Goal: Task Accomplishment & Management: Use online tool/utility

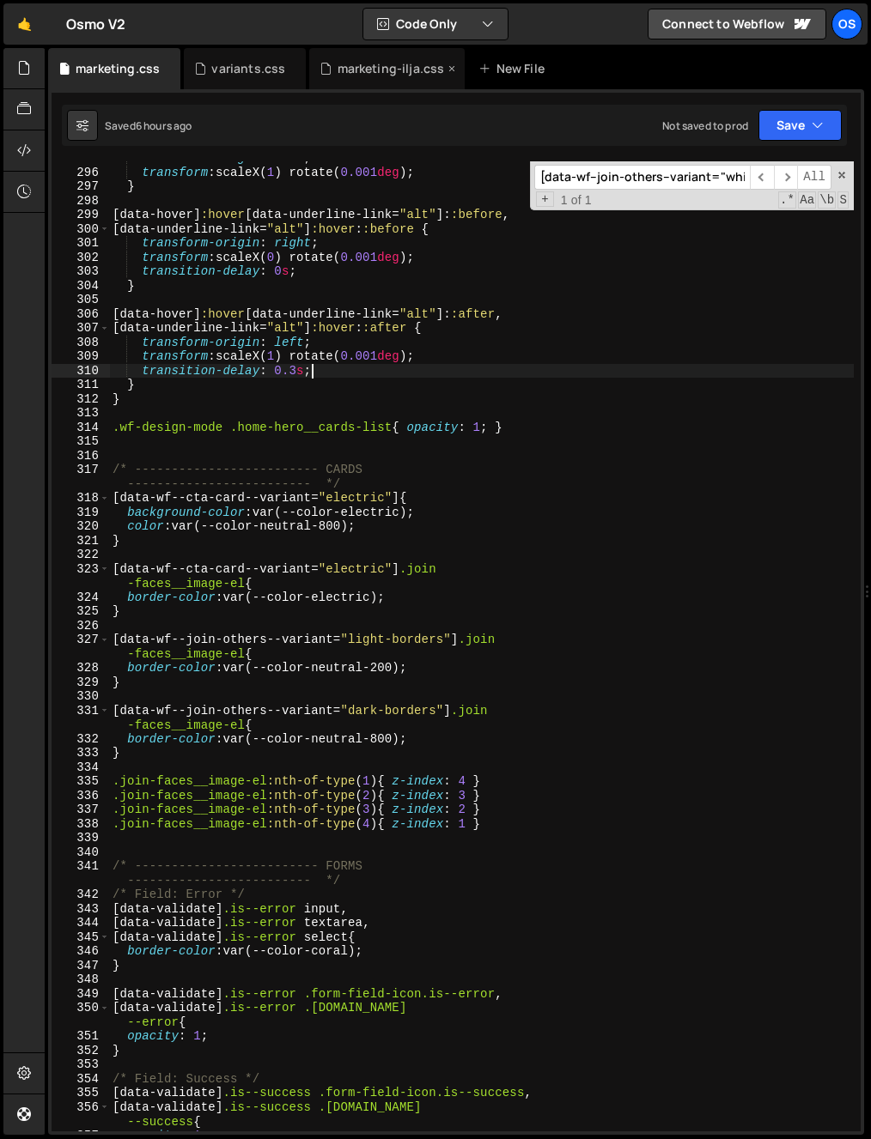
scroll to position [452, 0]
click at [362, 75] on div "marketing-ilja.css" at bounding box center [390, 68] width 107 height 17
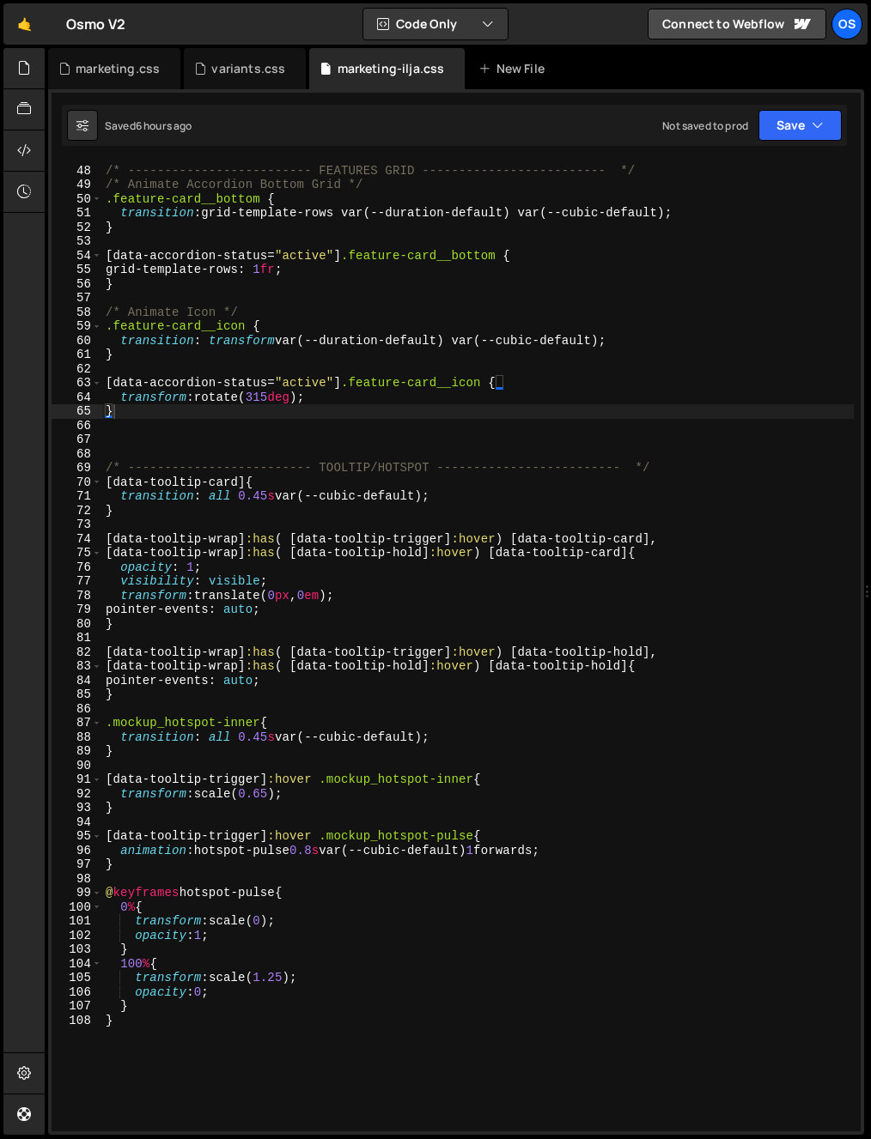
scroll to position [875, 0]
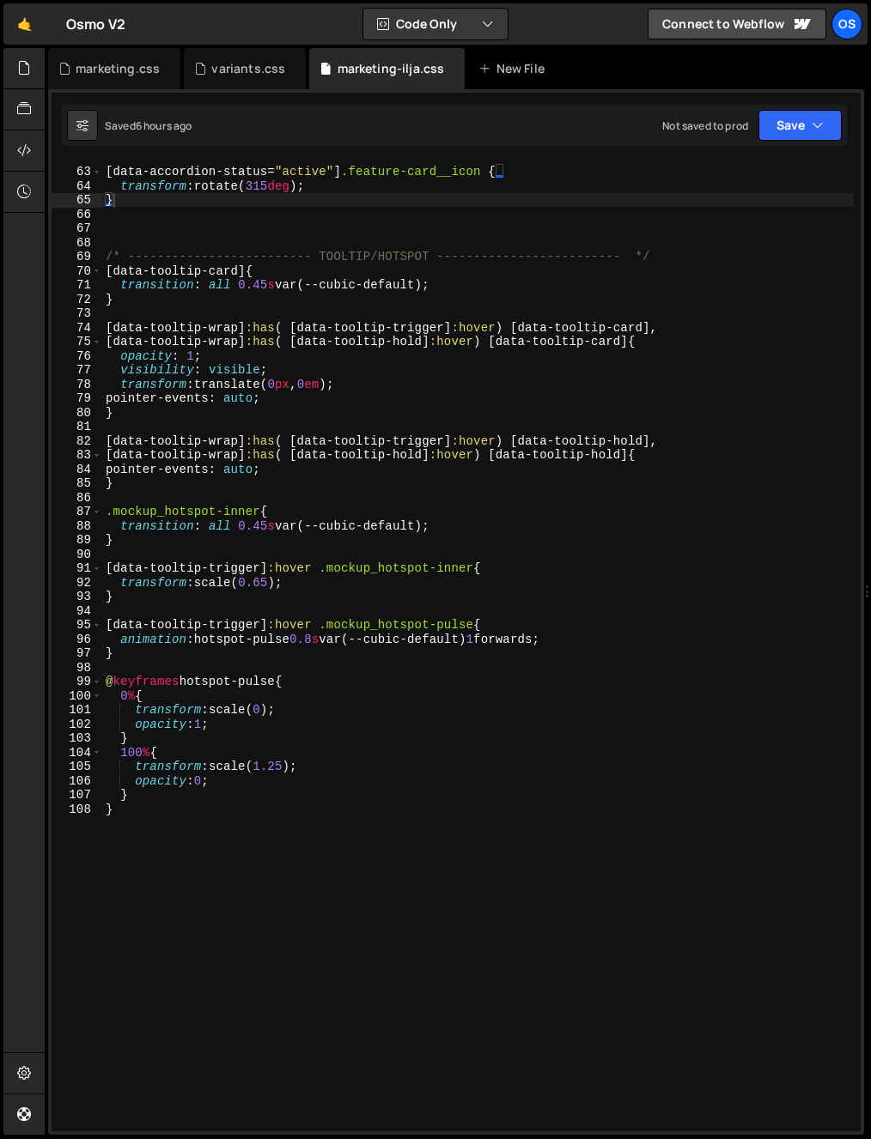
type textarea "}"
click at [274, 970] on div "[ data-accordion-status = " active " ] .feature-card__icon { transform : rotate…" at bounding box center [477, 649] width 751 height 999
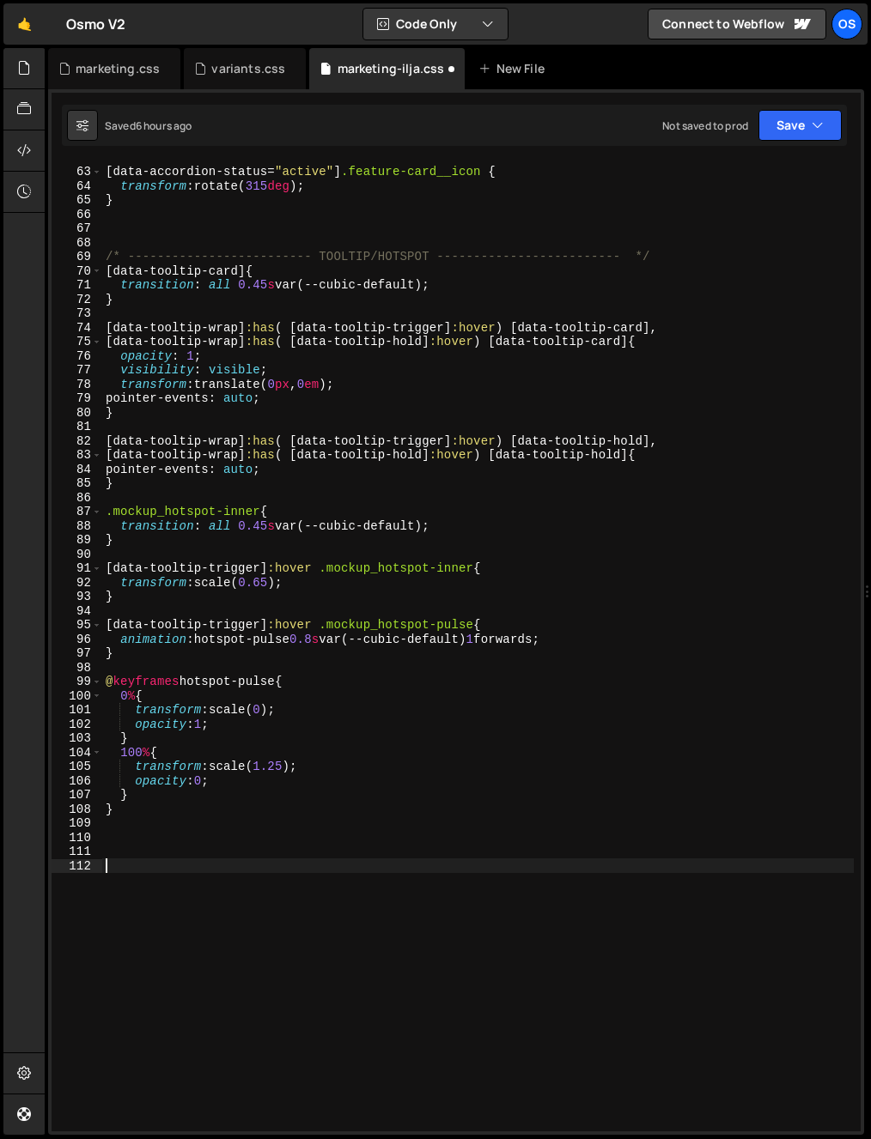
paste textarea "continent-col"
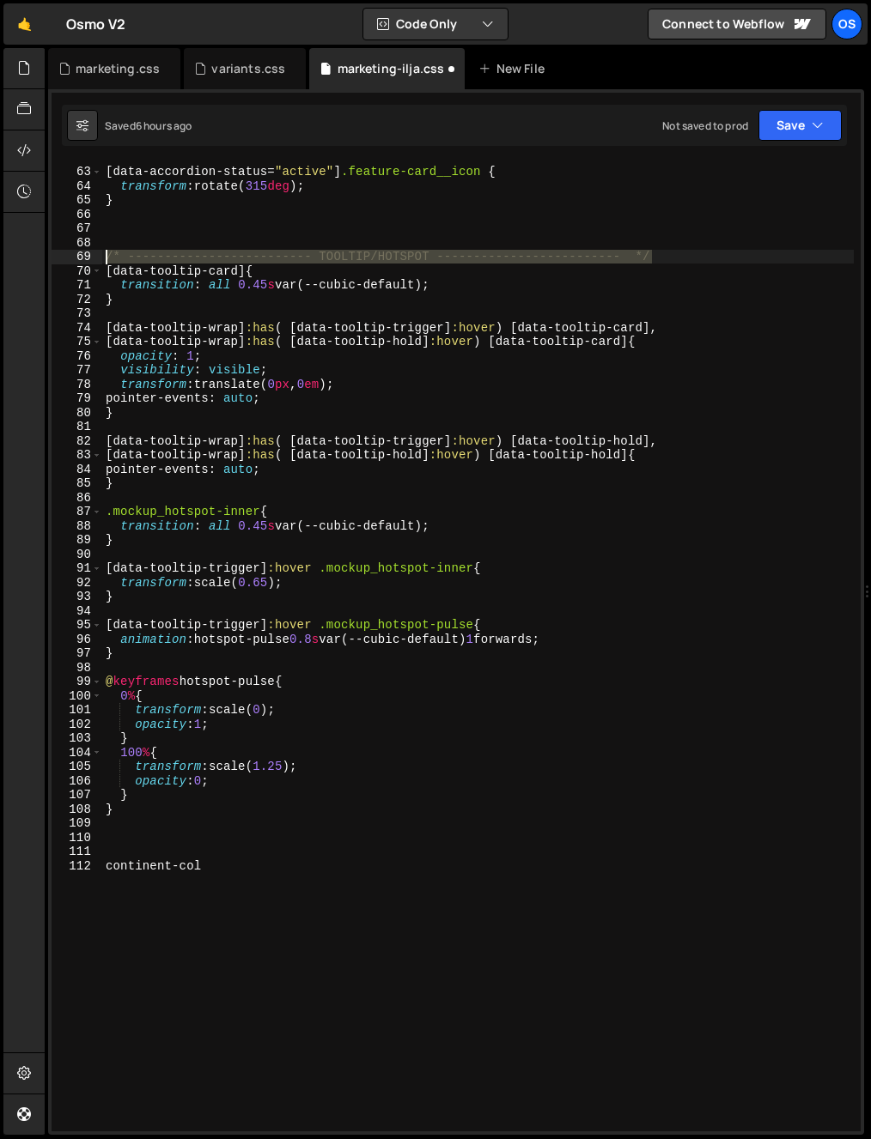
drag, startPoint x: 658, startPoint y: 257, endPoint x: 92, endPoint y: 258, distance: 565.8
click at [92, 258] on div "continent-col 62 63 64 65 66 67 68 69 70 71 72 73 74 75 76 77 78 79 80 81 82 83…" at bounding box center [456, 646] width 809 height 970
type textarea "/* ------------------------- TOOLTIP/HOTSPOT ------------------------- */"
click at [137, 850] on div "[ data-accordion-status = " active " ] .feature-card__icon { transform : rotate…" at bounding box center [477, 649] width 751 height 999
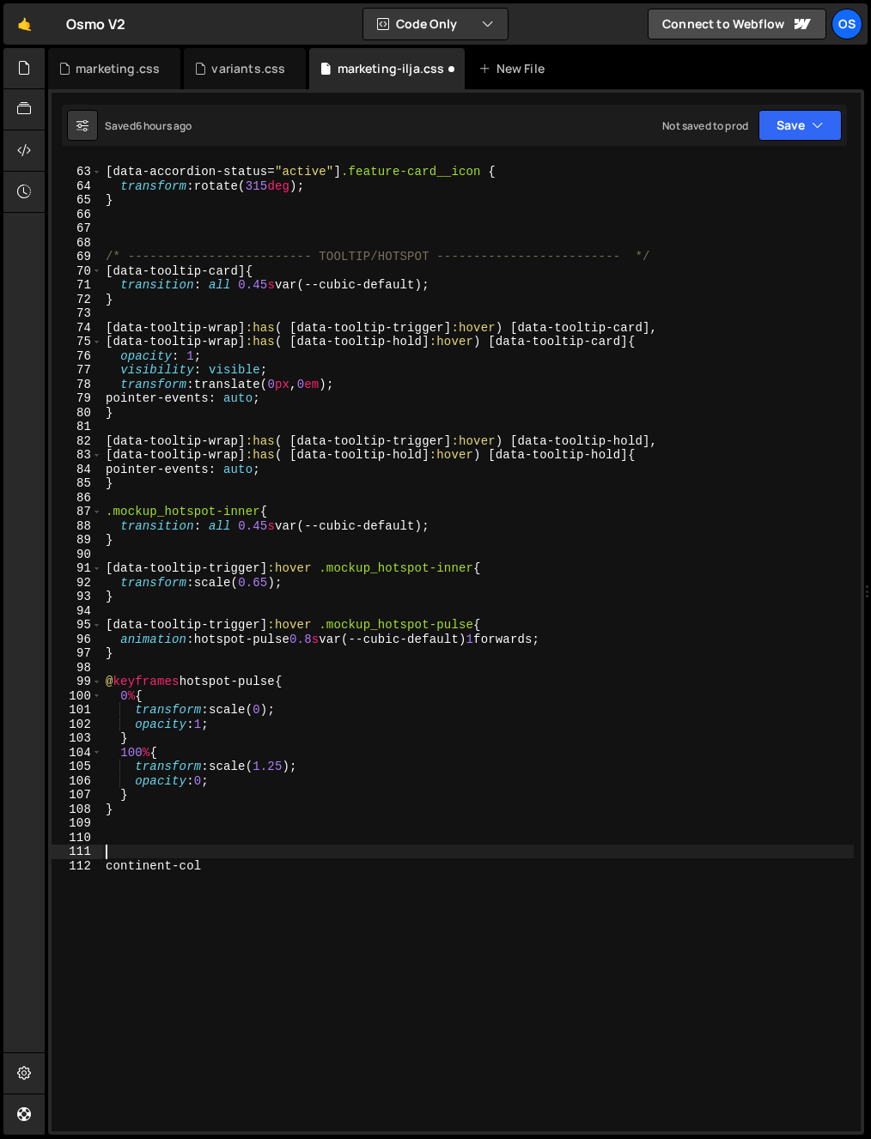
paste textarea "/* ------------------------- TOOLTIP/HOTSPOT ------------------------- */"
drag, startPoint x: 429, startPoint y: 854, endPoint x: 318, endPoint y: 852, distance: 111.6
click at [318, 852] on div "[ data-accordion-status = " active " ] .feature-card__icon { transform : rotate…" at bounding box center [477, 649] width 751 height 999
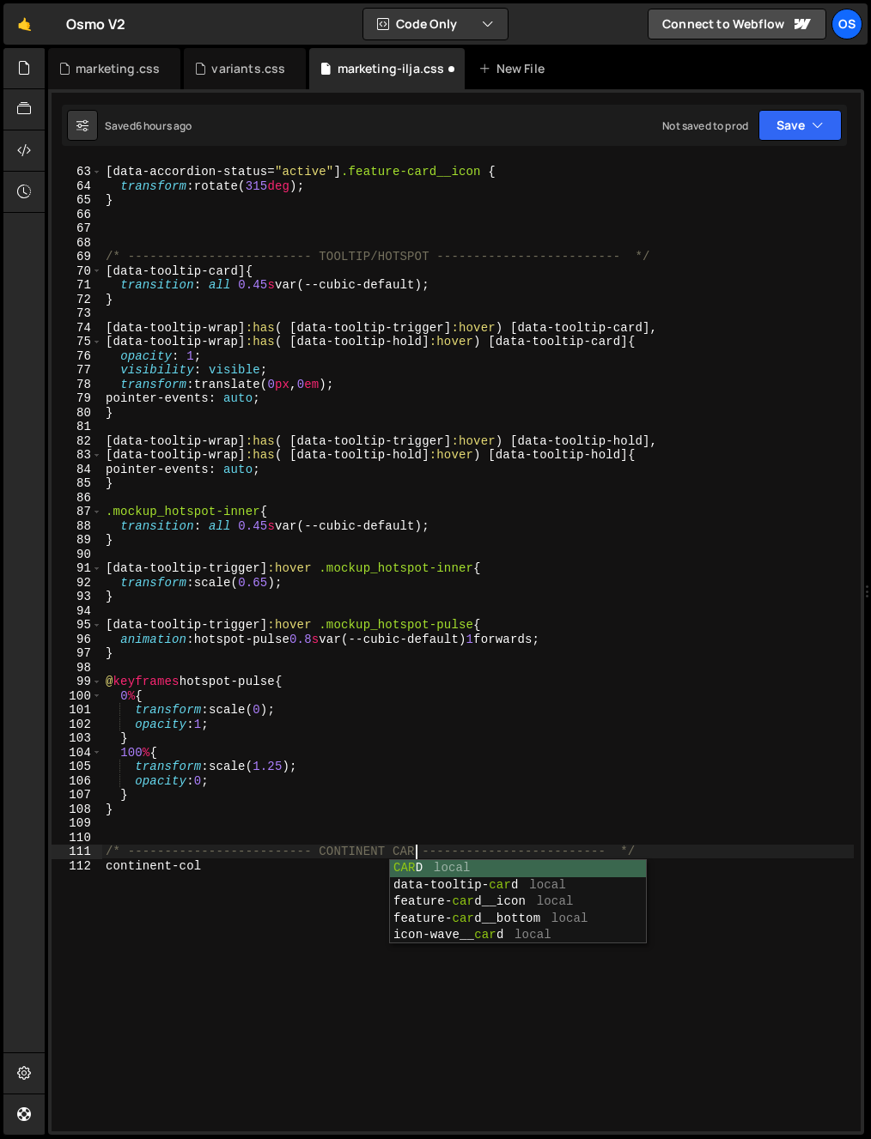
scroll to position [0, 22]
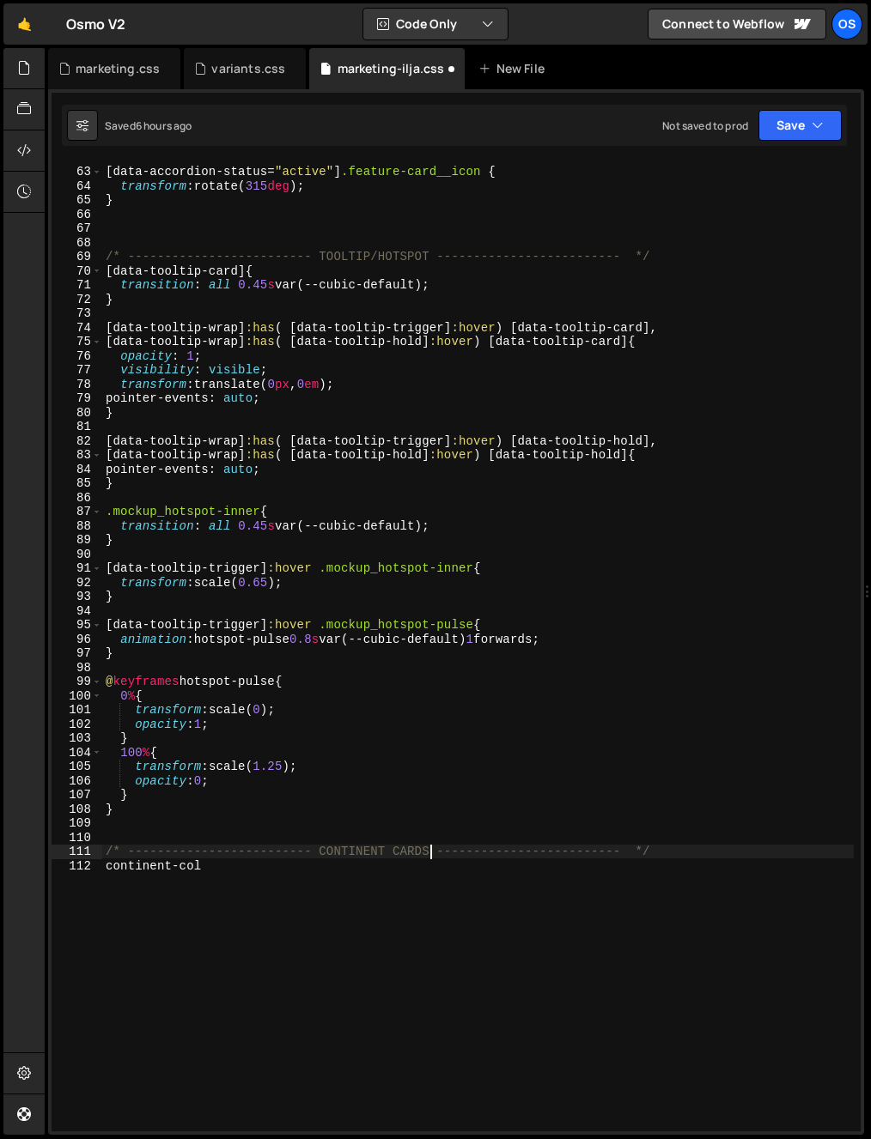
drag, startPoint x: 104, startPoint y: 886, endPoint x: 107, endPoint y: 869, distance: 17.5
click at [104, 885] on div "[ data-accordion-status = " active " ] .feature-card__icon { transform : rotate…" at bounding box center [477, 649] width 751 height 999
click at [108, 865] on div "[ data-accordion-status = " active " ] .feature-card__icon { transform : rotate…" at bounding box center [477, 649] width 751 height 999
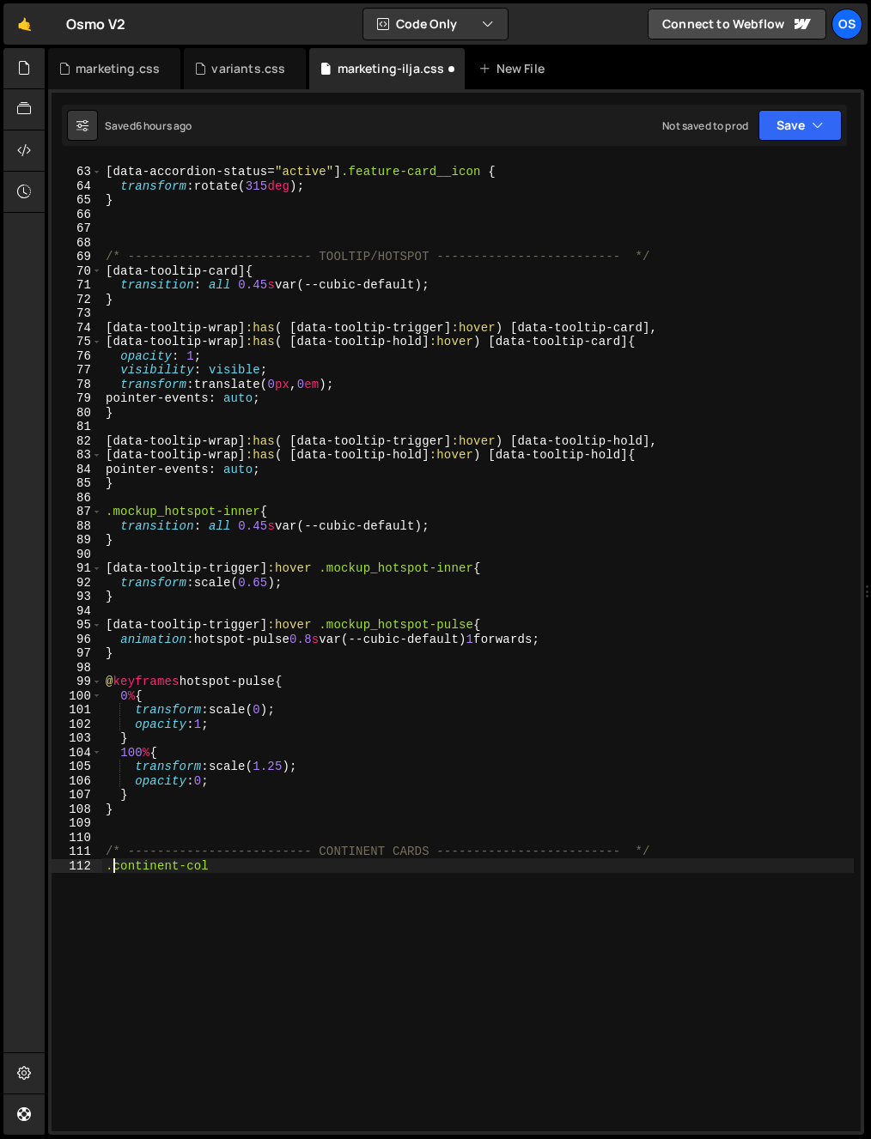
click at [238, 871] on div "[ data-accordion-status = " active " ] .feature-card__icon { transform : rotate…" at bounding box center [477, 649] width 751 height 999
paste textarea "/* ------------------------- TOOLTIP/HOTSPOT ------------------------- */"
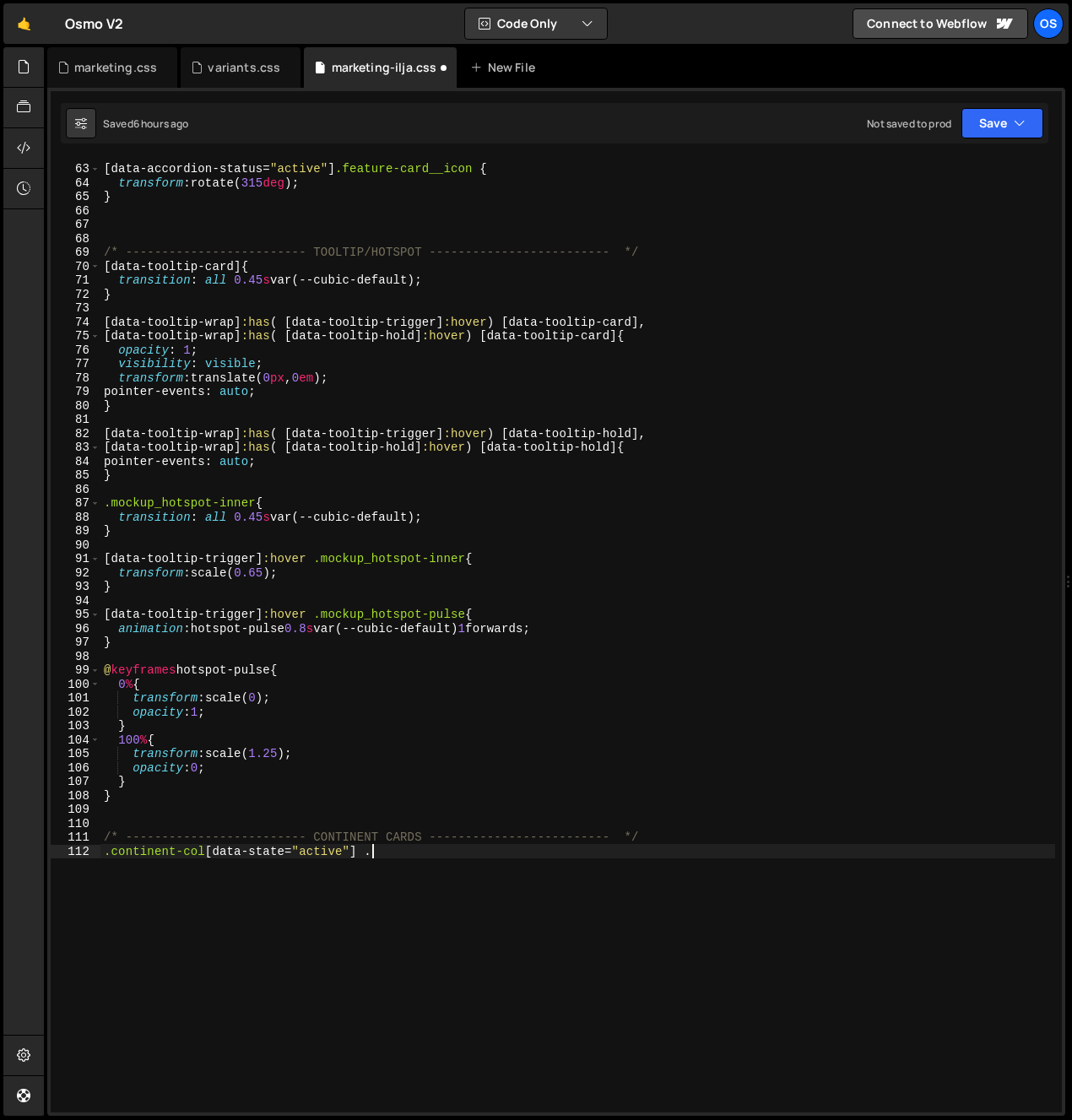
click at [575, 833] on div "[ data-accordion-status = " active " ] .feature-card__icon { transform : rotate…" at bounding box center [577, 638] width 955 height 982
click at [455, 852] on div "[ data-accordion-status = " active " ] .feature-card__icon { transform : rotate…" at bounding box center [577, 638] width 955 height 982
paste textarea "continent-col__start"
type textarea ".continent-col[data-state="active"] .continent-col__start{"
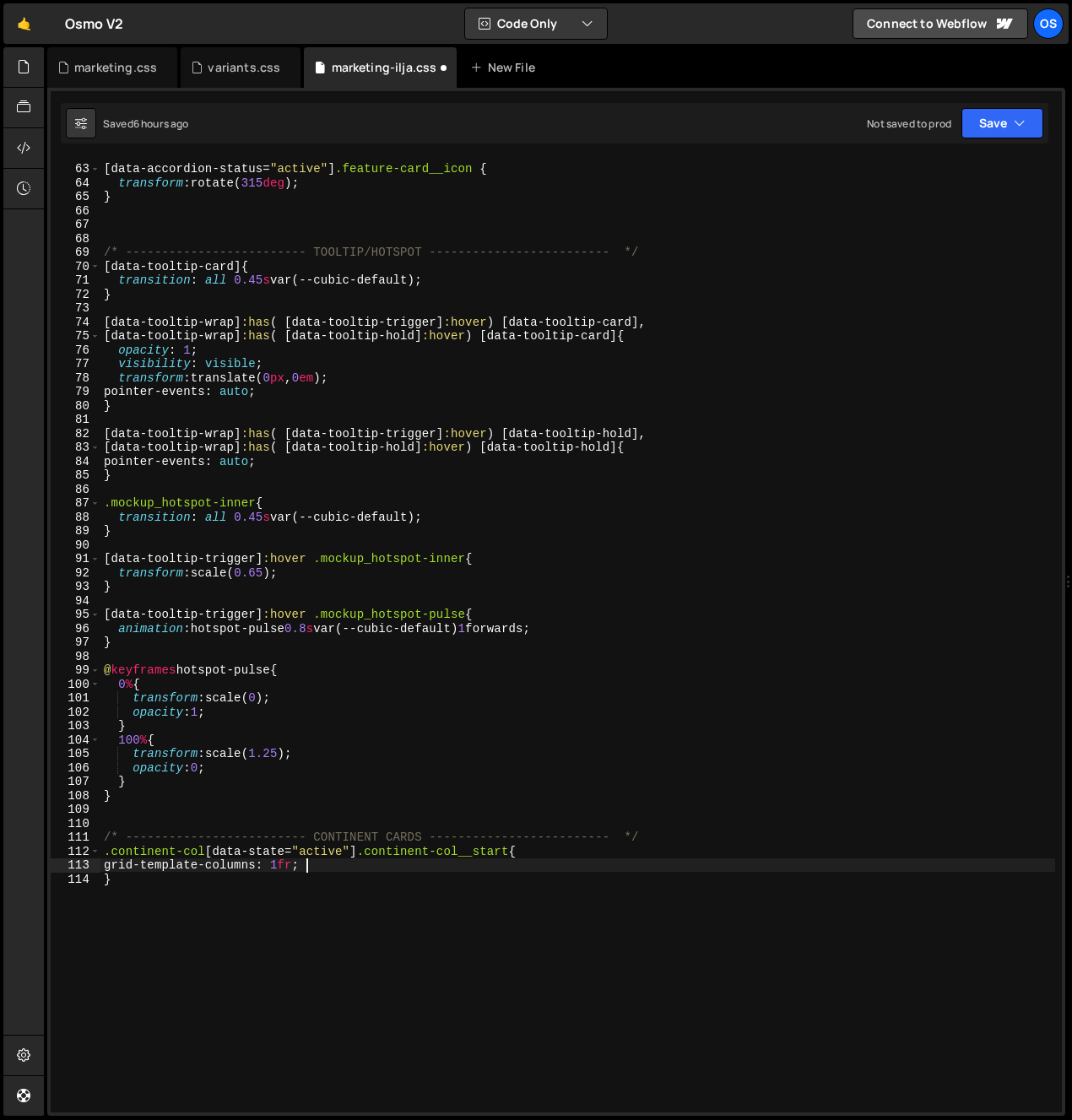
scroll to position [0, 14]
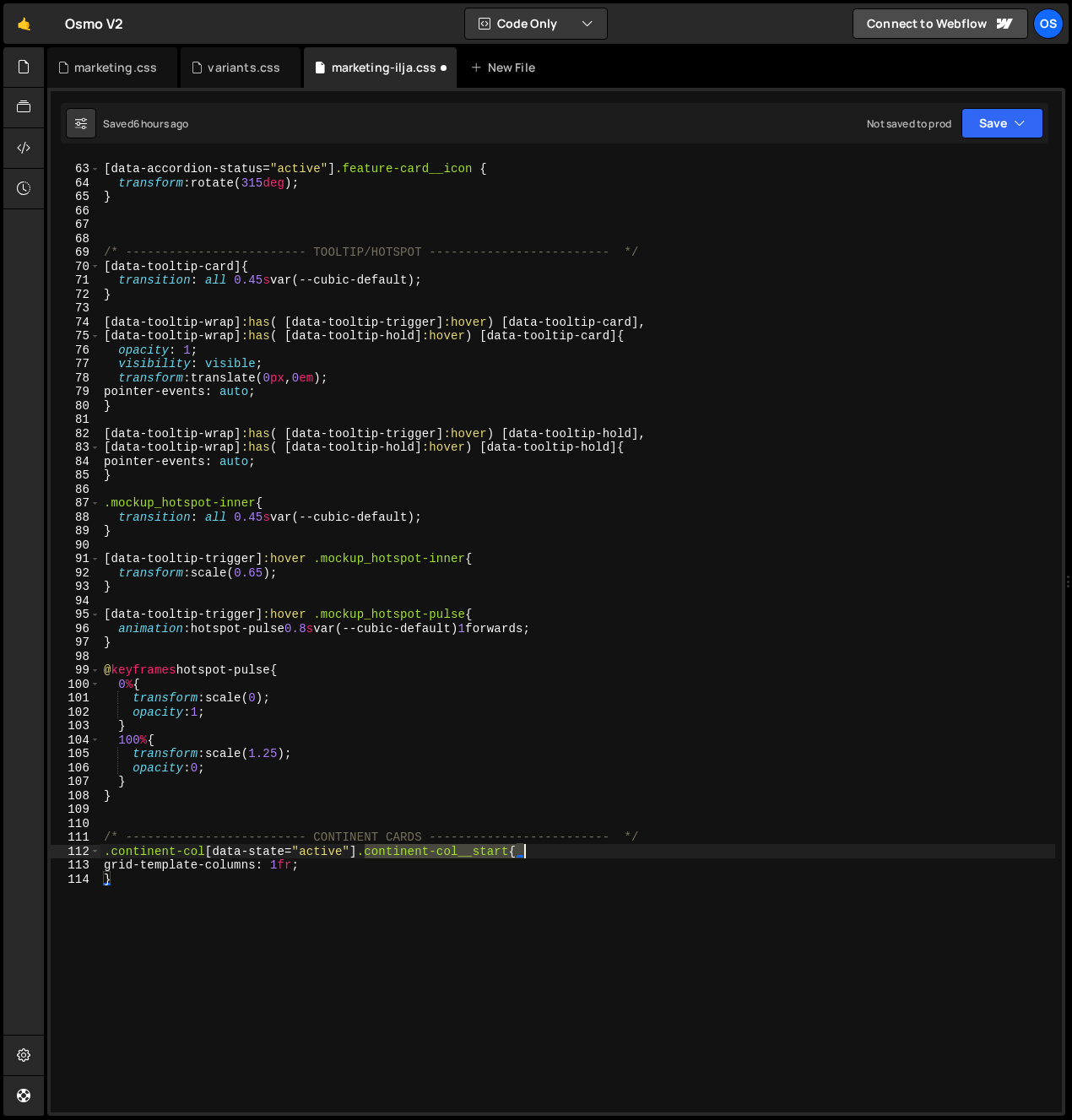
drag, startPoint x: 367, startPoint y: 854, endPoint x: 534, endPoint y: 852, distance: 167.0
click at [534, 852] on div "[ data-accordion-status = " active " ] .feature-card__icon { transform : rotate…" at bounding box center [577, 638] width 955 height 982
click at [714, 833] on div "[ data-accordion-status = " active " ] .feature-card__icon { transform : rotate…" at bounding box center [577, 638] width 955 height 982
type textarea "/* ------------------------- CONTINENT CARDS ------------------------- */"
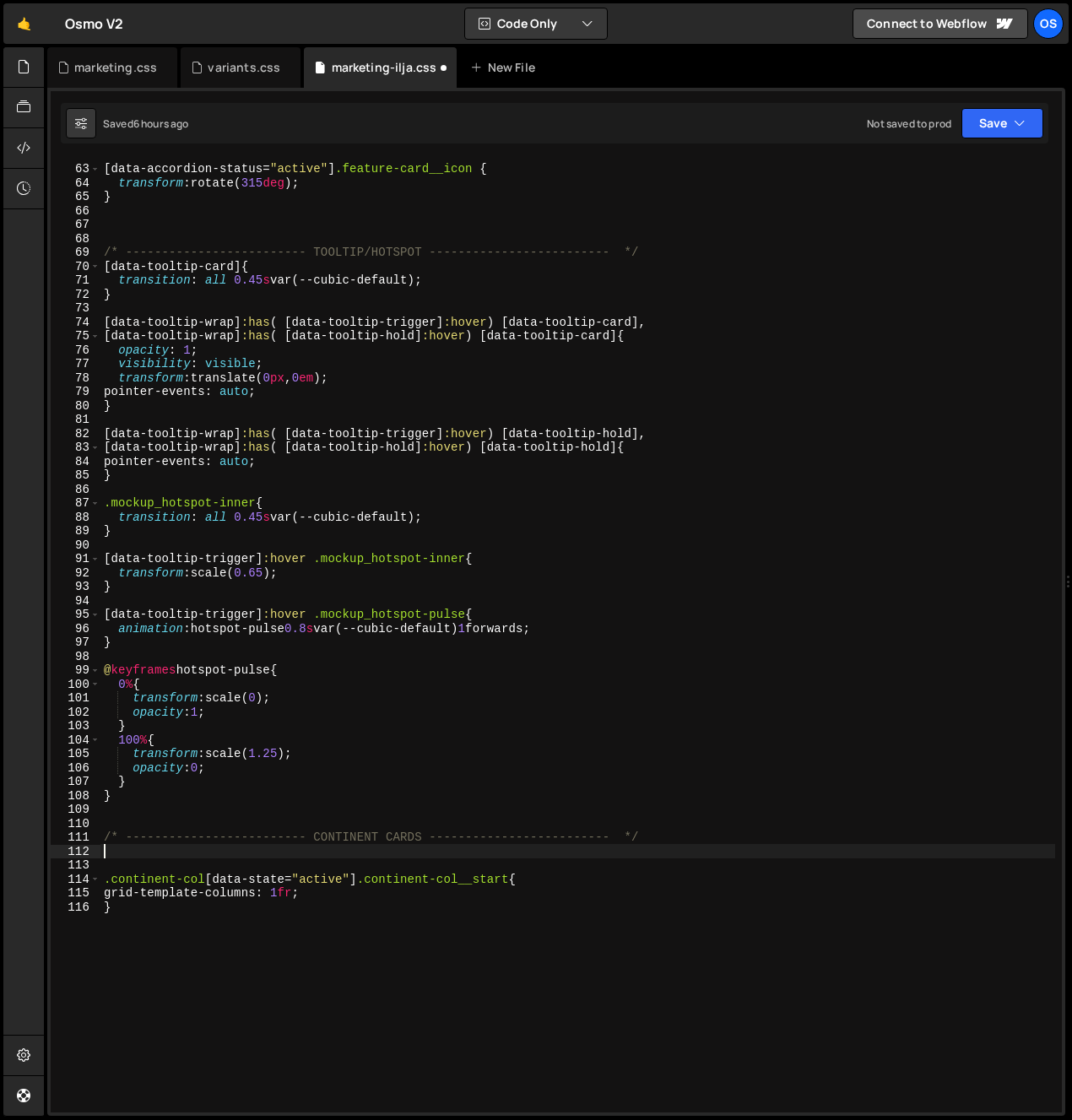
paste textarea ".continent-col__start{"
type textarea ".continent-col__start{}"
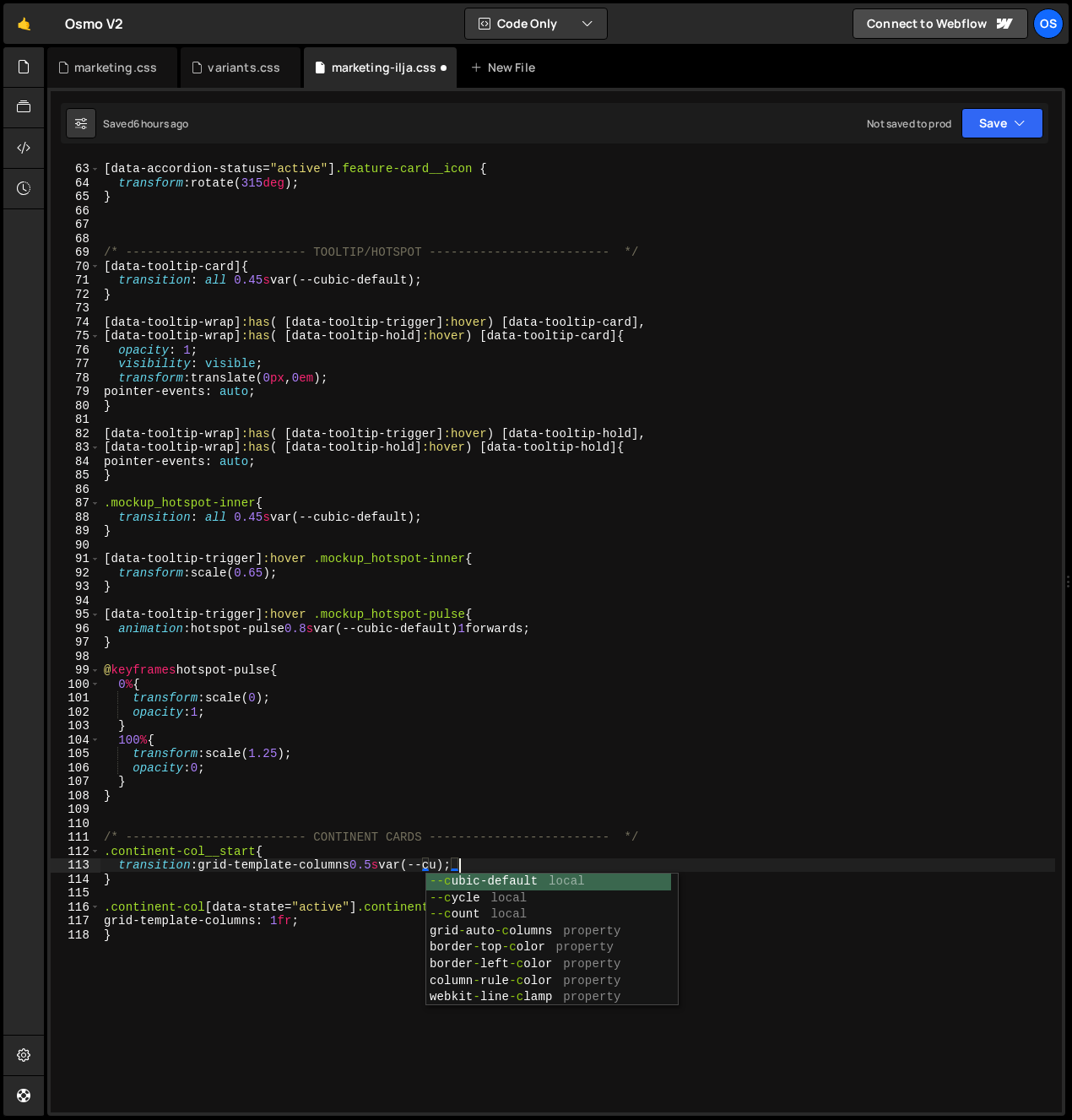
scroll to position [0, 25]
type textarea "transition: grid-template-columns 0.5s var(--cubic-default);"
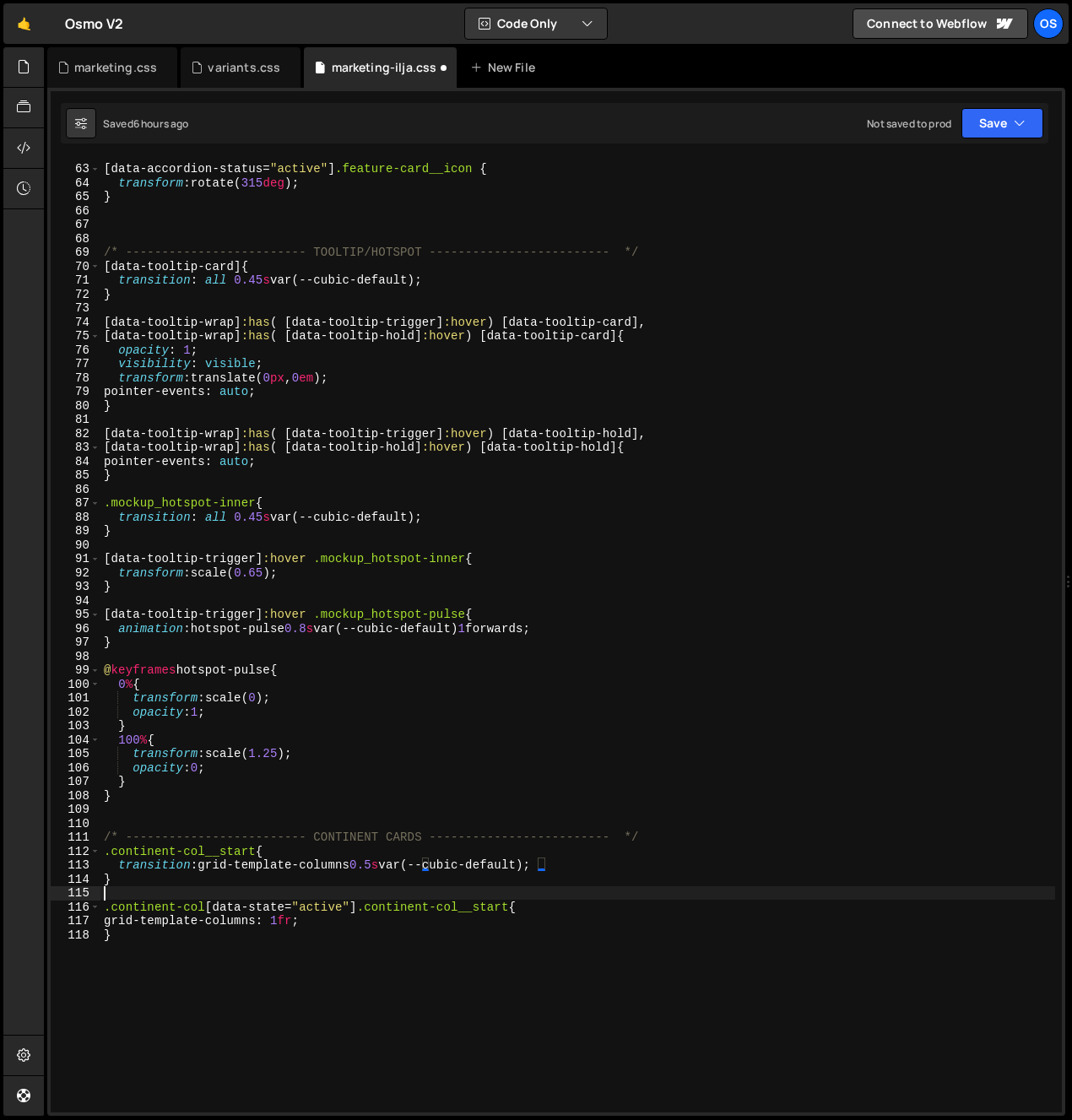
click at [747, 900] on div "[ data-accordion-status = " active " ] .feature-card__icon { transform : rotate…" at bounding box center [577, 638] width 955 height 982
click at [410, 918] on div "[ data-accordion-status = " active " ] .feature-card__icon { transform : rotate…" at bounding box center [577, 638] width 955 height 982
type textarea "grid-template-columns: 1fr;"
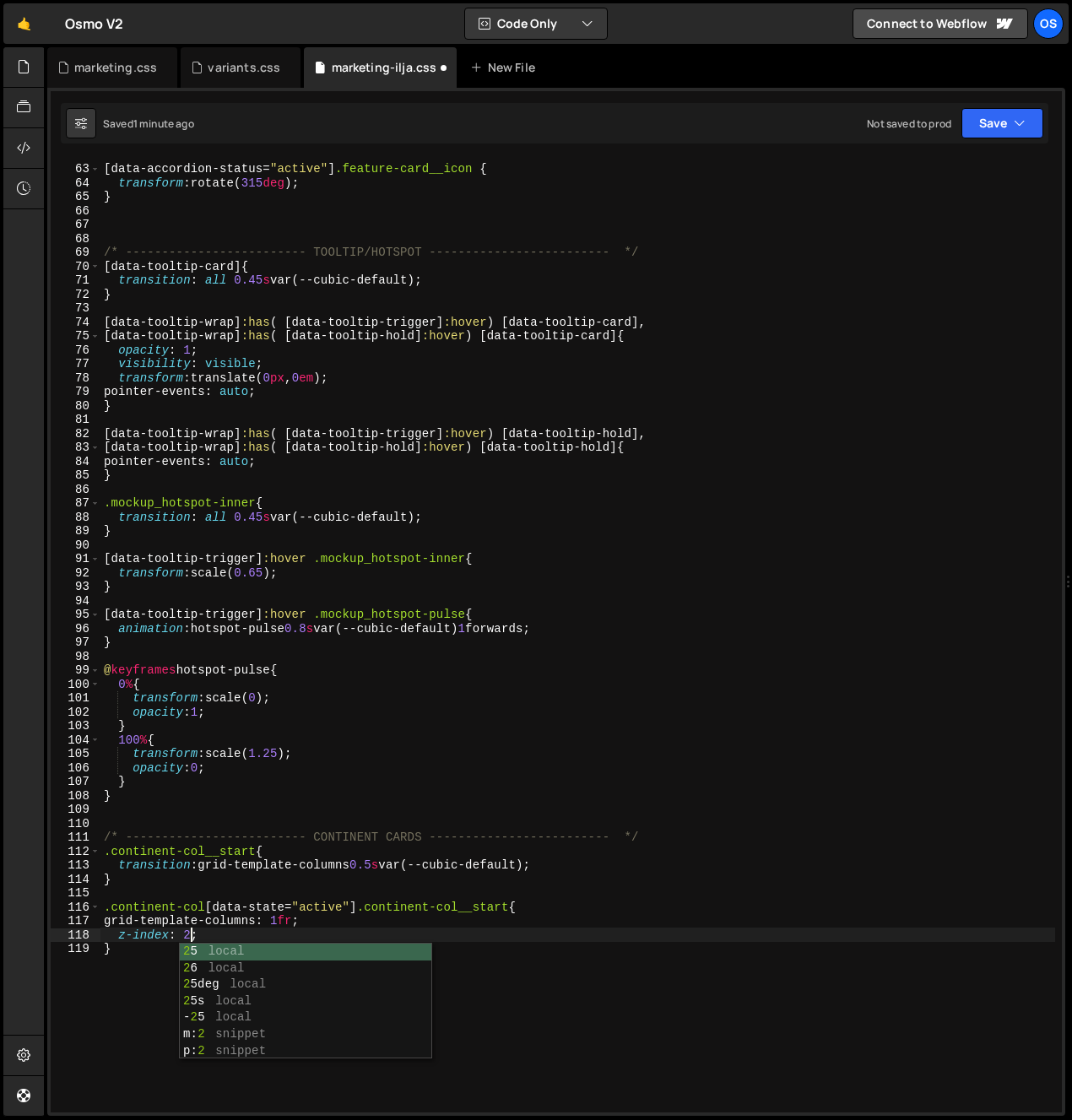
scroll to position [0, 5]
click at [328, 919] on div "[ data-accordion-status = " active " ] .feature-card__icon { transform : rotate…" at bounding box center [577, 638] width 955 height 982
click at [188, 936] on div "[ data-accordion-status = " active " ] .feature-card__icon { transform : rotate…" at bounding box center [577, 638] width 955 height 982
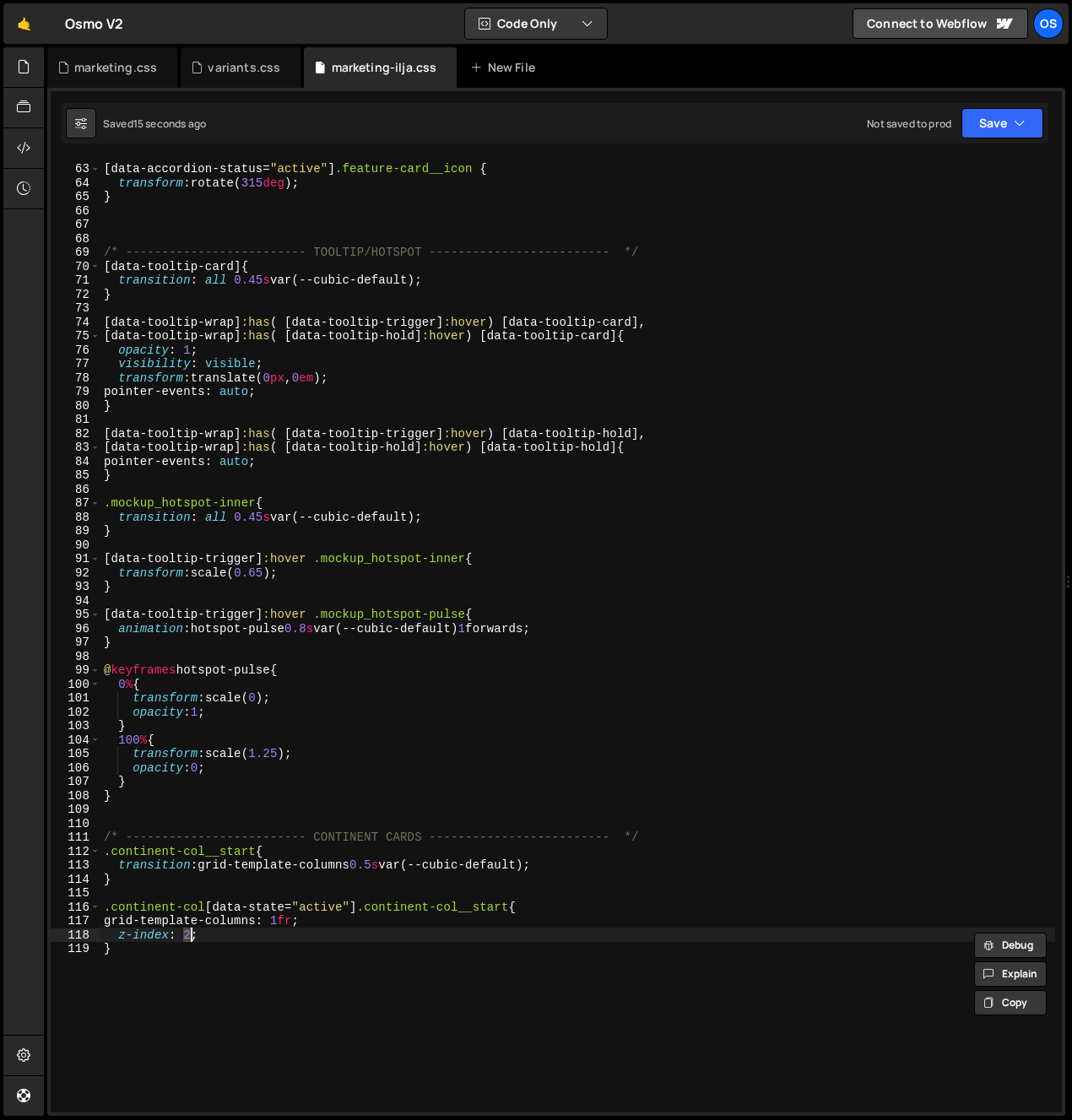
type textarea "z-index: 10;"
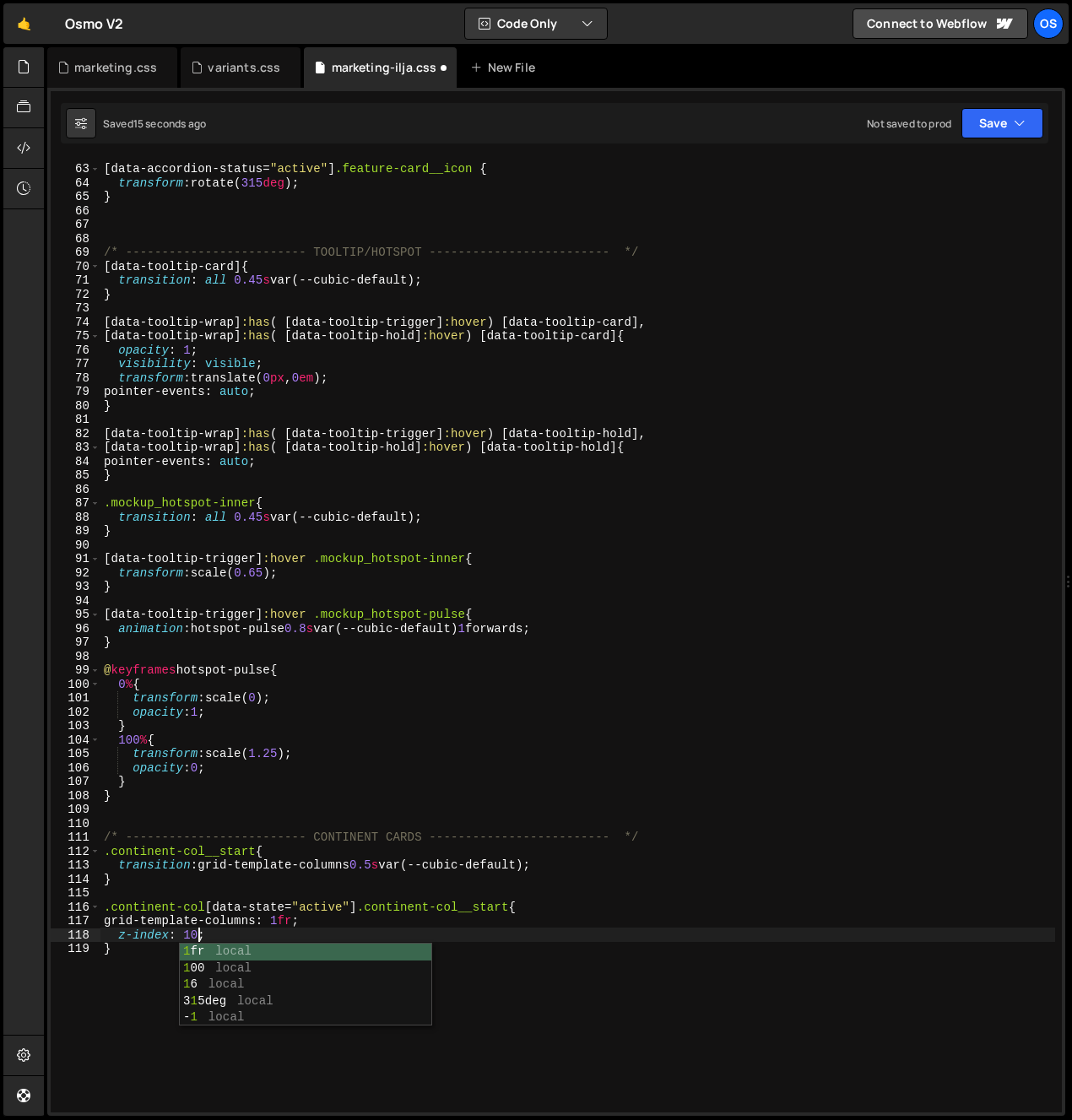
scroll to position [0, 6]
click at [164, 887] on div "[ data-accordion-status = " active " ] .feature-card__icon { transform : rotate…" at bounding box center [577, 638] width 955 height 982
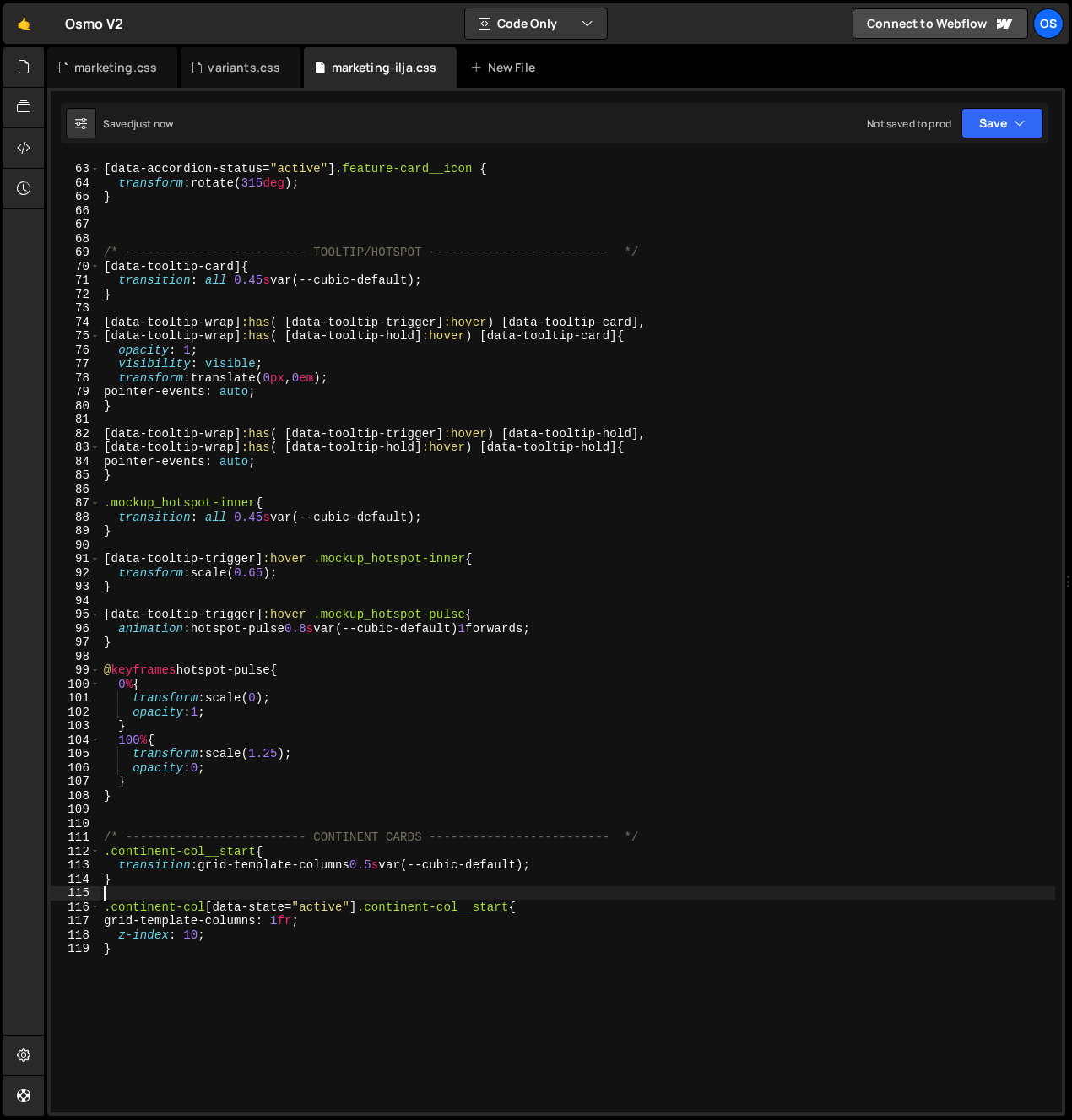
scroll to position [0, 0]
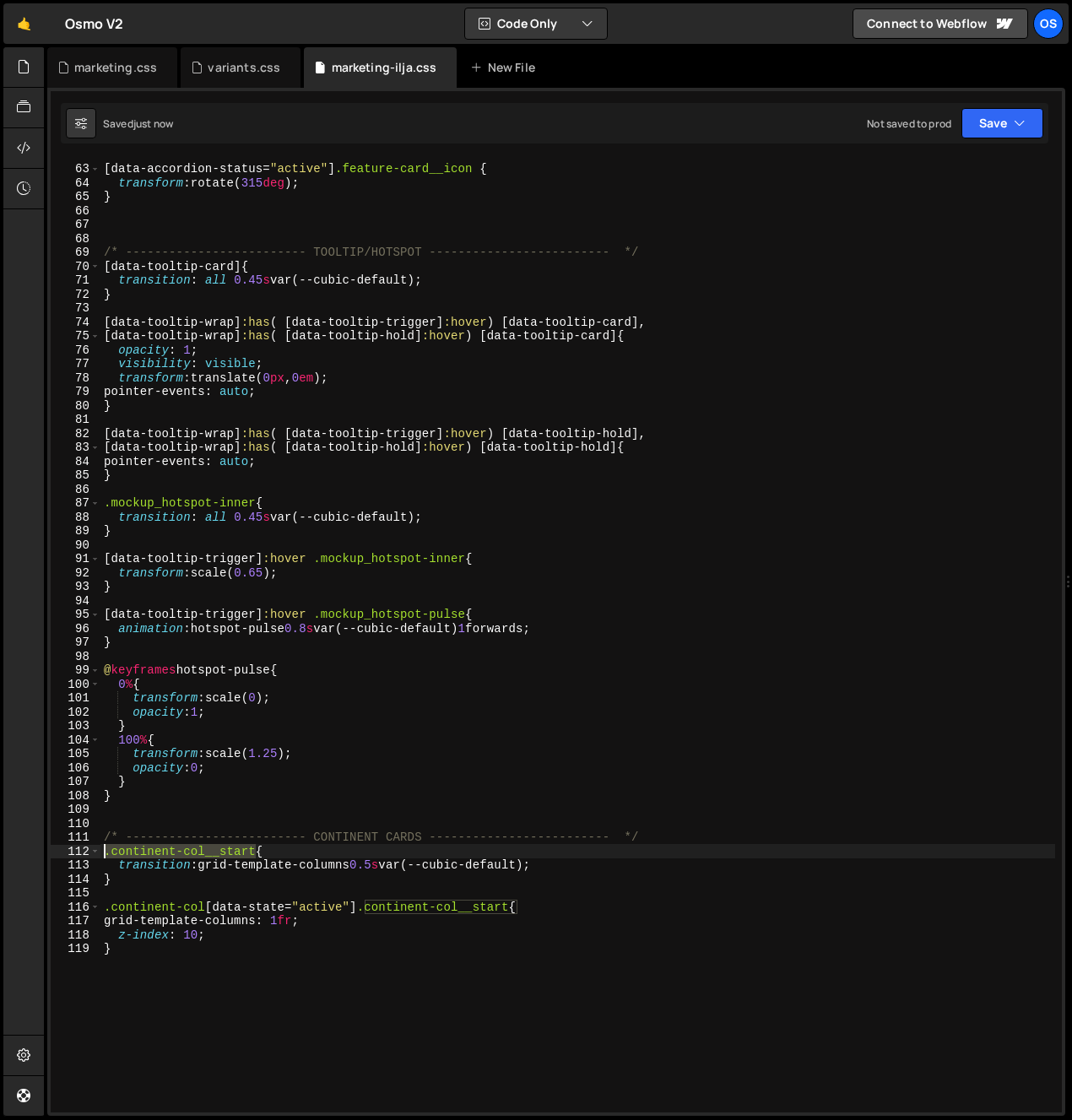
drag, startPoint x: 248, startPoint y: 851, endPoint x: 38, endPoint y: 854, distance: 210.0
click at [38, 854] on div "Hold on a sec... Are you certain you wish to leave this page? Any changes you'v…" at bounding box center [536, 560] width 1072 height 1120
type textarea ".continent-col__start{"
click at [154, 888] on div "[ data-accordion-status = " active " ] .feature-card__icon { transform : rotate…" at bounding box center [577, 638] width 955 height 982
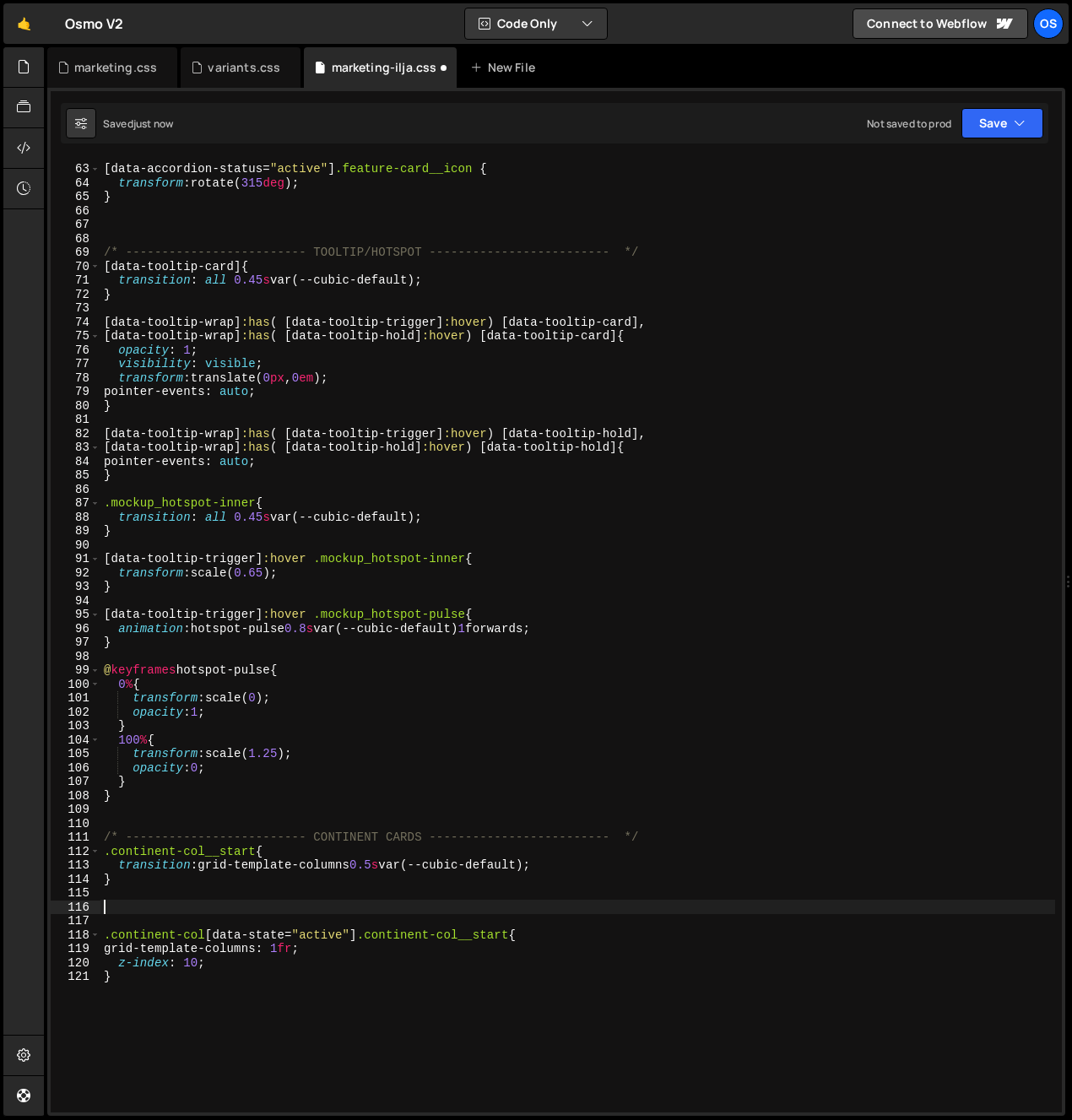
paste textarea ".continent-col__start"
click at [321, 911] on div "[ data-accordion-status = " active " ] .feature-card__icon { transform : rotate…" at bounding box center [577, 638] width 955 height 982
click at [420, 904] on div "[ data-accordion-status = " active " ] .feature-card__icon { transform : rotate…" at bounding box center [577, 638] width 955 height 982
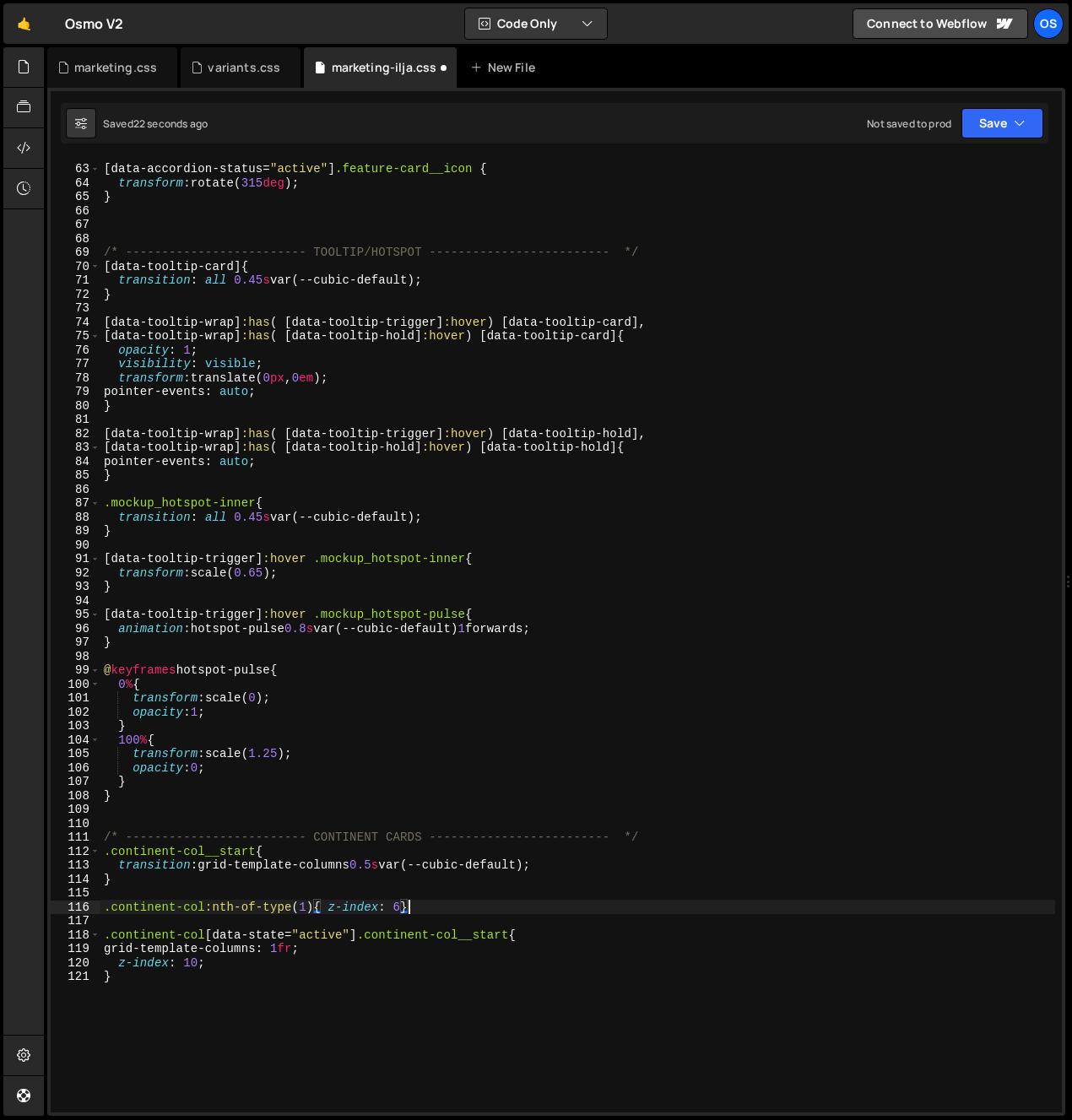
click at [402, 906] on div "[ data-accordion-status = " active " ] .feature-card__icon { transform : rotate…" at bounding box center [577, 638] width 955 height 982
click at [475, 901] on div "[ data-accordion-status = " active " ] .feature-card__icon { transform : rotate…" at bounding box center [577, 638] width 955 height 982
type textarea ".continent-col:nth-of-type(1){ z-index: 6;}"
drag, startPoint x: 458, startPoint y: 905, endPoint x: 21, endPoint y: 911, distance: 437.0
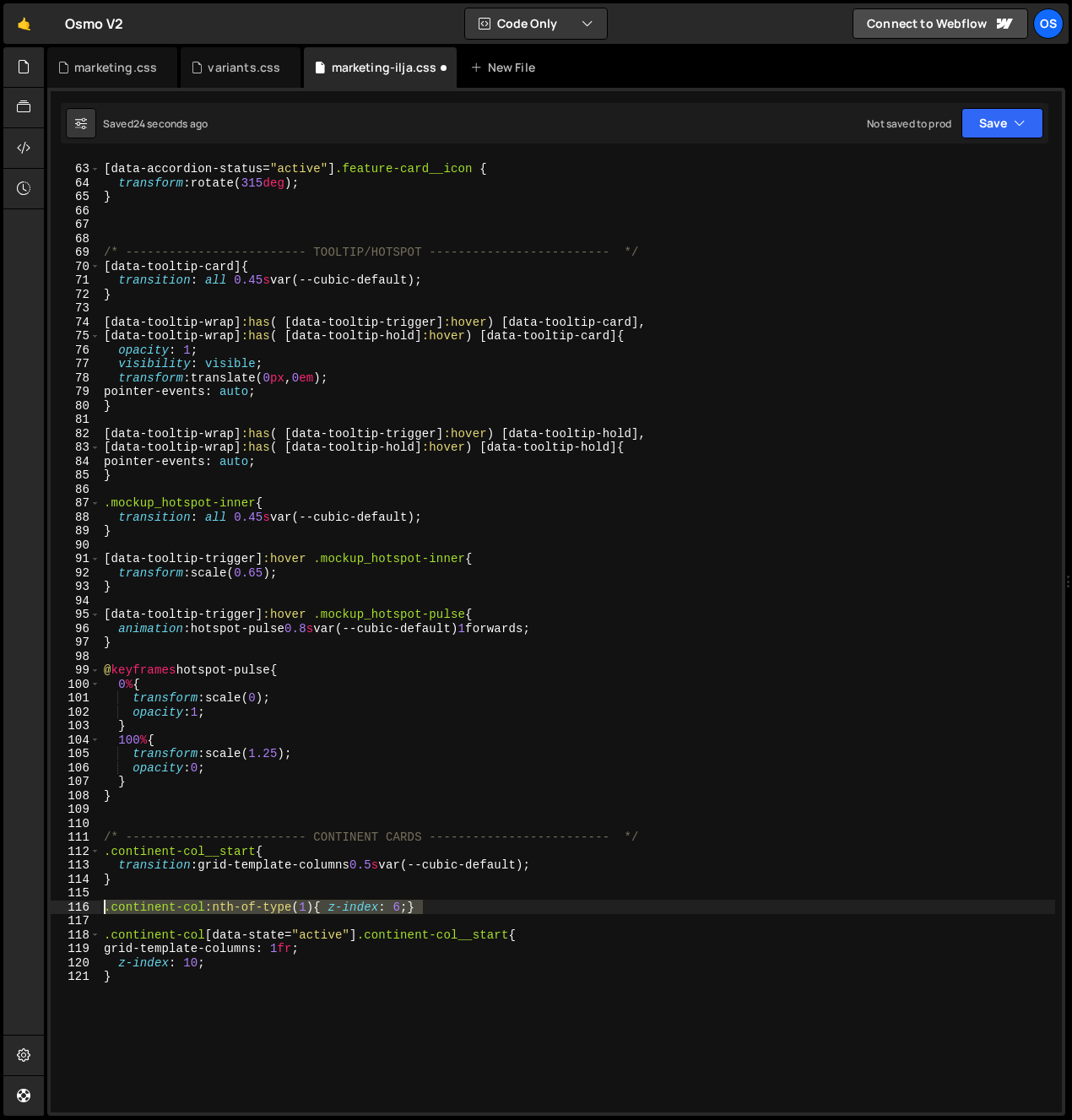
click at [21, 911] on div "Hold on a sec... Are you certain you wish to leave this page? Any changes you'v…" at bounding box center [536, 560] width 1072 height 1120
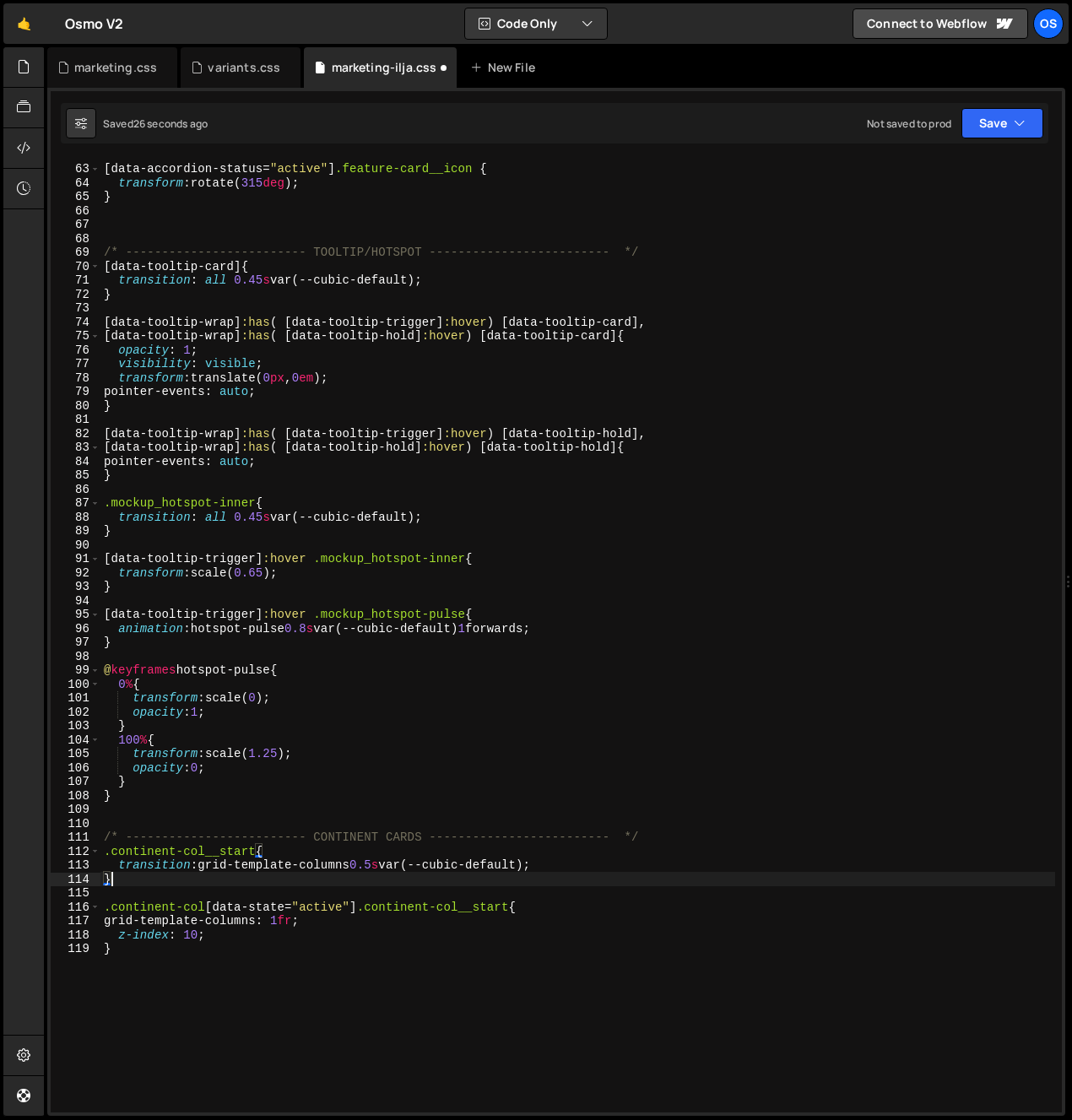
click at [98, 856] on span at bounding box center [94, 852] width 9 height 15
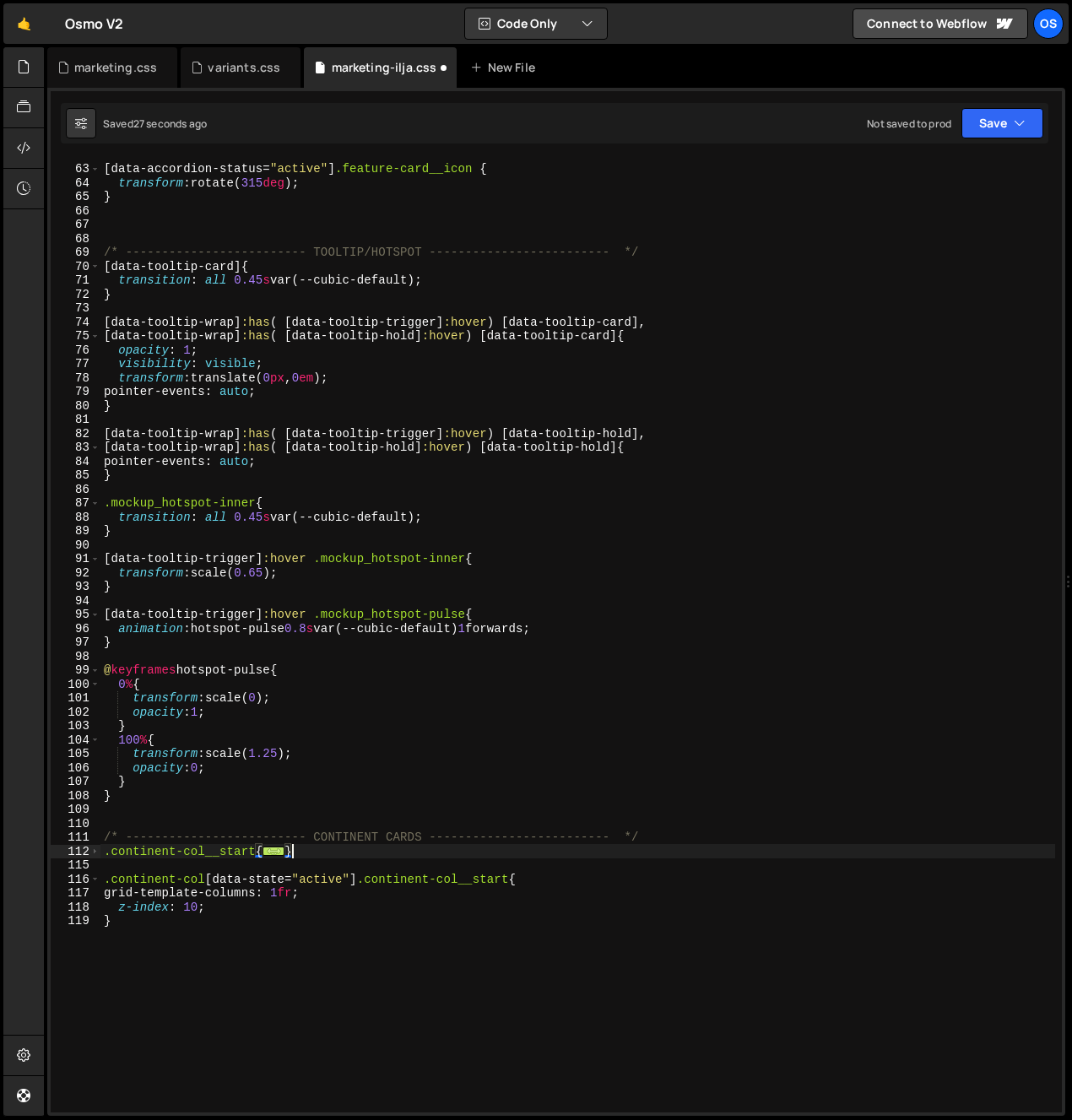
click at [99, 856] on div "112" at bounding box center [76, 852] width 50 height 15
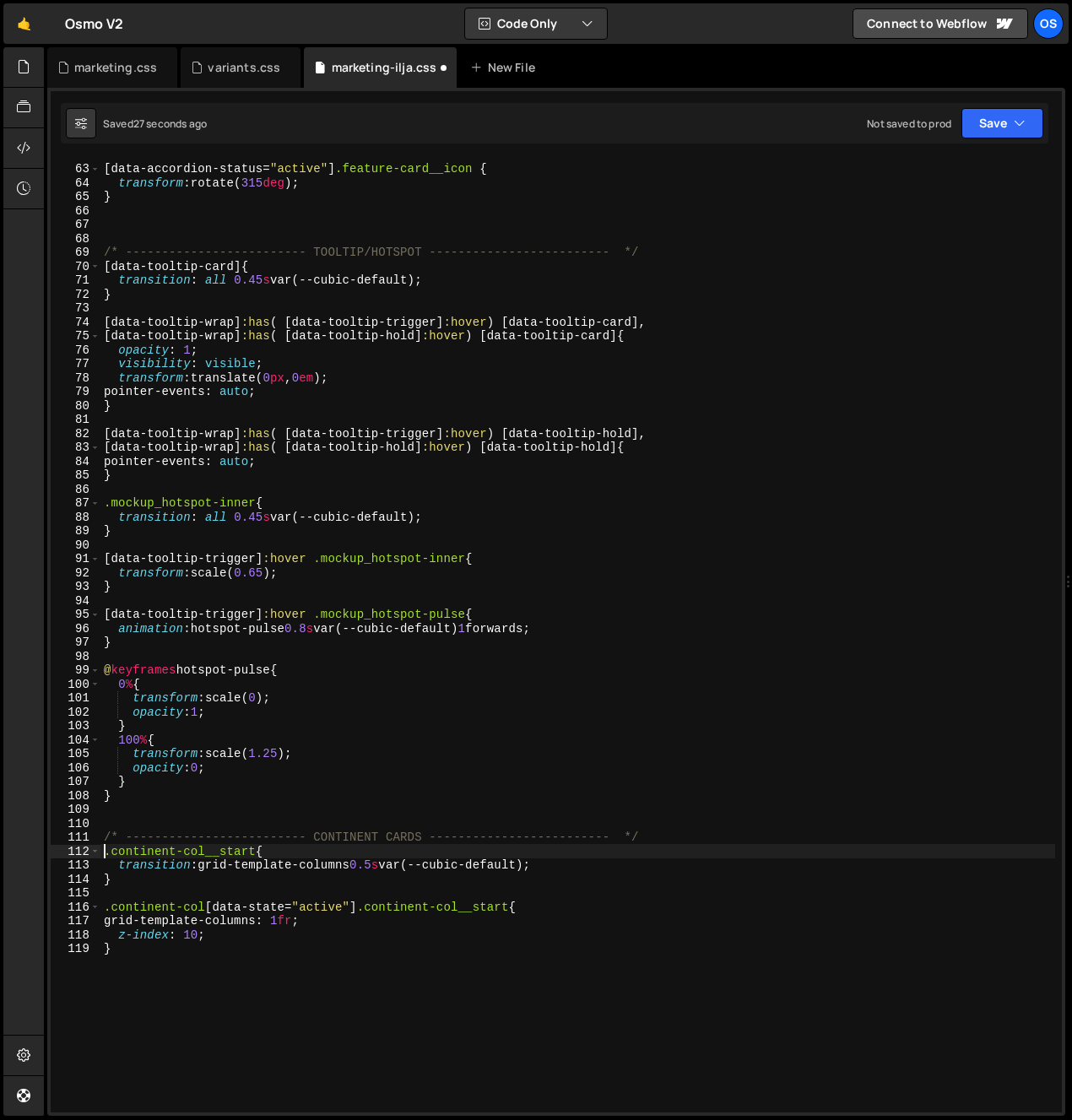
click at [107, 855] on div "[ data-accordion-status = " active " ] .feature-card__icon { transform : rotate…" at bounding box center [577, 638] width 955 height 982
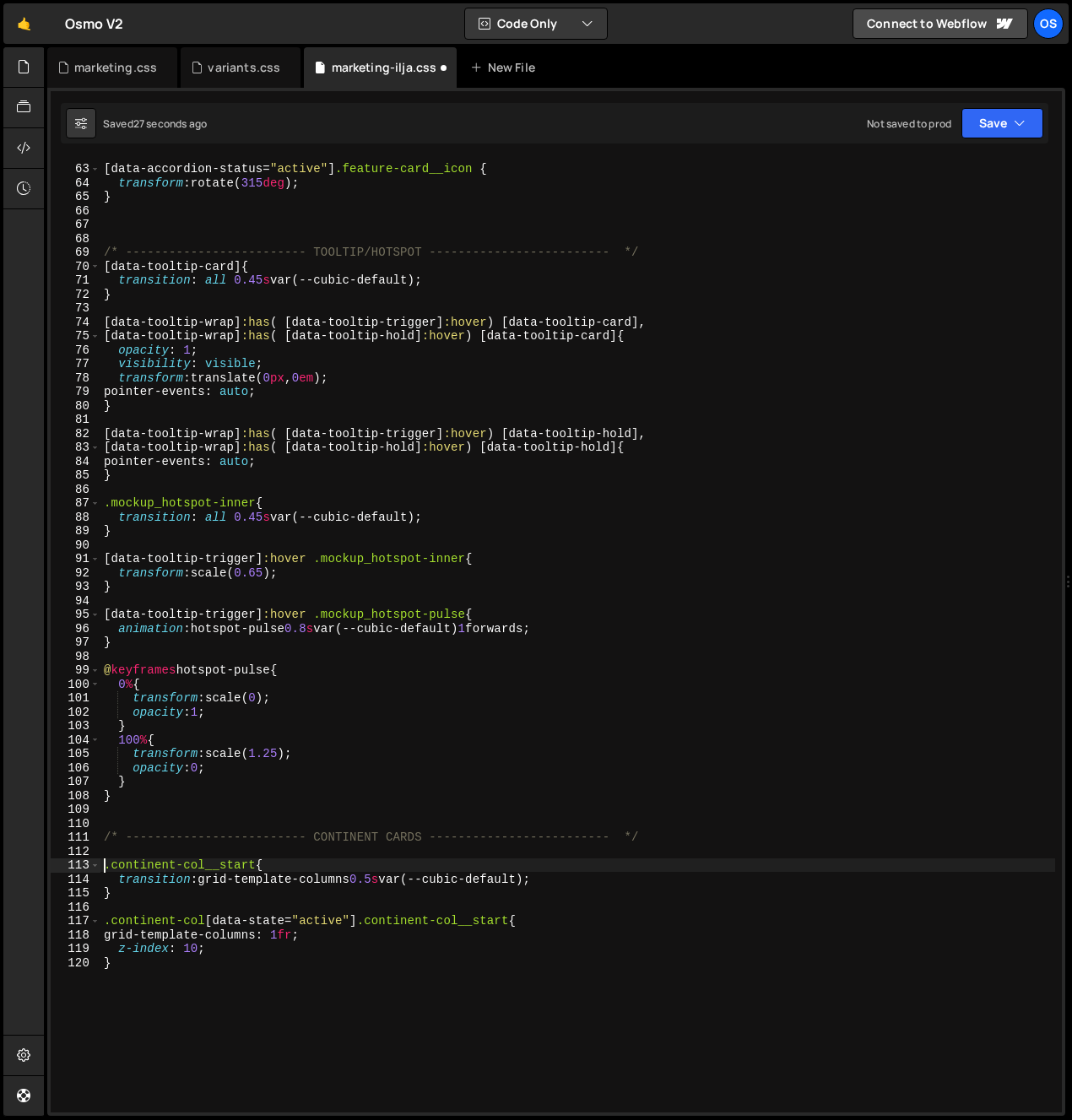
type textarea ".continent-col__start{"
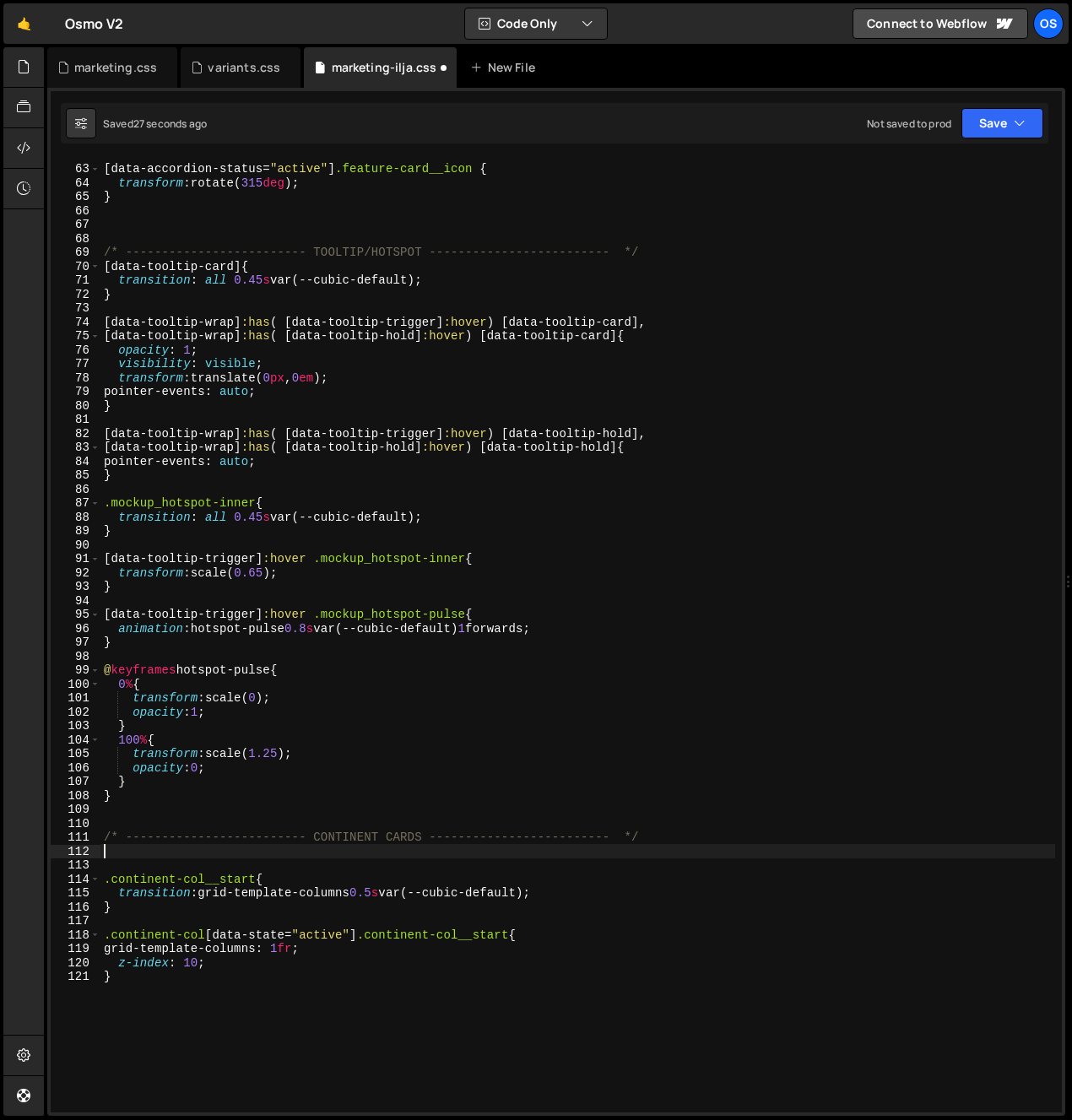
click at [110, 855] on div "[ data-accordion-status = " active " ] .feature-card__icon { transform : rotate…" at bounding box center [577, 638] width 955 height 982
paste textarea ".continent-col:nth-of-type(1){ z-index: 6;}"
drag, startPoint x: 422, startPoint y: 849, endPoint x: 412, endPoint y: 849, distance: 10.0
click at [412, 849] on div "[ data-accordion-status = " active " ] .feature-card__icon { transform : rotate…" at bounding box center [577, 638] width 955 height 982
type textarea ".continent-col:nth-of-type(1){ z-index: 6;}"
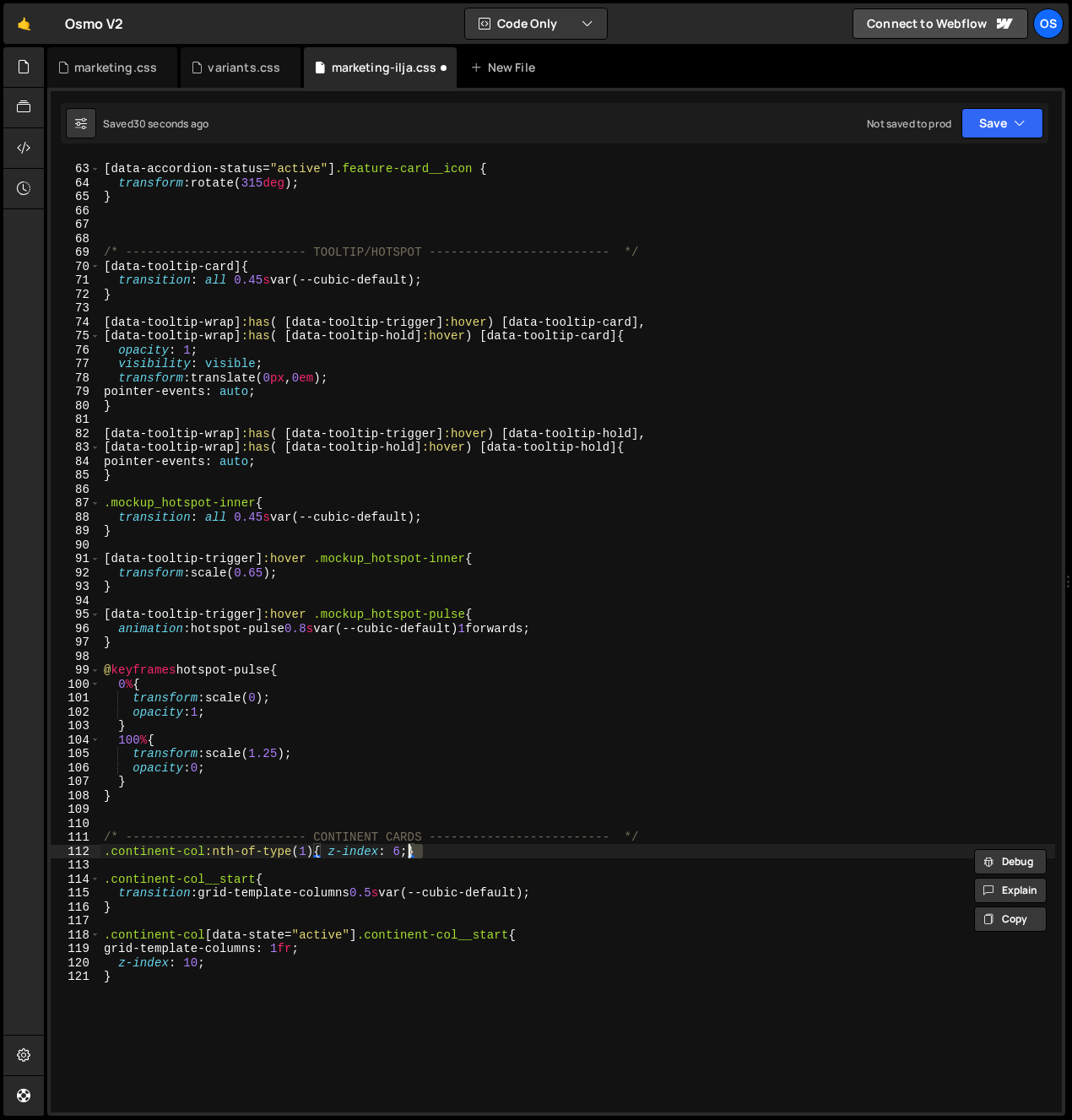
click at [424, 851] on div "[ data-accordion-status = " active " ] .feature-card__icon { transform : rotate…" at bounding box center [577, 635] width 955 height 954
drag, startPoint x: 414, startPoint y: 851, endPoint x: 79, endPoint y: 851, distance: 335.0
click at [79, 851] on div ".continent-col:nth-of-type(1){ z-index: 6;} 62 63 64 65 66 67 68 69 70 71 72 73…" at bounding box center [557, 635] width 1012 height 954
click at [101, 861] on div "[ data-accordion-status = " active " ] .feature-card__icon { transform : rotate…" at bounding box center [577, 638] width 955 height 982
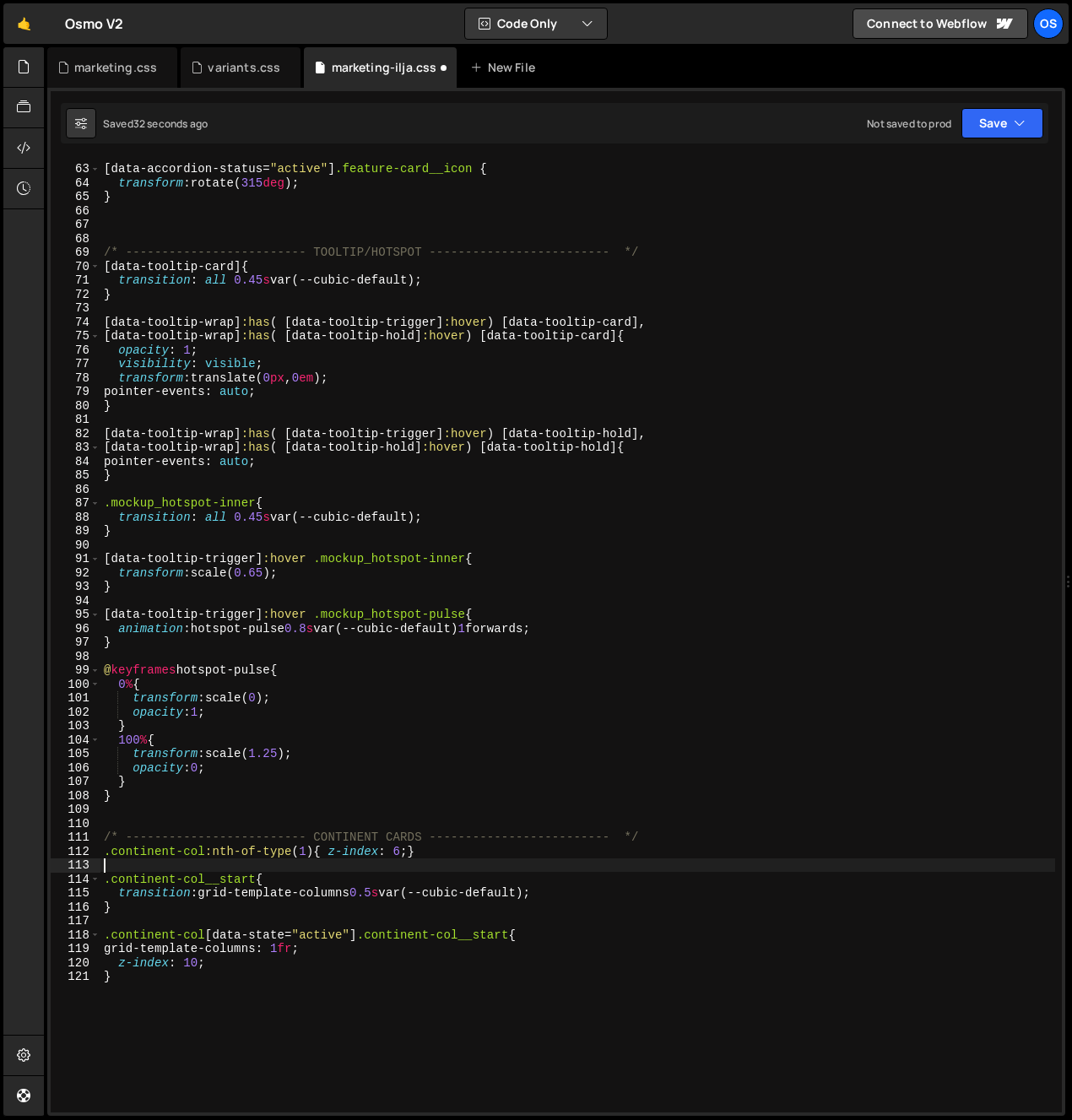
paste textarea ".continent-col:nth-of-type(1){ z-index: 6;}"
type textarea ".continent-col:nth-of-type(1){ z-index: 6;}"
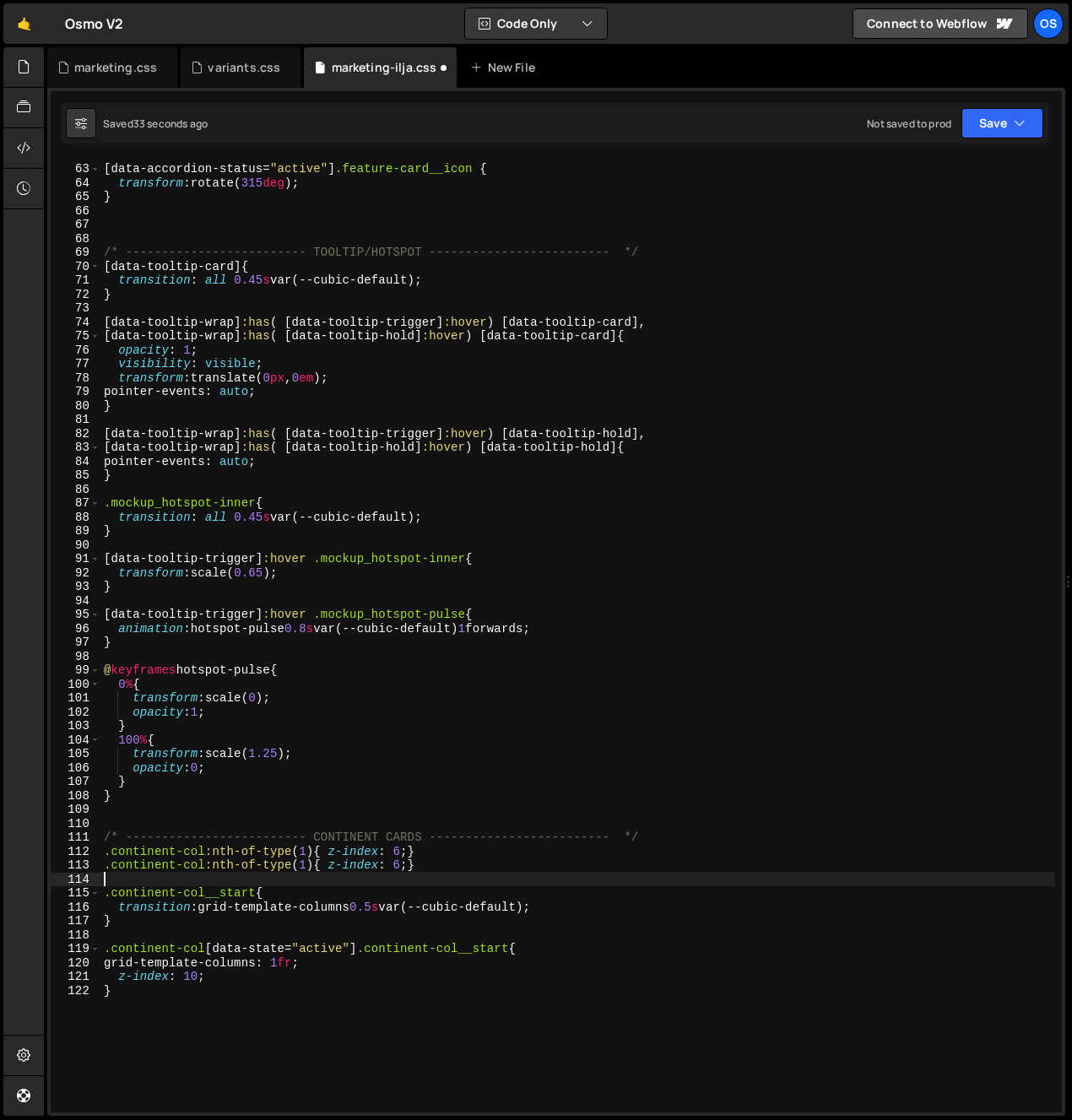
paste textarea ".continent-col:nth-of-type(1){ z-index: 6;}"
type textarea ".continent-col:nth-of-type(1){ z-index: 6;}"
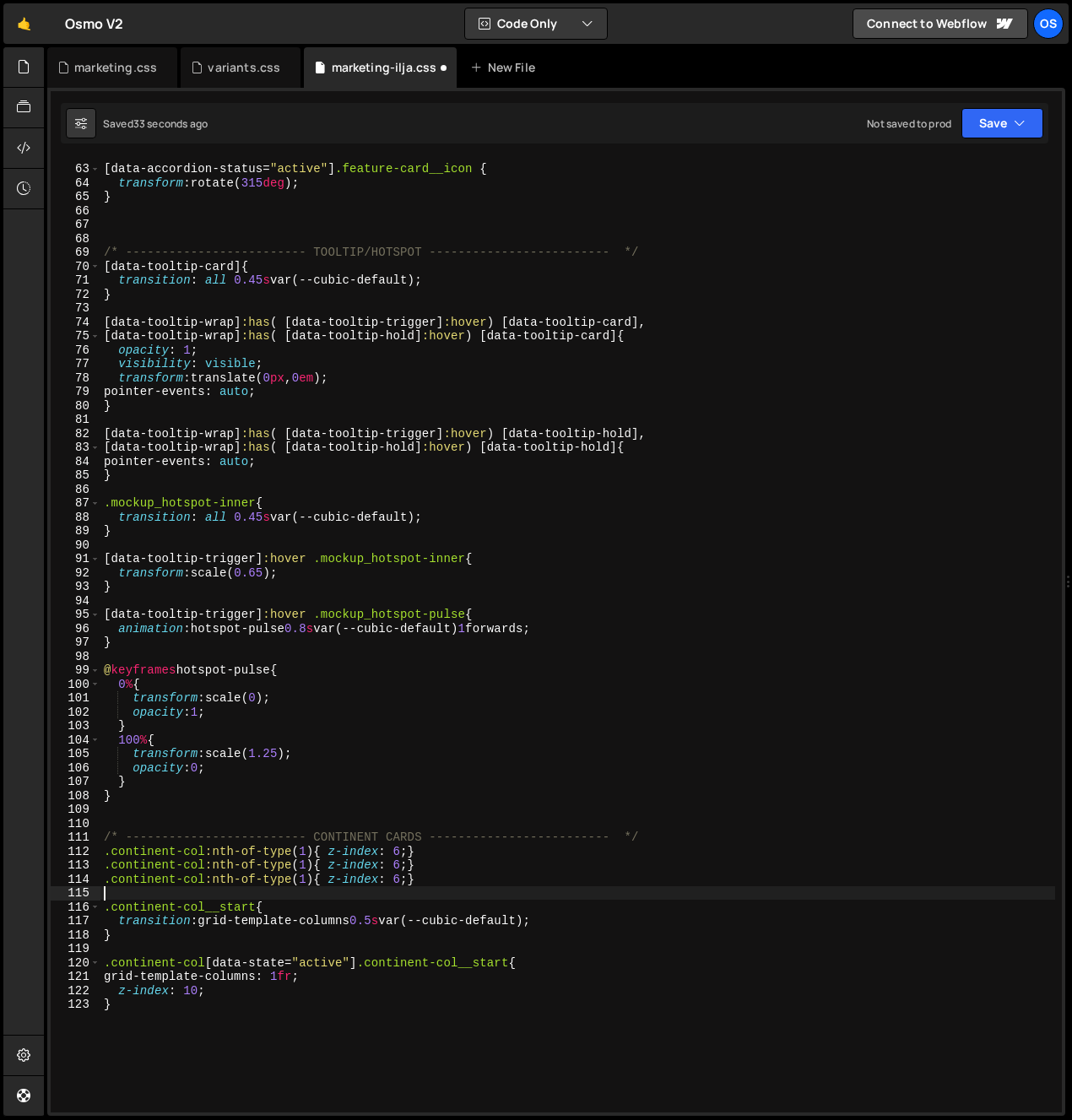
paste textarea ".continent-col:nth-of-type(1){ z-index: 6;}"
type textarea ".continent-col:nth-of-type(1){ z-index: 6;}"
paste textarea ".continent-col:nth-of-type(1){ z-index: 6;}"
type textarea ".continent-col:nth-of-type(1){ z-index: 6;}"
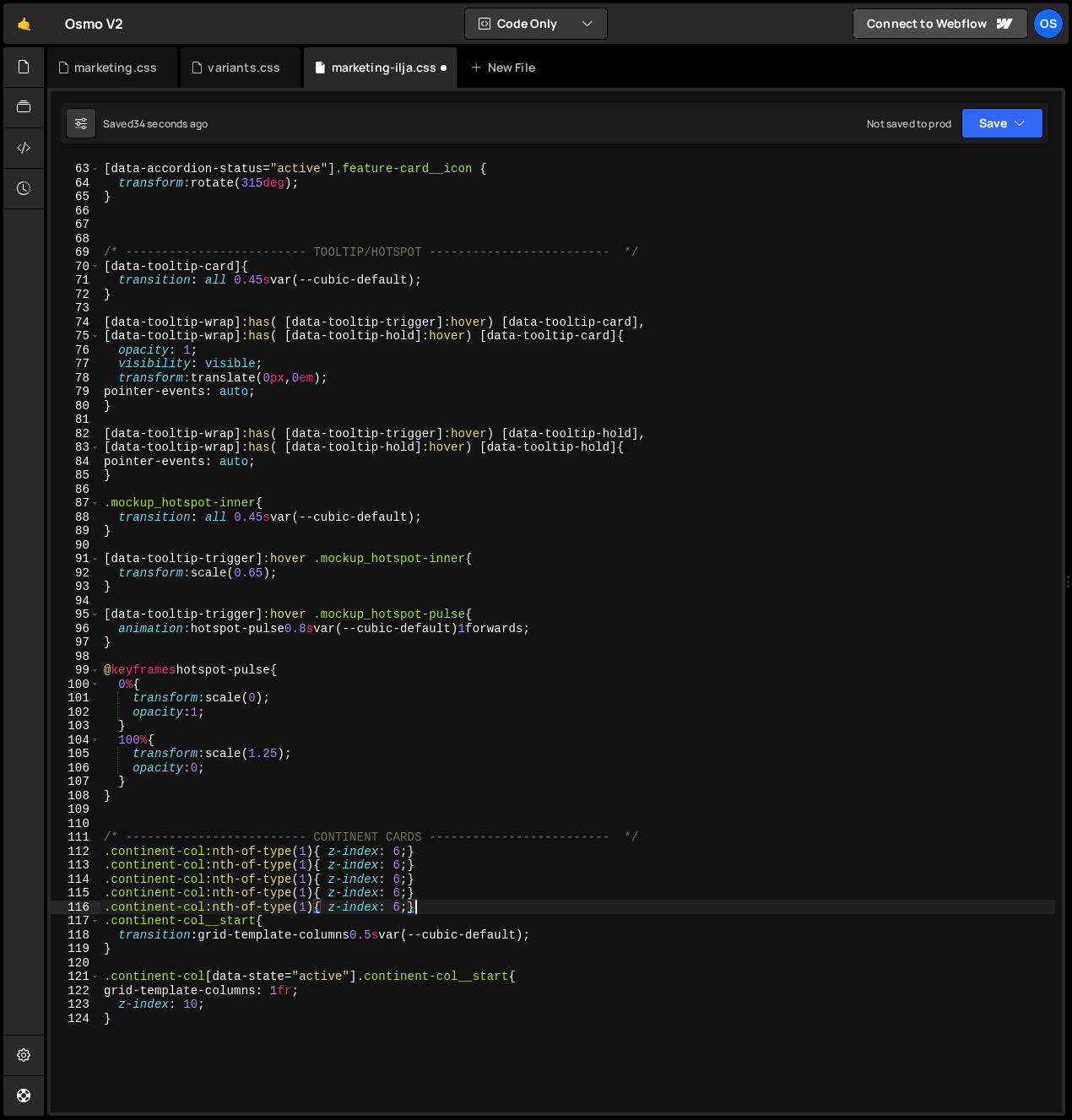
paste textarea ".continent-col:nth-of-type(1){ z-index: 6;}"
type textarea ".continent-col:nth-of-type(1){ z-index: 6;}"
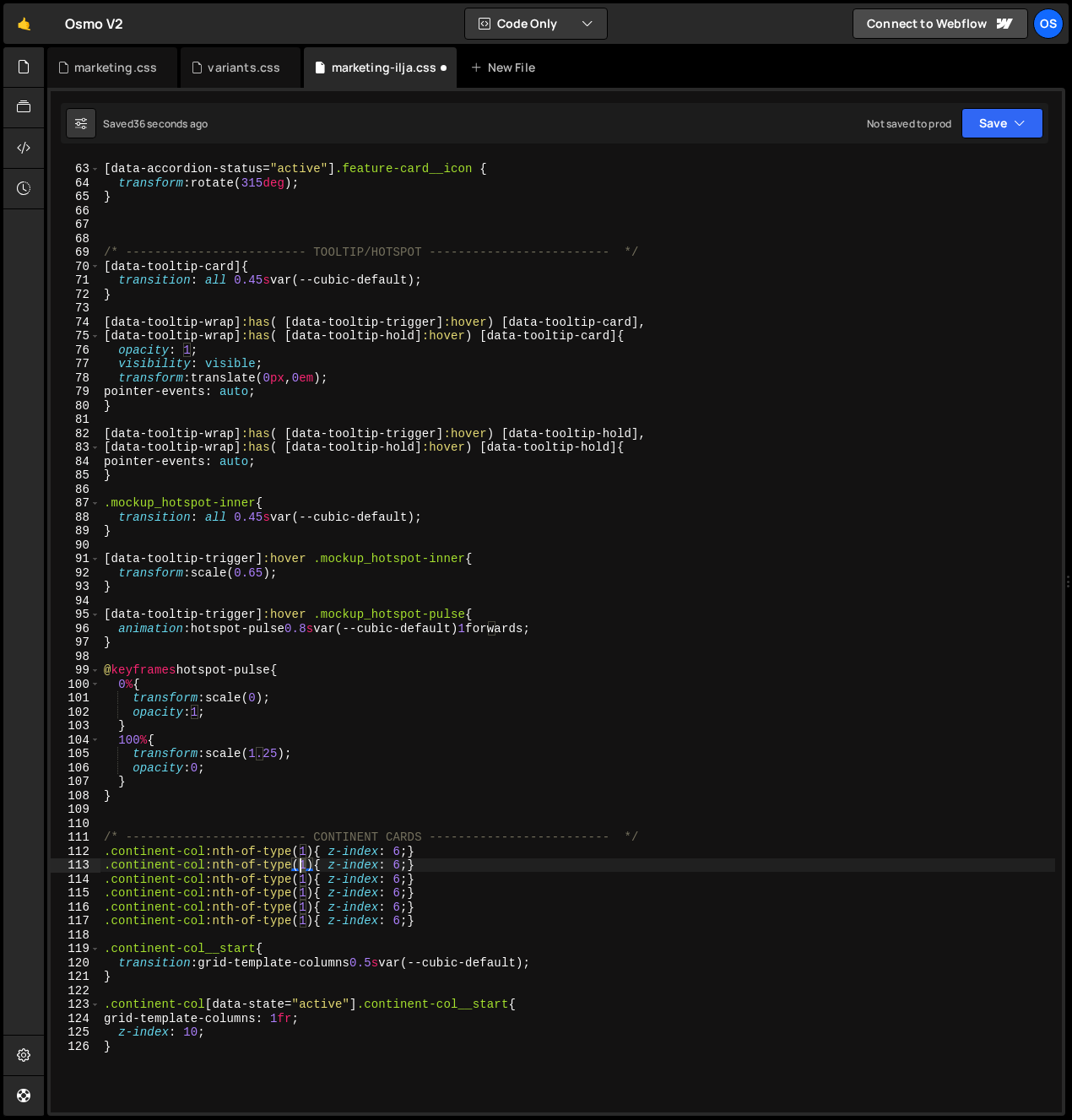
drag, startPoint x: 308, startPoint y: 864, endPoint x: 301, endPoint y: 870, distance: 9.2
click at [298, 867] on div "[ data-accordion-status = " active " ] .feature-card__icon { transform : rotate…" at bounding box center [577, 638] width 955 height 982
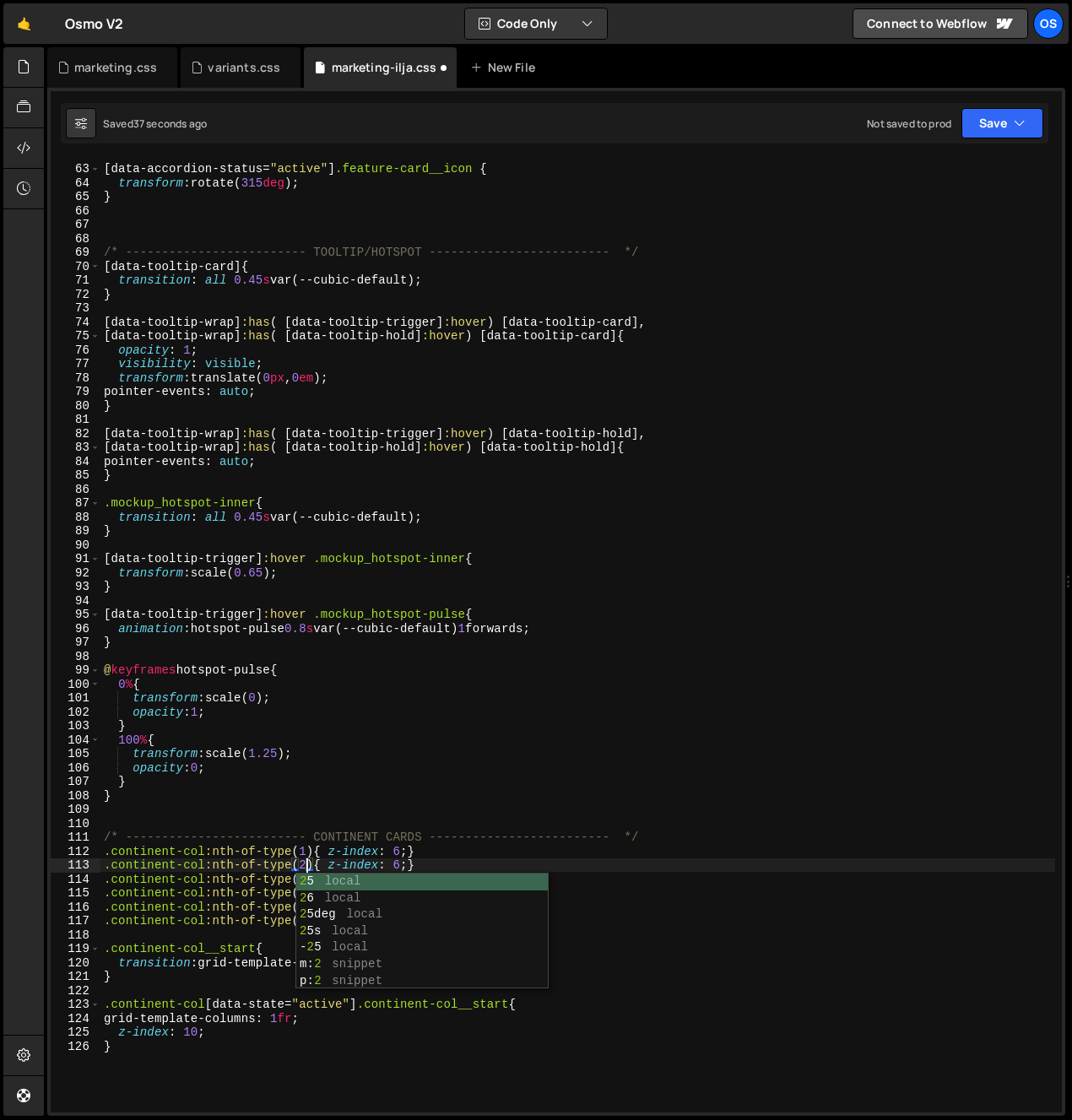
drag, startPoint x: 283, startPoint y: 871, endPoint x: 297, endPoint y: 881, distance: 17.2
click at [283, 871] on div "[ data-accordion-status = " active " ] .feature-card__icon { transform : rotate…" at bounding box center [577, 638] width 955 height 982
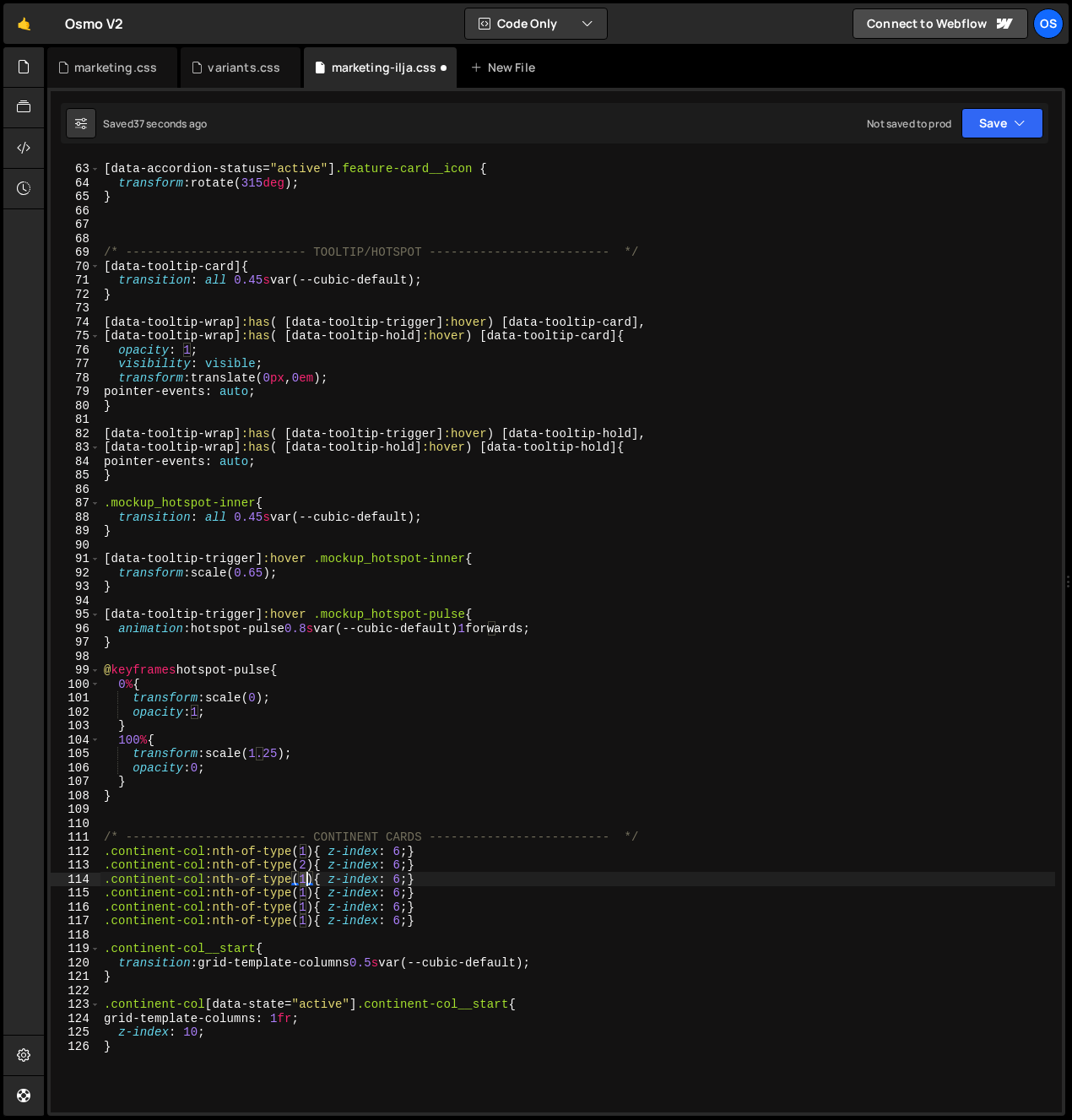
click at [306, 881] on div "[ data-accordion-status = " active " ] .feature-card__icon { transform : rotate…" at bounding box center [577, 638] width 955 height 982
drag, startPoint x: 273, startPoint y: 881, endPoint x: 283, endPoint y: 889, distance: 12.8
click at [273, 881] on div "[ data-accordion-status = " active " ] .feature-card__icon { transform : rotate…" at bounding box center [577, 638] width 955 height 982
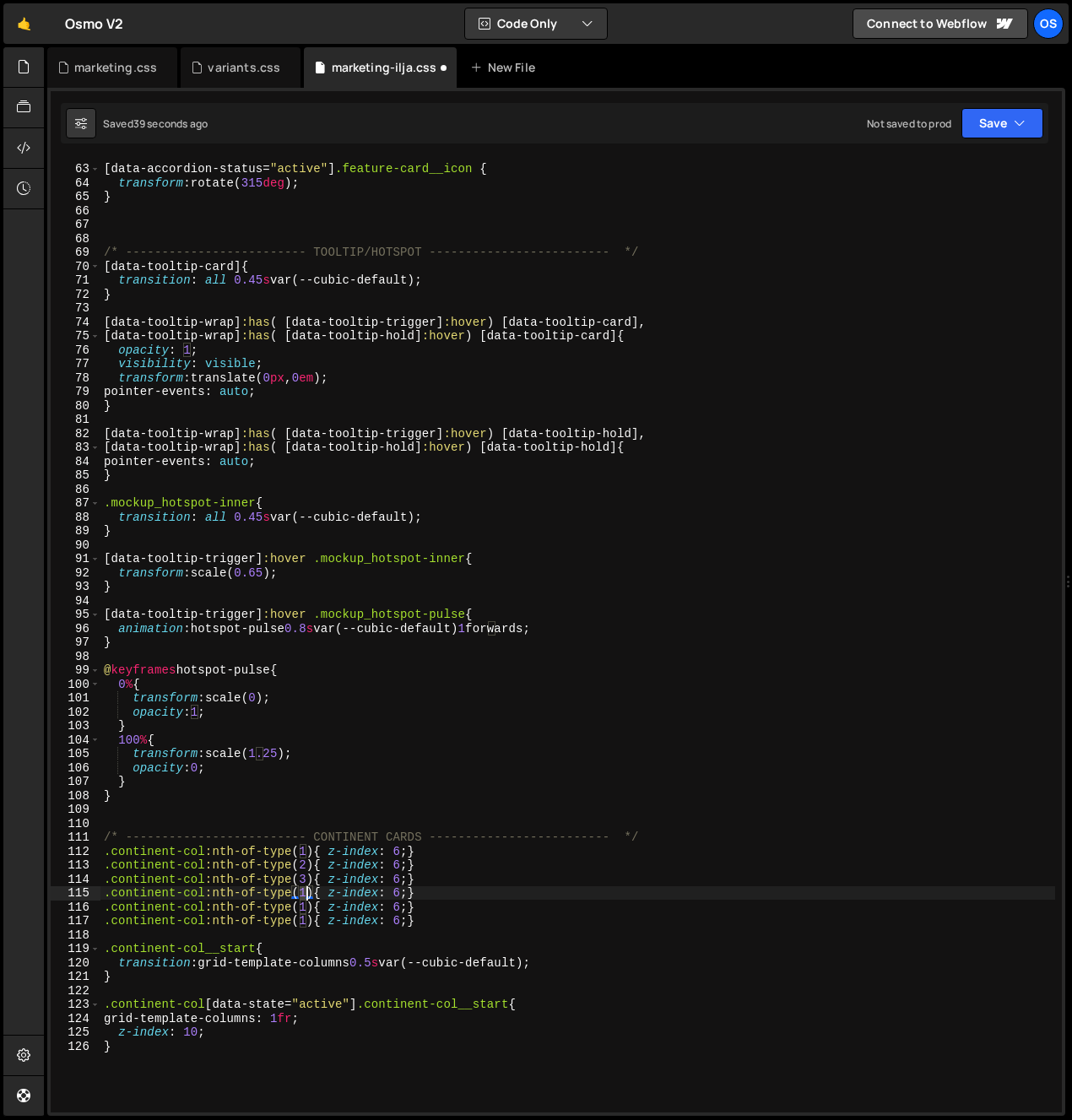
click at [307, 897] on div "[ data-accordion-status = " active " ] .feature-card__icon { transform : rotate…" at bounding box center [577, 638] width 955 height 982
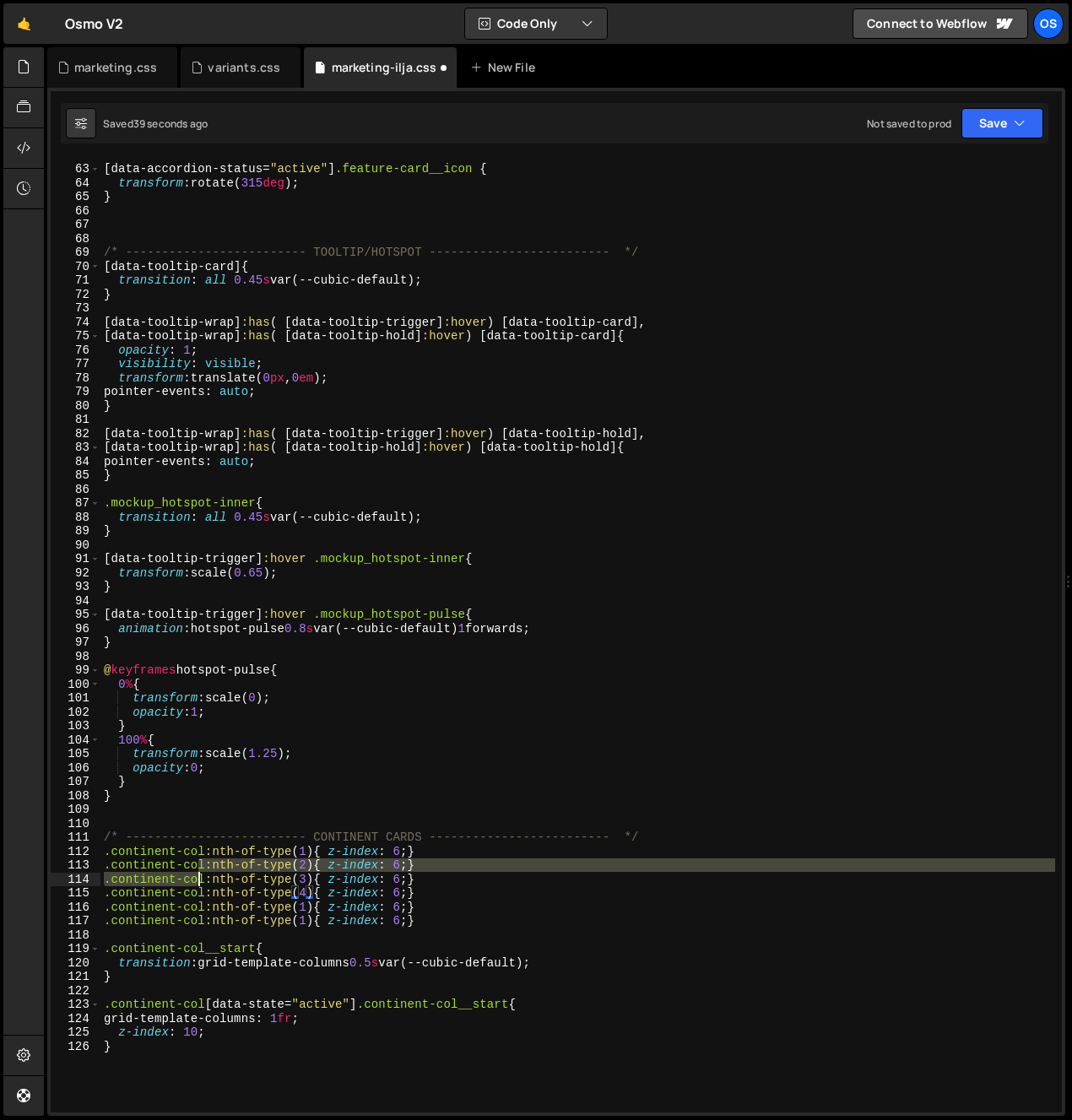
drag, startPoint x: 200, startPoint y: 873, endPoint x: 212, endPoint y: 883, distance: 15.6
click at [200, 873] on div "[ data-accordion-status = " active " ] .feature-card__icon { transform : rotate…" at bounding box center [577, 638] width 955 height 982
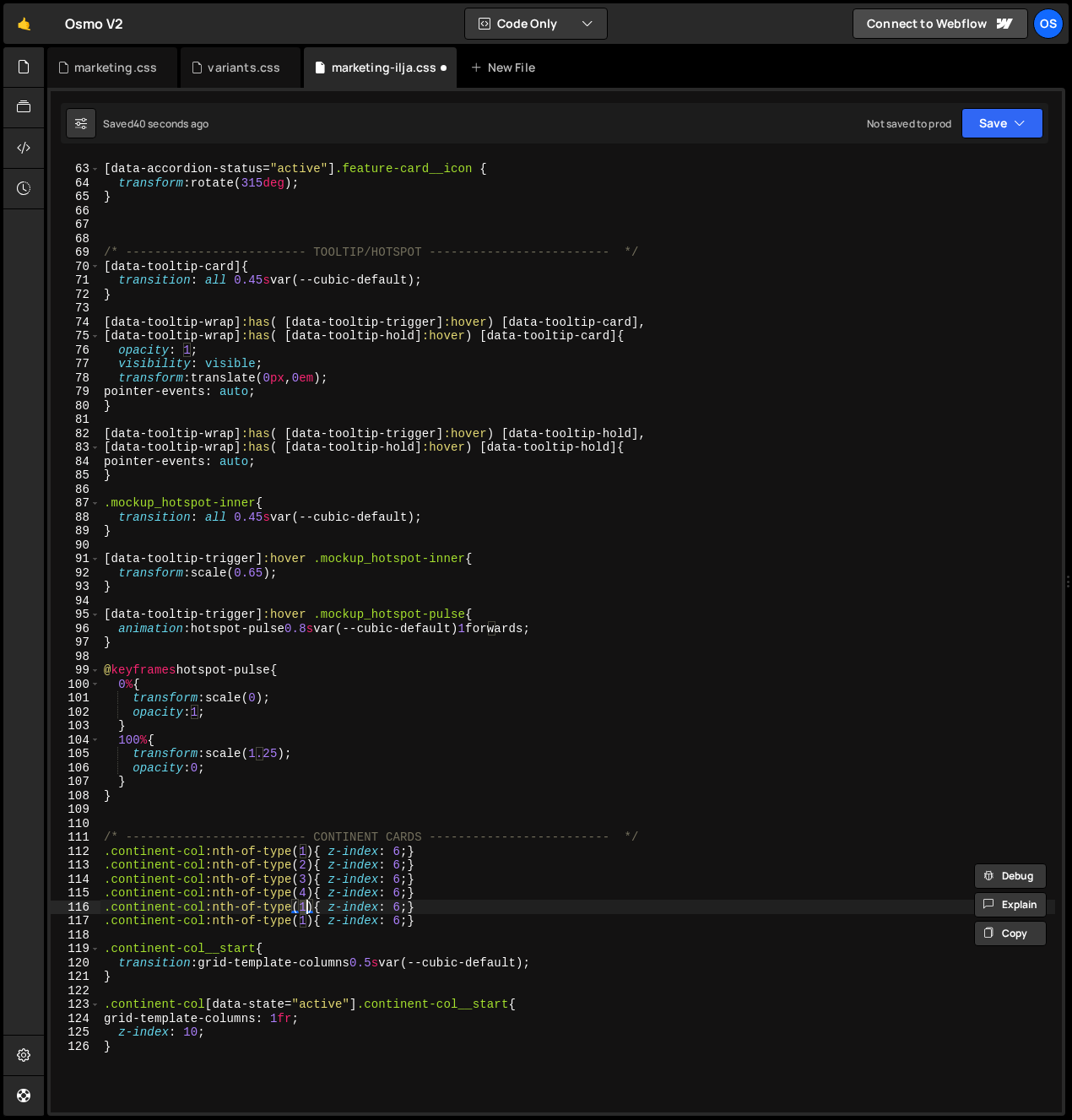
drag, startPoint x: 303, startPoint y: 905, endPoint x: 268, endPoint y: 903, distance: 35.1
click at [306, 908] on div "[ data-accordion-status = " active " ] .feature-card__icon { transform : rotate…" at bounding box center [577, 638] width 955 height 982
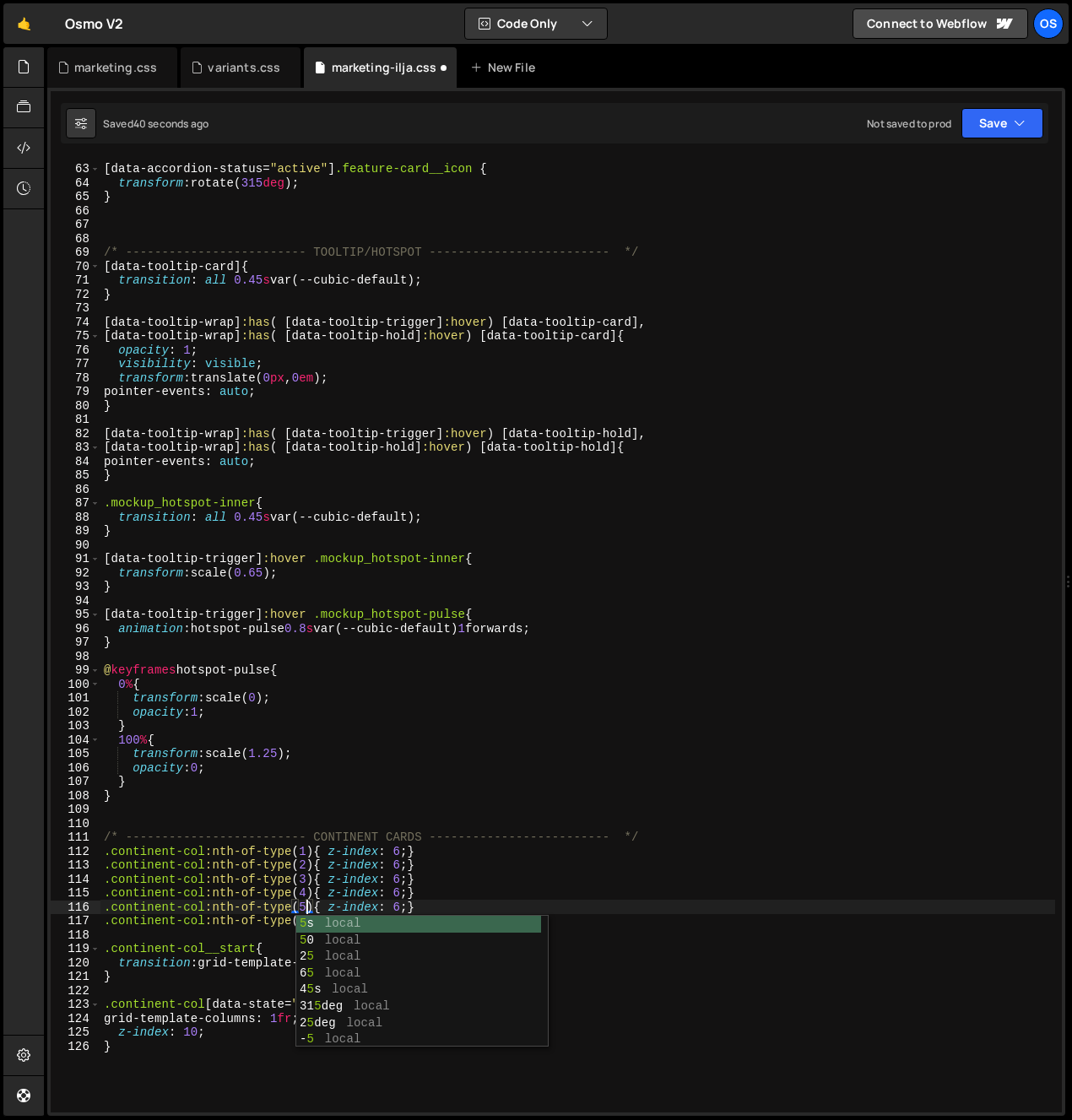
click at [262, 904] on div "[ data-accordion-status = " active " ] .feature-card__icon { transform : rotate…" at bounding box center [577, 638] width 955 height 982
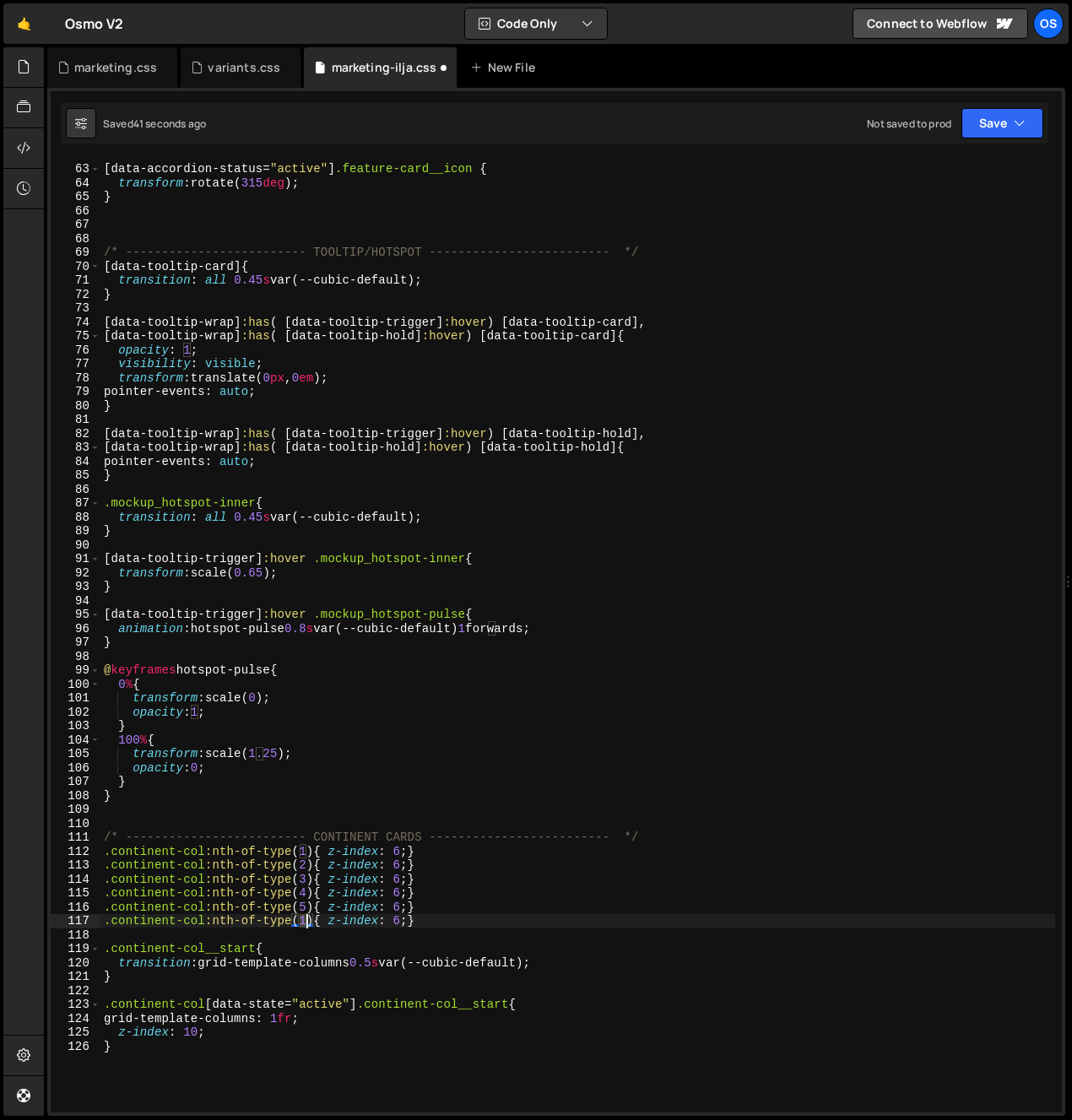
click at [308, 924] on div "[ data-accordion-status = " active " ] .feature-card__icon { transform : rotate…" at bounding box center [577, 638] width 955 height 982
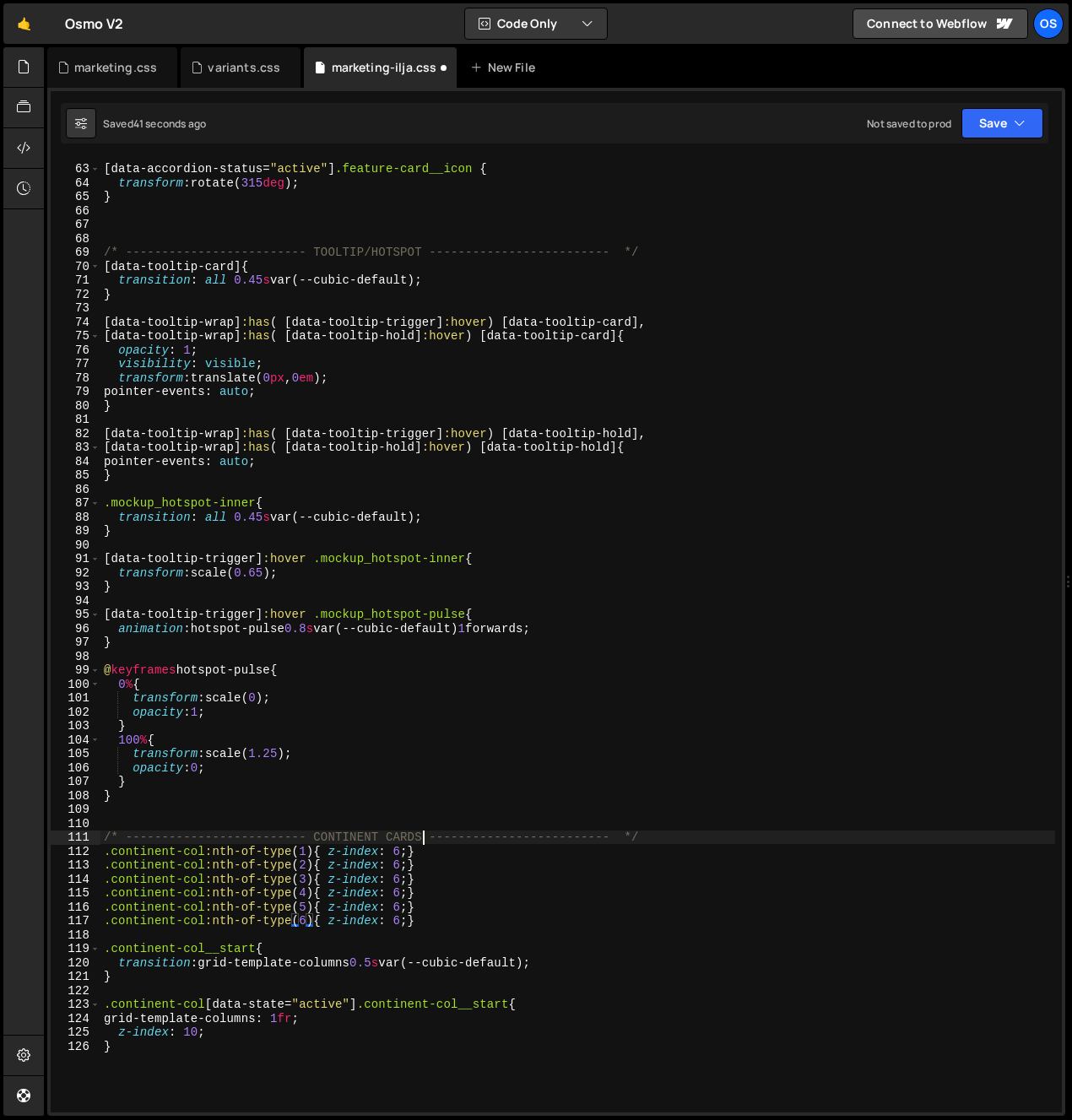
drag, startPoint x: 425, startPoint y: 845, endPoint x: 443, endPoint y: 879, distance: 38.5
click at [425, 845] on div "[ data-accordion-status = " active " ] .feature-card__icon { transform : rotate…" at bounding box center [577, 638] width 955 height 982
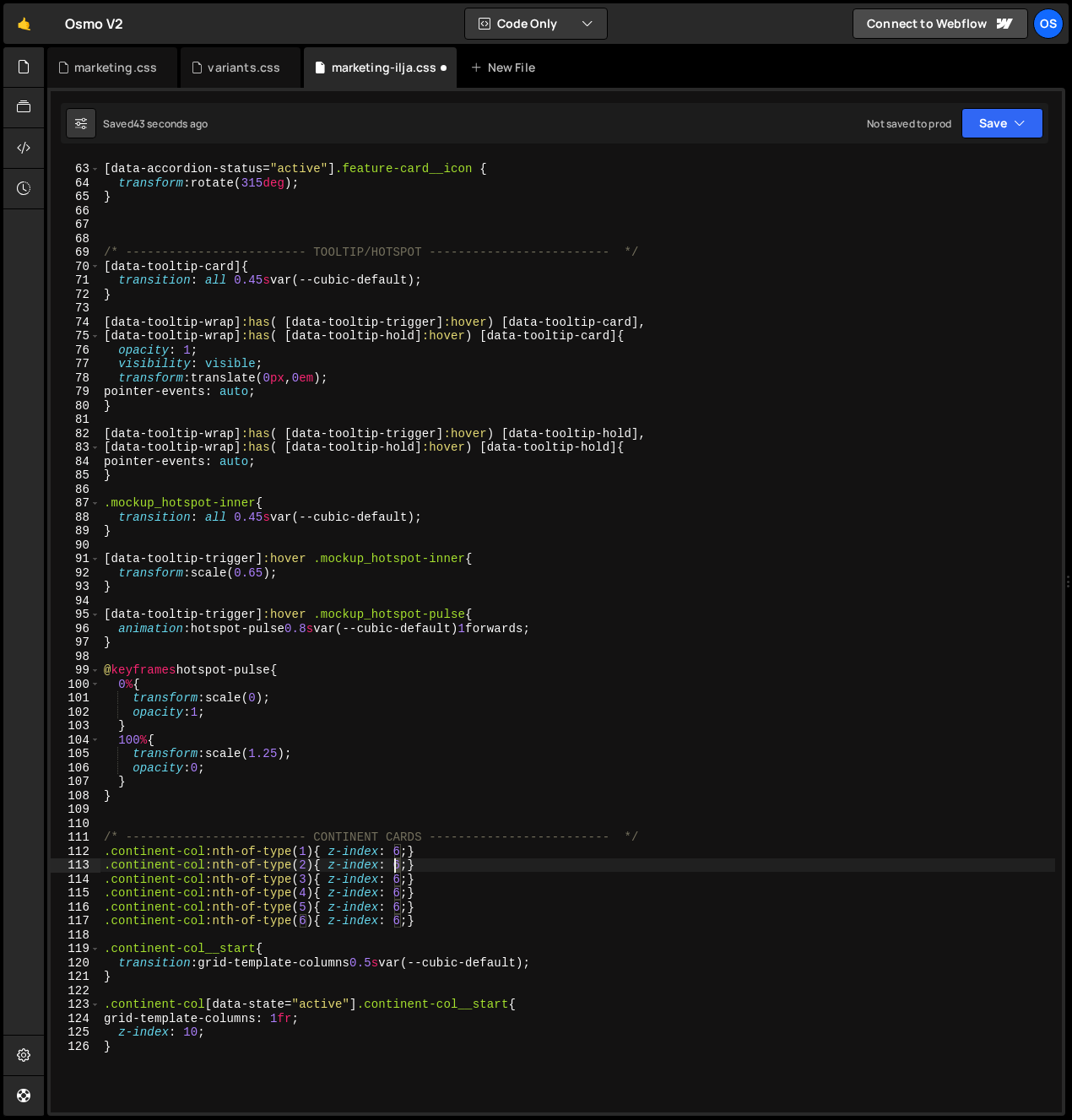
click at [396, 868] on div "[ data-accordion-status = " active " ] .feature-card__icon { transform : rotate…" at bounding box center [577, 638] width 955 height 982
click at [337, 863] on div "[ data-accordion-status = " active " ] .feature-card__icon { transform : rotate…" at bounding box center [577, 638] width 955 height 982
click at [396, 882] on div "[ data-accordion-status = " active " ] .feature-card__icon { transform : rotate…" at bounding box center [577, 638] width 955 height 982
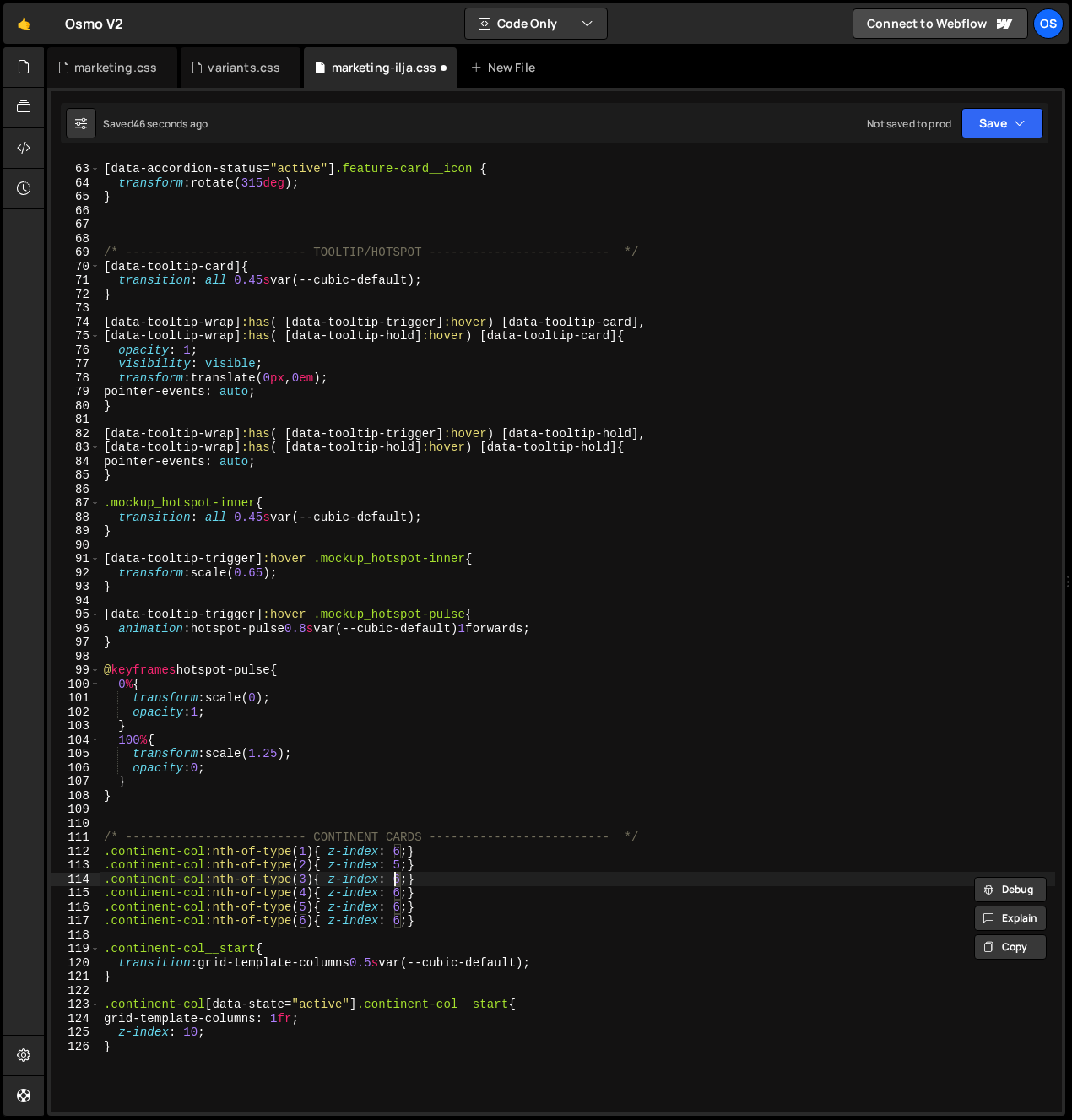
drag, startPoint x: 385, startPoint y: 885, endPoint x: 399, endPoint y: 896, distance: 17.8
click at [385, 885] on div "[ data-accordion-status = " active " ] .feature-card__icon { transform : rotate…" at bounding box center [577, 638] width 955 height 982
click at [395, 879] on div "[ data-accordion-status = " active " ] .feature-card__icon { transform : rotate…" at bounding box center [577, 638] width 955 height 982
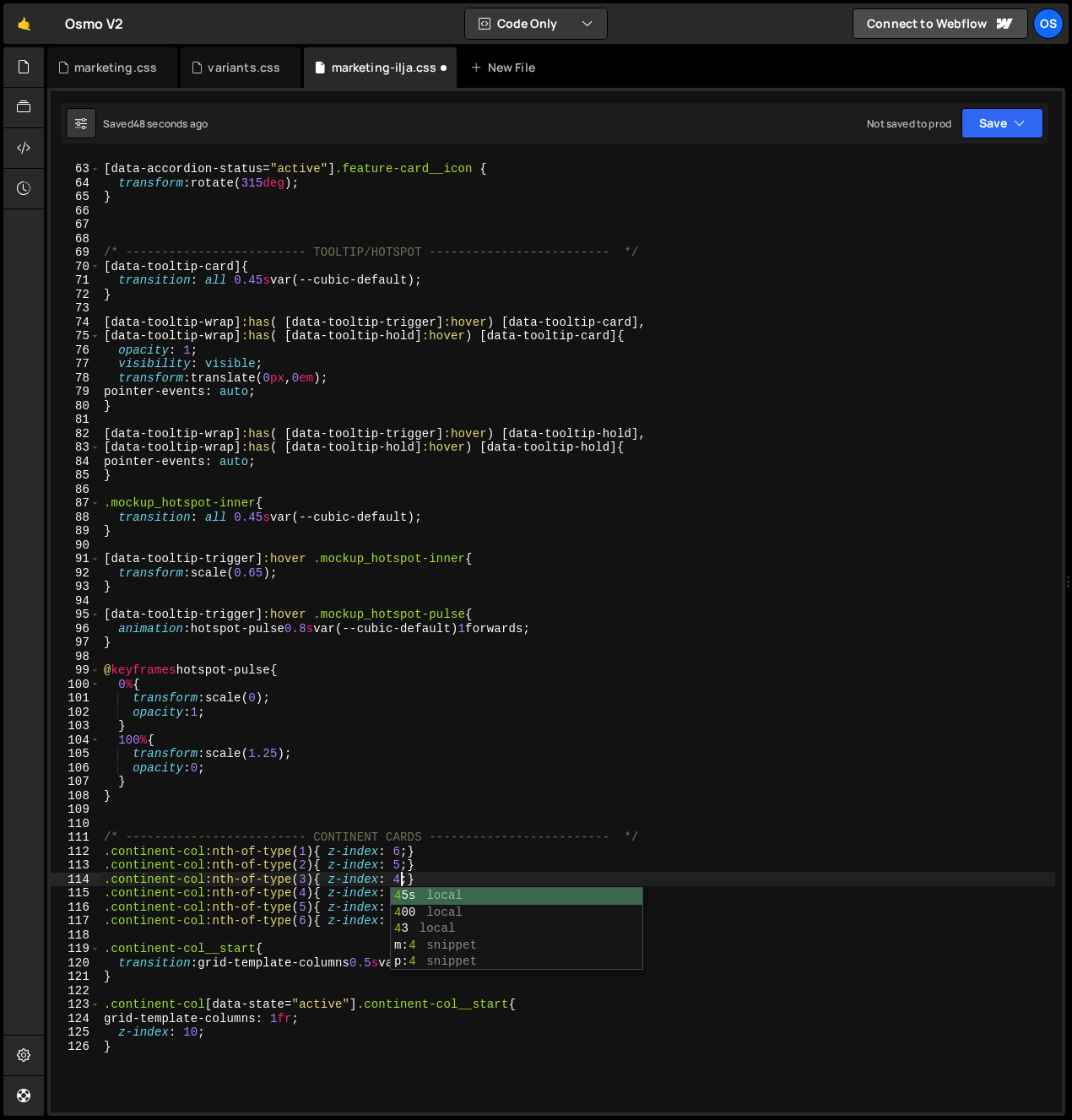
drag, startPoint x: 361, startPoint y: 878, endPoint x: 404, endPoint y: 885, distance: 43.6
click at [362, 878] on div "[ data-accordion-status = " active " ] .feature-card__icon { transform : rotate…" at bounding box center [577, 638] width 955 height 982
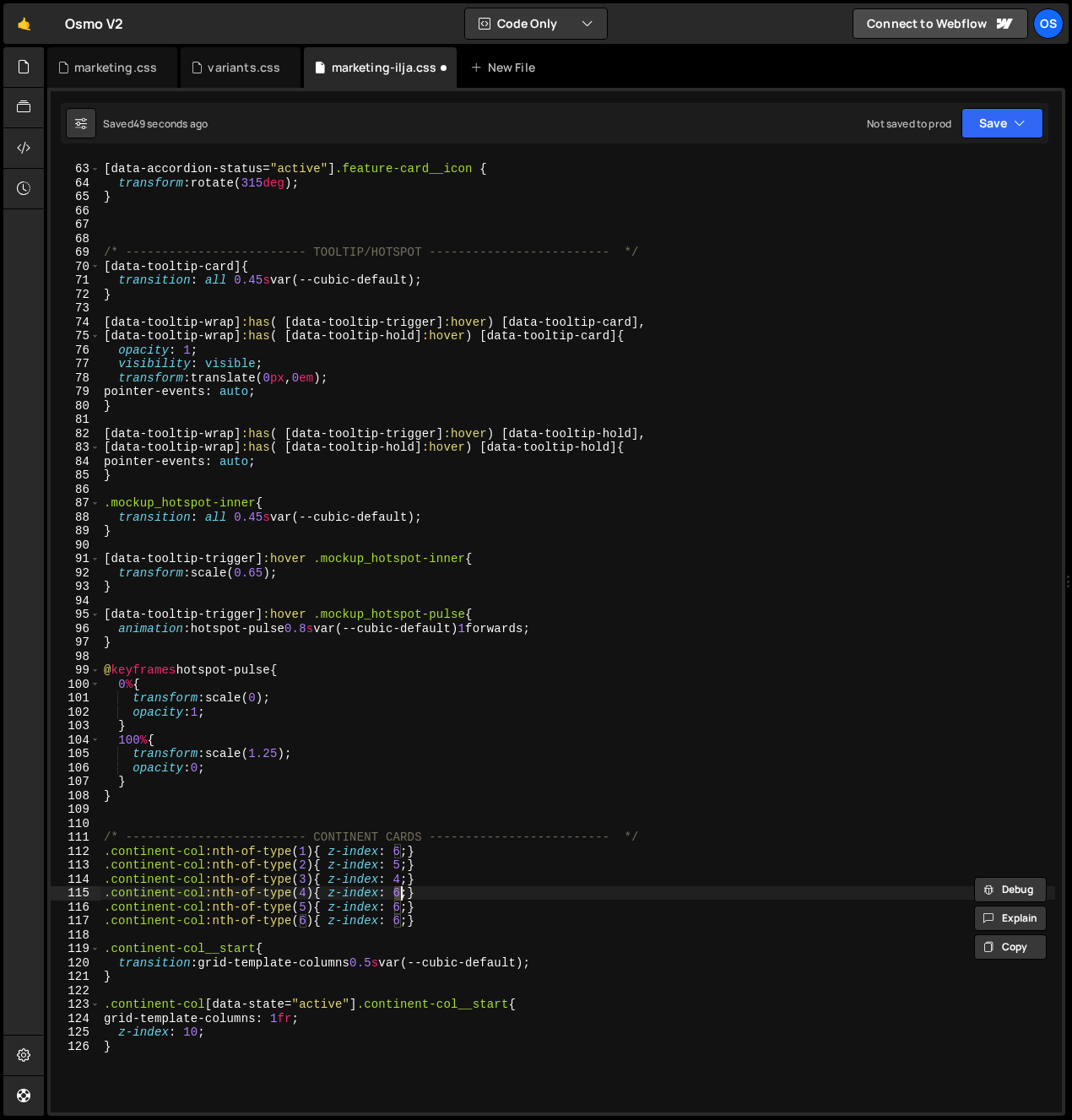
click at [401, 896] on div "[ data-accordion-status = " active " ] .feature-card__icon { transform : rotate…" at bounding box center [577, 638] width 955 height 982
drag, startPoint x: 385, startPoint y: 898, endPoint x: 392, endPoint y: 904, distance: 9.2
click at [386, 900] on div "[ data-accordion-status = " active " ] .feature-card__icon { transform : rotate…" at bounding box center [577, 638] width 955 height 982
drag, startPoint x: 402, startPoint y: 910, endPoint x: 391, endPoint y: 911, distance: 11.0
click at [395, 911] on div "[ data-accordion-status = " active " ] .feature-card__icon { transform : rotate…" at bounding box center [577, 638] width 955 height 982
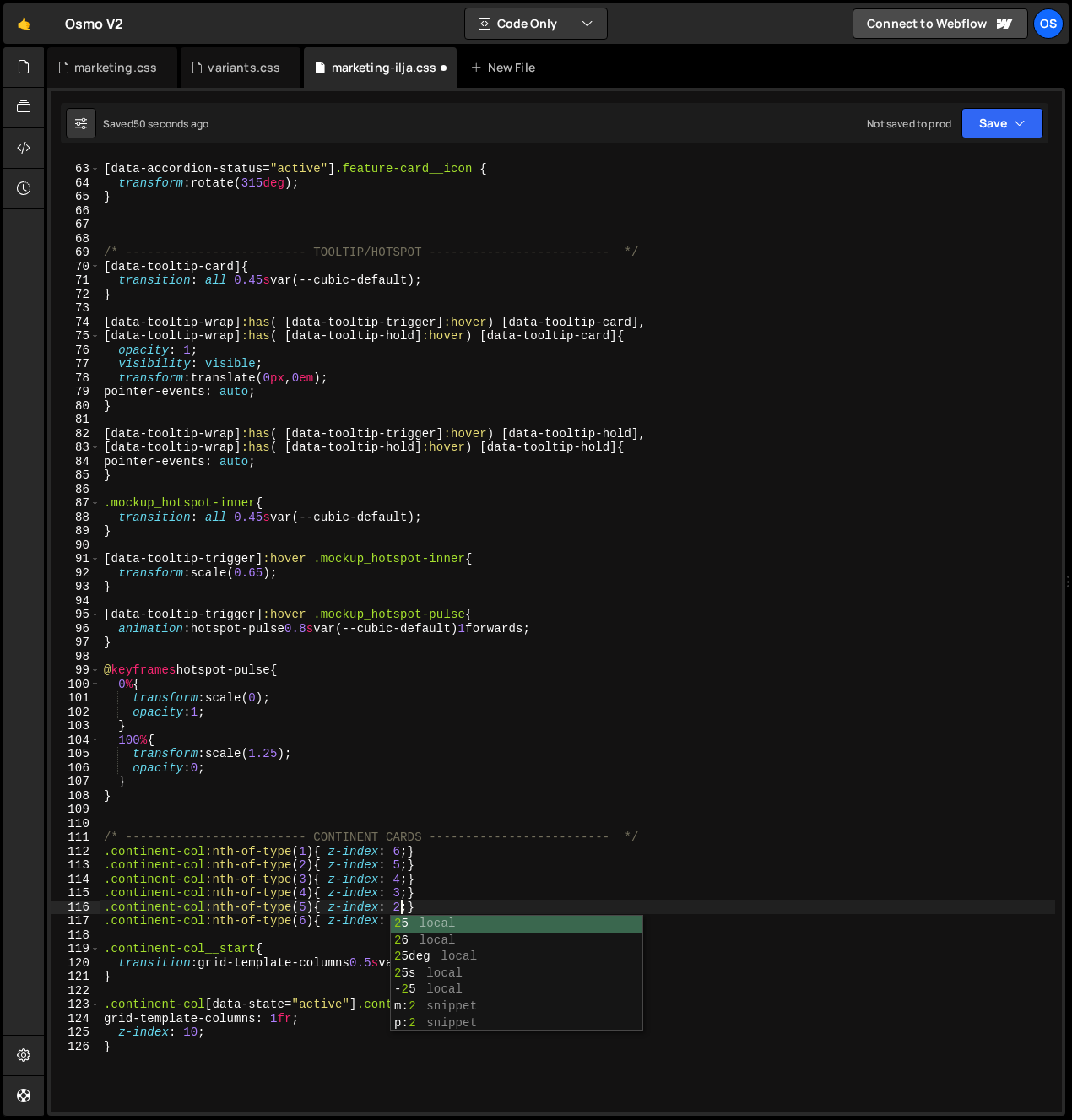
drag, startPoint x: 373, startPoint y: 910, endPoint x: 401, endPoint y: 917, distance: 28.9
click at [374, 911] on div "[ data-accordion-status = " active " ] .feature-card__icon { transform : rotate…" at bounding box center [577, 638] width 955 height 982
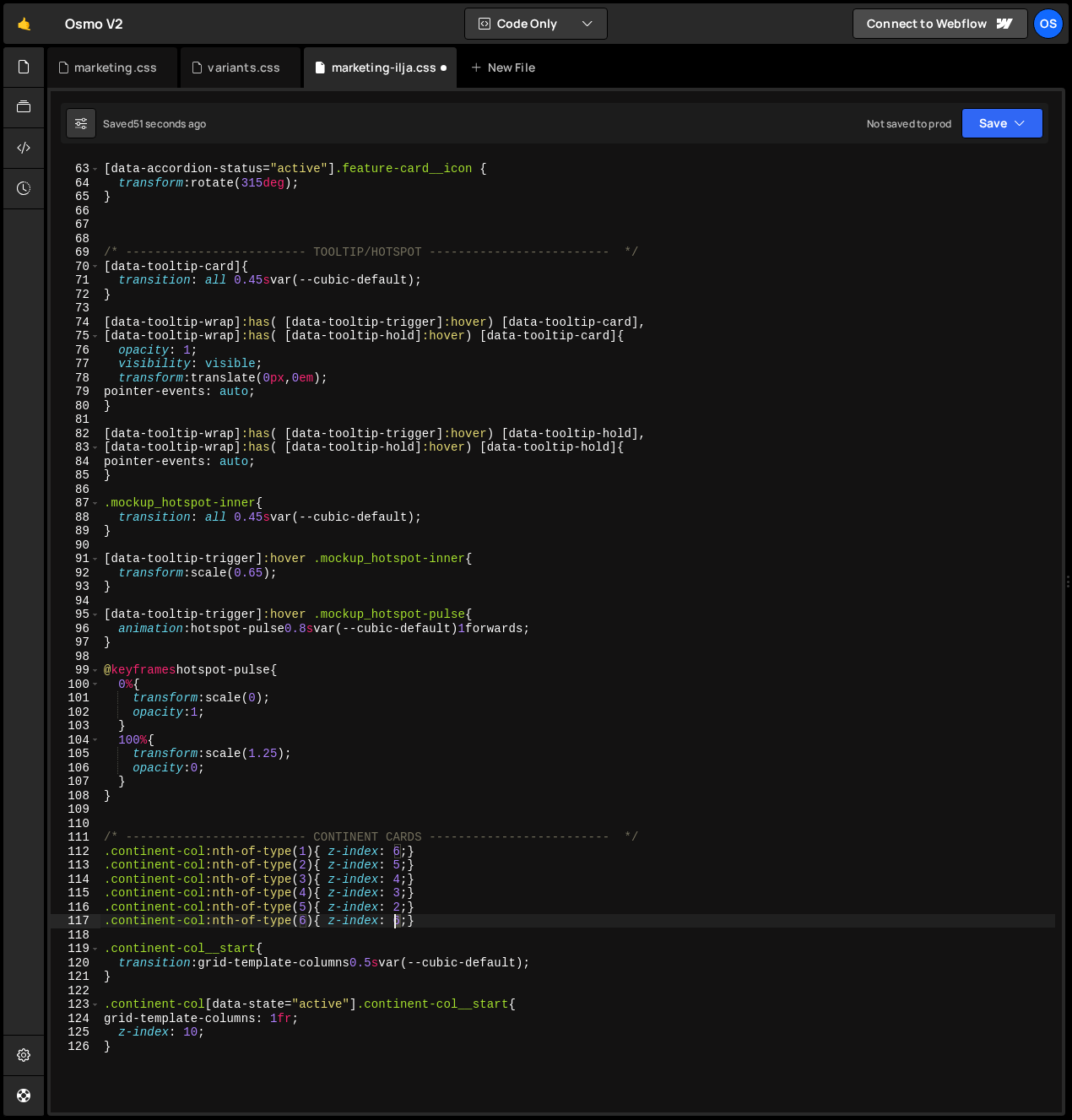
drag, startPoint x: 403, startPoint y: 922, endPoint x: 394, endPoint y: 923, distance: 9.1
click at [394, 923] on div "[ data-accordion-status = " active " ] .feature-card__icon { transform : rotate…" at bounding box center [577, 638] width 955 height 982
click at [465, 922] on div "[ data-accordion-status = " active " ] .feature-card__icon { transform : rotate…" at bounding box center [577, 638] width 955 height 982
click at [462, 928] on div "[ data-accordion-status = " active " ] .feature-card__icon { transform : rotate…" at bounding box center [577, 638] width 955 height 982
type textarea ".continent-col:nth-of-type(6){ z-index: 1;}"
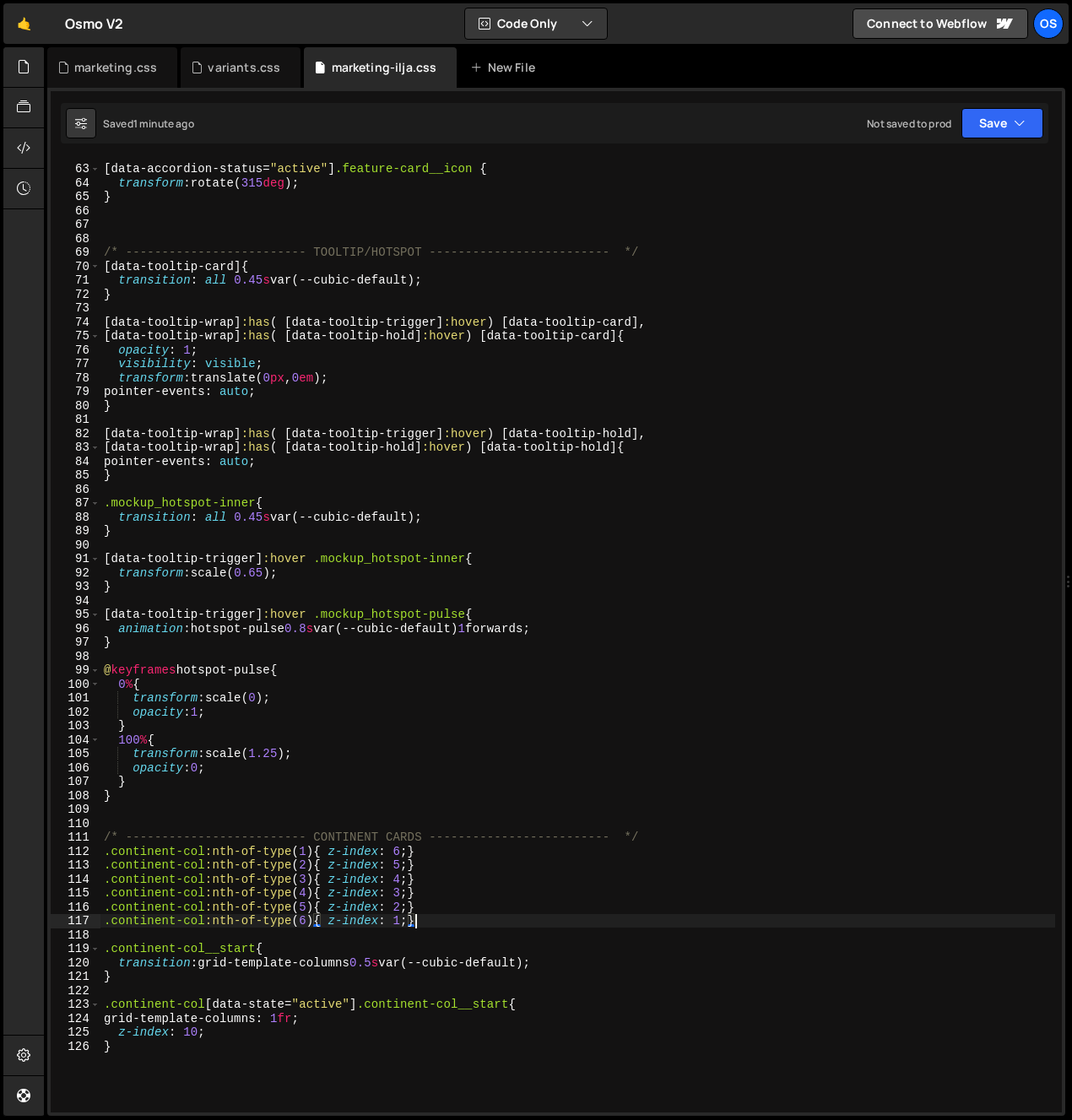
click at [682, 603] on div "[ data-accordion-status = " active " ] .feature-card__icon { transform : rotate…" at bounding box center [577, 638] width 955 height 982
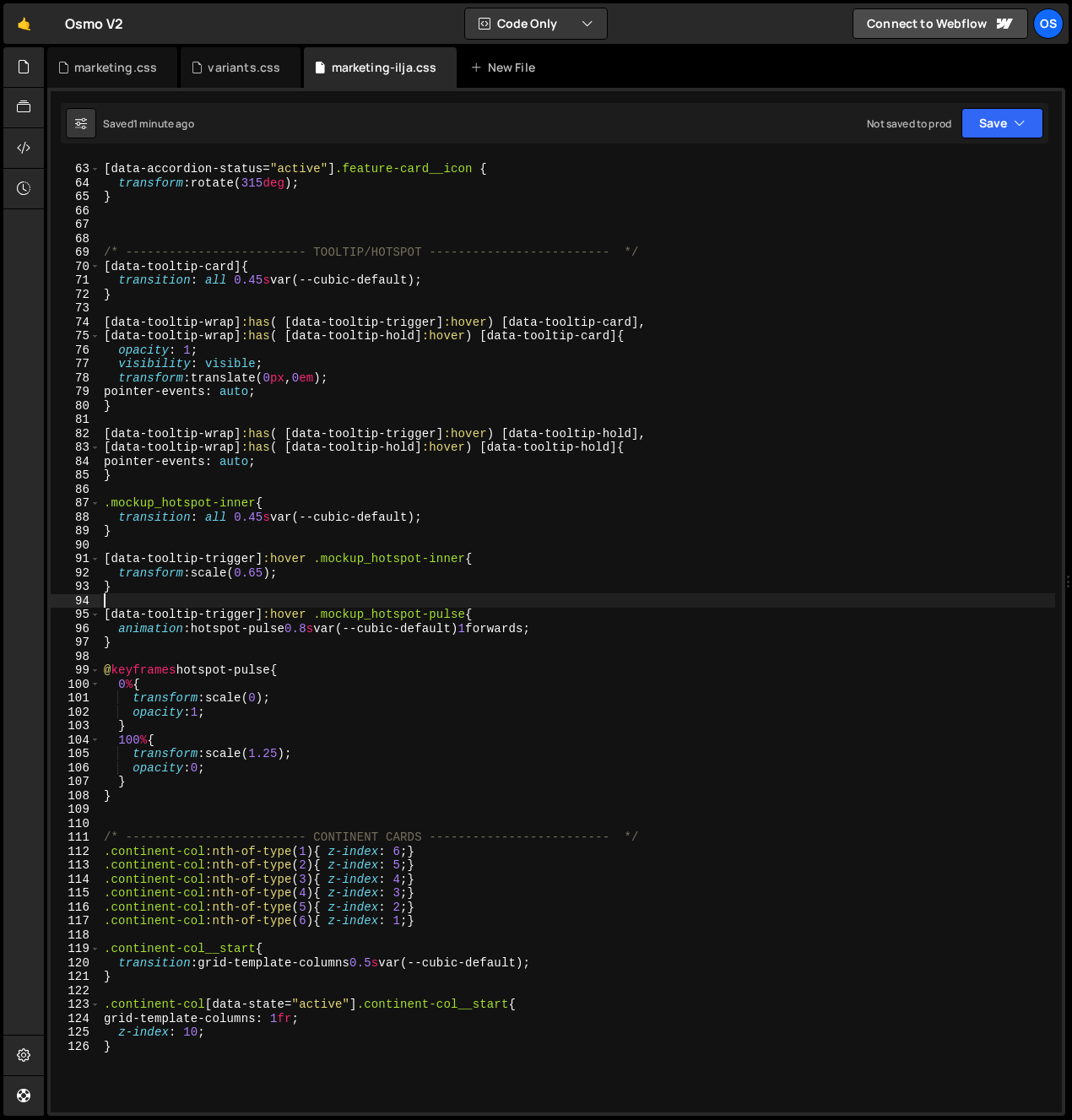
scroll to position [1037, 0]
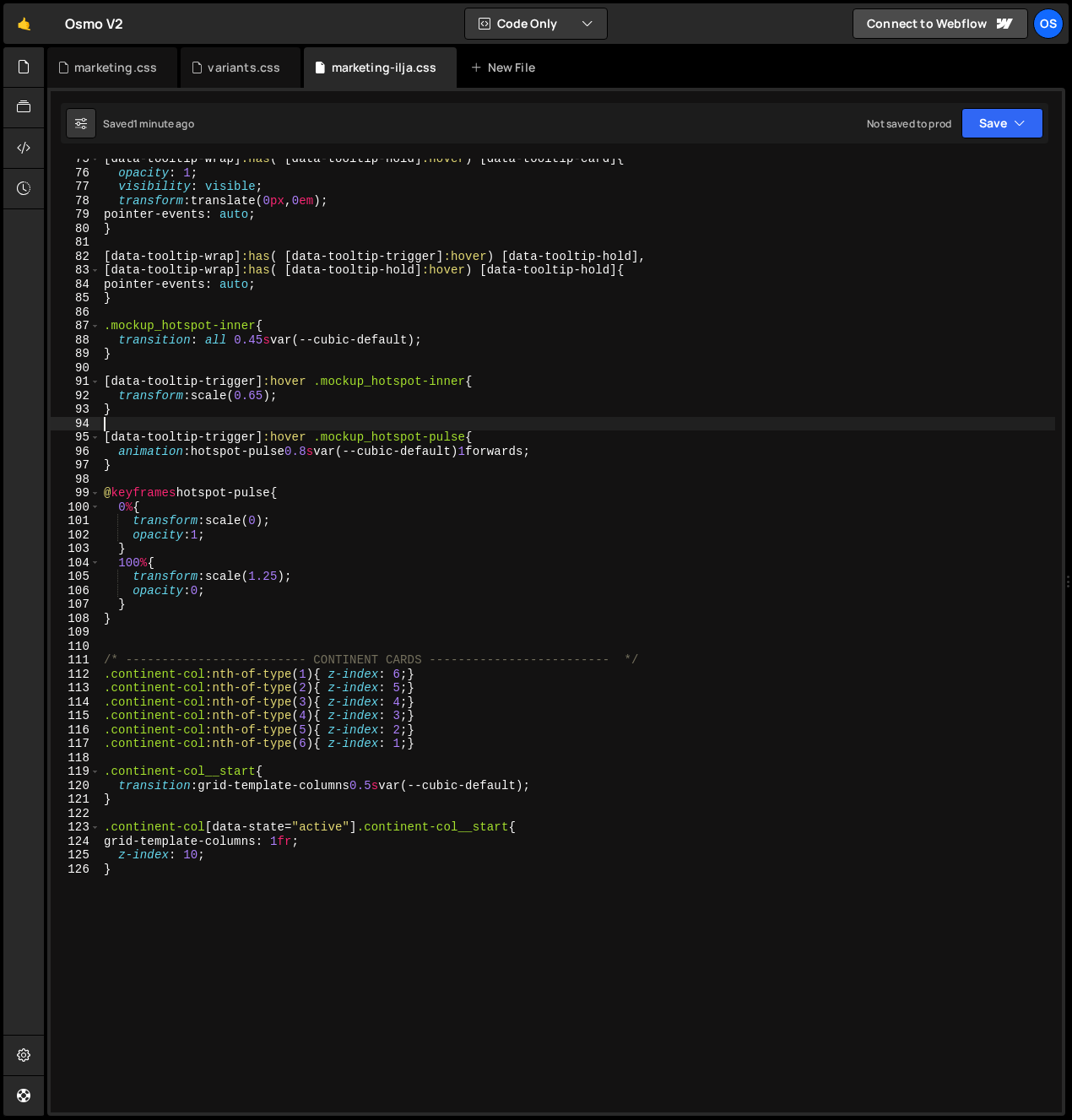
click at [498, 797] on div "[ data-tooltip-wrap ] :has ( [ data-tooltip-hold ] :hover ) [ data-tooltip-card…" at bounding box center [577, 643] width 955 height 982
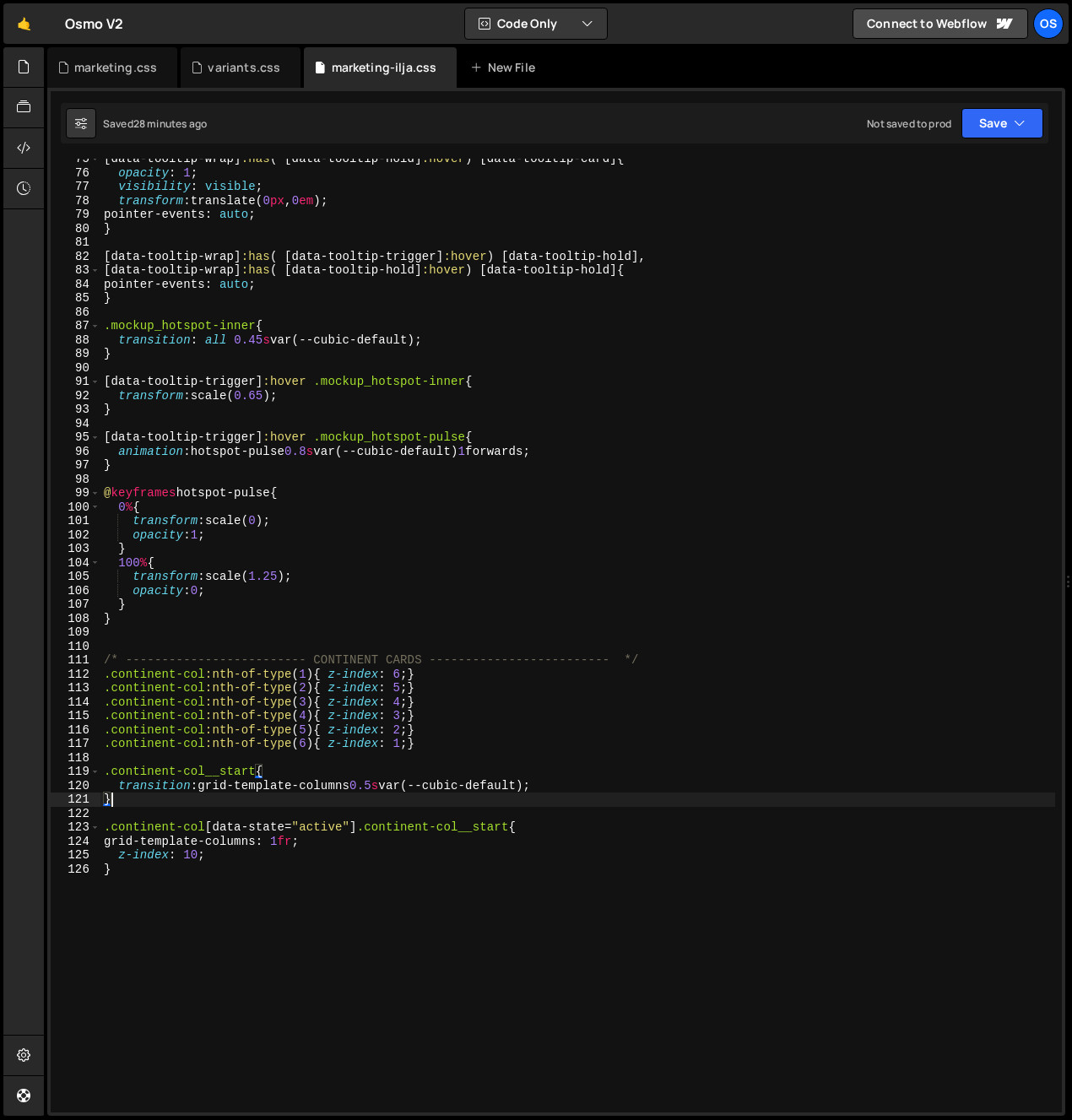
click at [569, 737] on div "[ data-tooltip-wrap ] :has ( [ data-tooltip-hold ] :hover ) [ data-tooltip-card…" at bounding box center [577, 643] width 955 height 982
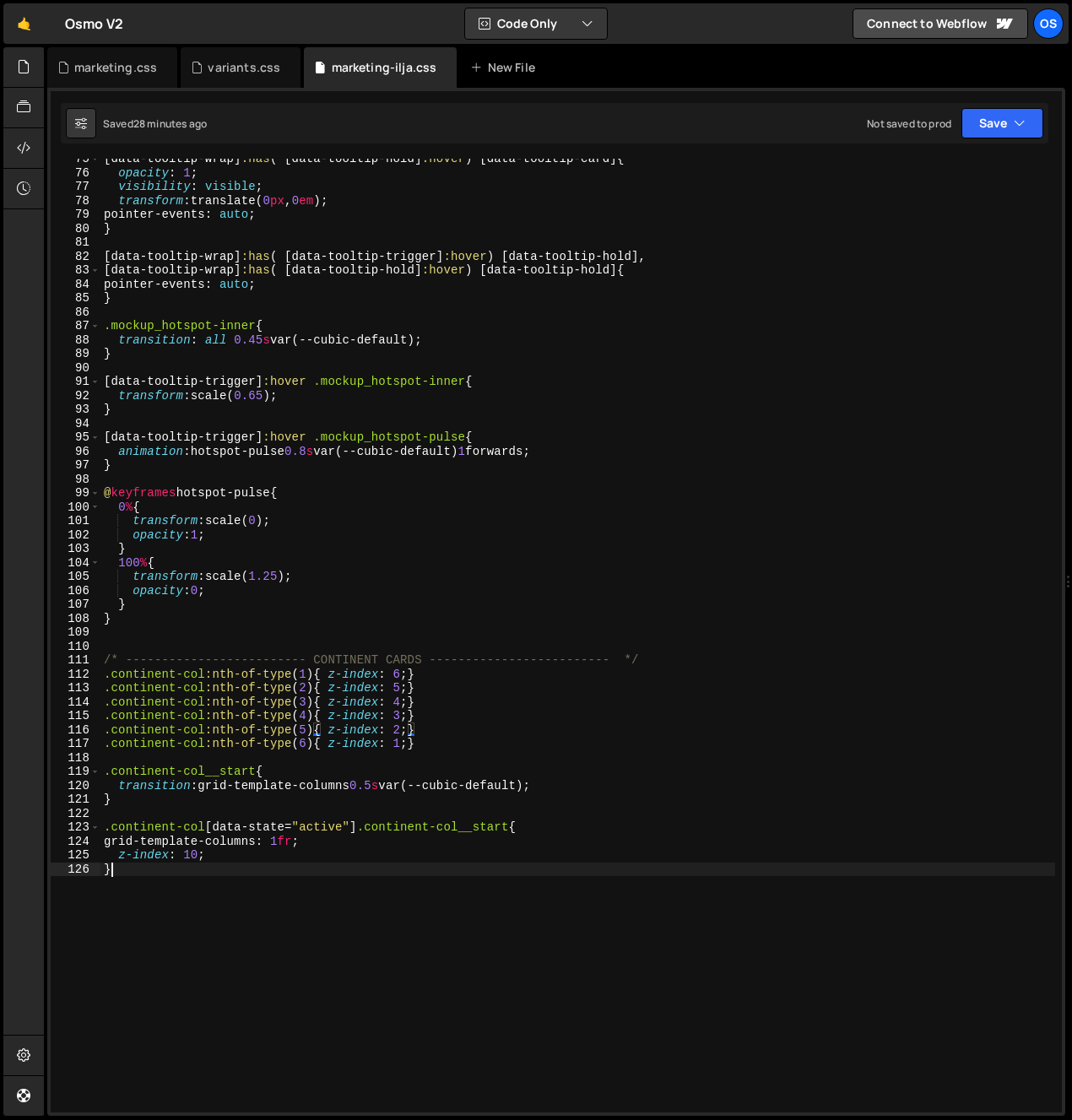
click at [408, 948] on div "[ data-tooltip-wrap ] :has ( [ data-tooltip-hold ] :hover ) [ data-tooltip-card…" at bounding box center [577, 643] width 955 height 982
type textarea "}"
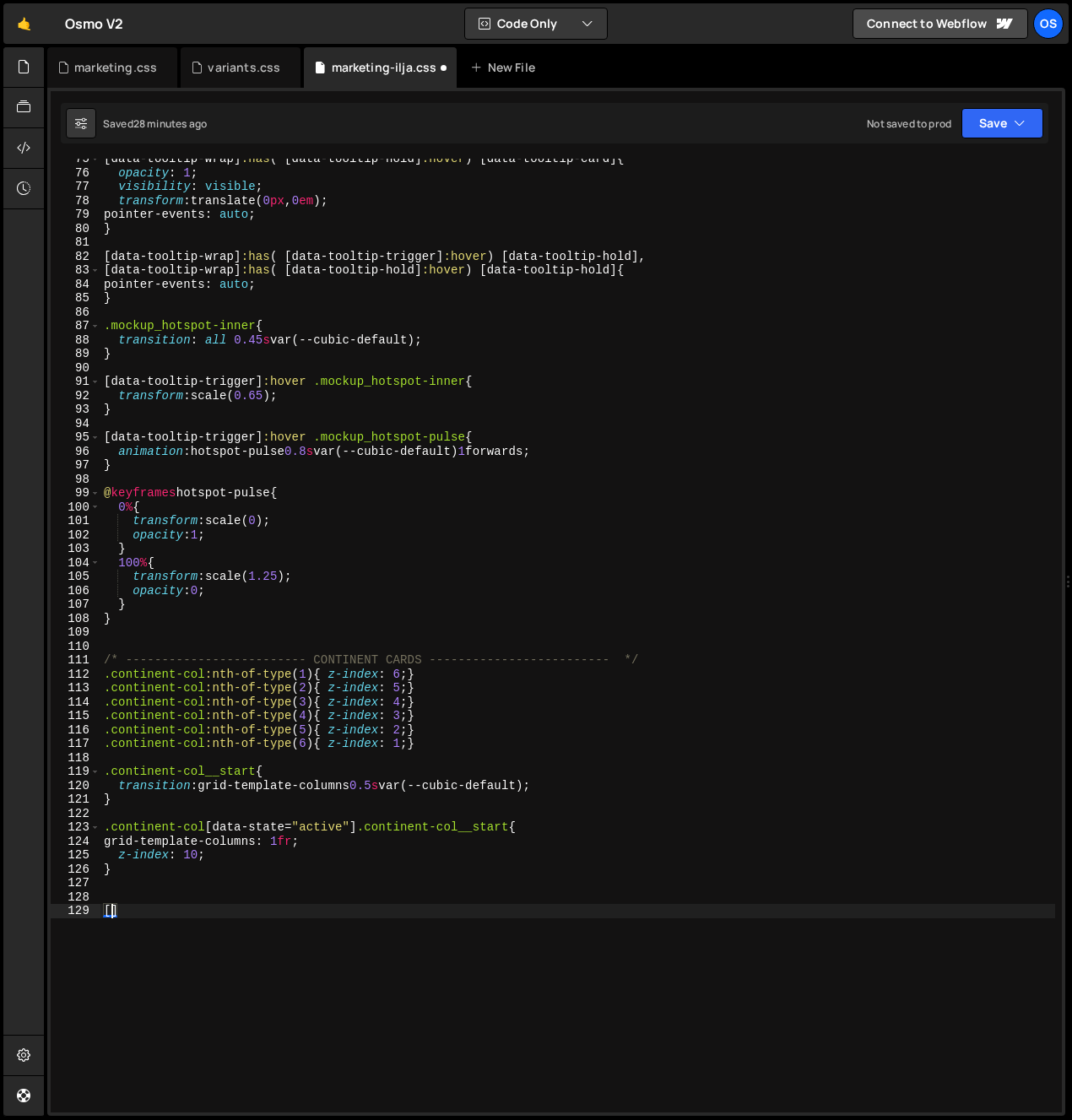
paste textarea "data-continent-anim"
type textarea "[data-continent-anim]{"
type textarea "[data-continent-anim]{]"
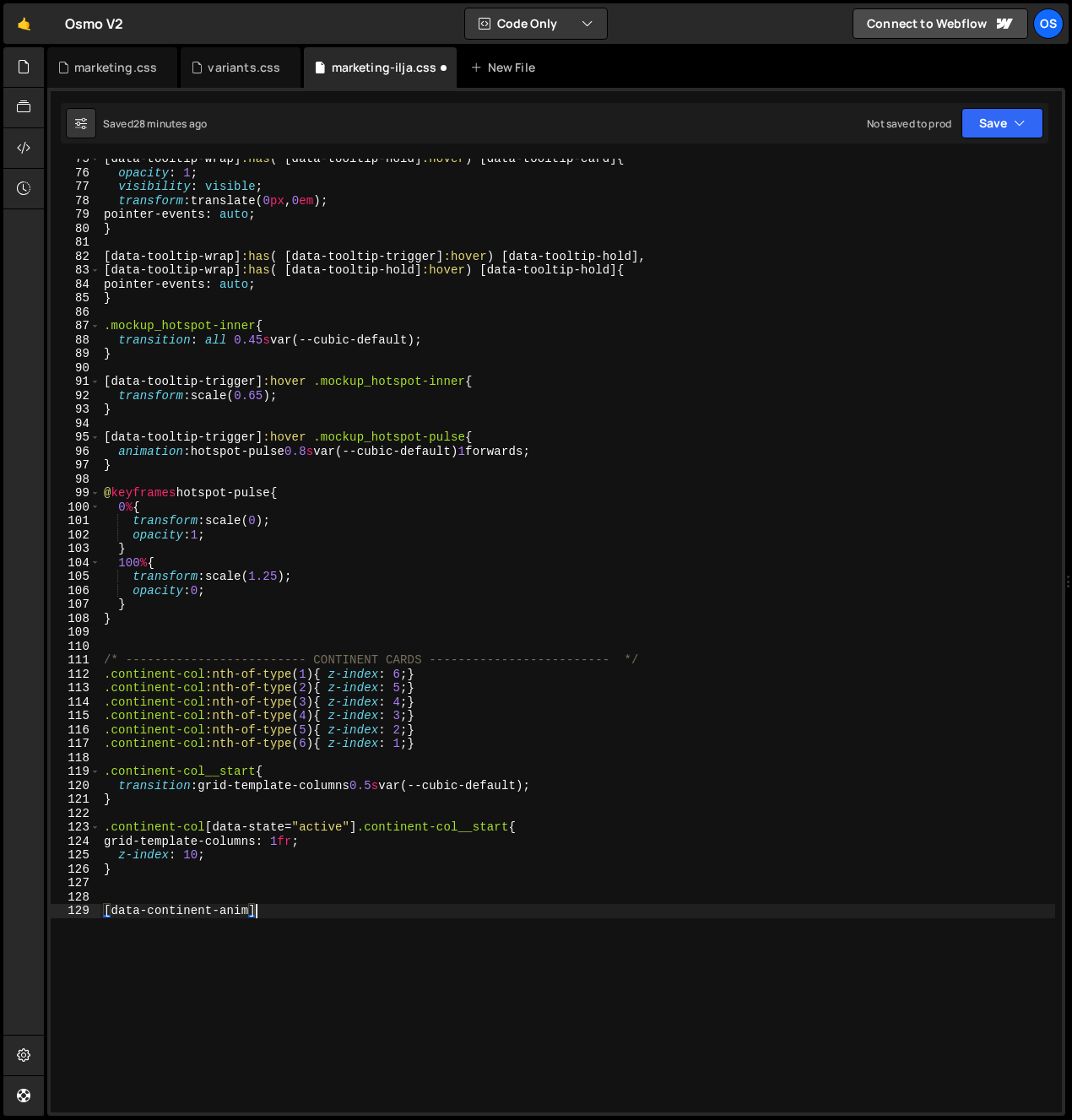
type textarea "[data-continent-anim]{"
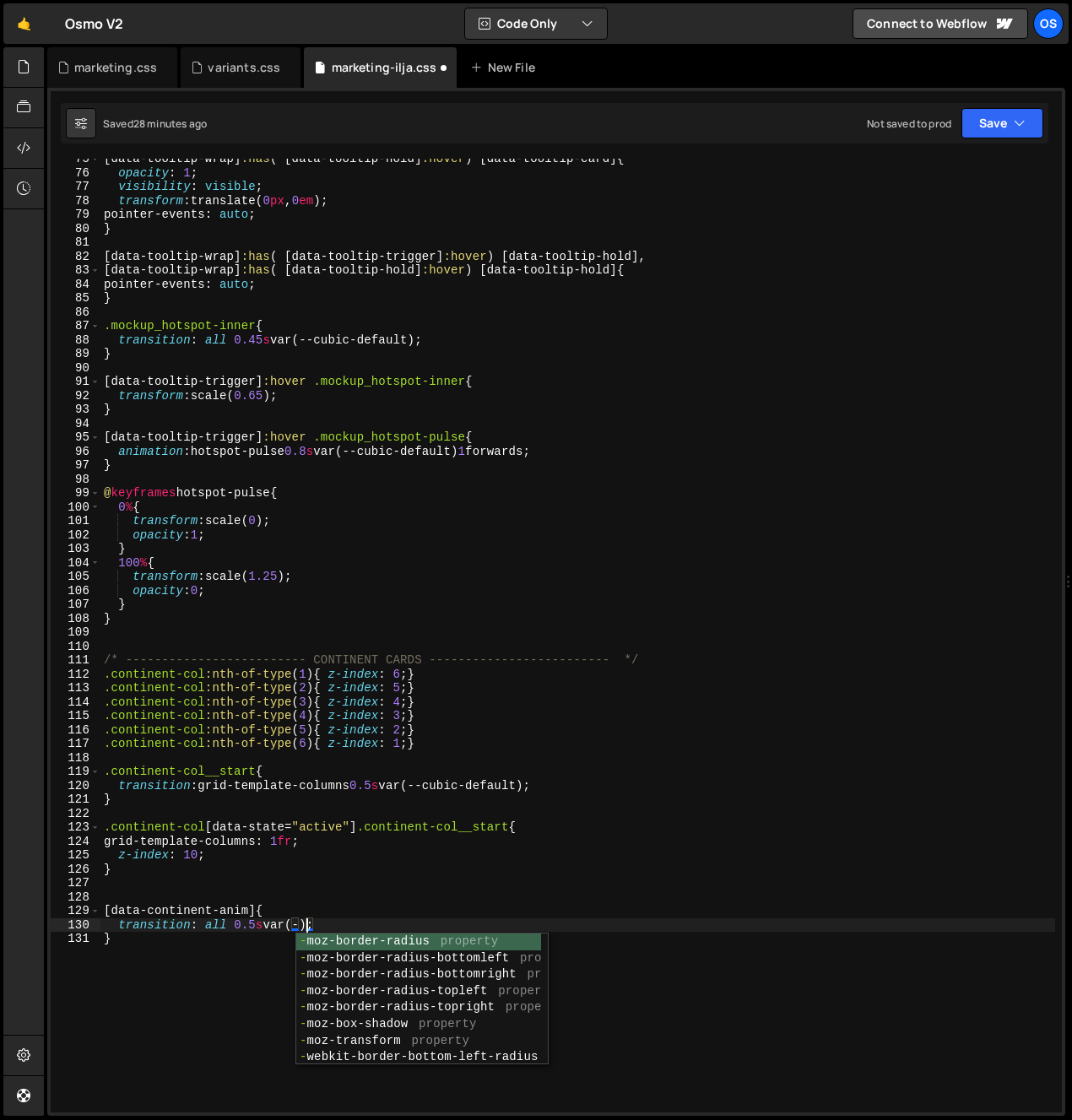
scroll to position [0, 15]
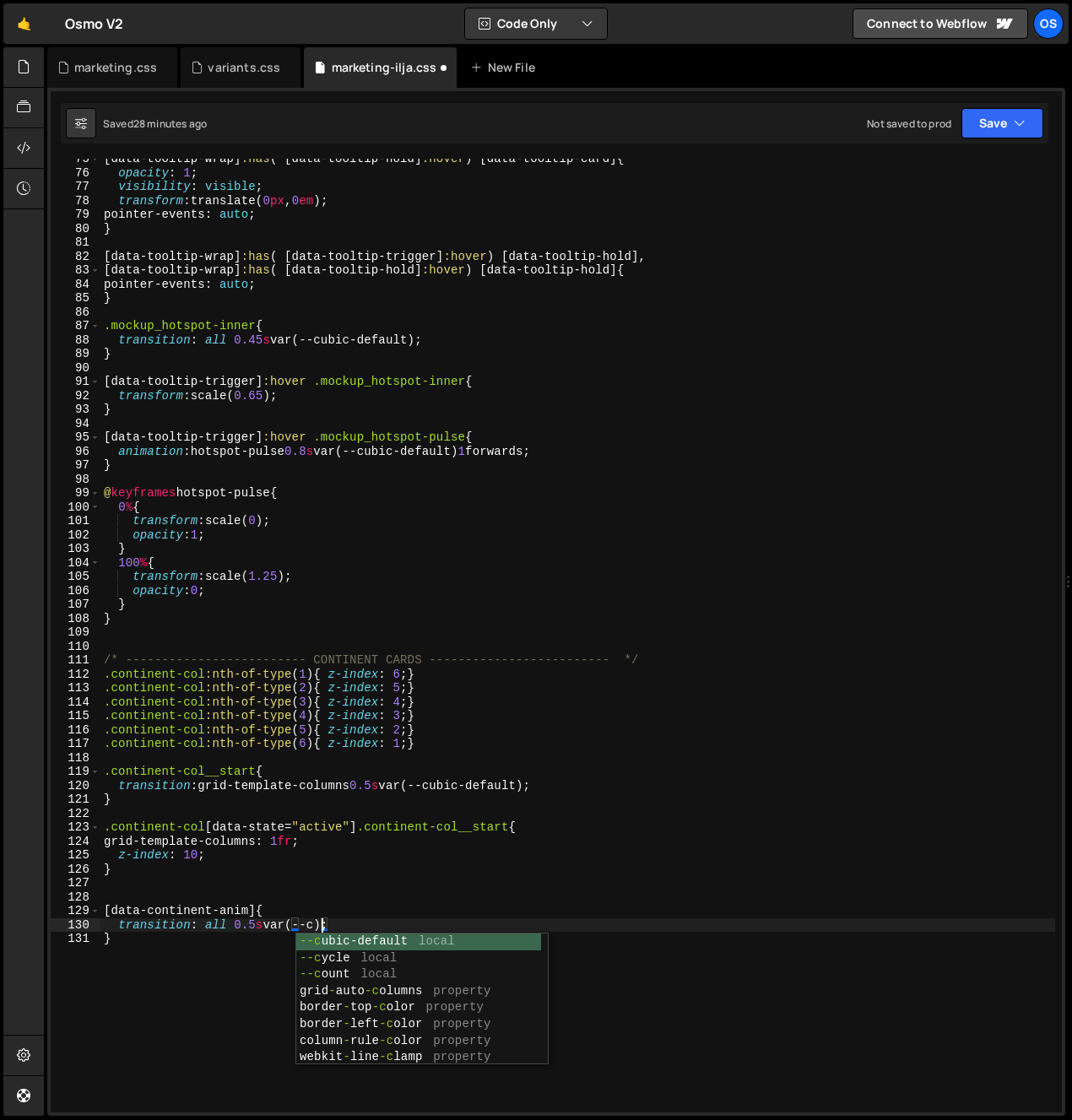
type textarea "transition: all 0.5s var(--cubic-default);"
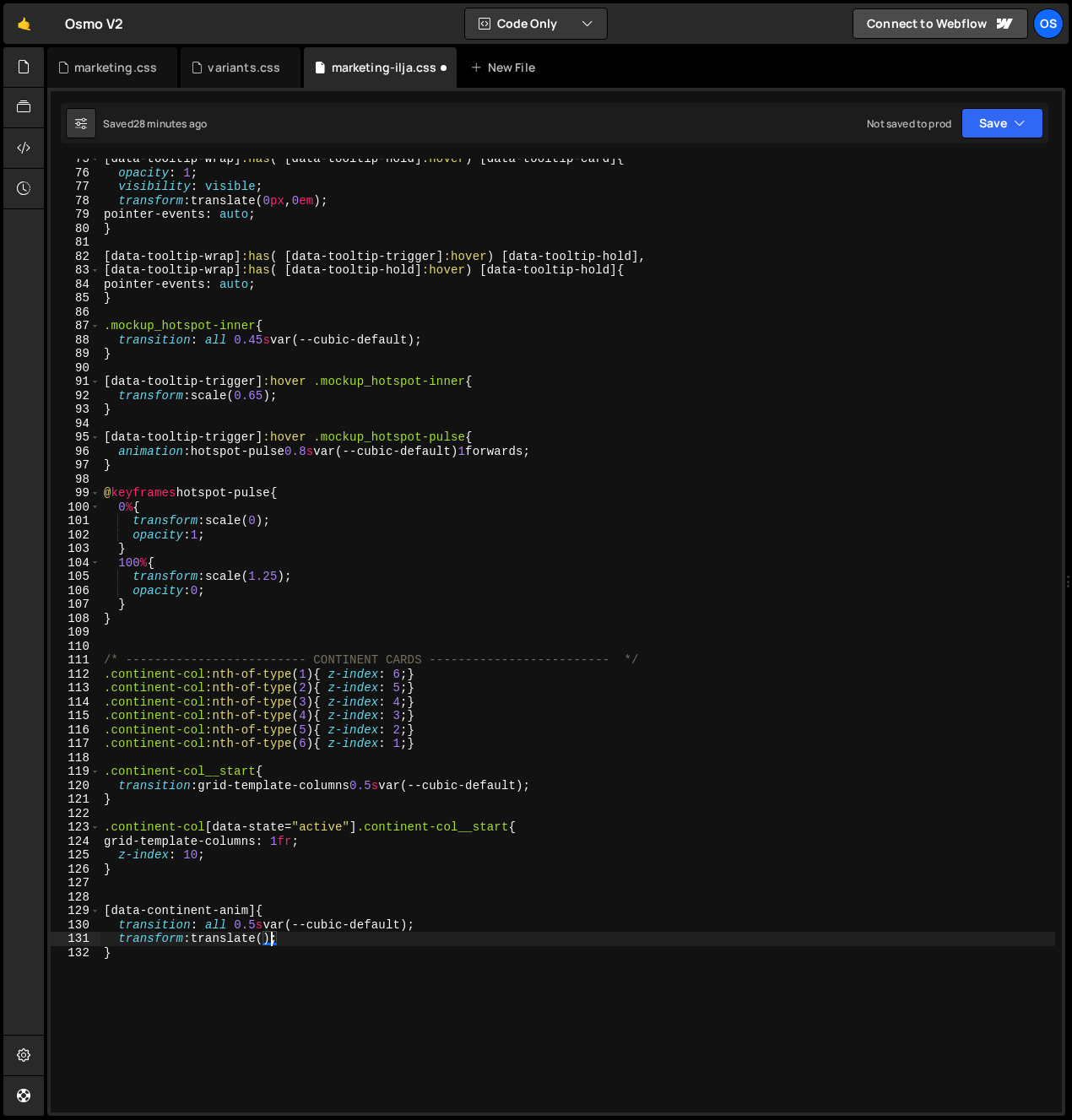
scroll to position [0, 12]
type textarea "transform: translate(-1rem, 0px);"
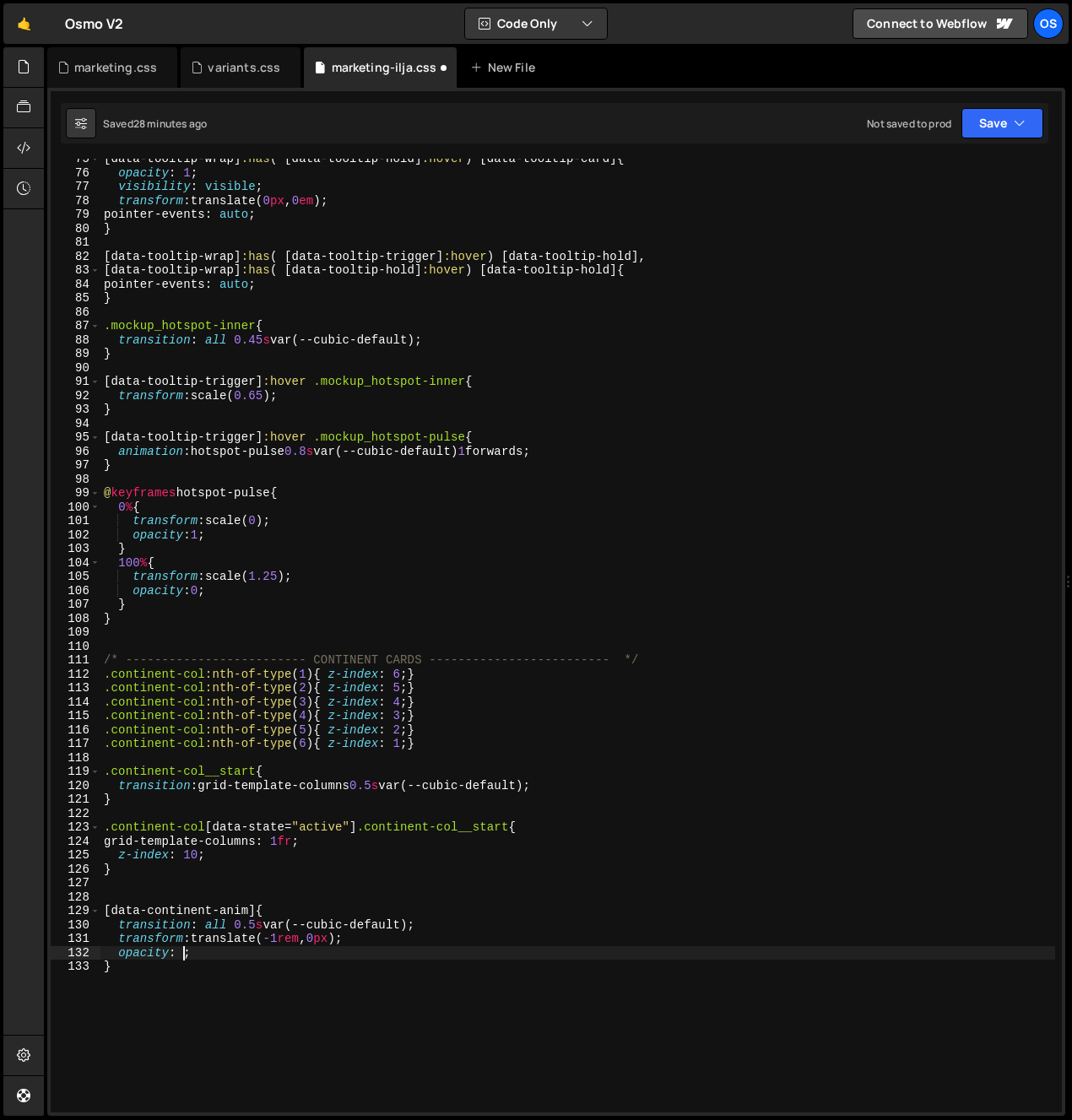
scroll to position [0, 5]
type textarea "}"
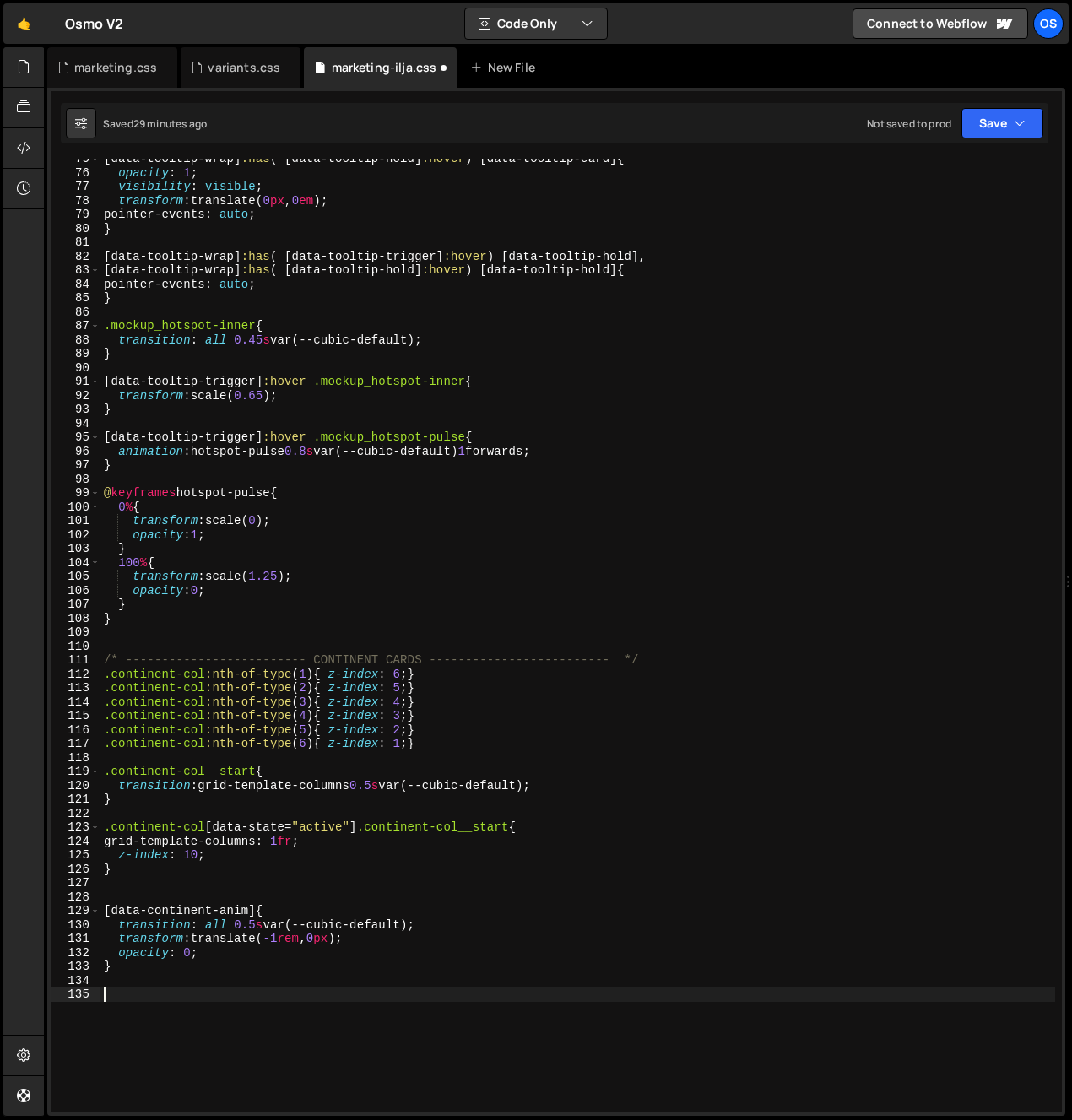
click at [140, 883] on div "[ data-tooltip-wrap ] :has ( [ data-tooltip-hold ] :hover ) [ data-tooltip-card…" at bounding box center [577, 643] width 955 height 982
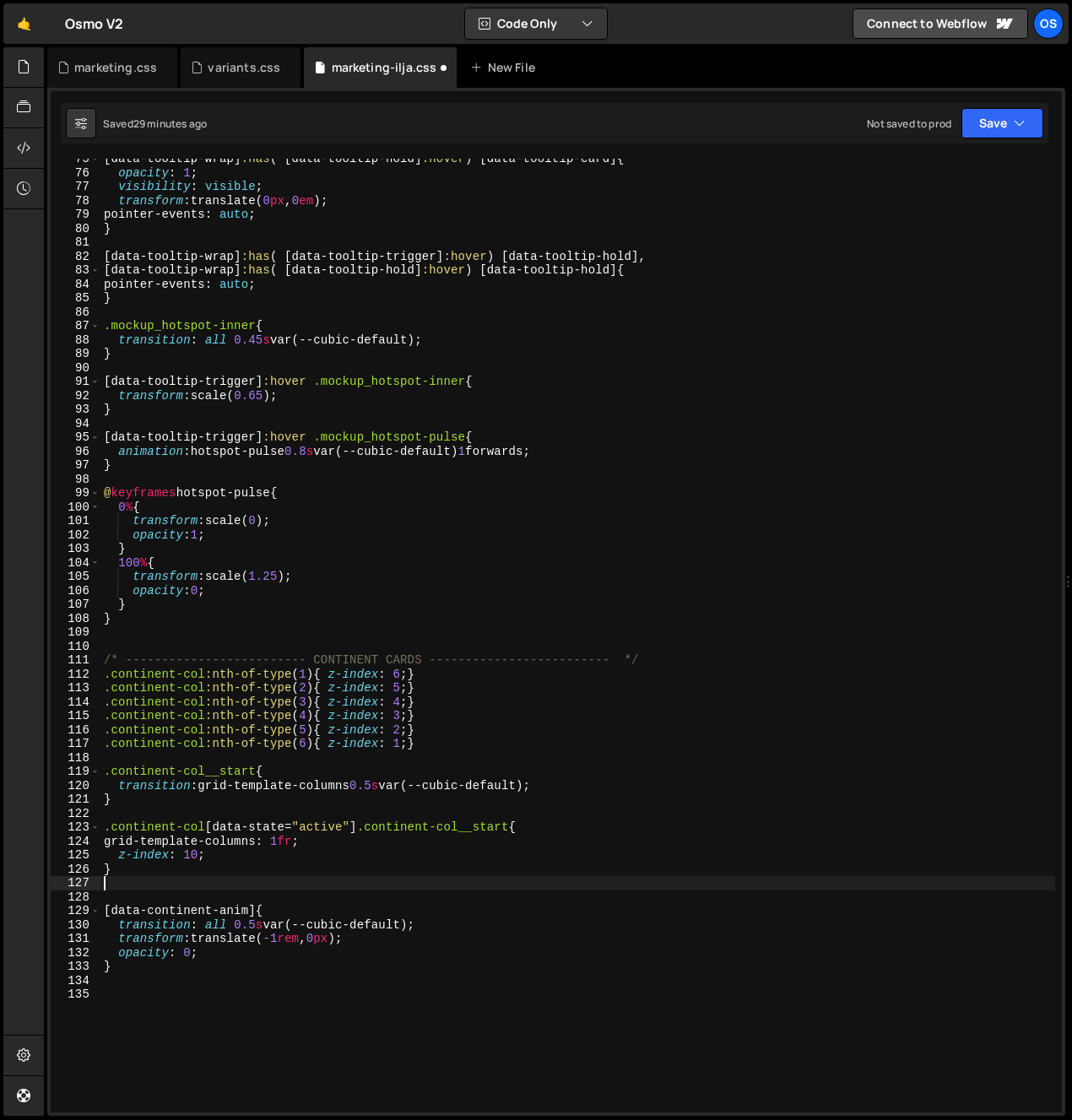
type textarea "}"
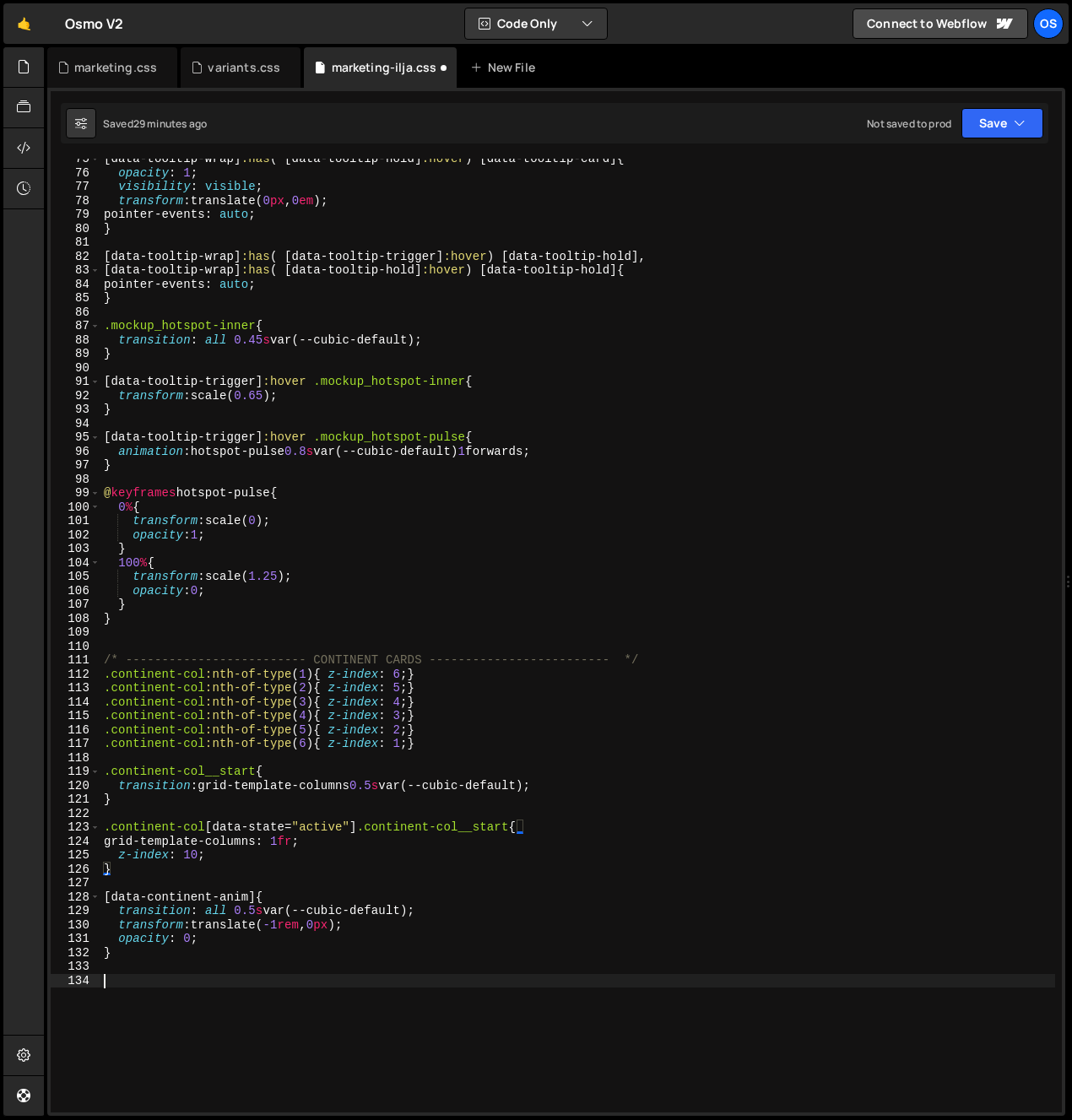
click at [401, 1037] on div "[ data-tooltip-wrap ] :has ( [ data-tooltip-hold ] :hover ) [ data-tooltip-card…" at bounding box center [577, 643] width 955 height 982
click at [186, 981] on div "[ data-tooltip-wrap ] :has ( [ data-tooltip-hold ] :hover ) [ data-tooltip-card…" at bounding box center [577, 643] width 955 height 982
type textarea "["
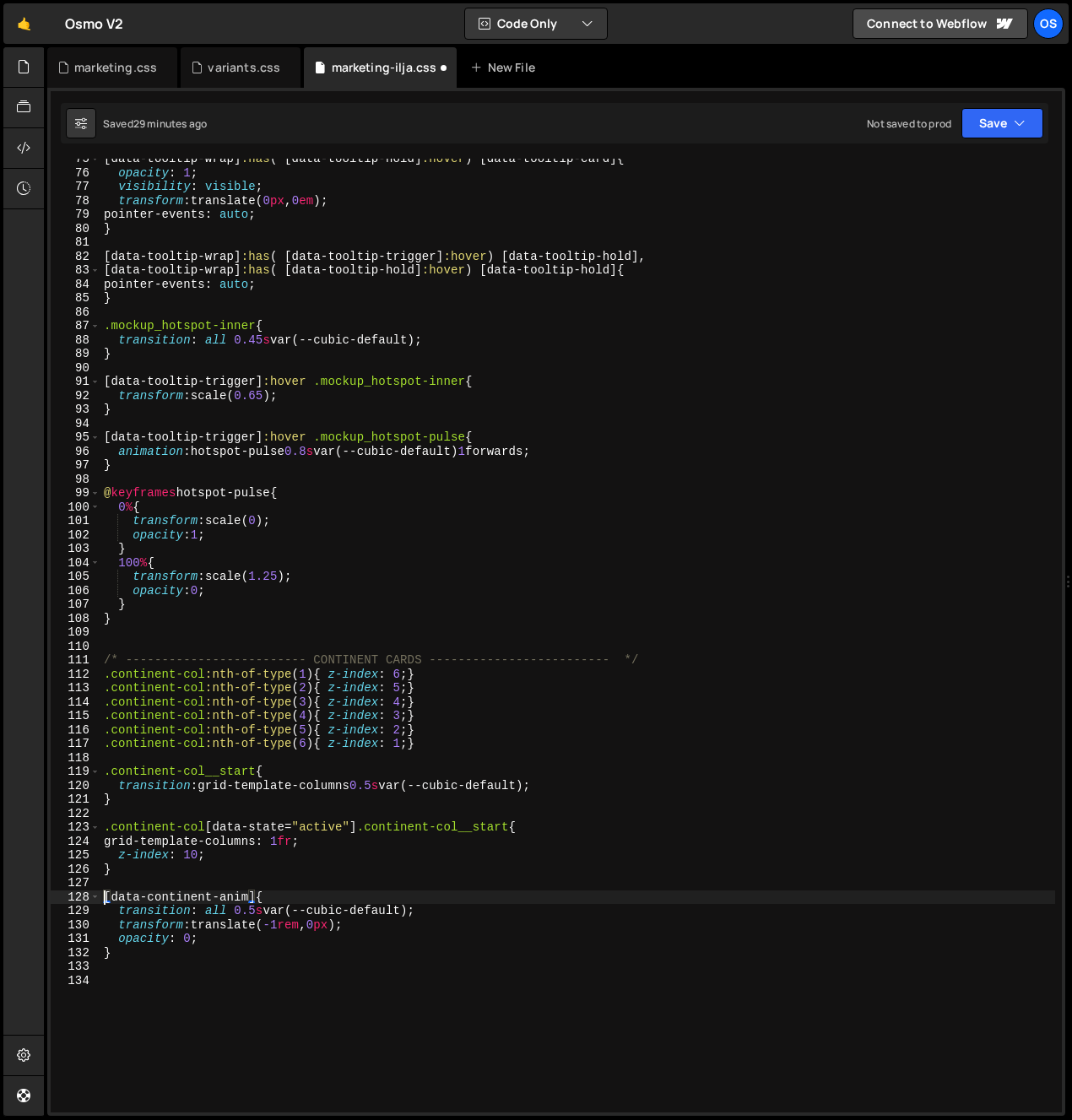
scroll to position [0, 2]
type textarea "html:not(.wf-design-mode) [data-continent-anim]{"
drag, startPoint x: 810, startPoint y: 1054, endPoint x: 767, endPoint y: 1052, distance: 43.0
click at [809, 1054] on div "[ data-tooltip-wrap ] :has ( [ data-tooltip-hold ] :hover ) [ data-tooltip-card…" at bounding box center [577, 643] width 955 height 982
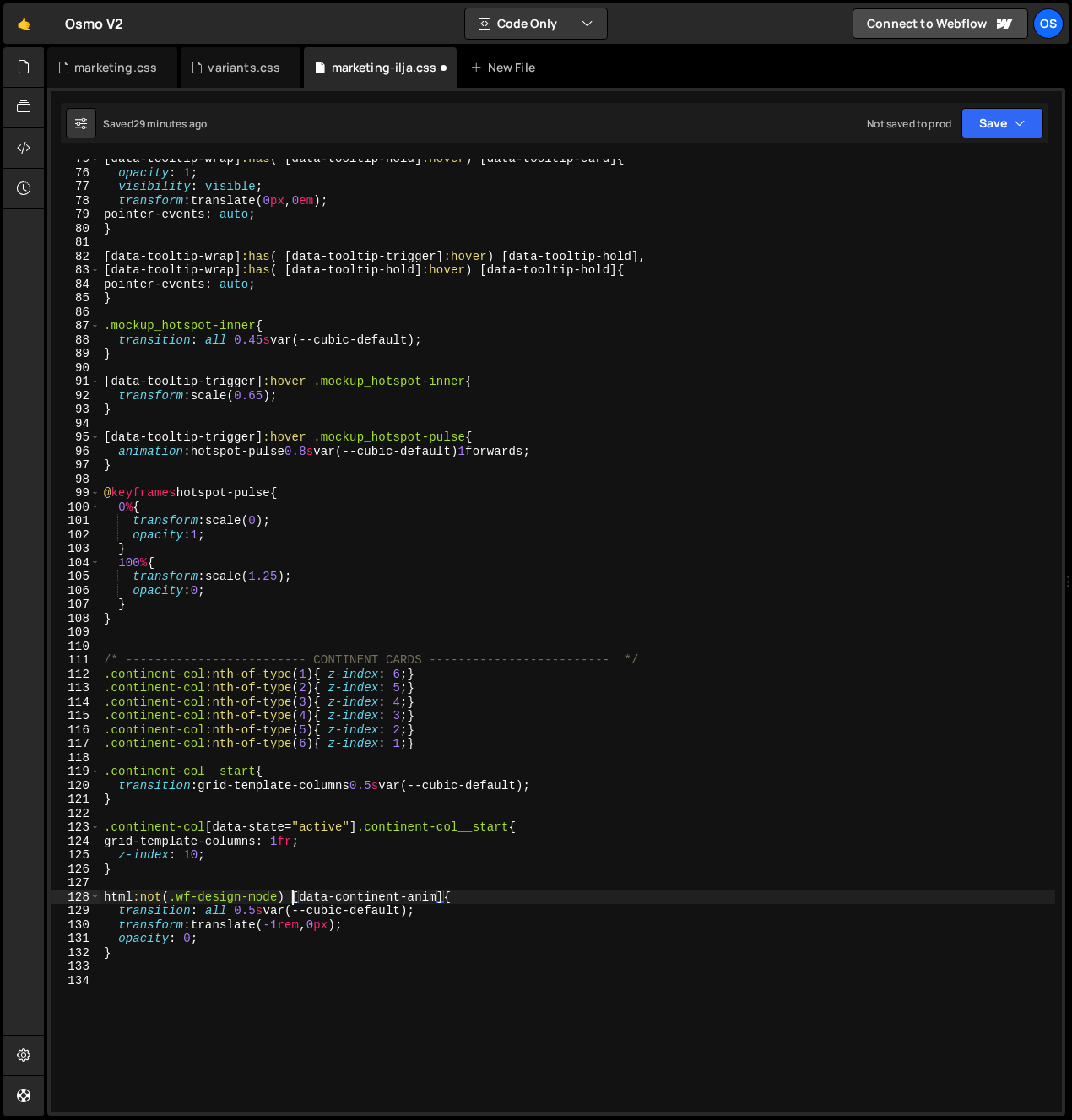
scroll to position [0, 0]
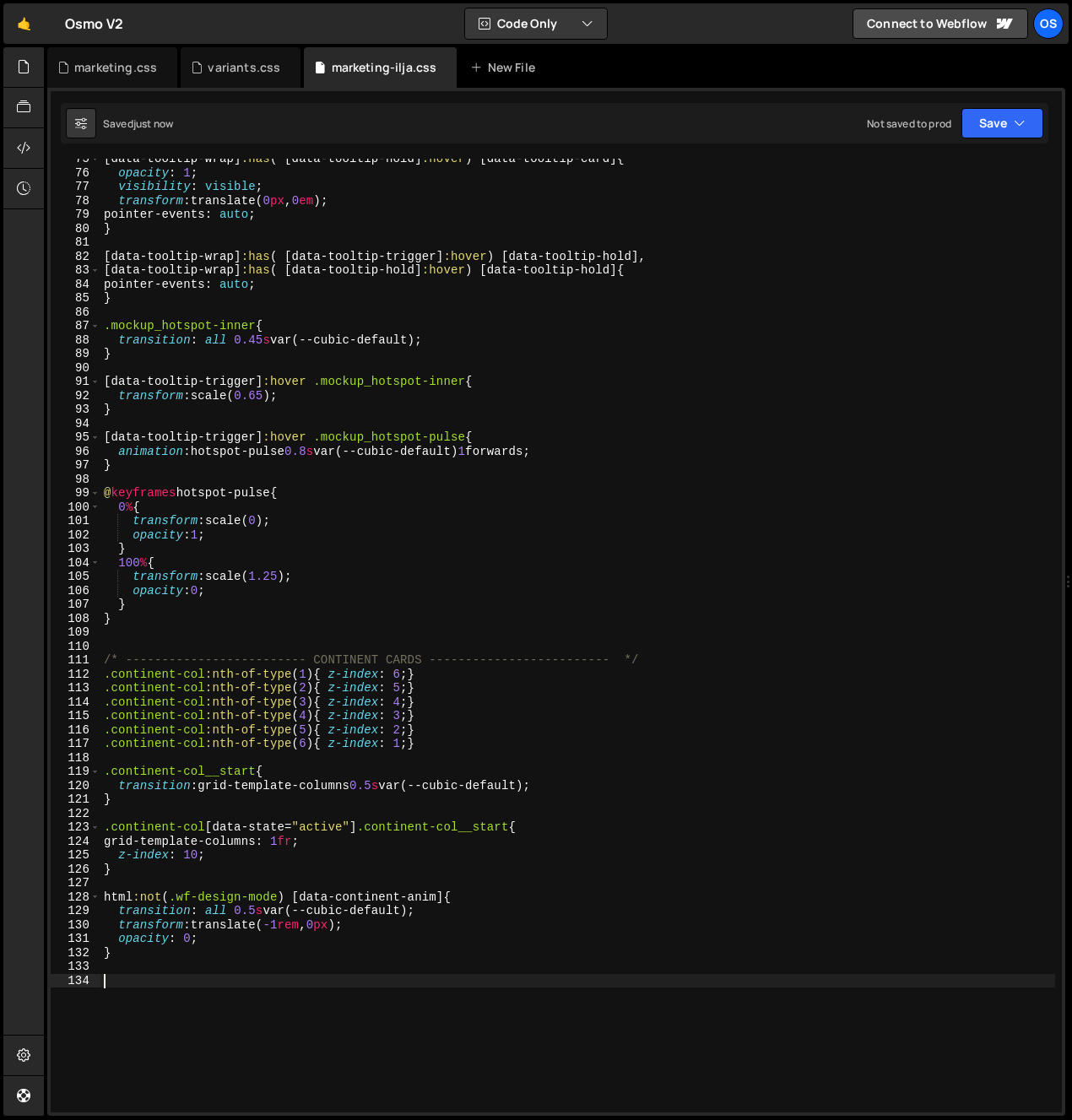
drag, startPoint x: 441, startPoint y: 997, endPoint x: 426, endPoint y: 977, distance: 25.0
click at [440, 997] on div "[ data-tooltip-wrap ] :has ( [ data-tooltip-hold ] :hover ) [ data-tooltip-card…" at bounding box center [577, 643] width 955 height 982
click at [421, 972] on div "[ data-tooltip-wrap ] :has ( [ data-tooltip-hold ] :hover ) [ data-tooltip-card…" at bounding box center [577, 643] width 955 height 982
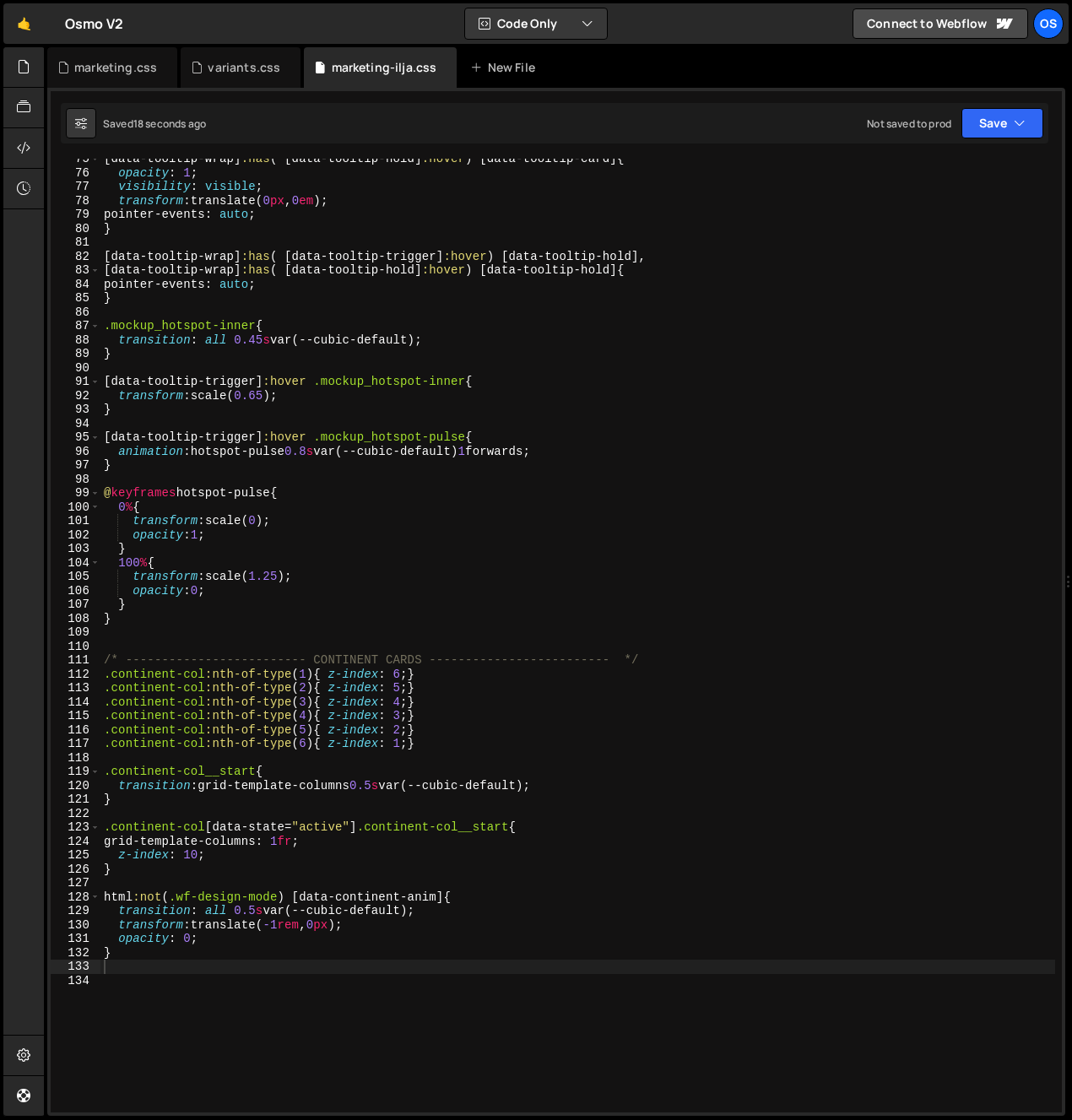
click at [121, 928] on div "[ data-tooltip-wrap ] :has ( [ data-tooltip-hold ] :hover ) [ data-tooltip-card…" at bounding box center [577, 643] width 955 height 982
type textarea "transform: translate(-1rem, 0px);"
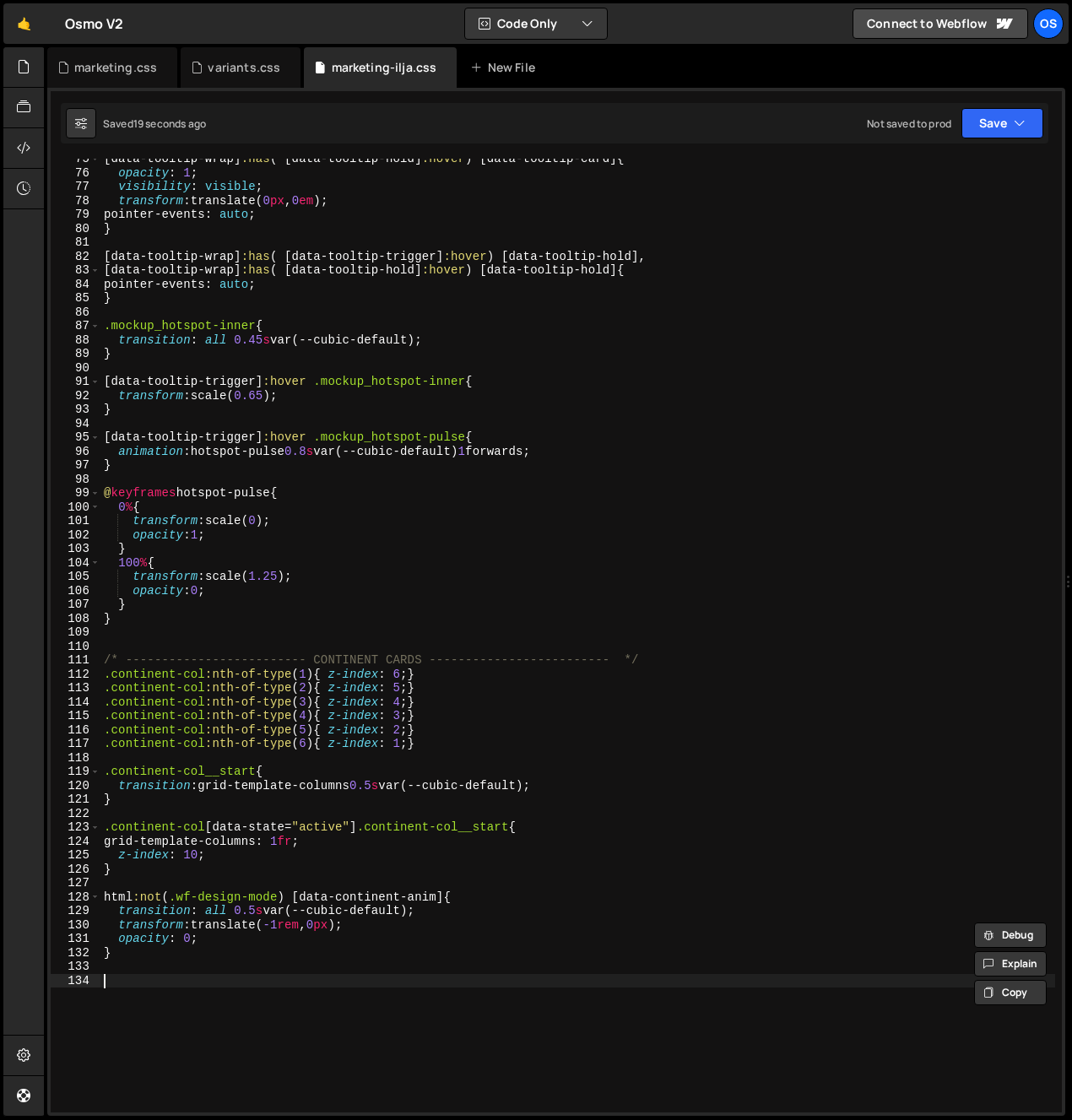
click at [205, 1021] on div "[ data-tooltip-wrap ] :has ( [ data-tooltip-hold ] :hover ) [ data-tooltip-card…" at bounding box center [577, 643] width 955 height 982
drag, startPoint x: 142, startPoint y: 976, endPoint x: 89, endPoint y: 886, distance: 104.4
click at [89, 886] on div "75 76 77 78 79 80 81 82 83 84 85 86 87 88 89 90 91 92 93 94 95 96 97 98 99 100 …" at bounding box center [557, 635] width 1012 height 954
type textarea "html:not(.wf-design-mode) [data-continent-anim]{"
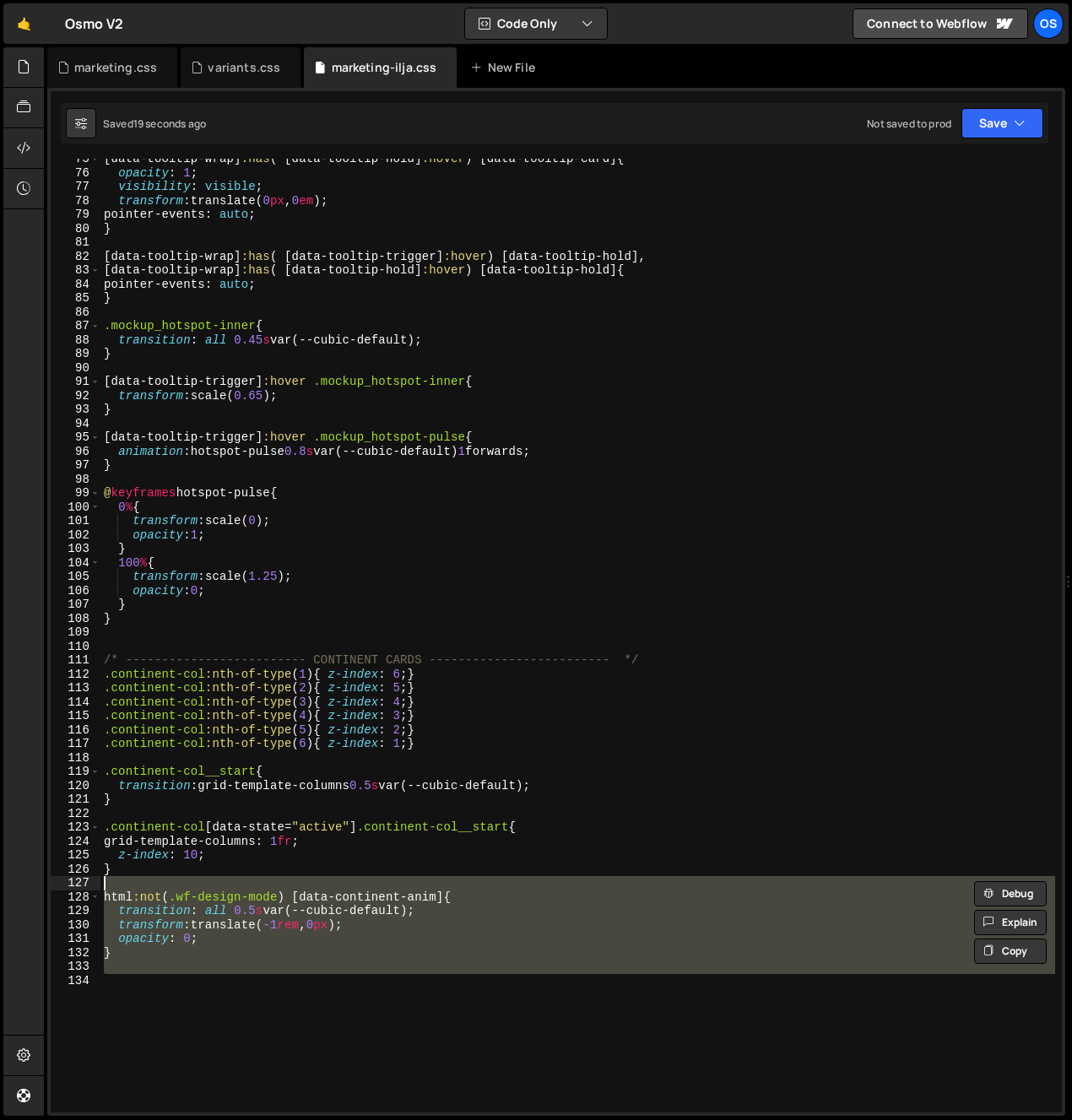
click at [156, 976] on div "[ data-tooltip-wrap ] :has ( [ data-tooltip-hold ] :hover ) [ data-tooltip-card…" at bounding box center [577, 643] width 955 height 982
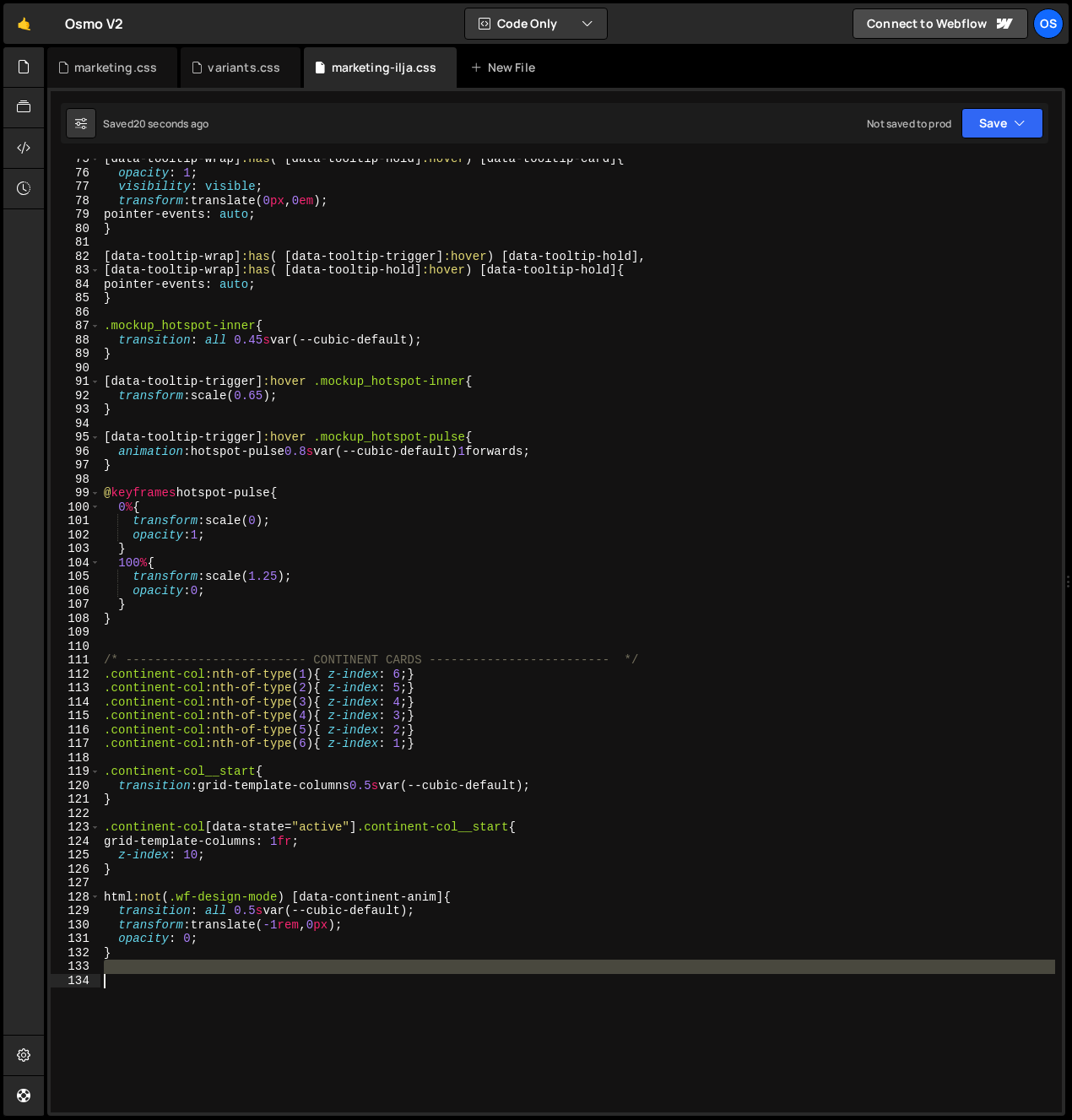
click at [170, 995] on div "[ data-tooltip-wrap ] :has ( [ data-tooltip-hold ] :hover ) [ data-tooltip-card…" at bounding box center [577, 635] width 955 height 954
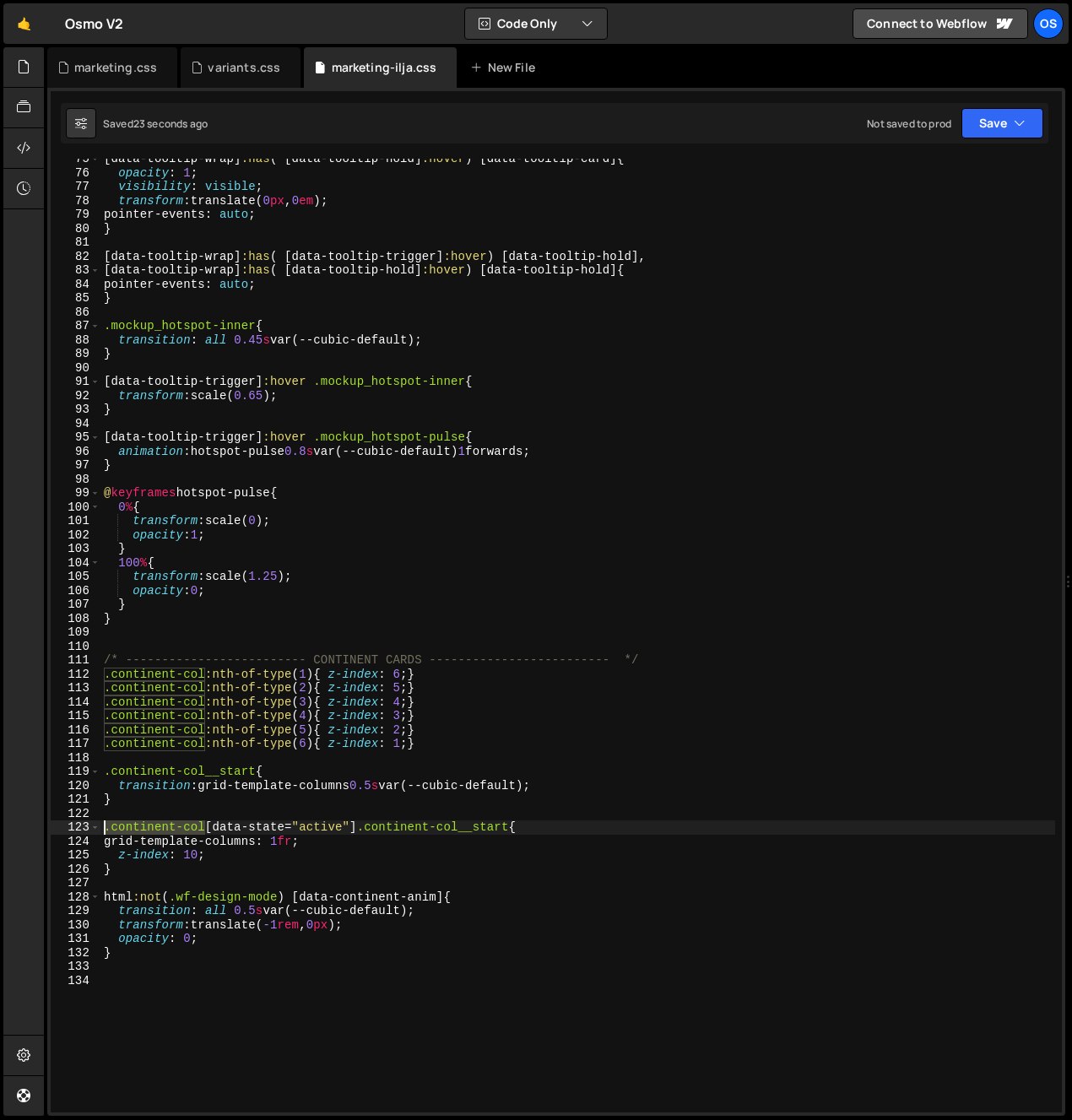
drag, startPoint x: 206, startPoint y: 829, endPoint x: 57, endPoint y: 826, distance: 149.0
click at [57, 826] on div "75 76 77 78 79 80 81 82 83 84 85 86 87 88 89 90 91 92 93 94 95 96 97 98 99 100 …" at bounding box center [557, 635] width 1012 height 954
type textarea ".continent-col[data-state="active"] .continent-col__start{"
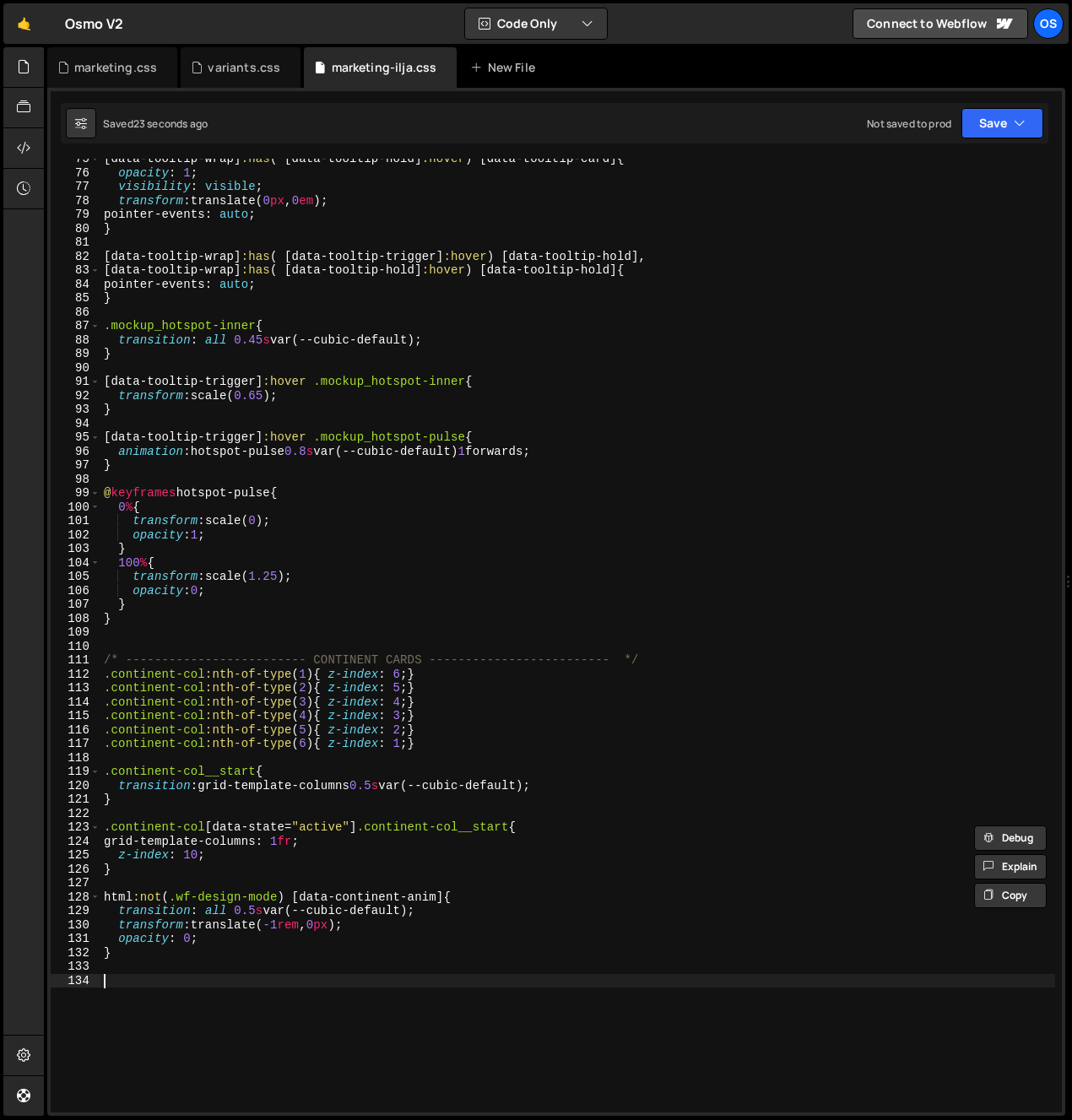
click at [164, 996] on div "[ data-tooltip-wrap ] :has ( [ data-tooltip-hold ] :hover ) [ data-tooltip-card…" at bounding box center [577, 643] width 955 height 982
paste textarea ".continent-col"
type textarea ".continent-col:hover{"
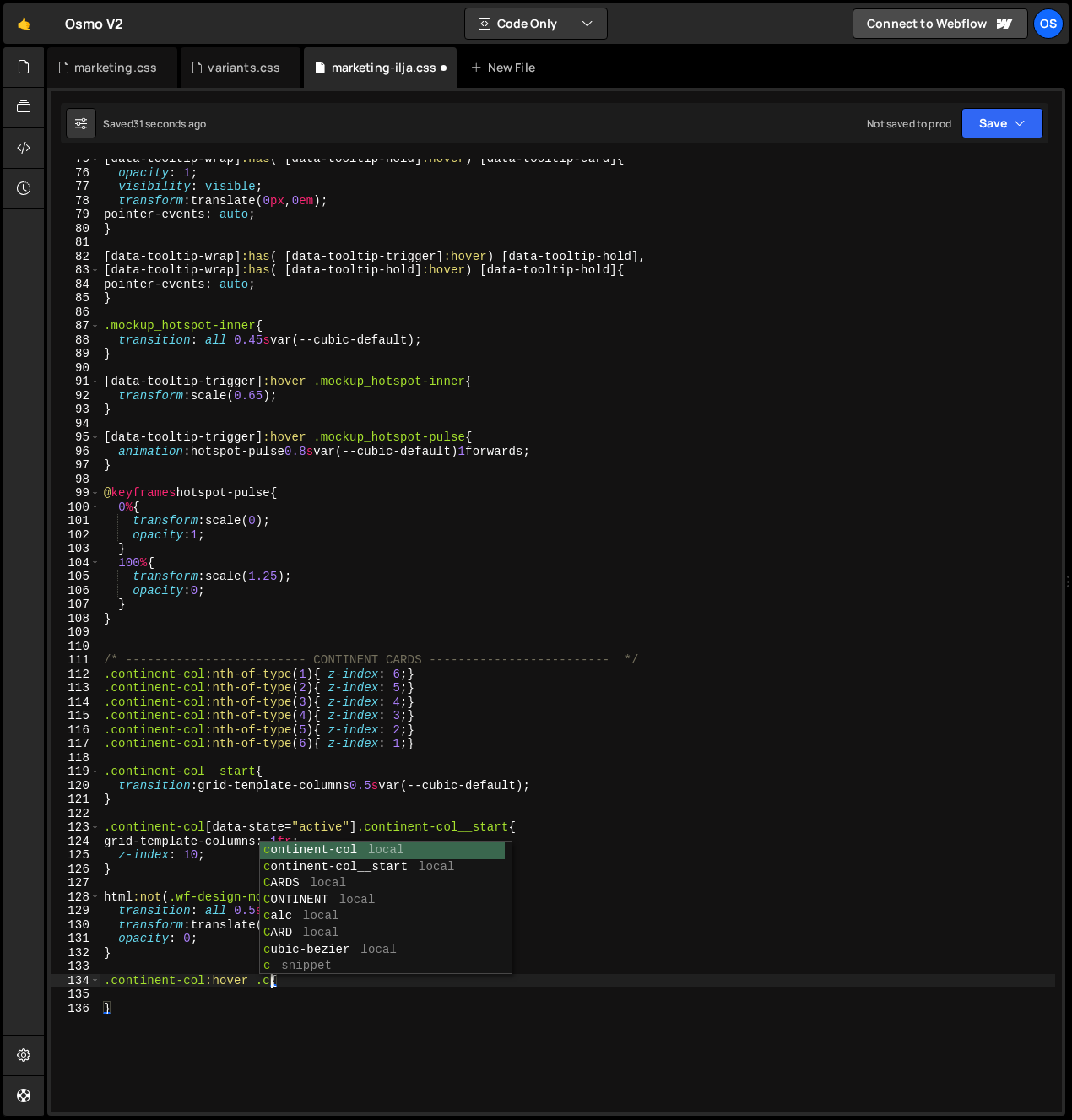
scroll to position [0, 12]
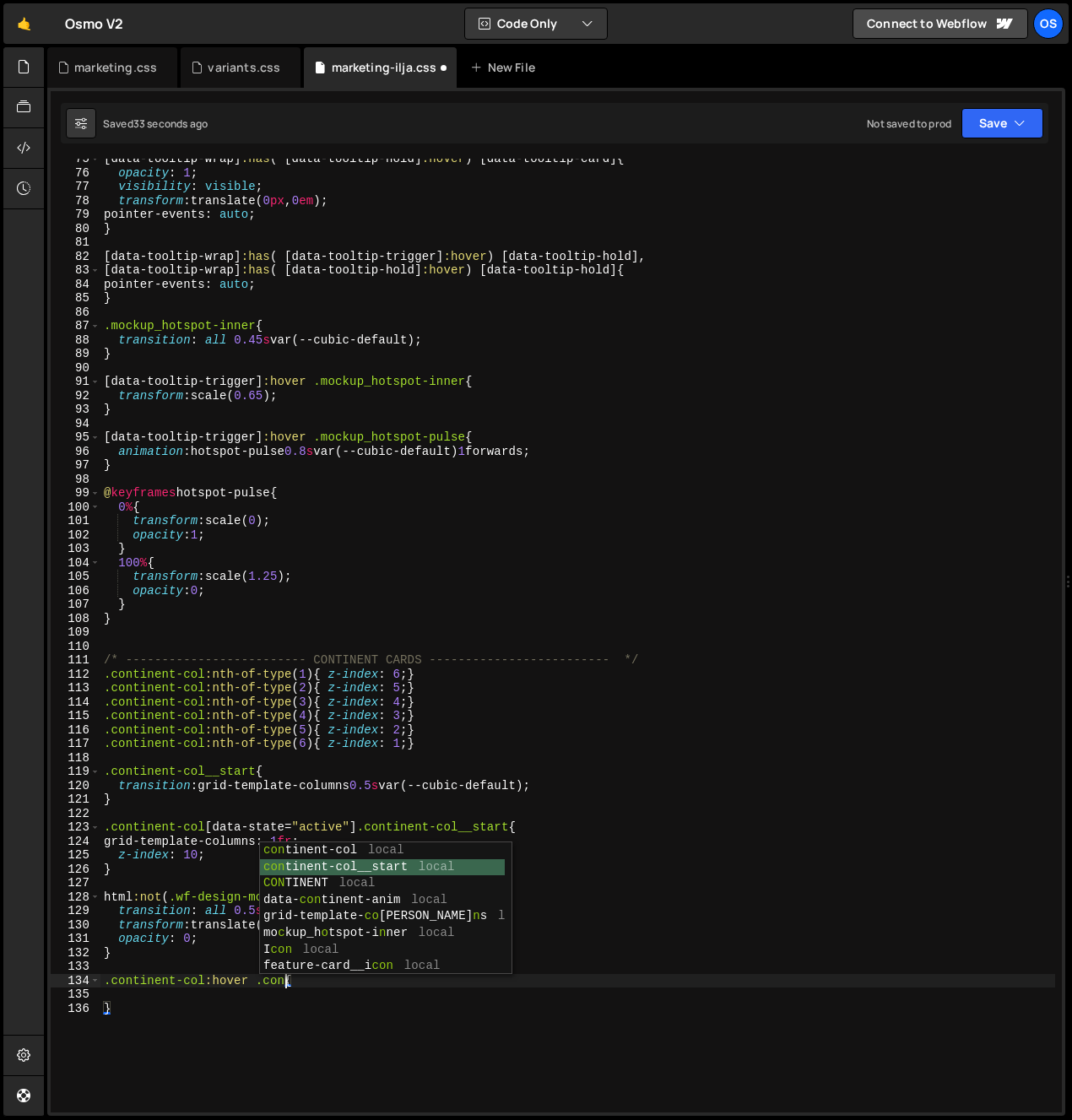
type textarea ".continent-col:hover .continent-col__start{"
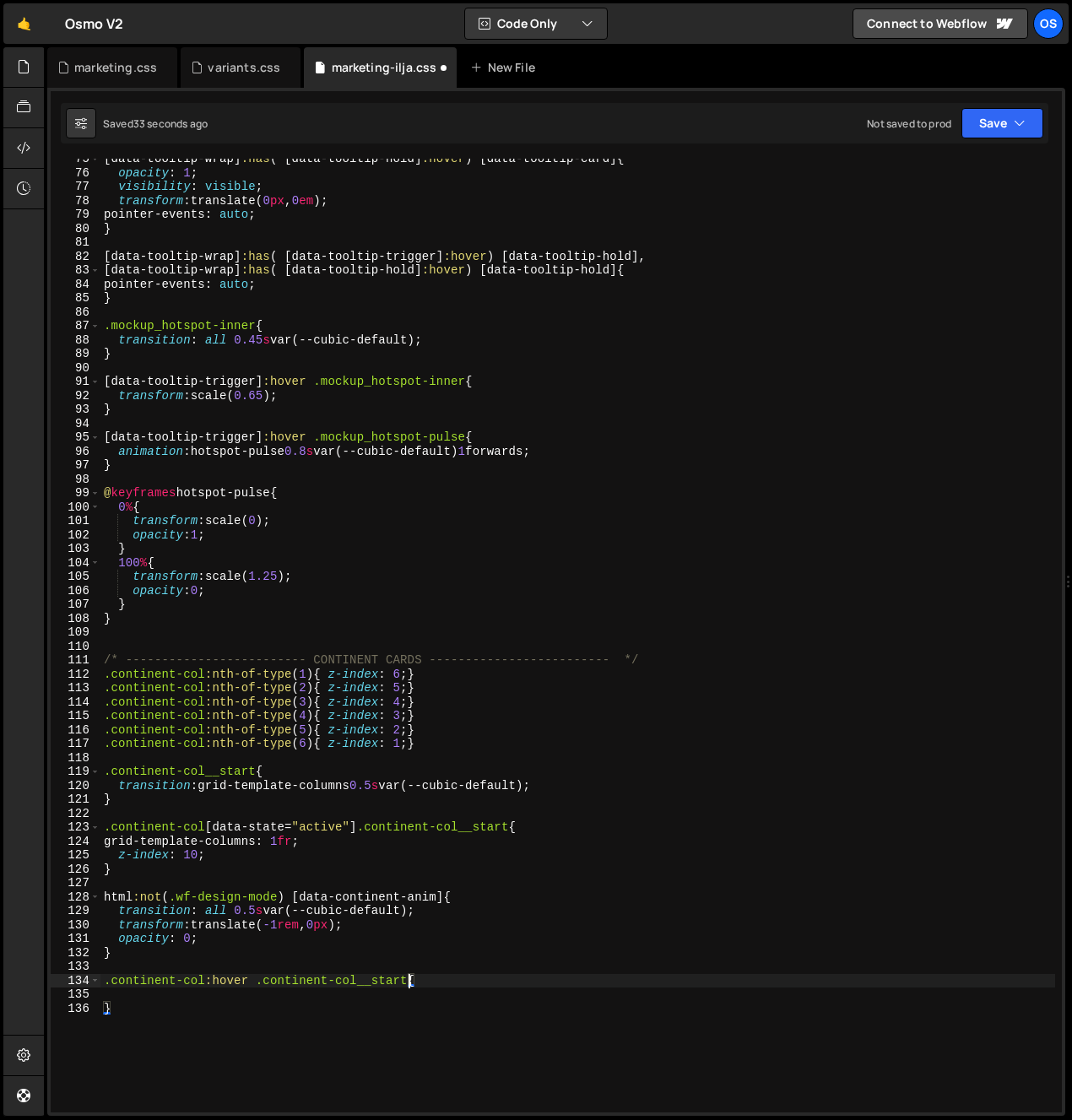
scroll to position [0, 0]
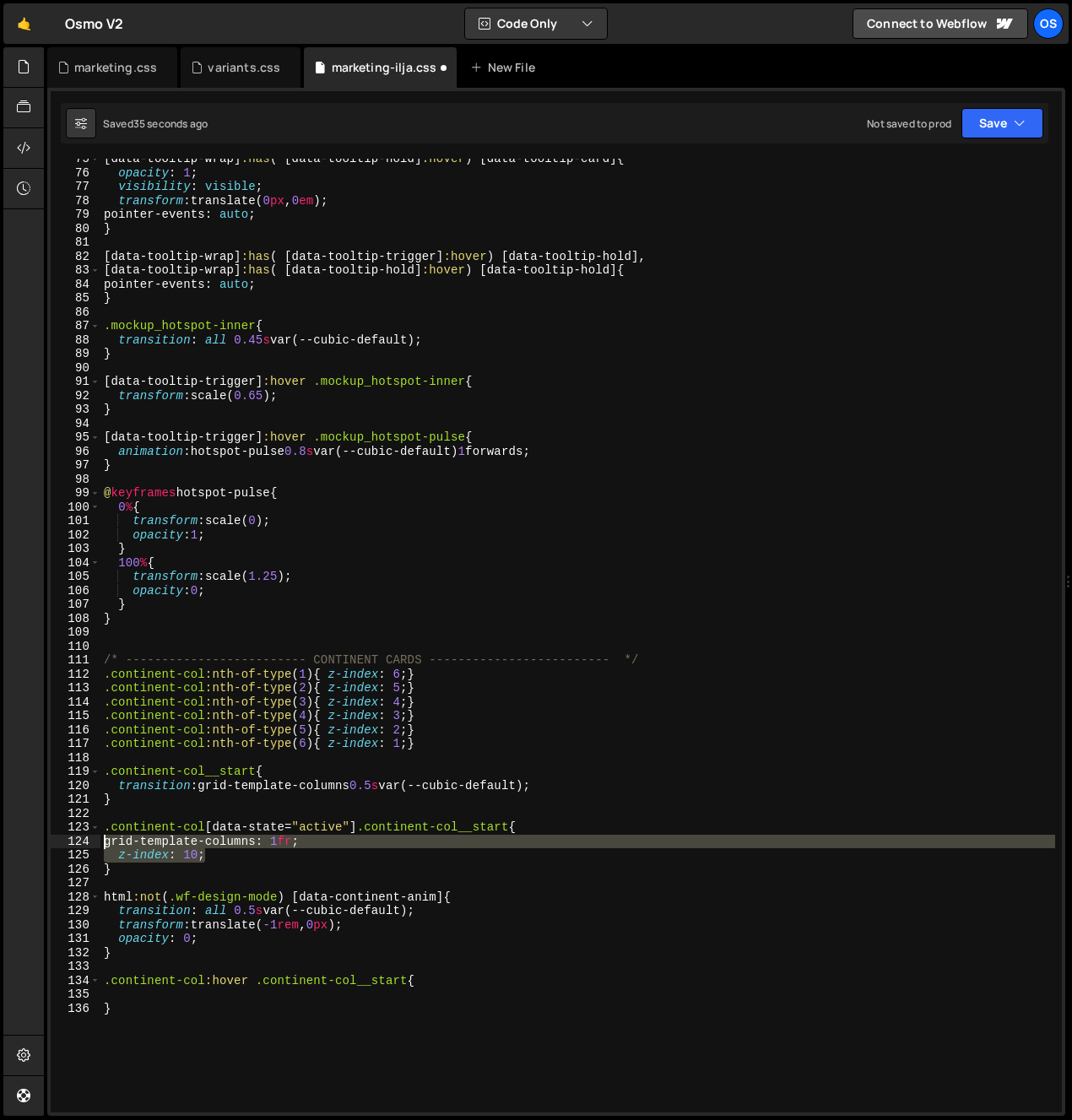
drag, startPoint x: 188, startPoint y: 856, endPoint x: 52, endPoint y: 840, distance: 136.9
click at [52, 840] on div "75 76 77 78 79 80 81 82 83 84 85 86 87 88 89 90 91 92 93 94 95 96 97 98 99 100 …" at bounding box center [557, 635] width 1012 height 954
type textarea "grid-template-columns: 1fr; z-index: 10;"
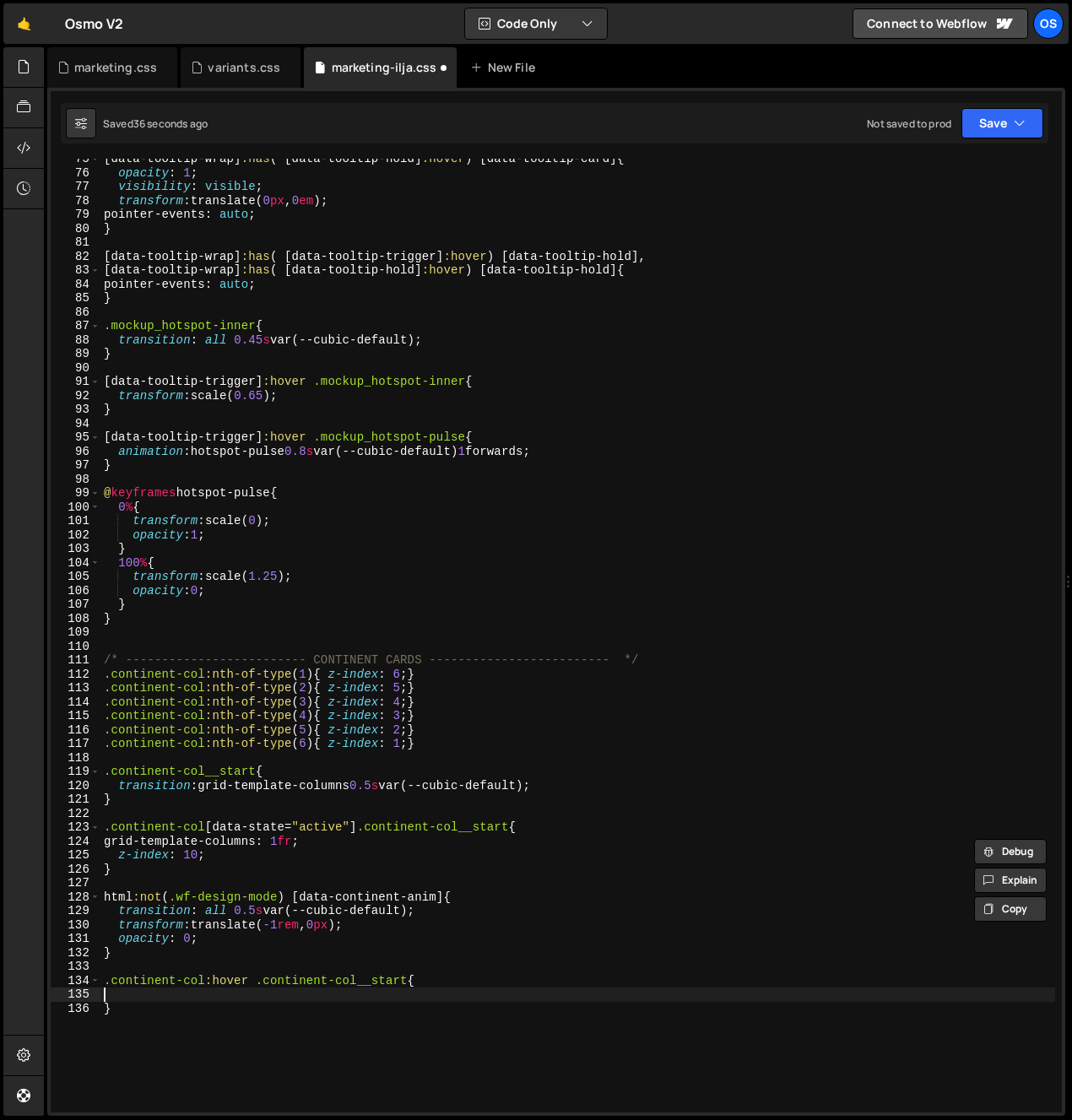
click at [104, 992] on div "[ data-tooltip-wrap ] :has ( [ data-tooltip-hold ] :hover ) [ data-tooltip-card…" at bounding box center [577, 643] width 955 height 982
paste textarea "z-index: 10;"
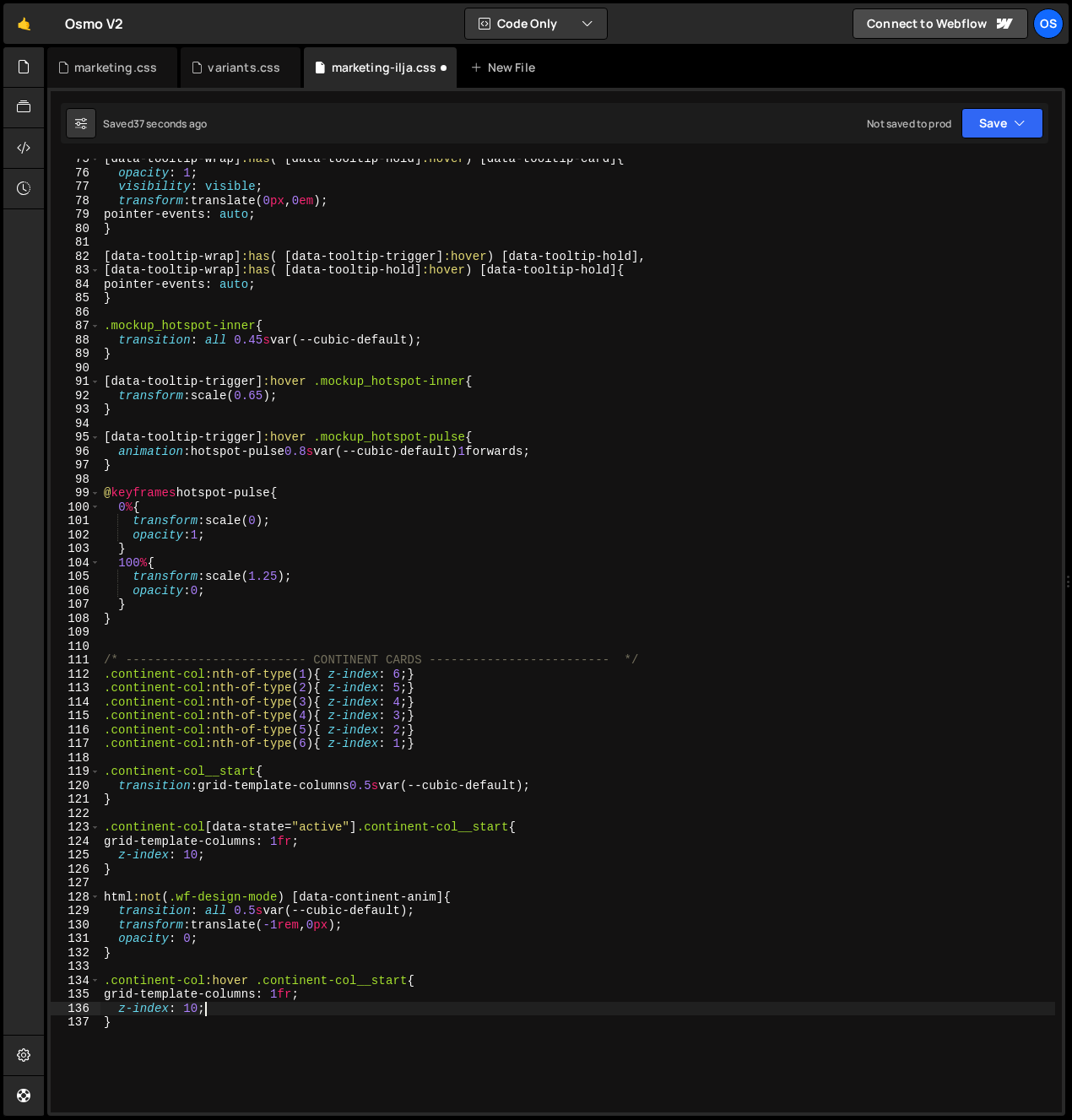
click at [149, 1038] on div "[ data-tooltip-wrap ] :has ( [ data-tooltip-hold ] :hover ) [ data-tooltip-card…" at bounding box center [577, 643] width 955 height 982
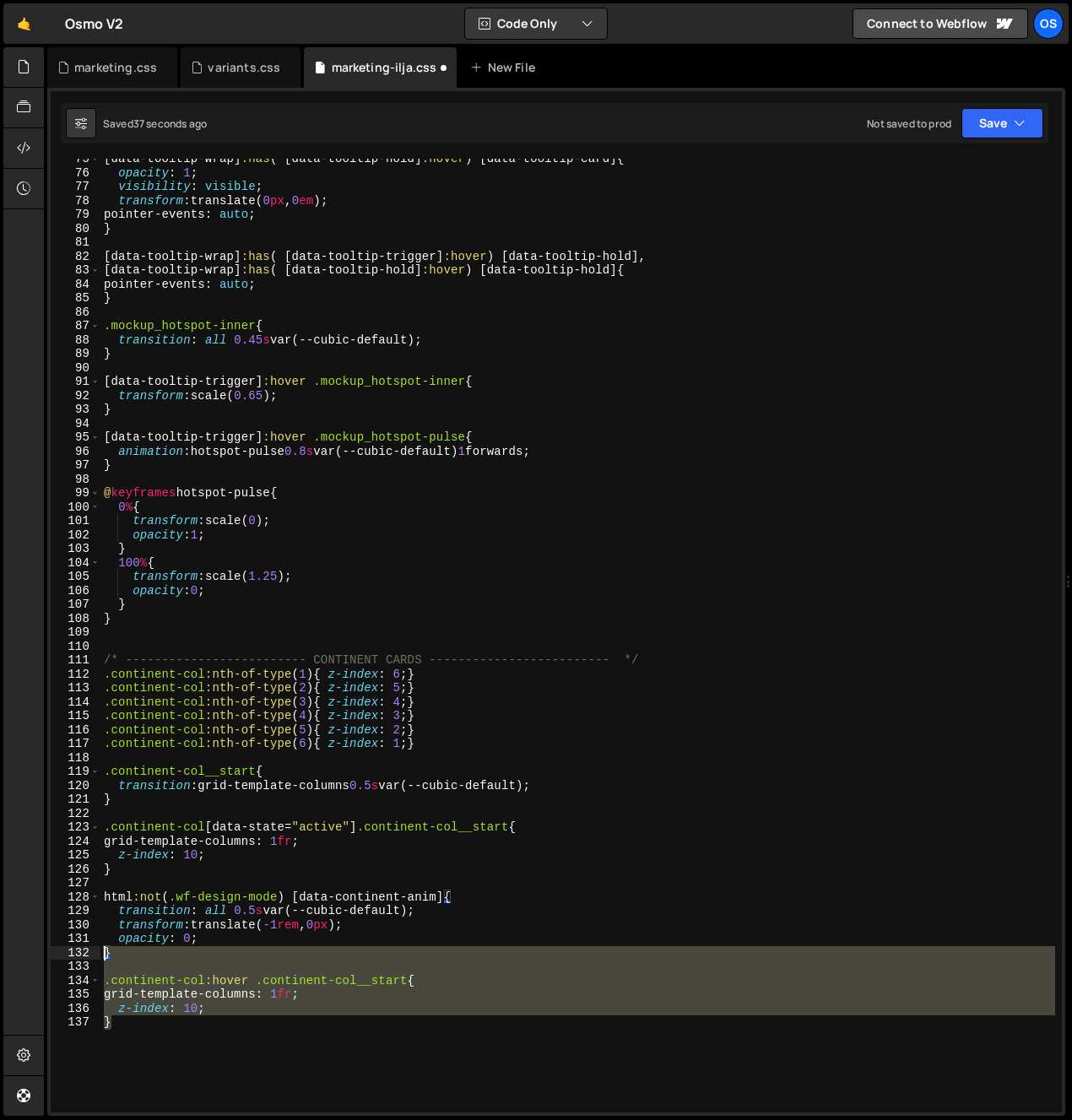
drag, startPoint x: 87, startPoint y: 999, endPoint x: 72, endPoint y: 952, distance: 49.3
click at [72, 952] on div "} 75 76 77 78 79 80 81 82 83 84 85 86 87 88 89 90 91 92 93 94 95 96 97 98 99 10…" at bounding box center [557, 635] width 1012 height 954
click at [98, 1000] on div "135" at bounding box center [76, 995] width 50 height 15
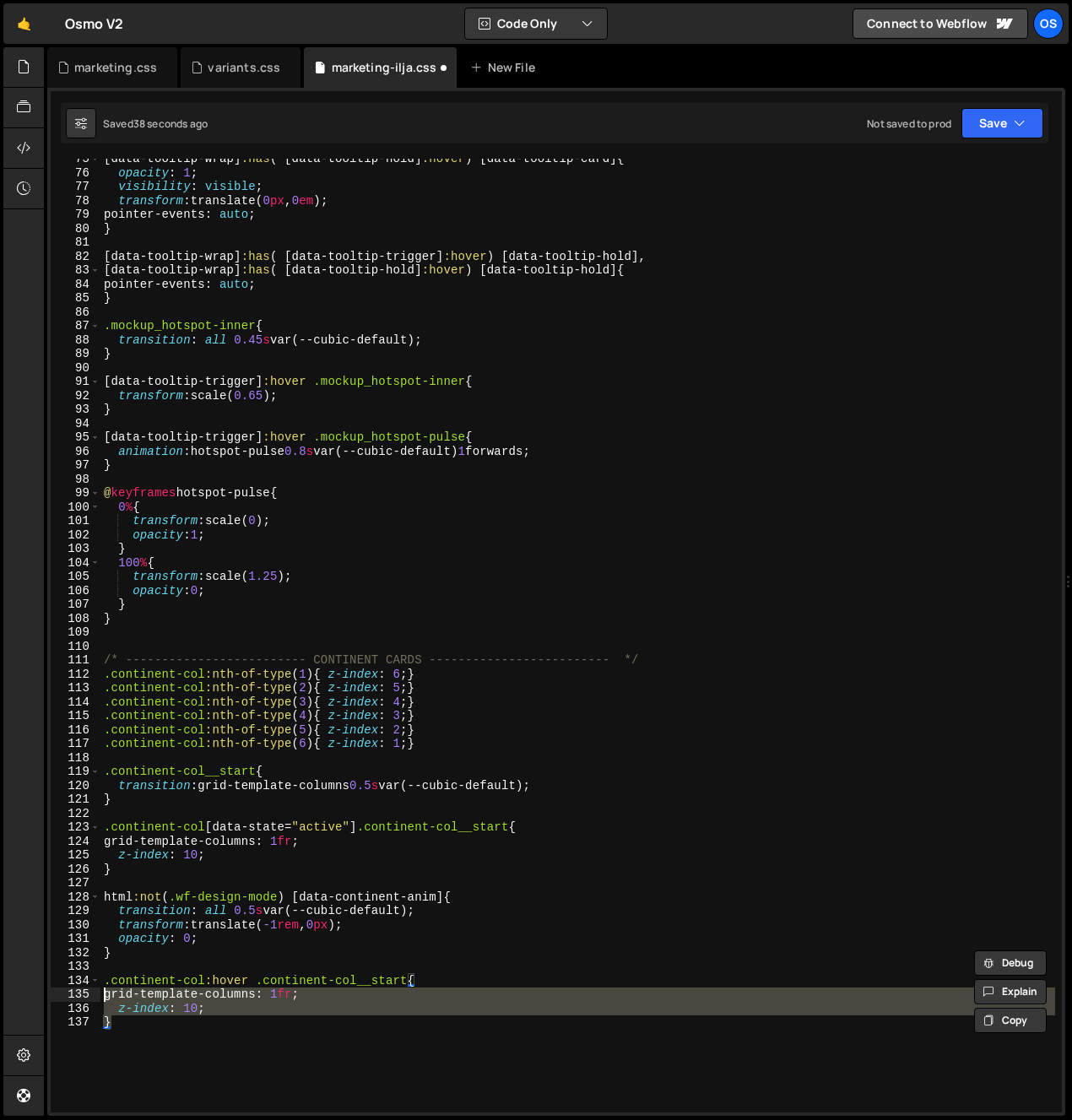
click at [103, 994] on div "[ data-tooltip-wrap ] :has ( [ data-tooltip-hold ] :hover ) [ data-tooltip-card…" at bounding box center [577, 643] width 955 height 982
click at [122, 1035] on div "[ data-tooltip-wrap ] :has ( [ data-tooltip-hold ] :hover ) [ data-tooltip-card…" at bounding box center [577, 635] width 955 height 954
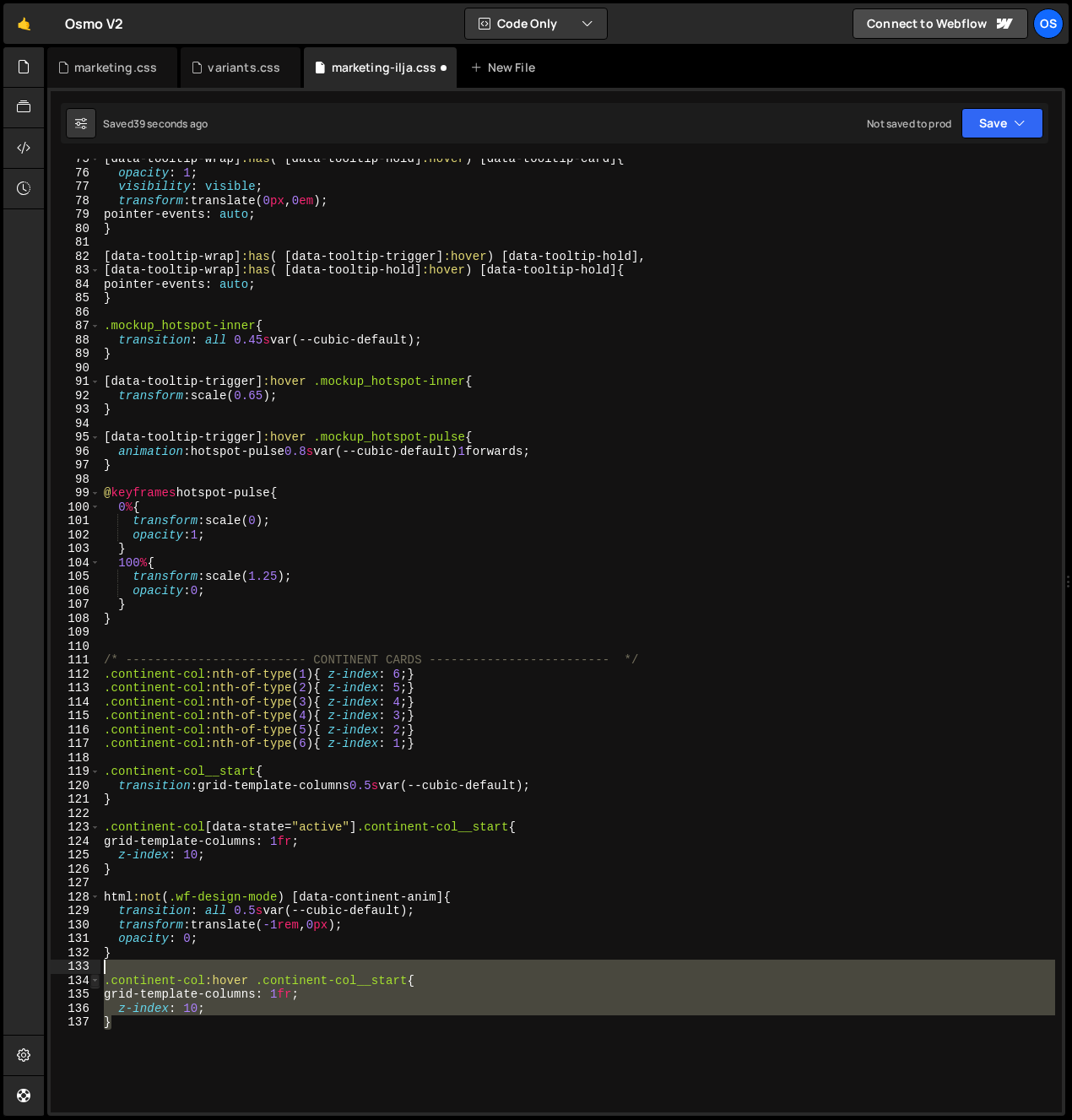
drag, startPoint x: 99, startPoint y: 997, endPoint x: 91, endPoint y: 977, distance: 21.5
click at [91, 977] on div "} 75 76 77 78 79 80 81 82 83 84 85 86 87 88 89 90 91 92 93 94 95 96 97 98 99 10…" at bounding box center [557, 635] width 1012 height 954
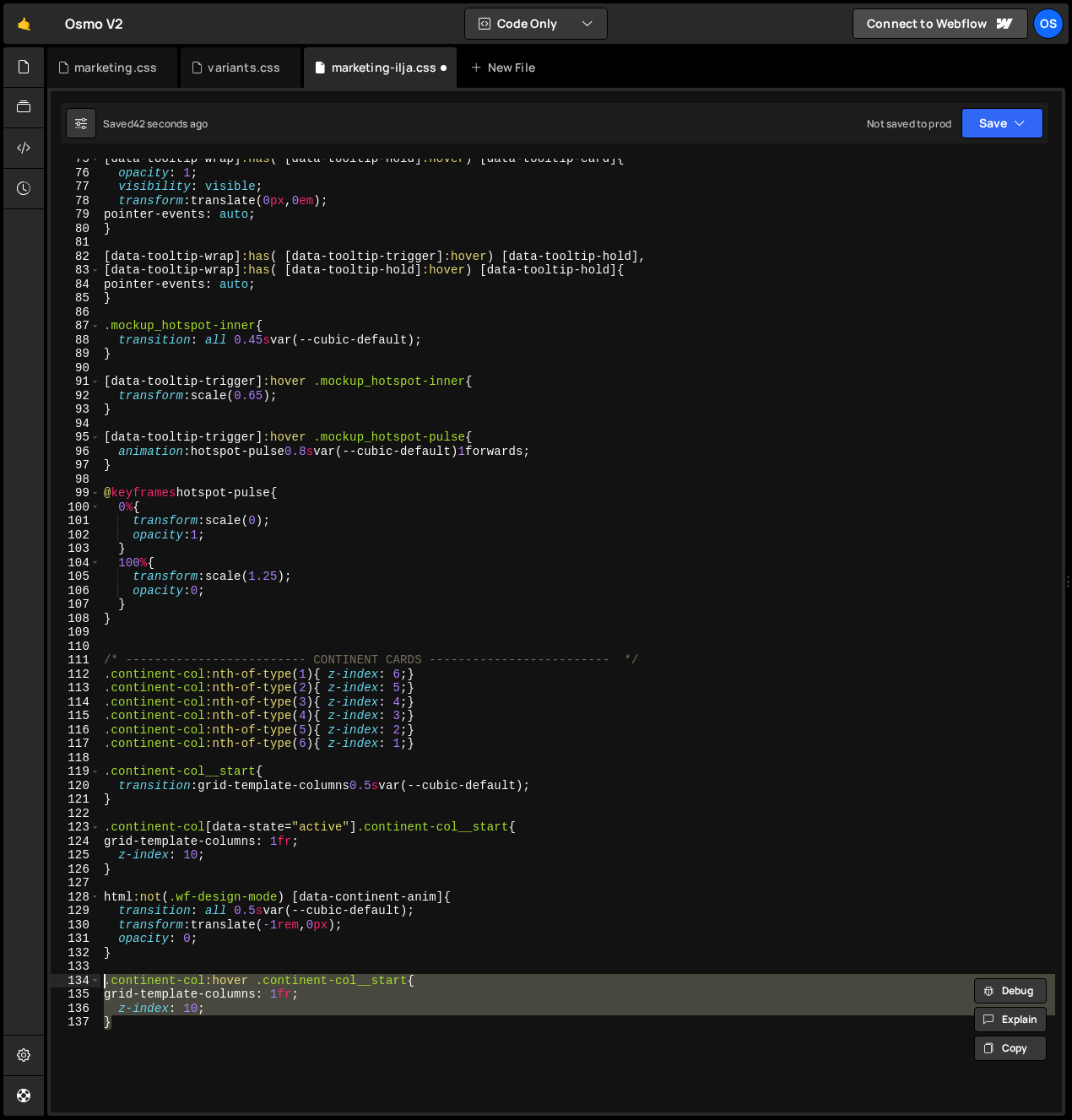
click at [208, 922] on div "[ data-tooltip-wrap ] :has ( [ data-tooltip-hold ] :hover ) [ data-tooltip-card…" at bounding box center [577, 643] width 955 height 982
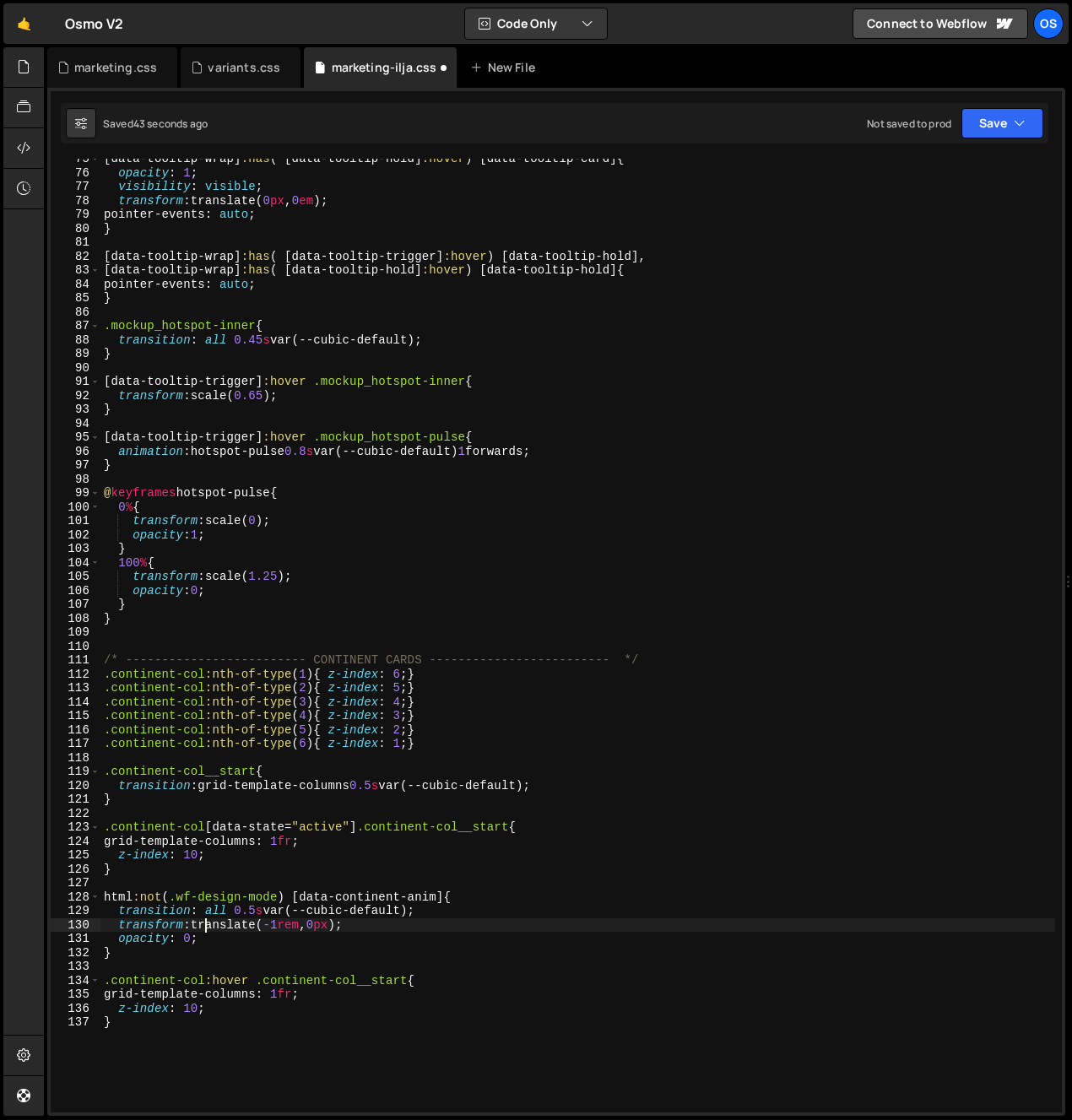
click at [196, 1032] on div "[ data-tooltip-wrap ] :has ( [ data-tooltip-hold ] :hover ) [ data-tooltip-card…" at bounding box center [577, 643] width 955 height 982
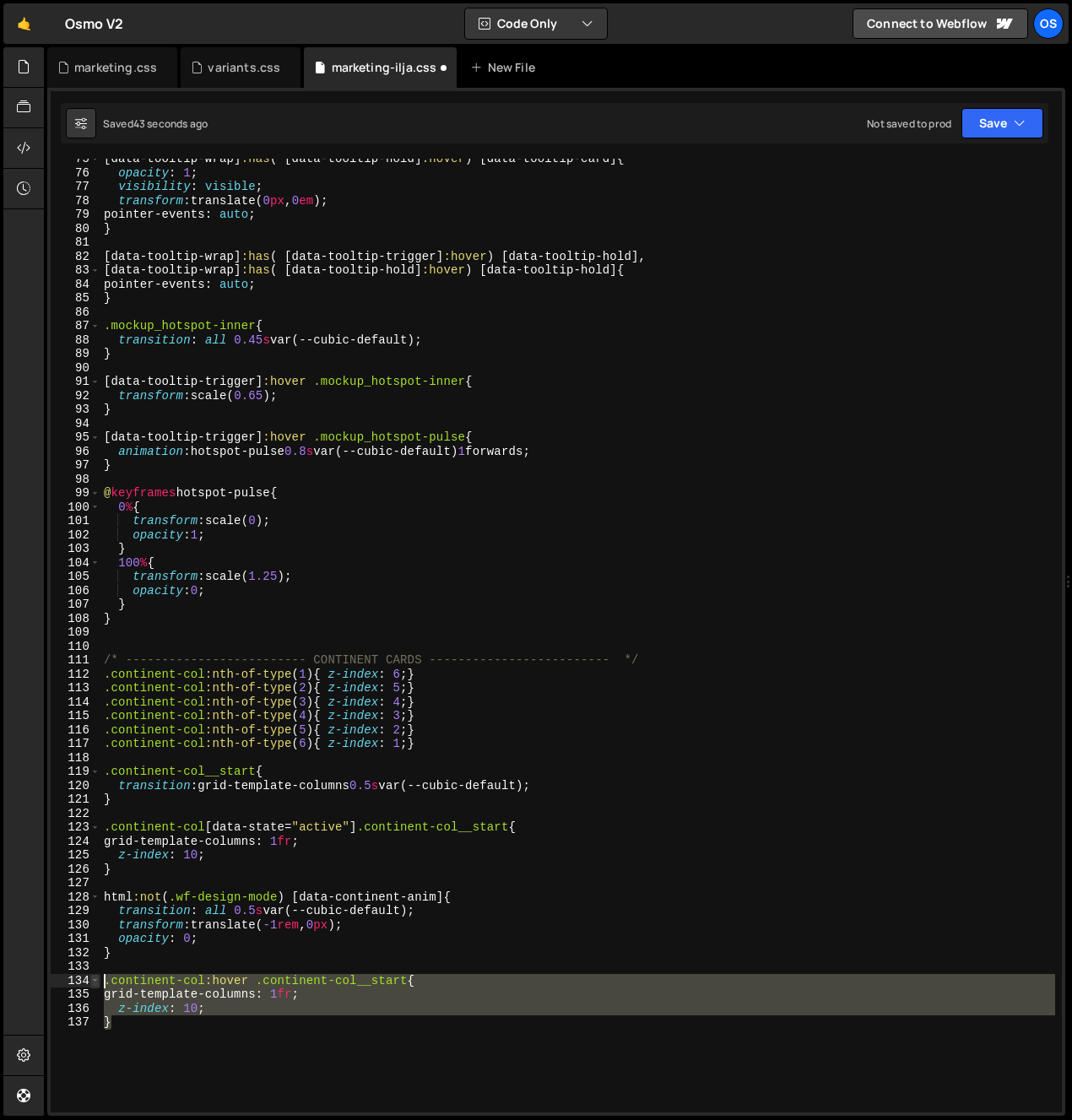
drag, startPoint x: 147, startPoint y: 1027, endPoint x: 91, endPoint y: 977, distance: 75.1
click at [91, 977] on div "} 75 76 77 78 79 80 81 82 83 84 85 86 87 88 89 90 91 92 93 94 95 96 97 98 99 10…" at bounding box center [557, 635] width 1012 height 954
click at [139, 1047] on div "[ data-tooltip-wrap ] :has ( [ data-tooltip-hold ] :hover ) [ data-tooltip-card…" at bounding box center [577, 635] width 955 height 954
type textarea "}"
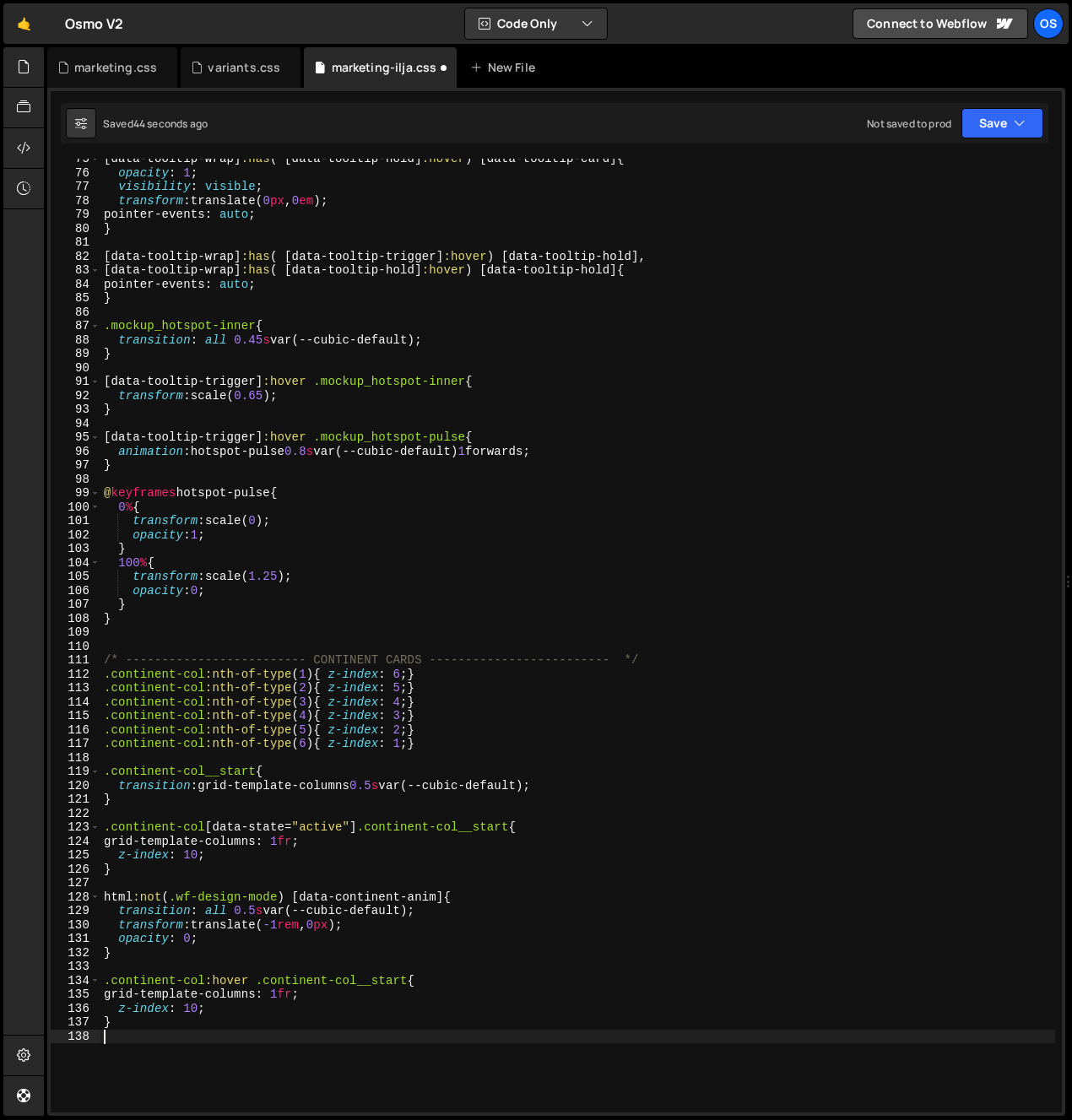
paste textarea "}"
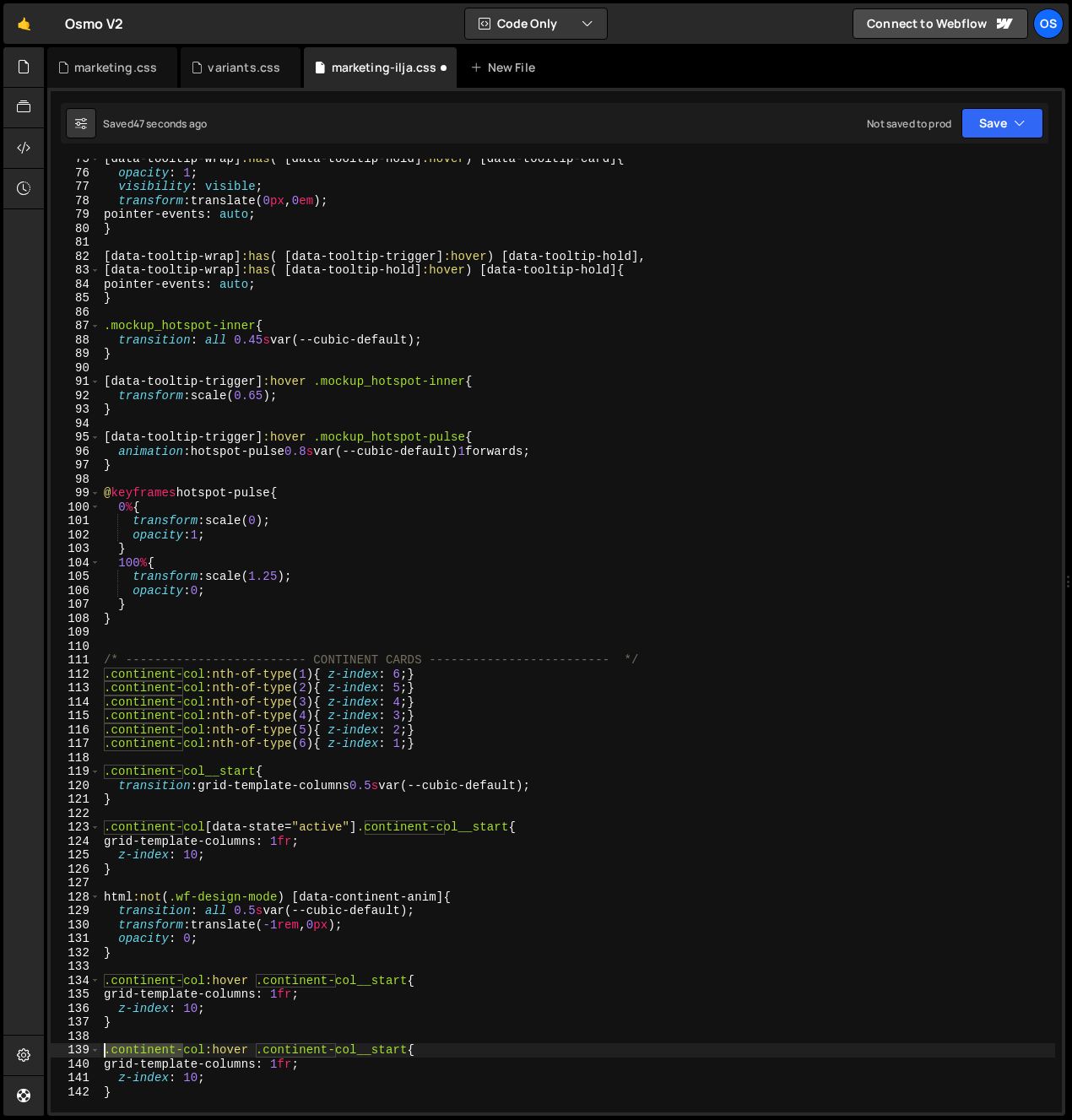
drag, startPoint x: 147, startPoint y: 1049, endPoint x: 75, endPoint y: 1047, distance: 72.0
click at [75, 1047] on div "} 75 76 77 78 79 80 81 82 83 84 85 86 87 88 89 90 91 92 93 94 95 96 97 98 99 10…" at bounding box center [557, 635] width 1012 height 954
click at [98, 1049] on span at bounding box center [94, 1050] width 9 height 15
click at [104, 1049] on div "[ data-tooltip-wrap ] :has ( [ data-tooltip-hold ] :hover ) [ data-tooltip-card…" at bounding box center [577, 635] width 955 height 954
click at [89, 1053] on div "139" at bounding box center [76, 1050] width 50 height 15
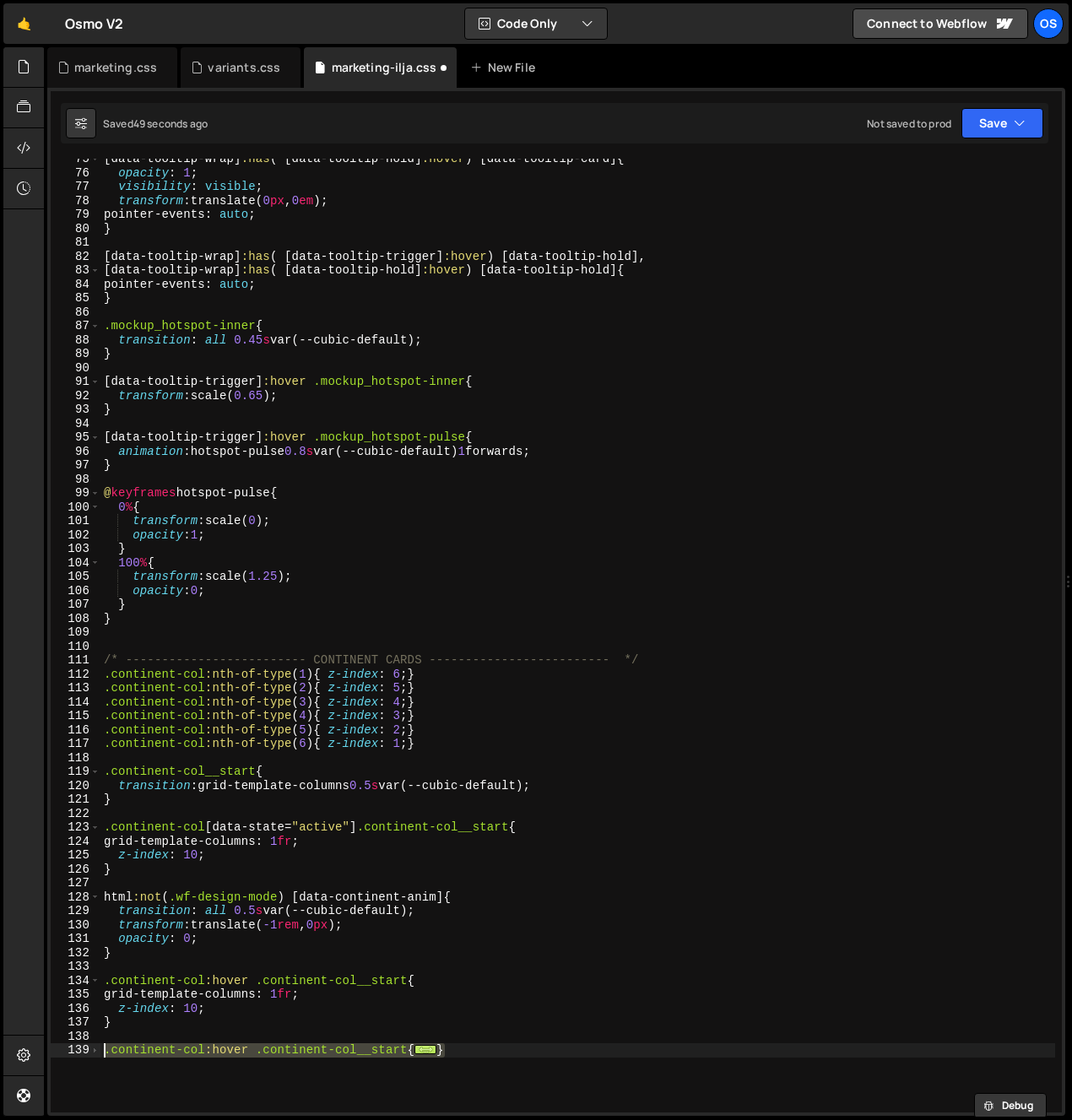
drag, startPoint x: 110, startPoint y: 1051, endPoint x: 101, endPoint y: 1053, distance: 9.2
click at [110, 1051] on div "[ data-tooltip-wrap ] :has ( [ data-tooltip-hold ] :hover ) [ data-tooltip-card…" at bounding box center [577, 635] width 955 height 954
click at [99, 1054] on div "139" at bounding box center [76, 1050] width 50 height 15
click at [103, 1052] on div "[ data-tooltip-wrap ] :has ( [ data-tooltip-hold ] :hover ) [ data-tooltip-card…" at bounding box center [577, 643] width 955 height 982
paste textarea ".continent-"
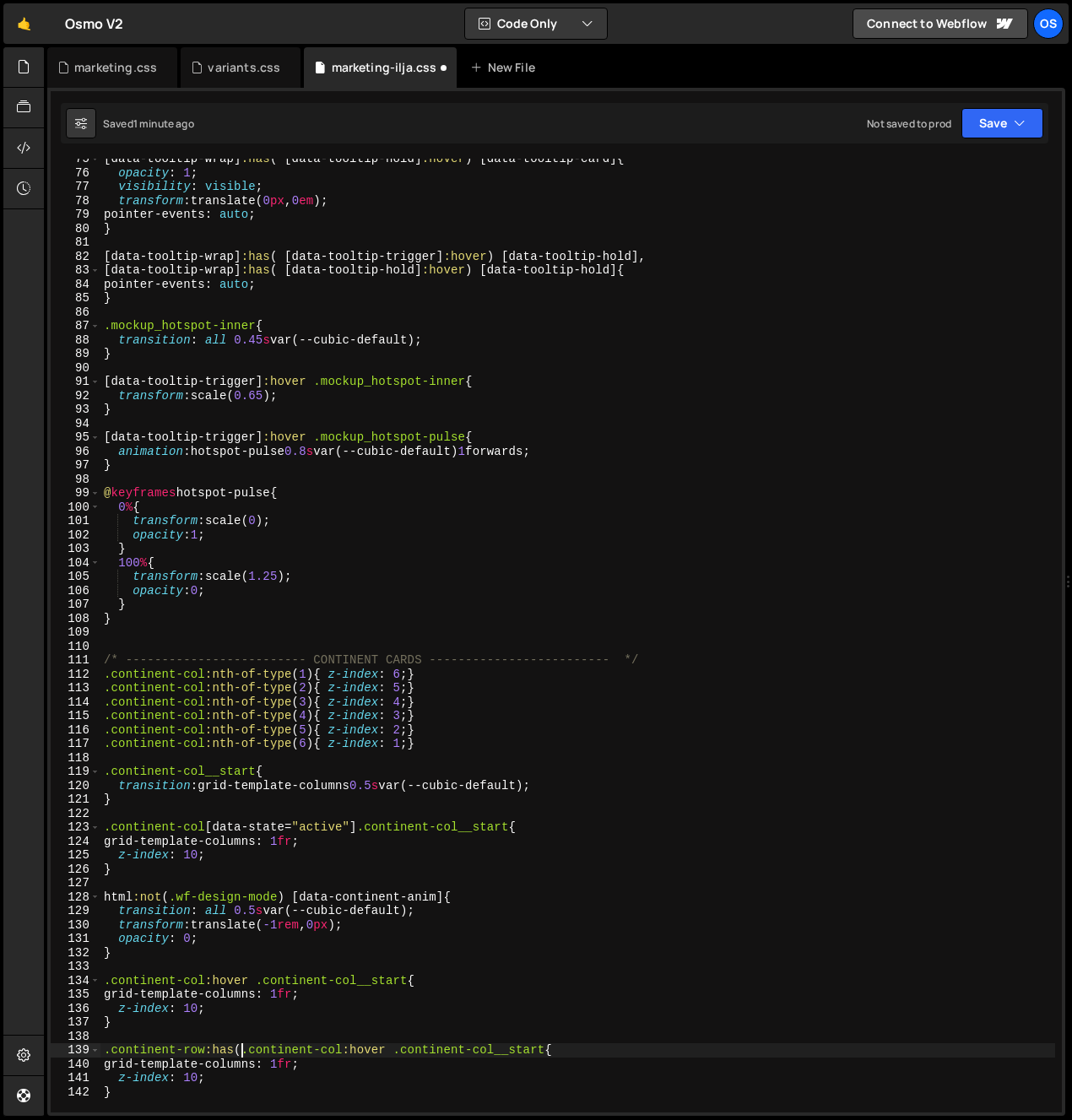
scroll to position [0, 9]
click at [397, 1052] on div "[ data-tooltip-wrap ] :has ( [ data-tooltip-hold ] :hover ) [ data-tooltip-card…" at bounding box center [577, 643] width 955 height 982
paste textarea ".continent-"
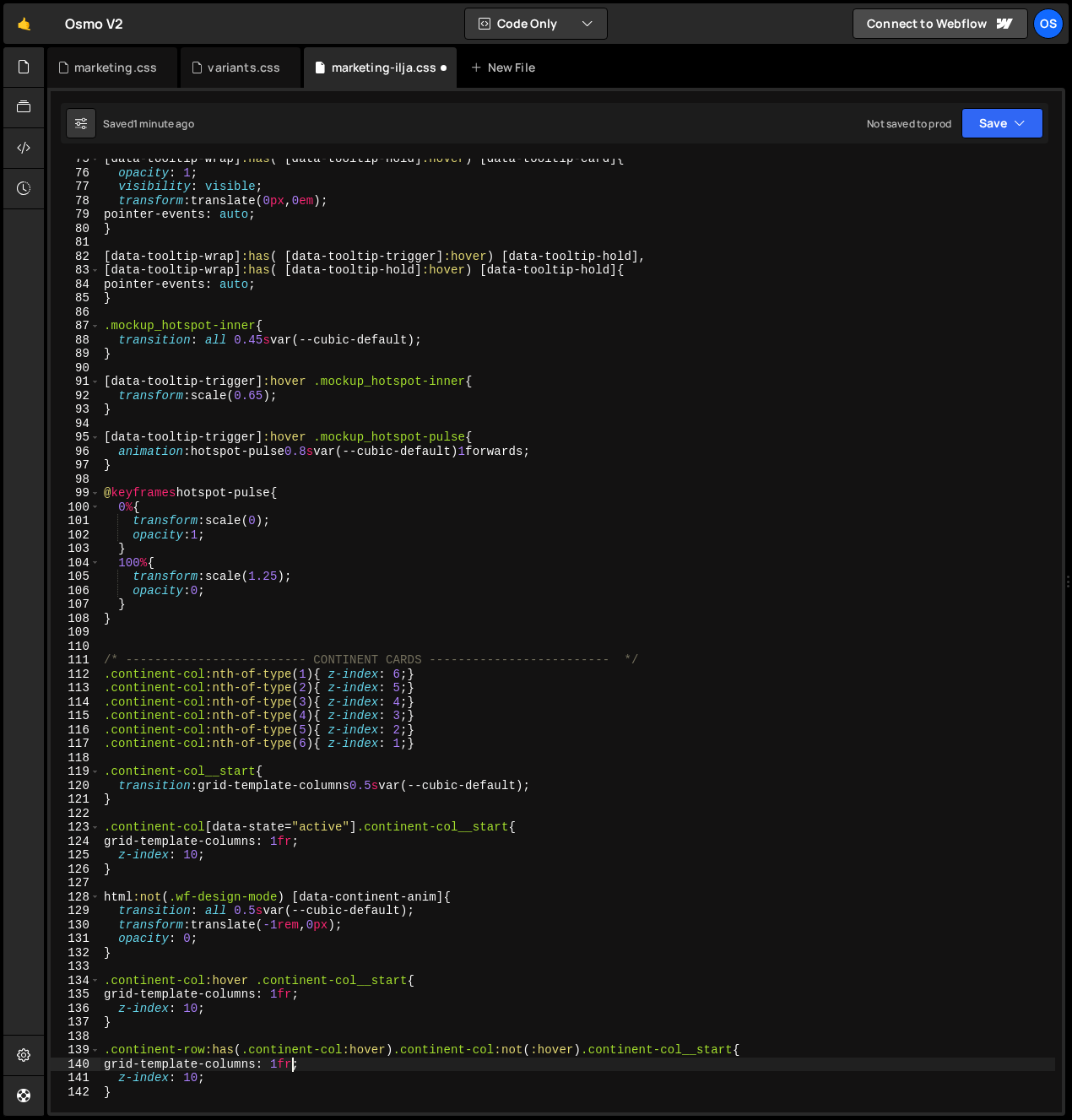
scroll to position [0, 14]
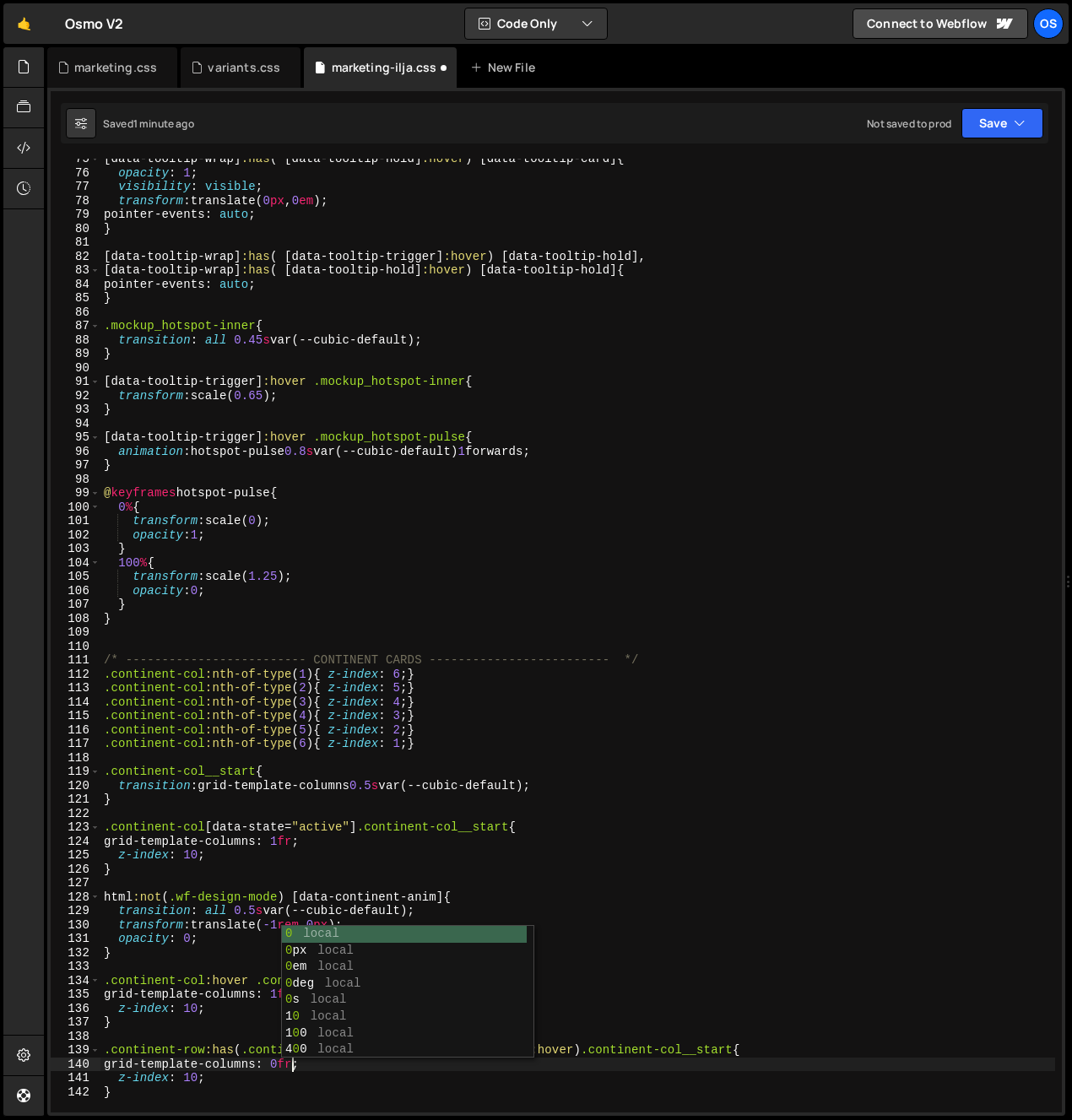
click at [189, 1080] on div "[ data-tooltip-wrap ] :has ( [ data-tooltip-hold ] :hover ) [ data-tooltip-card…" at bounding box center [577, 643] width 955 height 982
type textarea "z-index: 10;"
click at [189, 1080] on div "[ data-tooltip-wrap ] :has ( [ data-tooltip-hold ] :hover ) [ data-tooltip-card…" at bounding box center [577, 643] width 955 height 982
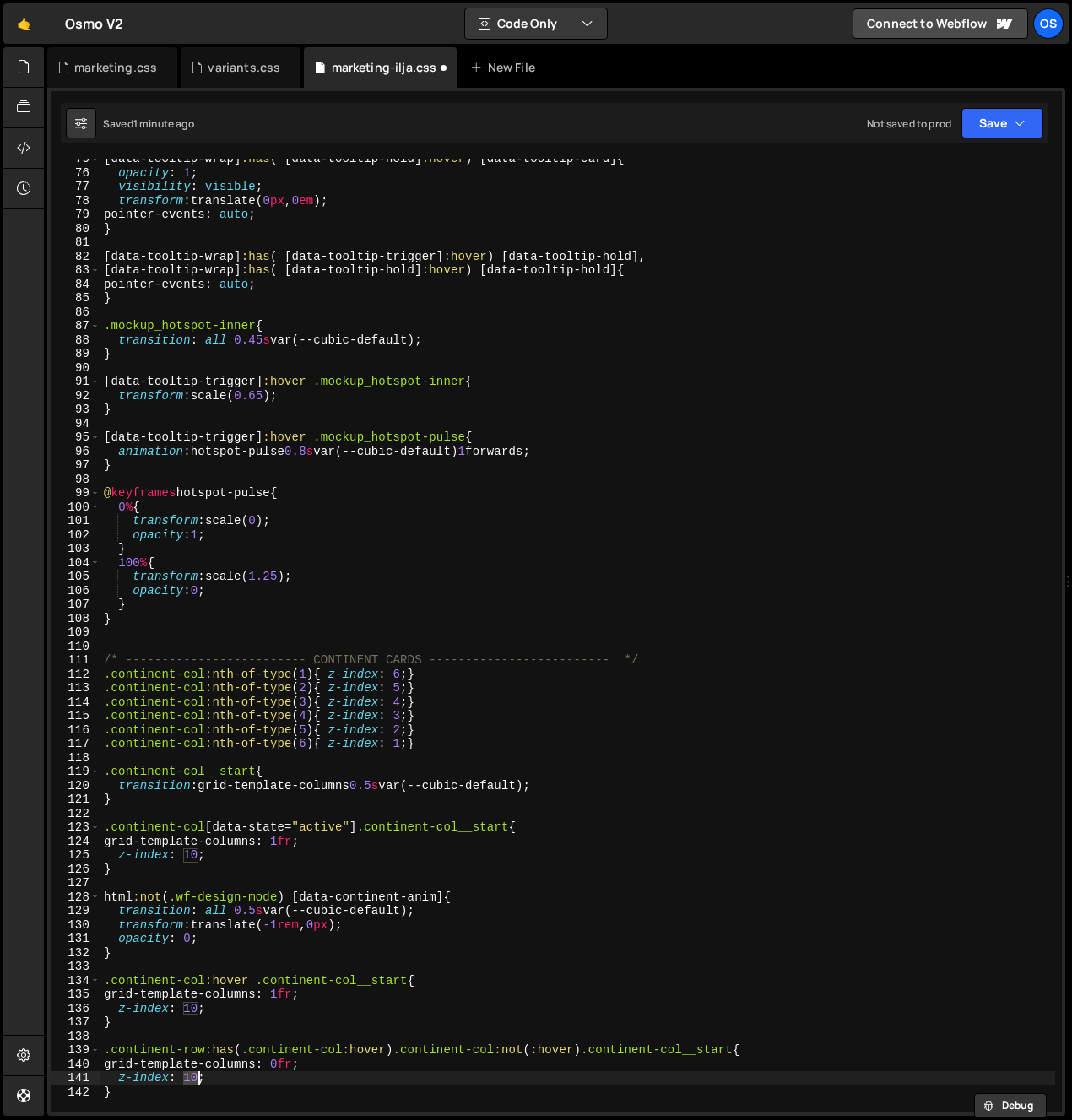
click at [236, 1077] on div "[ data-tooltip-wrap ] :has ( [ data-tooltip-hold ] :hover ) [ data-tooltip-card…" at bounding box center [577, 643] width 955 height 982
drag, startPoint x: 144, startPoint y: 1083, endPoint x: 24, endPoint y: 1083, distance: 120.0
click at [24, 1083] on div "Hold on a sec... Are you certain you wish to leave this page? Any changes you'v…" at bounding box center [536, 560] width 1072 height 1120
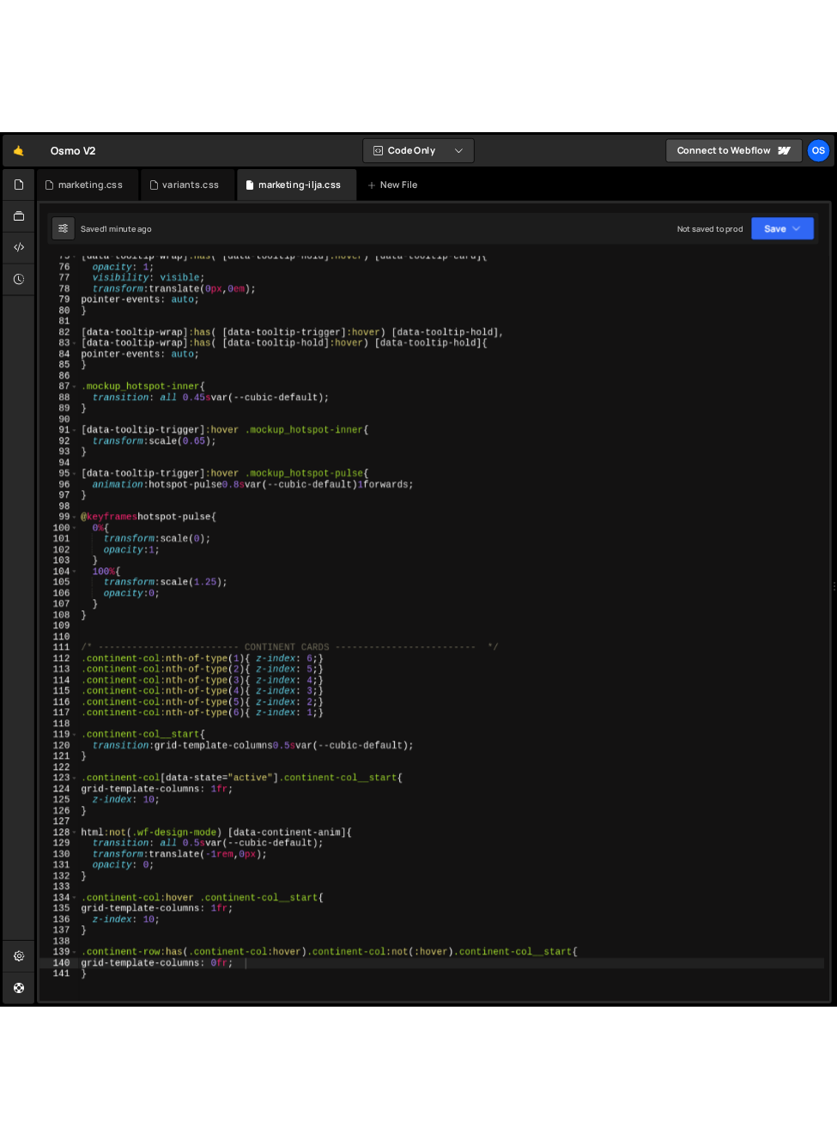
scroll to position [1154, 0]
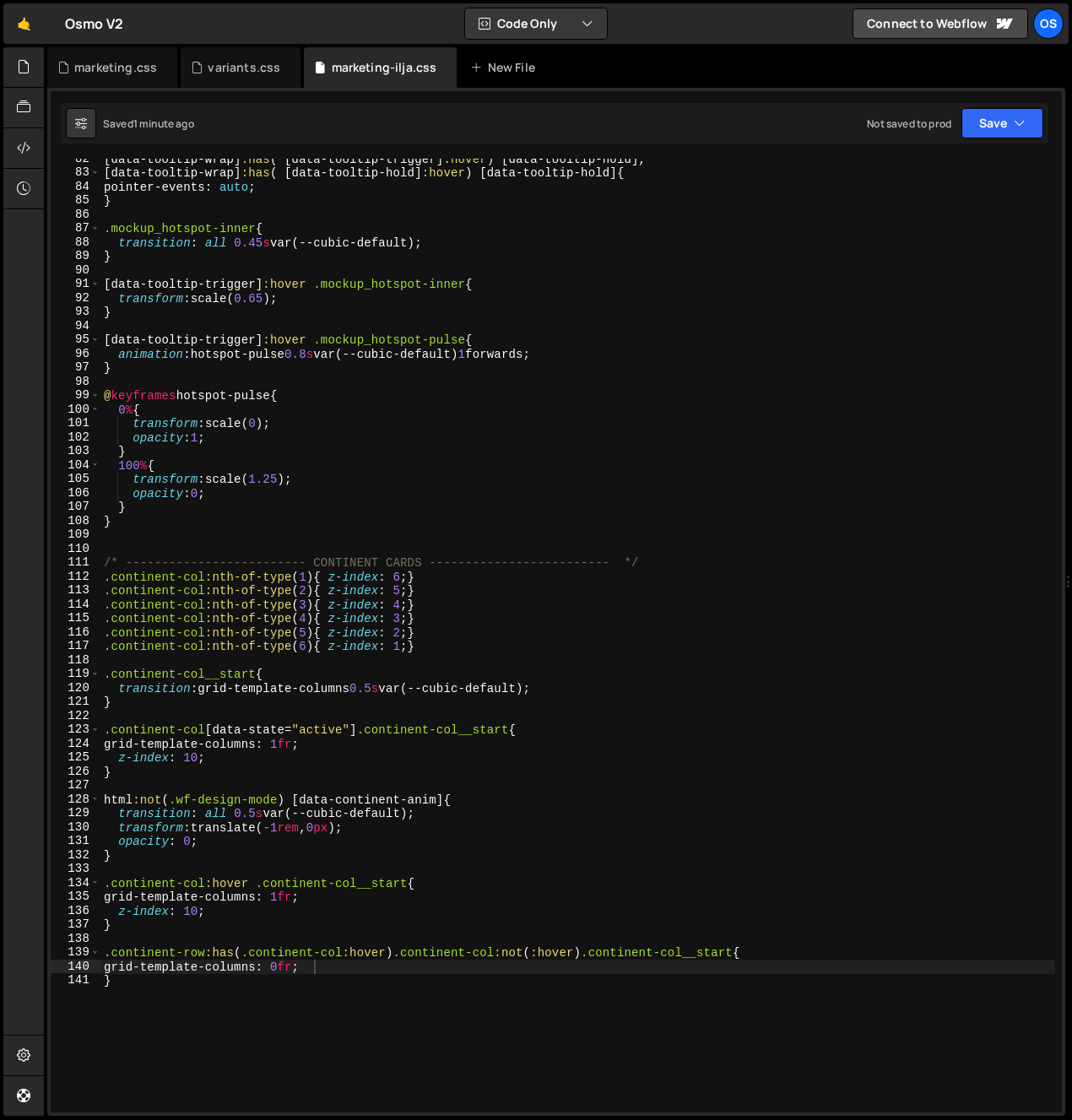
click at [348, 908] on div "[ data-tooltip-wrap ] :has ( [ data-tooltip-trigger ] :hover ) [ data-tooltip-h…" at bounding box center [577, 643] width 955 height 982
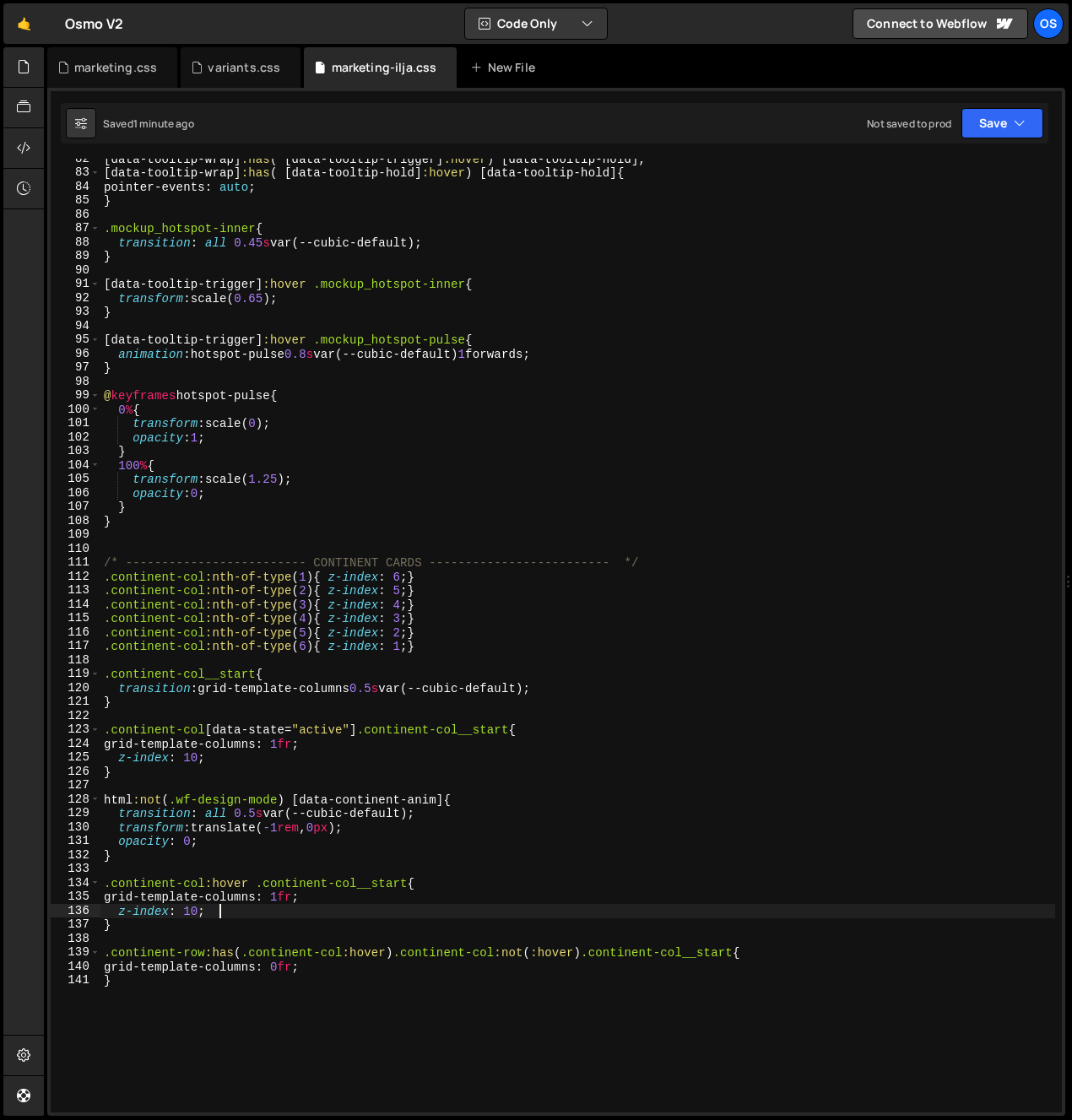
click at [358, 978] on div "[ data-tooltip-wrap ] :has ( [ data-tooltip-trigger ] :hover ) [ data-tooltip-h…" at bounding box center [577, 643] width 955 height 982
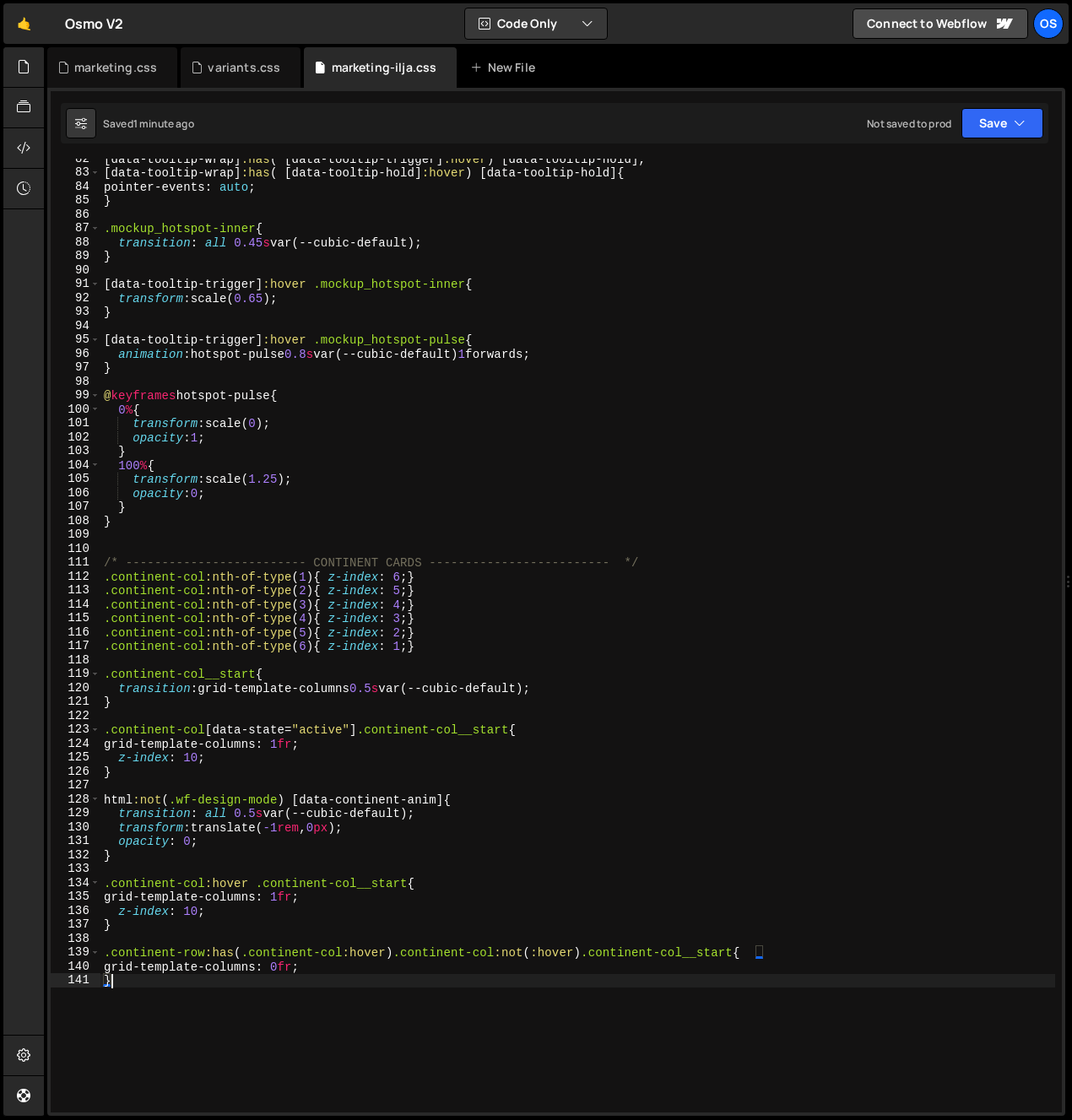
click at [284, 914] on div "[ data-tooltip-wrap ] :has ( [ data-tooltip-trigger ] :hover ) [ data-tooltip-h…" at bounding box center [577, 643] width 955 height 982
type textarea "z-index: 10;"
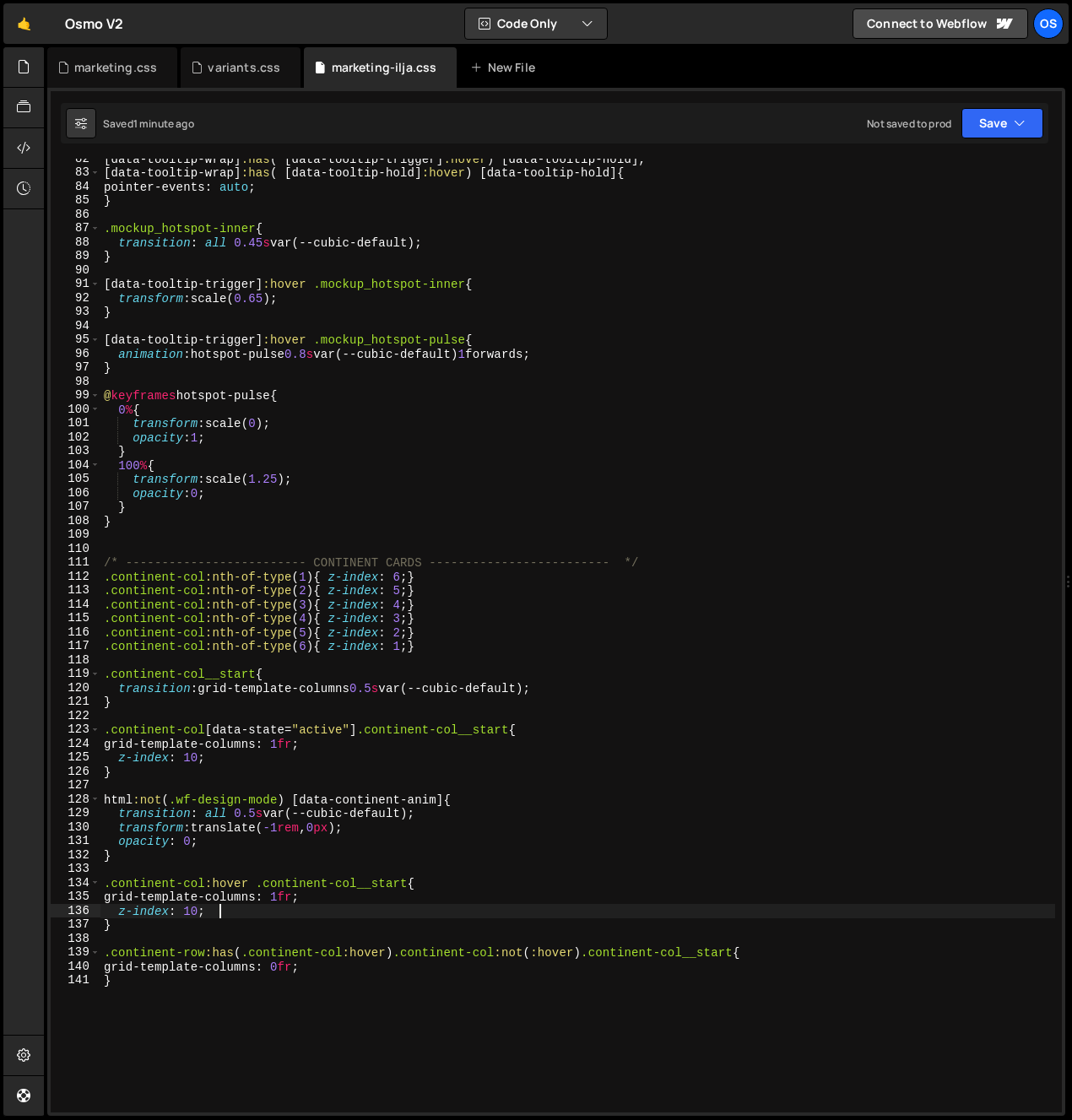
click at [262, 935] on div "[ data-tooltip-wrap ] :has ( [ data-tooltip-trigger ] :hover ) [ data-tooltip-h…" at bounding box center [577, 643] width 955 height 982
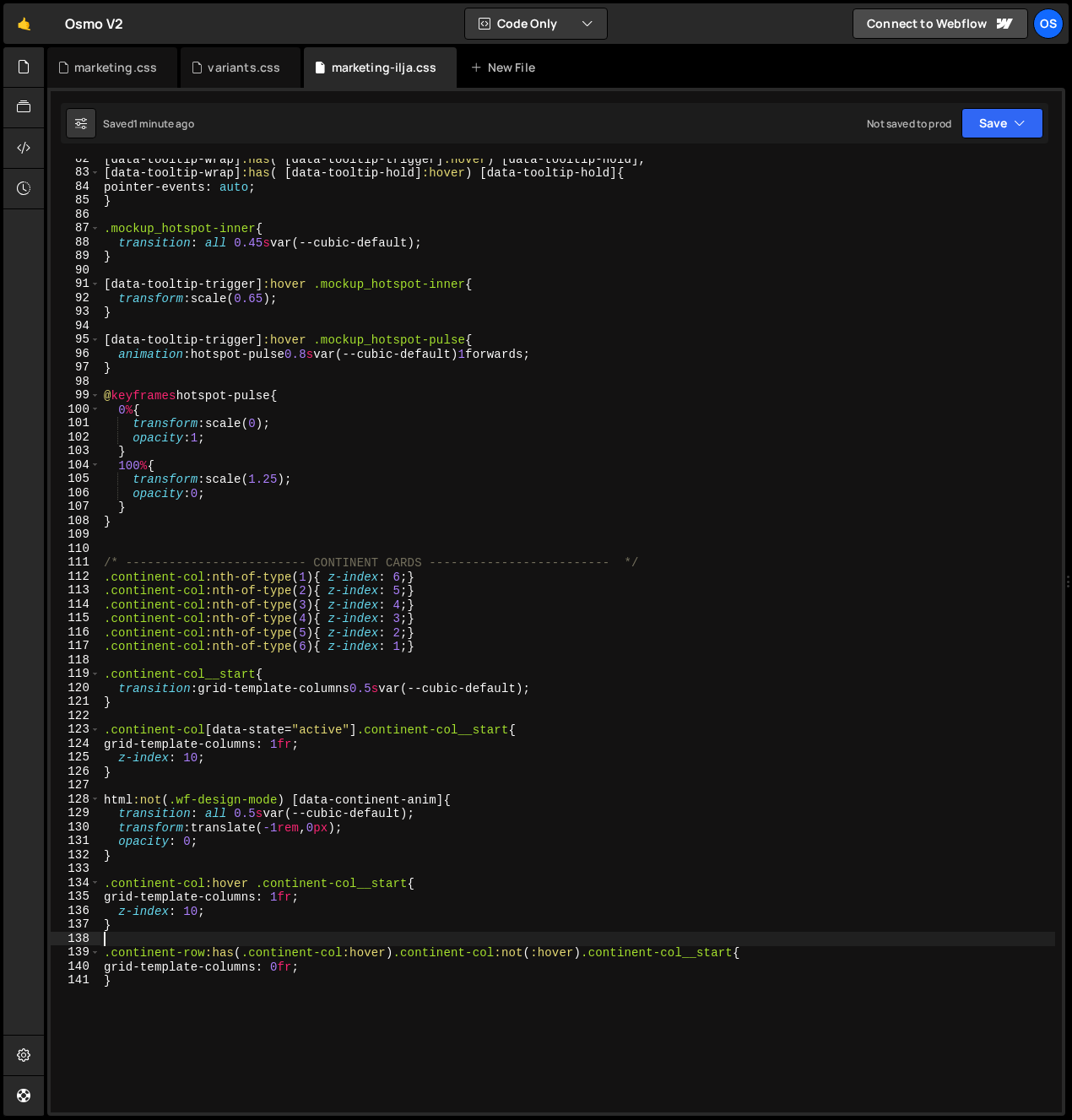
click at [284, 996] on div "[ data-tooltip-wrap ] :has ( [ data-tooltip-trigger ] :hover ) [ data-tooltip-h…" at bounding box center [577, 643] width 955 height 982
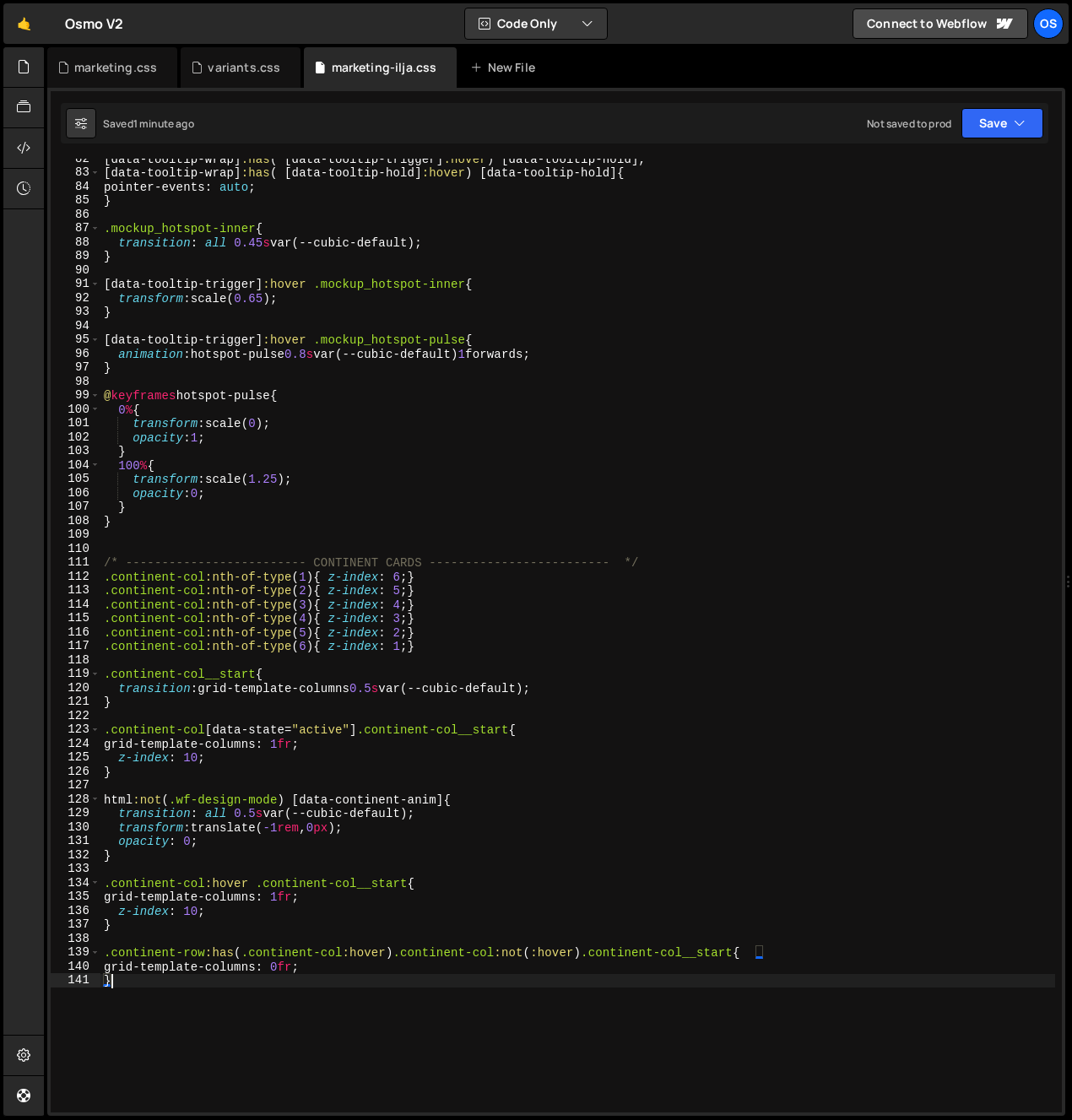
click at [254, 1011] on div "[ data-tooltip-wrap ] :has ( [ data-tooltip-trigger ] :hover ) [ data-tooltip-h…" at bounding box center [577, 643] width 955 height 982
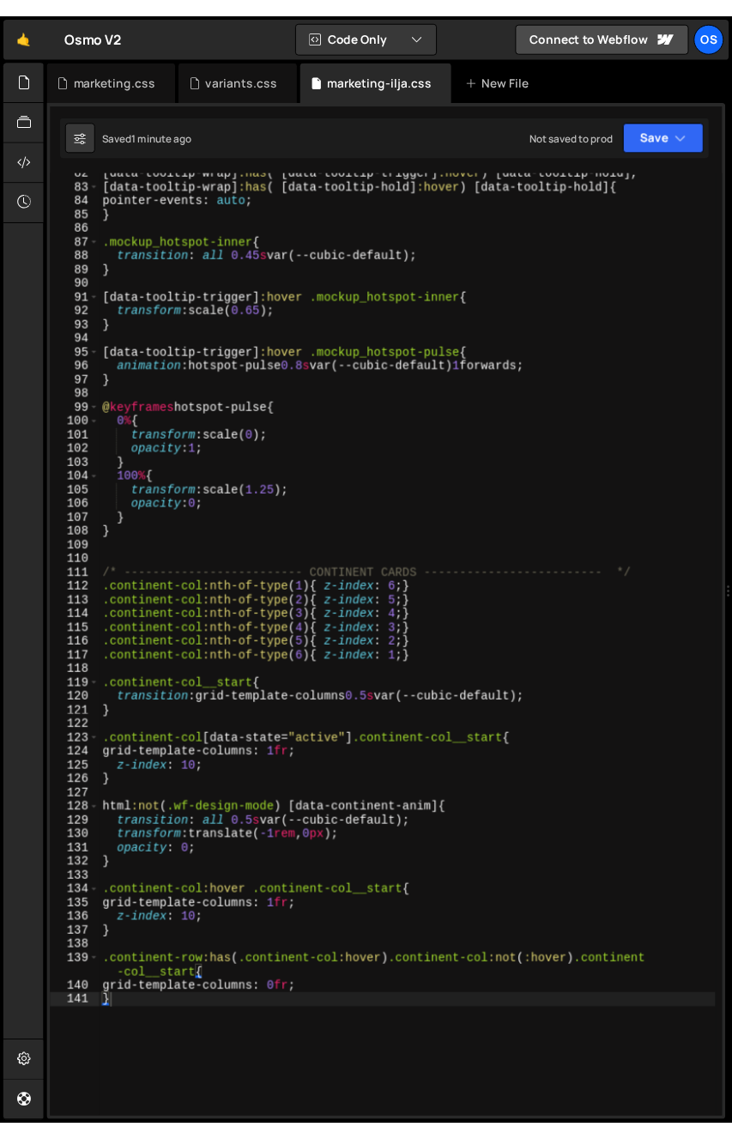
scroll to position [1197, 0]
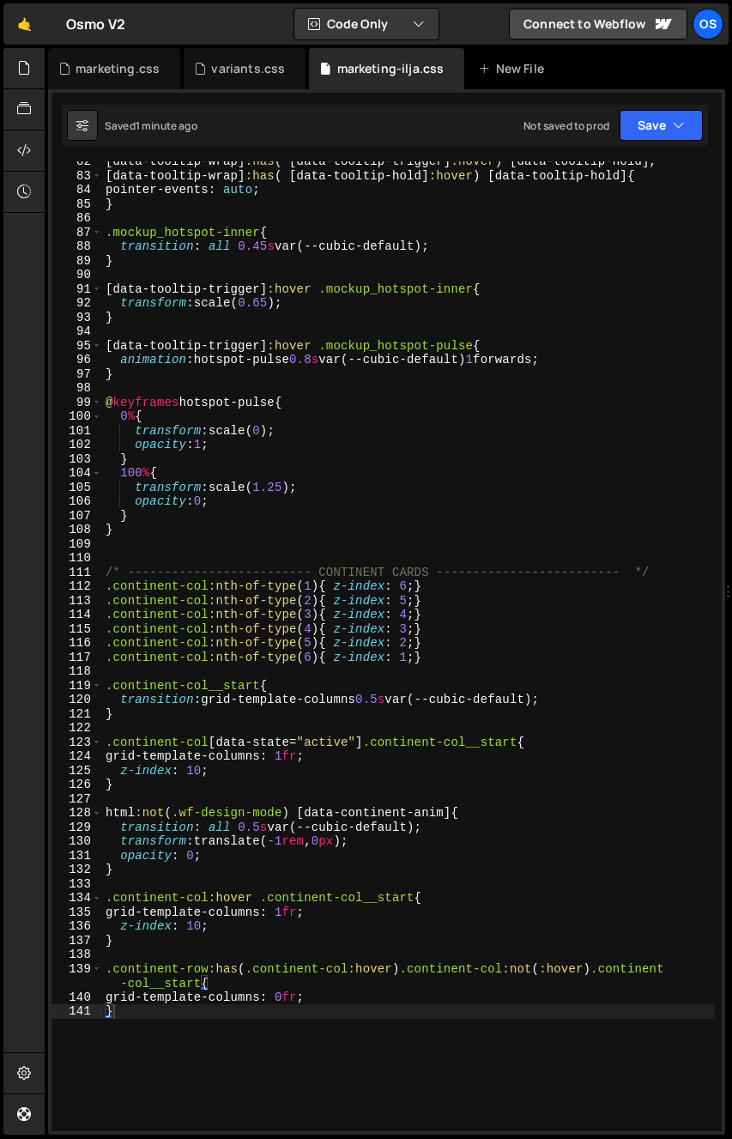
click at [370, 1027] on div "[ data-tooltip-wrap ] :has ( [ data-tooltip-trigger ] :hover ) [ data-tooltip-h…" at bounding box center [408, 654] width 613 height 999
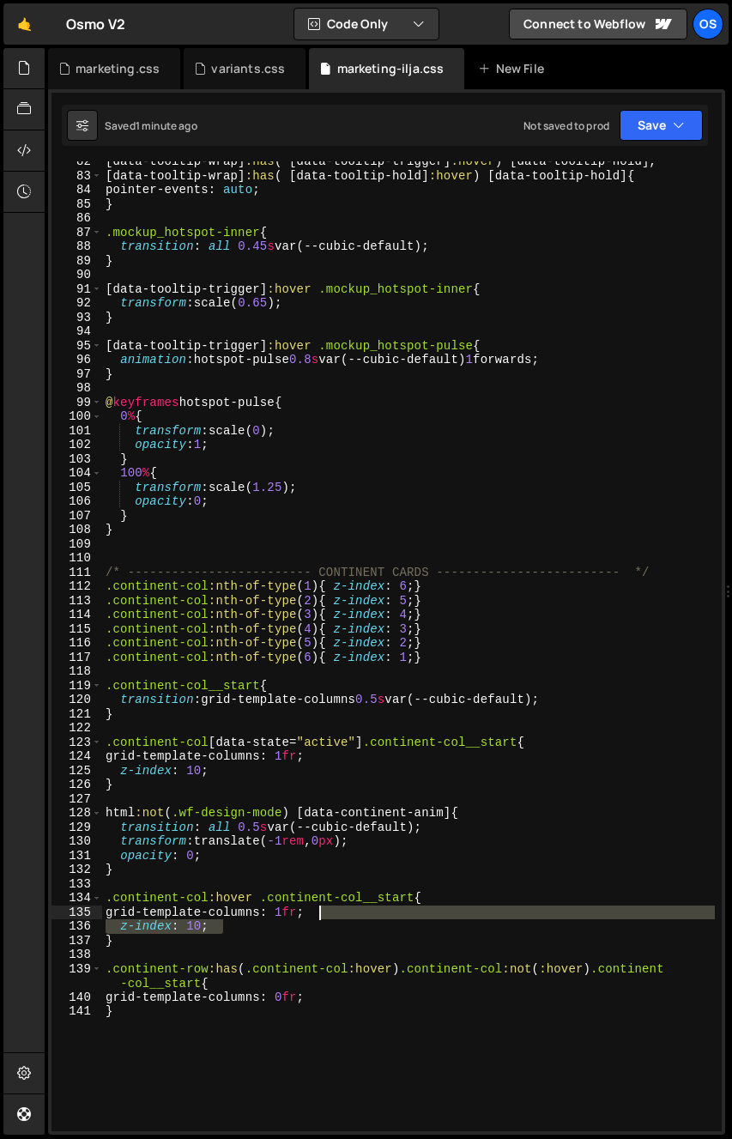
drag, startPoint x: 248, startPoint y: 931, endPoint x: 414, endPoint y: 918, distance: 166.2
click at [414, 918] on div "[ data-tooltip-wrap ] :has ( [ data-tooltip-trigger ] :hover ) [ data-tooltip-h…" at bounding box center [408, 654] width 613 height 999
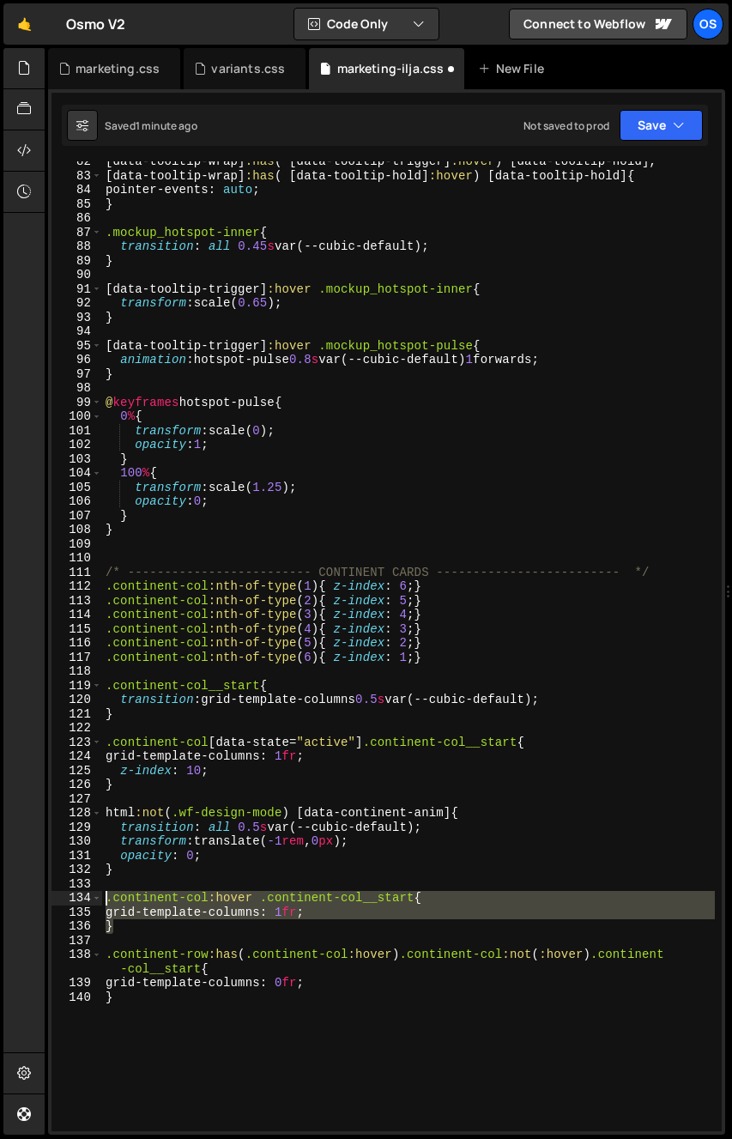
drag, startPoint x: 125, startPoint y: 927, endPoint x: 82, endPoint y: 902, distance: 49.6
click at [82, 902] on div "grid-template-columns: 1fr; 82 83 84 85 86 87 88 89 90 91 92 93 94 95 96 97 98 …" at bounding box center [387, 646] width 671 height 970
click at [150, 926] on div "[ data-tooltip-wrap ] :has ( [ data-tooltip-trigger ] :hover ) [ data-tooltip-h…" at bounding box center [408, 646] width 613 height 970
type textarea "}"
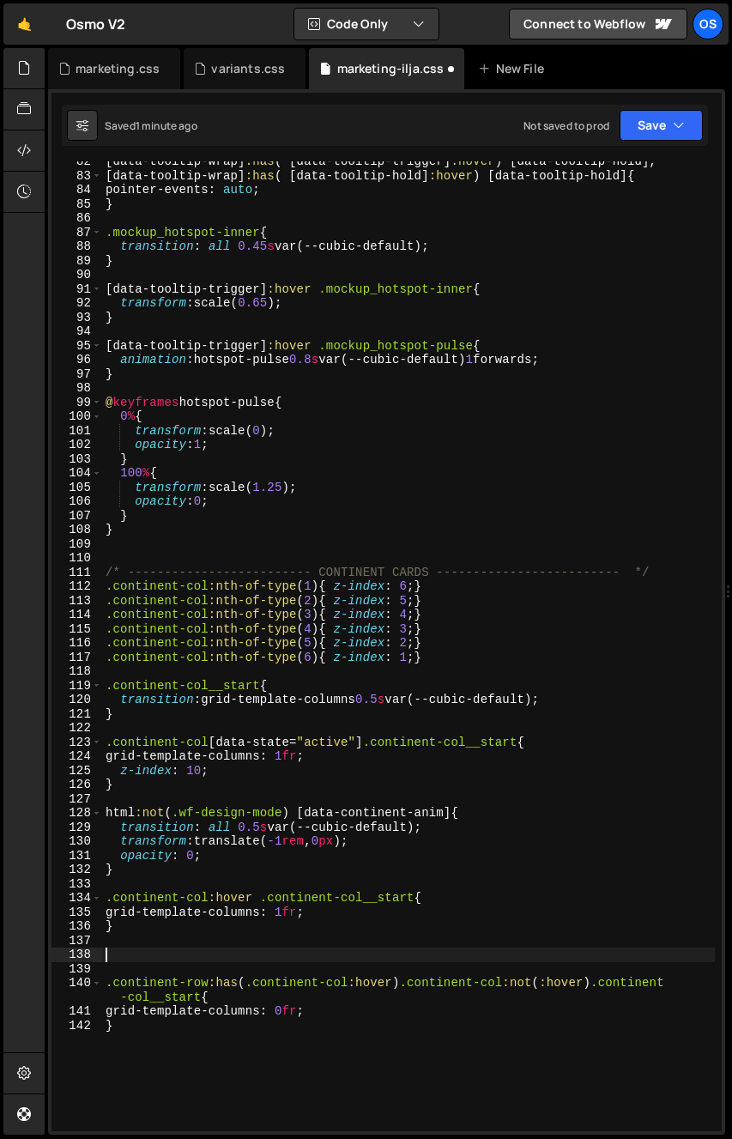
paste textarea "}"
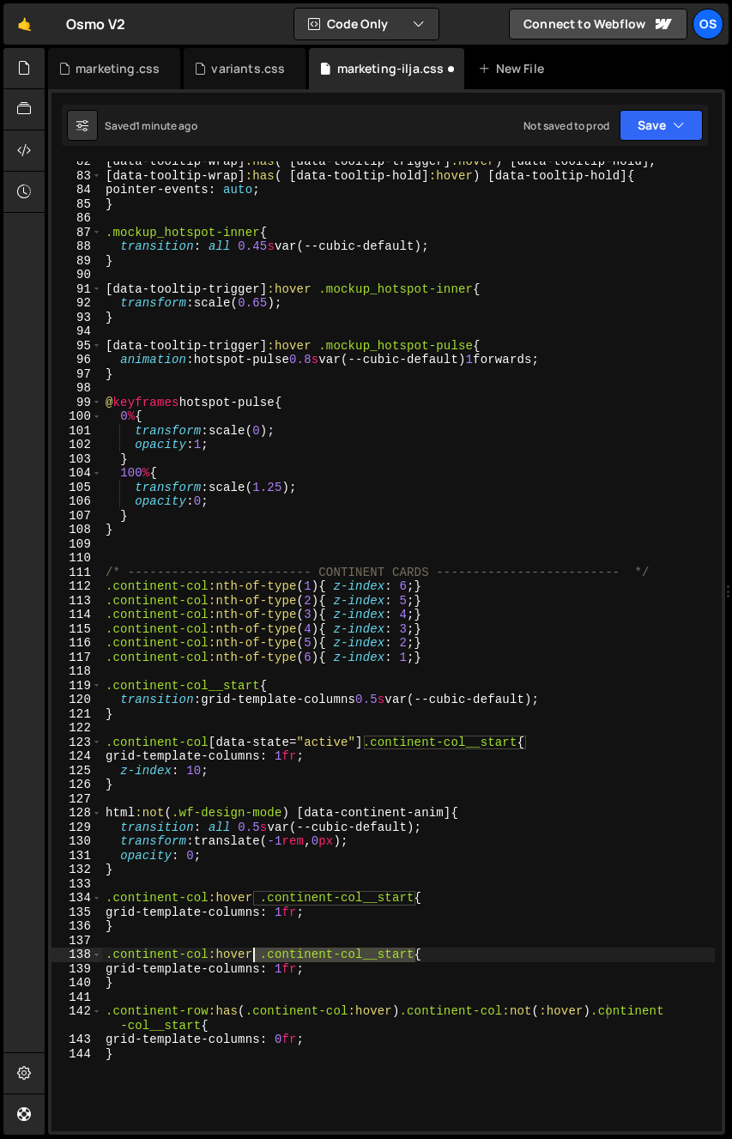
drag, startPoint x: 399, startPoint y: 955, endPoint x: 256, endPoint y: 959, distance: 143.4
click at [256, 959] on div "[ data-tooltip-wrap ] :has ( [ data-tooltip-trigger ] :hover ) [ data-tooltip-h…" at bounding box center [408, 654] width 613 height 999
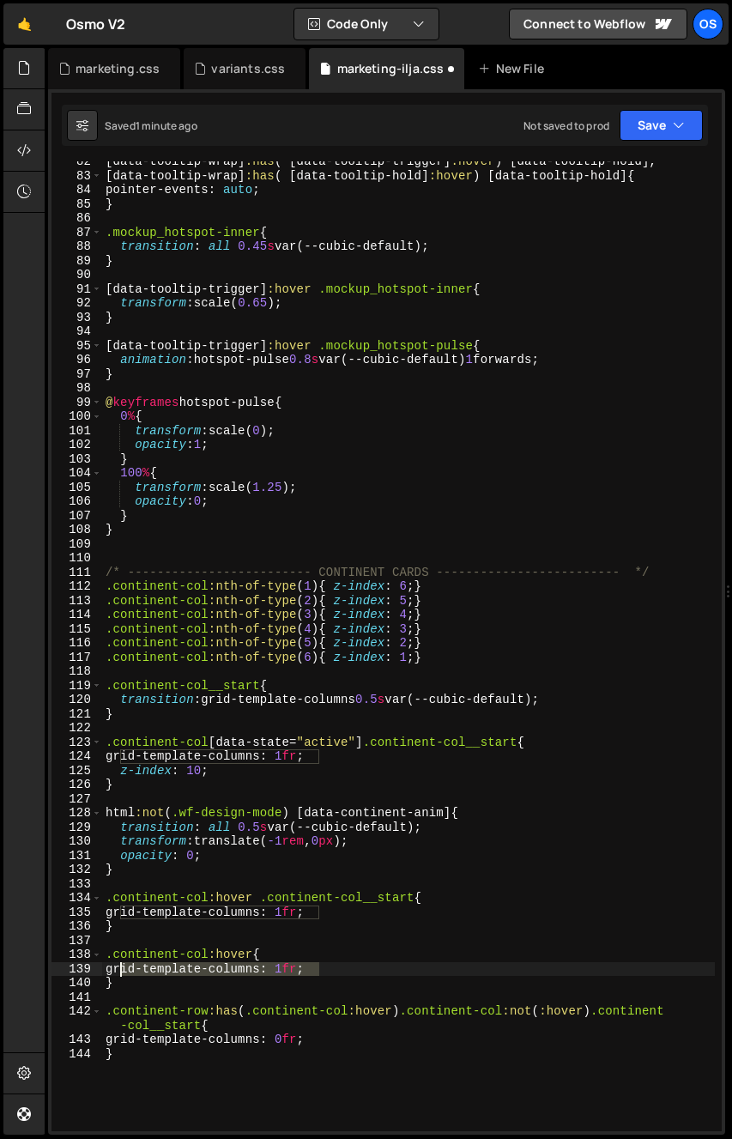
drag, startPoint x: 316, startPoint y: 969, endPoint x: 119, endPoint y: 970, distance: 196.6
click at [119, 970] on div "[ data-tooltip-wrap ] :has ( [ data-tooltip-trigger ] :hover ) [ data-tooltip-h…" at bounding box center [408, 654] width 613 height 999
drag, startPoint x: 107, startPoint y: 968, endPoint x: 98, endPoint y: 956, distance: 14.6
click at [98, 956] on div "z-index: 10; 82 83 84 85 86 87 88 89 90 91 92 93 94 95 96 97 98 99 100 101 102 …" at bounding box center [387, 646] width 671 height 970
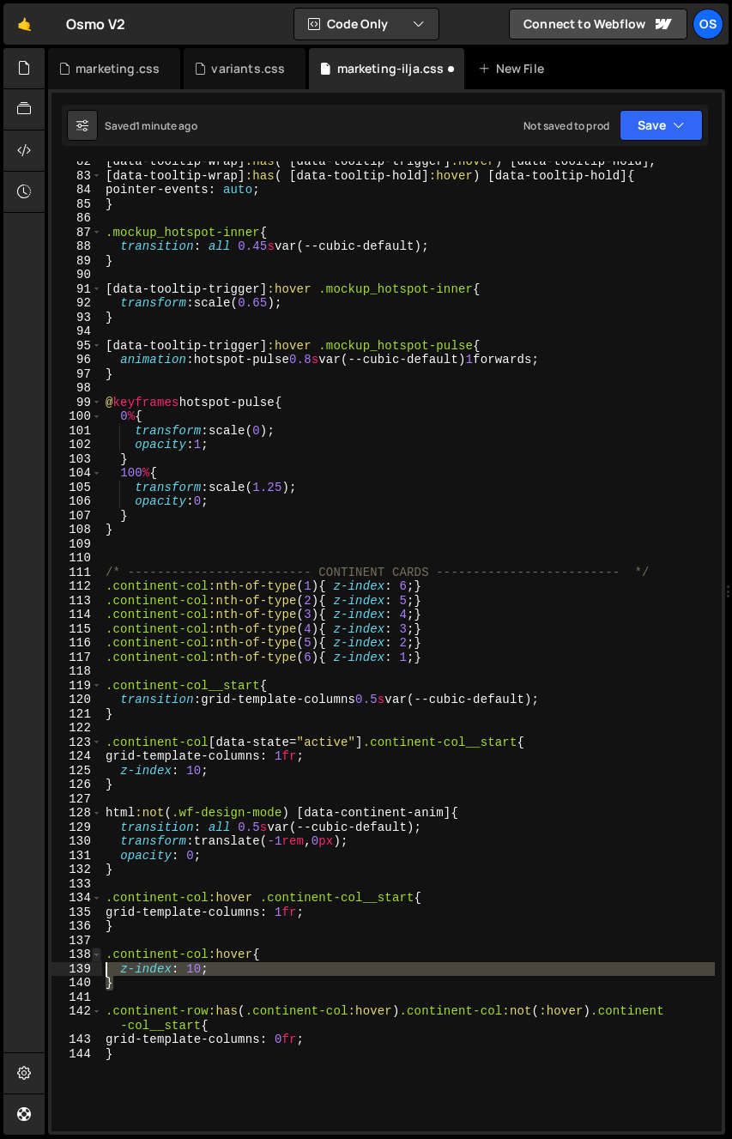
type textarea ".continent-col:hover{ z-index: 10;"
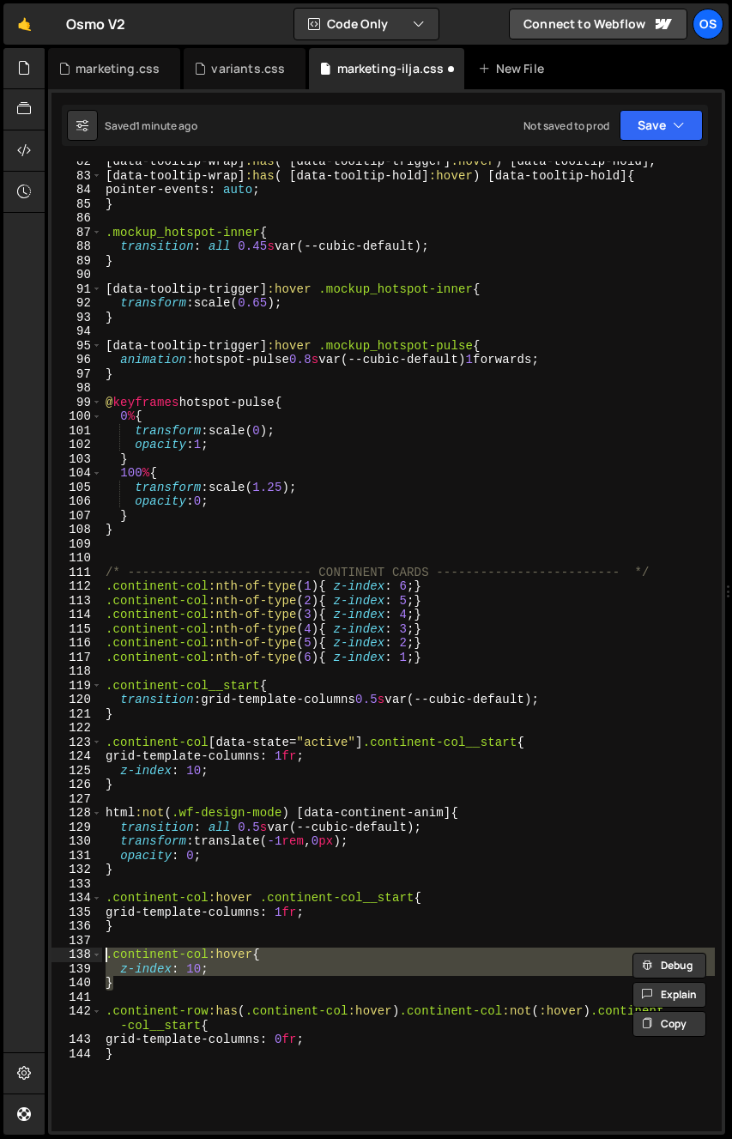
scroll to position [0, 0]
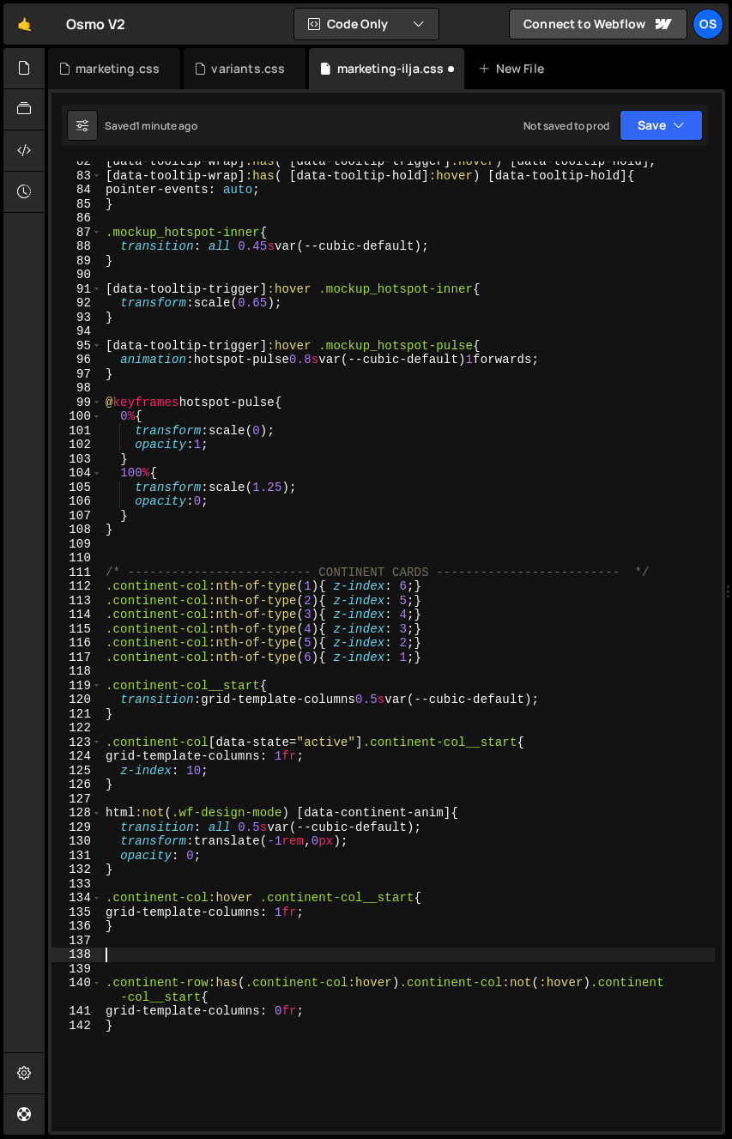
click at [126, 879] on div "[ data-tooltip-wrap ] :has ( [ data-tooltip-trigger ] :hover ) [ data-tooltip-h…" at bounding box center [408, 654] width 613 height 999
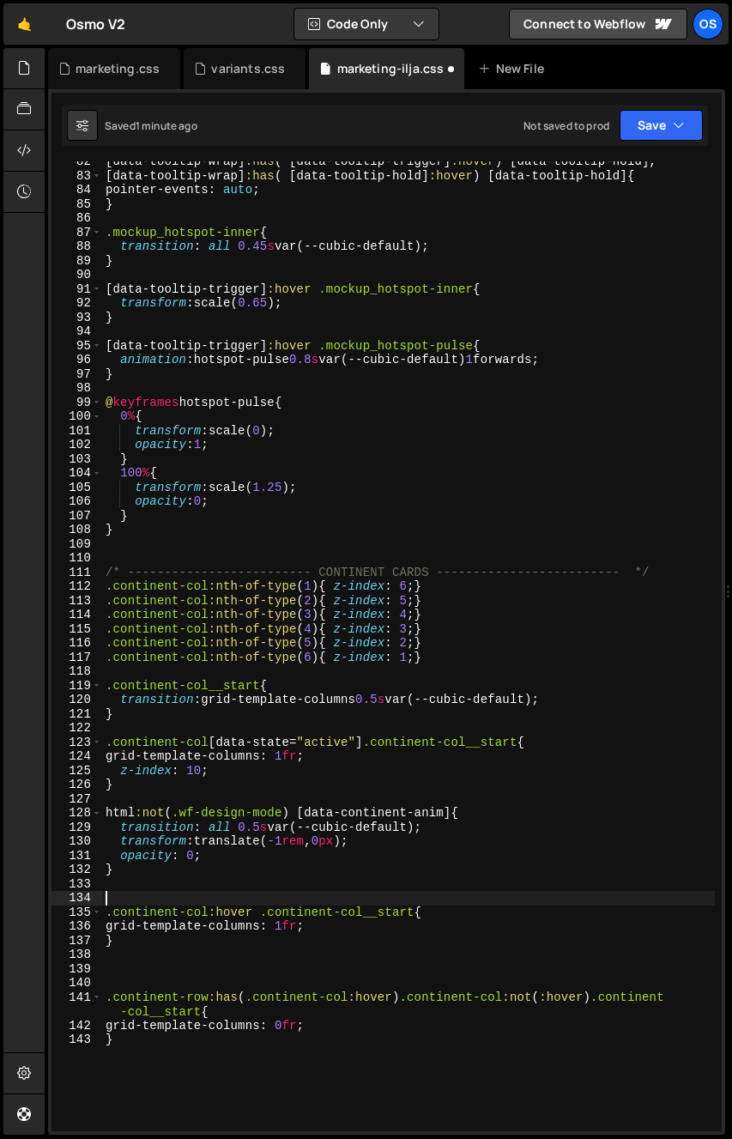
paste textarea "}"
type textarea "}"
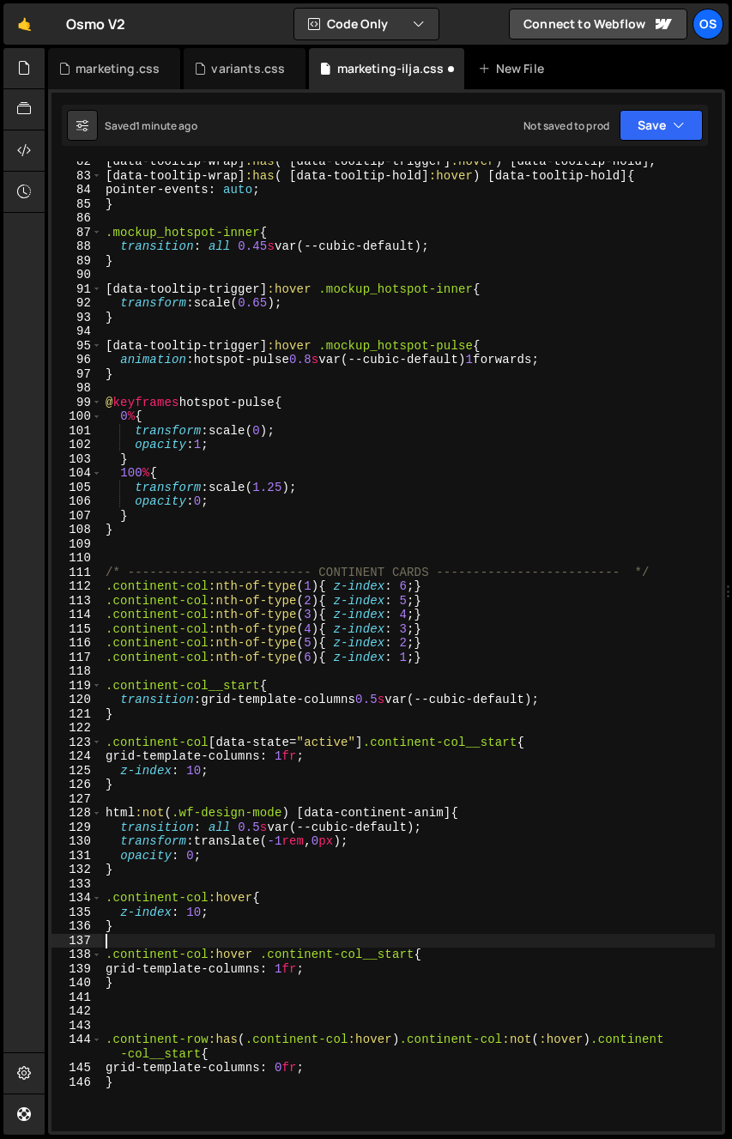
click at [115, 1017] on div "[ data-tooltip-wrap ] :has ( [ data-tooltip-trigger ] :hover ) [ data-tooltip-h…" at bounding box center [408, 654] width 613 height 999
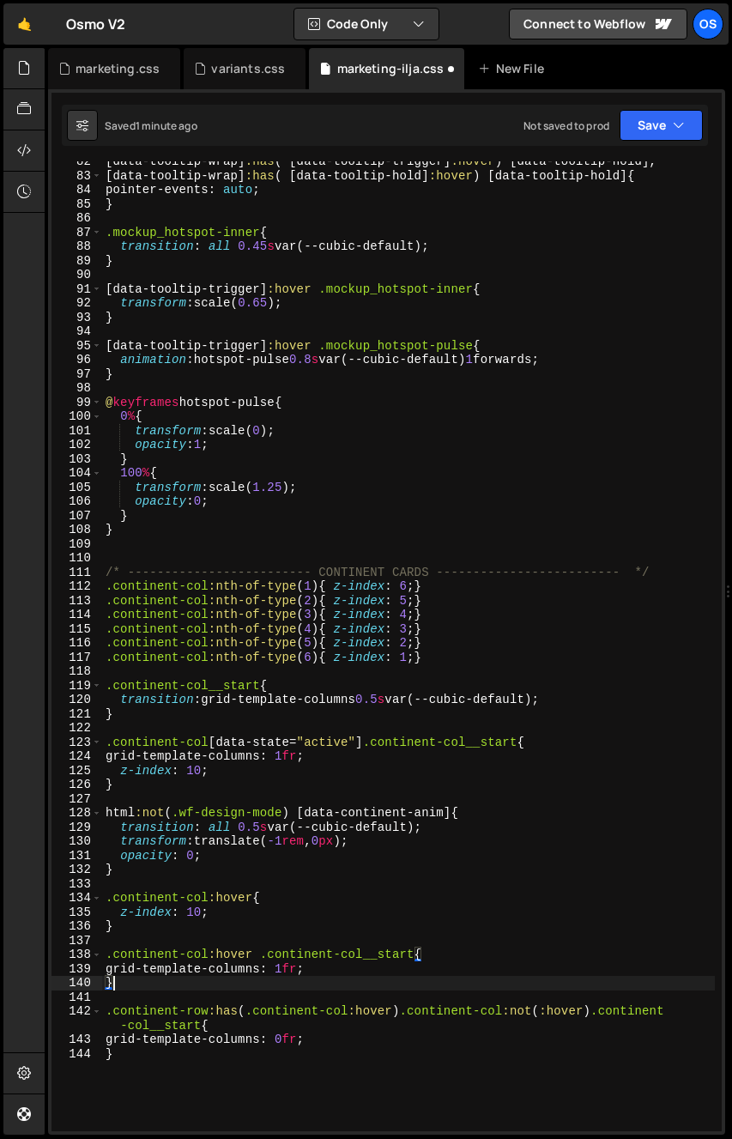
click at [191, 931] on div "[ data-tooltip-wrap ] :has ( [ data-tooltip-trigger ] :hover ) [ data-tooltip-h…" at bounding box center [408, 654] width 613 height 999
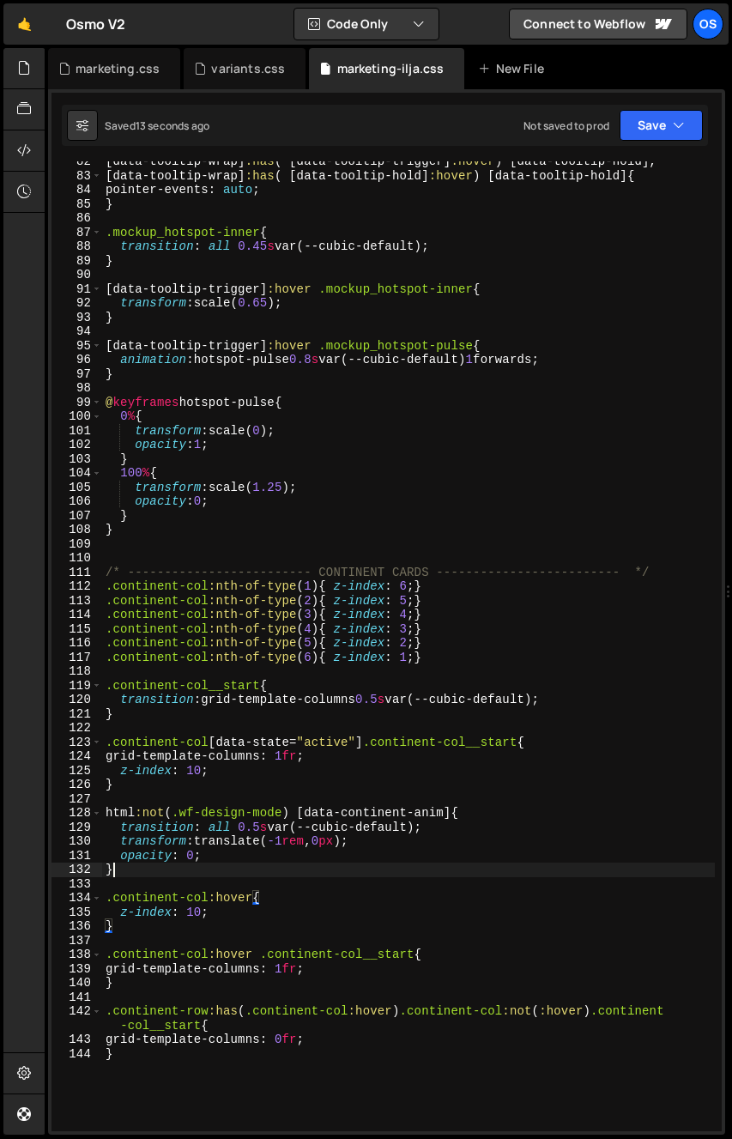
click at [228, 873] on div "[ data-tooltip-wrap ] :has ( [ data-tooltip-trigger ] :hover ) [ data-tooltip-h…" at bounding box center [408, 654] width 613 height 999
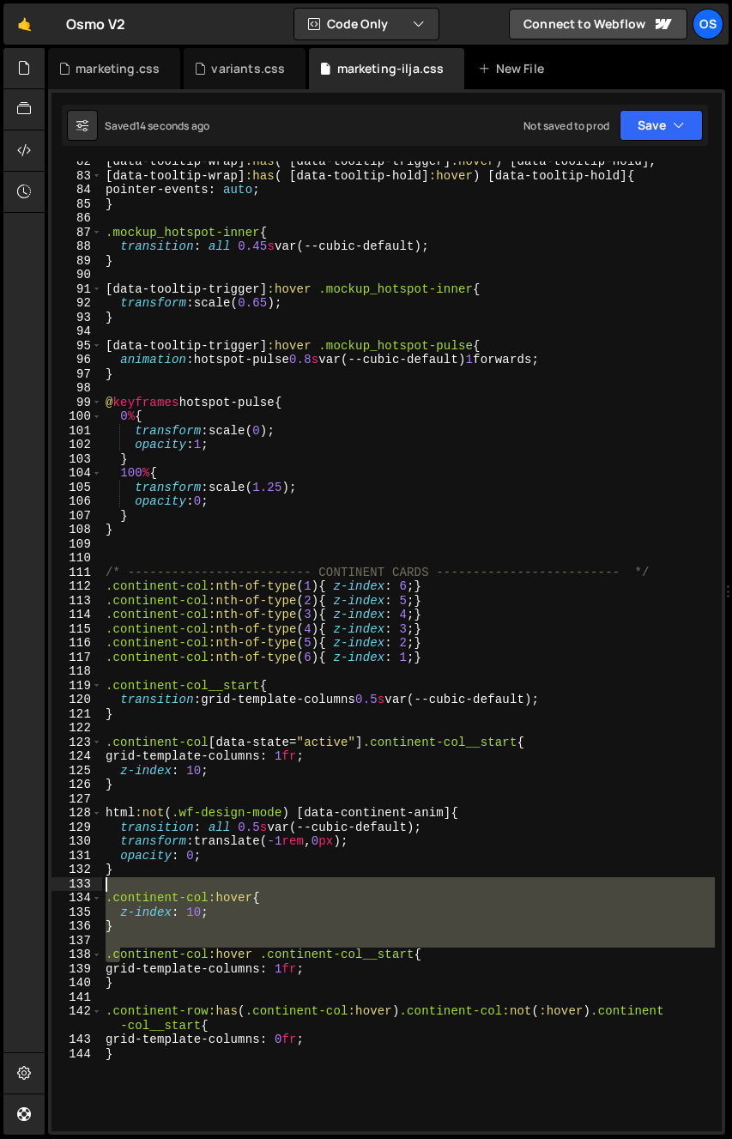
drag, startPoint x: 117, startPoint y: 951, endPoint x: 90, endPoint y: 883, distance: 72.9
click at [90, 883] on div "} 82 83 84 85 86 87 88 89 90 91 92 93 94 95 96 97 98 99 100 101 102 103 104 105…" at bounding box center [387, 646] width 671 height 970
click at [142, 932] on div "[ data-tooltip-wrap ] :has ( [ data-tooltip-trigger ] :hover ) [ data-tooltip-h…" at bounding box center [408, 654] width 613 height 999
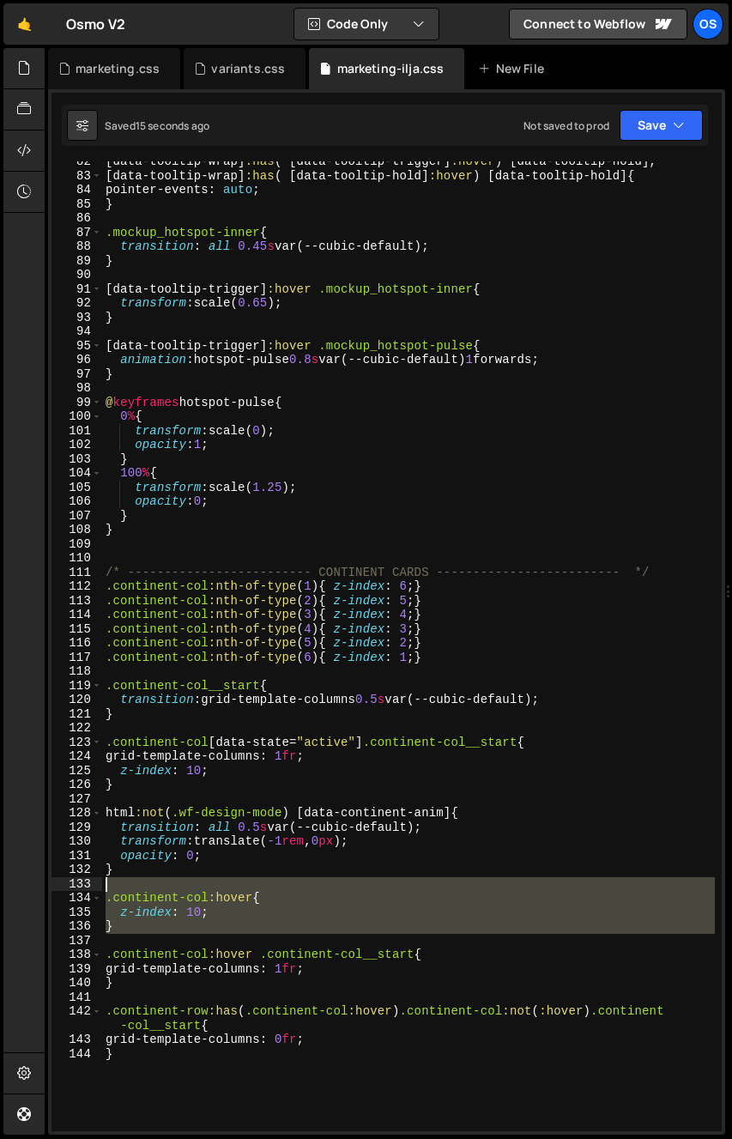
drag, startPoint x: 111, startPoint y: 934, endPoint x: 94, endPoint y: 884, distance: 52.4
click at [94, 884] on div "} 82 83 84 85 86 87 88 89 90 91 92 93 94 95 96 97 98 99 100 101 102 103 104 105…" at bounding box center [387, 646] width 671 height 970
type textarea ".continent-col:hover{"
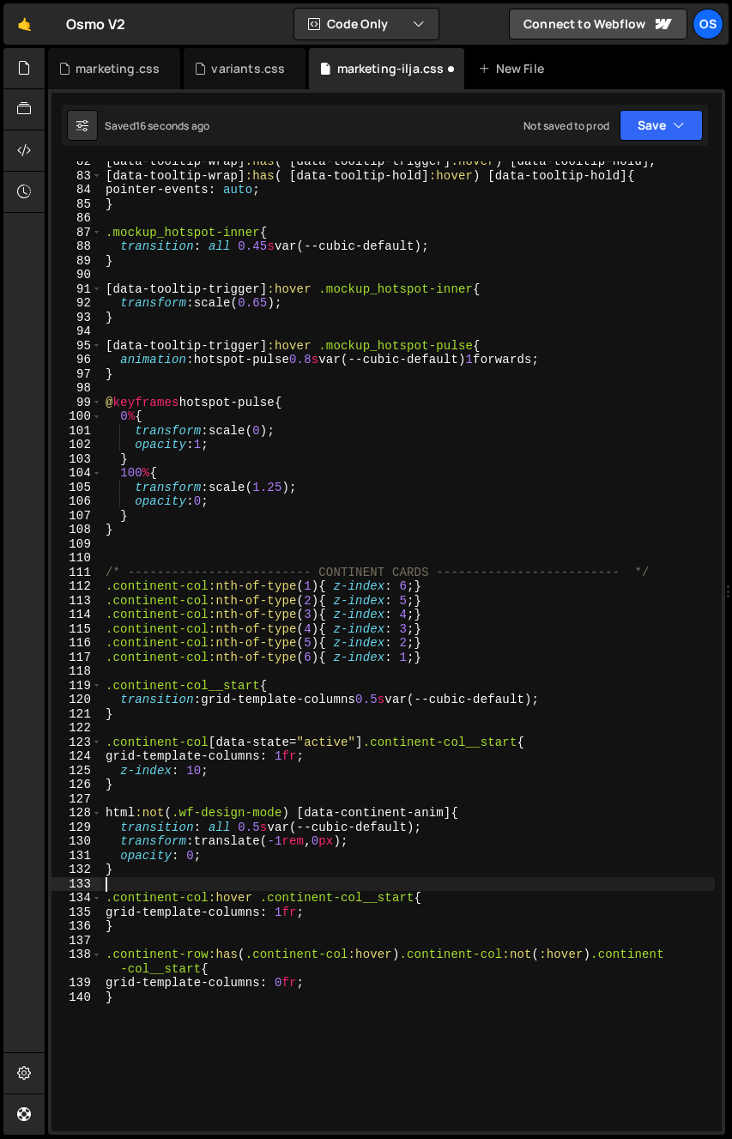
click at [276, 913] on div "[ data-tooltip-wrap ] :has ( [ data-tooltip-trigger ] :hover ) [ data-tooltip-h…" at bounding box center [408, 654] width 613 height 999
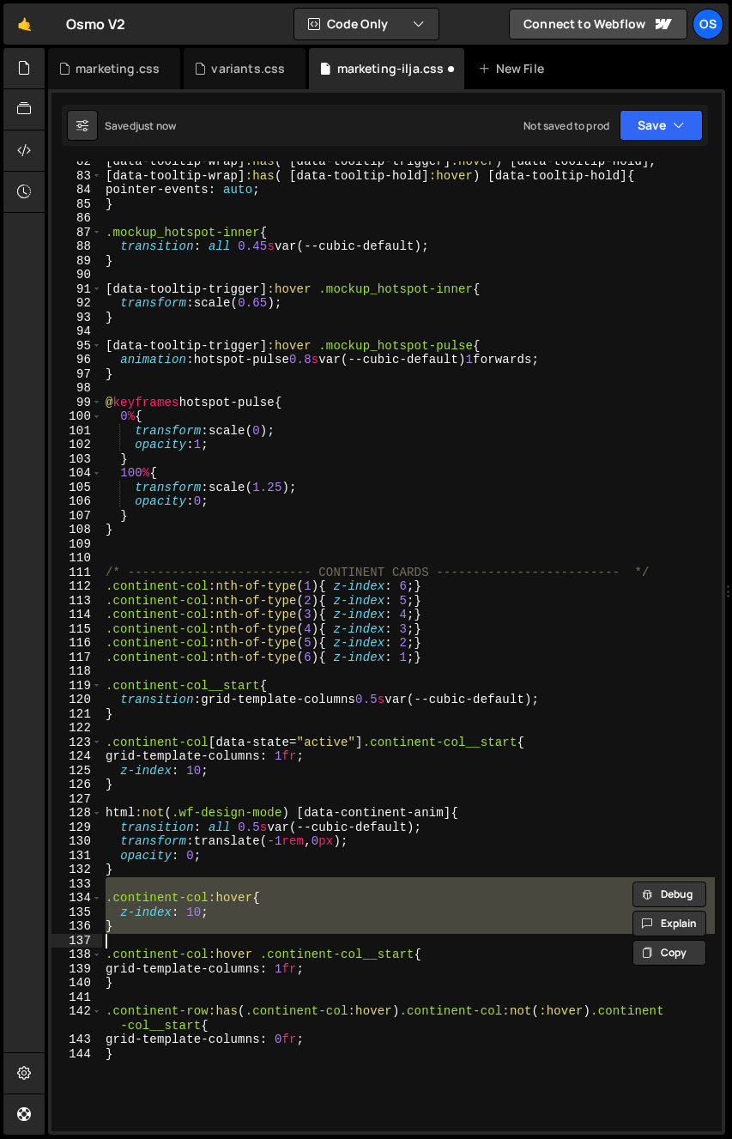
click at [220, 931] on div "[ data-tooltip-wrap ] :has ( [ data-tooltip-trigger ] :hover ) [ data-tooltip-h…" at bounding box center [408, 646] width 613 height 970
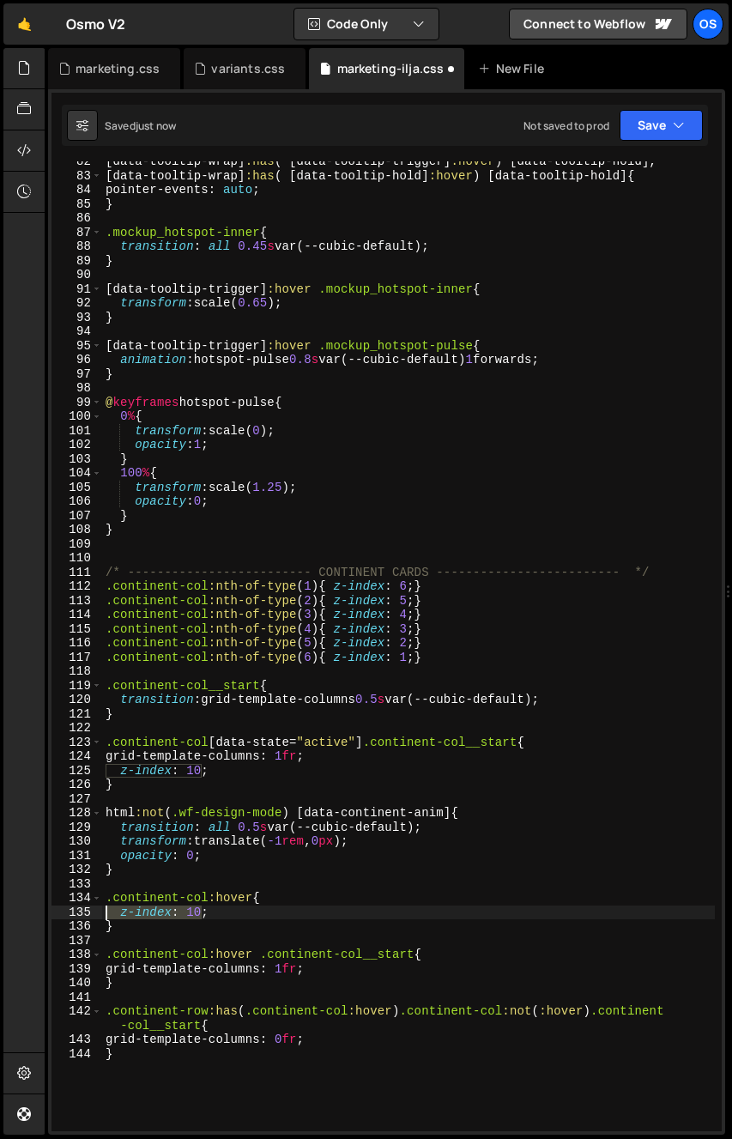
drag, startPoint x: 202, startPoint y: 909, endPoint x: 96, endPoint y: 911, distance: 105.6
click at [96, 911] on div "} 82 83 84 85 86 87 88 89 90 91 92 93 94 95 96 97 98 99 100 101 102 103 104 105…" at bounding box center [387, 646] width 671 height 970
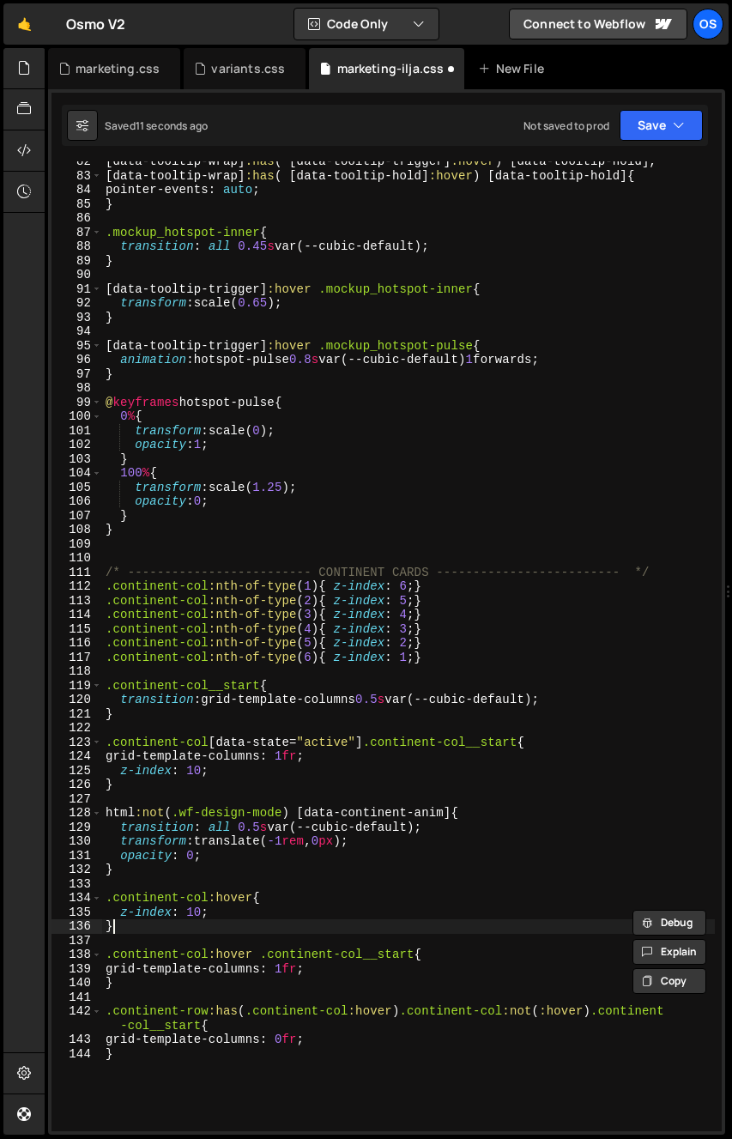
click at [376, 920] on div "[ data-tooltip-wrap ] :has ( [ data-tooltip-trigger ] :hover ) [ data-tooltip-h…" at bounding box center [408, 654] width 613 height 999
click at [373, 896] on div "[ data-tooltip-wrap ] :has ( [ data-tooltip-trigger ] :hover ) [ data-tooltip-h…" at bounding box center [408, 654] width 613 height 999
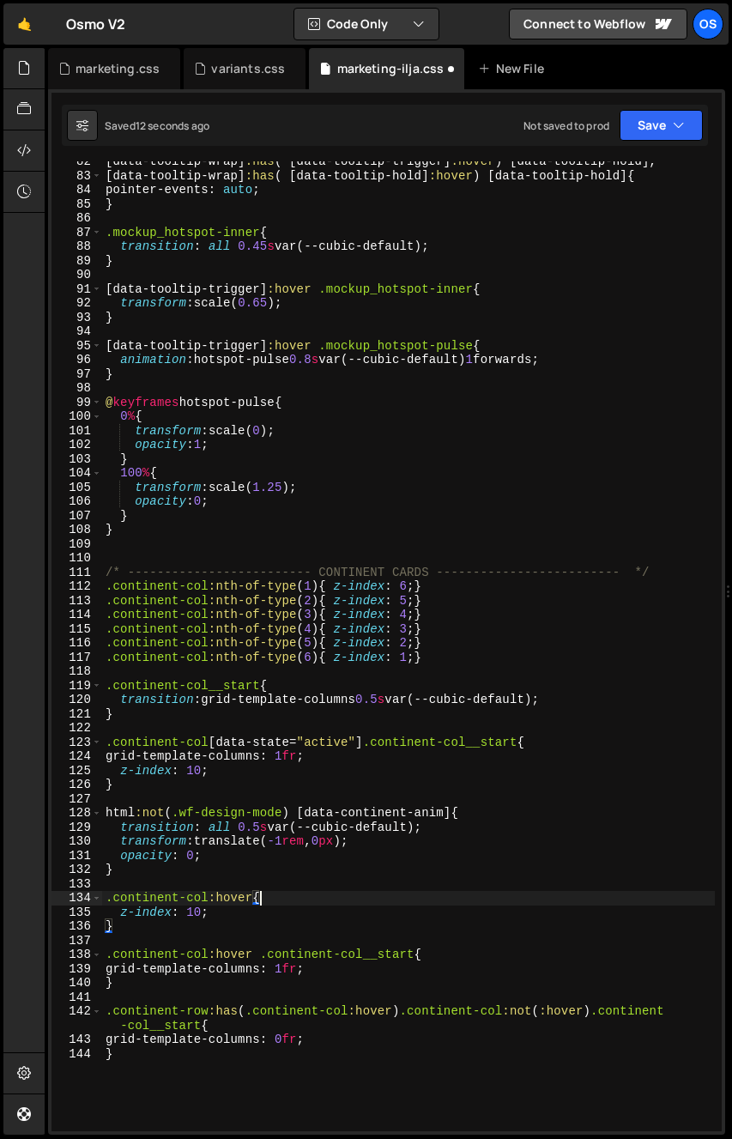
click at [166, 717] on div "[ data-tooltip-wrap ] :has ( [ data-tooltip-trigger ] :hover ) [ data-tooltip-h…" at bounding box center [408, 654] width 613 height 999
type textarea "}"
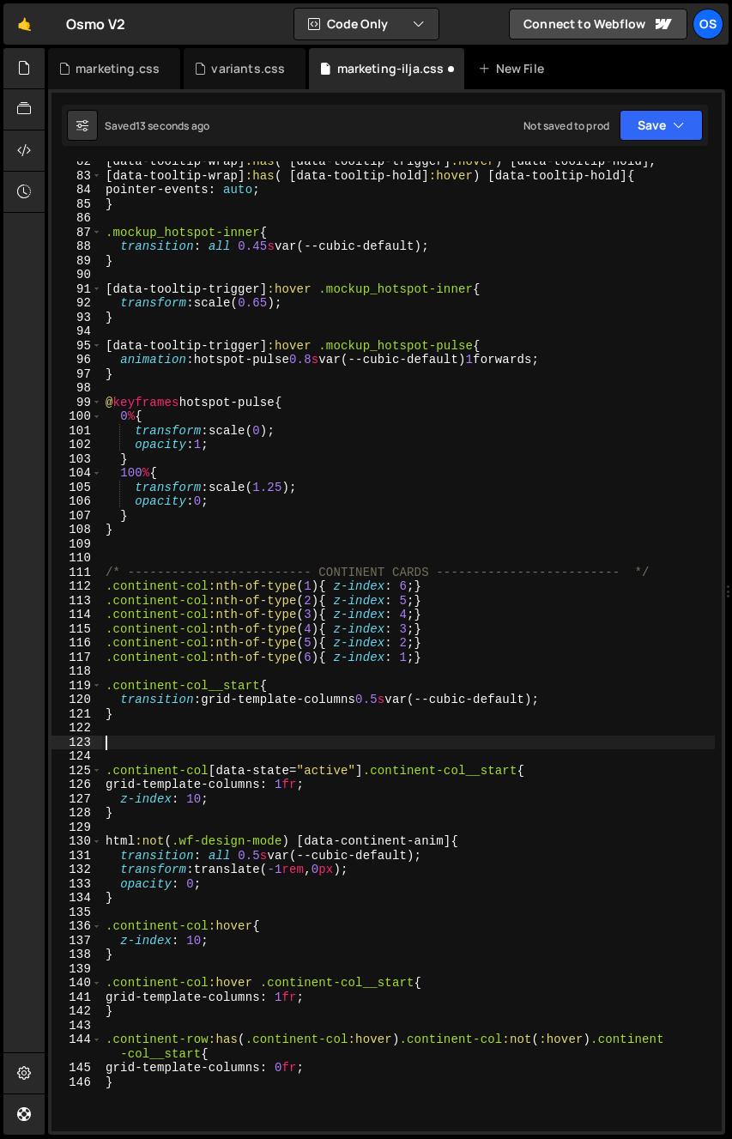
paste textarea "continent-col"
type textarea "}"
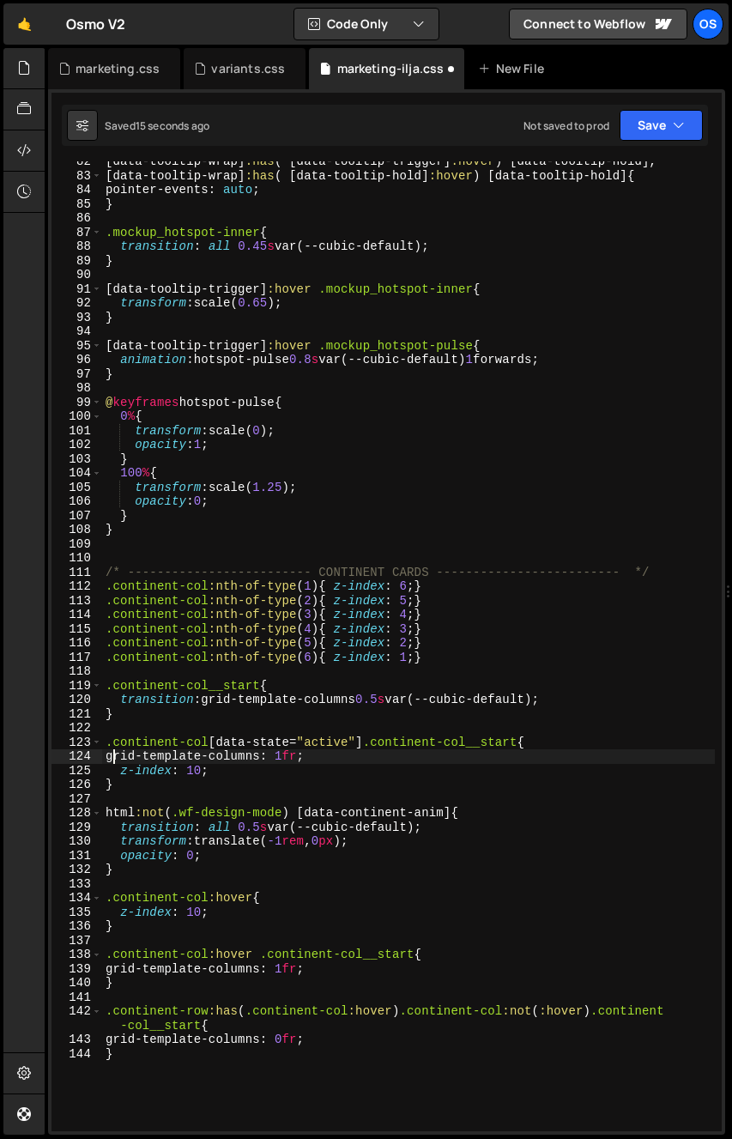
type textarea "}"
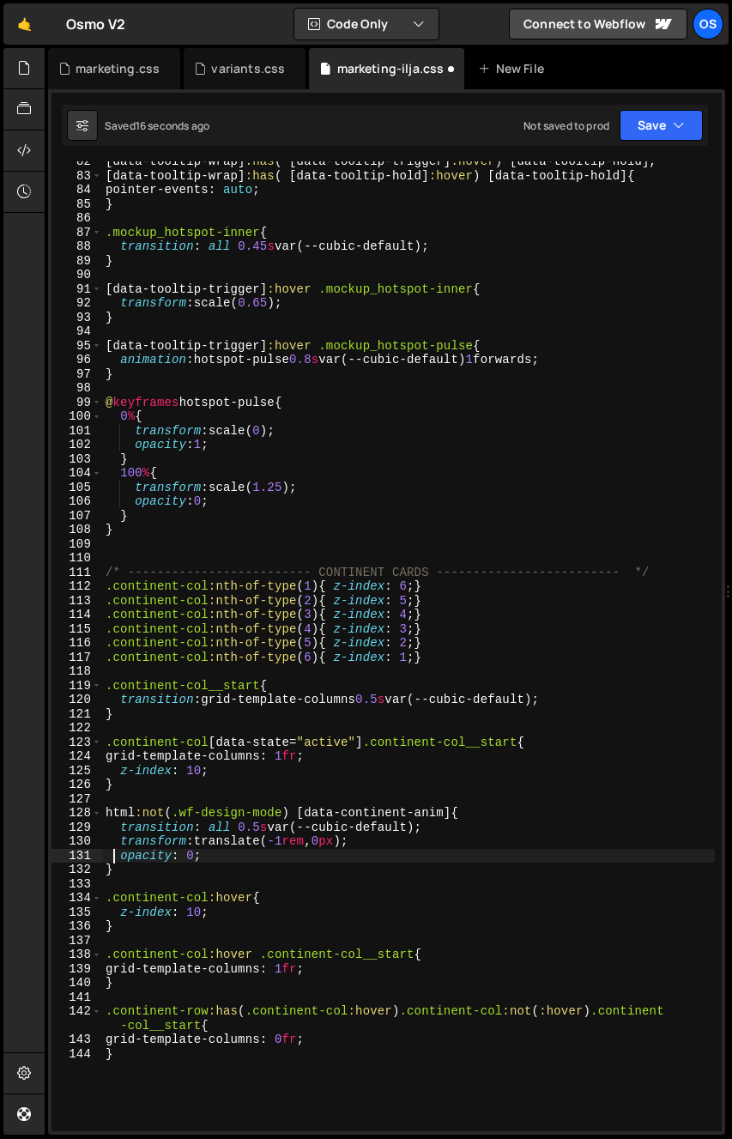
type textarea "}"
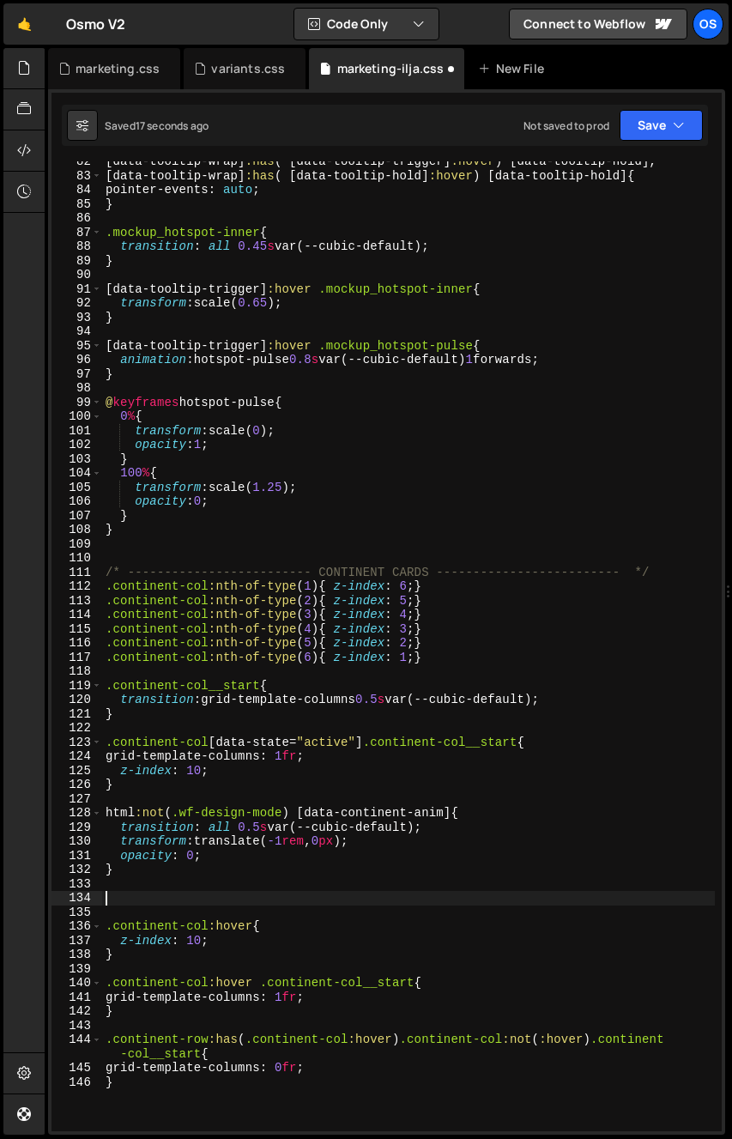
paste textarea "continent-col"
type textarea "continent-col"
paste textarea "continent-col"
type textarea ".continent-col{"
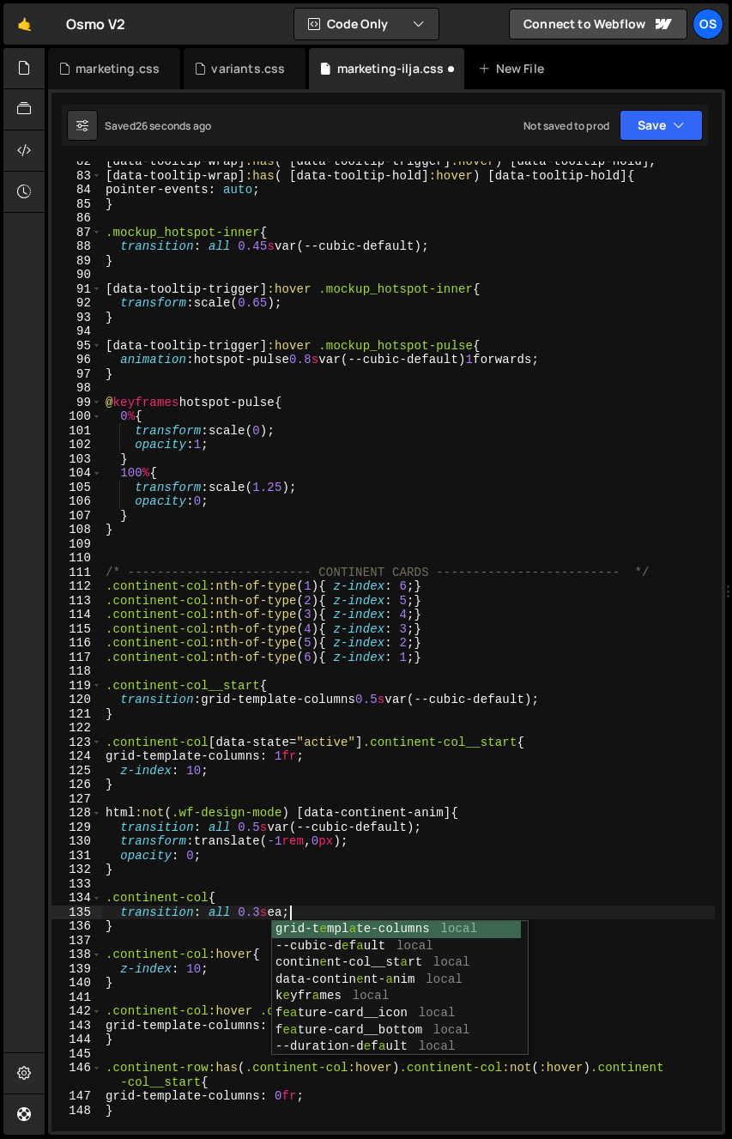
scroll to position [0, 13]
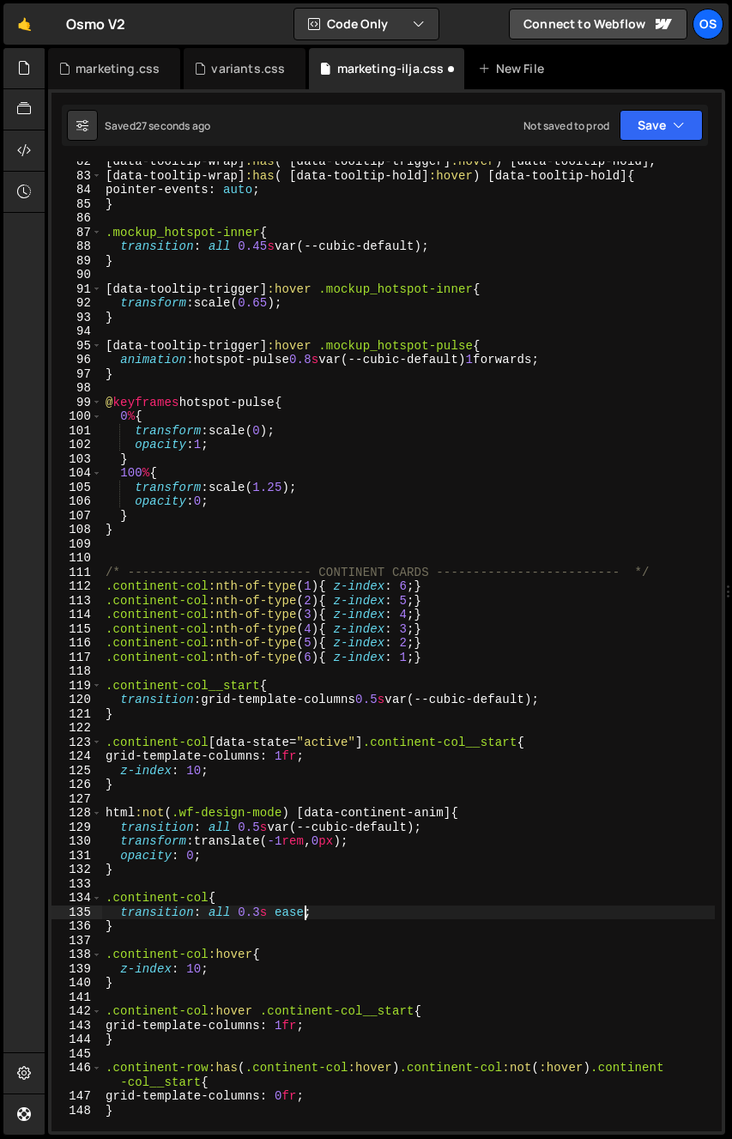
type textarea "}"
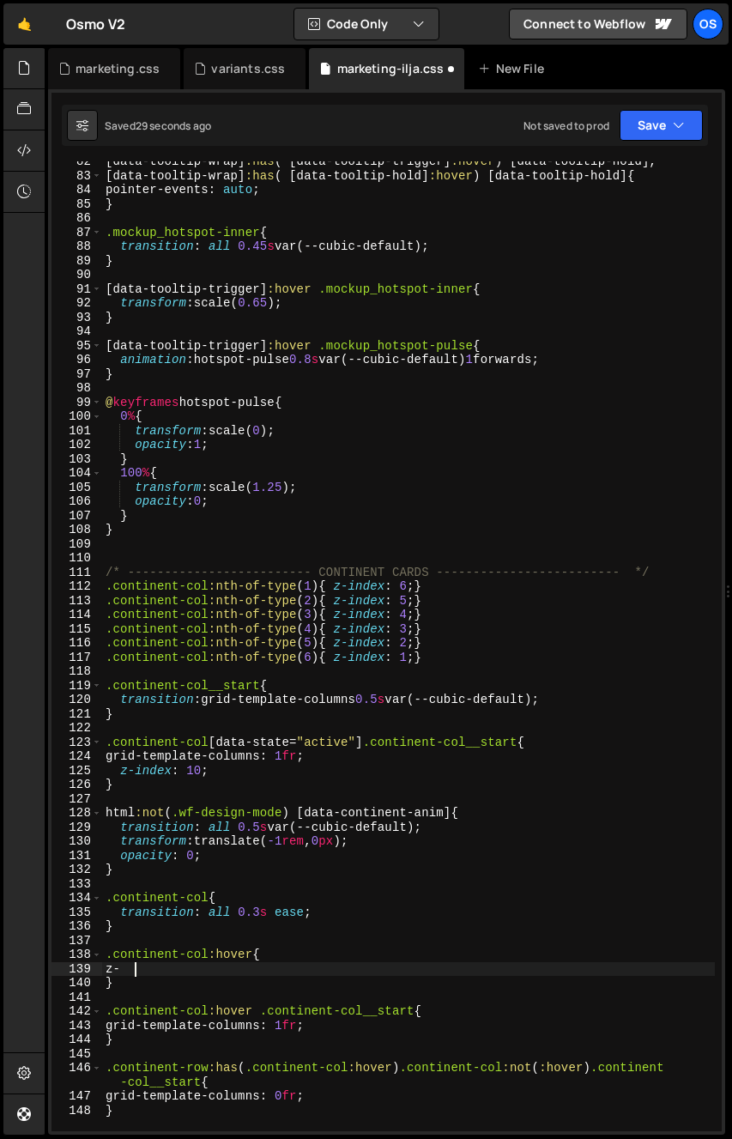
type textarea "z"
type textarea "c"
drag, startPoint x: 455, startPoint y: 973, endPoint x: 121, endPoint y: 974, distance: 334.0
click at [121, 974] on div "[ data-tooltip-wrap ] :has ( [ data-tooltip-trigger ] :hover ) [ data-tooltip-h…" at bounding box center [408, 654] width 613 height 999
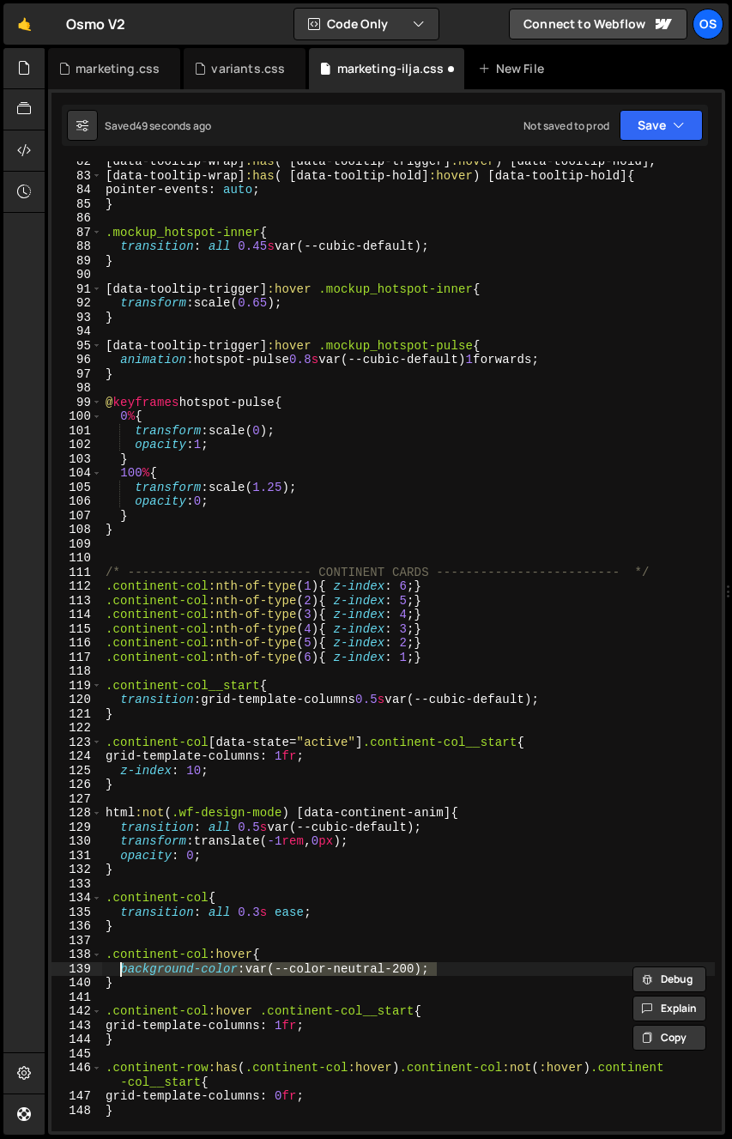
type textarea "background-color: var(--color-neutral-200);"
click at [471, 964] on div "[ data-tooltip-wrap ] :has ( [ data-tooltip-trigger ] :hover ) [ data-tooltip-h…" at bounding box center [408, 646] width 613 height 970
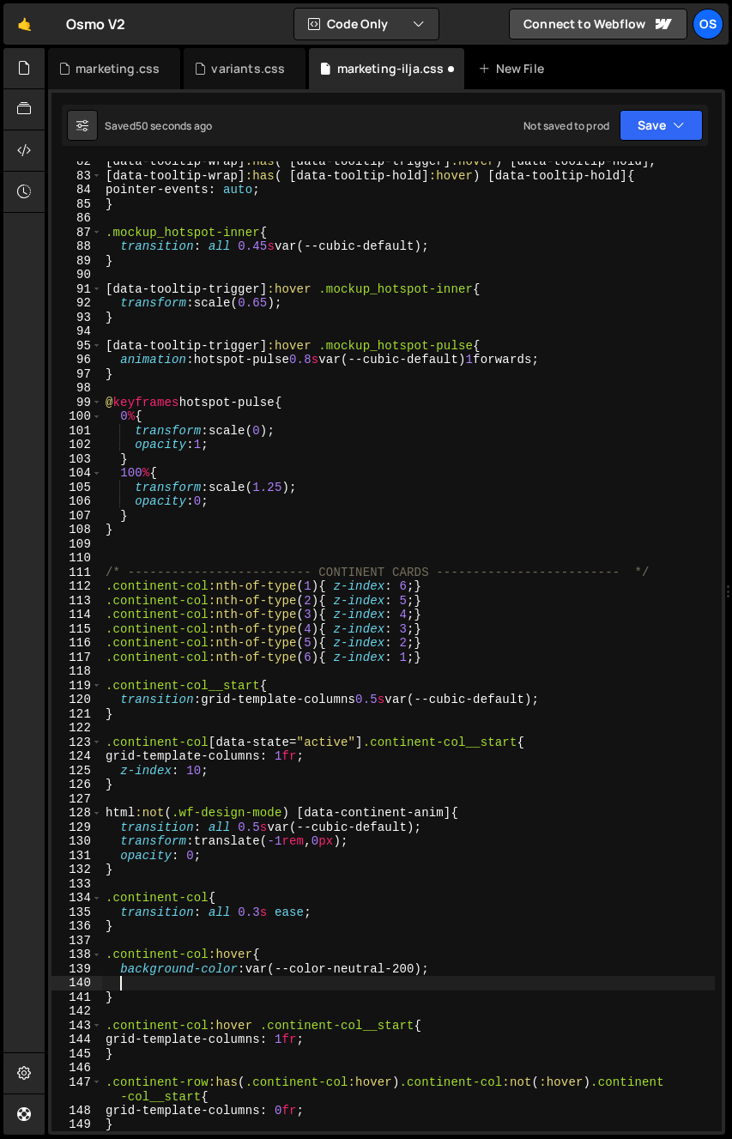
scroll to position [0, 0]
paste textarea "background-color: var(--color-neutral-200);"
drag, startPoint x: 197, startPoint y: 986, endPoint x: 119, endPoint y: 989, distance: 78.2
click at [119, 989] on div "[ data-tooltip-wrap ] :has ( [ data-tooltip-trigger ] :hover ) [ data-tooltip-h…" at bounding box center [408, 654] width 613 height 999
click at [328, 985] on div "[ data-tooltip-wrap ] :has ( [ data-tooltip-trigger ] :hover ) [ data-tooltip-h…" at bounding box center [408, 654] width 613 height 999
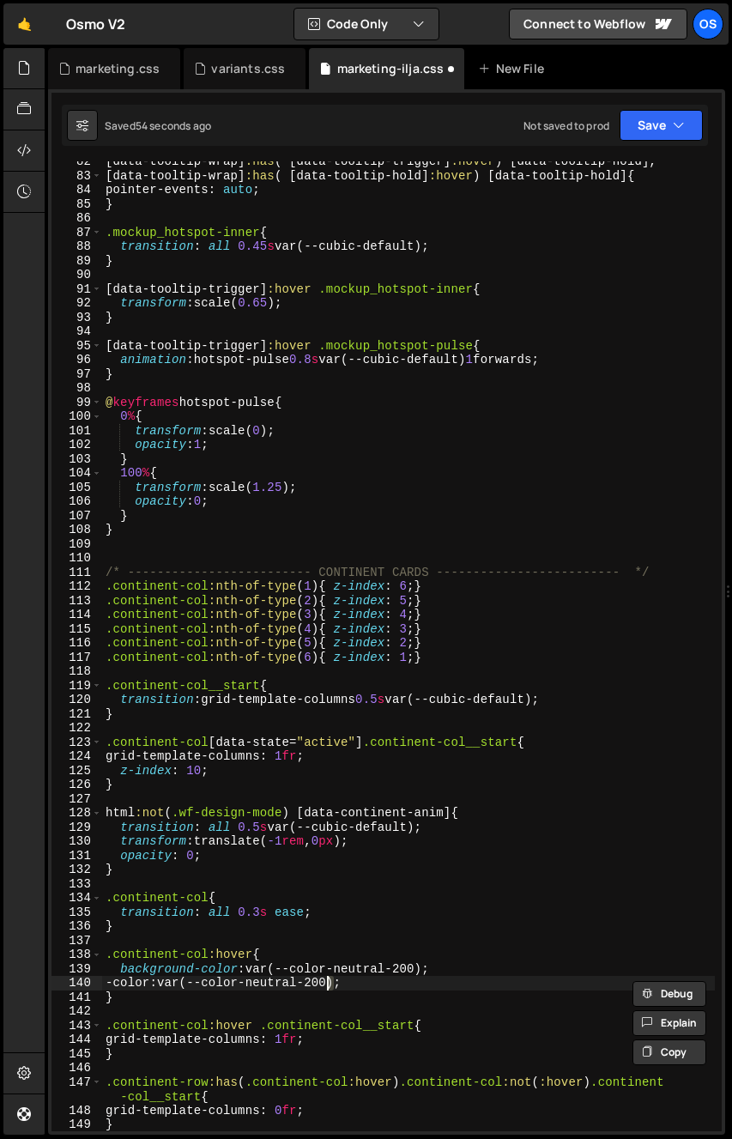
scroll to position [0, 15]
click at [126, 976] on div "[ data-tooltip-wrap ] :has ( [ data-tooltip-trigger ] :hover ) [ data-tooltip-h…" at bounding box center [408, 654] width 613 height 999
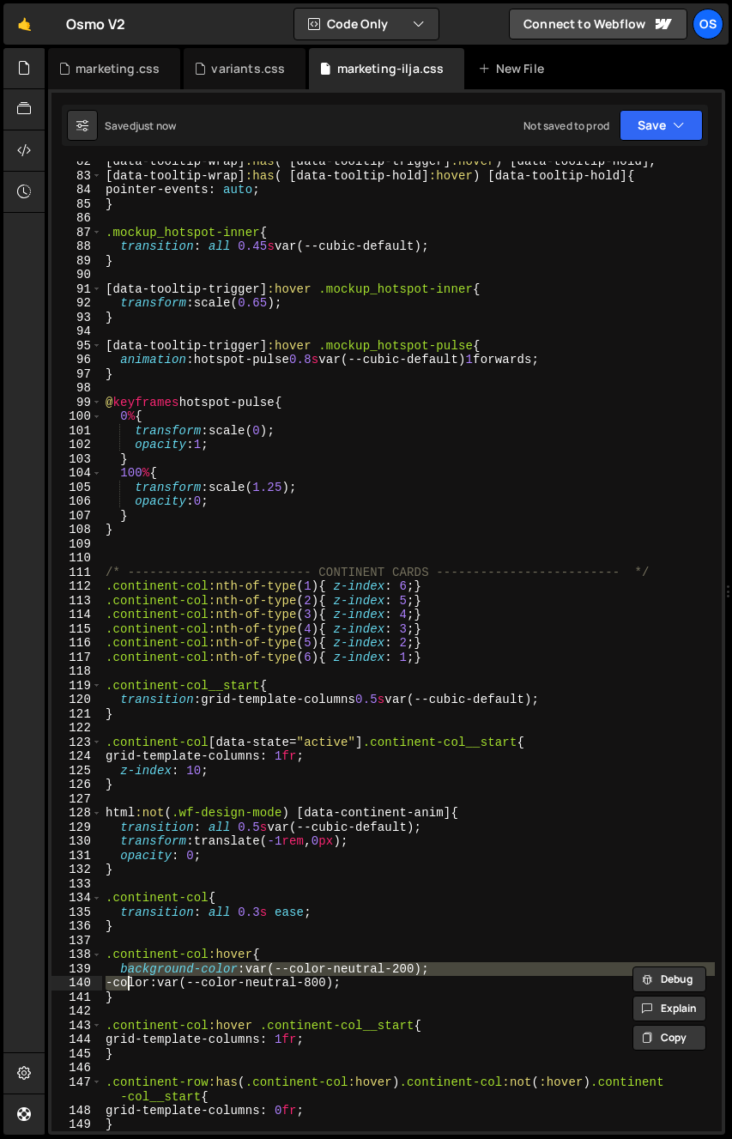
click at [128, 988] on div "[ data-tooltip-wrap ] :has ( [ data-tooltip-trigger ] :hover ) [ data-tooltip-h…" at bounding box center [408, 646] width 613 height 970
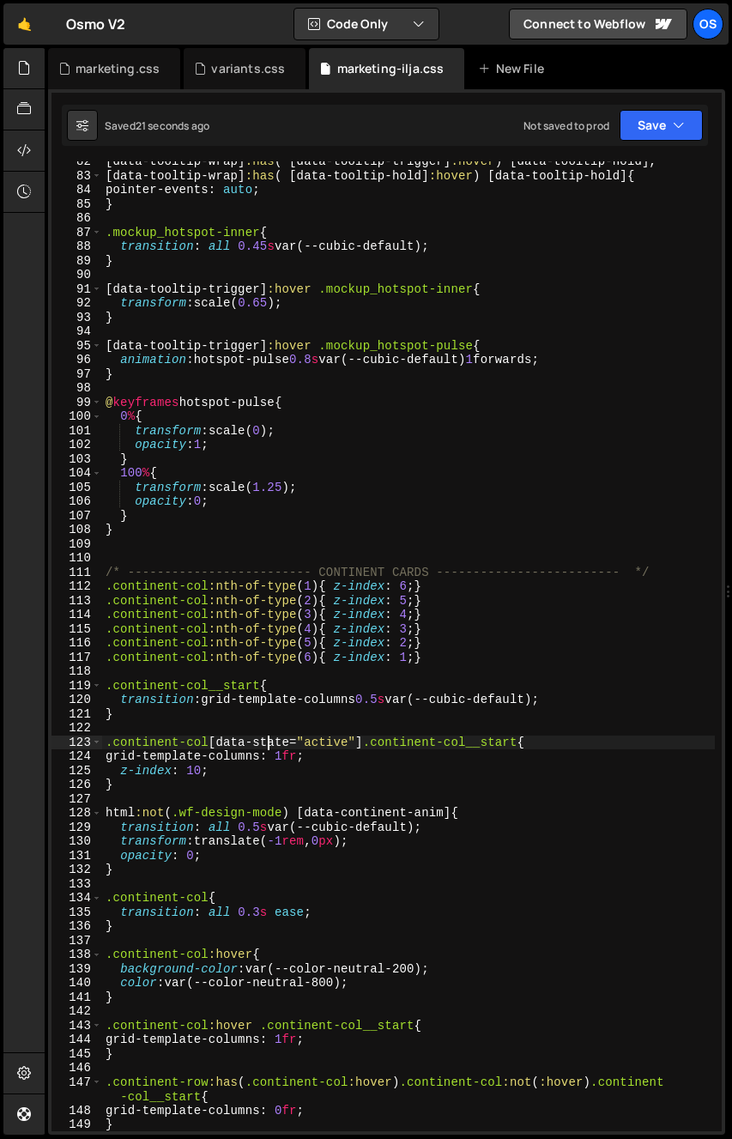
click at [270, 751] on div "[ data-tooltip-wrap ] :has ( [ data-tooltip-trigger ] :hover ) [ data-tooltip-h…" at bounding box center [408, 654] width 613 height 999
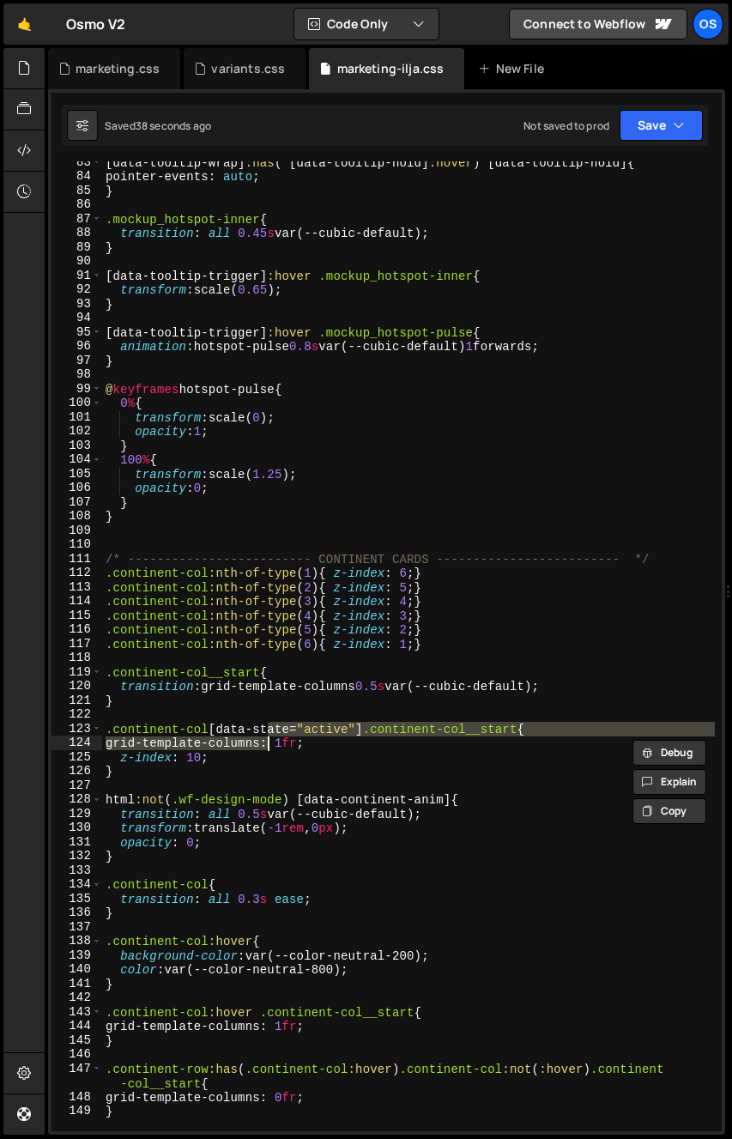
scroll to position [1316, 0]
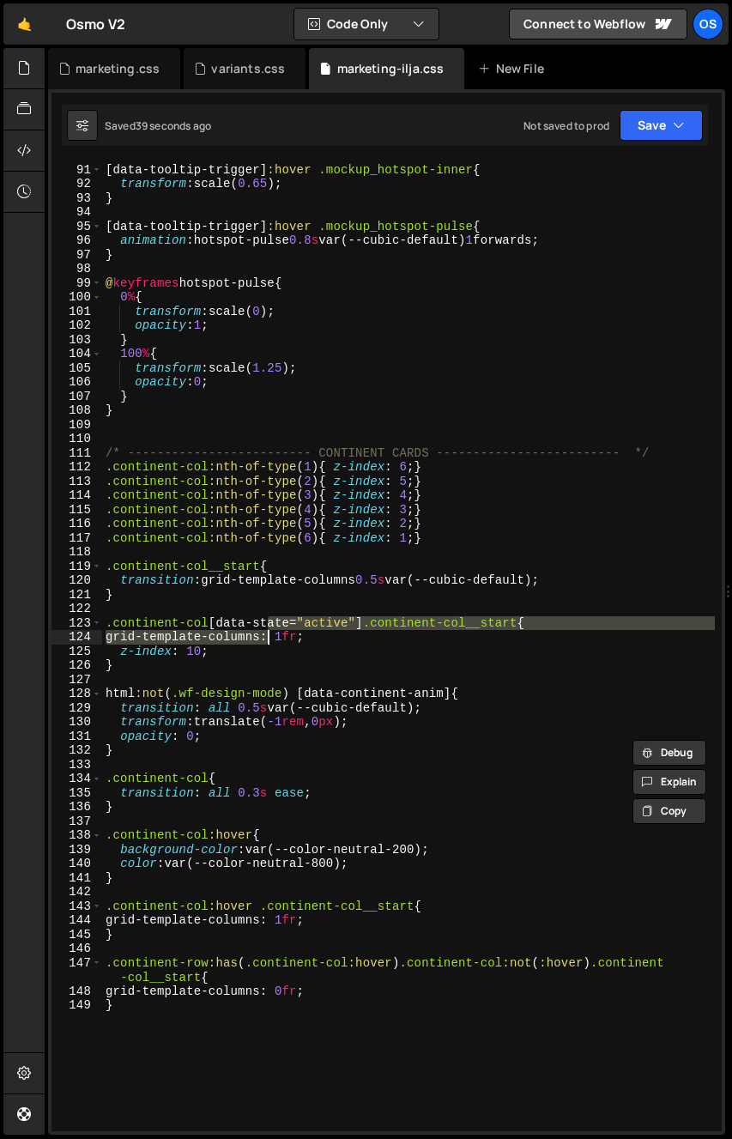
click at [190, 779] on div "[ data-tooltip-trigger ] :hover .mockup_hotspot-inner { transform : scale( 0.65…" at bounding box center [408, 648] width 613 height 999
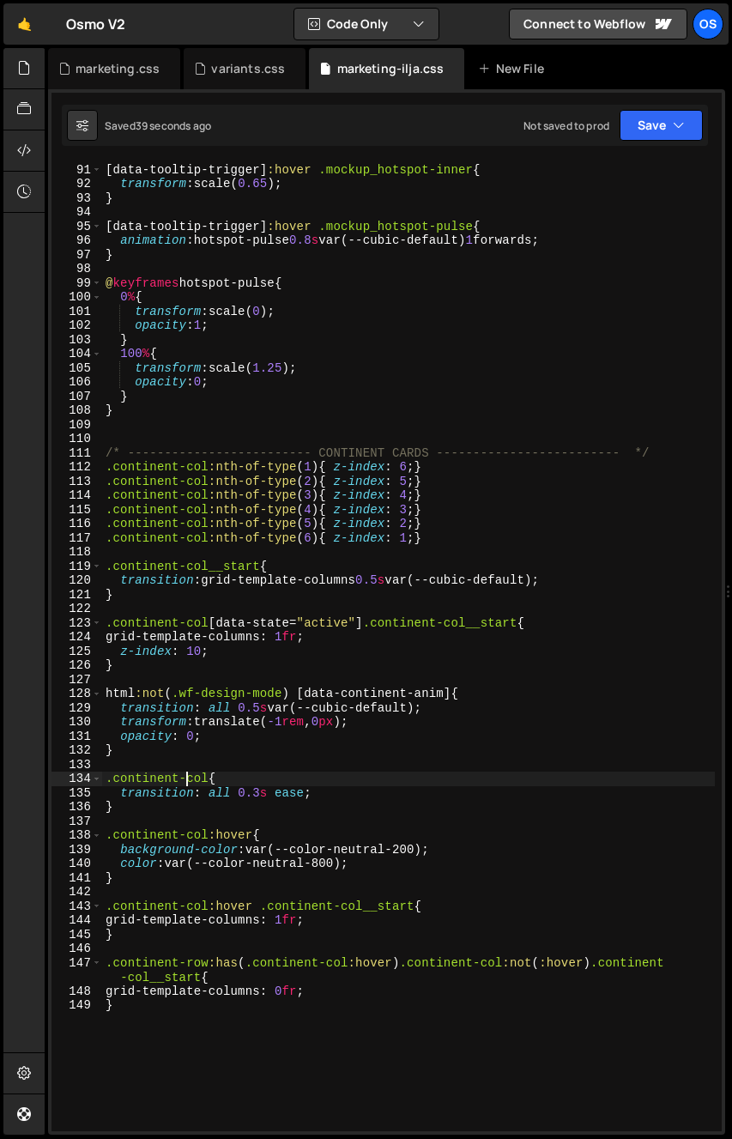
click at [216, 872] on div "[ data-tooltip-trigger ] :hover .mockup_hotspot-inner { transform : scale( 0.65…" at bounding box center [408, 648] width 613 height 999
click at [220, 791] on div "[ data-tooltip-trigger ] :hover .mockup_hotspot-inner { transform : scale( 0.65…" at bounding box center [408, 648] width 613 height 999
click at [282, 863] on div "[ data-tooltip-trigger ] :hover .mockup_hotspot-inner { transform : scale( 0.65…" at bounding box center [408, 648] width 613 height 999
type textarea "color: var(--color-neutral-800);"
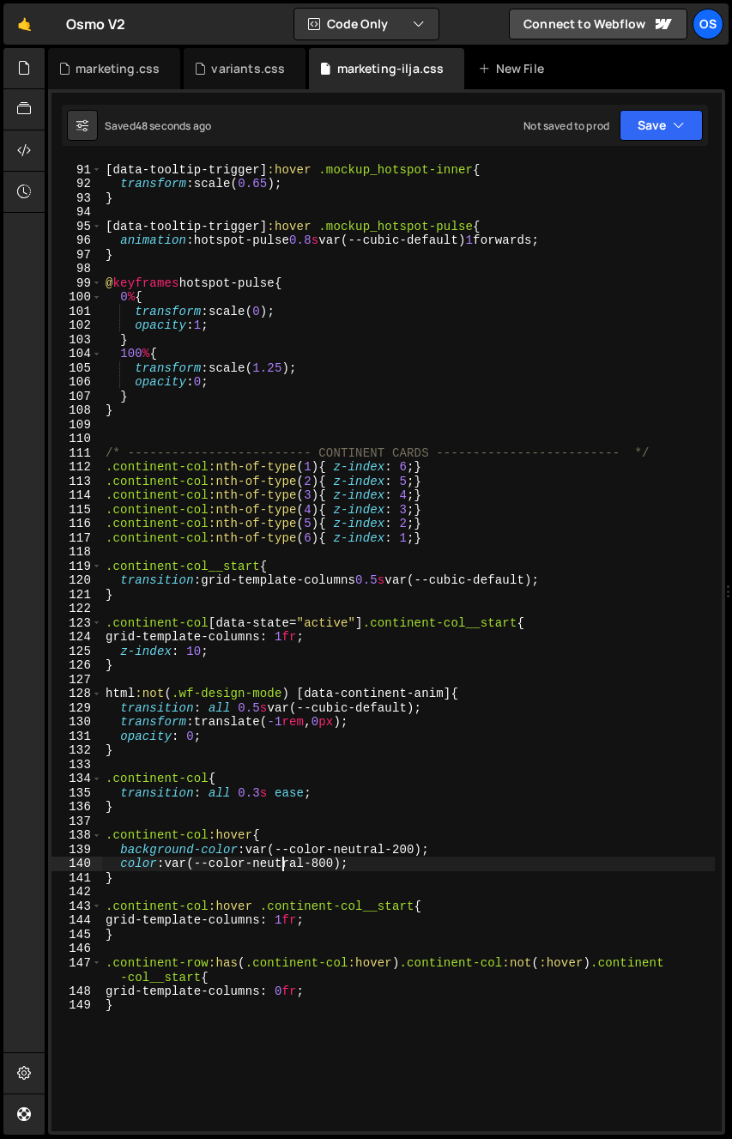
click at [204, 771] on div "[ data-tooltip-trigger ] :hover .mockup_hotspot-inner { transform : scale( 0.65…" at bounding box center [408, 648] width 613 height 999
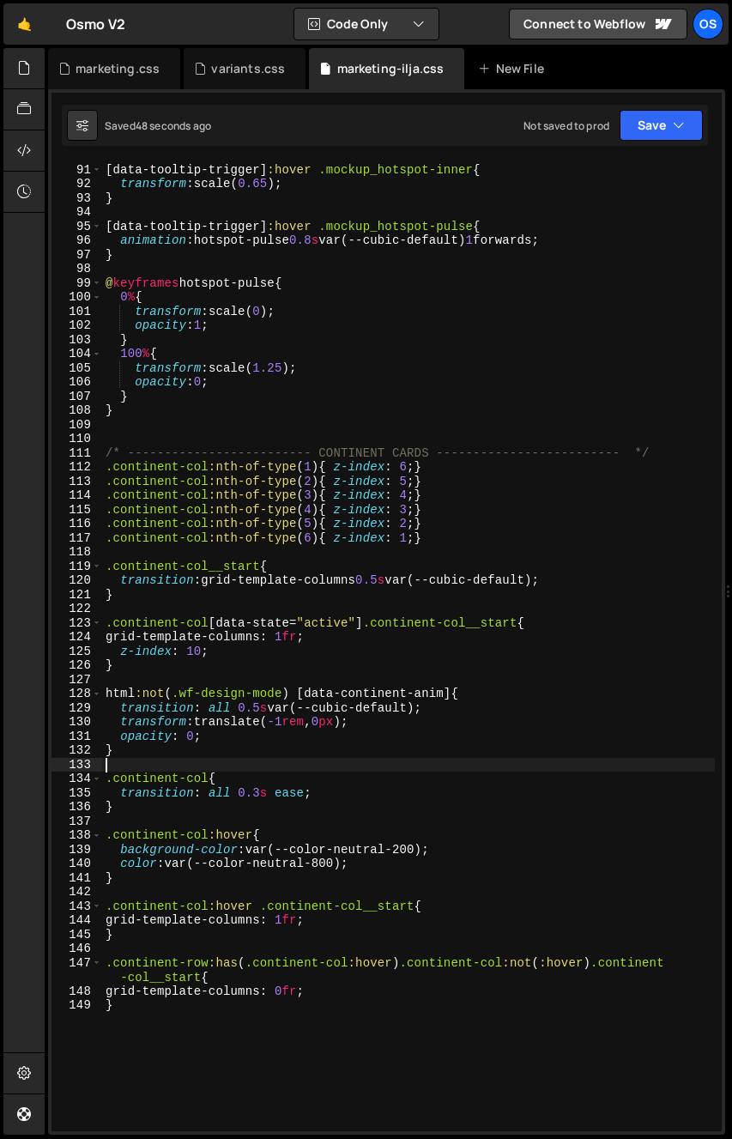
click at [209, 786] on div "[ data-tooltip-trigger ] :hover .mockup_hotspot-inner { transform : scale( 0.65…" at bounding box center [408, 648] width 613 height 999
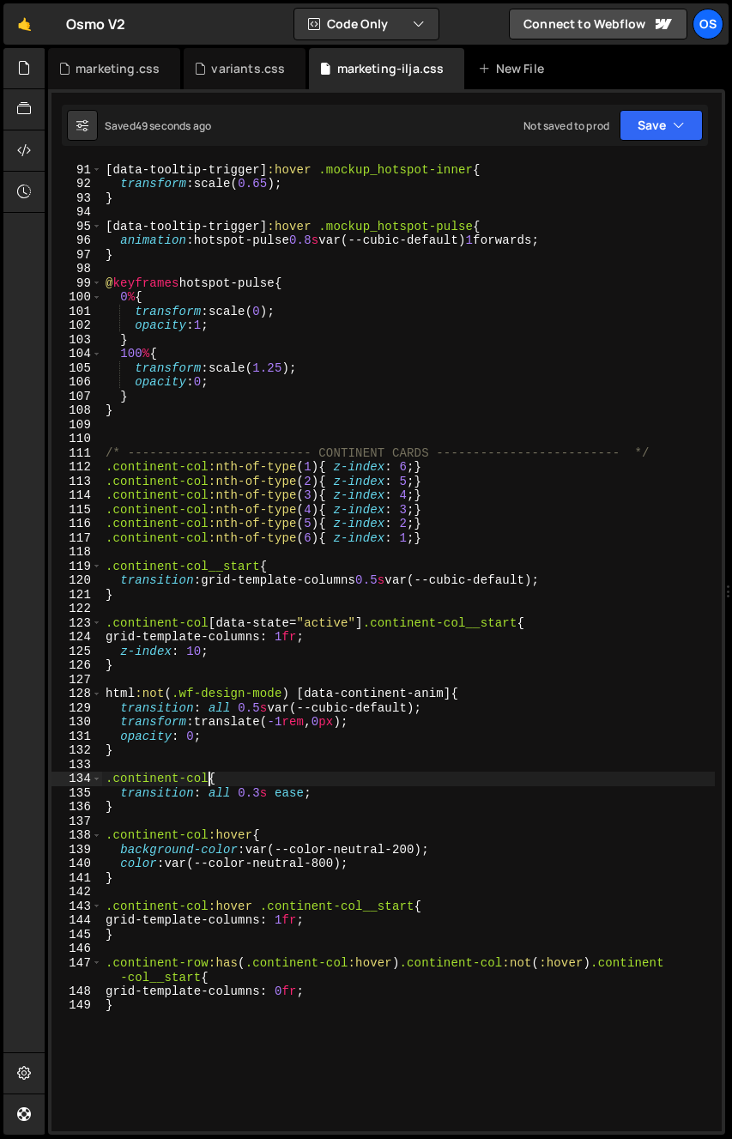
click at [209, 781] on div "[ data-tooltip-trigger ] :hover .mockup_hotspot-inner { transform : scale( 0.65…" at bounding box center [408, 648] width 613 height 999
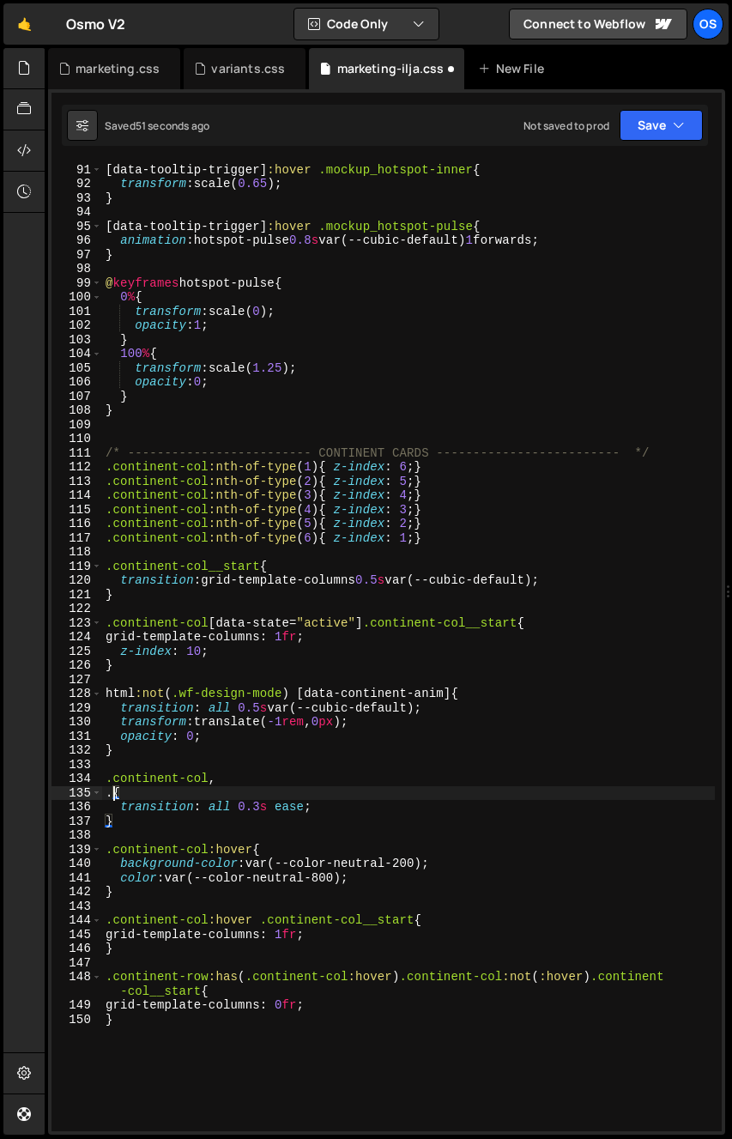
paste textarea "continent-col__img"
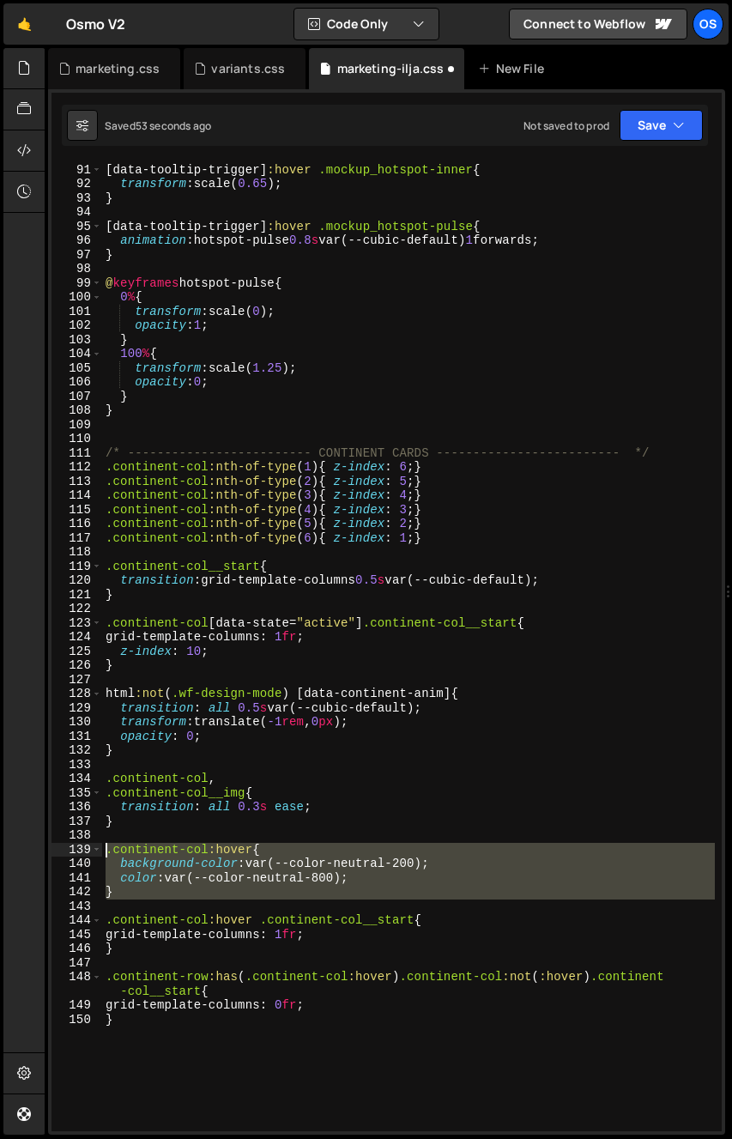
drag, startPoint x: 127, startPoint y: 897, endPoint x: 88, endPoint y: 843, distance: 67.0
click at [88, 843] on div ".continent-col__img{ 90 91 92 93 94 95 96 97 98 99 100 101 102 103 104 105 106 …" at bounding box center [387, 646] width 671 height 970
click at [140, 896] on div "[ data-tooltip-trigger ] :hover .mockup_hotspot-inner { transform : scale( 0.65…" at bounding box center [408, 646] width 613 height 970
type textarea "}"
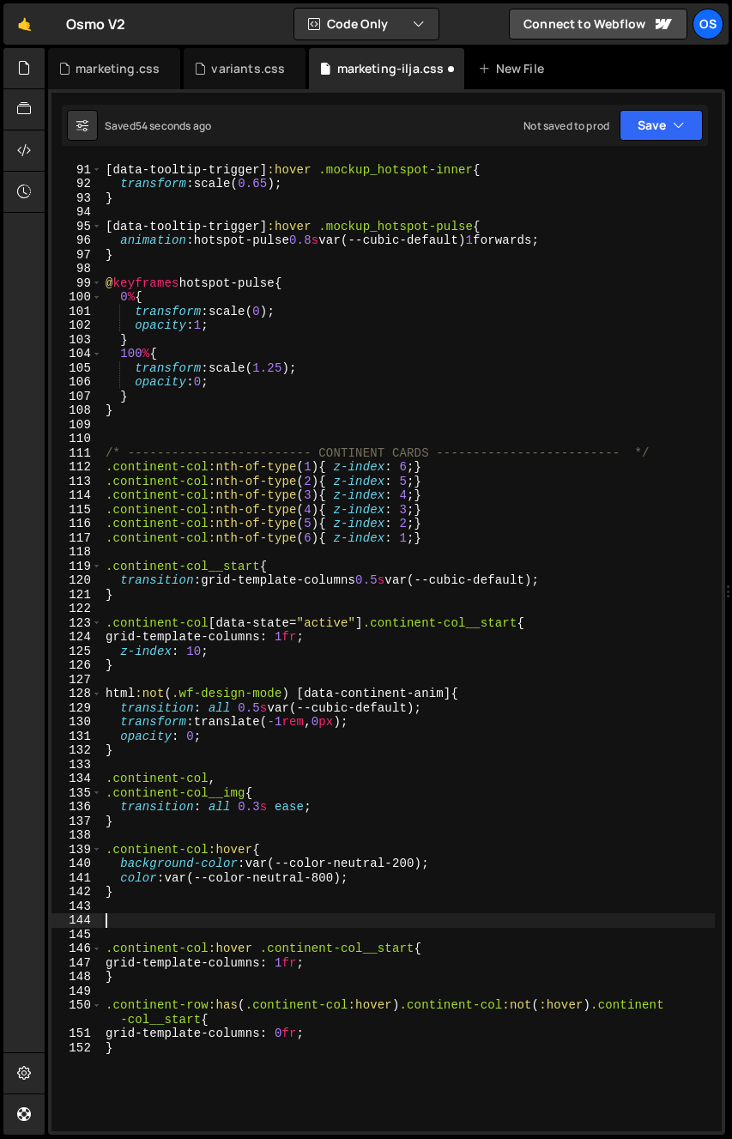
paste textarea ".continent-col:hover{"
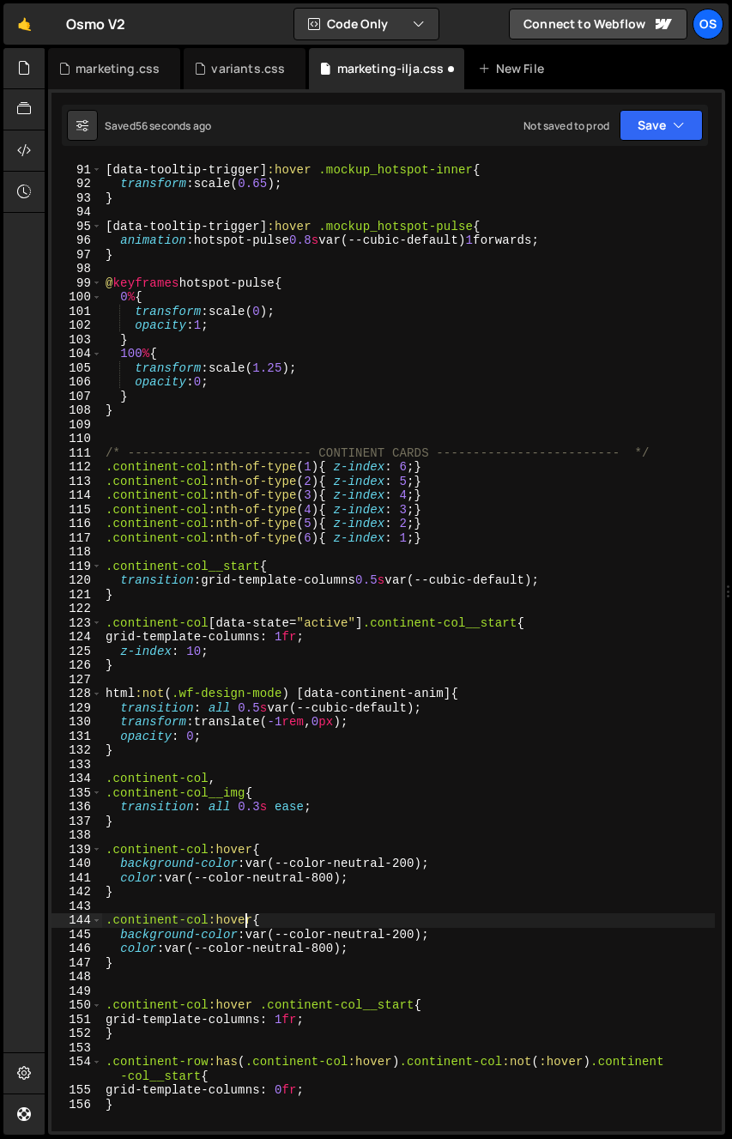
click at [249, 916] on div "[ data-tooltip-trigger ] :hover .mockup_hotspot-inner { transform : scale( 0.65…" at bounding box center [408, 648] width 613 height 999
drag, startPoint x: 261, startPoint y: 915, endPoint x: 261, endPoint y: 899, distance: 16.3
click at [261, 916] on div "[ data-tooltip-trigger ] :hover .mockup_hotspot-inner { transform : scale( 0.65…" at bounding box center [408, 648] width 613 height 999
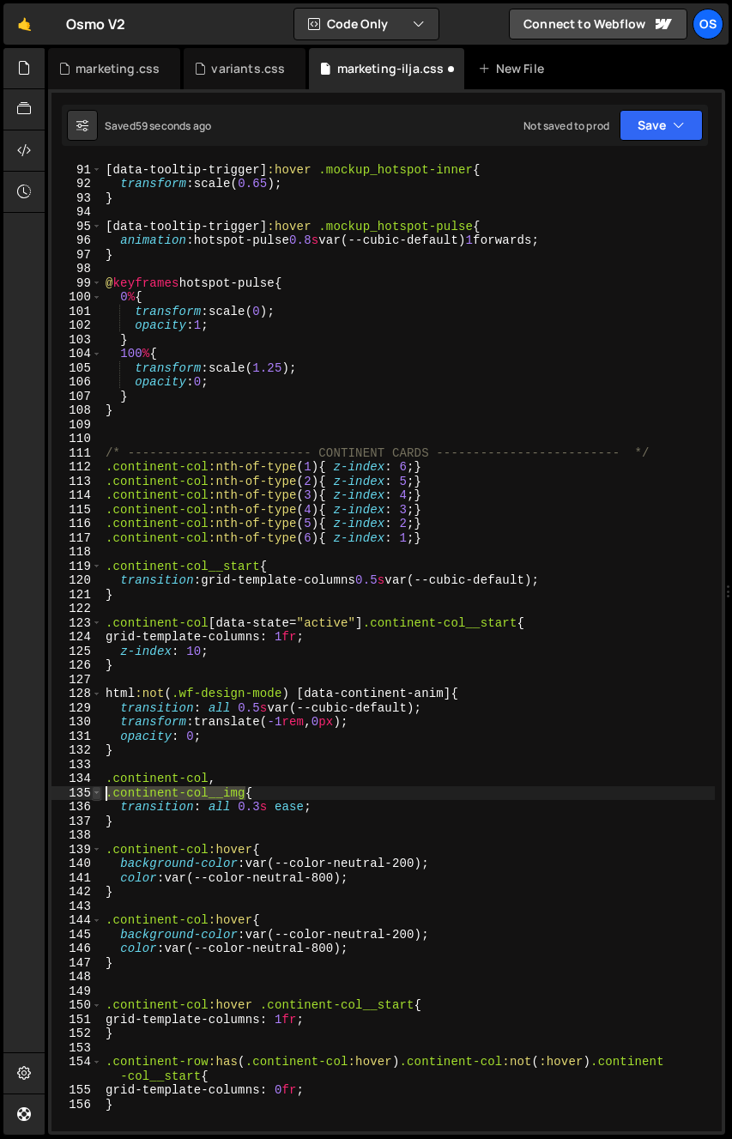
drag, startPoint x: 245, startPoint y: 796, endPoint x: 100, endPoint y: 797, distance: 144.2
click at [95, 792] on div ".continent-col:hover{ 90 91 92 93 94 95 96 97 98 99 100 101 102 103 104 105 106…" at bounding box center [387, 646] width 671 height 970
click at [258, 926] on div "[ data-tooltip-trigger ] :hover .mockup_hotspot-inner { transform : scale( 0.65…" at bounding box center [408, 648] width 613 height 999
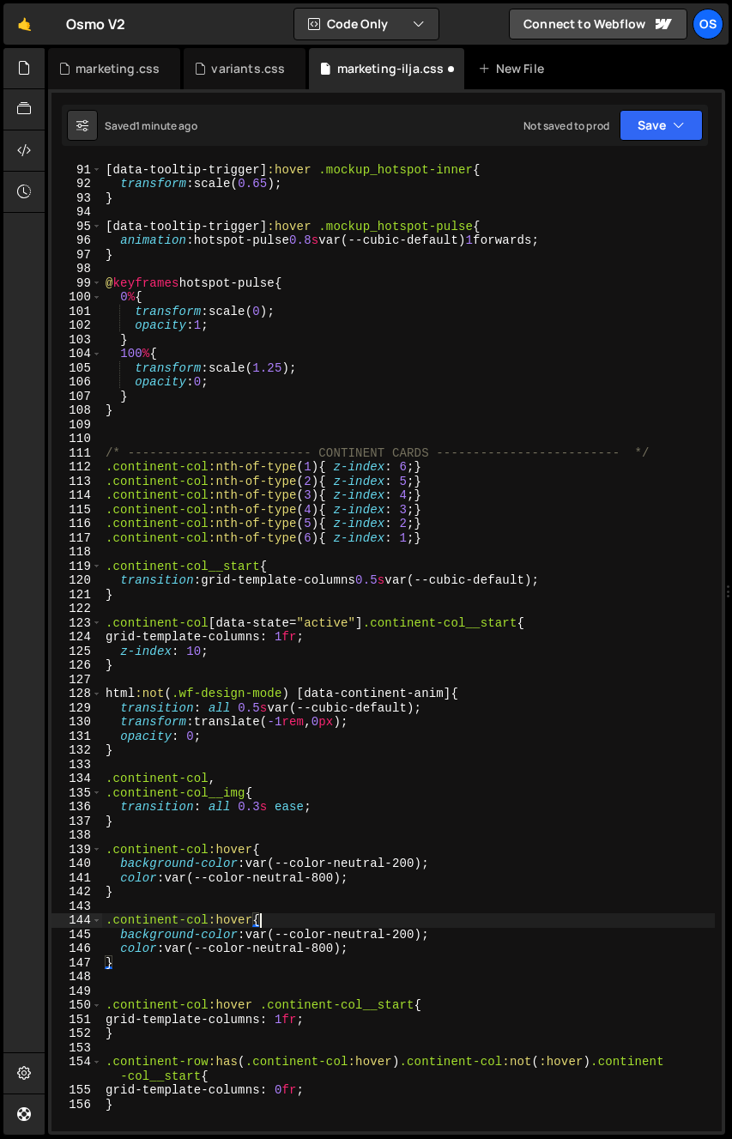
click at [255, 920] on div "[ data-tooltip-trigger ] :hover .mockup_hotspot-inner { transform : scale( 0.65…" at bounding box center [408, 648] width 613 height 999
paste textarea ".continent-col__img"
click at [269, 926] on div "[ data-tooltip-trigger ] :hover .mockup_hotspot-inner { transform : scale( 0.65…" at bounding box center [408, 648] width 613 height 999
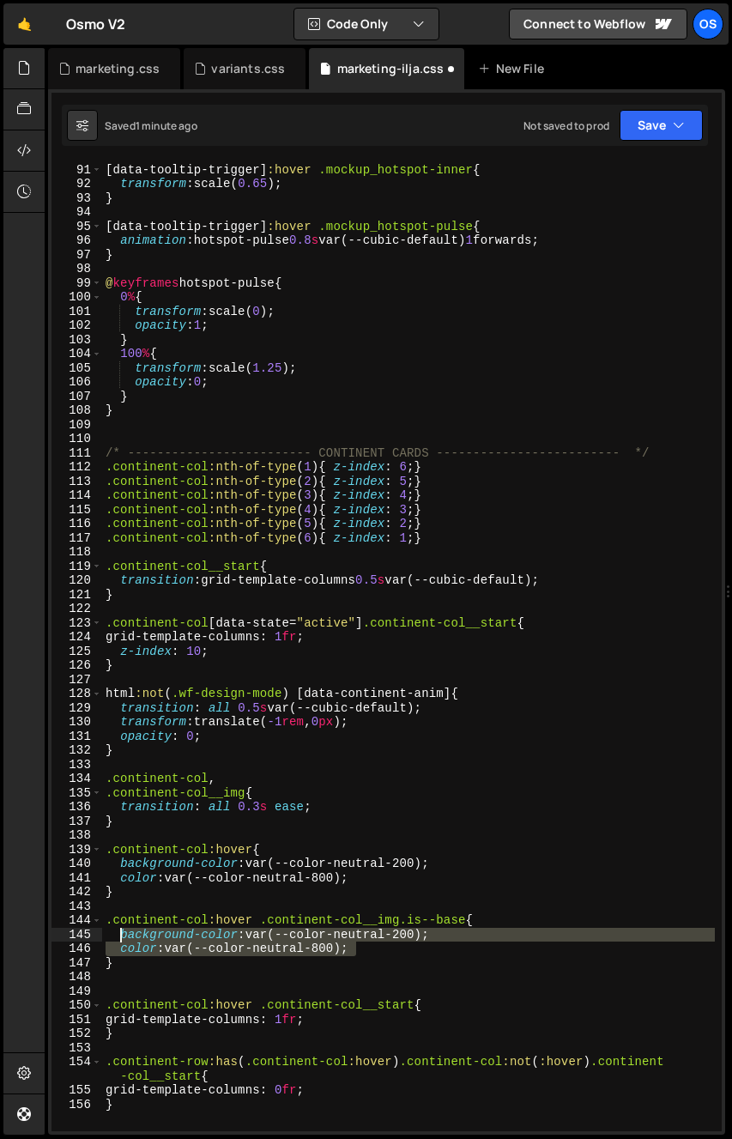
drag, startPoint x: 385, startPoint y: 949, endPoint x: 122, endPoint y: 938, distance: 262.9
click at [122, 938] on div "[ data-tooltip-trigger ] :hover .mockup_hotspot-inner { transform : scale( 0.65…" at bounding box center [408, 648] width 613 height 999
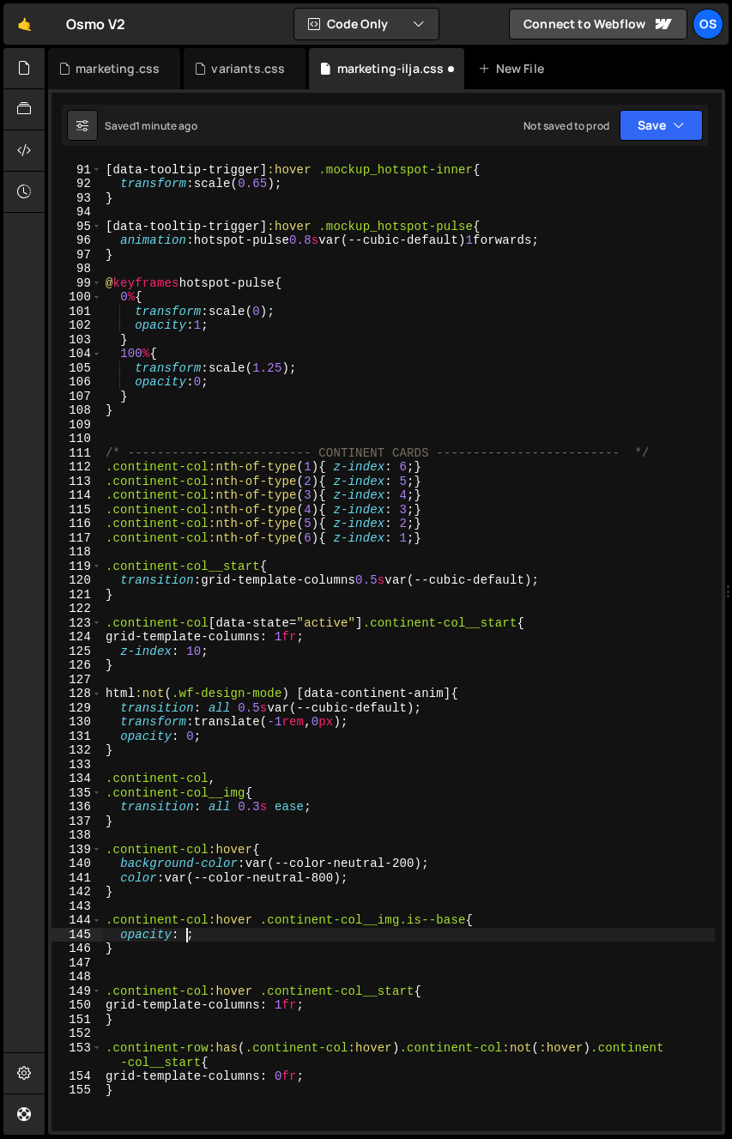
scroll to position [0, 5]
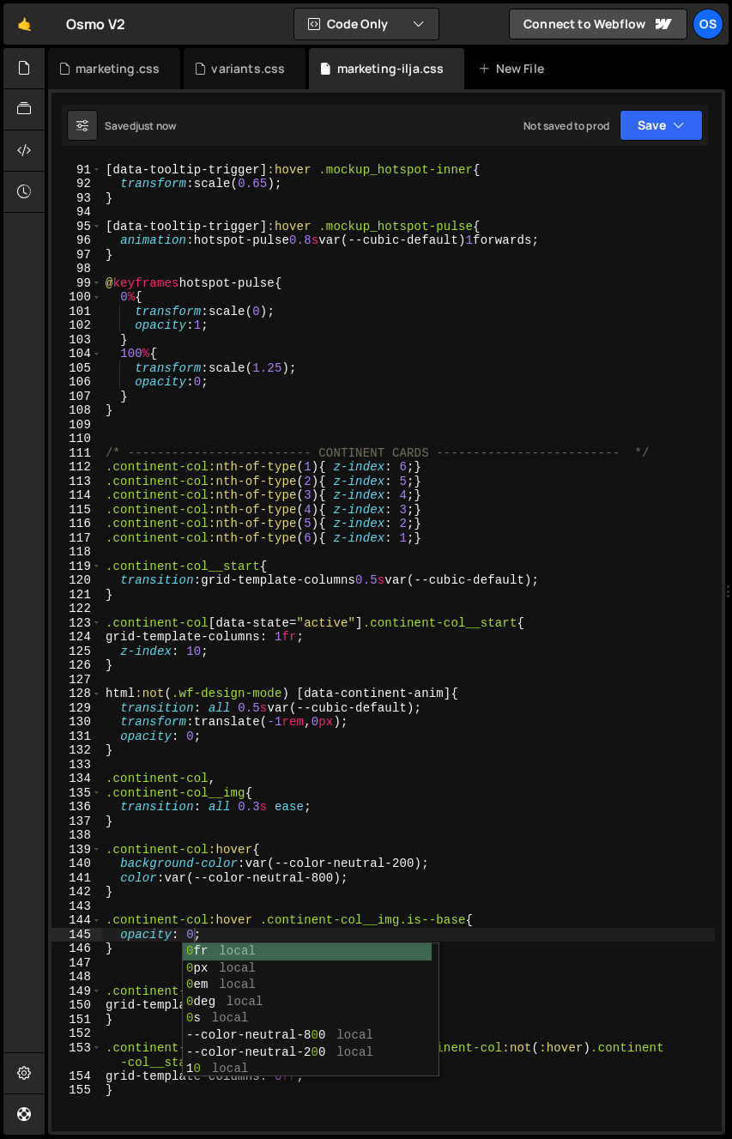
click at [624, 805] on div "[ data-tooltip-trigger ] :hover .mockup_hotspot-inner { transform : scale( 0.65…" at bounding box center [408, 648] width 613 height 999
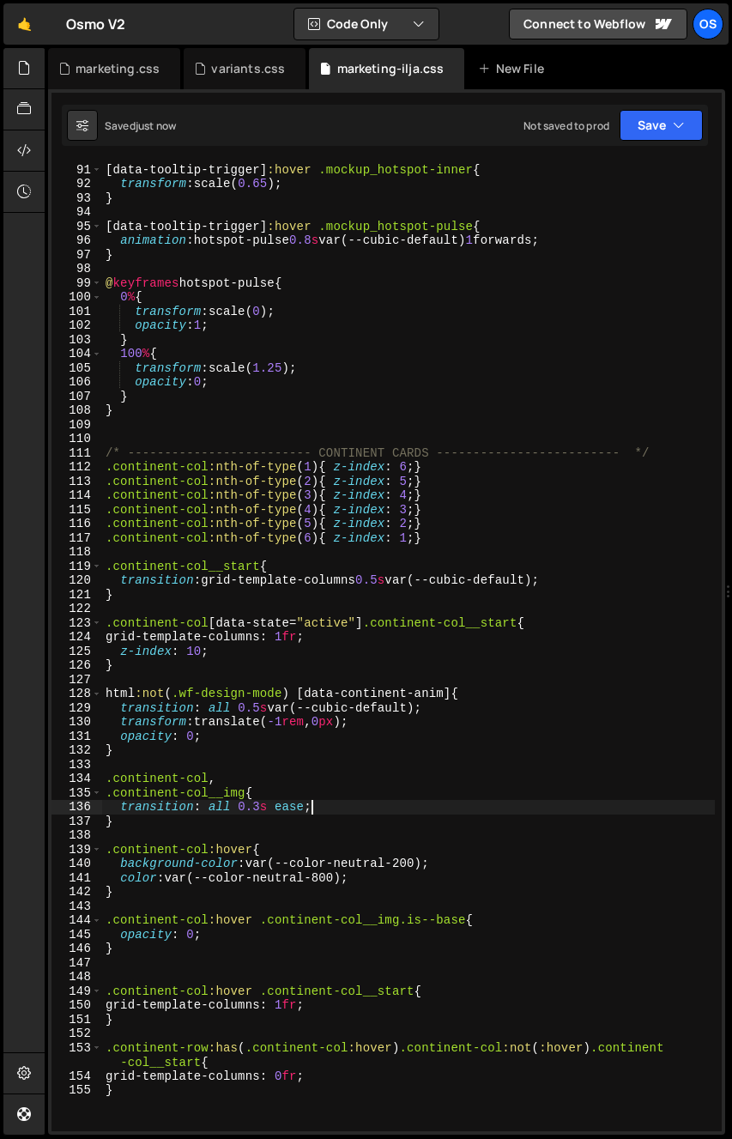
click at [331, 869] on div "[ data-tooltip-trigger ] :hover .mockup_hotspot-inner { transform : scale( 0.65…" at bounding box center [408, 648] width 613 height 999
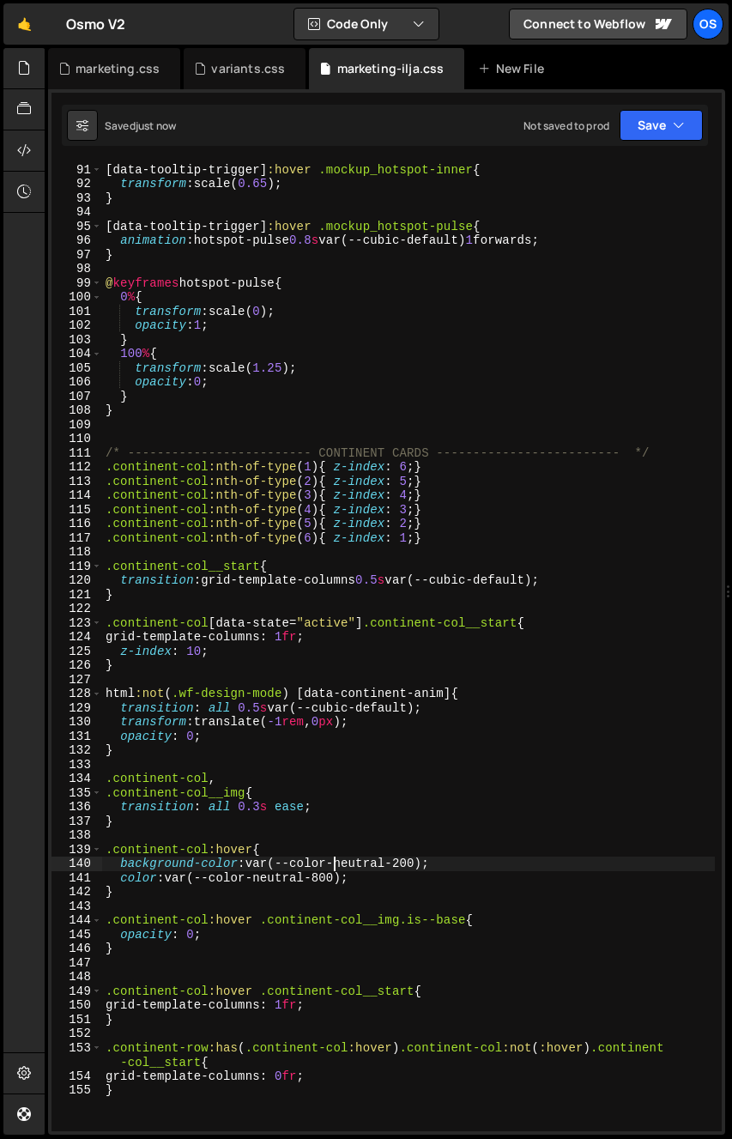
click at [259, 846] on div "[ data-tooltip-trigger ] :hover .mockup_hotspot-inner { transform : scale( 0.65…" at bounding box center [408, 648] width 613 height 999
click at [256, 849] on div "[ data-tooltip-trigger ] :hover .mockup_hotspot-inner { transform : scale( 0.65…" at bounding box center [408, 648] width 613 height 999
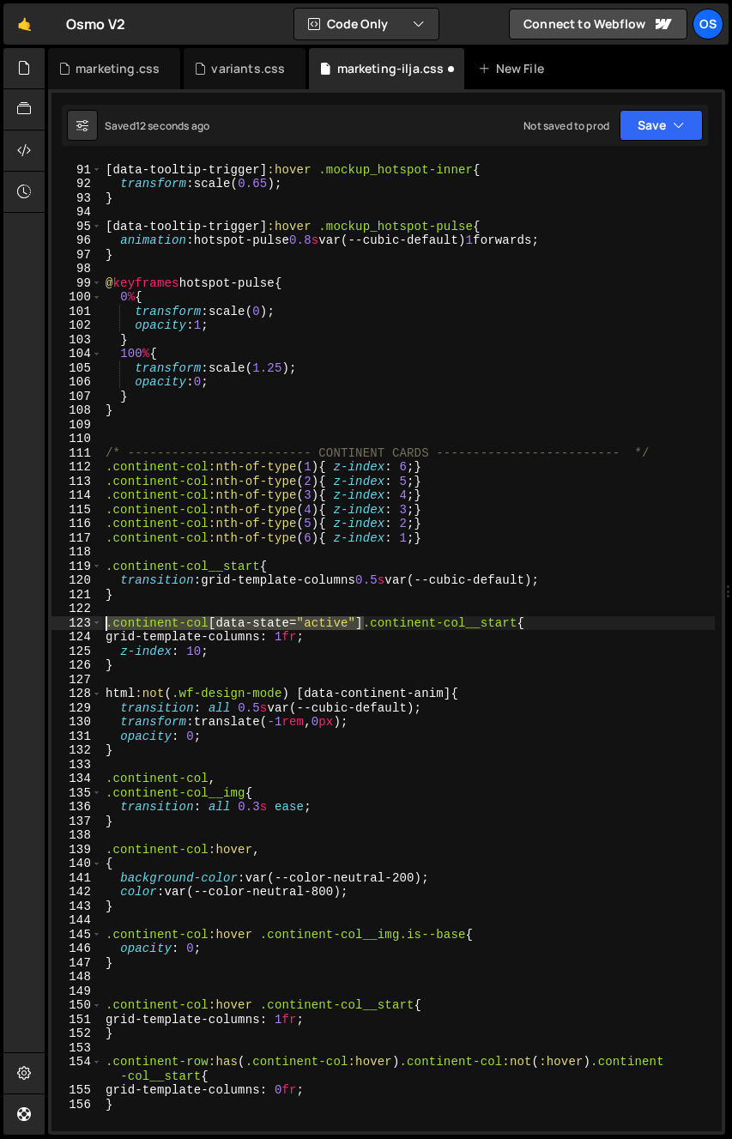
drag, startPoint x: 361, startPoint y: 624, endPoint x: 26, endPoint y: 620, distance: 334.9
click at [26, 620] on div "Hold on a sec... Are you certain you wish to leave this page? Any changes you'v…" at bounding box center [366, 569] width 732 height 1139
click at [111, 866] on div "[ data-tooltip-trigger ] :hover .mockup_hotspot-inner { transform : scale( 0.65…" at bounding box center [408, 648] width 613 height 999
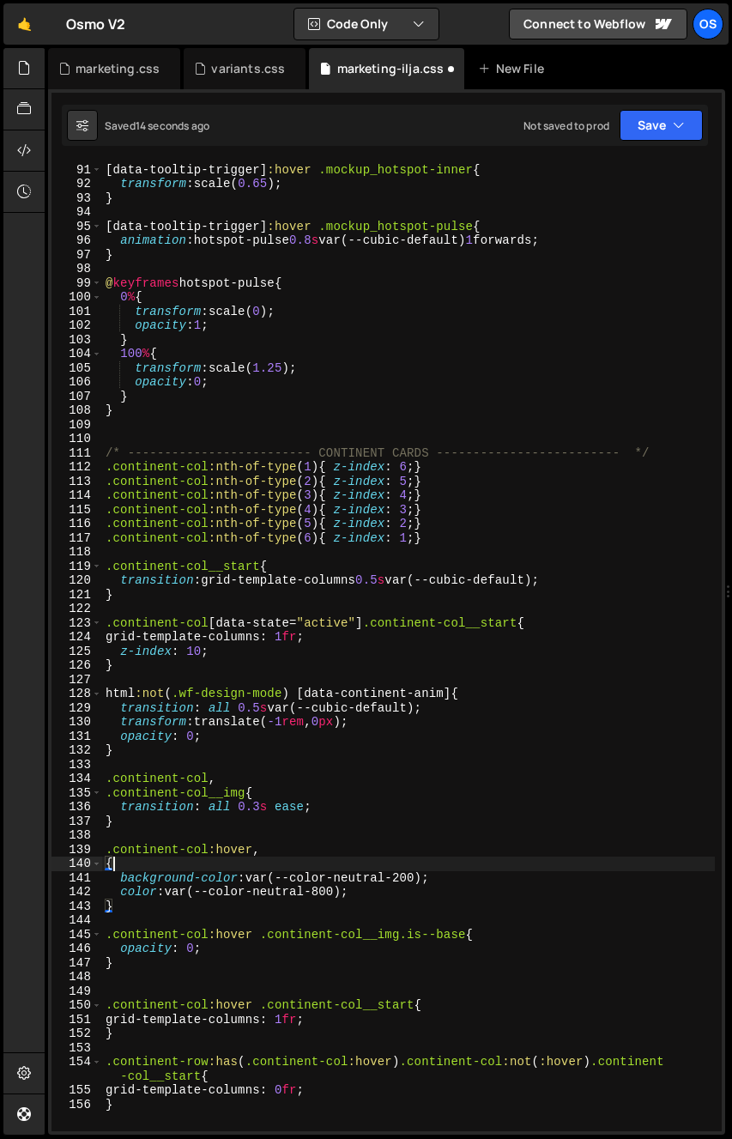
click at [104, 867] on div "[ data-tooltip-trigger ] :hover .mockup_hotspot-inner { transform : scale( 0.65…" at bounding box center [408, 648] width 613 height 999
paste textarea ".continent-col[data-state="active"]"
click at [467, 939] on div "[ data-tooltip-trigger ] :hover .mockup_hotspot-inner { transform : scale( 0.65…" at bounding box center [408, 648] width 613 height 999
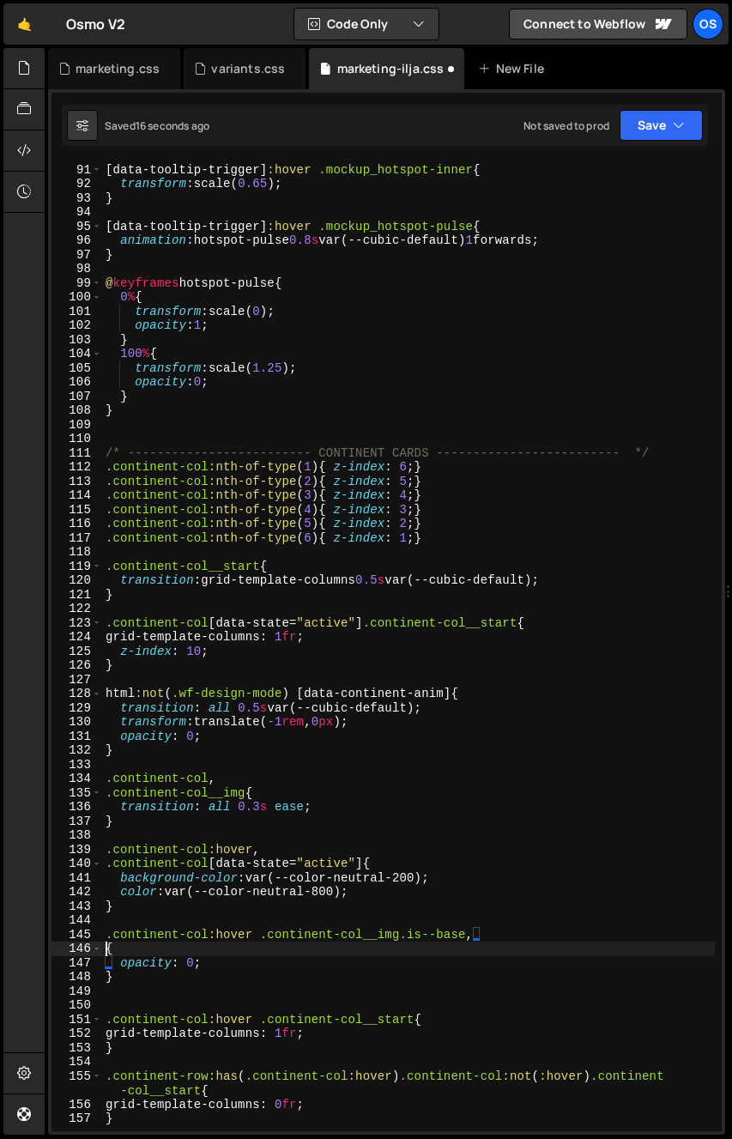
paste textarea ".continent-col[data-state="active"]"
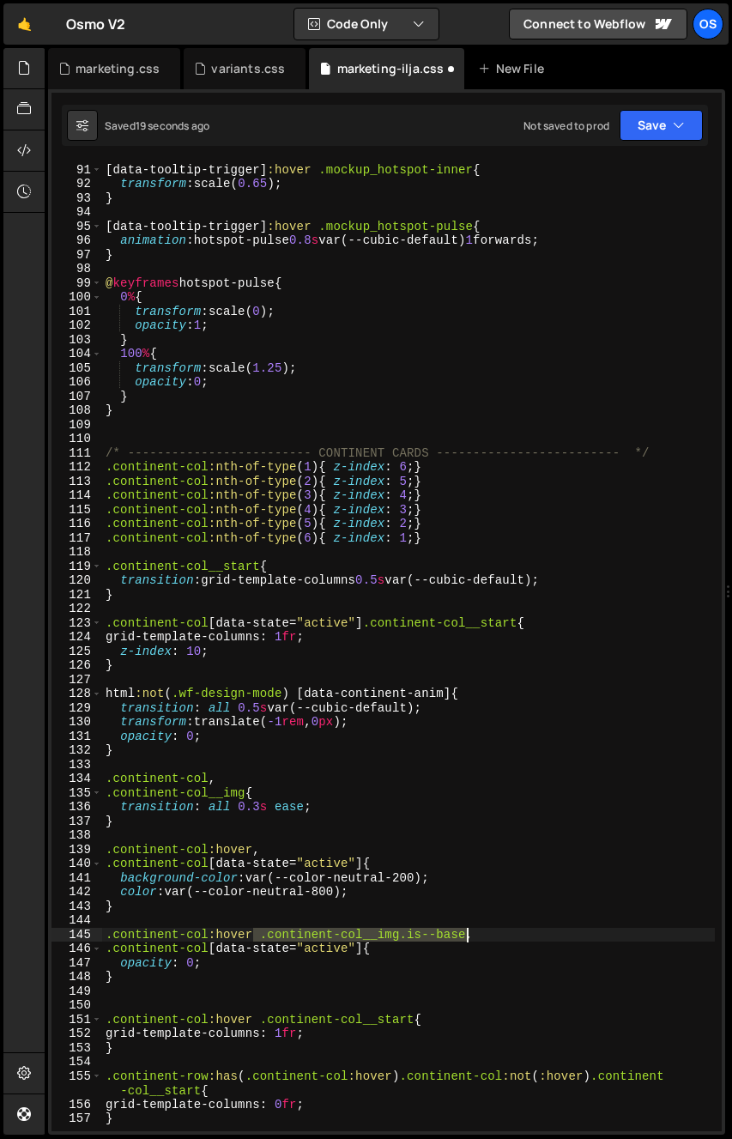
drag, startPoint x: 256, startPoint y: 939, endPoint x: 470, endPoint y: 935, distance: 213.8
click at [470, 935] on div "[ data-tooltip-trigger ] :hover .mockup_hotspot-inner { transform : scale( 0.65…" at bounding box center [408, 648] width 613 height 999
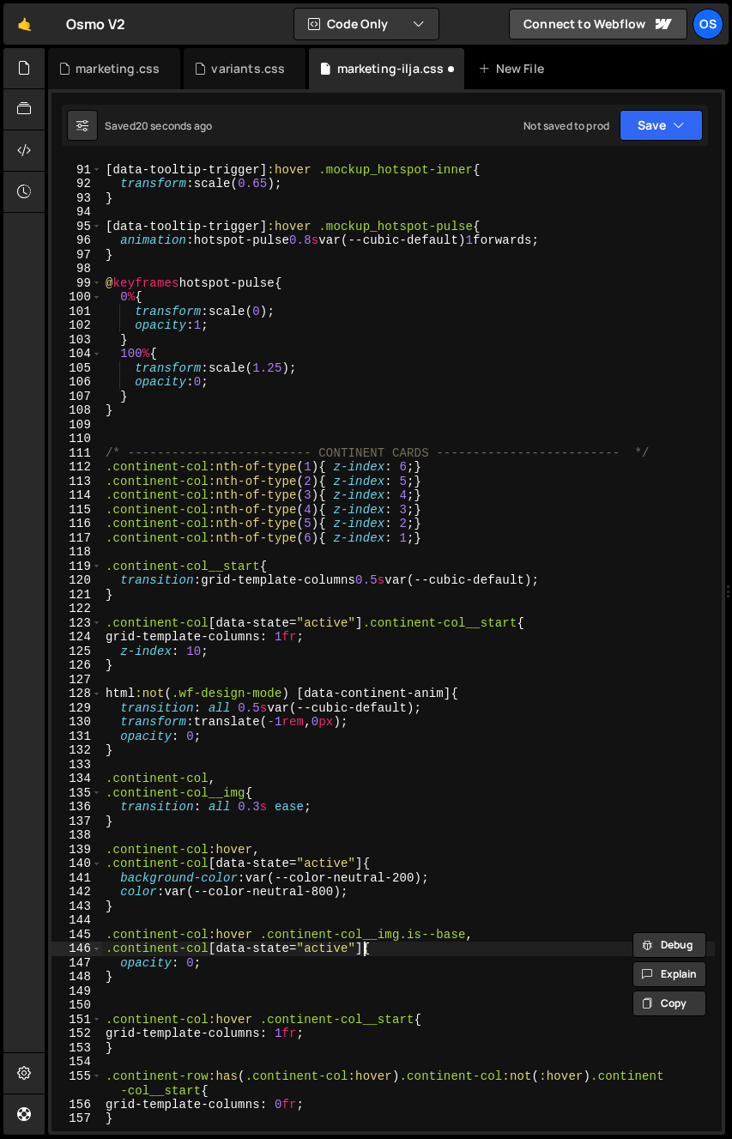
click at [364, 953] on div "[ data-tooltip-trigger ] :hover .mockup_hotspot-inner { transform : scale( 0.65…" at bounding box center [408, 648] width 613 height 999
paste textarea ".continent-col__img.is--base"
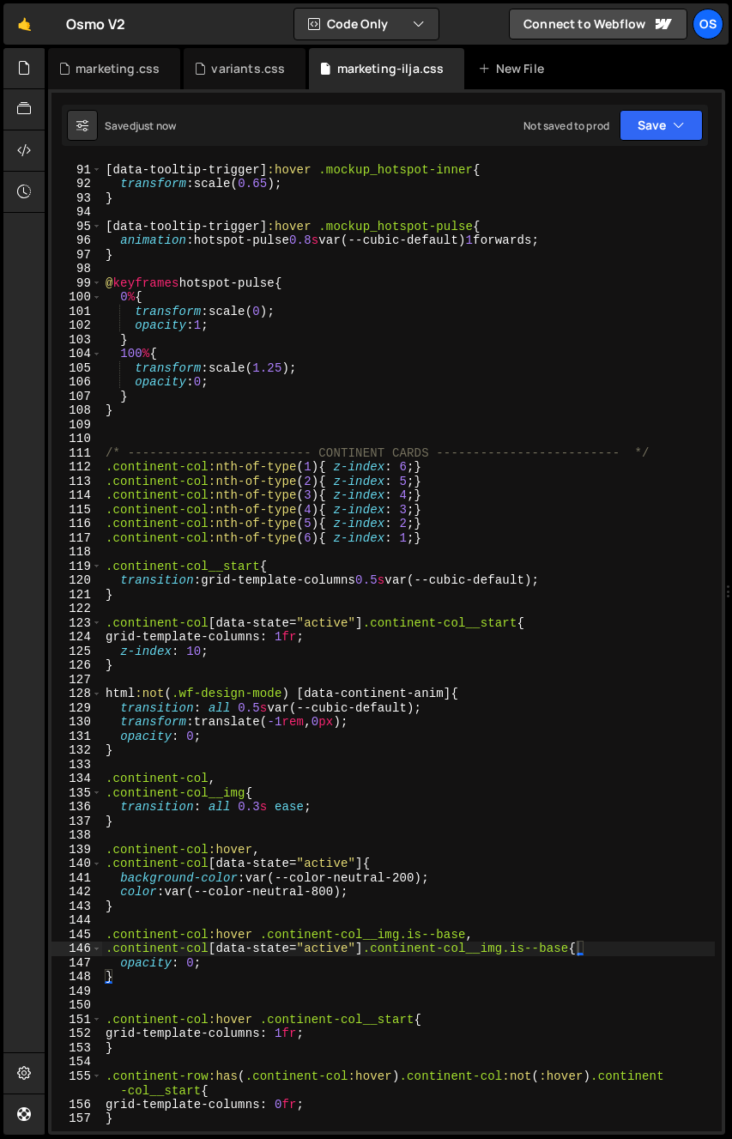
click at [355, 538] on div "[ data-tooltip-trigger ] :hover .mockup_hotspot-inner { transform : scale( 0.65…" at bounding box center [408, 648] width 613 height 999
type textarea ".continent-col:nth-of-type(6){ z-index: 1;}"
click at [383, 673] on div "[ data-tooltip-trigger ] :hover .mockup_hotspot-inner { transform : scale( 0.65…" at bounding box center [408, 648] width 613 height 999
click at [314, 653] on div "[ data-tooltip-trigger ] :hover .mockup_hotspot-inner { transform : scale( 0.65…" at bounding box center [408, 648] width 613 height 999
click at [401, 744] on div "[ data-tooltip-trigger ] :hover .mockup_hotspot-inner { transform : scale( 0.65…" at bounding box center [408, 648] width 613 height 999
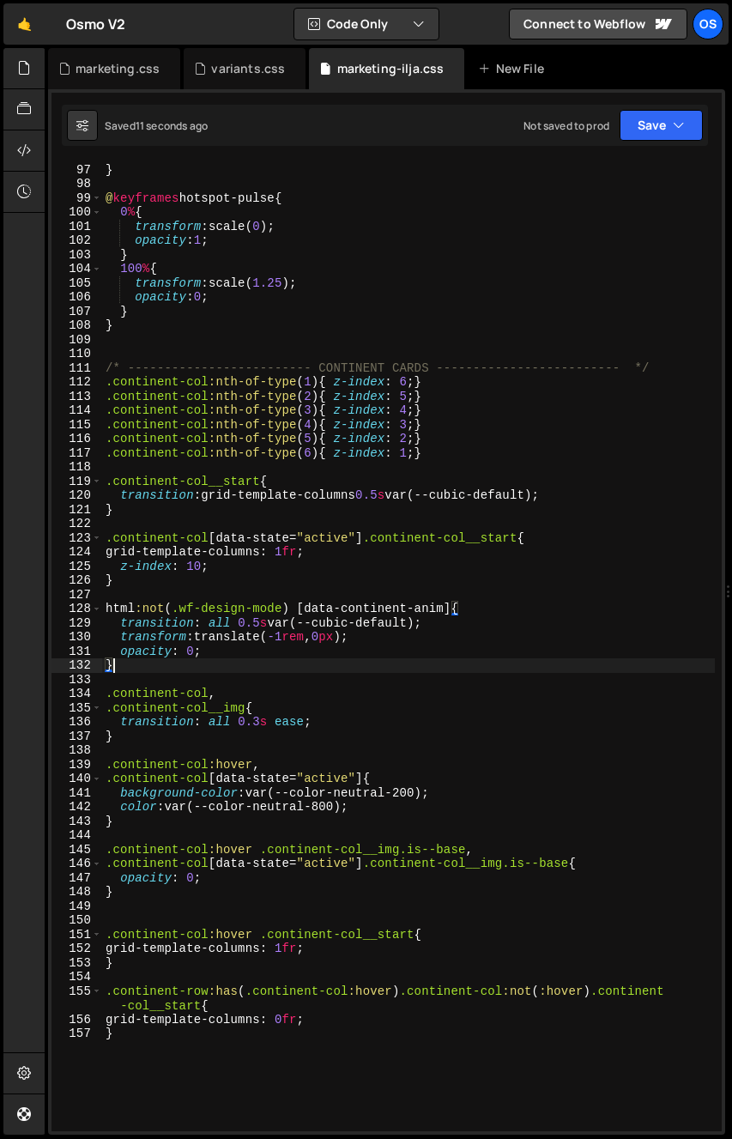
scroll to position [1401, 0]
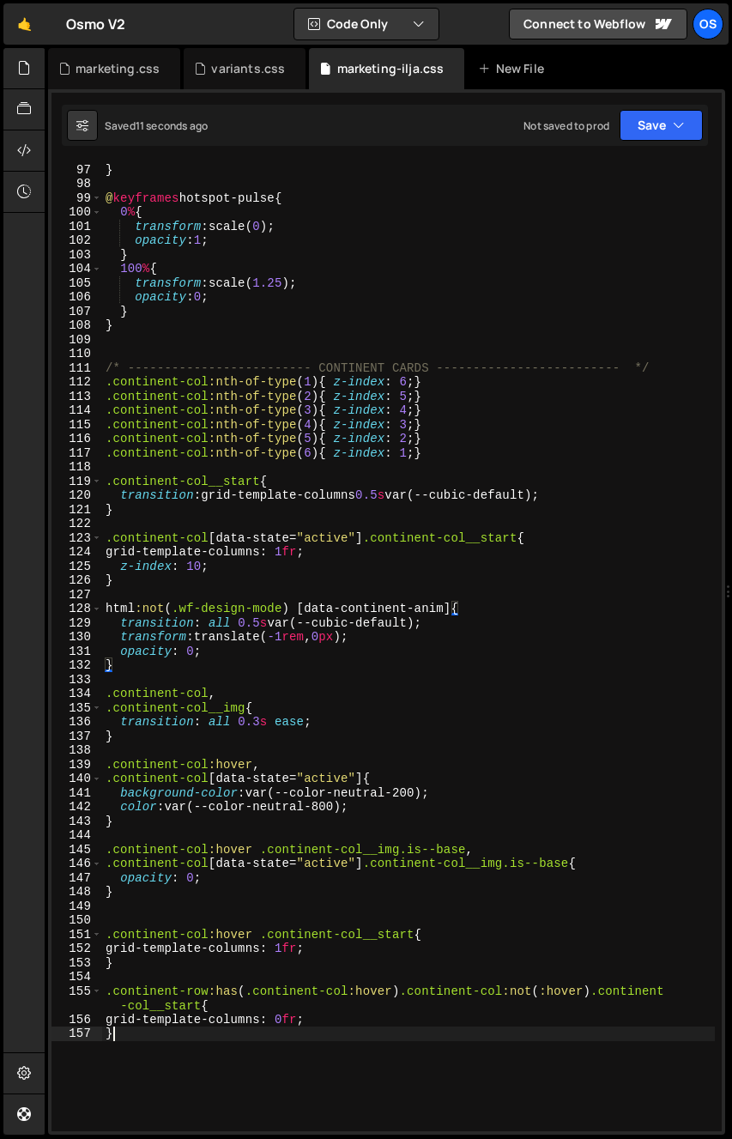
click at [444, 1028] on div "animation : hotspot-pulse 0.8 s var(--cubic-default) 1 forwards ; } @ keyframes…" at bounding box center [408, 648] width 613 height 999
click at [232, 1023] on div "animation : hotspot-pulse 0.8 s var(--cubic-default) 1 forwards ; } @ keyframes…" at bounding box center [408, 648] width 613 height 999
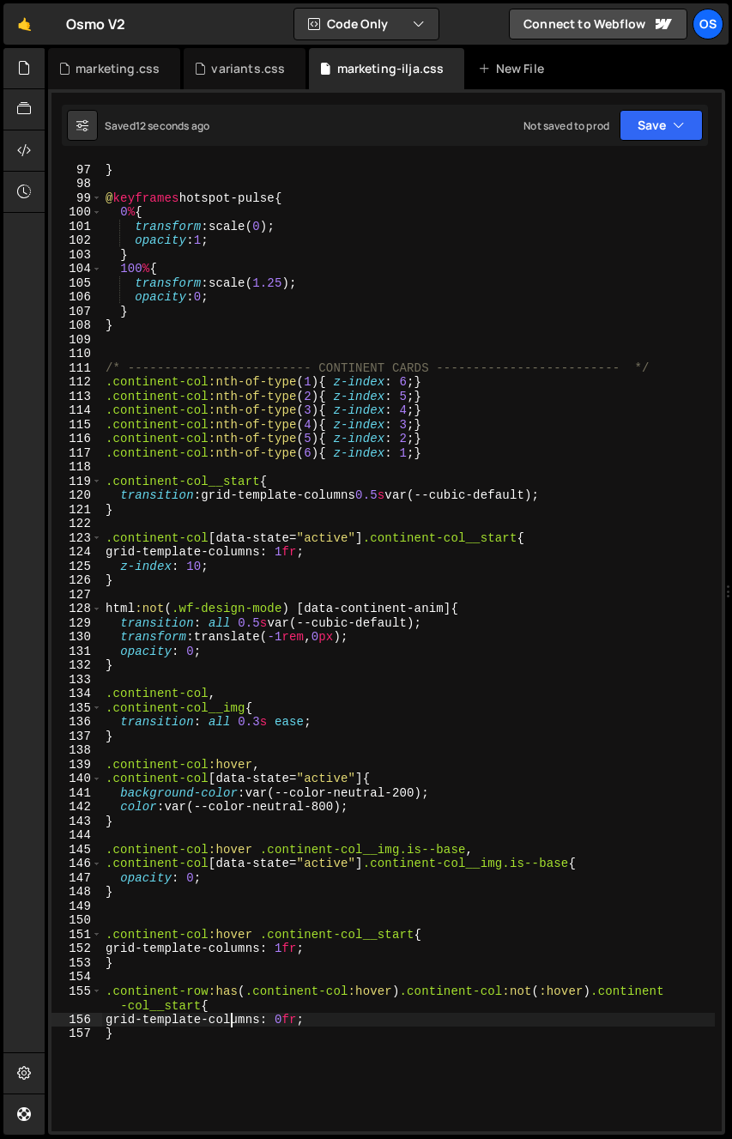
click at [129, 1029] on div "animation : hotspot-pulse 0.8 s var(--cubic-default) 1 forwards ; } @ keyframes…" at bounding box center [408, 648] width 613 height 999
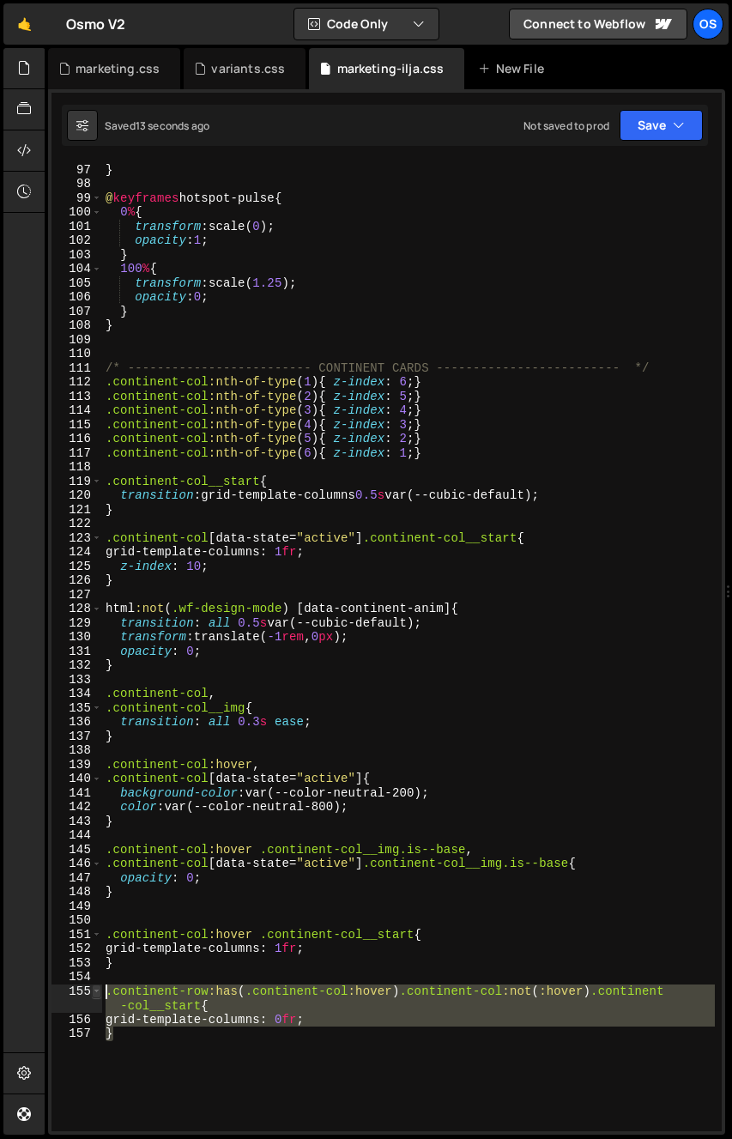
drag, startPoint x: 100, startPoint y: 998, endPoint x: 93, endPoint y: 993, distance: 9.3
click at [93, 993] on div "} 96 97 98 99 100 101 102 103 104 105 106 107 108 109 110 111 112 113 114 115 1…" at bounding box center [387, 646] width 671 height 970
click at [149, 1044] on div "animation : hotspot-pulse 0.8 s var(--cubic-default) 1 forwards ; } @ keyframes…" at bounding box center [408, 646] width 613 height 970
type textarea "}"
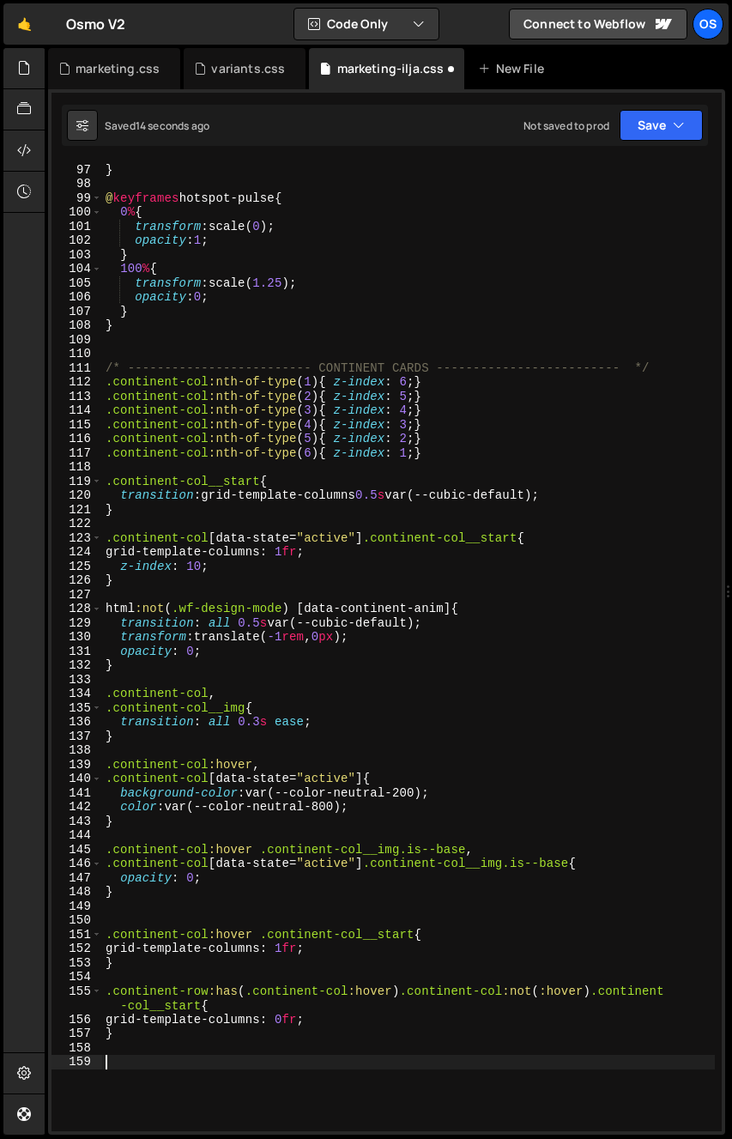
paste textarea "}"
type textarea "}"
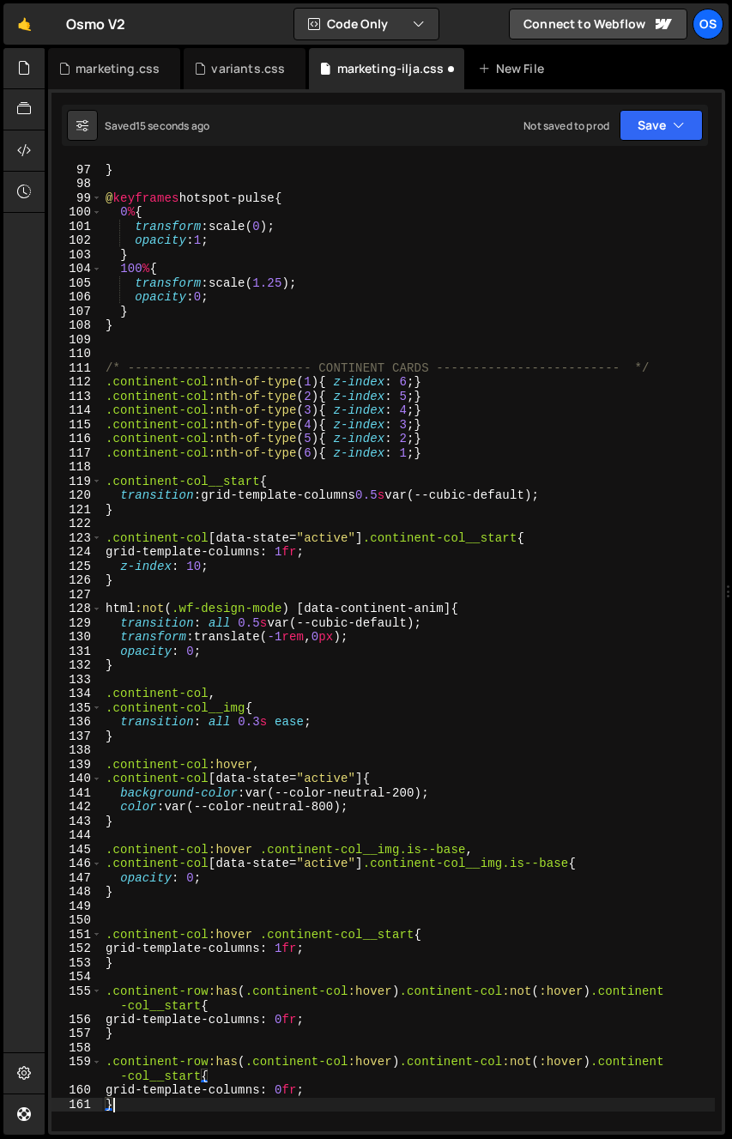
click at [214, 1043] on div "animation : hotspot-pulse 0.8 s var(--cubic-default) 1 forwards ; } @ keyframes…" at bounding box center [408, 648] width 613 height 999
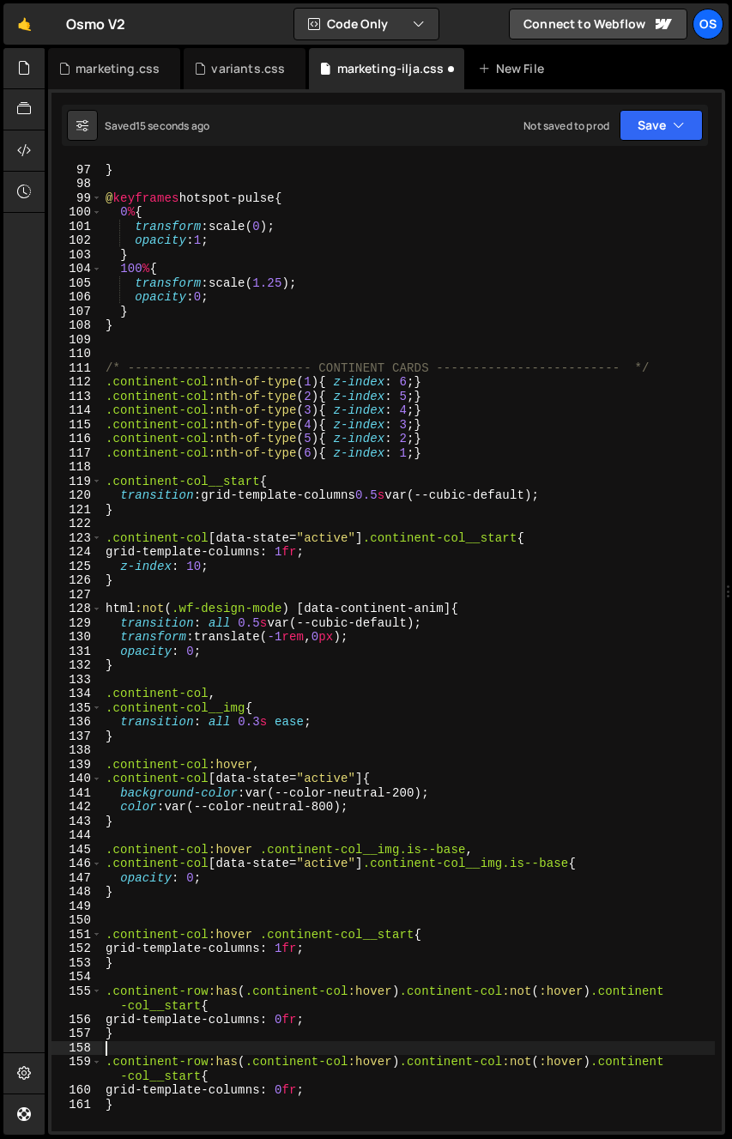
scroll to position [1515, 0]
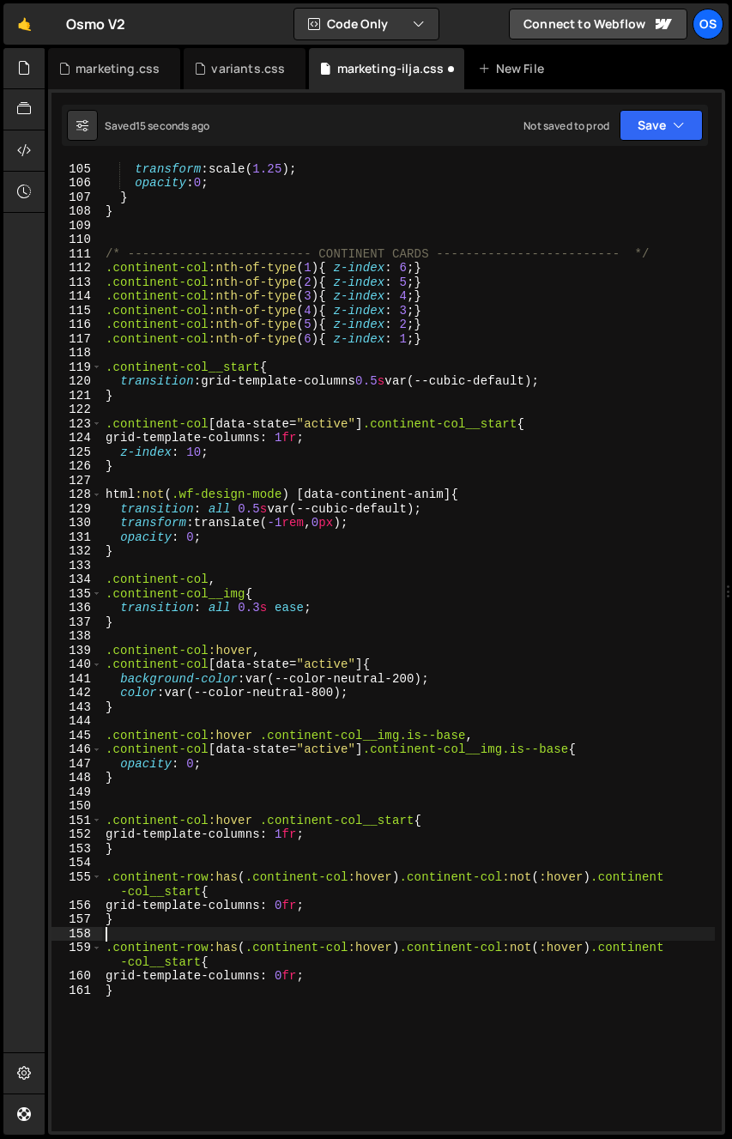
click at [349, 1008] on div "100 % { transform : scale( 1.25 ) ; opacity : 0 ; } } /* ----------------------…" at bounding box center [408, 647] width 613 height 999
click at [472, 950] on div "100 % { transform : scale( 1.25 ) ; opacity : 0 ; } } /* ----------------------…" at bounding box center [408, 647] width 613 height 999
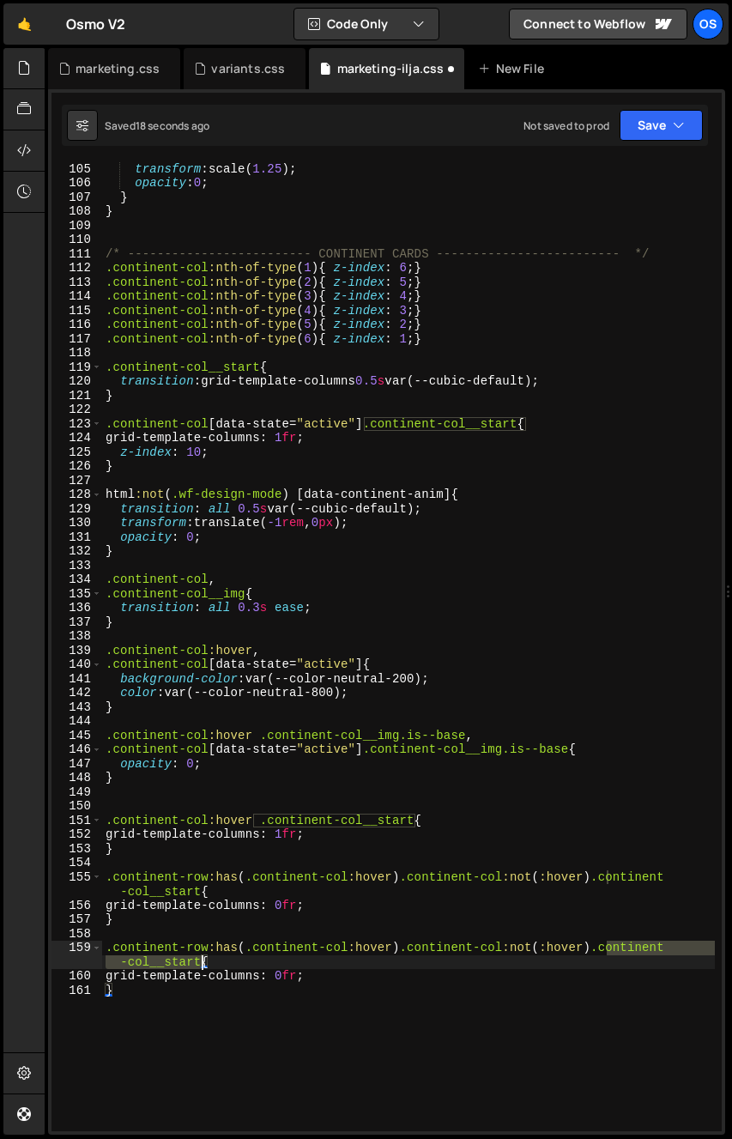
drag, startPoint x: 610, startPoint y: 950, endPoint x: 201, endPoint y: 966, distance: 409.0
click at [201, 966] on div "100 % { transform : scale( 1.25 ) ; opacity : 0 ; } } /* ----------------------…" at bounding box center [408, 647] width 613 height 999
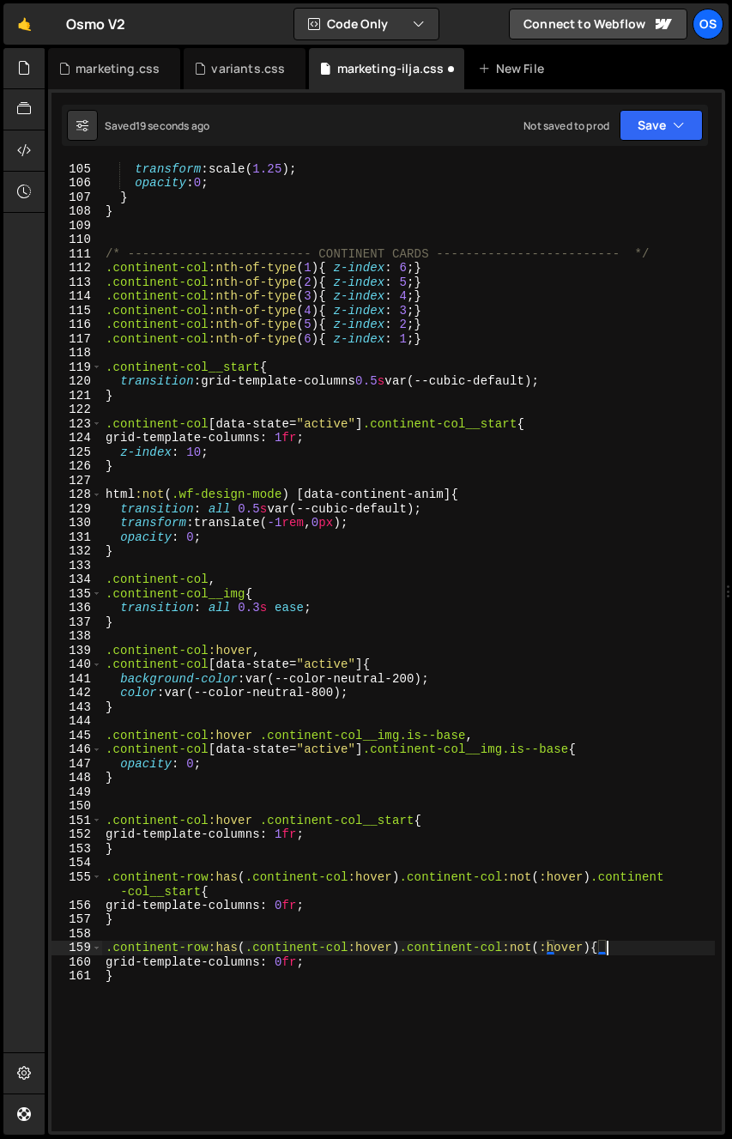
click at [569, 978] on div "100 % { transform : scale( 1.25 ) ; opacity : 0 ; } } /* ----------------------…" at bounding box center [408, 647] width 613 height 999
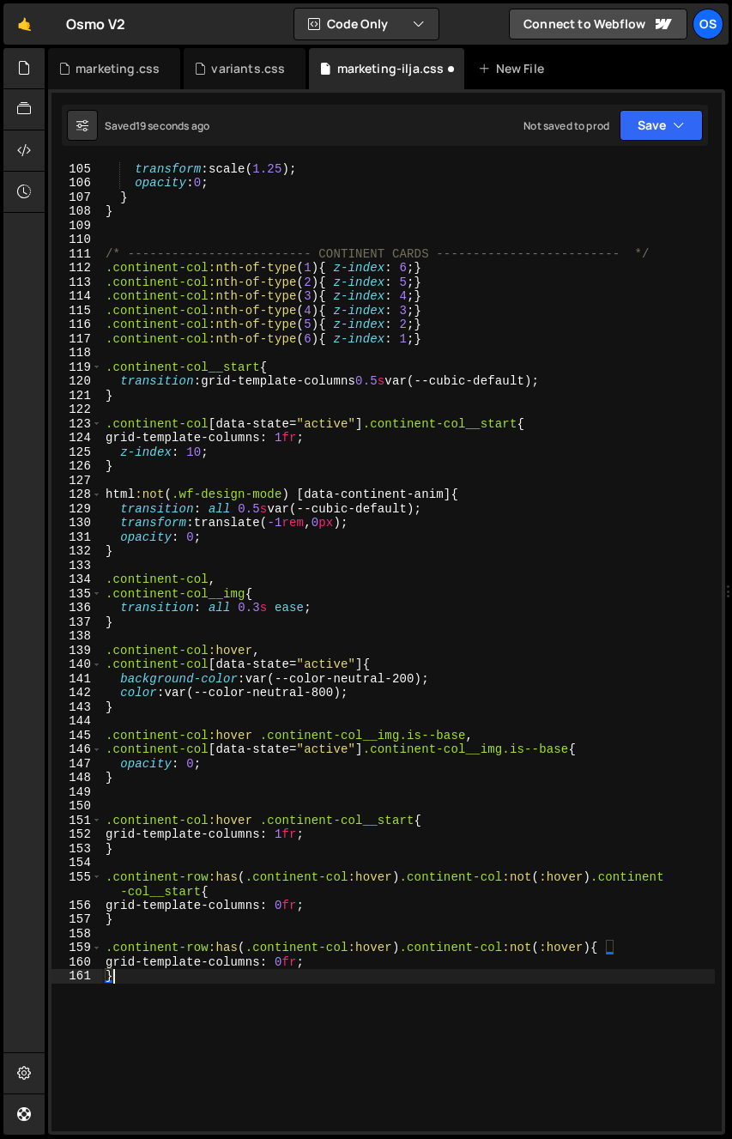
click at [317, 971] on div "100 % { transform : scale( 1.25 ) ; opacity : 0 ; } } /* ----------------------…" at bounding box center [408, 647] width 613 height 999
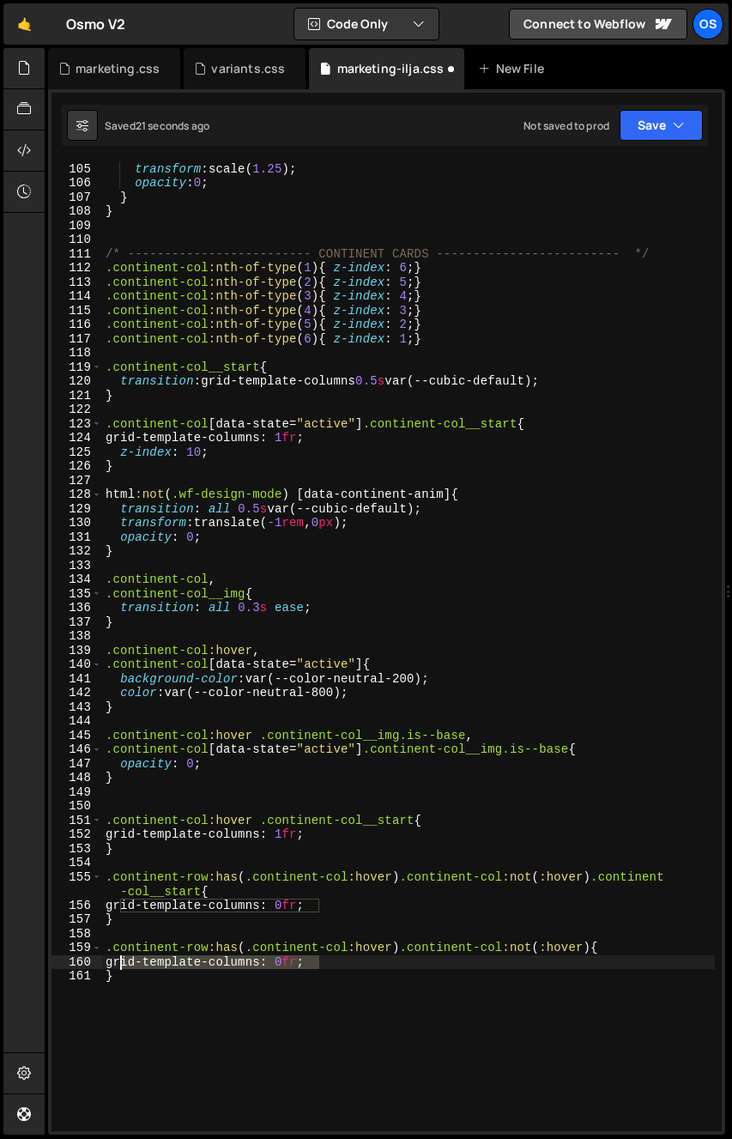
drag, startPoint x: 361, startPoint y: 967, endPoint x: 118, endPoint y: 962, distance: 243.0
click at [118, 962] on div "100 % { transform : scale( 1.25 ) ; opacity : 0 ; } } /* ----------------------…" at bounding box center [408, 647] width 613 height 999
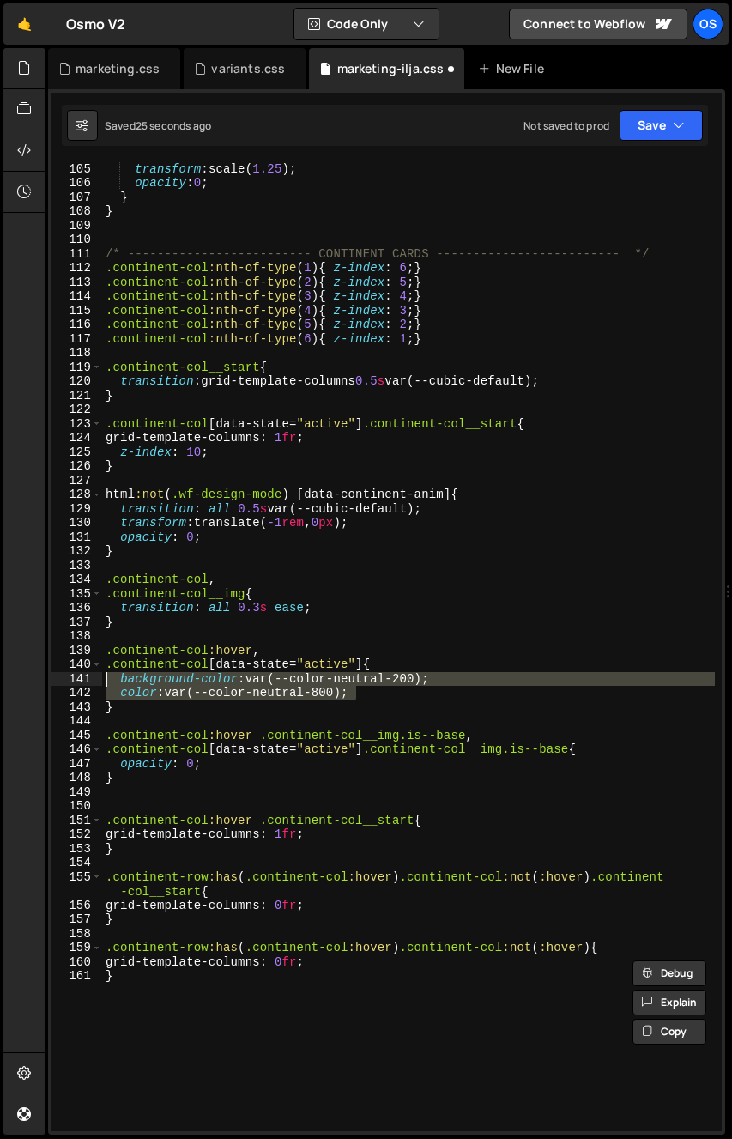
drag, startPoint x: 222, startPoint y: 690, endPoint x: 51, endPoint y: 676, distance: 172.3
click at [51, 676] on div "grid-template-columns: 0fr; 104 105 106 107 108 109 110 111 112 113 114 115 116…" at bounding box center [386, 612] width 677 height 1046
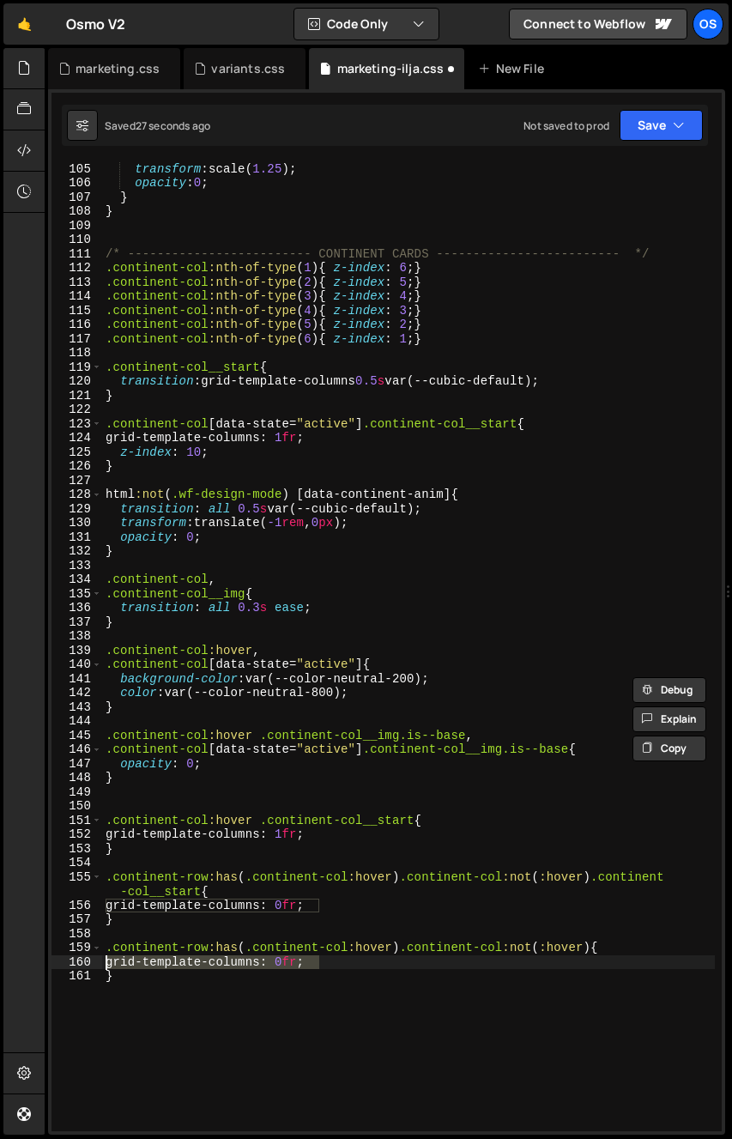
drag, startPoint x: 337, startPoint y: 960, endPoint x: 46, endPoint y: 958, distance: 291.1
click at [46, 958] on div "Files New File Javascript files 0 archive.js 0 0 list.js 0 0 marketing.js 0 0 0…" at bounding box center [389, 592] width 688 height 1088
paste textarea "color: var(--color-neutral-800)"
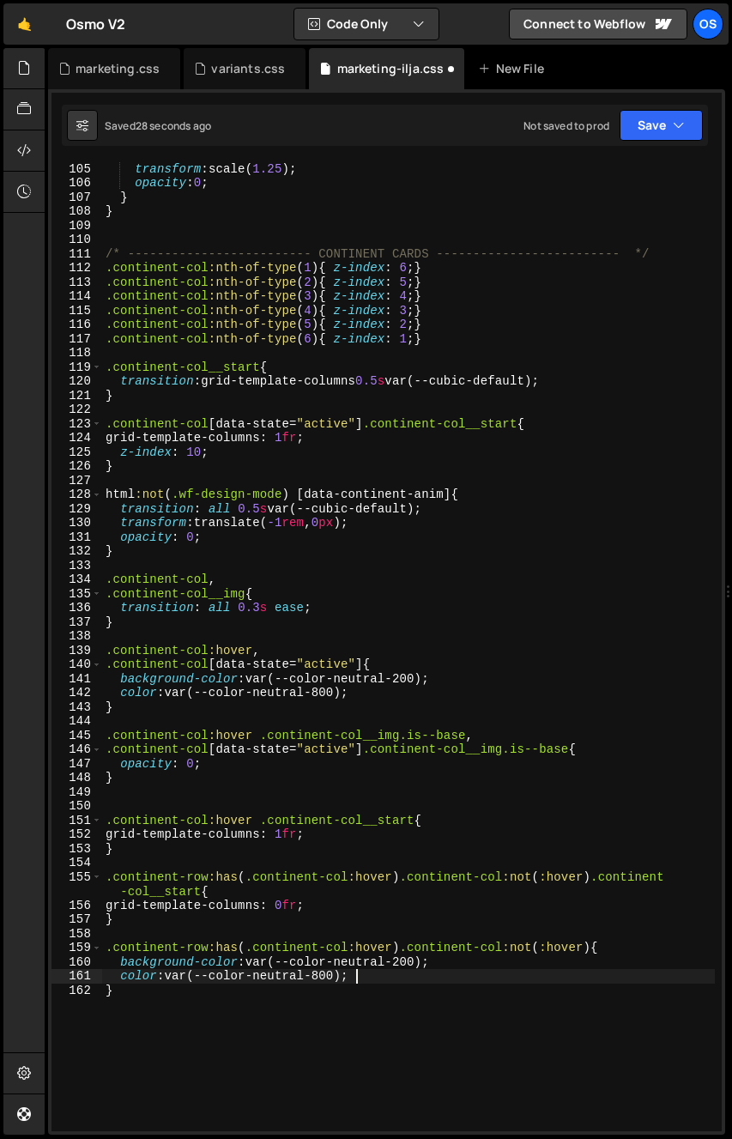
click at [203, 1028] on div "100 % { transform : scale( 1.25 ) ; opacity : 0 ; } } /* ----------------------…" at bounding box center [408, 647] width 613 height 999
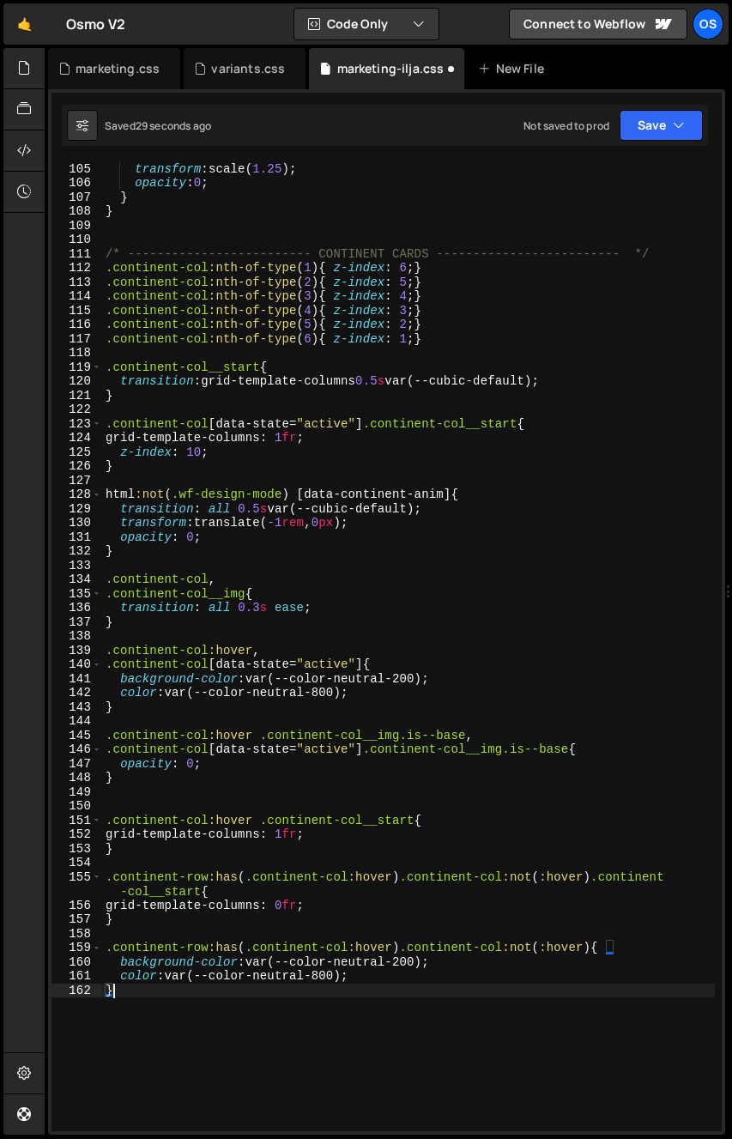
click at [203, 1022] on div "100 % { transform : scale( 1.25 ) ; opacity : 0 ; } } /* ----------------------…" at bounding box center [408, 647] width 613 height 999
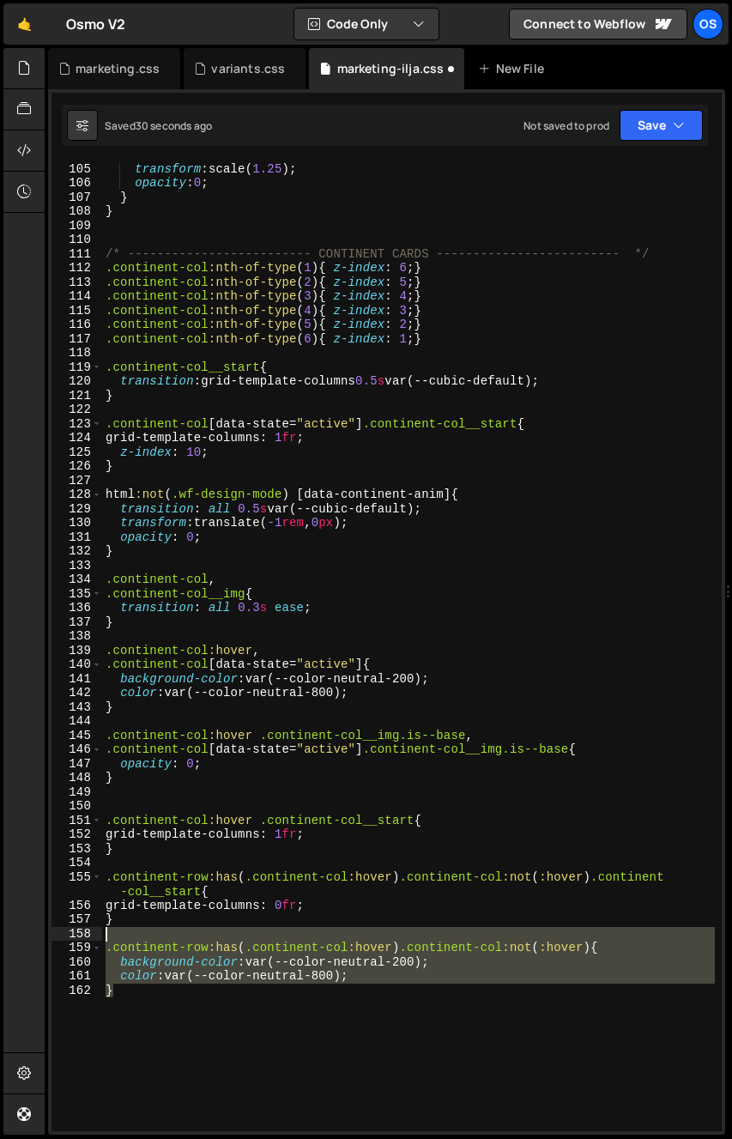
drag, startPoint x: 146, startPoint y: 998, endPoint x: 77, endPoint y: 939, distance: 90.1
click at [77, 939] on div "} 104 105 106 107 108 109 110 111 112 113 114 115 116 117 118 119 120 121 122 1…" at bounding box center [387, 646] width 671 height 970
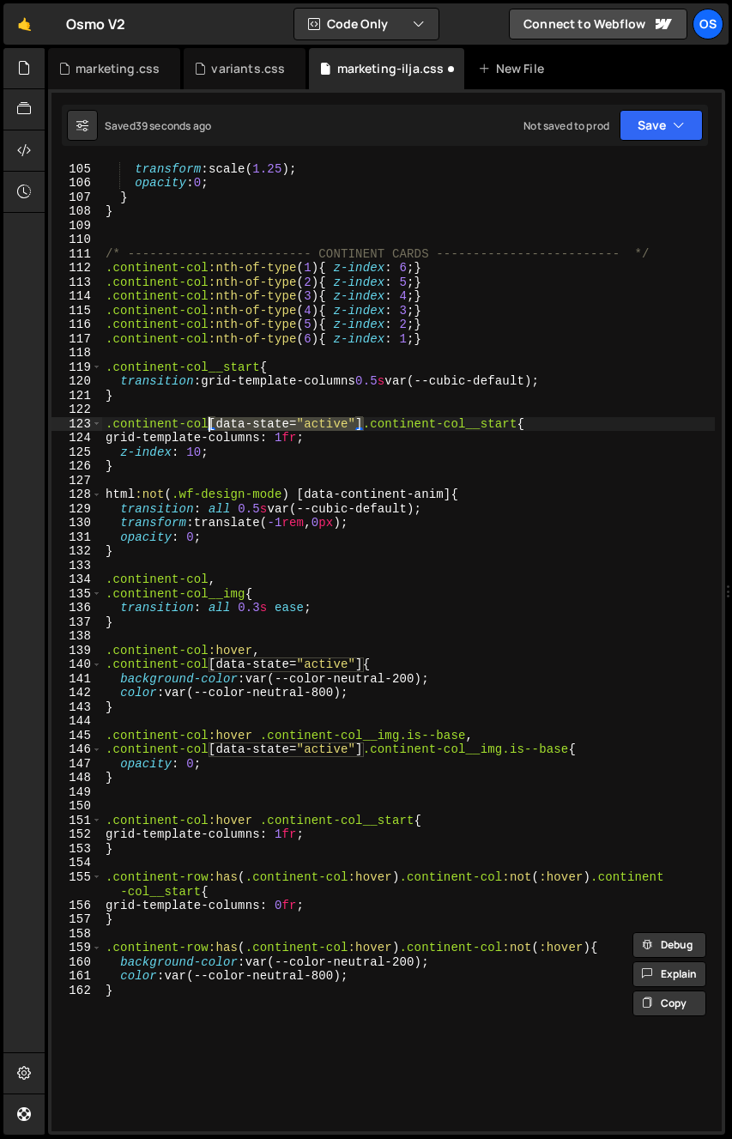
drag, startPoint x: 364, startPoint y: 424, endPoint x: 210, endPoint y: 431, distance: 153.8
click at [210, 431] on div "100 % { transform : scale( 1.25 ) ; opacity : 0 ; } } /* ----------------------…" at bounding box center [408, 647] width 613 height 999
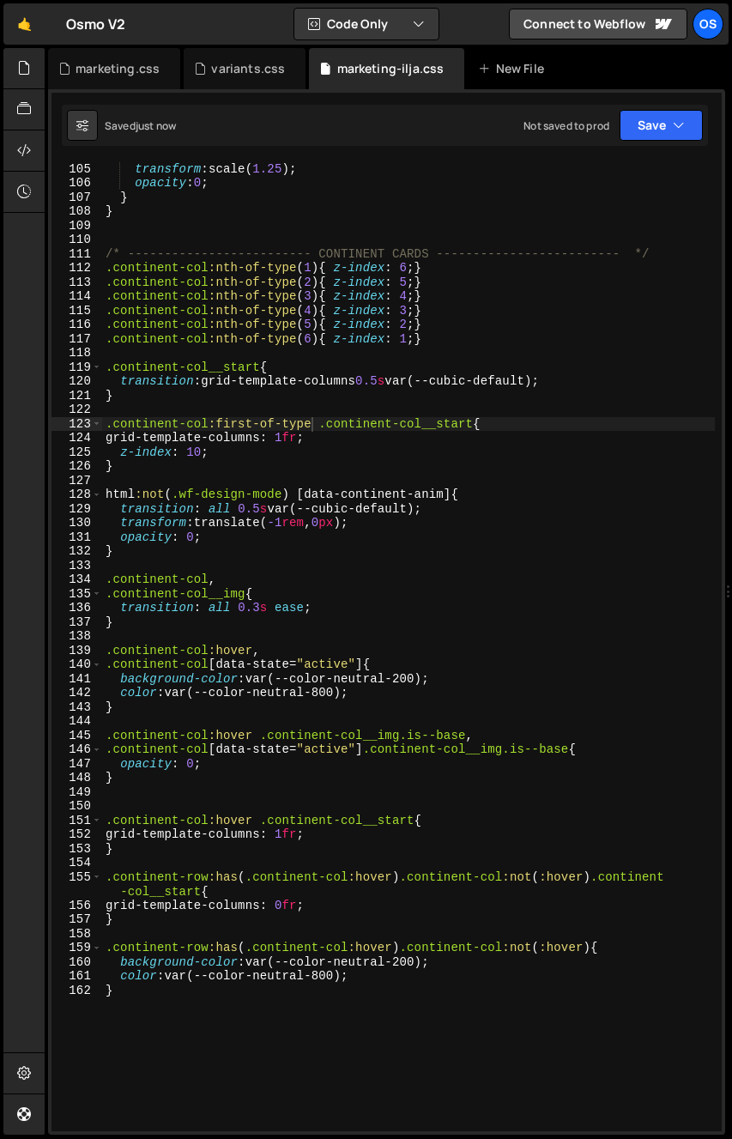
click at [327, 423] on div "100 % { transform : scale( 1.25 ) ; opacity : 0 ; } } /* ----------------------…" at bounding box center [408, 647] width 613 height 999
drag, startPoint x: 319, startPoint y: 423, endPoint x: 84, endPoint y: 423, distance: 235.3
click at [84, 423] on div ".continent-col:first-of-type .continent-col__start{ 104 105 106 107 108 109 110…" at bounding box center [387, 646] width 671 height 970
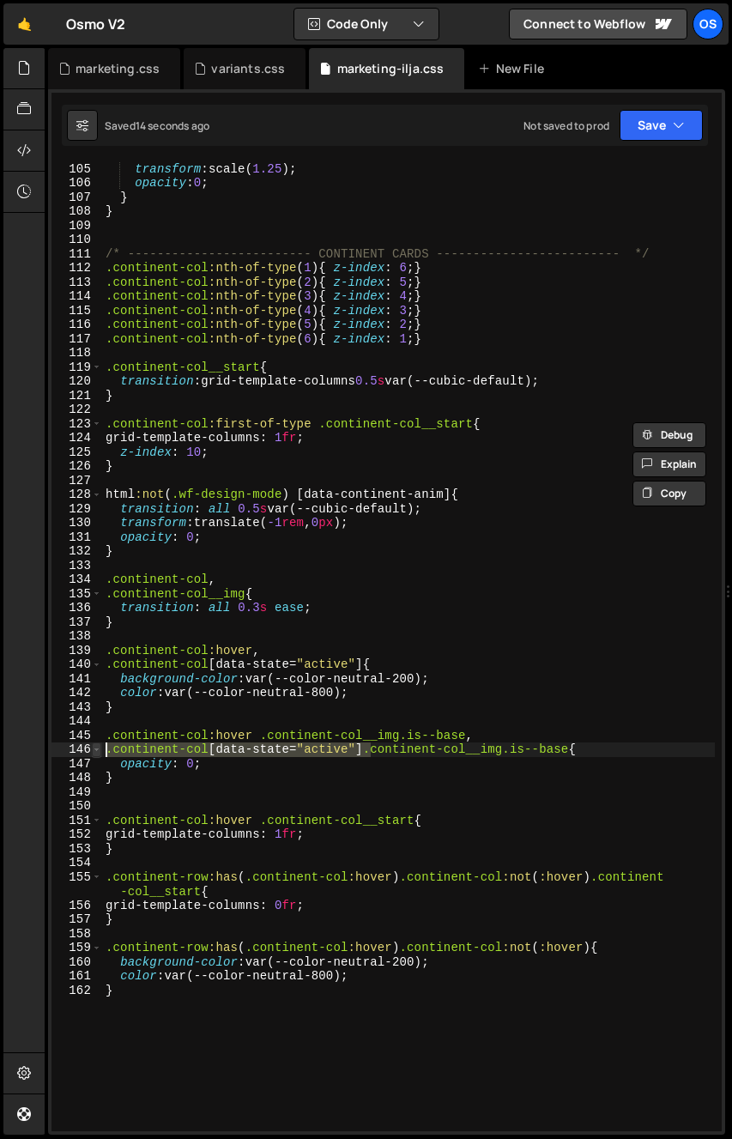
drag, startPoint x: 373, startPoint y: 755, endPoint x: 94, endPoint y: 751, distance: 278.2
click at [94, 751] on div ".continent-col:first-of-type .continent-col__start{ 104 105 106 107 108 109 110…" at bounding box center [387, 646] width 671 height 970
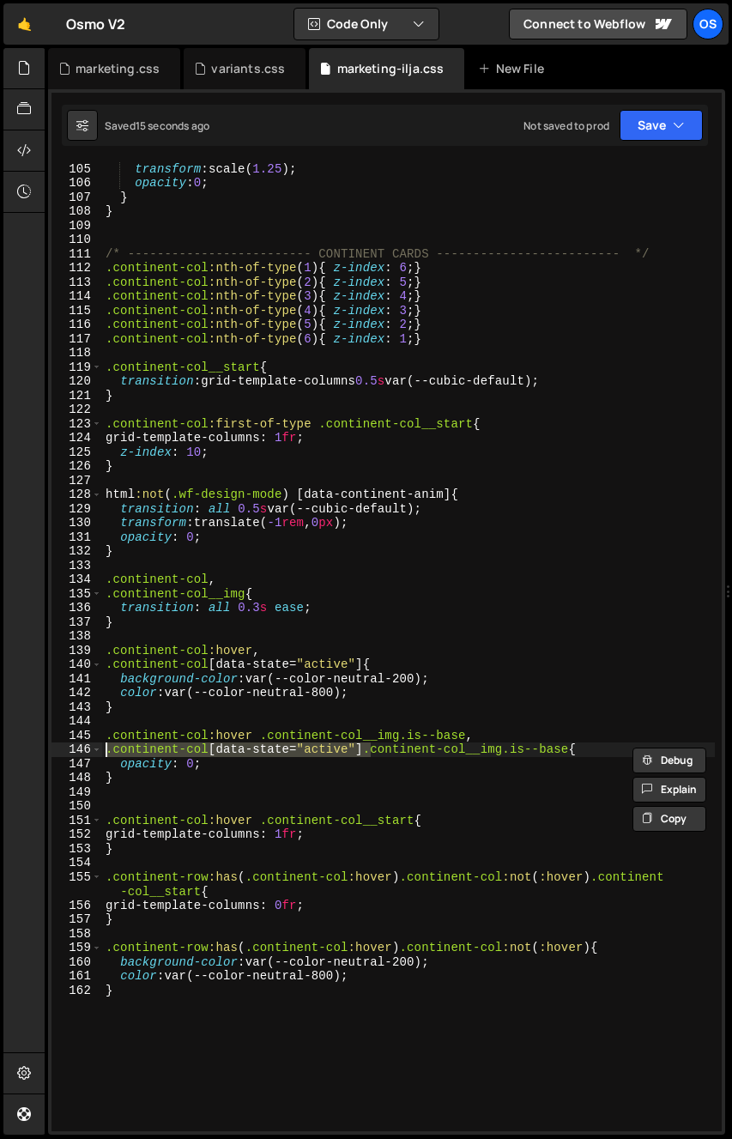
paste textarea ":first-of-type"
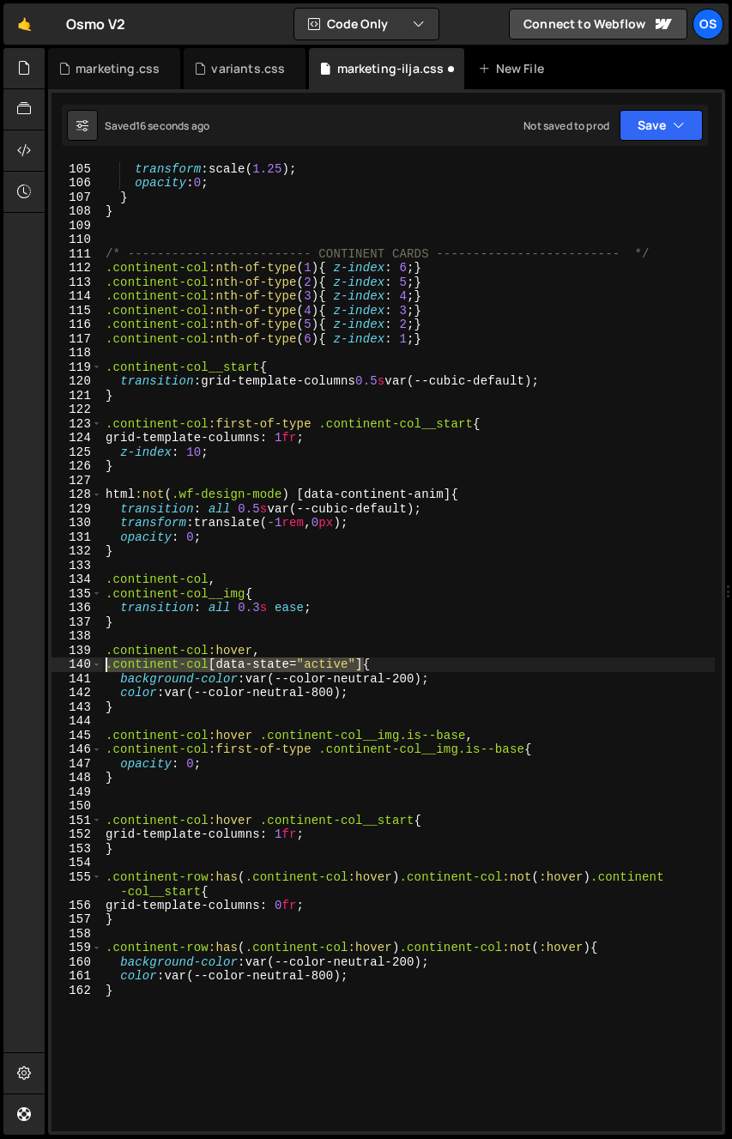
drag, startPoint x: 337, startPoint y: 665, endPoint x: 55, endPoint y: 666, distance: 281.6
click at [55, 666] on div ".continent-col:first-of-type .continent-col__img.is--base{ 104 105 106 107 108 …" at bounding box center [387, 646] width 671 height 970
paste textarea ":first-of-type"
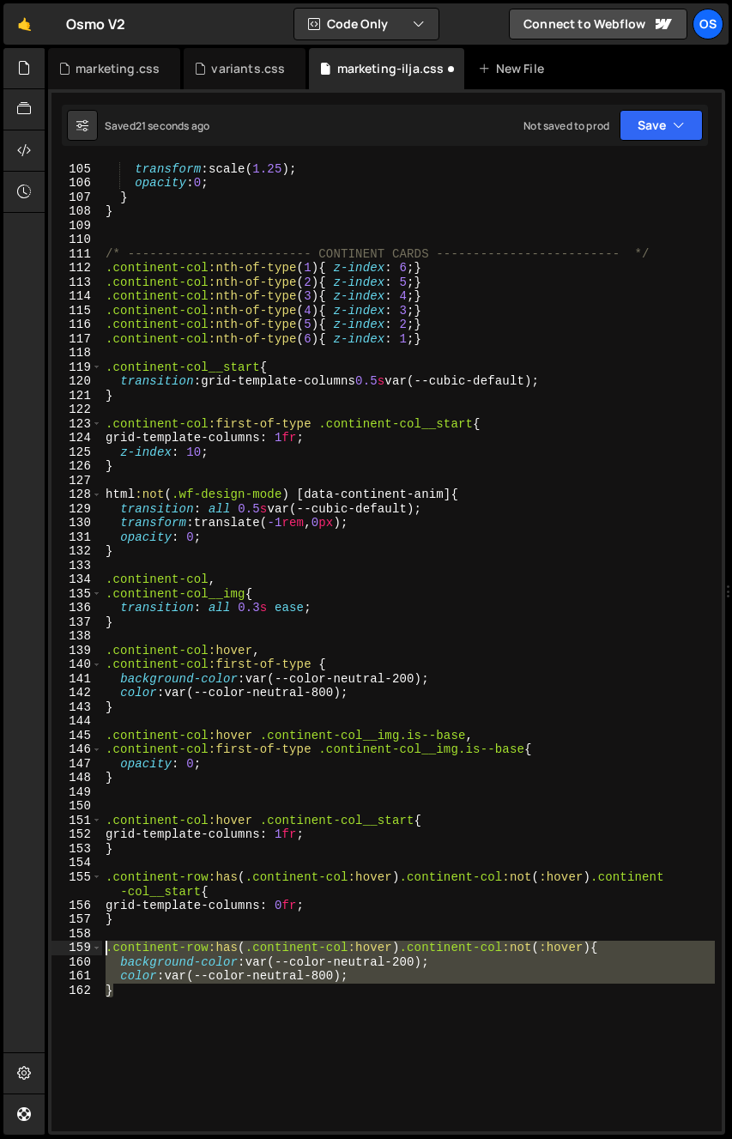
drag, startPoint x: 153, startPoint y: 987, endPoint x: 34, endPoint y: 944, distance: 126.0
click at [34, 944] on div "Hold on a sec... Are you certain you wish to leave this page? Any changes you'v…" at bounding box center [366, 569] width 732 height 1139
type textarea ".continent-row:has( .continent-col:hover) .continent-col:not(:hover){ backgroun…"
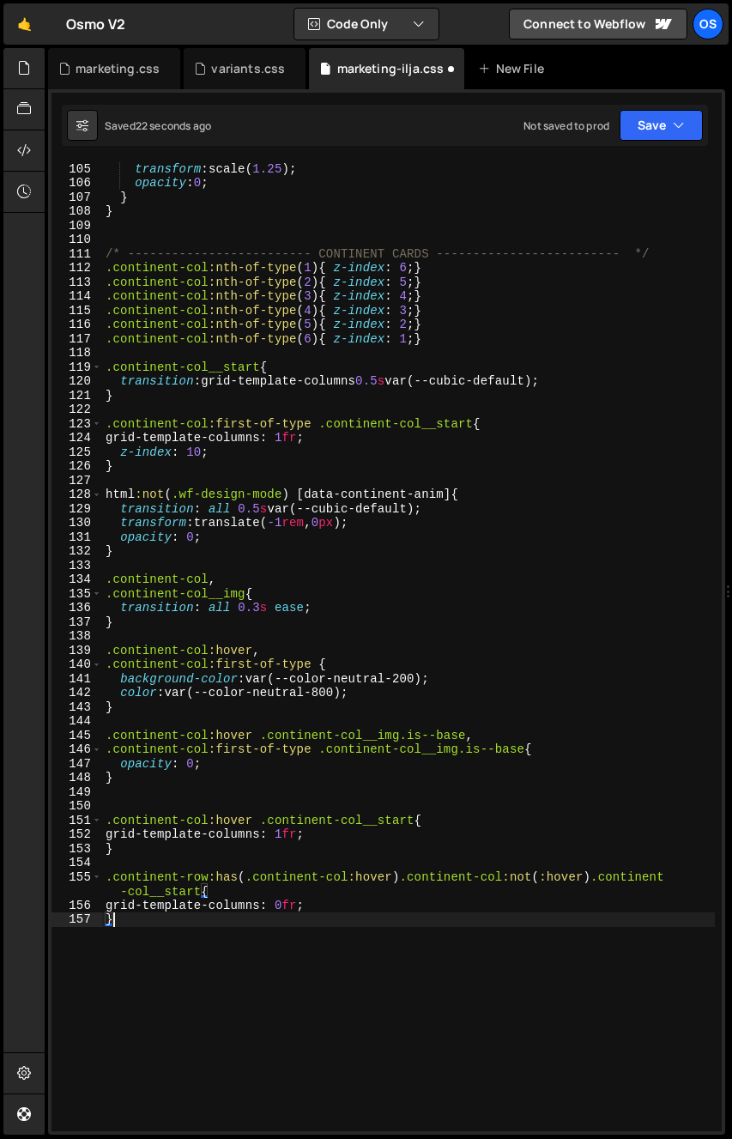
click at [345, 882] on div "100 % { transform : scale( 1.25 ) ; opacity : 0 ; } } /* ----------------------…" at bounding box center [408, 647] width 613 height 999
type textarea ".continent-row:has( .continent-col:hover) .continent-col:not(:hover) .continent…"
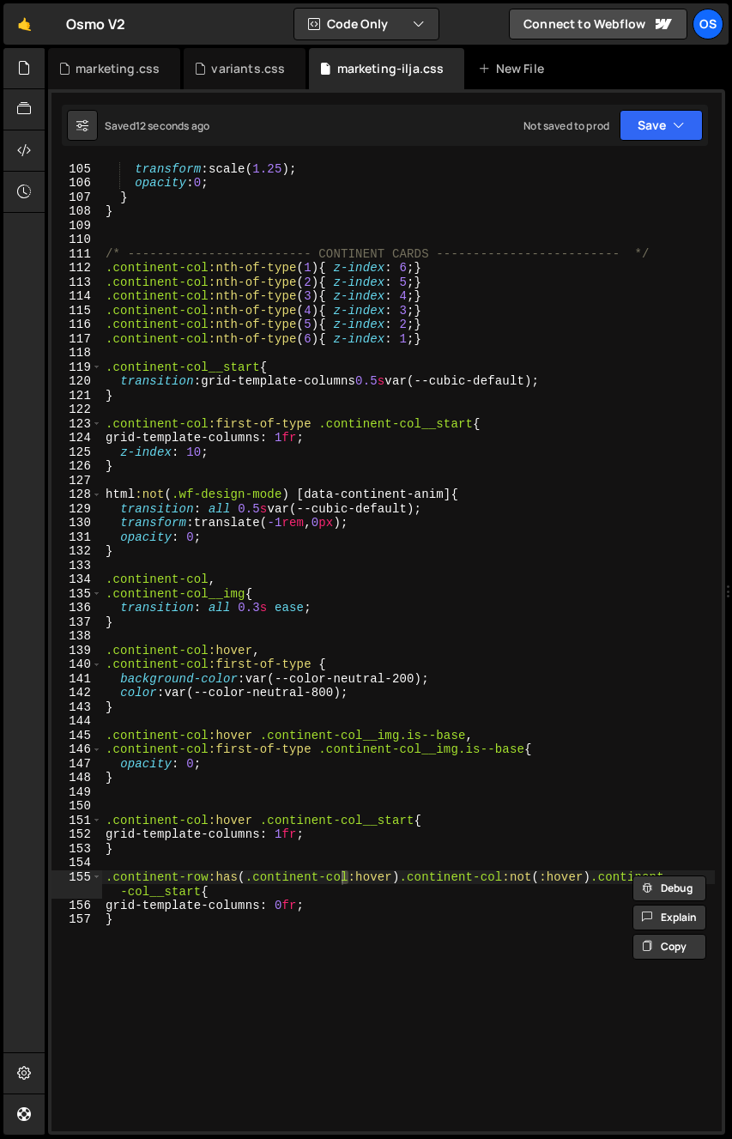
click at [295, 807] on div "100 % { transform : scale( 1.25 ) ; opacity : 0 ; } } /* ----------------------…" at bounding box center [408, 647] width 613 height 999
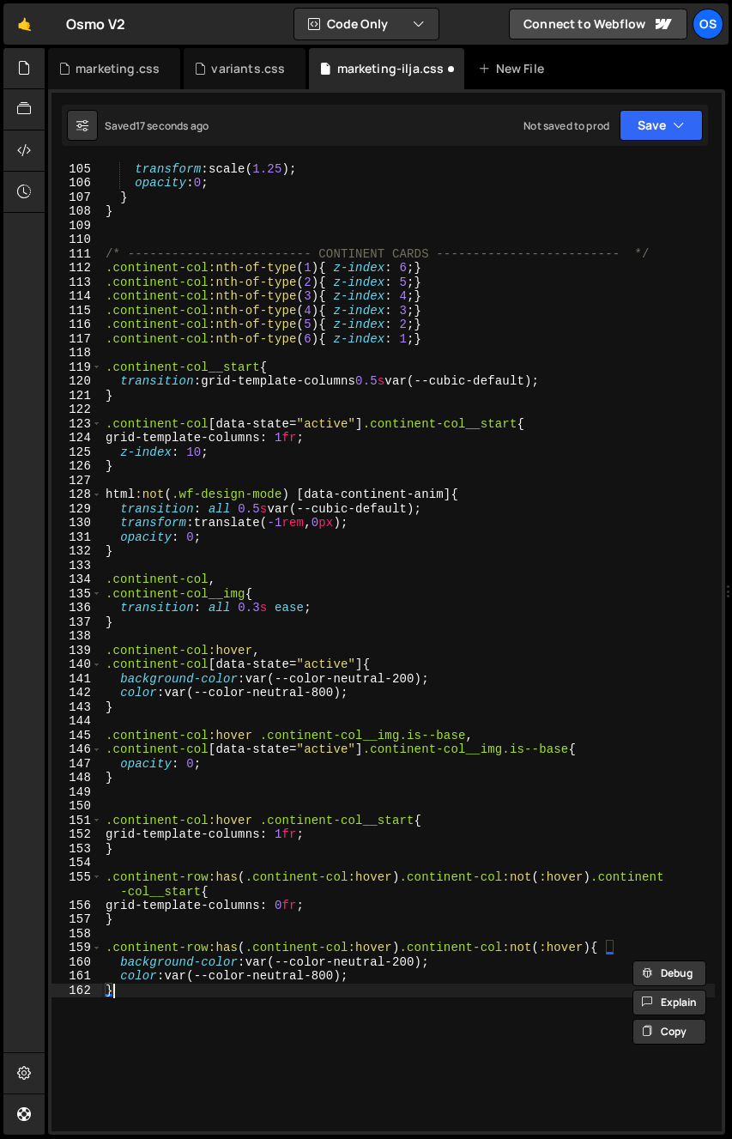
click at [282, 1053] on div "100 % { transform : scale( 1.25 ) ; opacity : 0 ; } } /* ----------------------…" at bounding box center [408, 647] width 613 height 999
click at [349, 1062] on div "100 % { transform : scale( 1.25 ) ; opacity : 0 ; } } /* ----------------------…" at bounding box center [408, 647] width 613 height 999
click at [403, 1057] on div "100 % { transform : scale( 1.25 ) ; opacity : 0 ; } } /* ----------------------…" at bounding box center [408, 647] width 613 height 999
click at [605, 1006] on div "100 % { transform : scale( 1.25 ) ; opacity : 0 ; } } /* ----------------------…" at bounding box center [408, 647] width 613 height 999
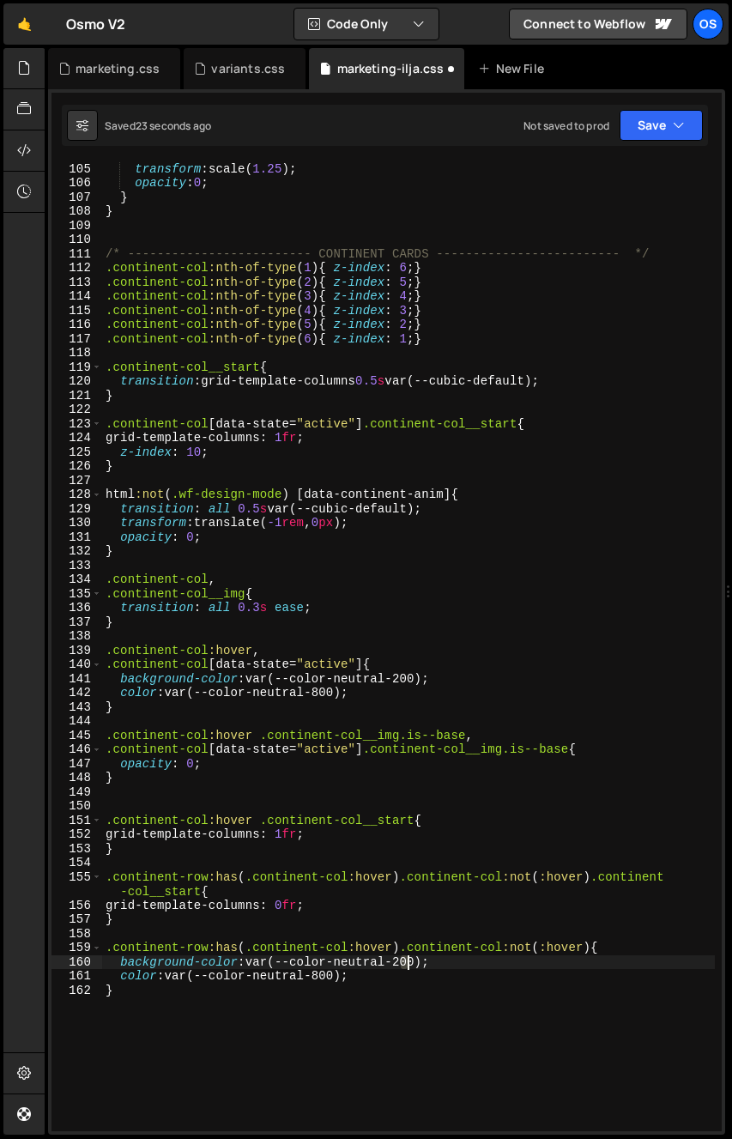
click at [408, 966] on div "100 % { transform : scale( 1.25 ) ; opacity : 0 ; } } /* ----------------------…" at bounding box center [408, 647] width 613 height 999
click at [319, 979] on div "100 % { transform : scale( 1.25 ) ; opacity : 0 ; } } /* ----------------------…" at bounding box center [408, 647] width 613 height 999
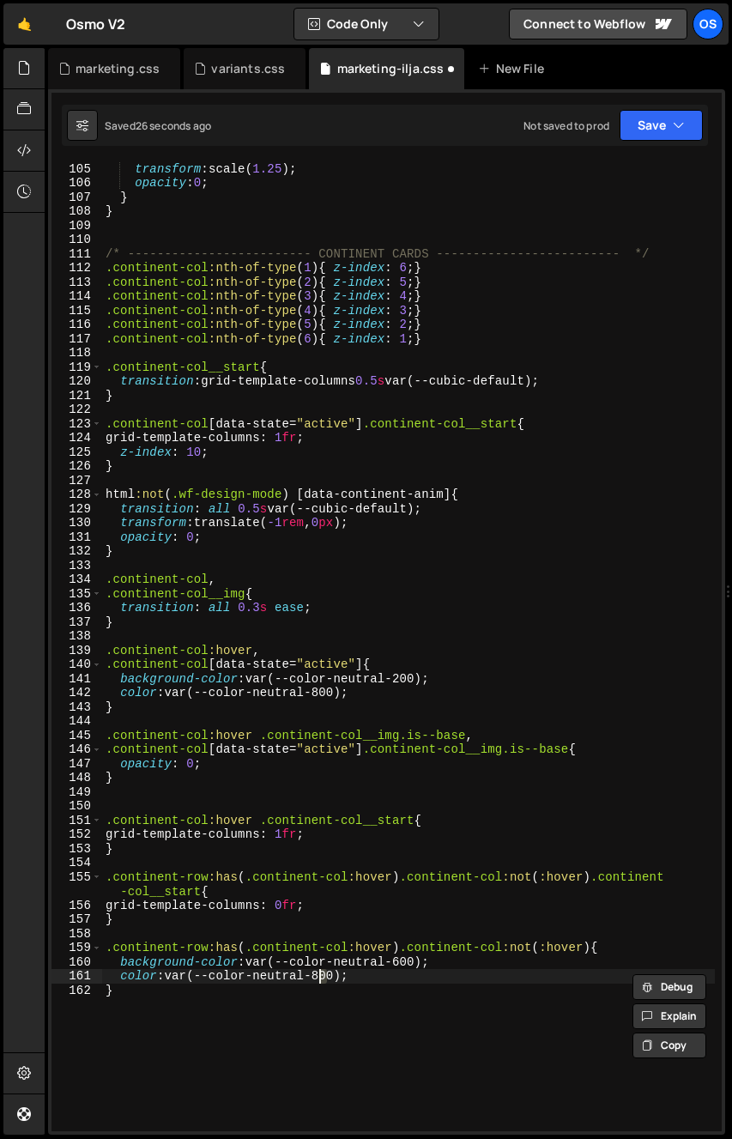
scroll to position [0, 15]
drag, startPoint x: 304, startPoint y: 1040, endPoint x: 50, endPoint y: 982, distance: 260.6
click at [304, 1039] on div "100 % { transform : scale( 1.25 ) ; opacity : 0 ; } } /* ----------------------…" at bounding box center [408, 647] width 613 height 999
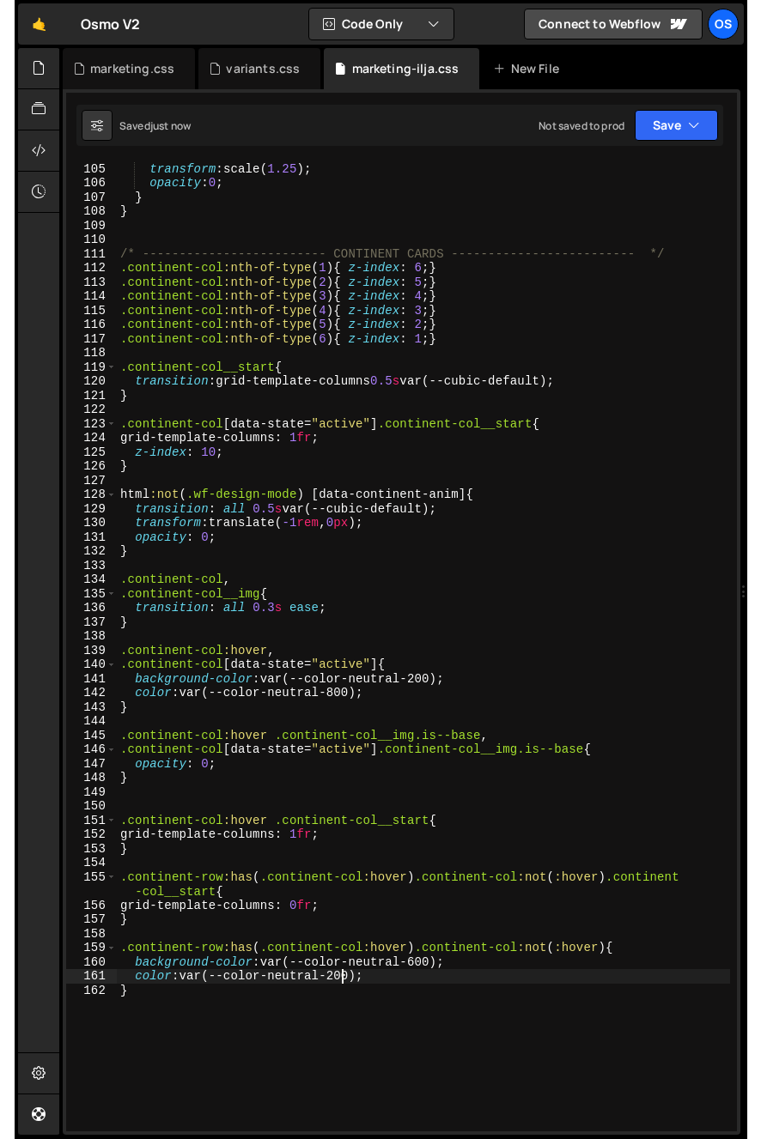
scroll to position [0, 0]
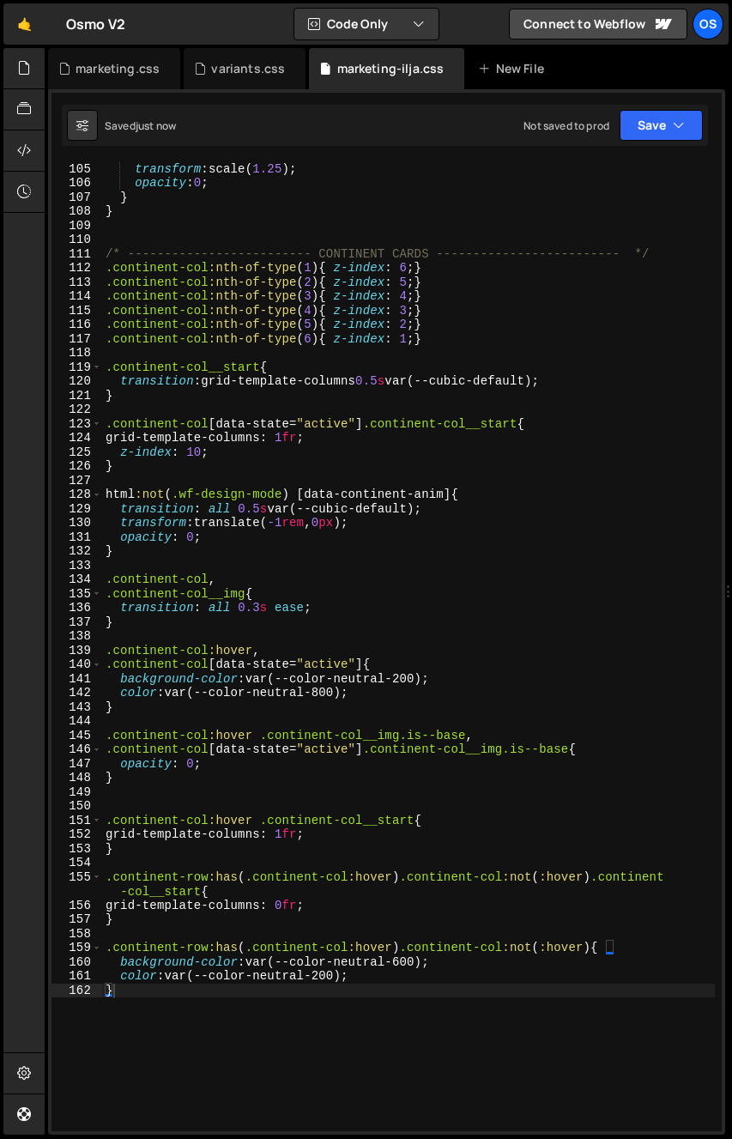
drag, startPoint x: 376, startPoint y: 961, endPoint x: 337, endPoint y: 1025, distance: 75.5
click at [375, 961] on div "100 % { transform : scale( 1.25 ) ; opacity : 0 ; } } /* ----------------------…" at bounding box center [408, 647] width 613 height 999
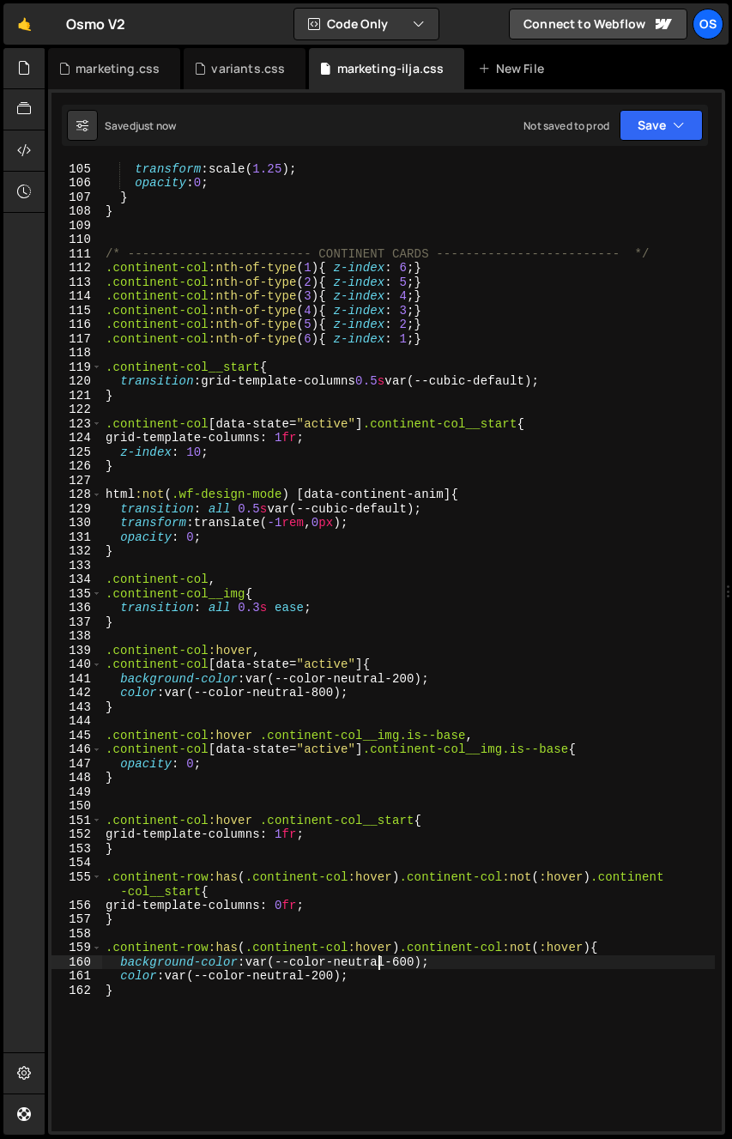
click at [331, 1028] on div "100 % { transform : scale( 1.25 ) ; opacity : 0 ; } } /* ----------------------…" at bounding box center [408, 647] width 613 height 999
type textarea "}"
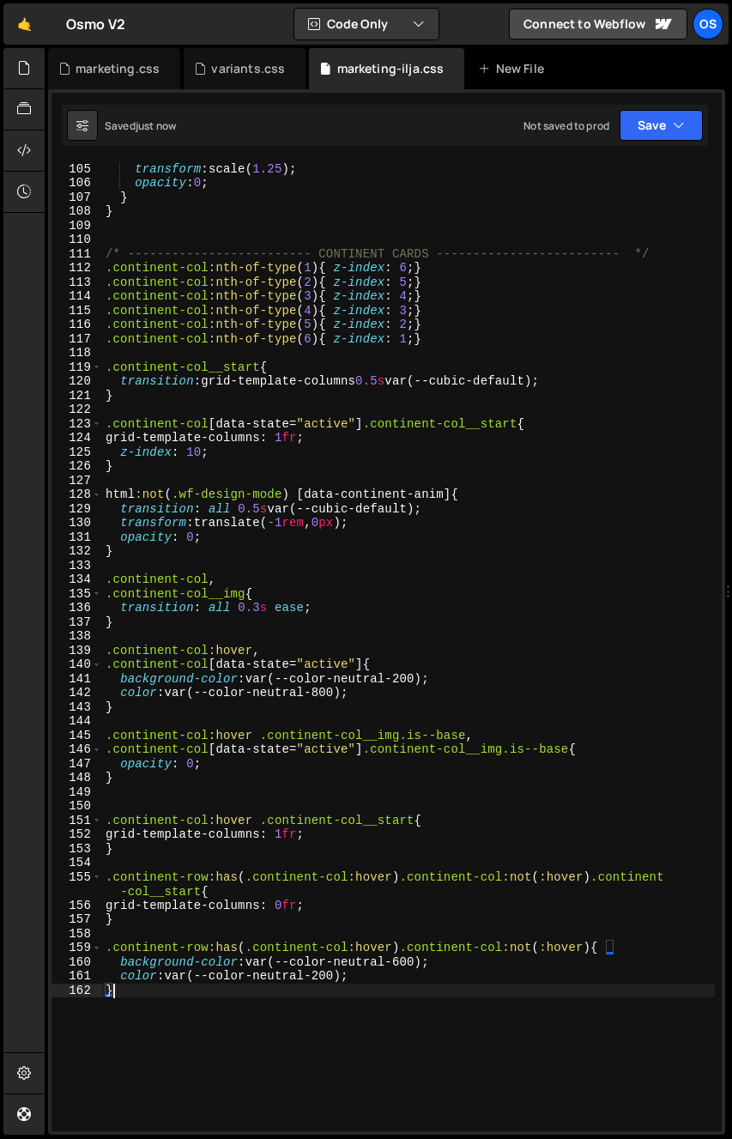
click at [196, 999] on div "100 % { transform : scale( 1.25 ) ; opacity : 0 ; } } /* ----------------------…" at bounding box center [408, 647] width 613 height 999
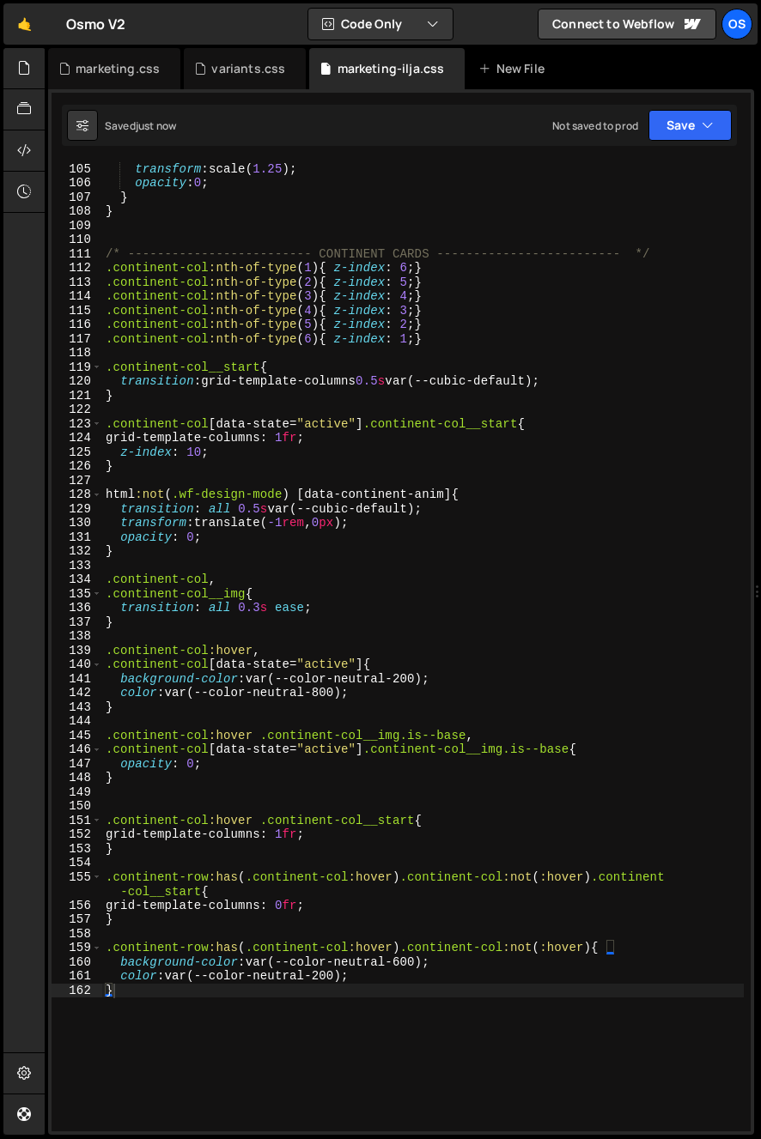
scroll to position [1487, 0]
click at [204, 701] on div "100 % { transform : scale( 1.25 ) ; opacity : 0 ; } } /* ----------------------…" at bounding box center [422, 647] width 641 height 999
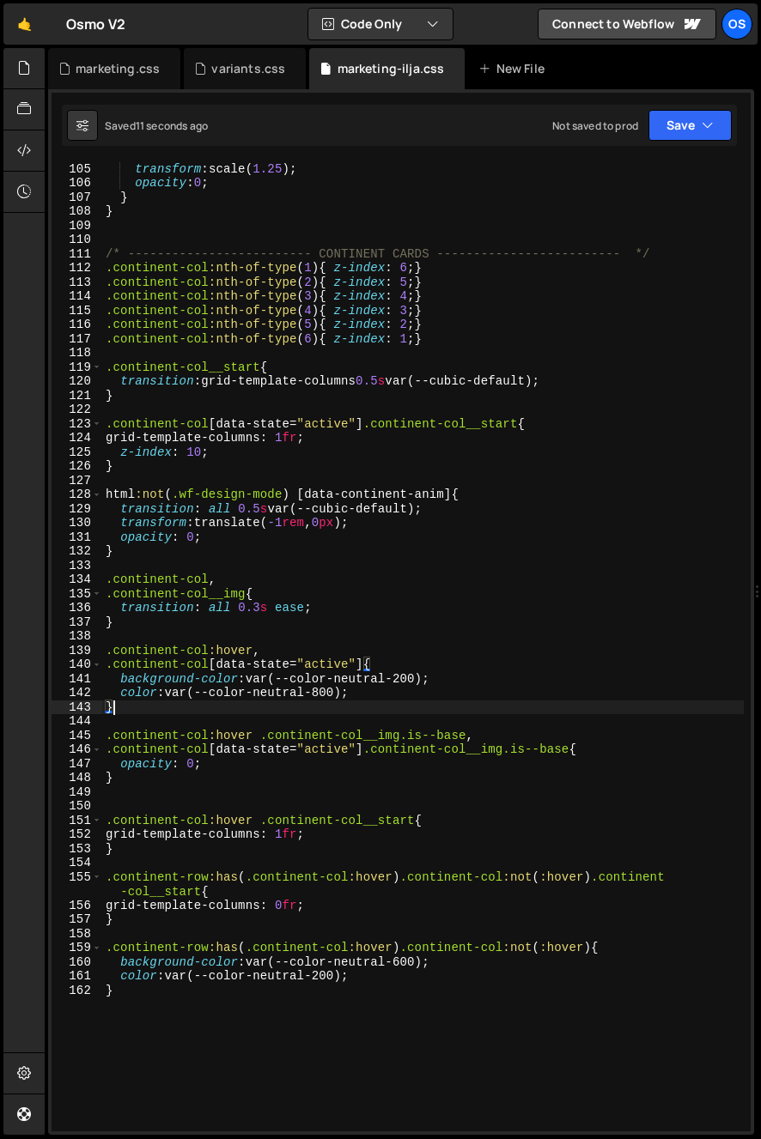
click at [334, 998] on div "100 % { transform : scale( 1.25 ) ; opacity : 0 ; } } /* ----------------------…" at bounding box center [422, 647] width 641 height 999
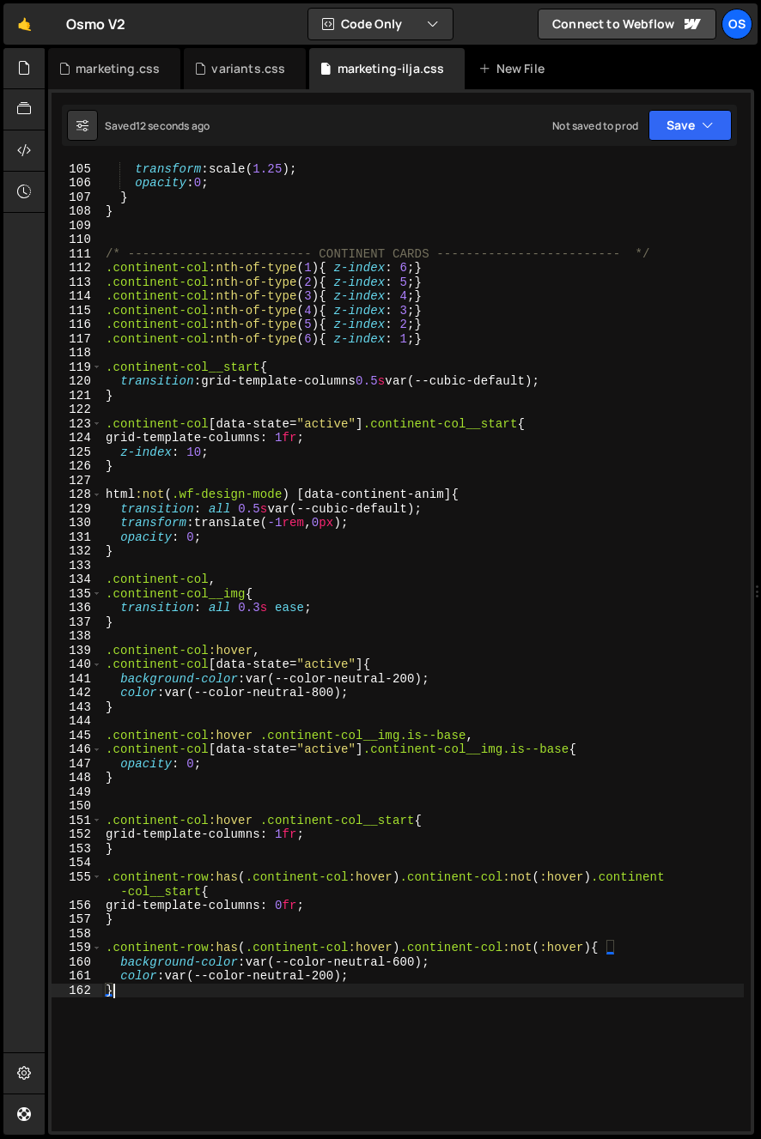
click at [149, 863] on div "100 % { transform : scale( 1.25 ) ; opacity : 0 ; } } /* ----------------------…" at bounding box center [422, 647] width 641 height 999
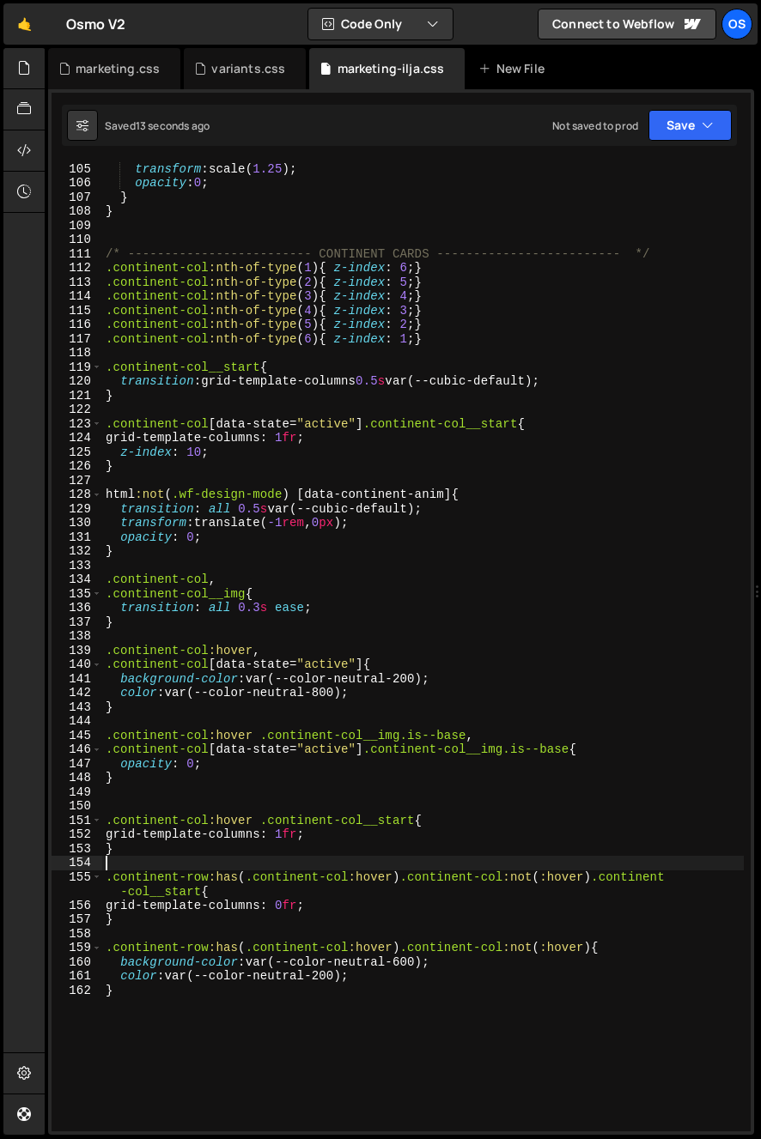
click at [195, 910] on div "100 % { transform : scale( 1.25 ) ; opacity : 0 ; } } /* ----------------------…" at bounding box center [422, 647] width 641 height 999
type textarea "grid-template-columns: 0fr;"
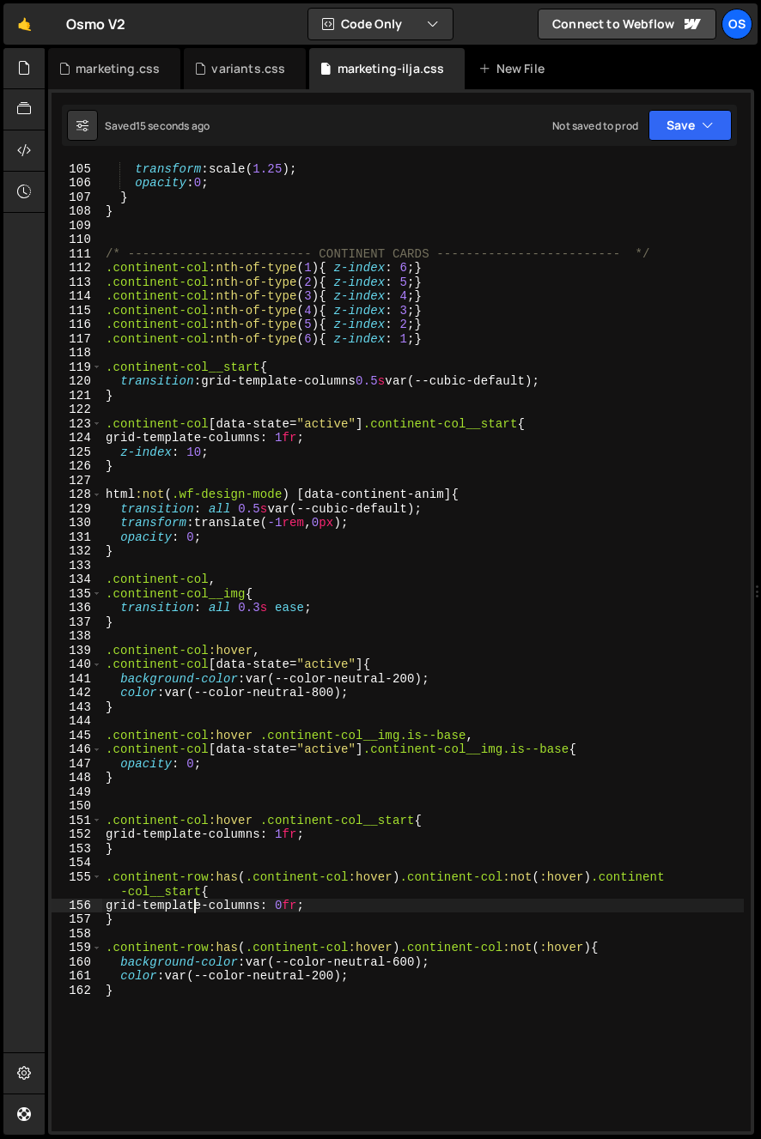
click at [418, 907] on div "100 % { transform : scale( 1.25 ) ; opacity : 0 ; } } /* ----------------------…" at bounding box center [422, 647] width 641 height 999
click at [424, 904] on div "100 % { transform : scale( 1.25 ) ; opacity : 0 ; } } /* ----------------------…" at bounding box center [422, 647] width 641 height 999
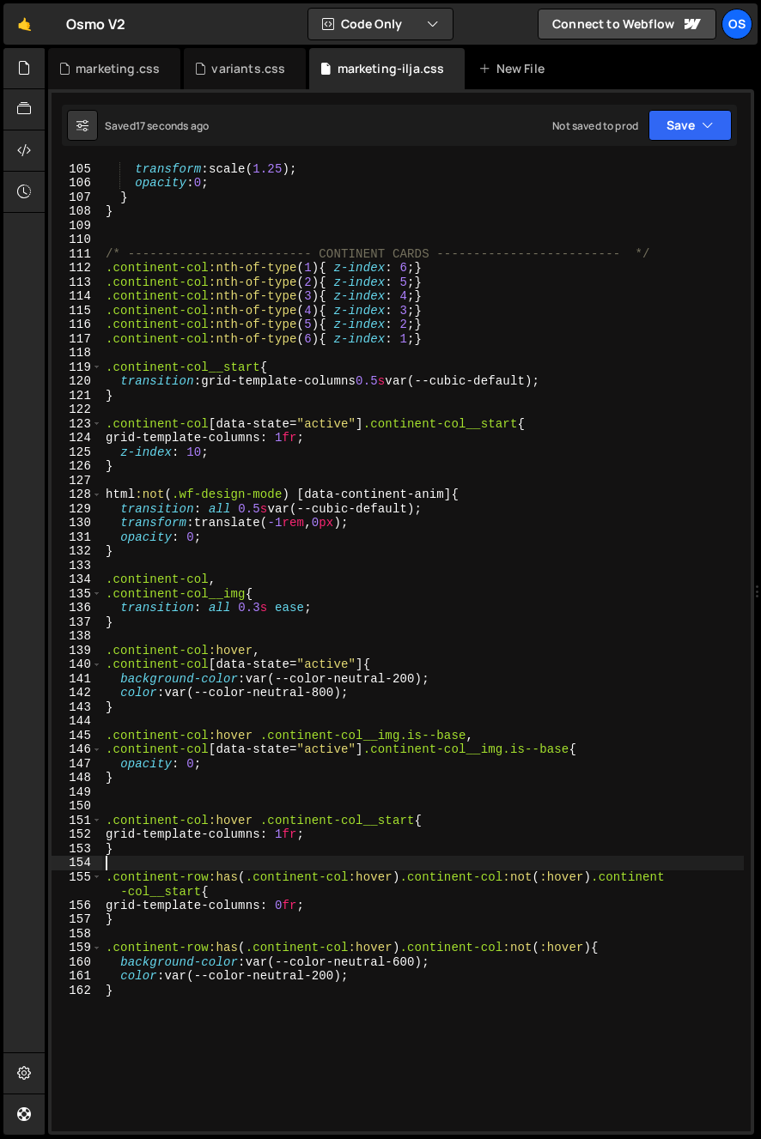
click at [246, 865] on div "100 % { transform : scale( 1.25 ) ; opacity : 0 ; } } /* ----------------------…" at bounding box center [422, 647] width 641 height 999
click at [145, 862] on div "100 % { transform : scale( 1.25 ) ; opacity : 0 ; } } /* ----------------------…" at bounding box center [422, 647] width 641 height 999
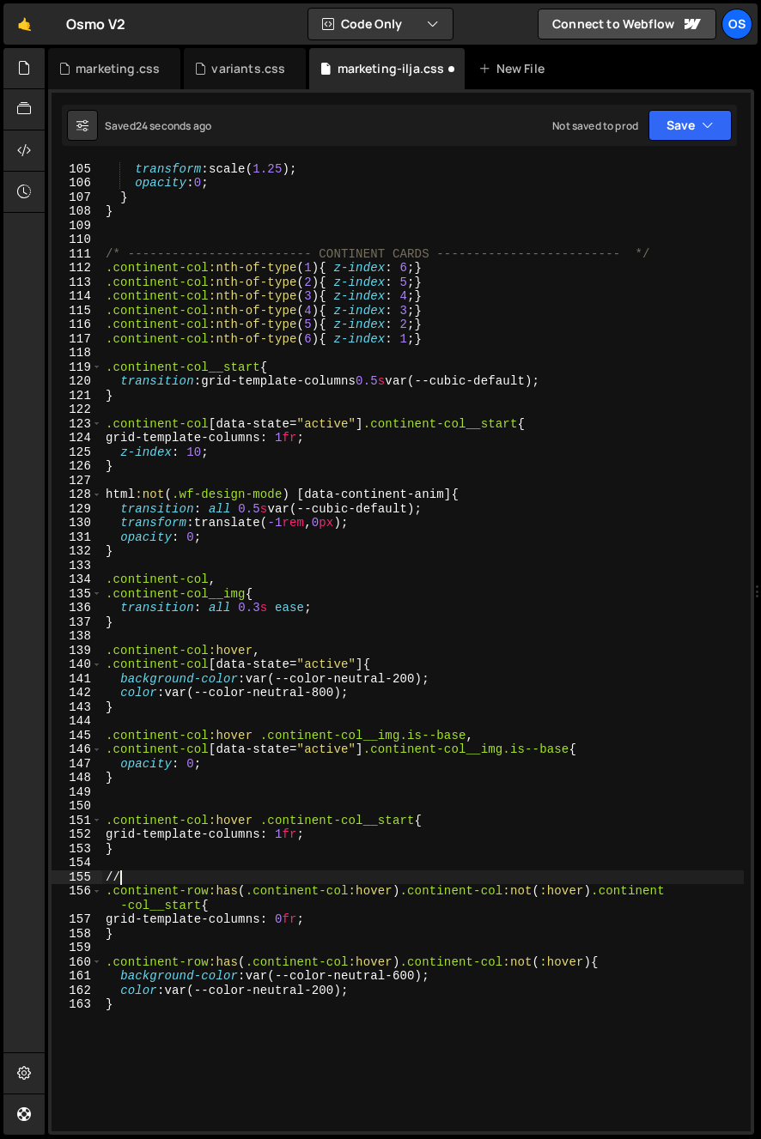
scroll to position [0, 0]
type textarea "/"
drag, startPoint x: 163, startPoint y: 1090, endPoint x: 140, endPoint y: 1064, distance: 34.7
click at [159, 1079] on div "100 % { transform : scale( 1.25 ) ; opacity : 0 ; } } /* ----------------------…" at bounding box center [422, 647] width 641 height 999
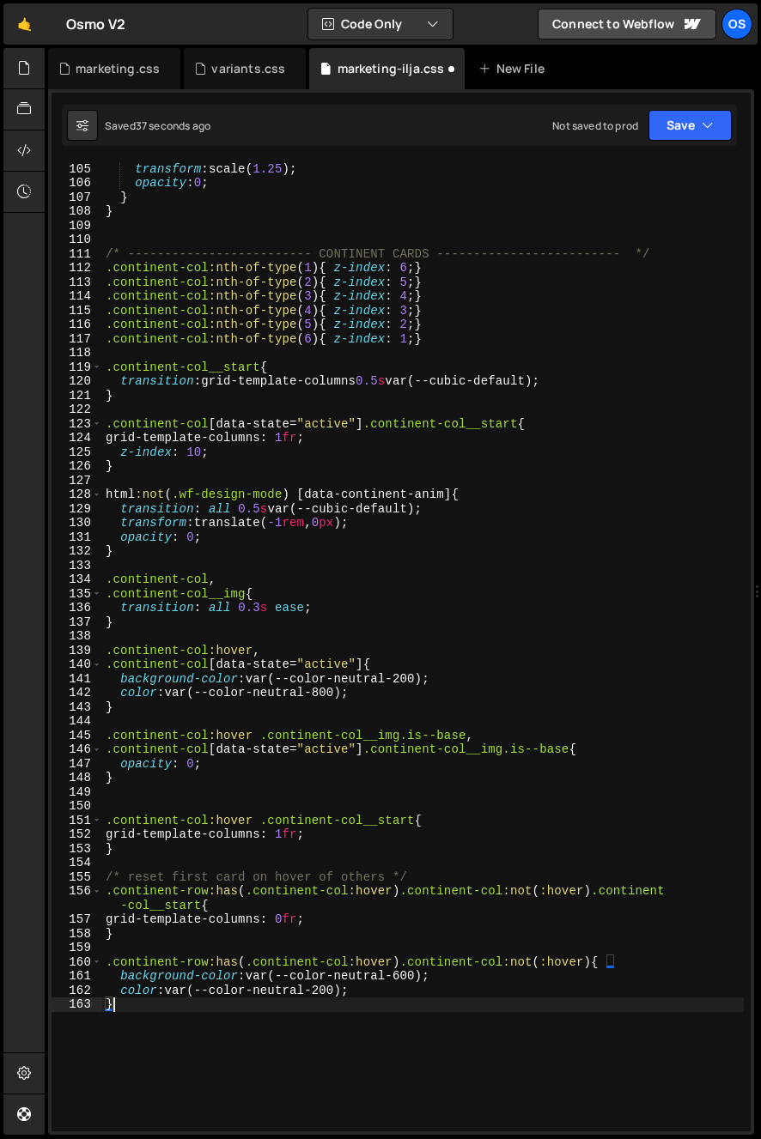
scroll to position [0, 0]
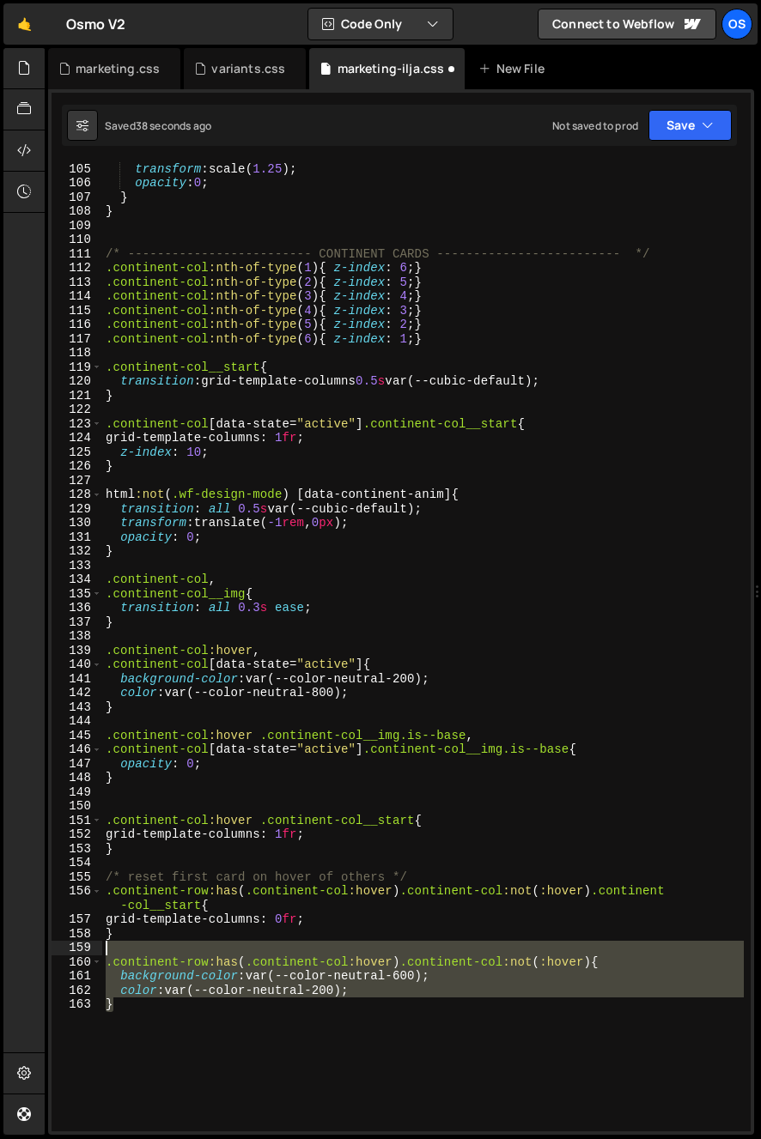
drag, startPoint x: 110, startPoint y: 999, endPoint x: 94, endPoint y: 952, distance: 49.1
click at [94, 952] on div "} 104 105 106 107 108 109 110 111 112 113 114 115 116 117 118 119 120 121 122 1…" at bounding box center [401, 646] width 699 height 970
click at [113, 1028] on div "100 % { transform : scale( 1.25 ) ; opacity : 0 ; } } /* ----------------------…" at bounding box center [422, 646] width 641 height 970
type textarea "}"
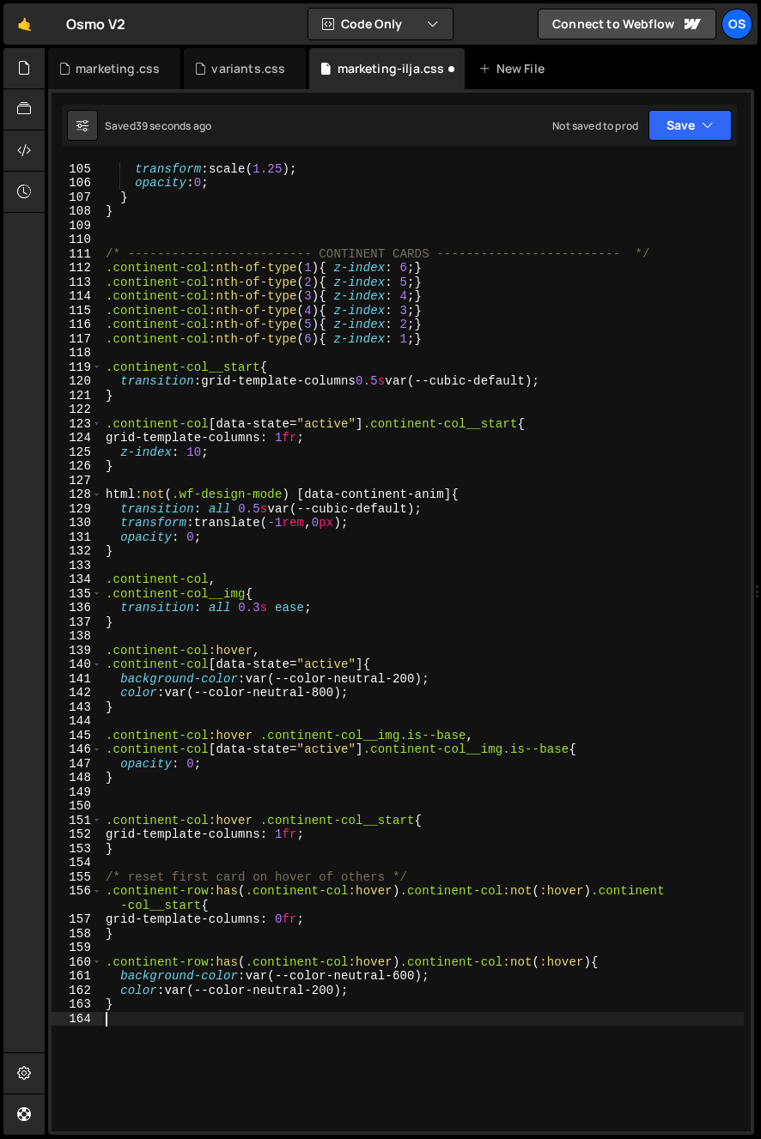
paste textarea "}"
type textarea "}"
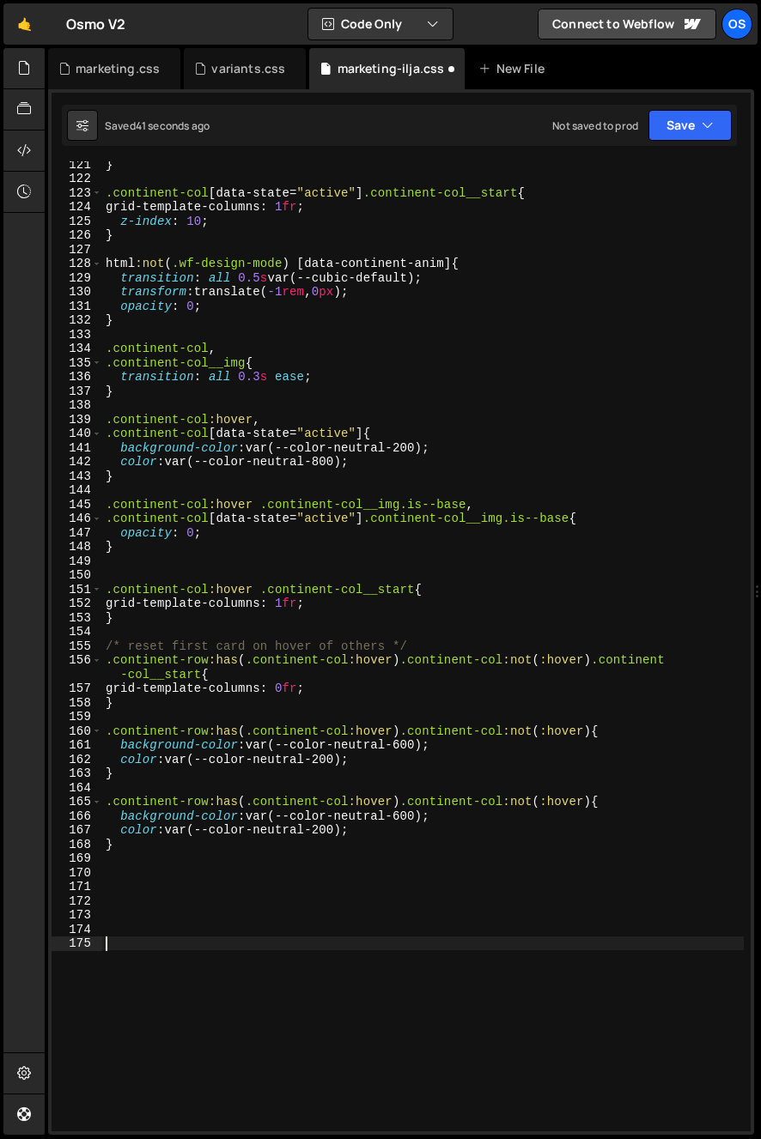
click at [705, 799] on div "} .continent-col [ data-state = " active " ] .continent-col__start { grid-templ…" at bounding box center [422, 656] width 641 height 999
type textarea ".continent-row:has( .continent-col:hover) .continent-col:not(:hover){"
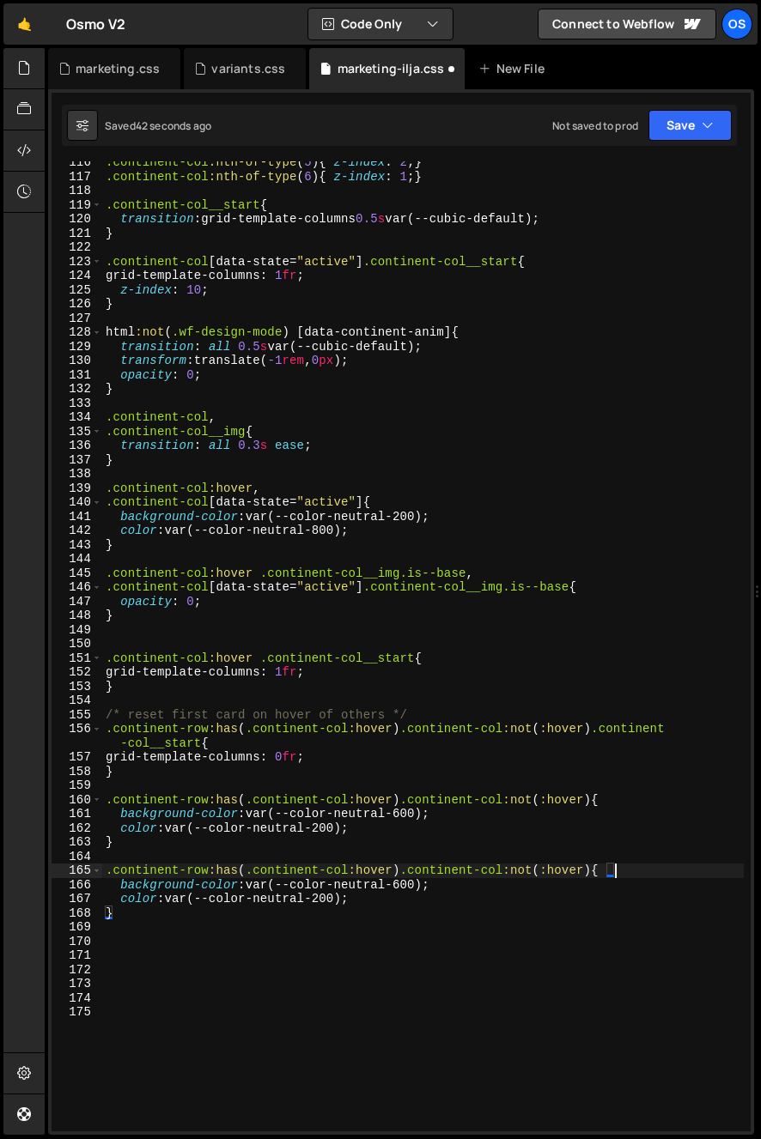
scroll to position [1649, 0]
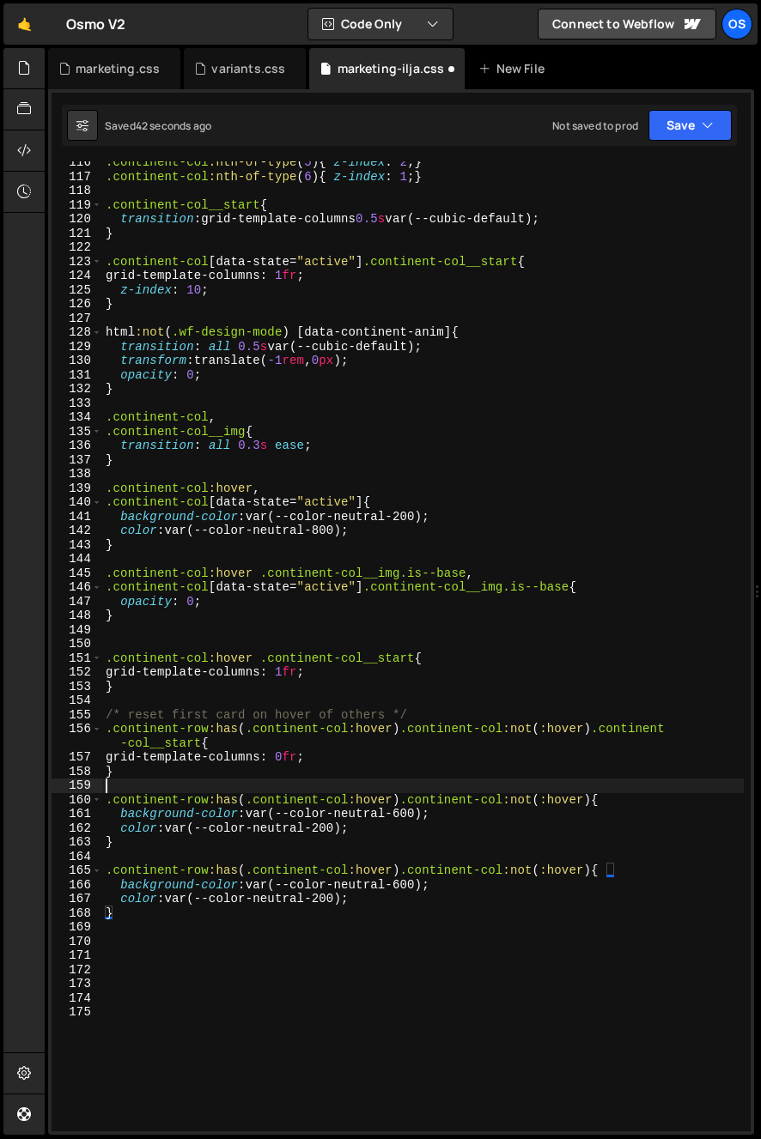
click at [575, 786] on div ".continent-col :nth-of-type ( 5 ) { z-index : 2 ; } .continent-col :nth-of-type…" at bounding box center [422, 654] width 641 height 999
click at [372, 883] on div ".continent-col :nth-of-type ( 5 ) { z-index : 2 ; } .continent-col :nth-of-type…" at bounding box center [422, 654] width 641 height 999
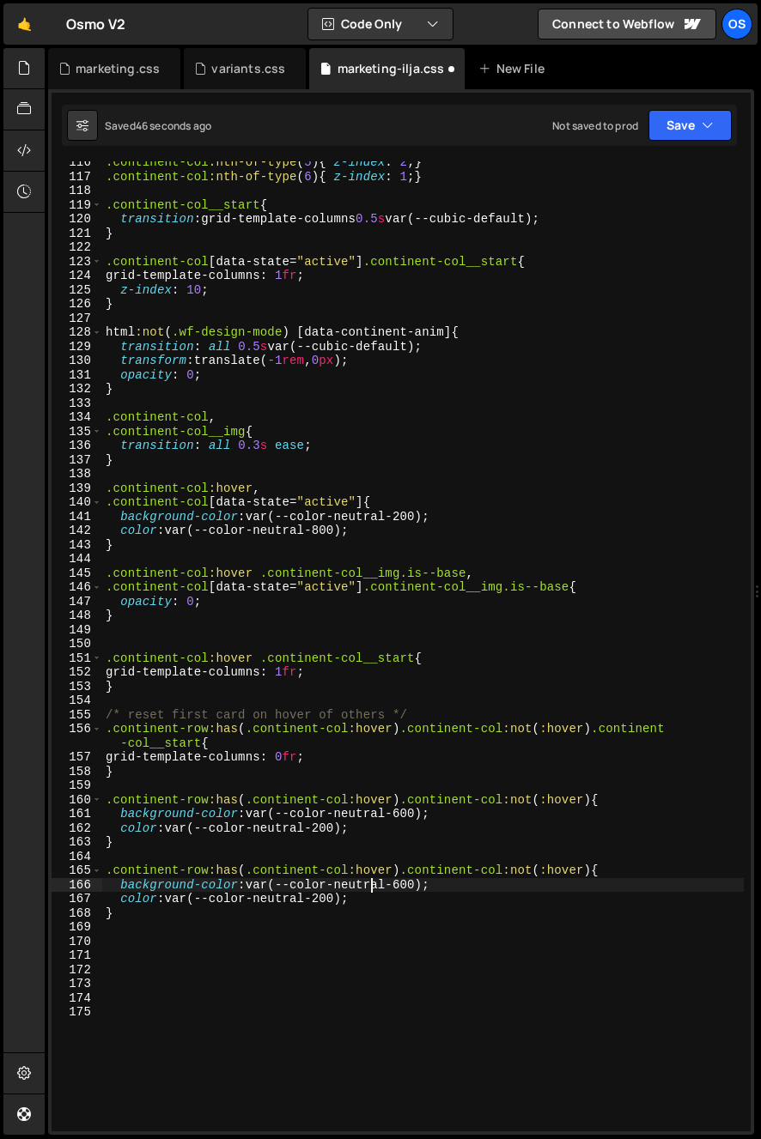
click at [321, 511] on div ".continent-col :nth-of-type ( 5 ) { z-index : 2 ; } .continent-col :nth-of-type…" at bounding box center [422, 654] width 641 height 999
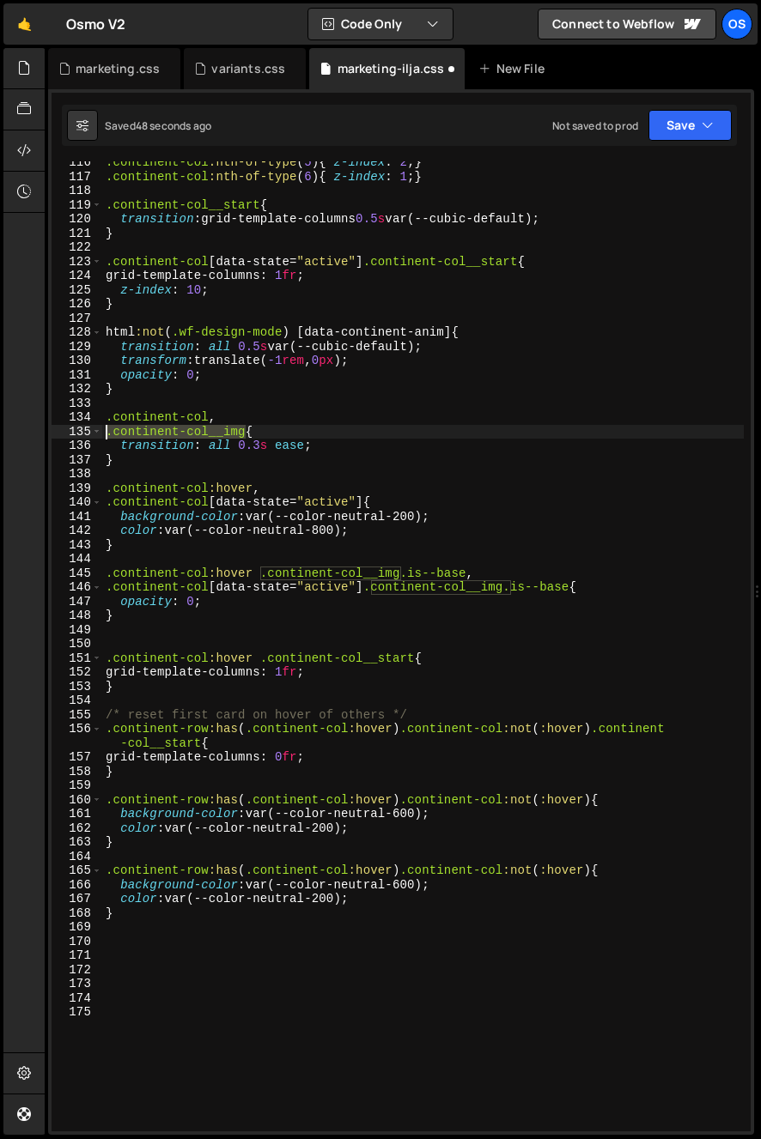
drag, startPoint x: 247, startPoint y: 431, endPoint x: 70, endPoint y: 428, distance: 176.9
click at [70, 428] on div "background-color: var(--color-neutral-200); 116 117 118 119 120 121 122 123 124…" at bounding box center [401, 646] width 699 height 970
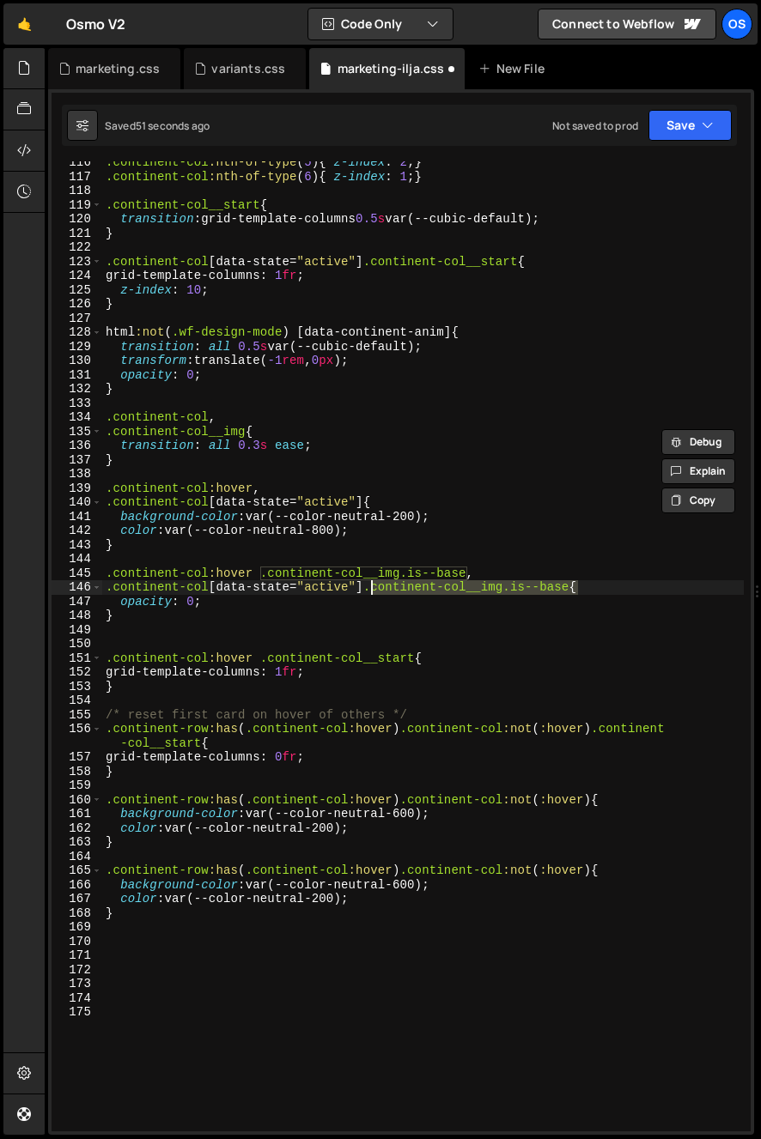
drag, startPoint x: 574, startPoint y: 590, endPoint x: 367, endPoint y: 593, distance: 206.1
click at [367, 593] on div ".continent-col :nth-of-type ( 5 ) { z-index : 2 ; } .continent-col :nth-of-type…" at bounding box center [422, 654] width 641 height 999
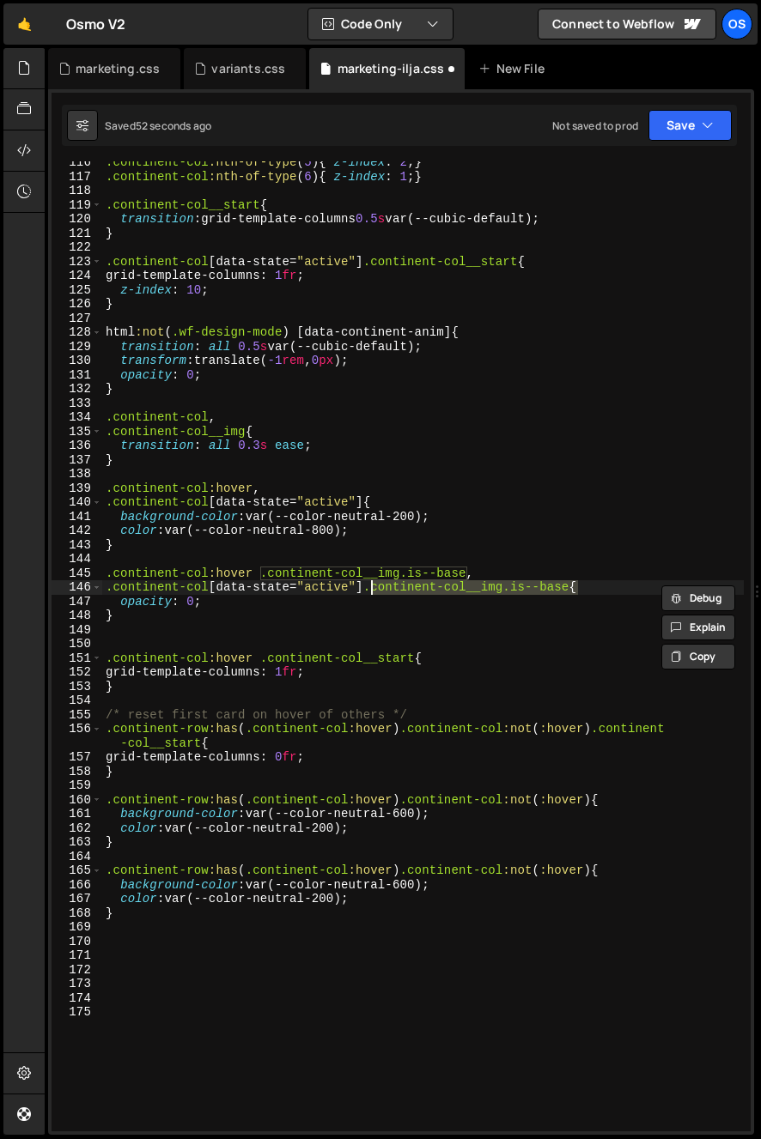
click at [607, 871] on div ".continent-col :nth-of-type ( 5 ) { z-index : 2 ; } .continent-col :nth-of-type…" at bounding box center [422, 654] width 641 height 999
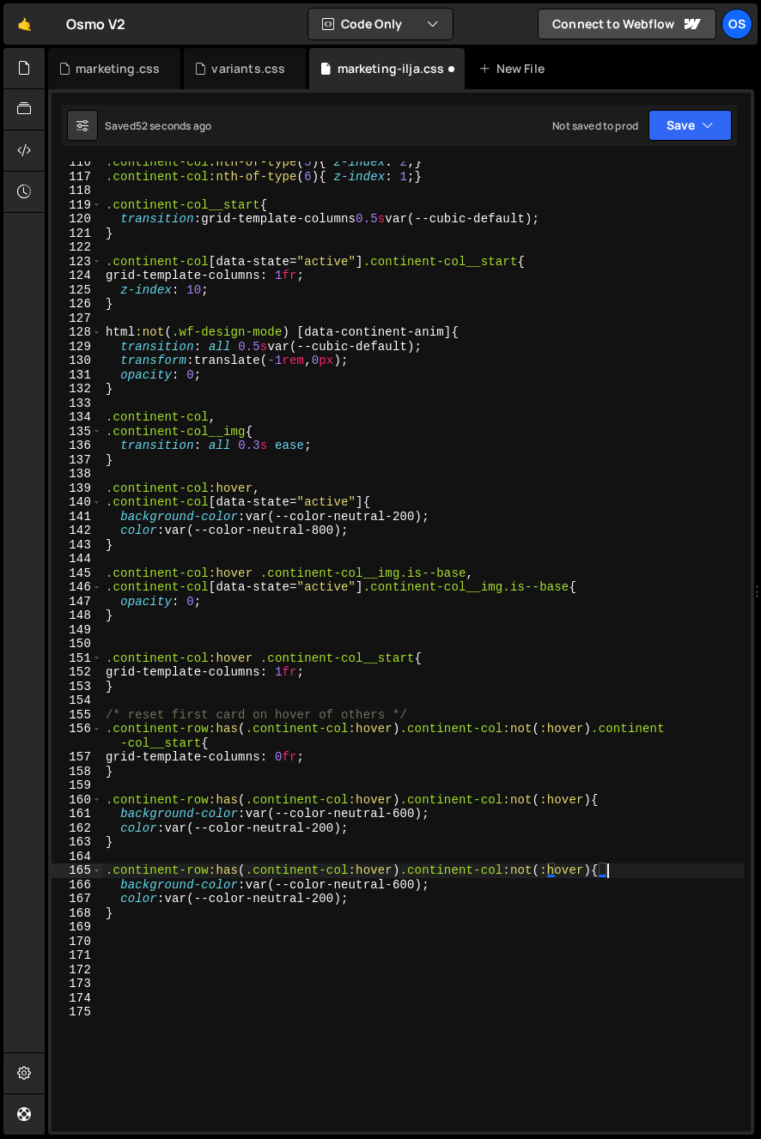
scroll to position [0, 35]
paste textarea ".continent-col__img.is--base"
type textarea ".continent-row:has( .continent-col:hover) .continent-col:not(:hover) .continent…"
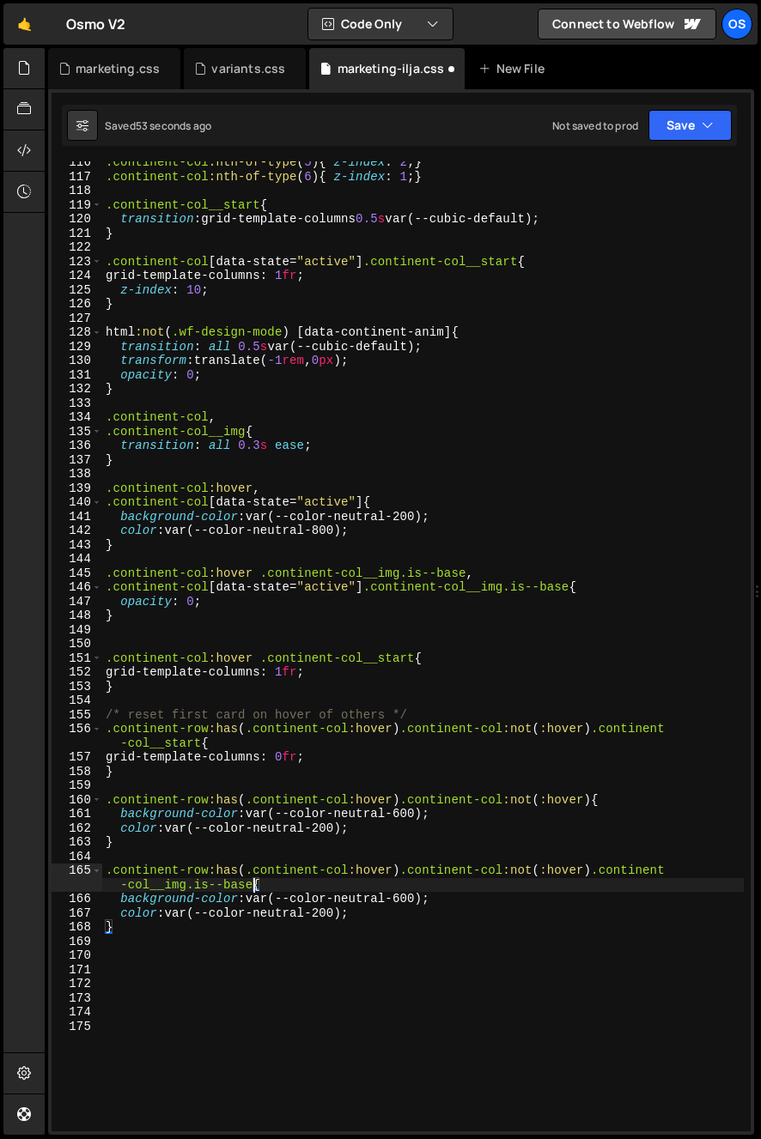
drag, startPoint x: 355, startPoint y: 983, endPoint x: 355, endPoint y: 943, distance: 40.4
click at [355, 980] on div ".continent-col :nth-of-type ( 5 ) { z-index : 2 ; } .continent-col :nth-of-type…" at bounding box center [422, 654] width 641 height 999
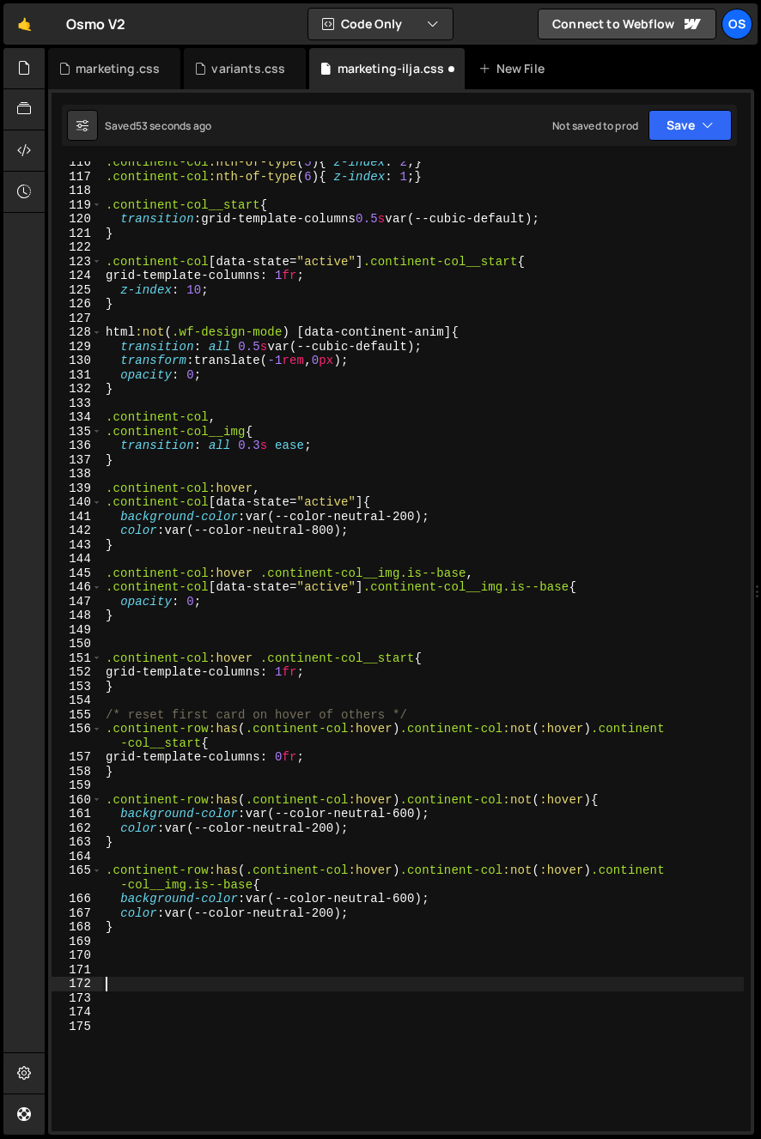
scroll to position [0, 0]
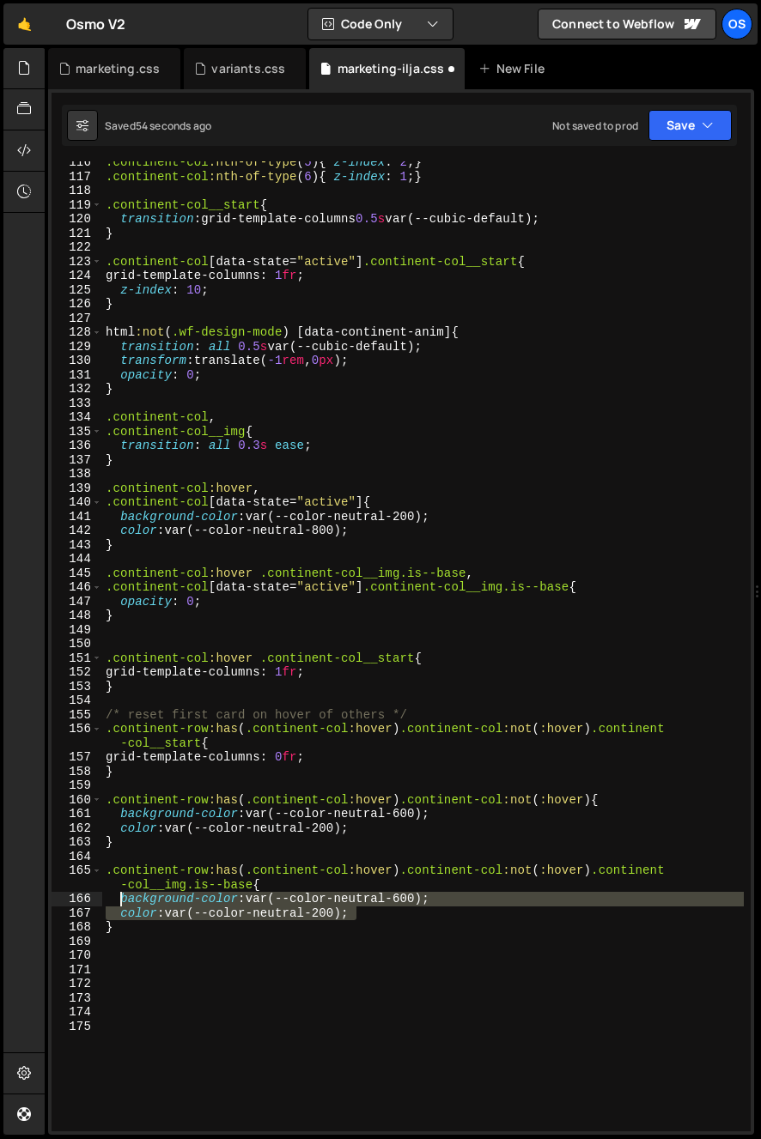
drag, startPoint x: 387, startPoint y: 914, endPoint x: 119, endPoint y: 902, distance: 268.1
click at [118, 902] on div ".continent-col :nth-of-type ( 5 ) { z-index : 2 ; } .continent-col :nth-of-type…" at bounding box center [422, 654] width 641 height 999
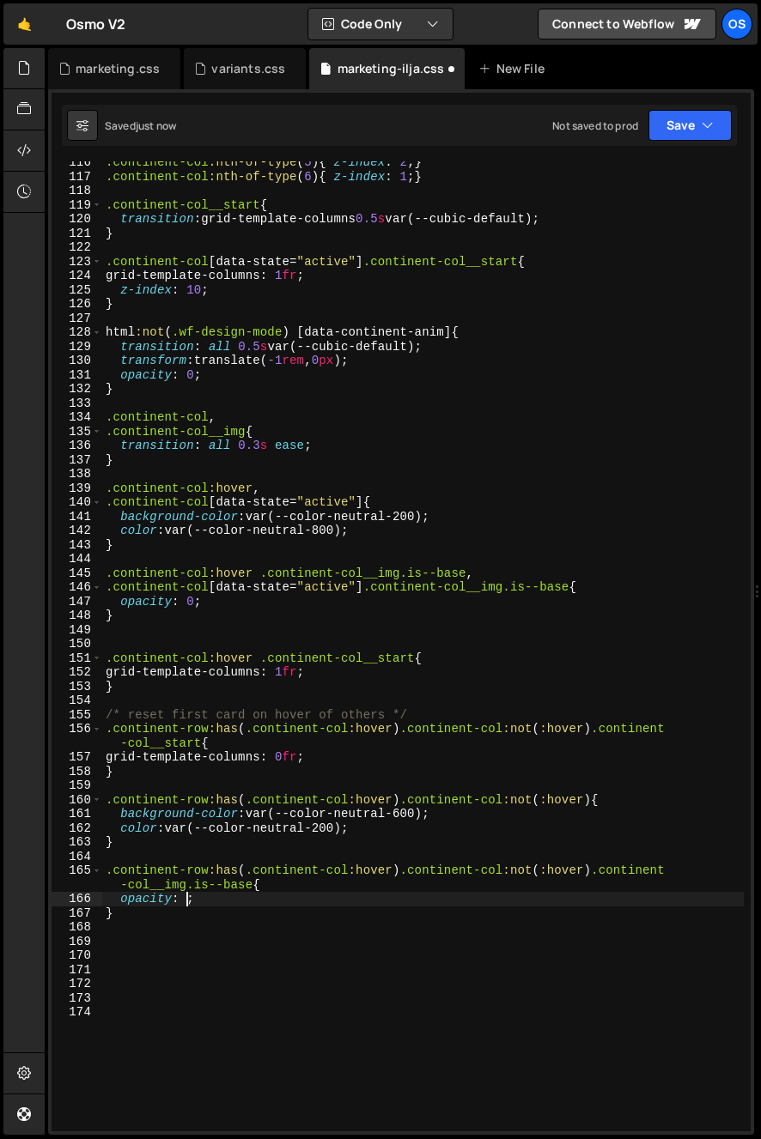
scroll to position [0, 5]
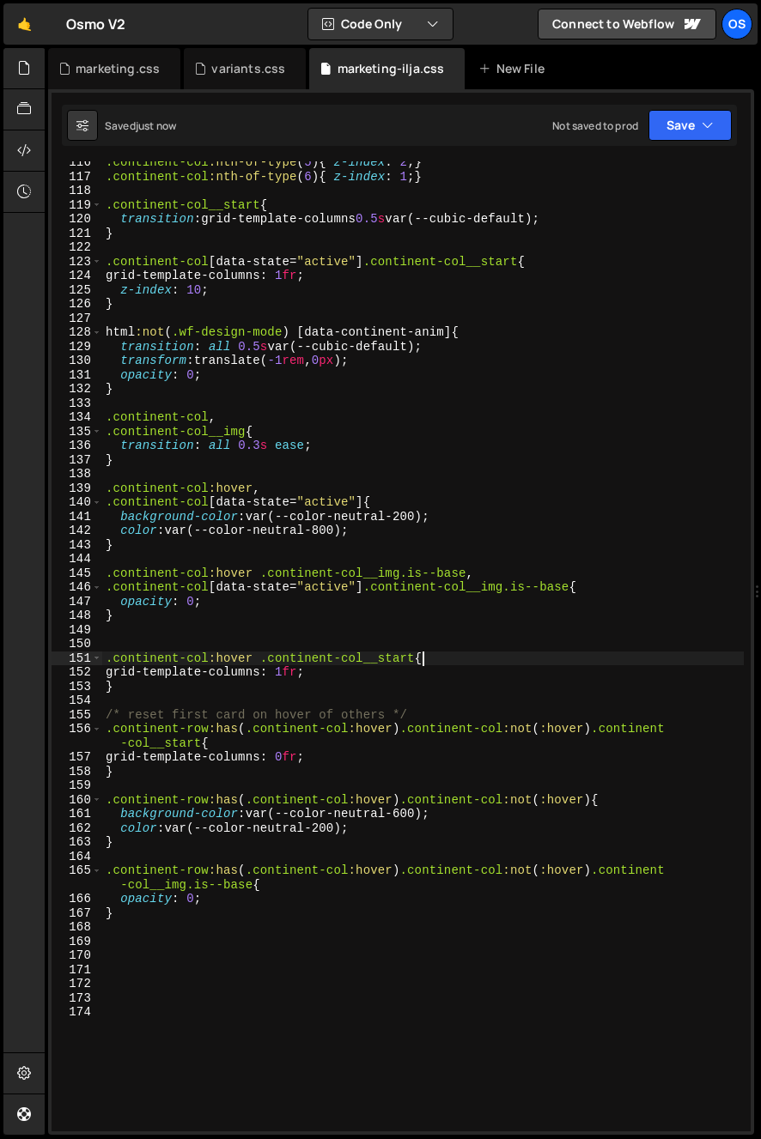
click at [423, 663] on div ".continent-col :nth-of-type ( 5 ) { z-index : 2 ; } .continent-col :nth-of-type…" at bounding box center [422, 654] width 641 height 999
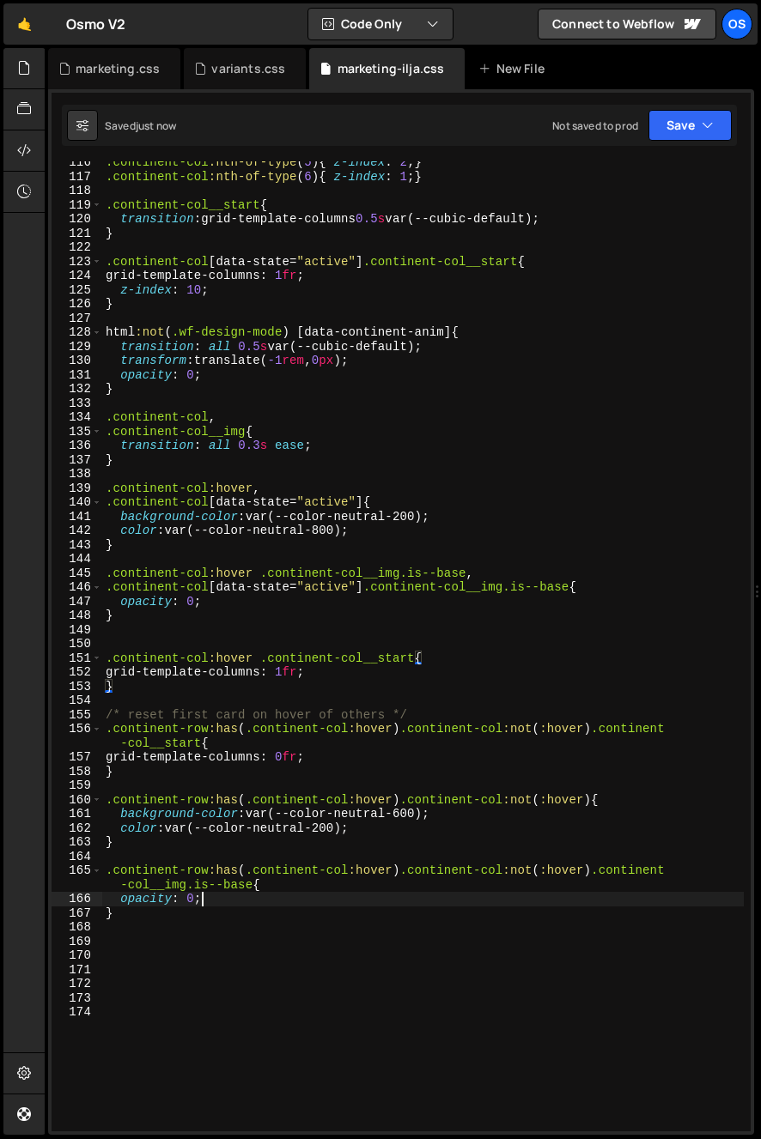
click at [285, 895] on div ".continent-col :nth-of-type ( 5 ) { z-index : 2 ; } .continent-col :nth-of-type…" at bounding box center [422, 654] width 641 height 999
click at [188, 904] on div ".continent-col :nth-of-type ( 5 ) { z-index : 2 ; } .continent-col :nth-of-type…" at bounding box center [422, 654] width 641 height 999
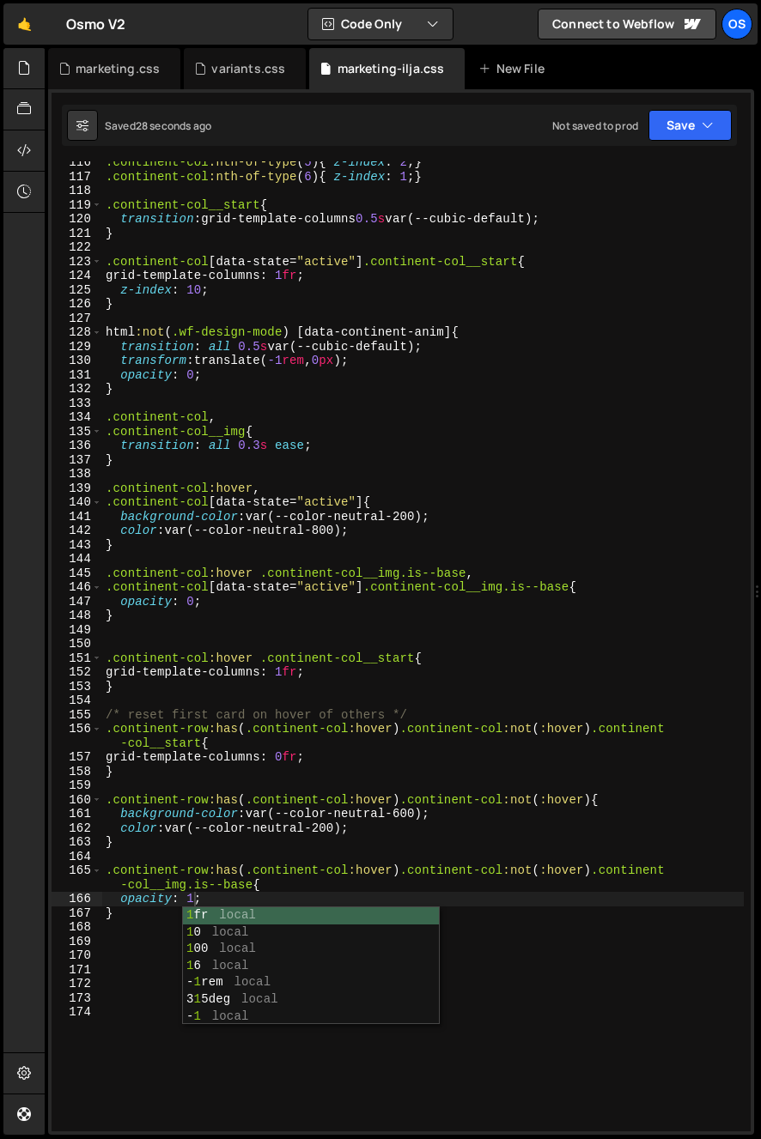
click at [222, 689] on div ".continent-col :nth-of-type ( 5 ) { z-index : 2 ; } .continent-col :nth-of-type…" at bounding box center [422, 654] width 641 height 999
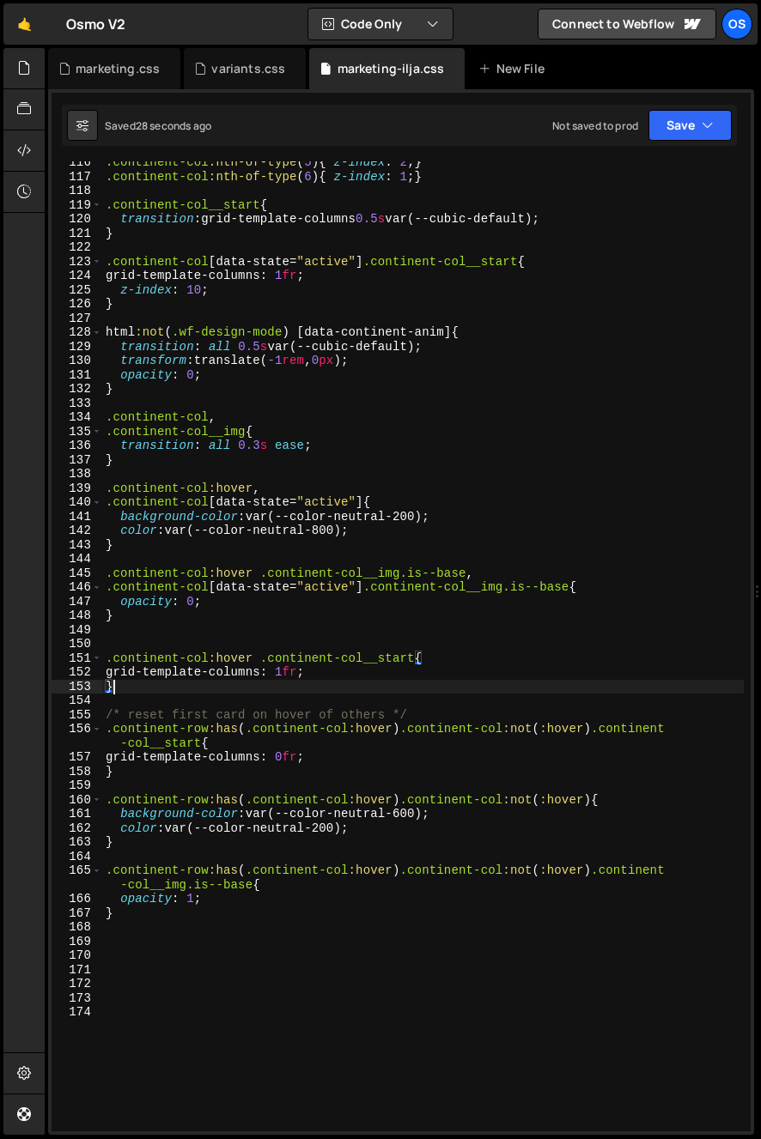
scroll to position [0, 0]
click at [189, 443] on div ".continent-col :nth-of-type ( 5 ) { z-index : 2 ; } .continent-col :nth-of-type…" at bounding box center [422, 654] width 641 height 999
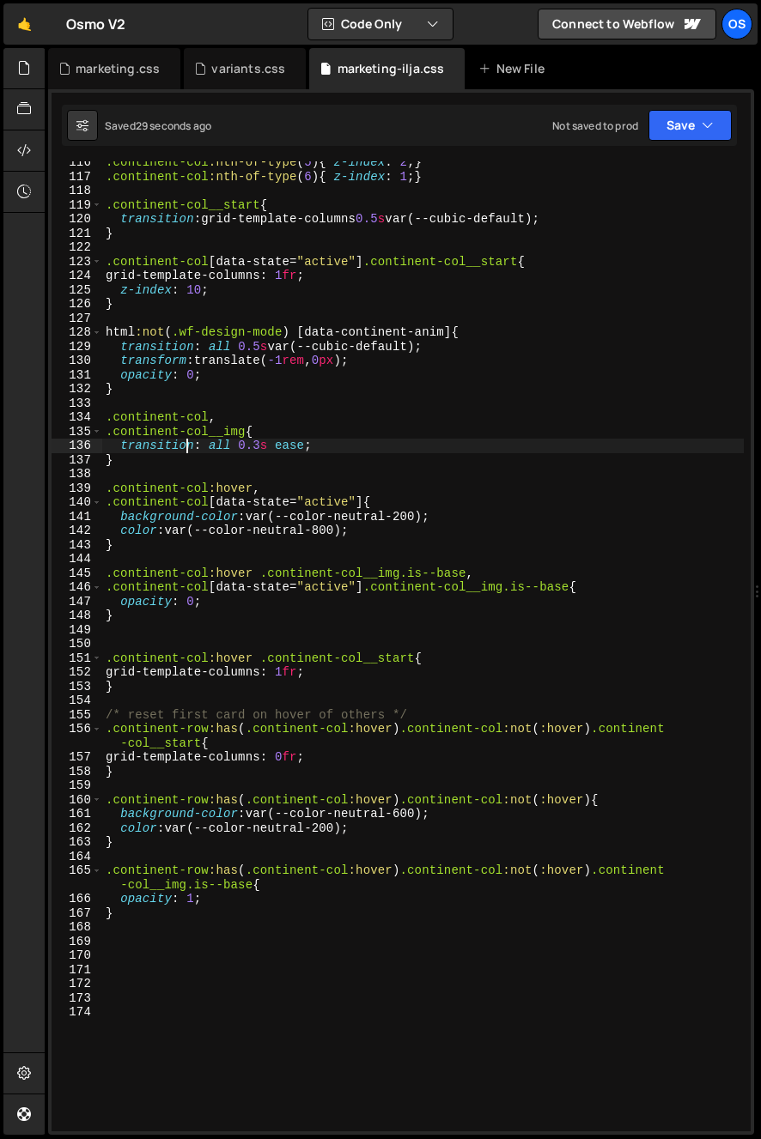
click at [257, 460] on div ".continent-col :nth-of-type ( 5 ) { z-index : 2 ; } .continent-col :nth-of-type…" at bounding box center [422, 654] width 641 height 999
type textarea "}"
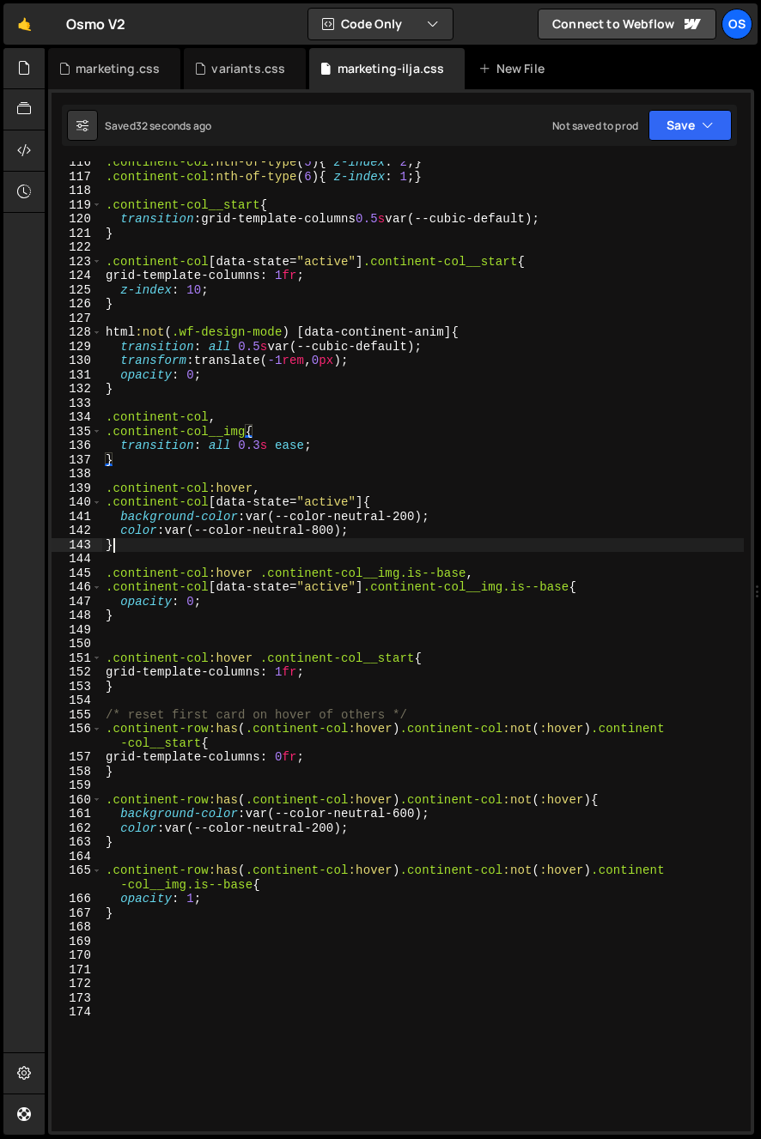
click at [345, 549] on div ".continent-col :nth-of-type ( 5 ) { z-index : 2 ; } .continent-col :nth-of-type…" at bounding box center [422, 654] width 641 height 999
click at [314, 624] on div ".continent-col :nth-of-type ( 5 ) { z-index : 2 ; } .continent-col :nth-of-type…" at bounding box center [422, 654] width 641 height 999
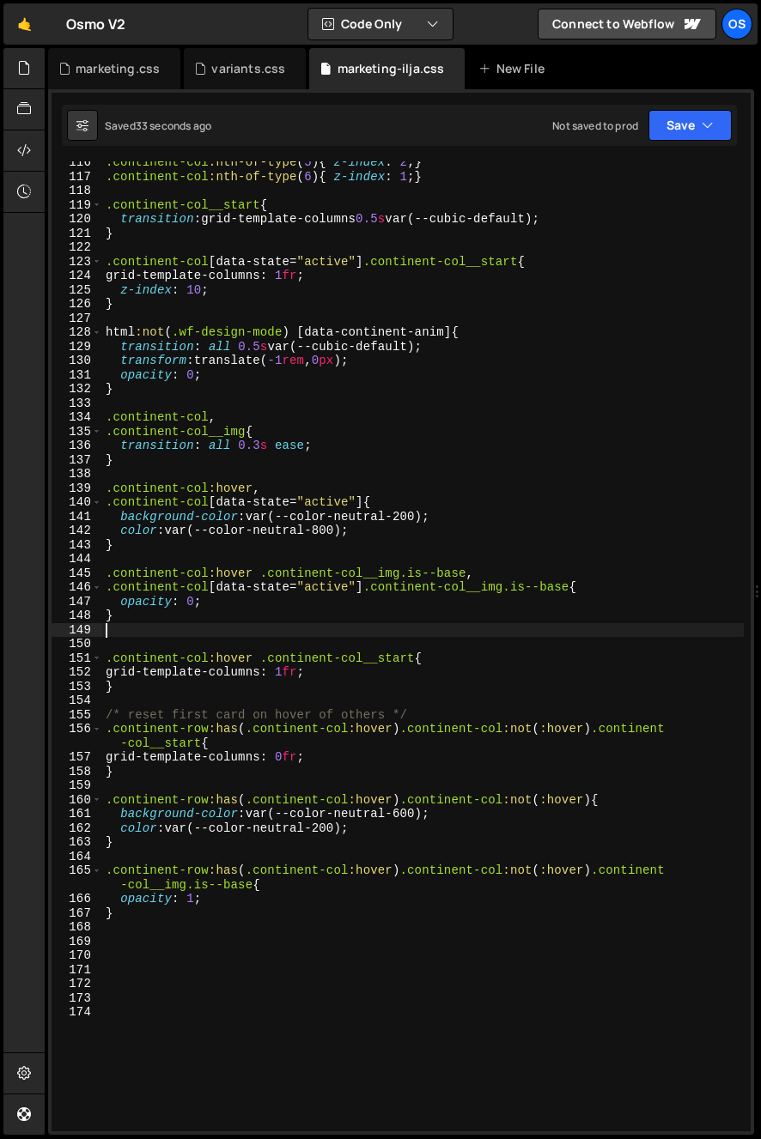
click at [306, 634] on div ".continent-col :nth-of-type ( 5 ) { z-index : 2 ; } .continent-col :nth-of-type…" at bounding box center [422, 654] width 641 height 999
click at [189, 640] on div ".continent-col :nth-of-type ( 5 ) { z-index : 2 ; } .continent-col :nth-of-type…" at bounding box center [422, 654] width 641 height 999
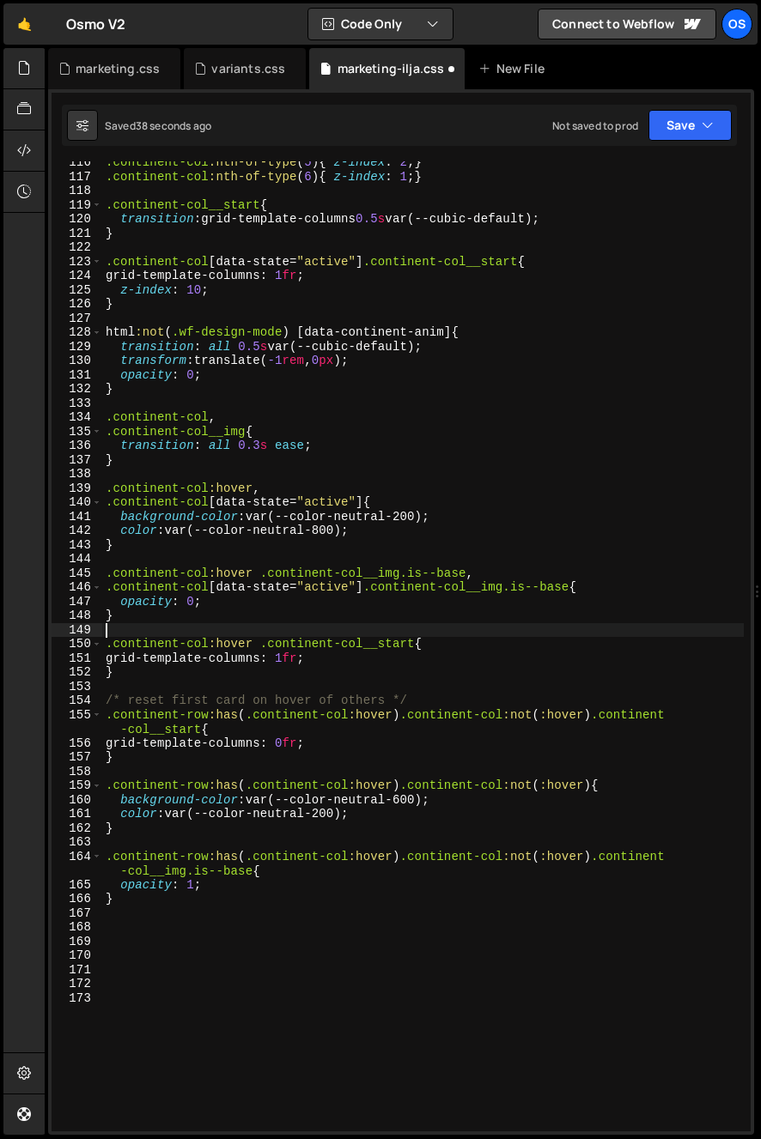
click at [184, 678] on div ".continent-col :nth-of-type ( 5 ) { z-index : 2 ; } .continent-col :nth-of-type…" at bounding box center [422, 654] width 641 height 999
type textarea "}"
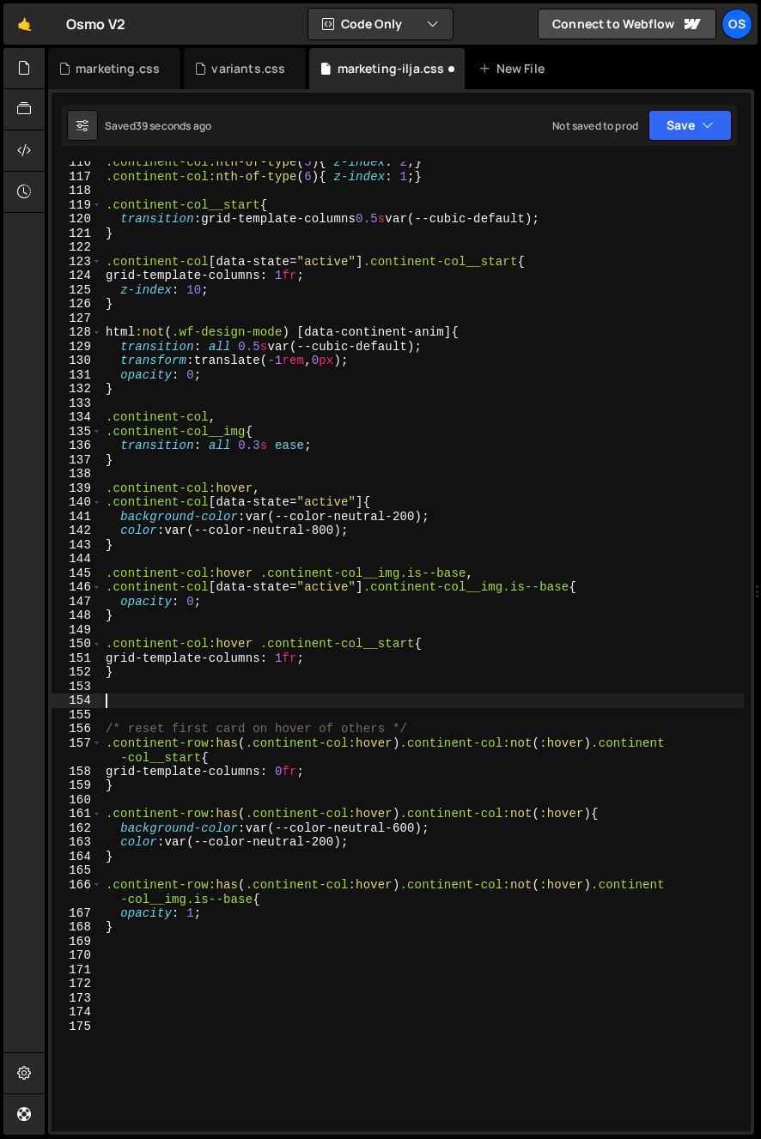
paste textarea "data-continent-anim"
click at [105, 701] on div ".continent-col :nth-of-type ( 5 ) { z-index : 2 ; } .continent-col :nth-of-type…" at bounding box center [422, 654] width 641 height 999
type textarea "[data-continent-anim"
click at [349, 713] on div ".continent-col :nth-of-type ( 5 ) { z-index : 2 ; } .continent-col :nth-of-type…" at bounding box center [422, 654] width 641 height 999
click at [333, 701] on div ".continent-col :nth-of-type ( 5 ) { z-index : 2 ; } .continent-col :nth-of-type…" at bounding box center [422, 654] width 641 height 999
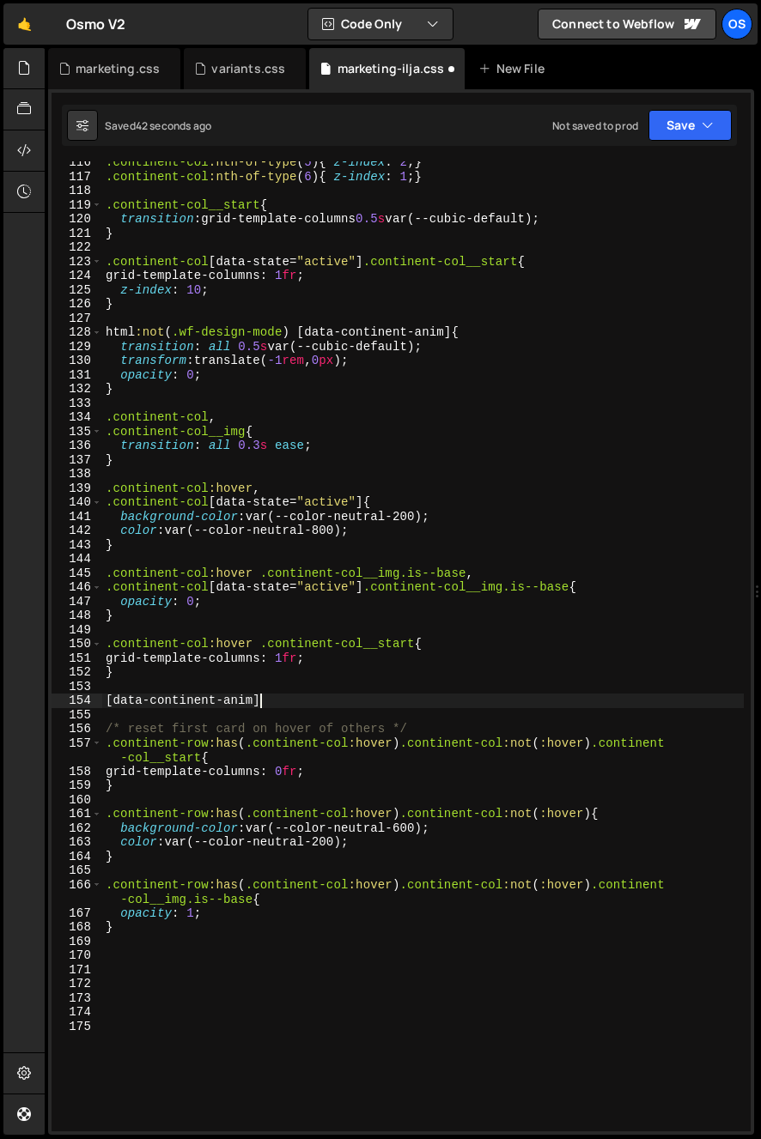
scroll to position [0, 9]
click at [173, 548] on div ".continent-col :nth-of-type ( 5 ) { z-index : 2 ; } .continent-col :nth-of-type…" at bounding box center [422, 654] width 641 height 999
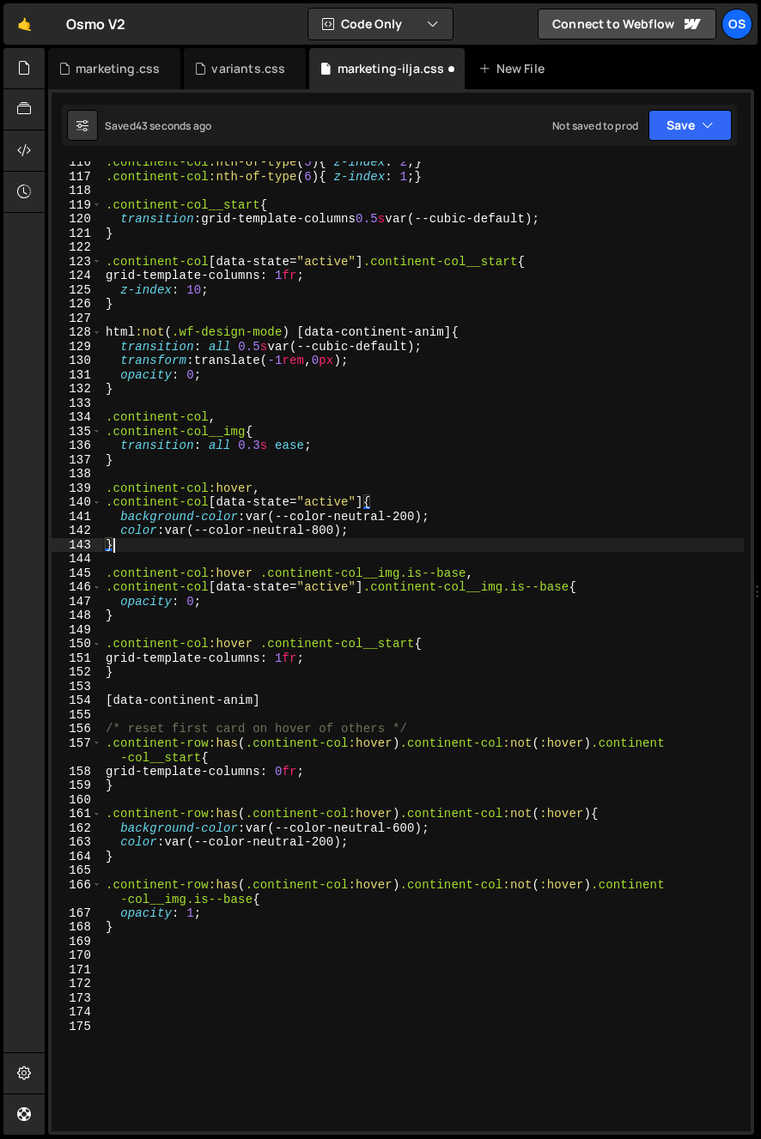
scroll to position [0, 0]
click at [163, 495] on div ".continent-col :nth-of-type ( 5 ) { z-index : 2 ; } .continent-col :nth-of-type…" at bounding box center [422, 654] width 641 height 999
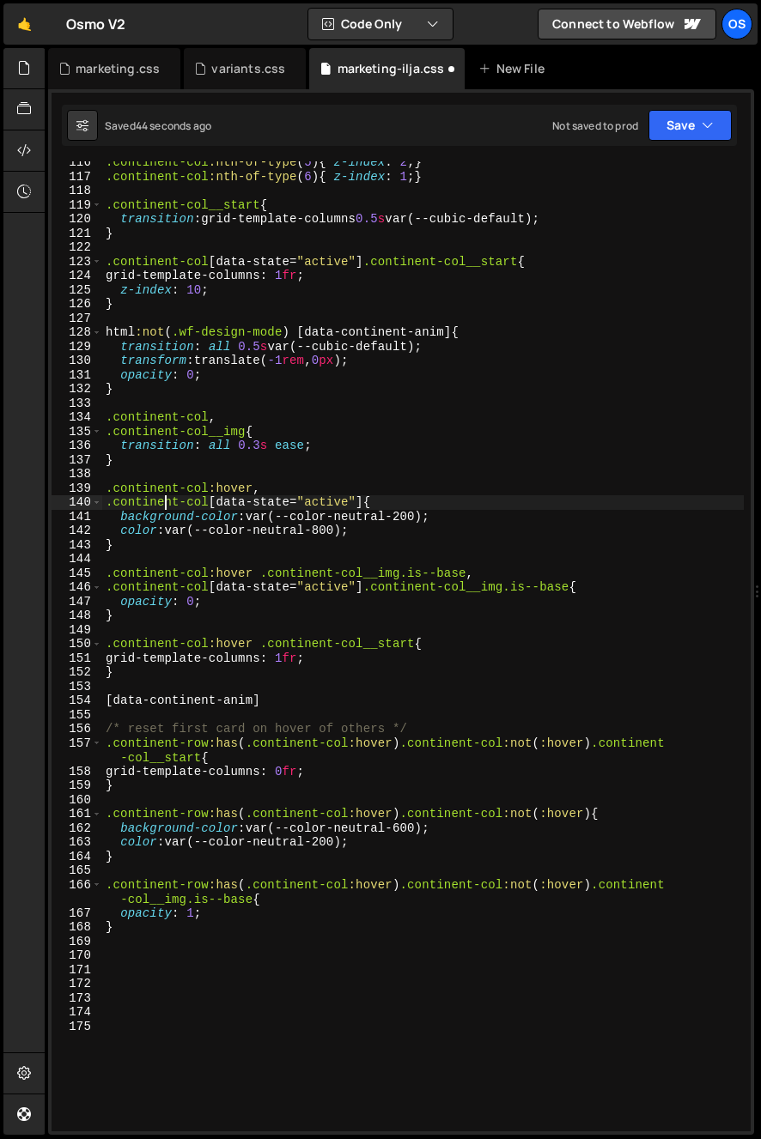
click at [161, 525] on div ".continent-col :nth-of-type ( 5 ) { z-index : 2 ; } .continent-col :nth-of-type…" at bounding box center [422, 654] width 641 height 999
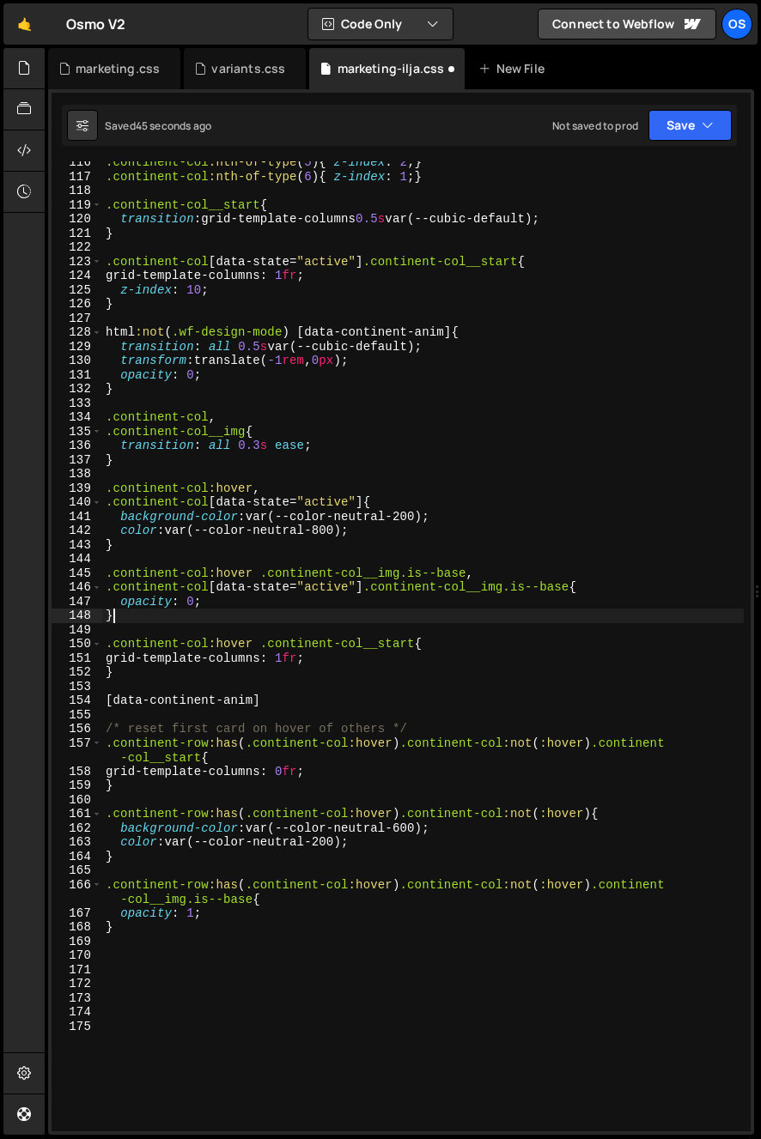
click at [146, 610] on div ".continent-col :nth-of-type ( 5 ) { z-index : 2 ; } .continent-col :nth-of-type…" at bounding box center [422, 654] width 641 height 999
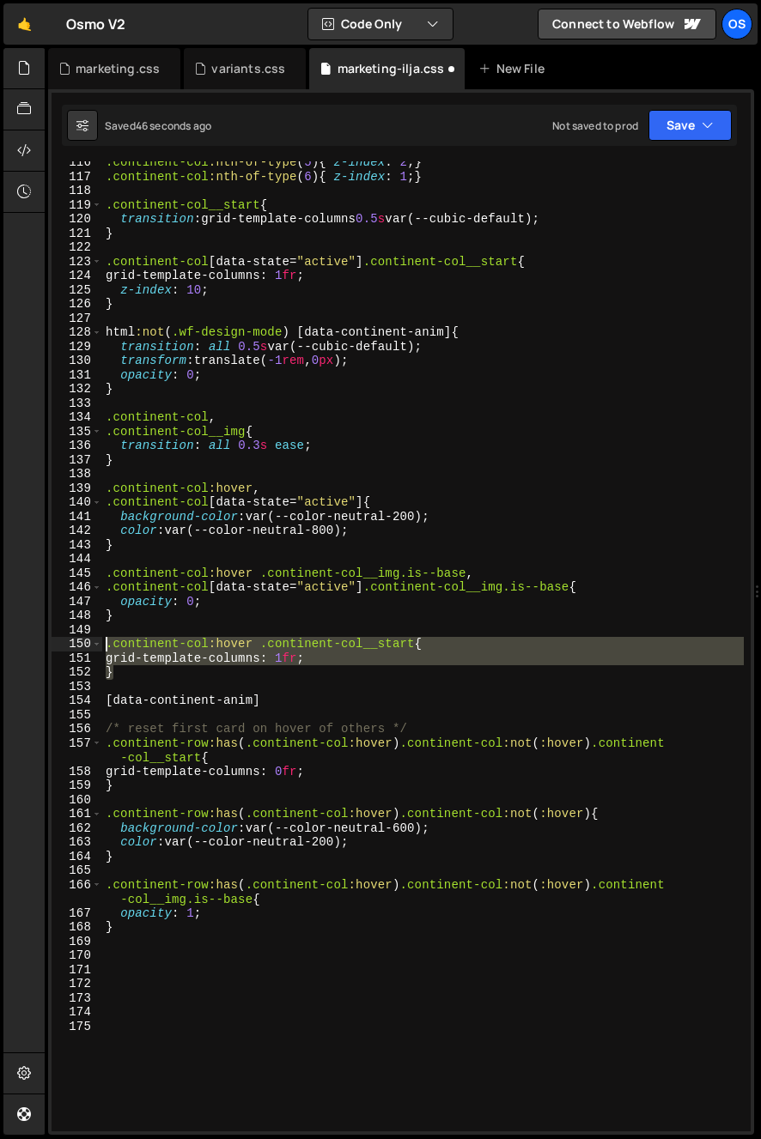
drag, startPoint x: 132, startPoint y: 670, endPoint x: 118, endPoint y: 605, distance: 66.0
click at [94, 644] on div "} 116 117 118 119 120 121 122 123 124 125 126 127 128 129 130 131 132 133 134 1…" at bounding box center [401, 646] width 699 height 970
type textarea ".continent-col:hover .continent-col__start{ grid-template-columns: 1fr;"
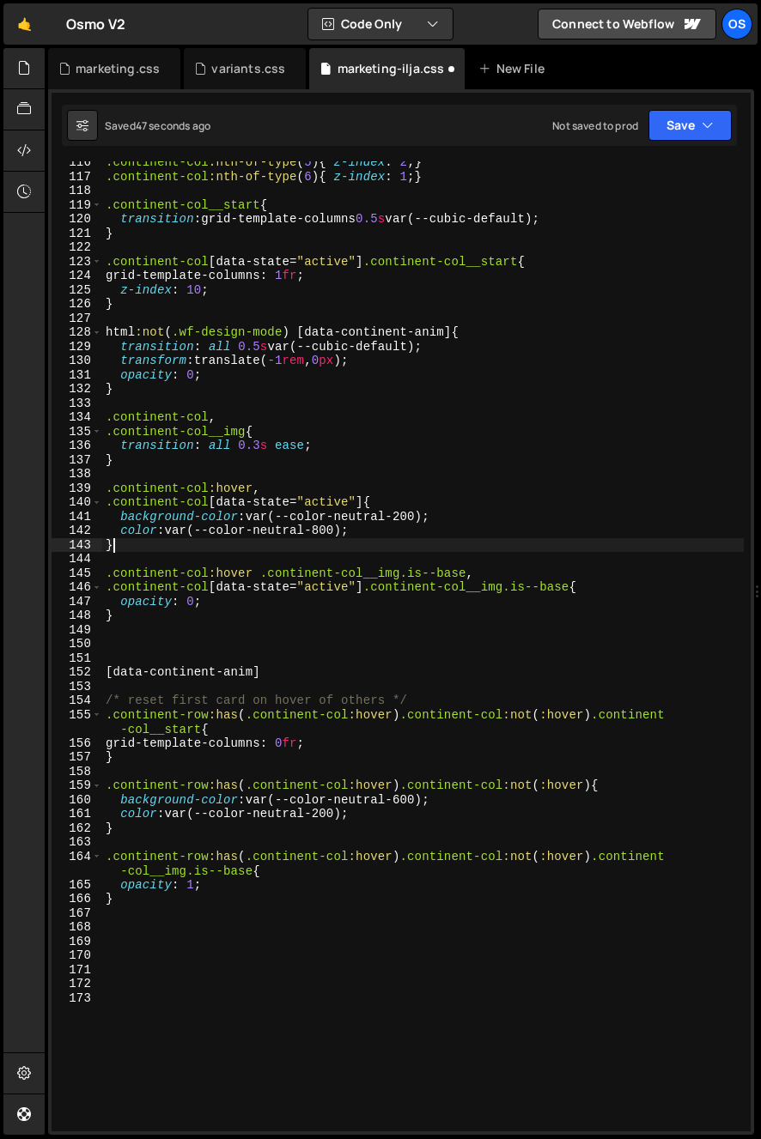
click at [127, 551] on div ".continent-col :nth-of-type ( 5 ) { z-index : 2 ; } .continent-col :nth-of-type…" at bounding box center [422, 654] width 641 height 999
type textarea "}"
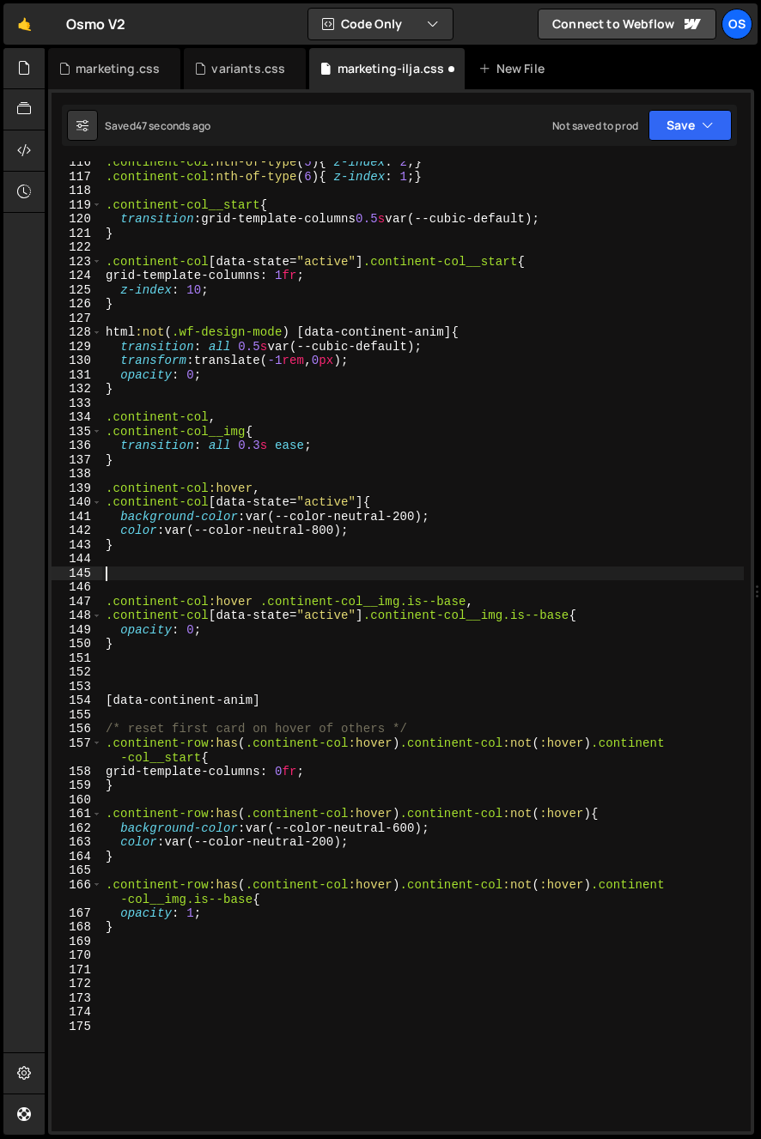
paste textarea "}"
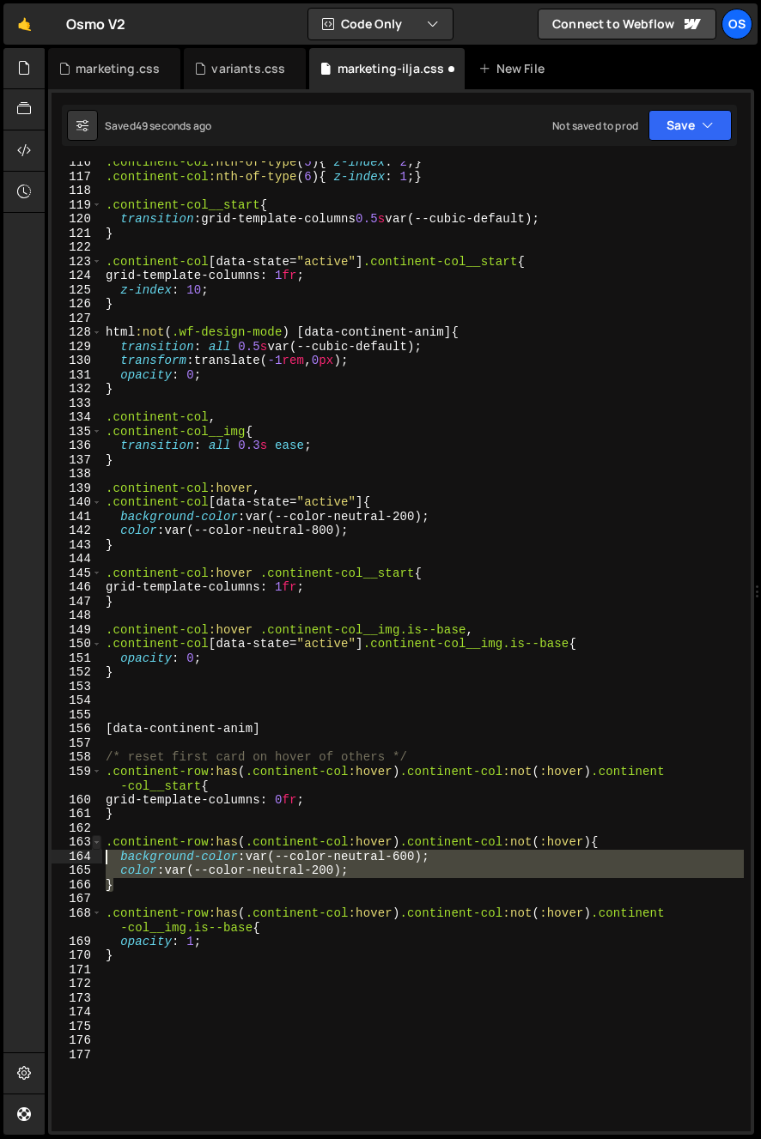
drag, startPoint x: 116, startPoint y: 869, endPoint x: 96, endPoint y: 844, distance: 31.8
click at [96, 844] on div "} 116 117 118 119 120 121 122 123 124 125 126 127 128 129 130 131 132 133 134 1…" at bounding box center [401, 646] width 699 height 970
type textarea ".continent-row:has( .continent-col:hover) .continent-col:not(:hover){ backgroun…"
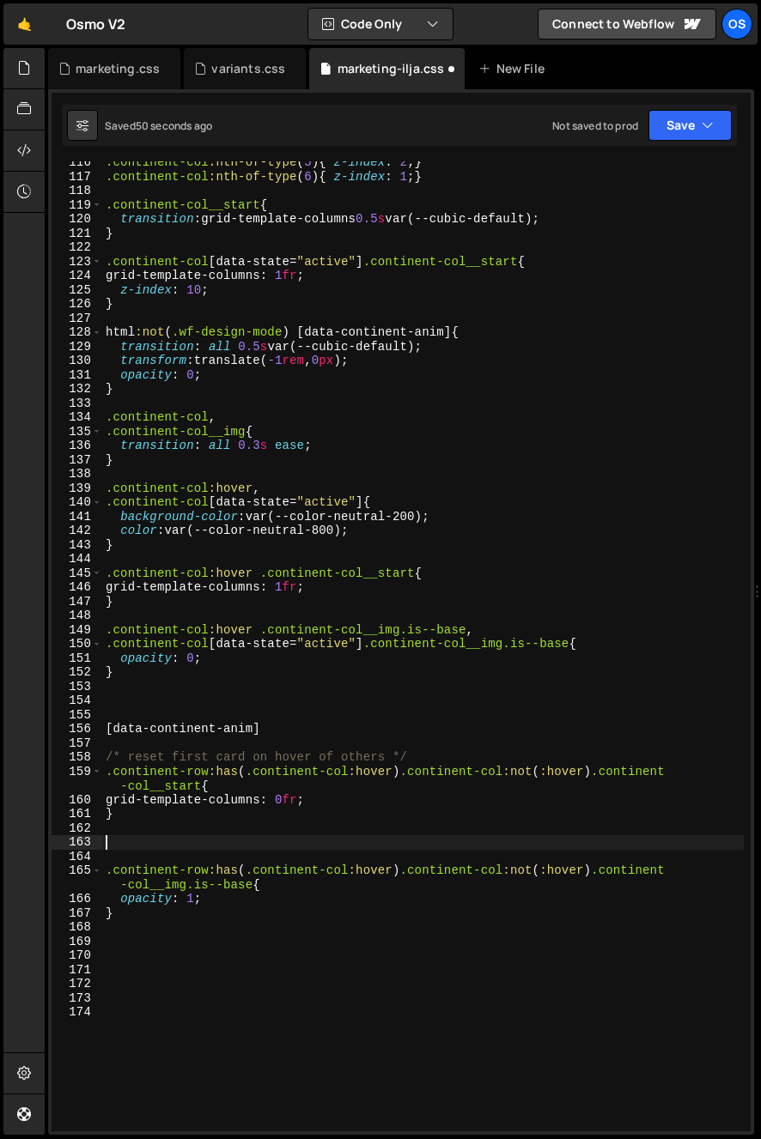
click at [106, 763] on div ".continent-col :nth-of-type ( 5 ) { z-index : 2 ; } .continent-col :nth-of-type…" at bounding box center [422, 654] width 641 height 999
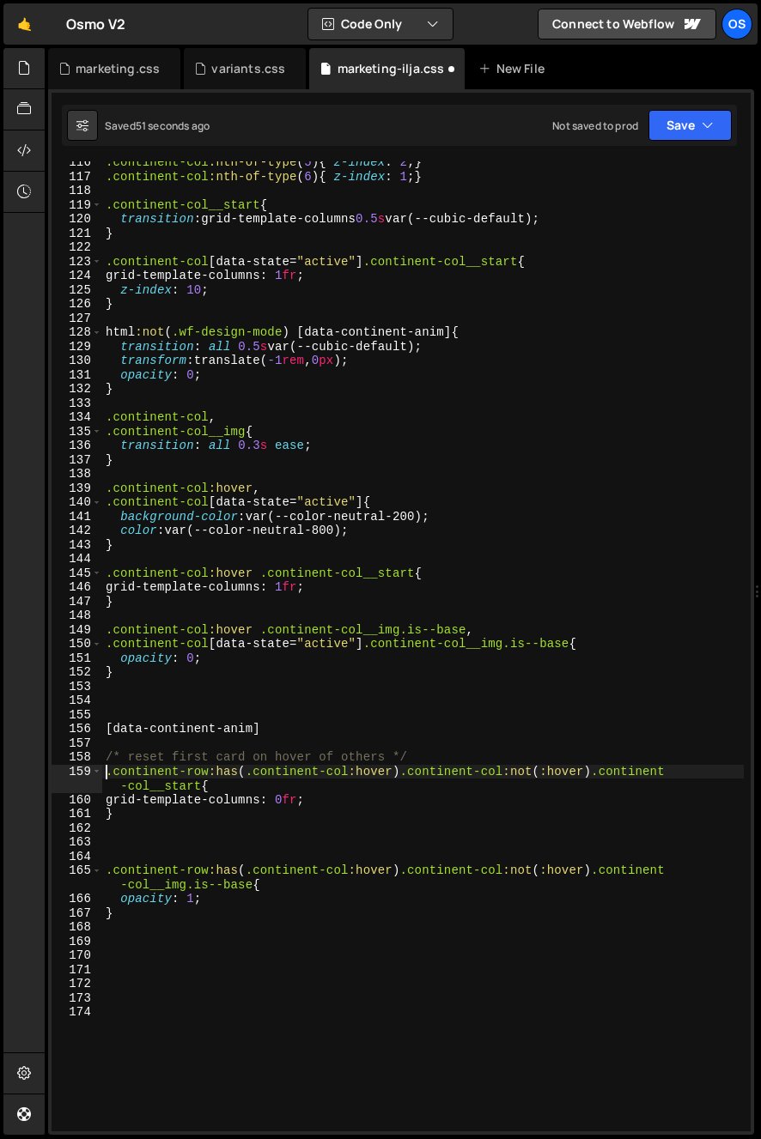
type textarea ".continent-row:has( .continent-col:hover) .continent-col:not(:hover) .continent…"
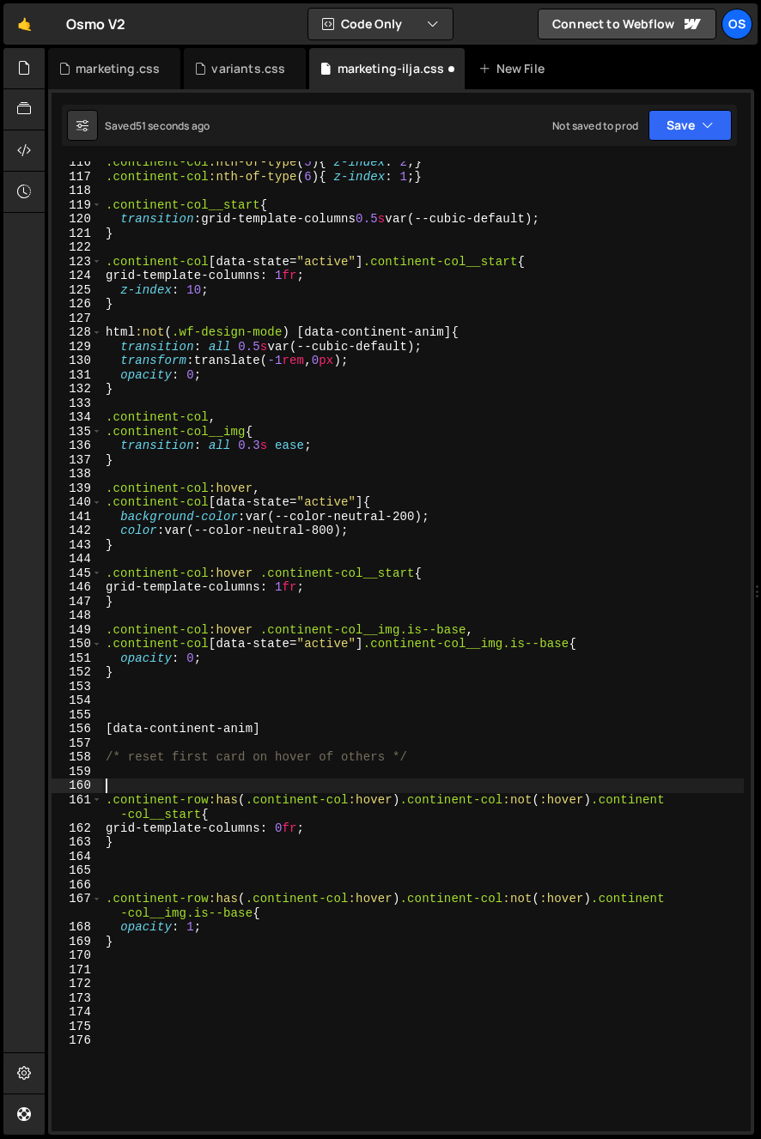
paste textarea "}"
type textarea "}"
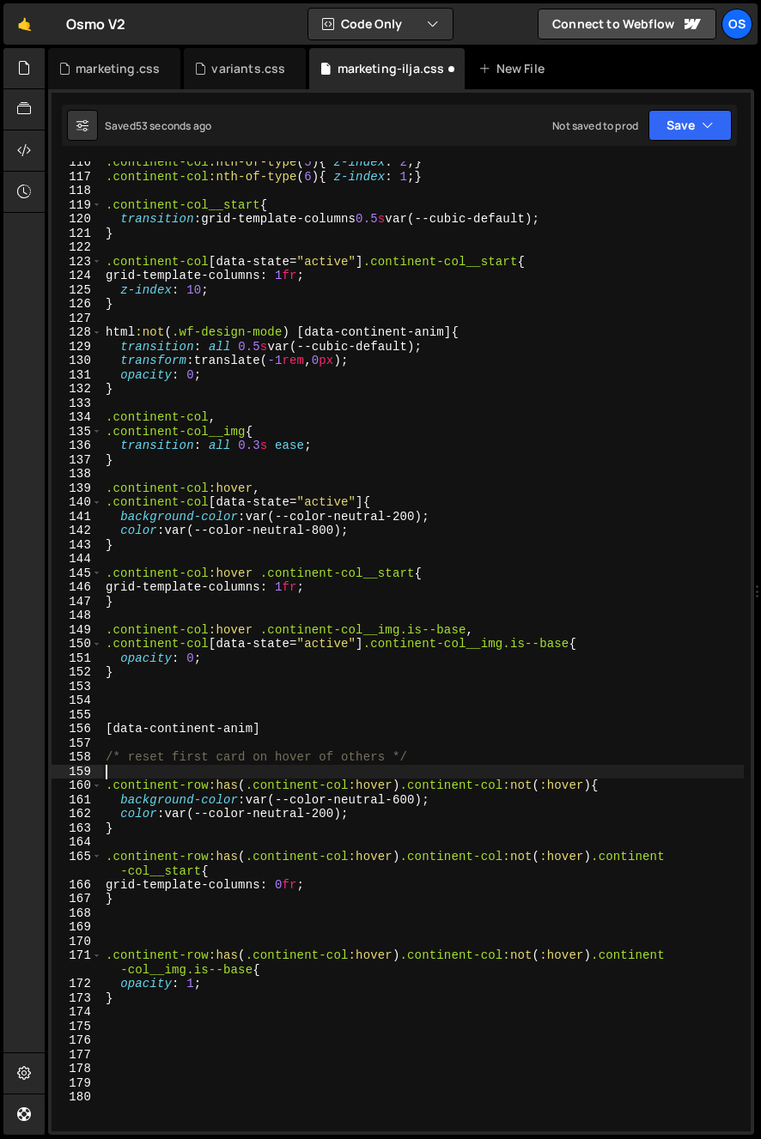
click at [145, 774] on div ".continent-col :nth-of-type ( 5 ) { z-index : 2 ; } .continent-col :nth-of-type…" at bounding box center [422, 654] width 641 height 999
type textarea "/* reset first card on hover of others */"
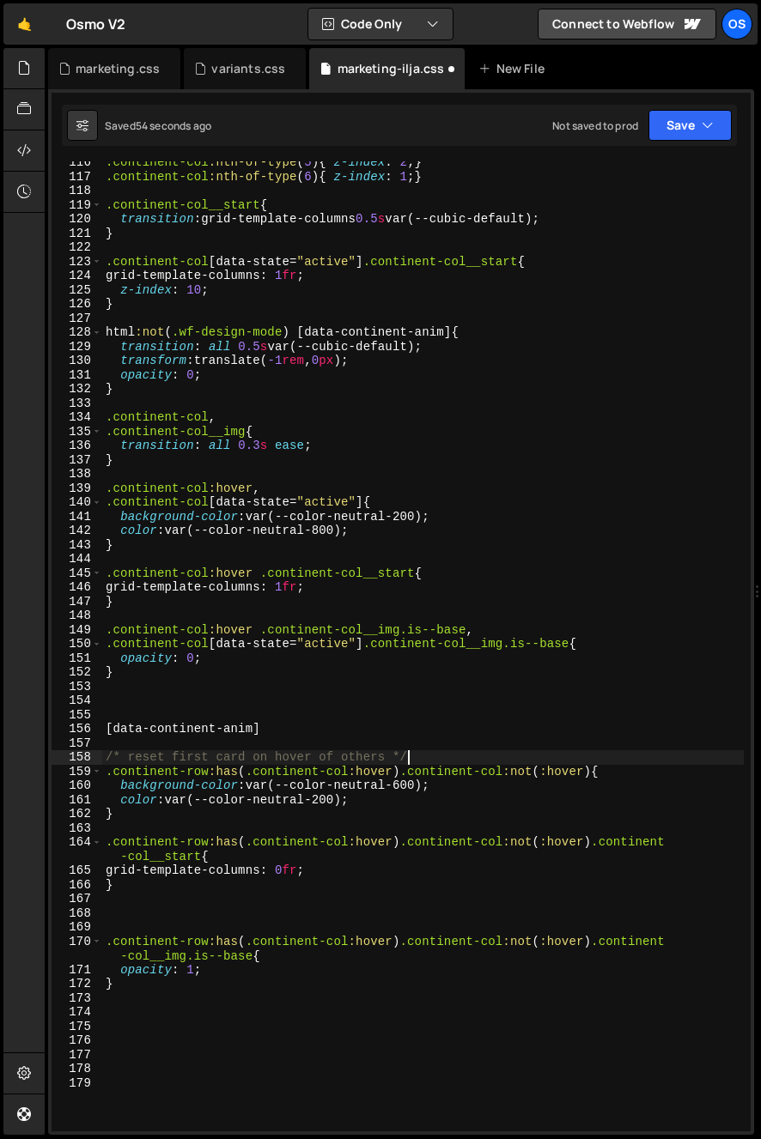
click at [130, 929] on div ".continent-col :nth-of-type ( 5 ) { z-index : 2 ; } .continent-col :nth-of-type…" at bounding box center [422, 654] width 641 height 999
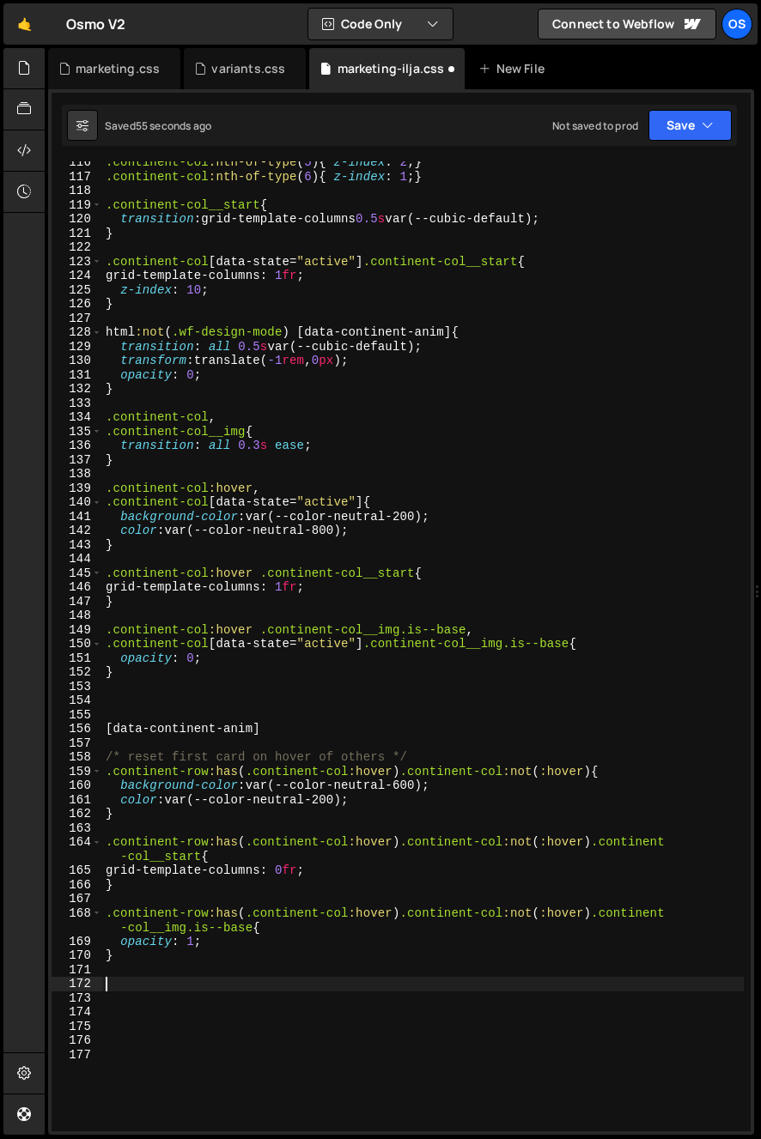
click at [171, 987] on div ".continent-col :nth-of-type ( 5 ) { z-index : 2 ; } .continent-col :nth-of-type…" at bounding box center [422, 654] width 641 height 999
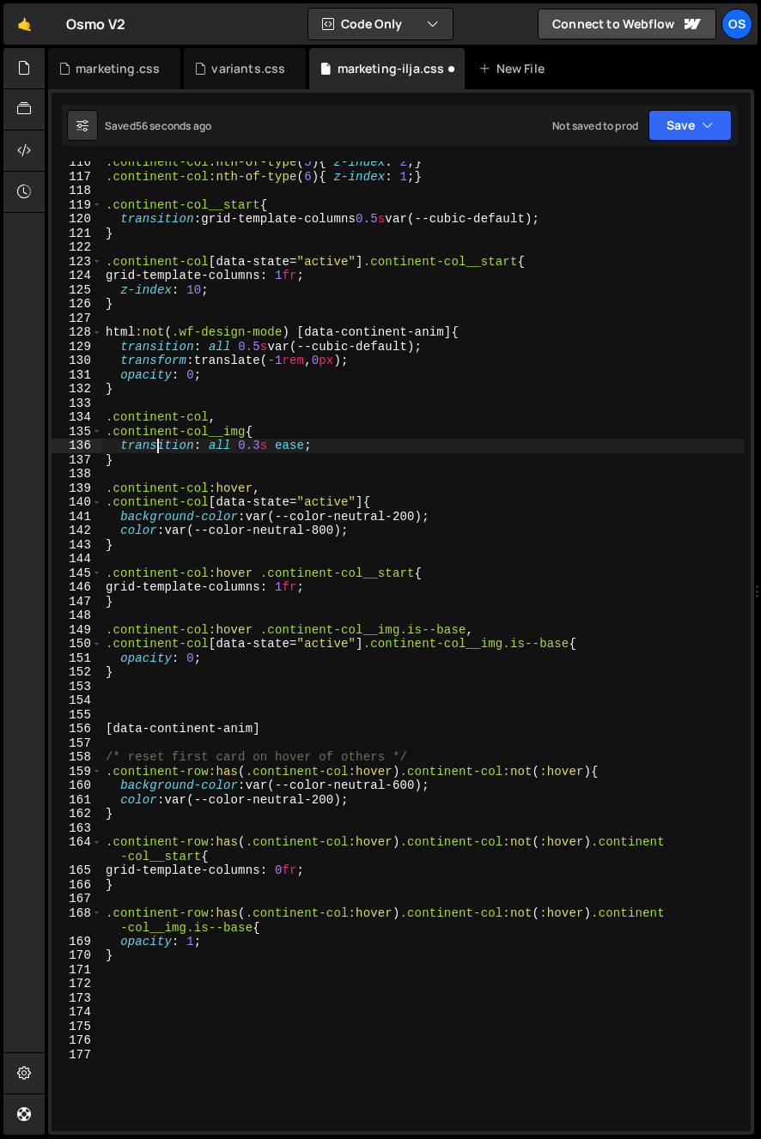
click at [158, 447] on div ".continent-col :nth-of-type ( 5 ) { z-index : 2 ; } .continent-col :nth-of-type…" at bounding box center [422, 654] width 641 height 999
click at [162, 466] on div ".continent-col :nth-of-type ( 5 ) { z-index : 2 ; } .continent-col :nth-of-type…" at bounding box center [422, 654] width 641 height 999
type textarea "}"
click at [160, 472] on div ".continent-col :nth-of-type ( 5 ) { z-index : 2 ; } .continent-col :nth-of-type…" at bounding box center [422, 654] width 641 height 999
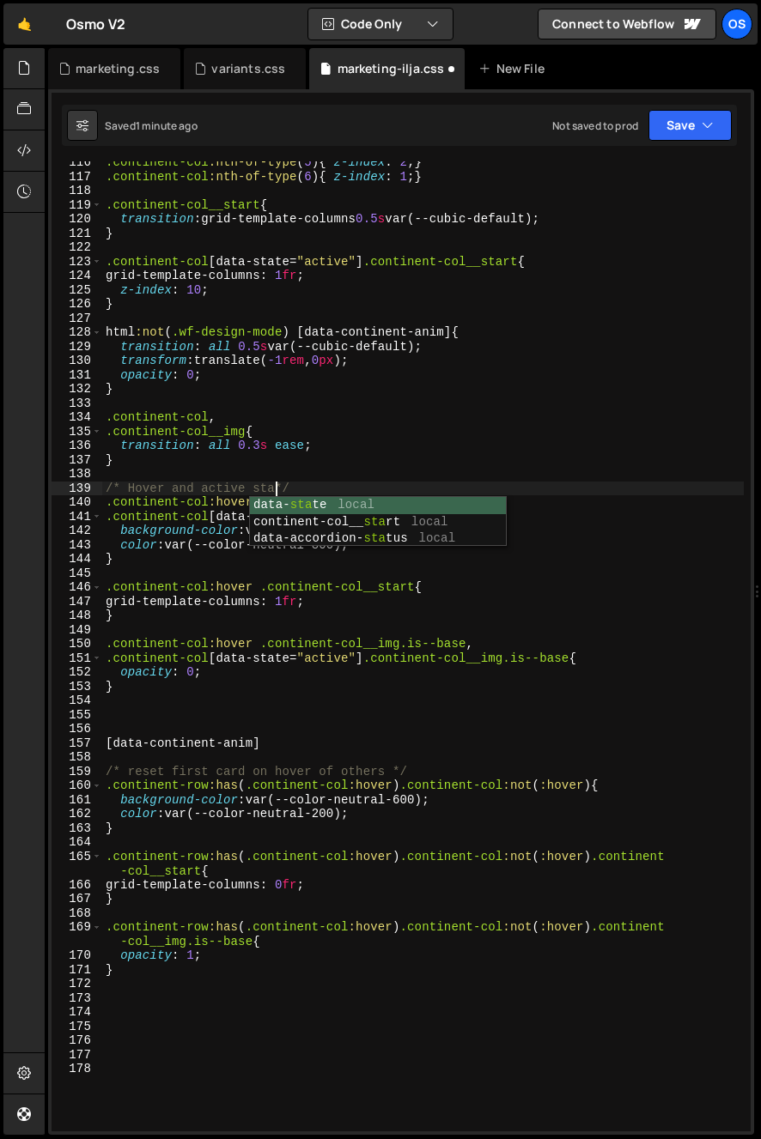
scroll to position [0, 12]
click at [255, 683] on div ".continent-col :nth-of-type ( 5 ) { z-index : 2 ; } .continent-col :nth-of-type…" at bounding box center [422, 654] width 641 height 999
type textarea "}"
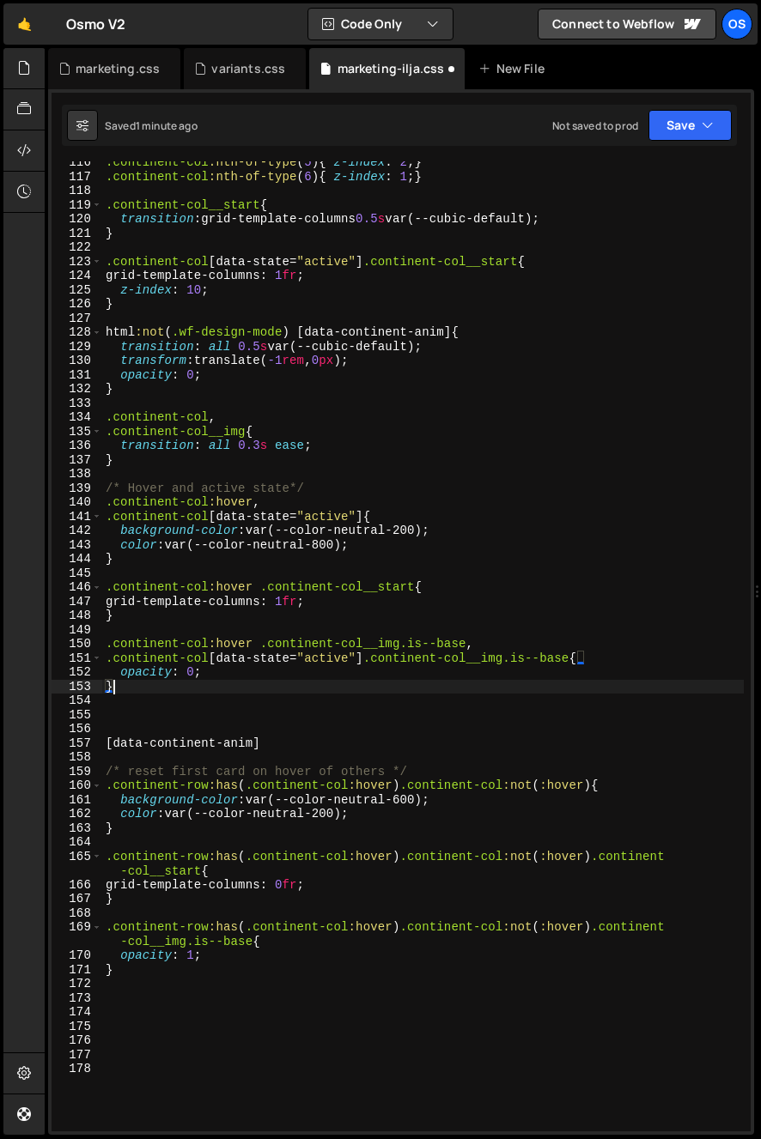
scroll to position [0, 0]
click at [173, 728] on div ".continent-col :nth-of-type ( 5 ) { z-index : 2 ; } .continent-col :nth-of-type…" at bounding box center [422, 654] width 641 height 999
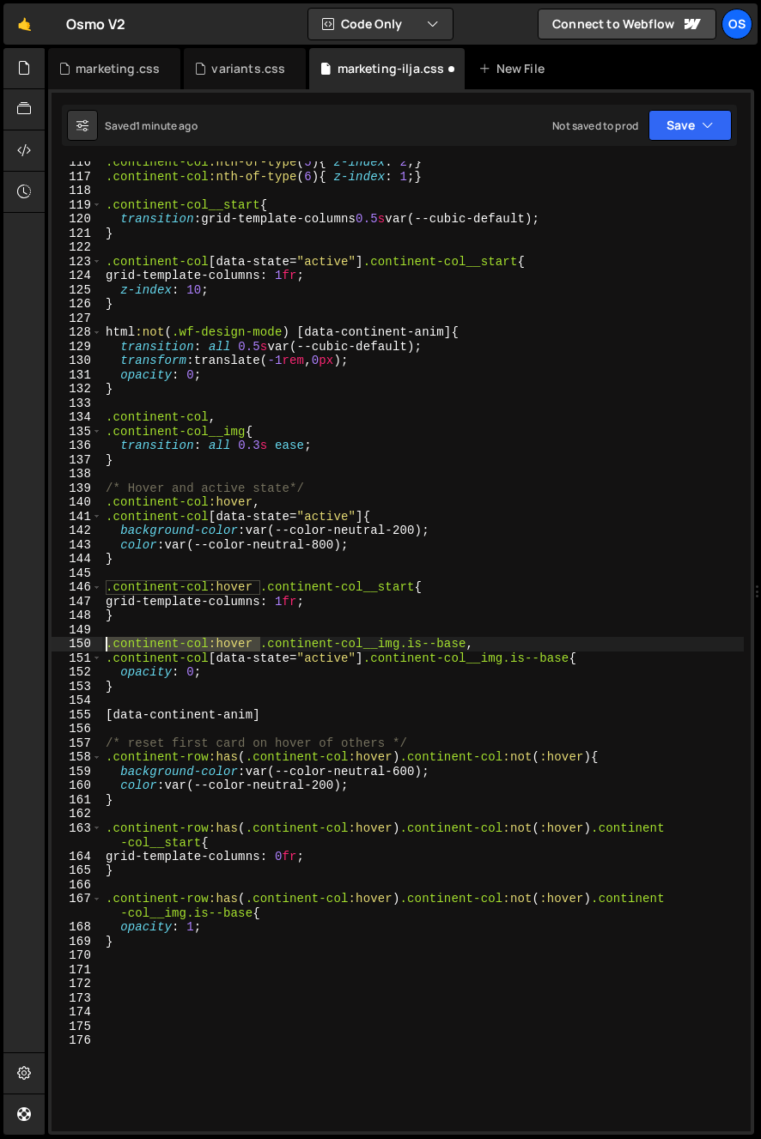
drag, startPoint x: 264, startPoint y: 644, endPoint x: 78, endPoint y: 641, distance: 185.5
click at [77, 641] on div "116 117 118 119 120 121 122 123 124 125 126 127 128 129 130 131 132 133 134 135…" at bounding box center [401, 646] width 699 height 970
click at [105, 714] on div ".continent-col :nth-of-type ( 5 ) { z-index : 2 ; } .continent-col :nth-of-type…" at bounding box center [422, 654] width 641 height 999
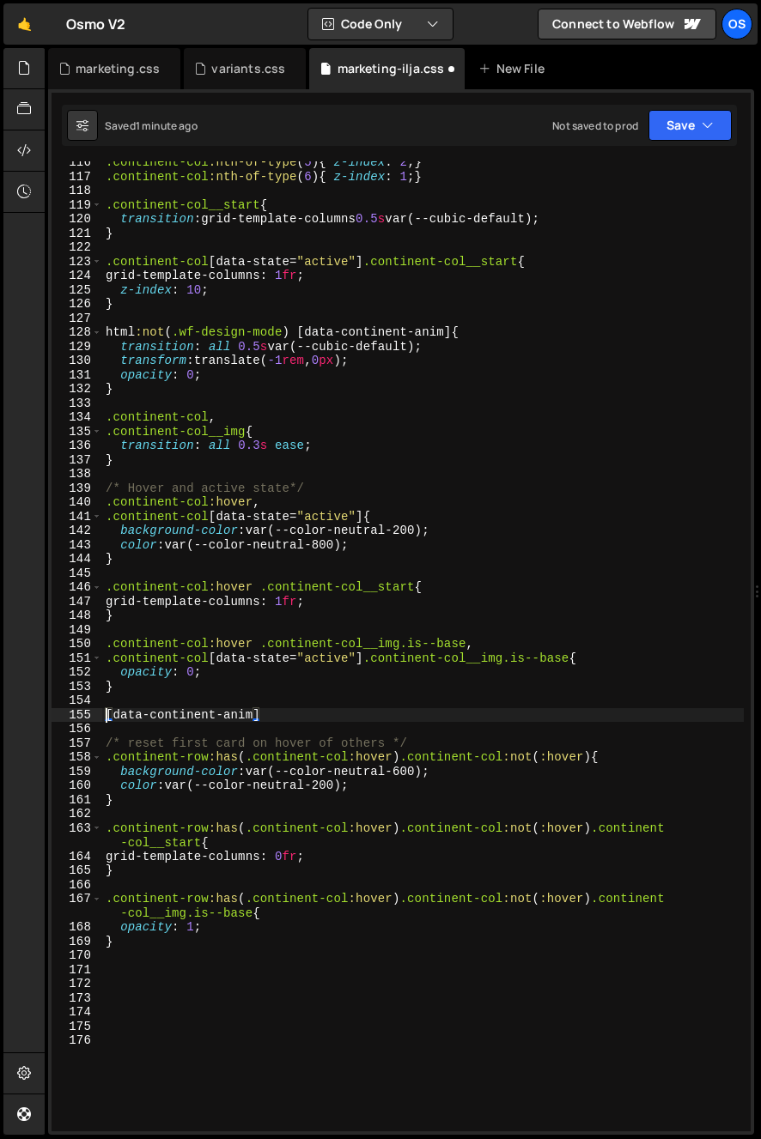
paste textarea ".continent-col:hover"
click at [440, 716] on div ".continent-col :nth-of-type ( 5 ) { z-index : 2 ; } .continent-col :nth-of-type…" at bounding box center [422, 654] width 641 height 999
type textarea ".continent-col:hover [data-continent-anim],"
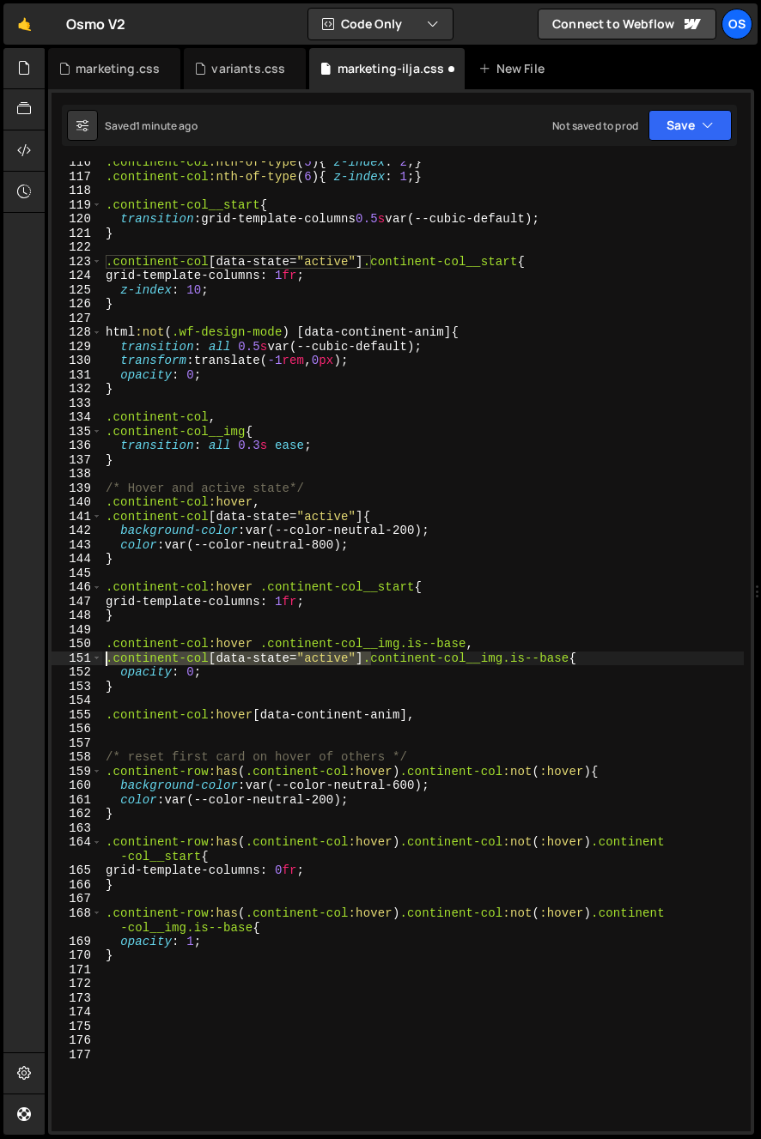
drag, startPoint x: 370, startPoint y: 659, endPoint x: 79, endPoint y: 654, distance: 291.1
click at [79, 653] on div "116 117 118 119 120 121 122 123 124 125 126 127 128 129 130 131 132 133 134 135…" at bounding box center [401, 646] width 699 height 970
type textarea ".continent-col[data-state="active"] .continent-col__img.is--base{"
click at [158, 733] on div ".continent-col :nth-of-type ( 5 ) { z-index : 2 ; } .continent-col :nth-of-type…" at bounding box center [422, 654] width 641 height 999
paste textarea ".continent-col[data-state="active"]"
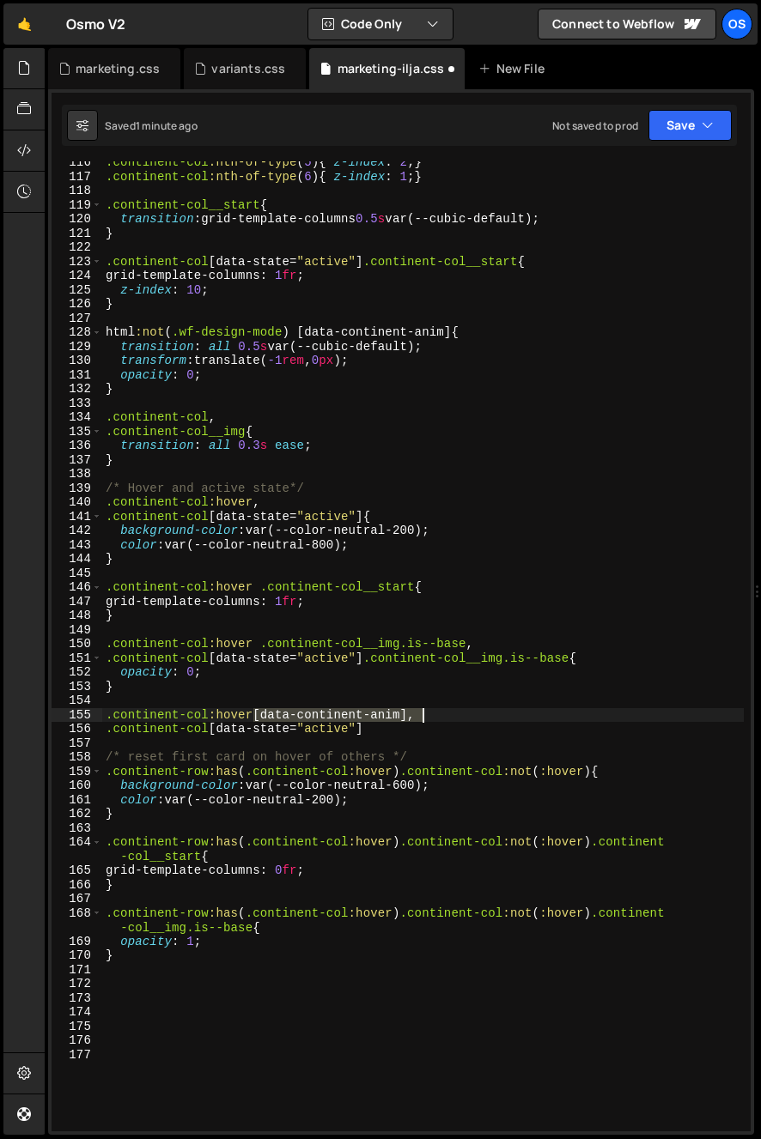
drag, startPoint x: 254, startPoint y: 716, endPoint x: 505, endPoint y: 711, distance: 250.8
click at [505, 711] on div ".continent-col :nth-of-type ( 5 ) { z-index : 2 ; } .continent-col :nth-of-type…" at bounding box center [422, 654] width 641 height 999
click at [435, 732] on div ".continent-col :nth-of-type ( 5 ) { z-index : 2 ; } .continent-col :nth-of-type…" at bounding box center [422, 654] width 641 height 999
paste textarea "[data-continent-anim],"
click at [377, 730] on div ".continent-col :nth-of-type ( 5 ) { z-index : 2 ; } .continent-col :nth-of-type…" at bounding box center [422, 654] width 641 height 999
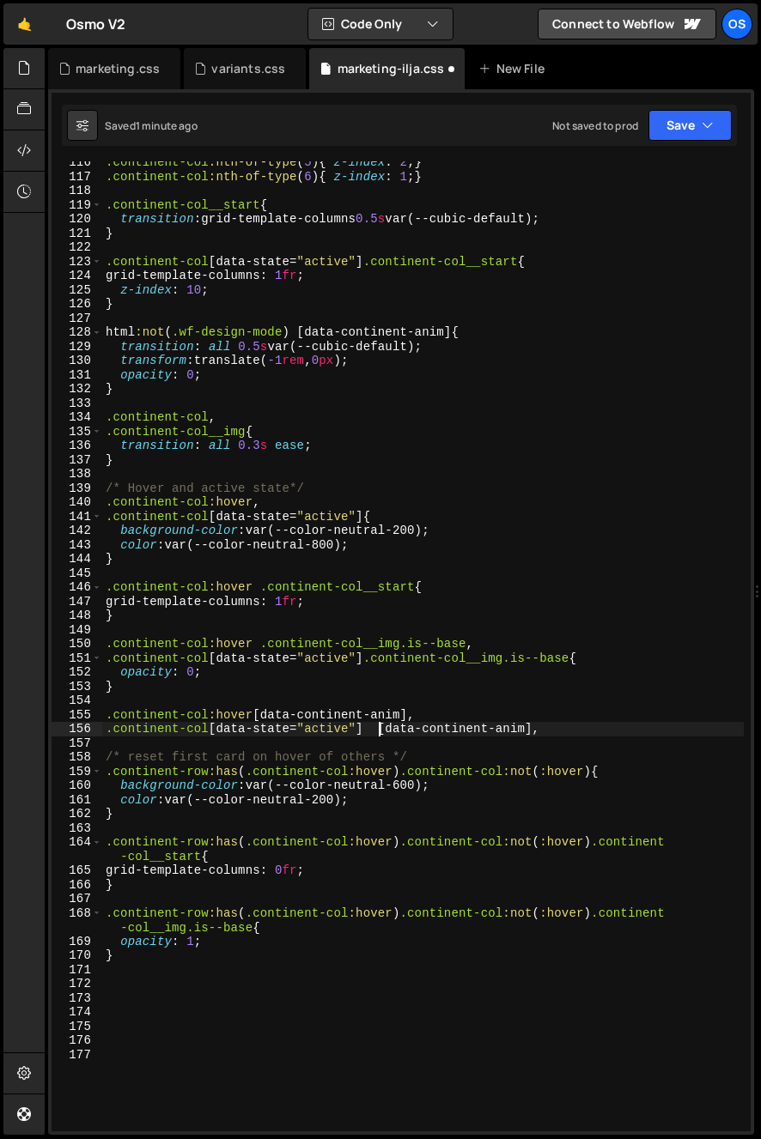
type textarea ".continent-col[data-state="active"] [data-continent-anim],"
click at [553, 737] on div ".continent-col :nth-of-type ( 5 ) { z-index : 2 ; } .continent-col :nth-of-type…" at bounding box center [422, 654] width 641 height 999
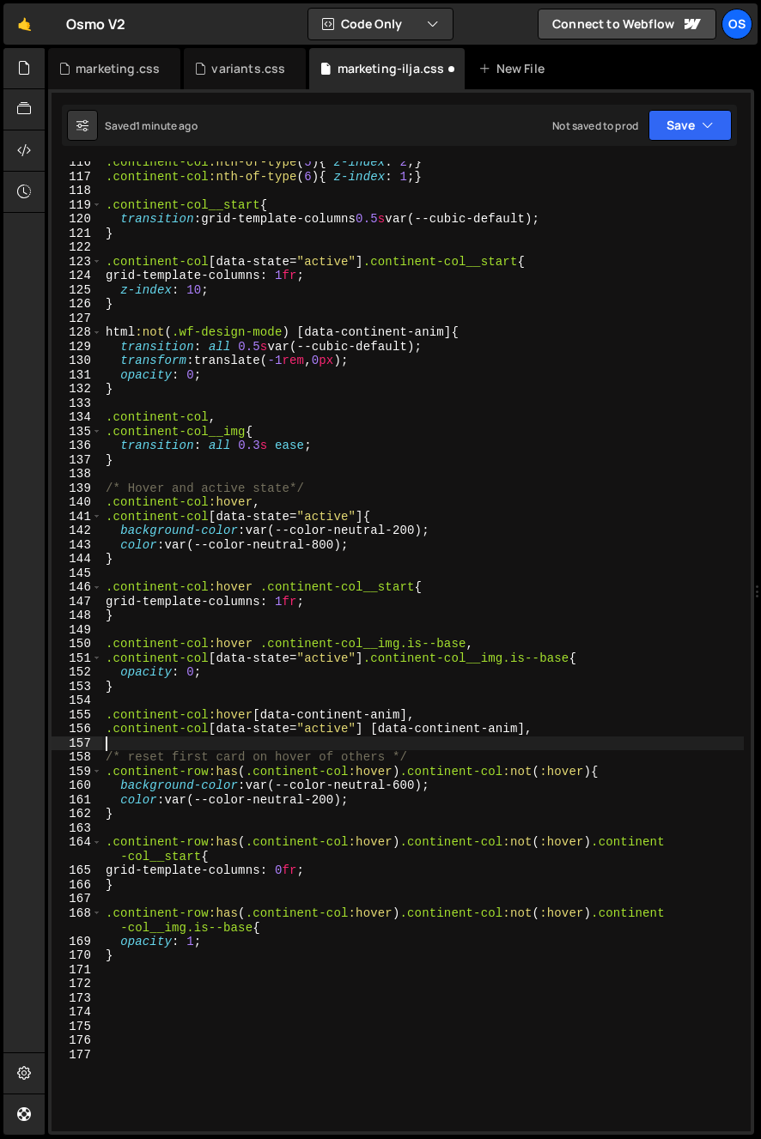
click at [552, 732] on div ".continent-col :nth-of-type ( 5 ) { z-index : 2 ; } .continent-col :nth-of-type…" at bounding box center [422, 654] width 641 height 999
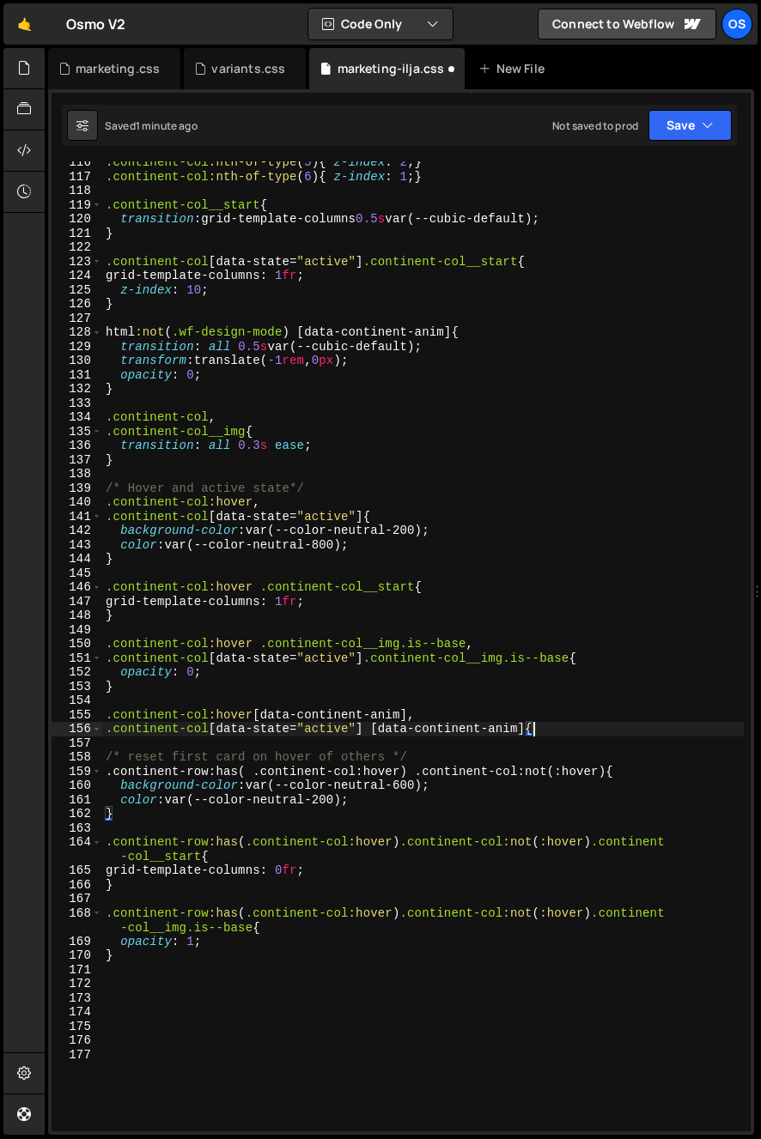
type textarea ".continent-col[data-state="active"] [data-continent-anim]{}"
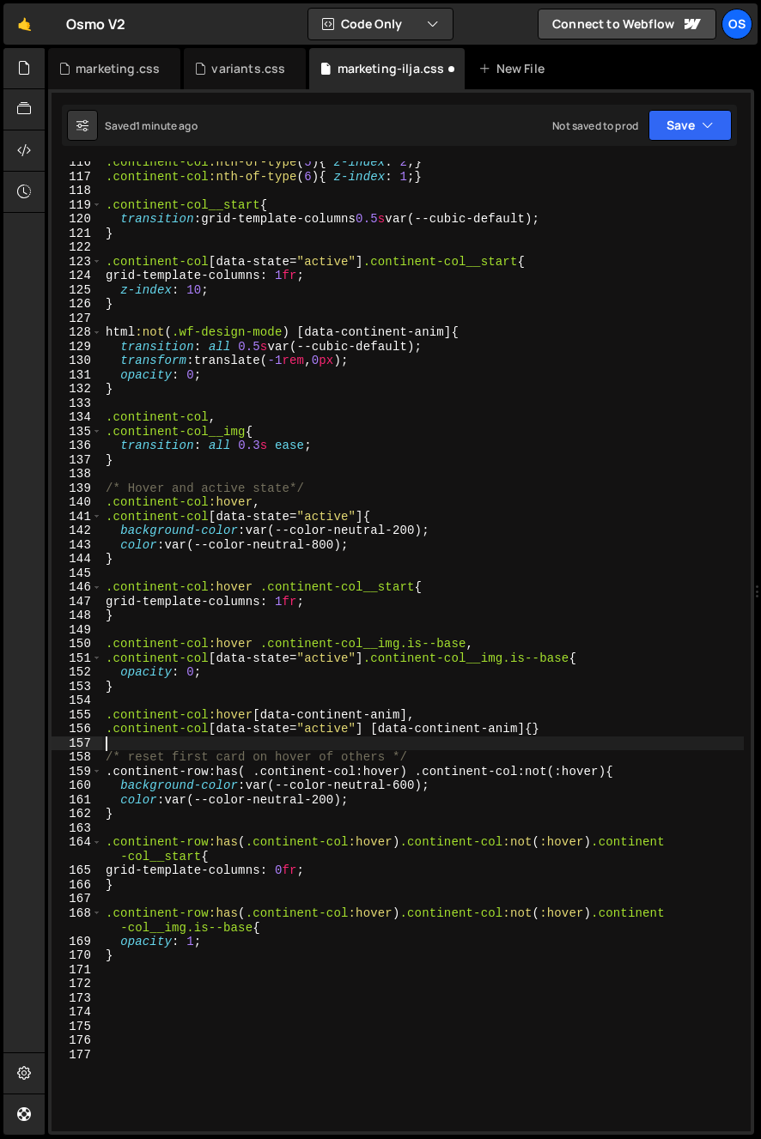
type textarea ".continent-col[data-state="active"] [data-continent-anim]{}"
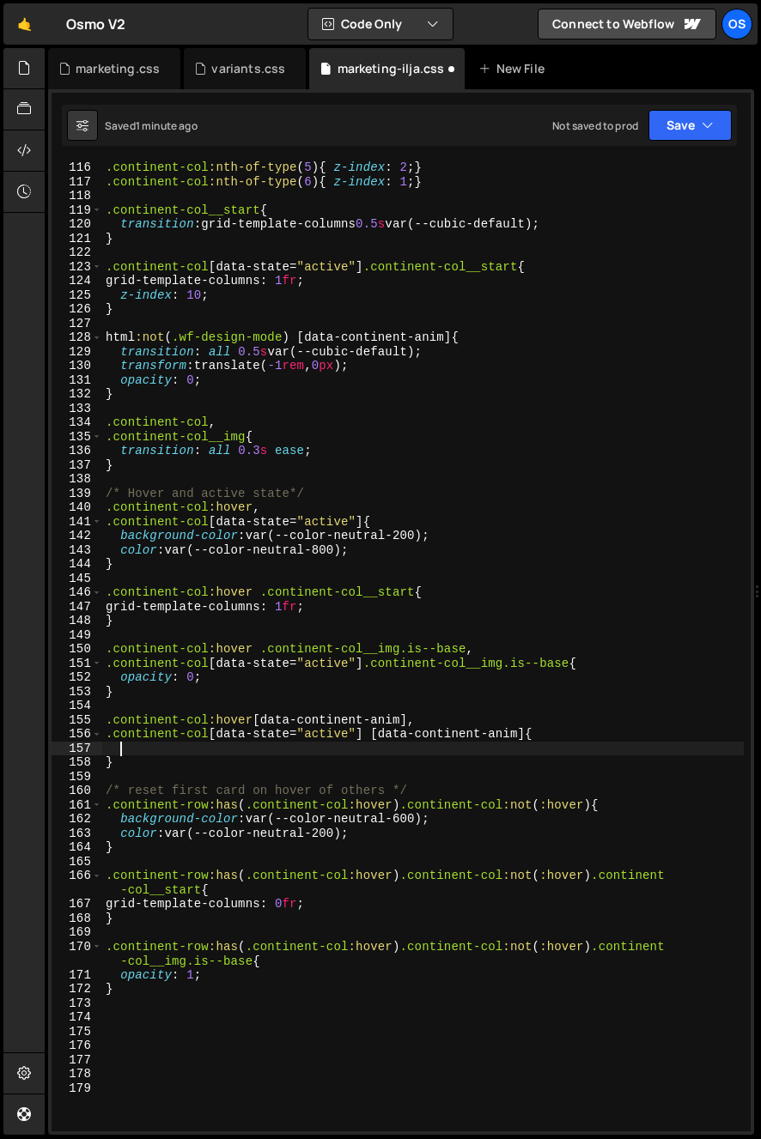
scroll to position [1637, 0]
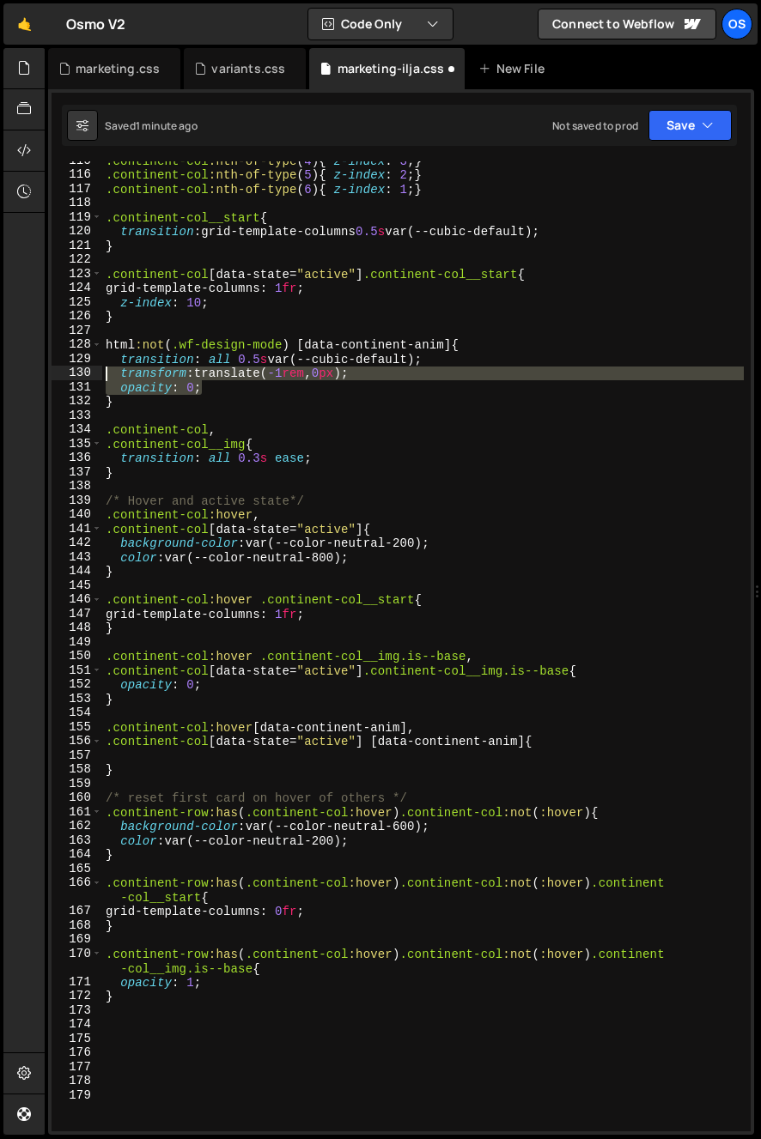
drag, startPoint x: 251, startPoint y: 391, endPoint x: 47, endPoint y: 379, distance: 203.8
click at [47, 379] on div "Files New File Javascript files 0 archive.js 0 0 list.js 0 0 marketing.js 0 0 0…" at bounding box center [403, 592] width 716 height 1088
type textarea "transform: translate(-1rem, 0px); opacity: 0;"
click at [106, 760] on div ".continent-col :nth-of-type ( 4 ) { z-index : 3 ; } .continent-col :nth-of-type…" at bounding box center [422, 653] width 641 height 999
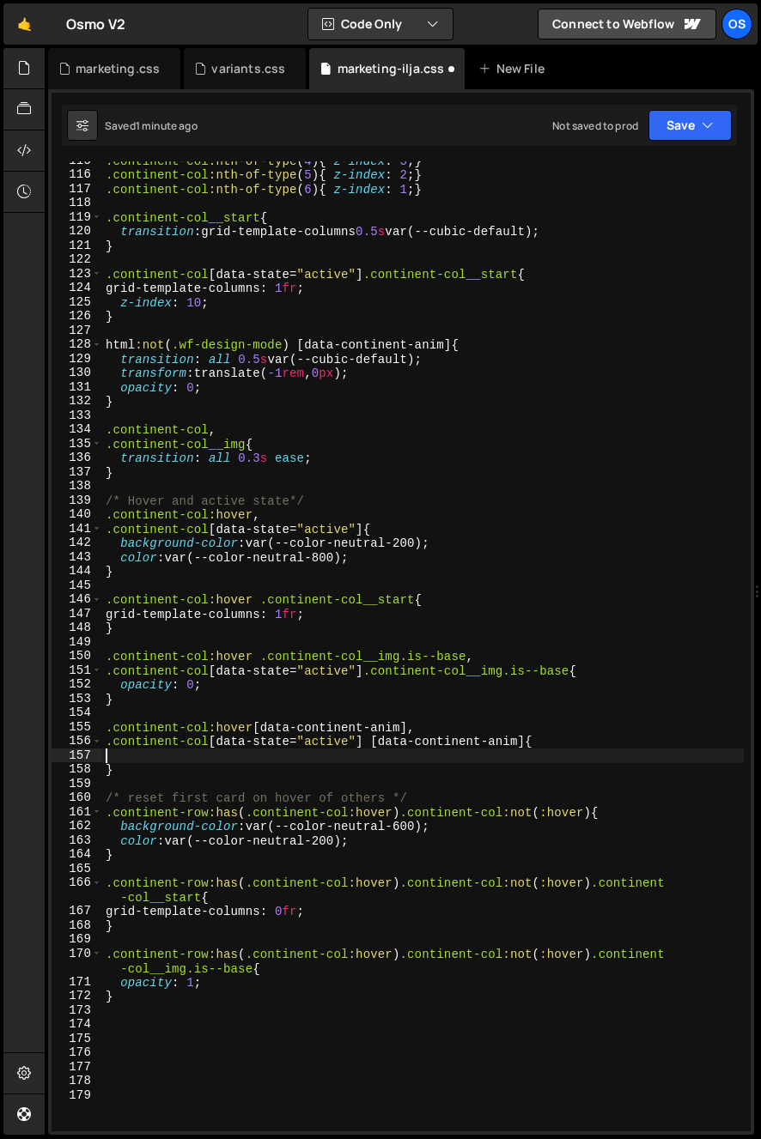
paste textarea "opacity: 0;"
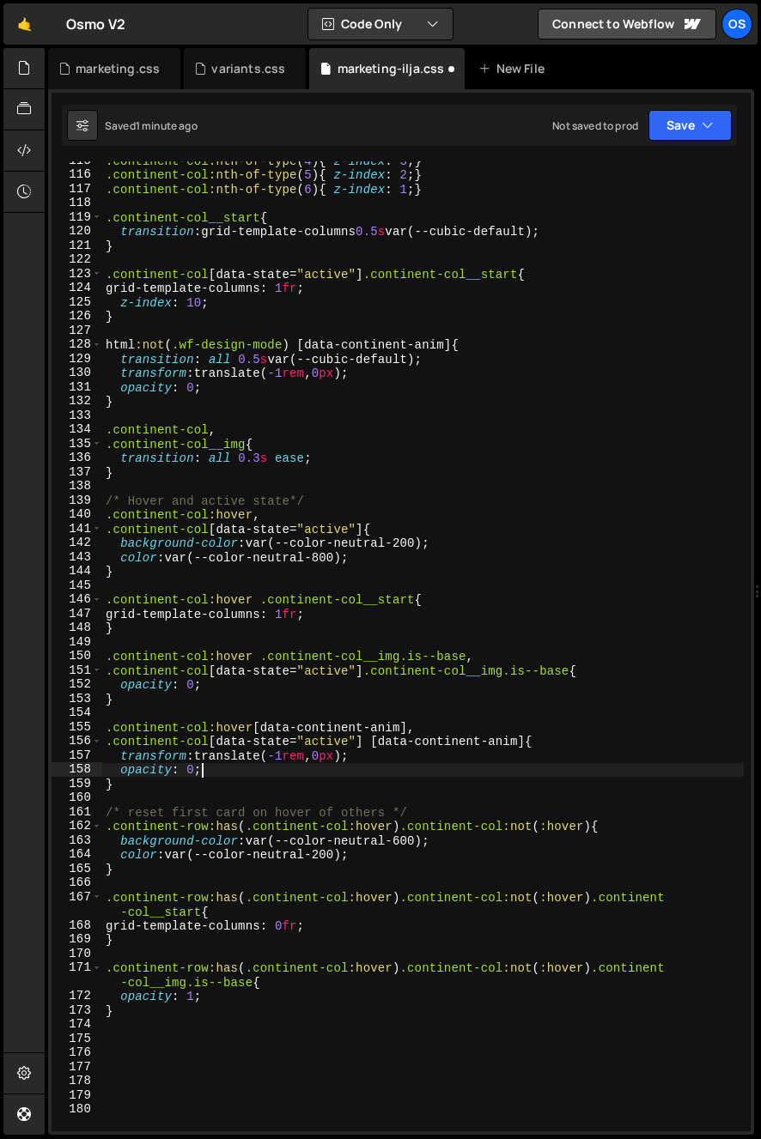
click at [294, 379] on div ".continent-col :nth-of-type ( 4 ) { z-index : 3 ; } .continent-col :nth-of-type…" at bounding box center [422, 653] width 641 height 999
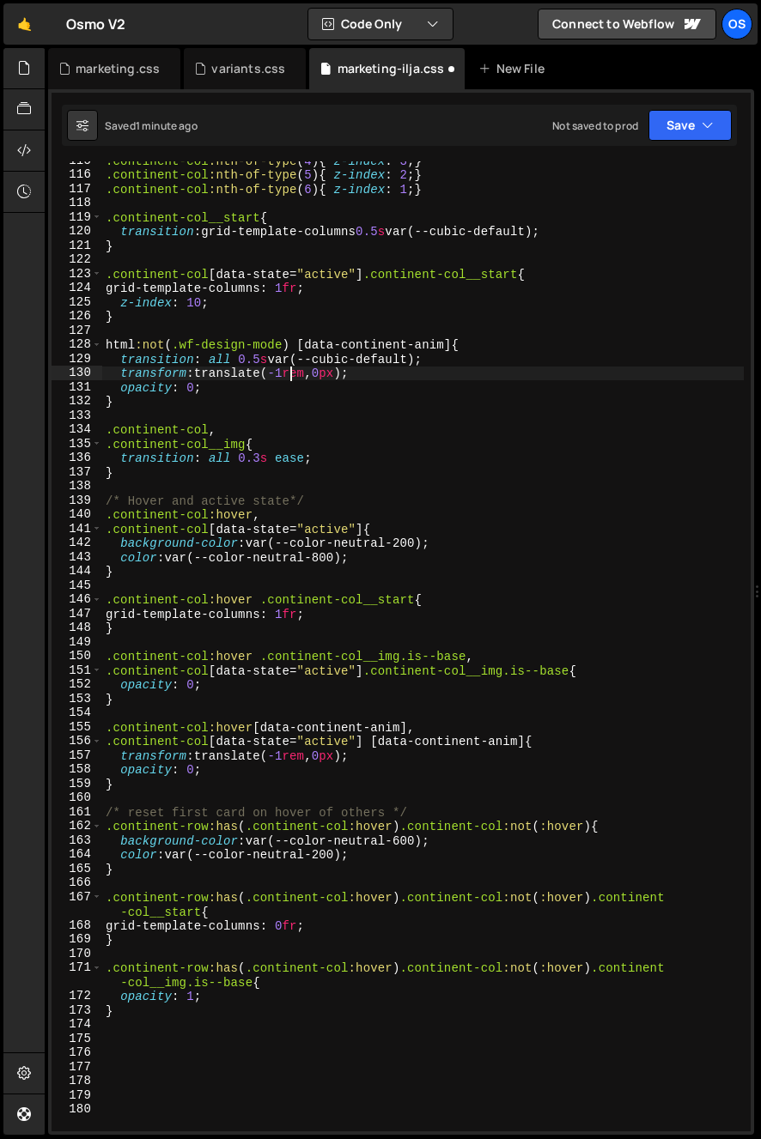
click at [287, 390] on div ".continent-col :nth-of-type ( 4 ) { z-index : 3 ; } .continent-col :nth-of-type…" at bounding box center [422, 653] width 641 height 999
type textarea "opacity: 0;"
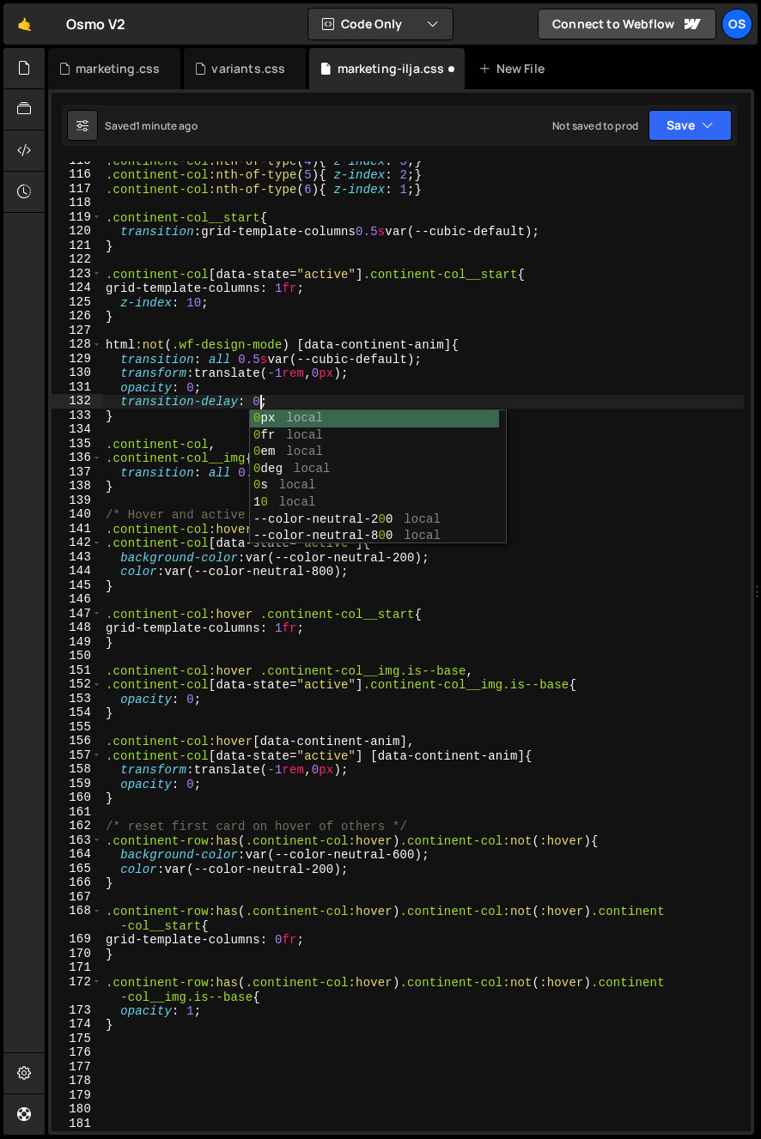
scroll to position [0, 10]
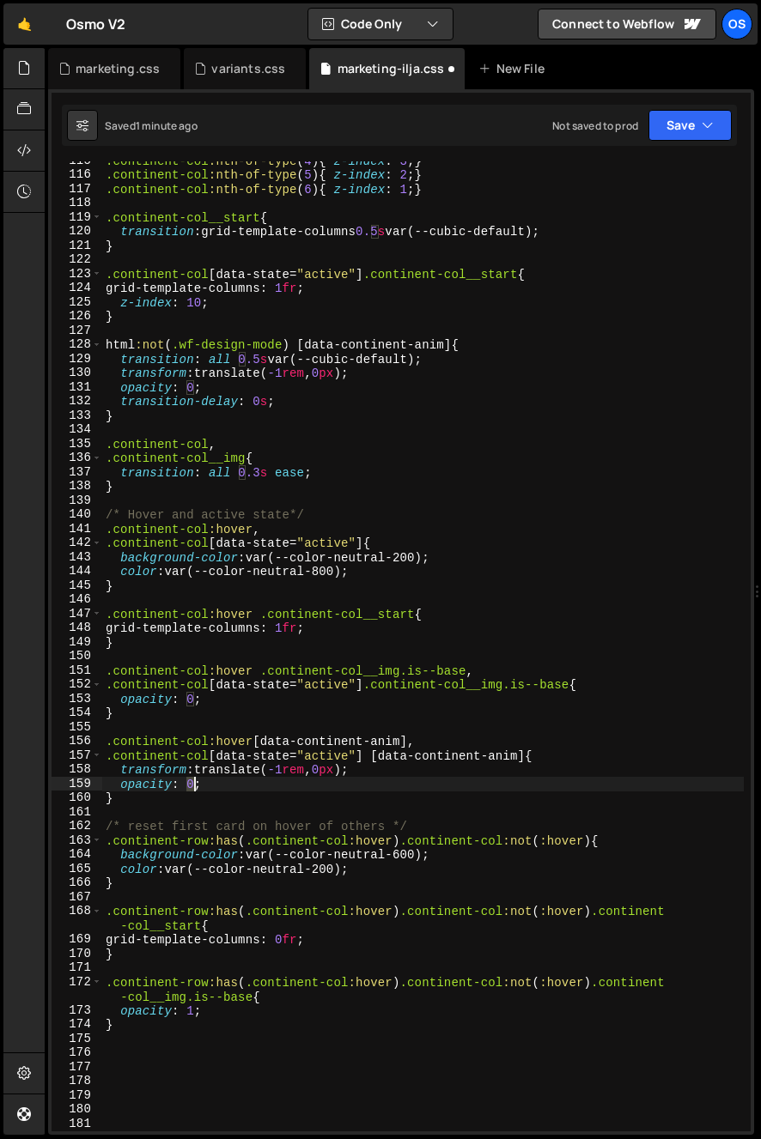
click at [191, 788] on div ".continent-col :nth-of-type ( 4 ) { z-index : 3 ; } .continent-col :nth-of-type…" at bounding box center [422, 653] width 641 height 999
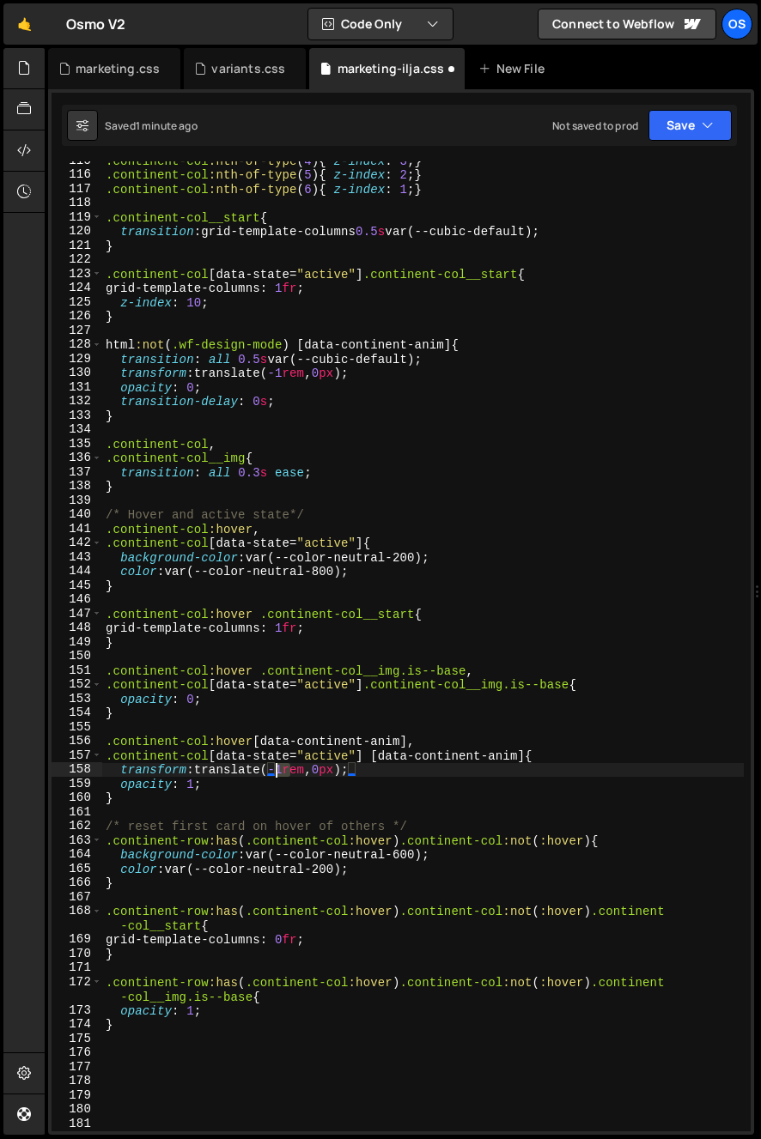
drag, startPoint x: 287, startPoint y: 774, endPoint x: 276, endPoint y: 778, distance: 12.0
click at [275, 775] on div ".continent-col :nth-of-type ( 4 ) { z-index : 3 ; } .continent-col :nth-of-type…" at bounding box center [422, 653] width 641 height 999
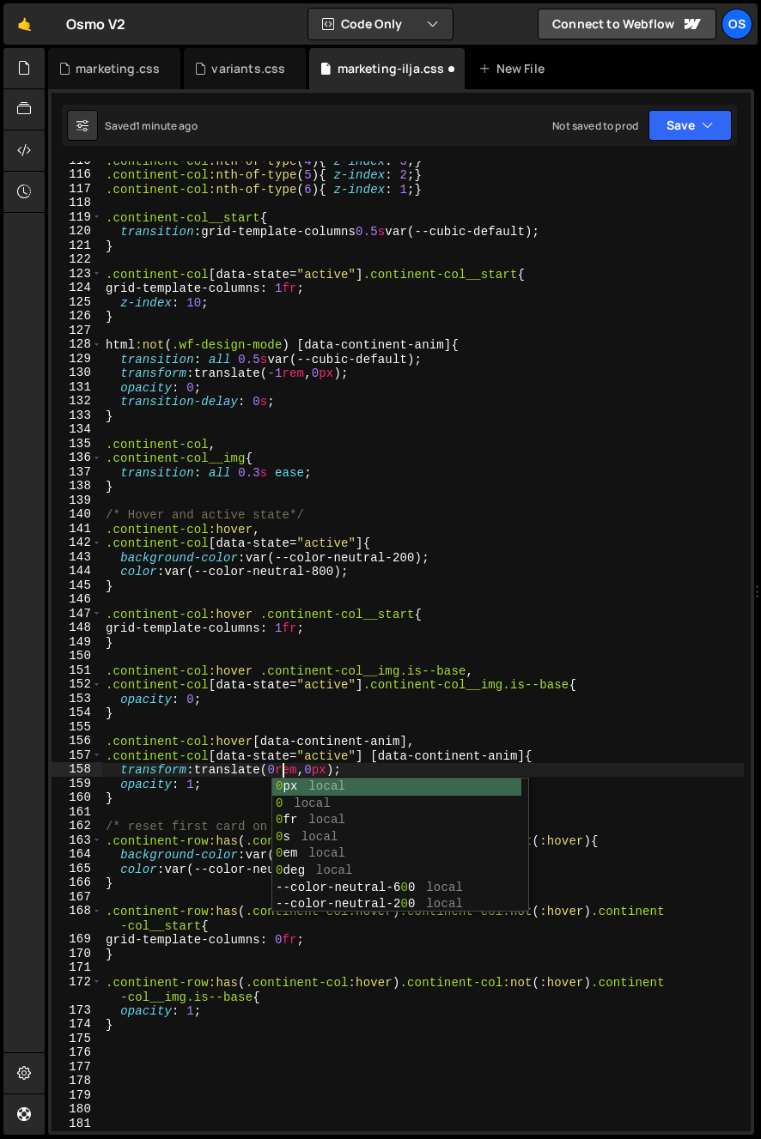
scroll to position [0, 12]
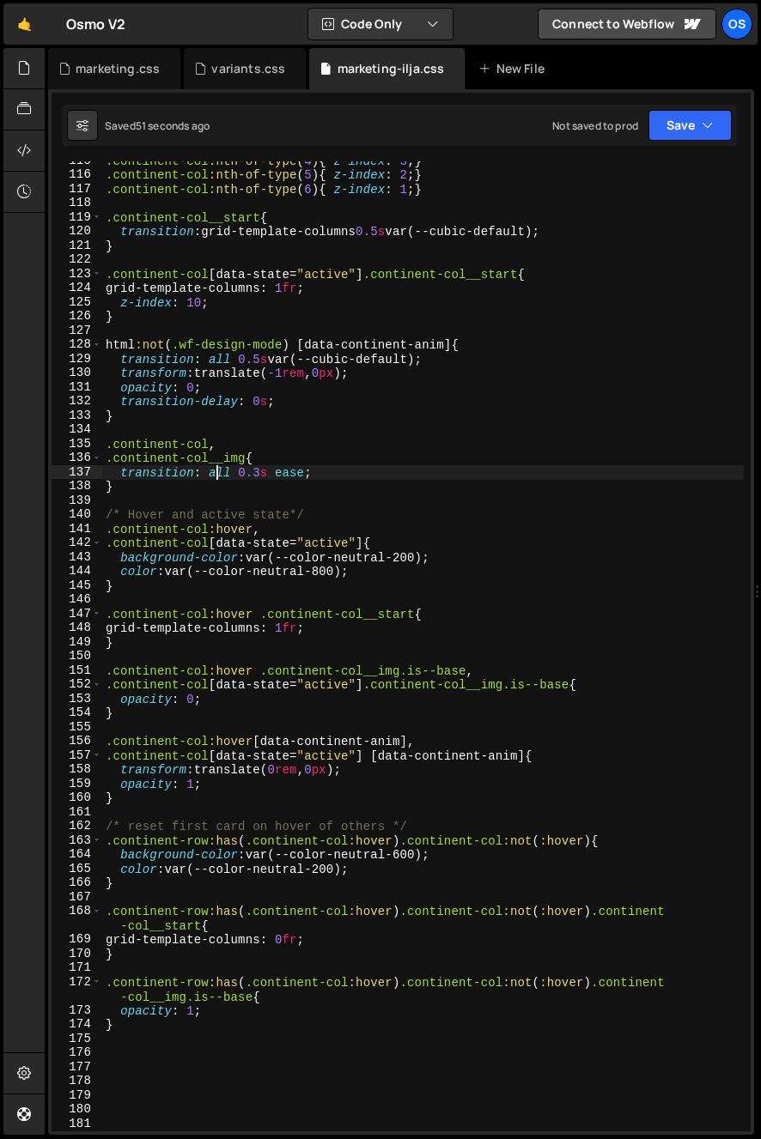
click at [214, 467] on div ".continent-col :nth-of-type ( 4 ) { z-index : 3 ; } .continent-col :nth-of-type…" at bounding box center [422, 653] width 641 height 999
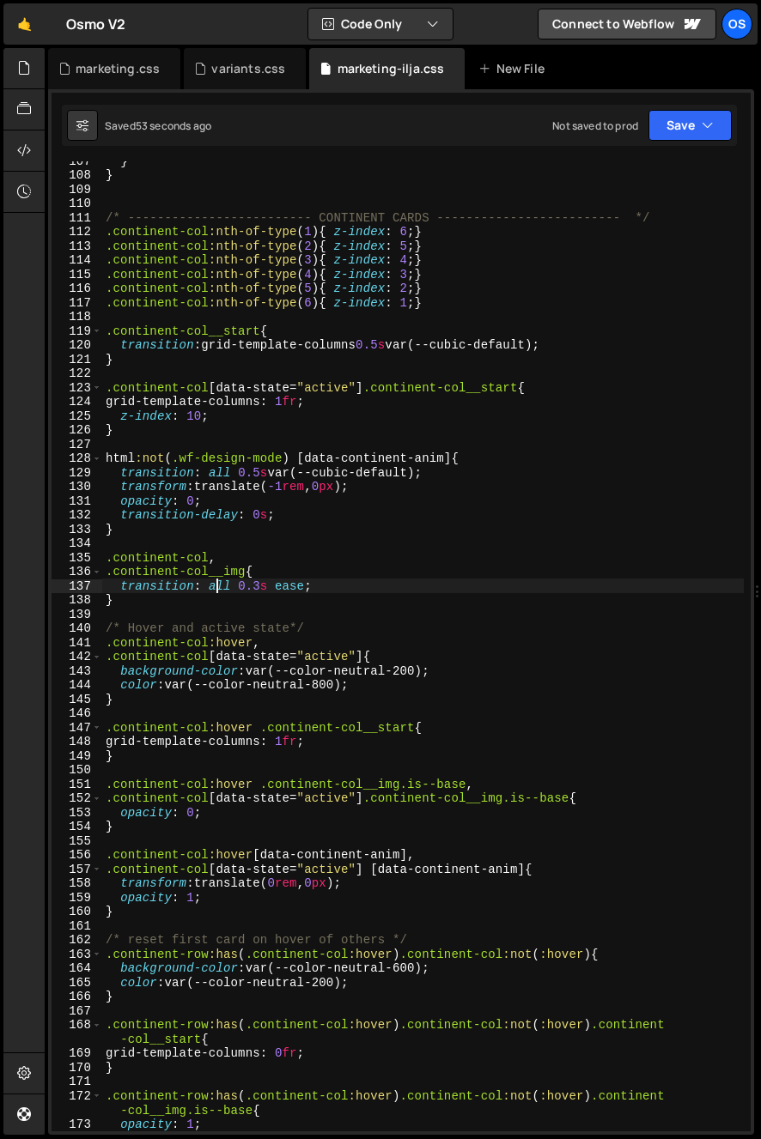
click at [149, 523] on div "} } /* ------------------------- CONTINENT CARDS ------------------------- */ .…" at bounding box center [422, 653] width 641 height 999
type textarea "}"
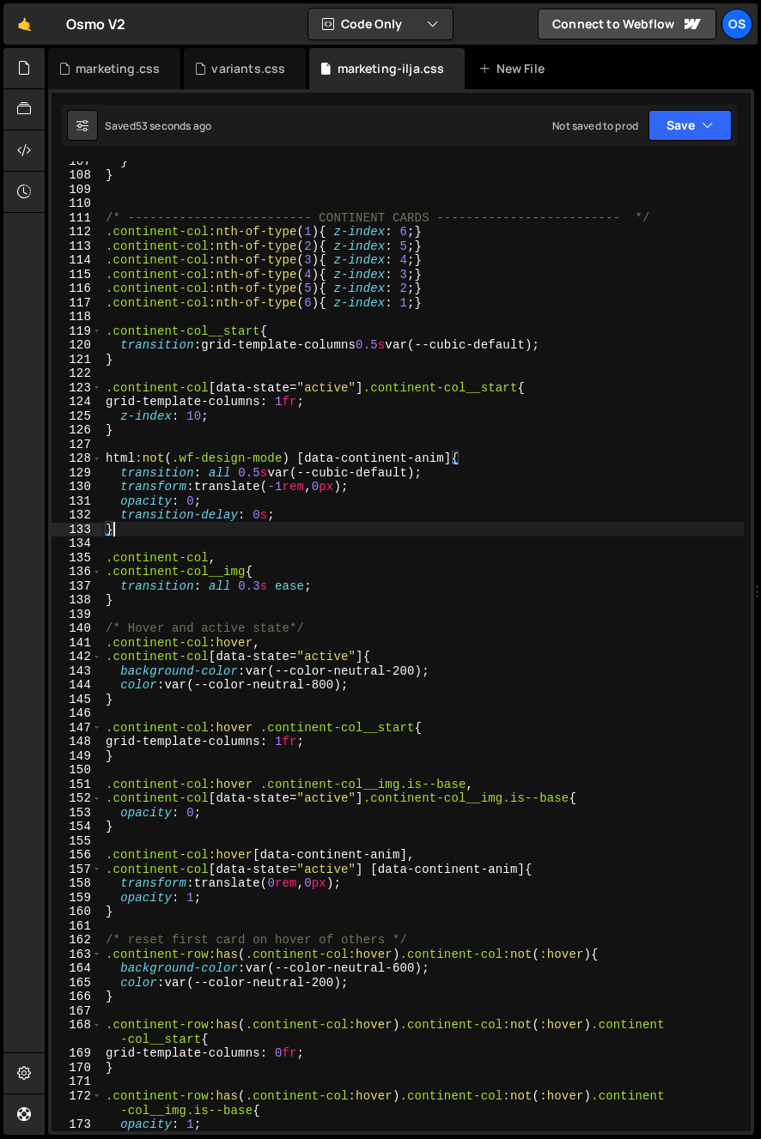
scroll to position [0, 0]
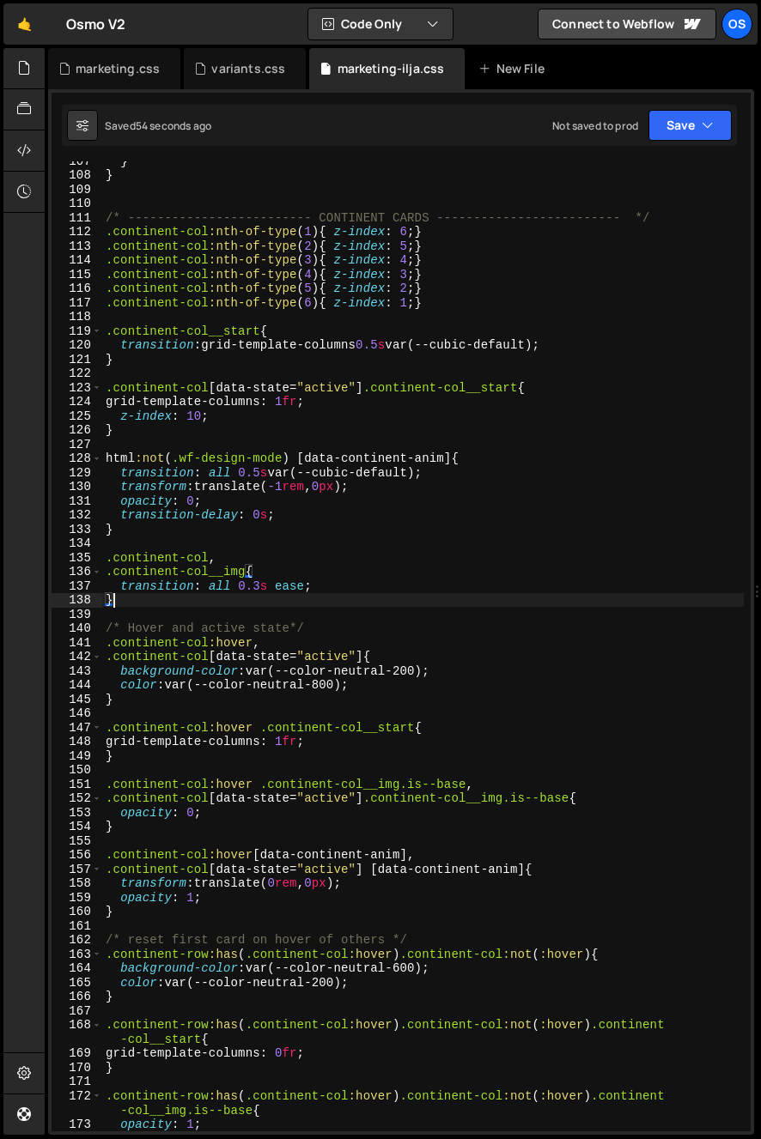
click at [188, 597] on div "} } /* ------------------------- CONTINENT CARDS ------------------------- */ .…" at bounding box center [422, 653] width 641 height 999
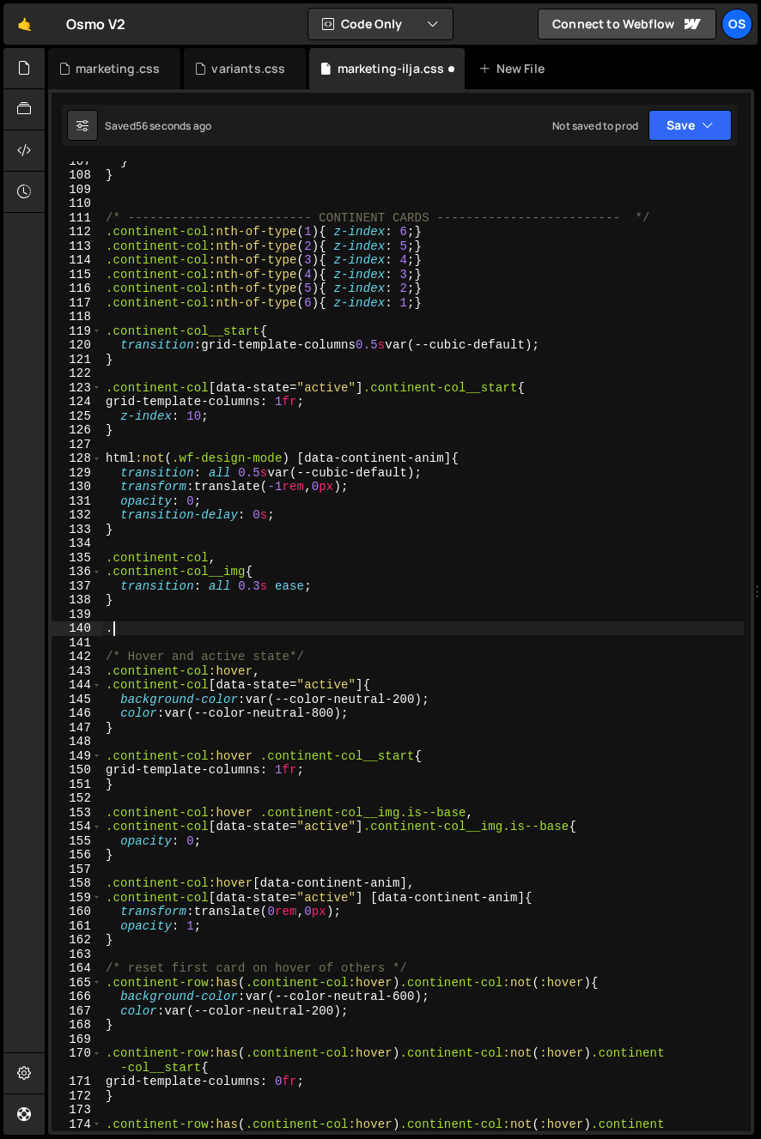
paste textarea "continent-col__start-content"
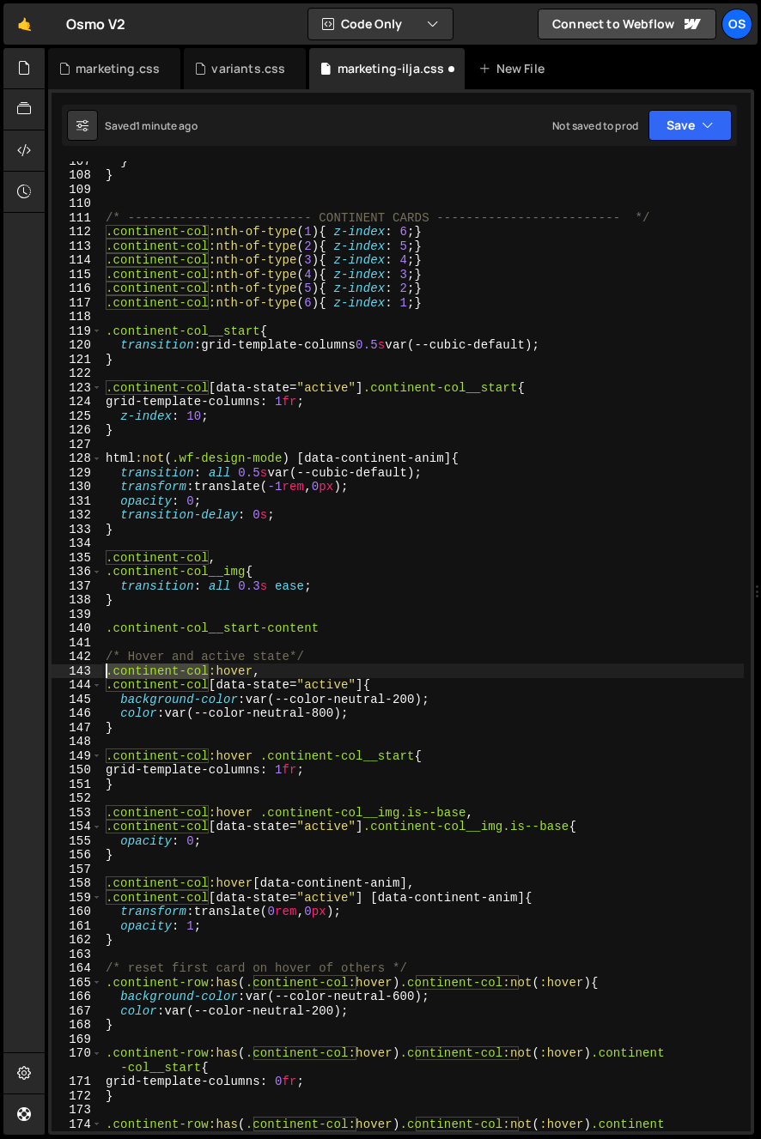
drag, startPoint x: 202, startPoint y: 670, endPoint x: 82, endPoint y: 669, distance: 119.3
click at [82, 669] on div ".continent-col__start-content 107 108 109 110 111 112 113 114 115 116 117 118 1…" at bounding box center [401, 646] width 699 height 970
click at [100, 634] on div "140" at bounding box center [77, 629] width 51 height 15
click at [106, 629] on div "} } /* ------------------------- CONTINENT CARDS ------------------------- */ .…" at bounding box center [422, 660] width 641 height 1013
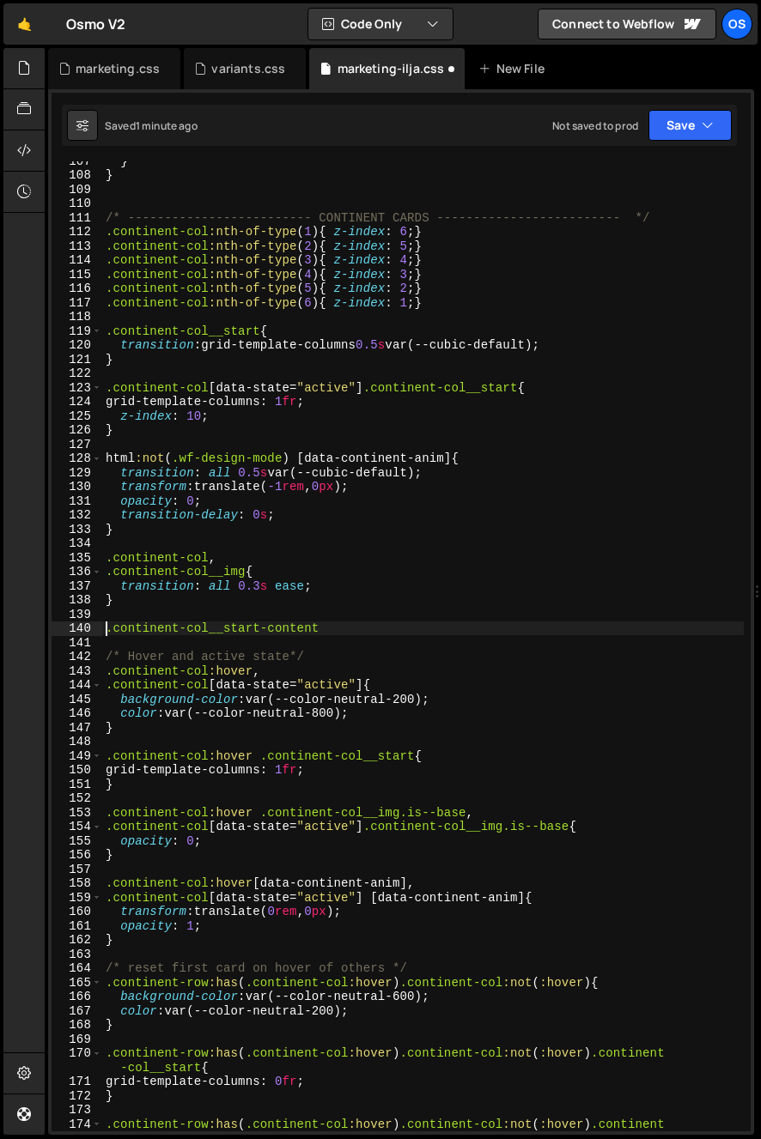
paste textarea ".continent-col"
type textarea ".continent-col:not(:first-of-type) .continent-col__start-content"
click at [588, 614] on div "} } /* ------------------------- CONTINENT CARDS ------------------------- */ .…" at bounding box center [422, 660] width 641 height 1013
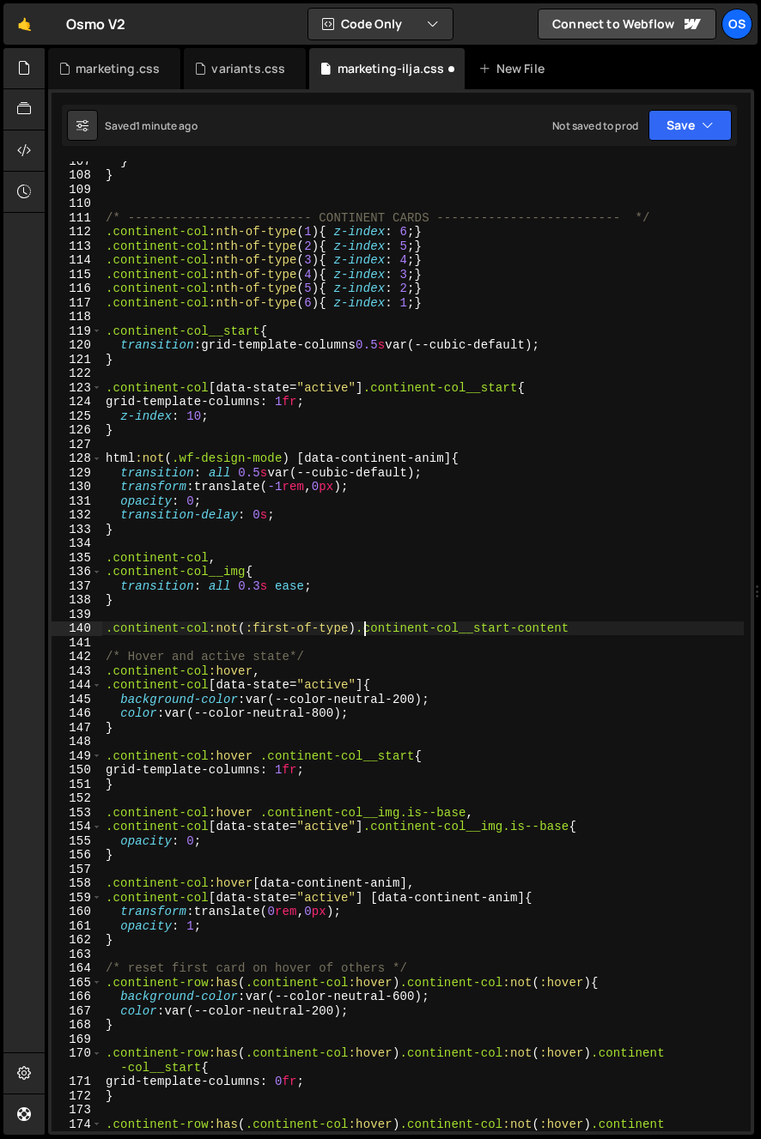
scroll to position [0, 0]
click at [588, 628] on div "} } /* ------------------------- CONTINENT CARDS ------------------------- */ .…" at bounding box center [422, 660] width 641 height 1013
type textarea ".continent-col:not(:first-of-type) .continent-col__start-content{}"
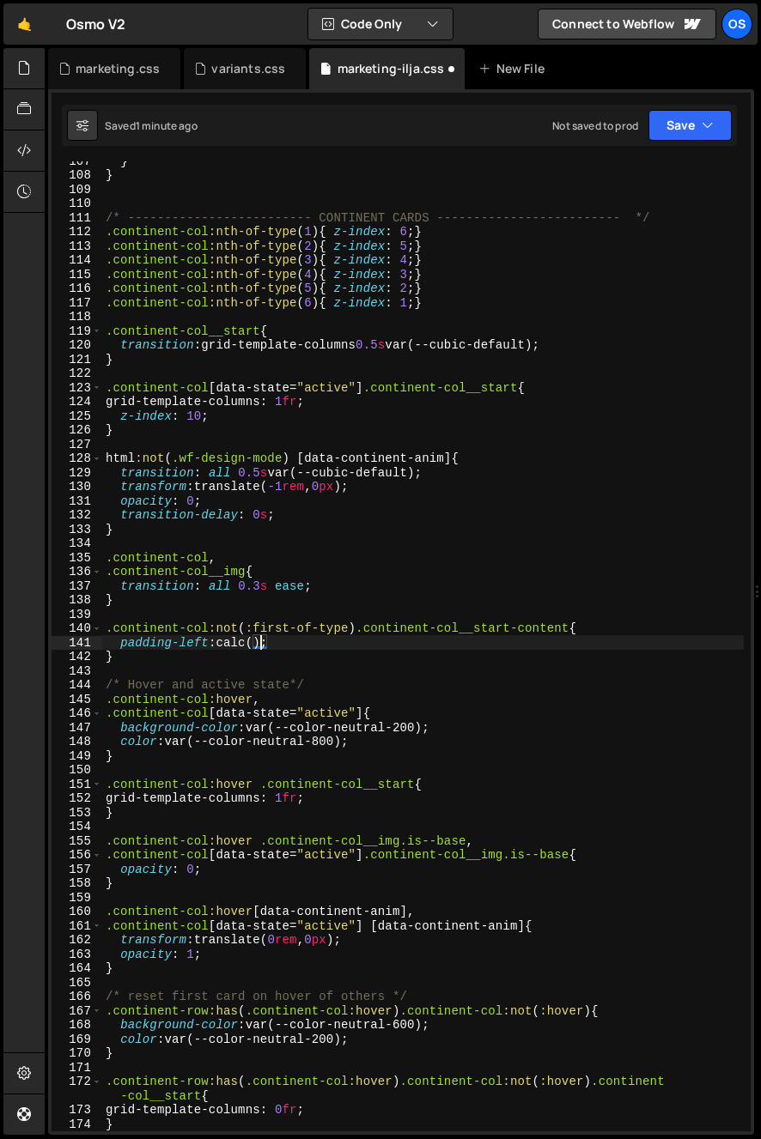
scroll to position [0, 11]
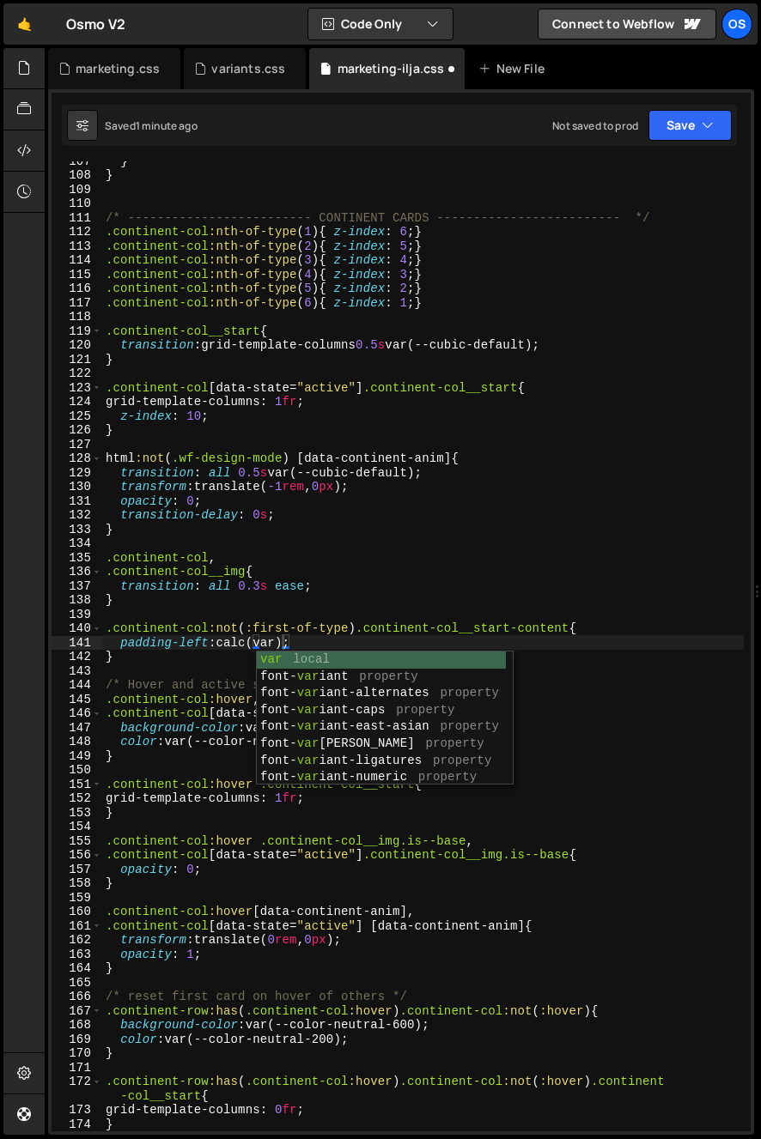
type textarea "padding-left: calc(var);"
drag, startPoint x: 230, startPoint y: 542, endPoint x: 246, endPoint y: 597, distance: 57.1
click at [230, 543] on div "} } /* ------------------------- CONTINENT CARDS ------------------------- */ .…" at bounding box center [422, 653] width 641 height 999
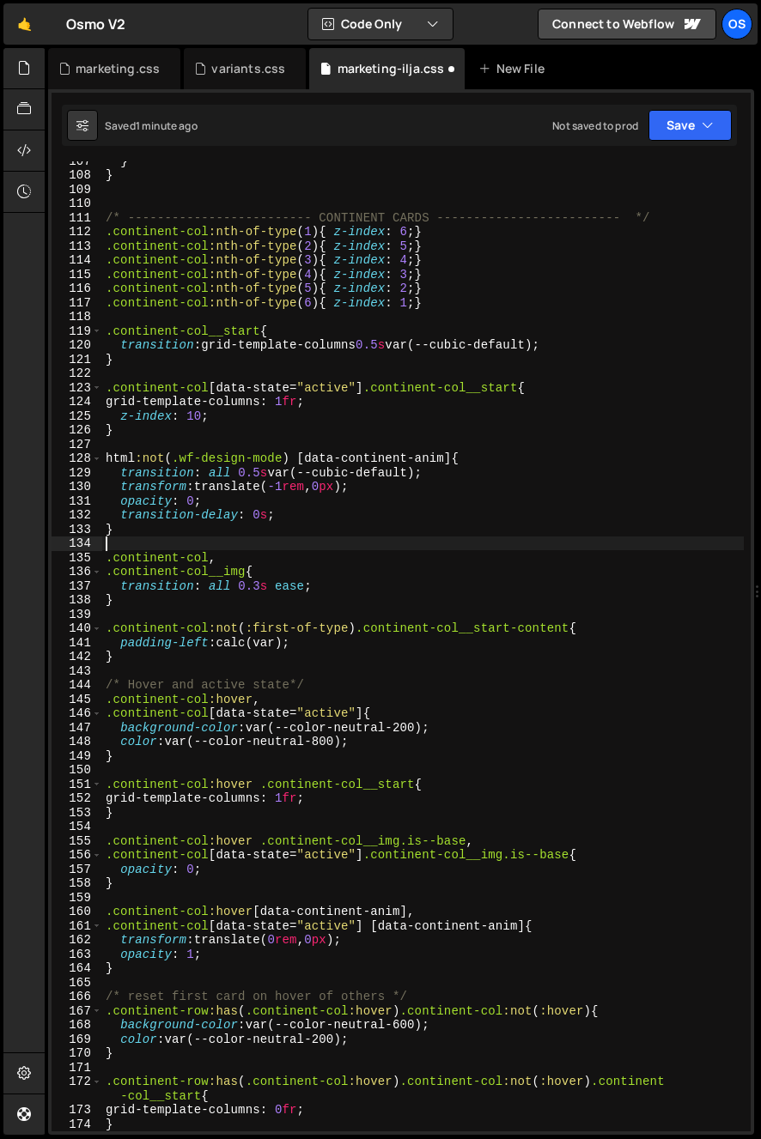
scroll to position [0, 0]
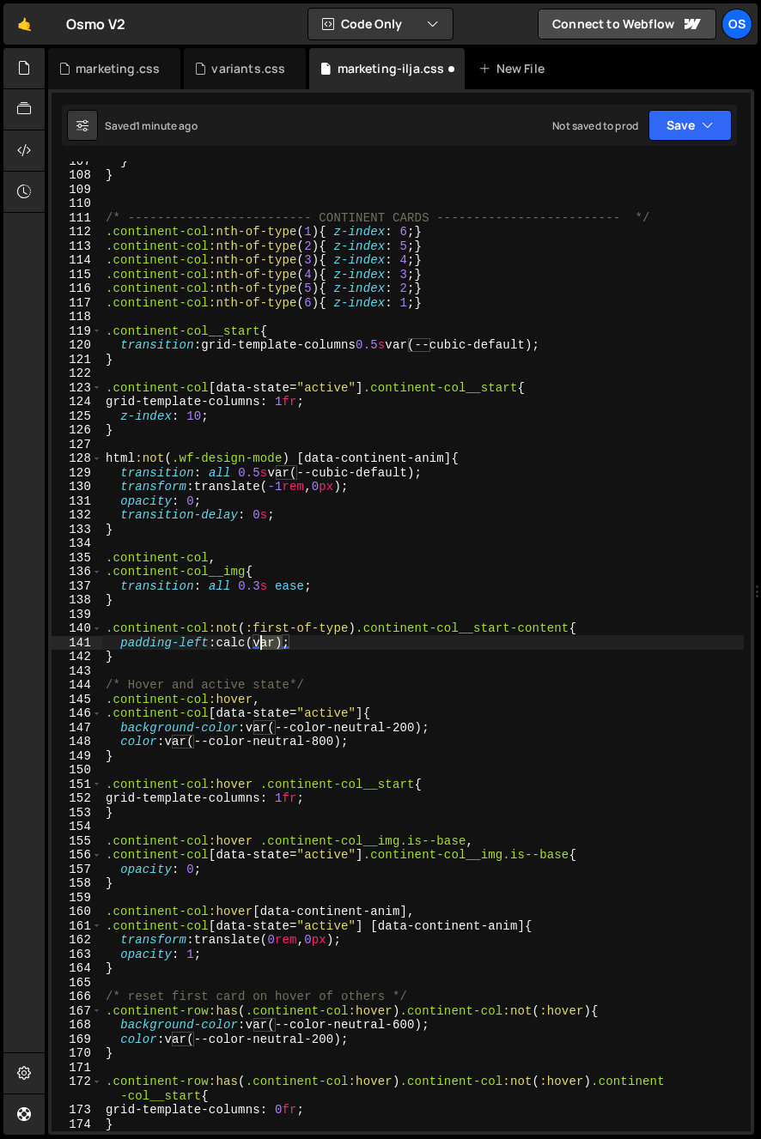
drag, startPoint x: 285, startPoint y: 644, endPoint x: 260, endPoint y: 647, distance: 25.0
click at [260, 647] on div "} } /* ------------------------- CONTINENT CARDS ------------------------- */ .…" at bounding box center [422, 653] width 641 height 999
paste textarea "(--gap-sm)"
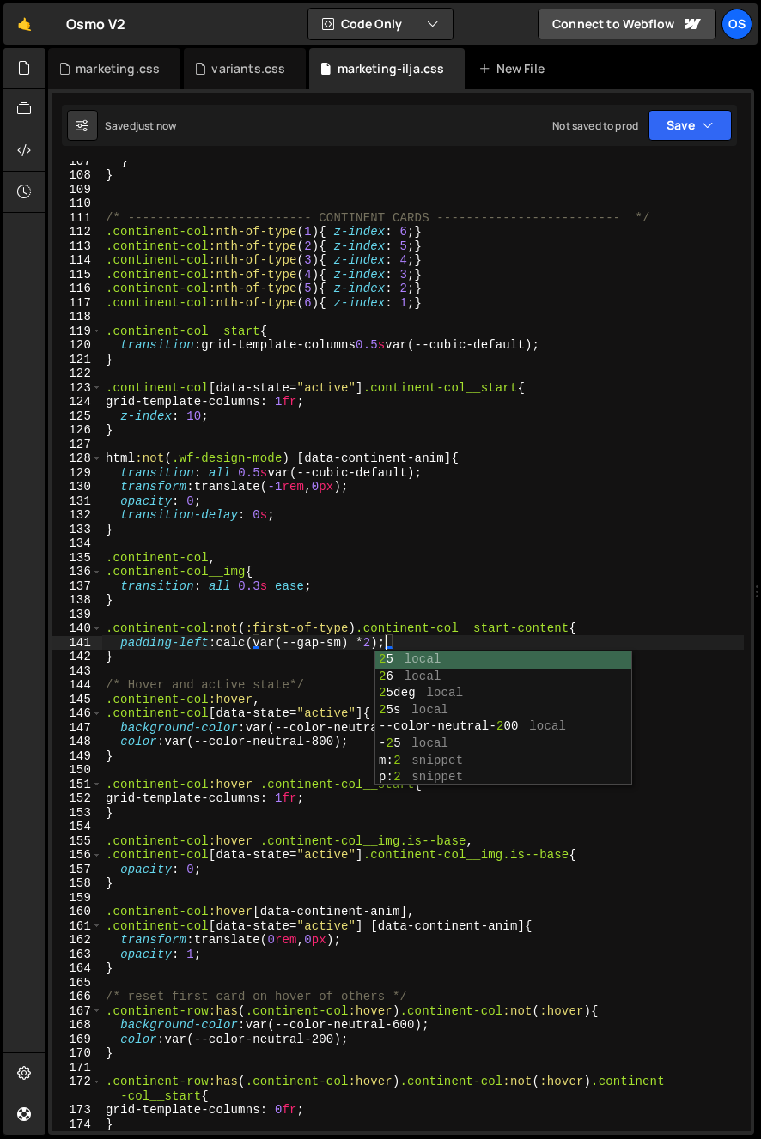
type textarea "padding-left: calc(var(--gap-sm) * 2);"
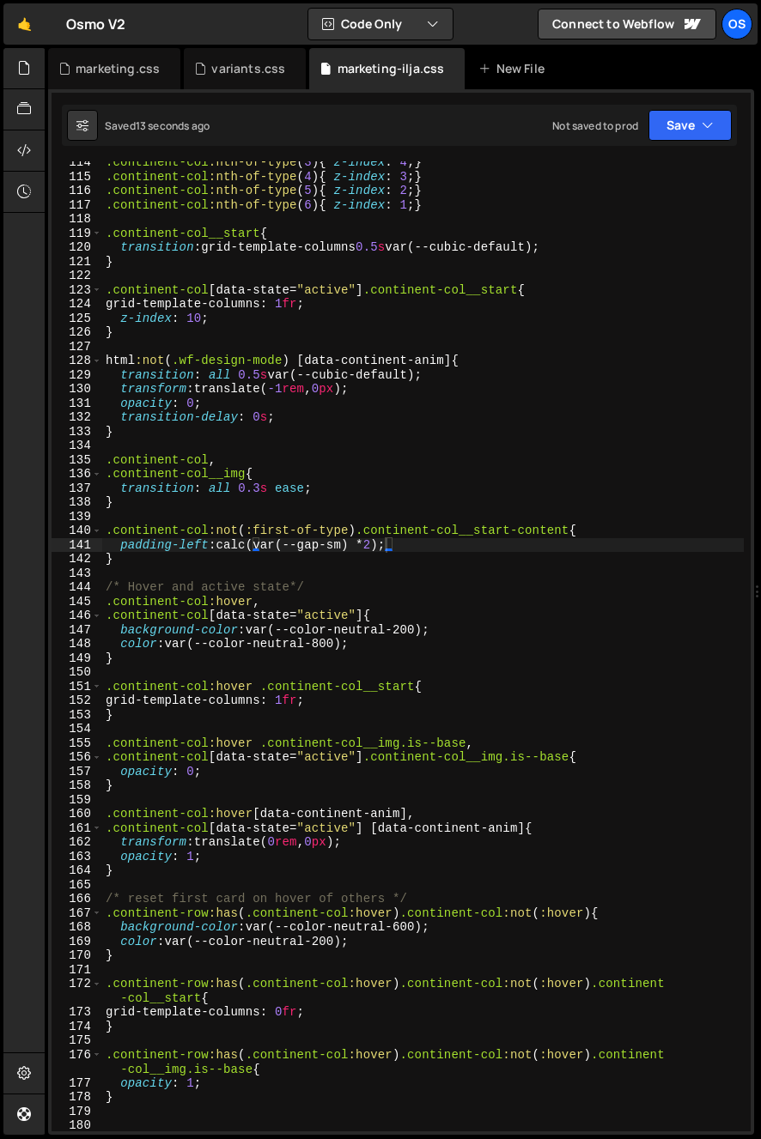
scroll to position [1673, 0]
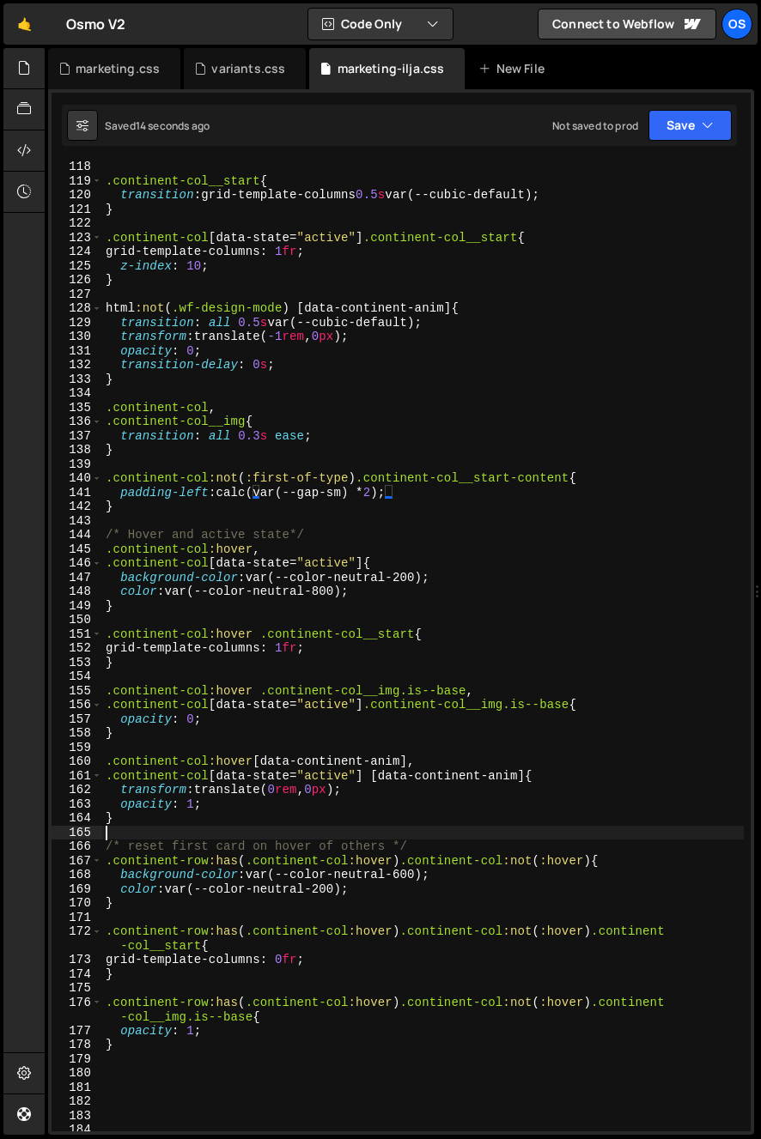
click at [314, 835] on div ".continent-col__start { transition : grid-template-columns 0.5 s var(--cubic-de…" at bounding box center [422, 659] width 641 height 999
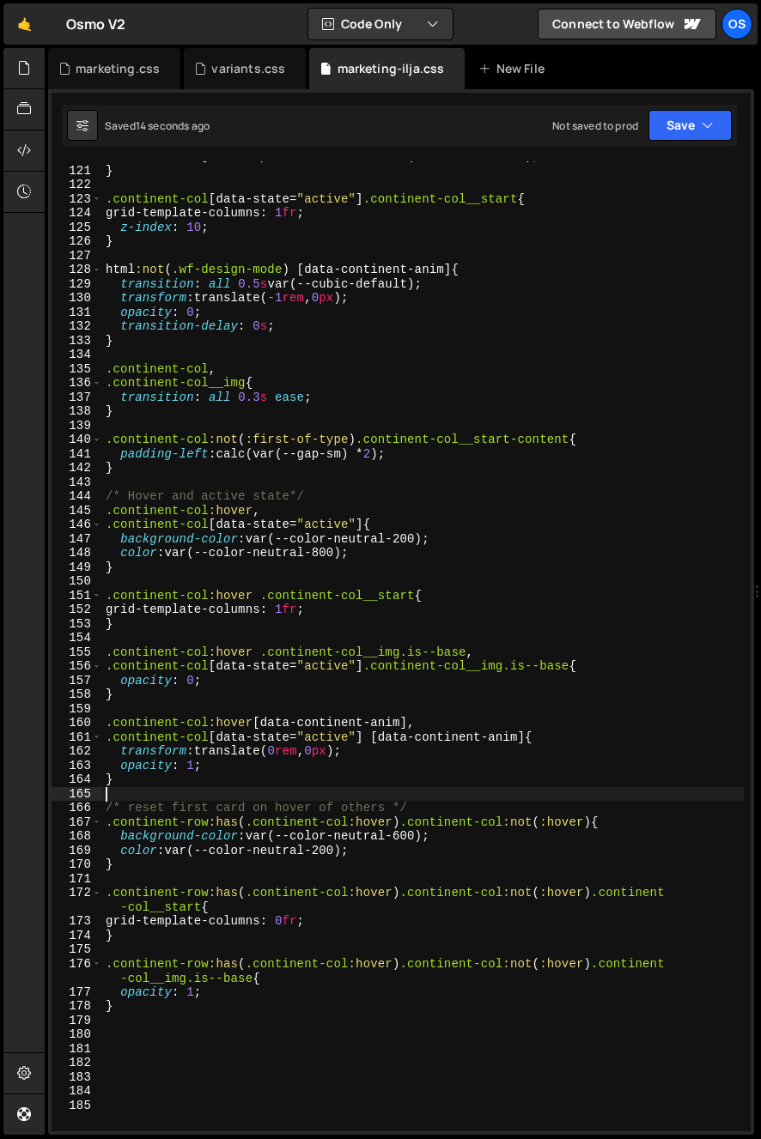
scroll to position [1712, 0]
click at [309, 1054] on div "transition : grid-template-columns 0.5 s var(--cubic-default) ; } .continent-co…" at bounding box center [422, 648] width 641 height 999
click at [211, 1017] on div "transition : grid-template-columns 0.5 s var(--cubic-default) ; } .continent-co…" at bounding box center [422, 648] width 641 height 999
click at [150, 782] on div "transition : grid-template-columns 0.5 s var(--cubic-default) ; } .continent-co…" at bounding box center [422, 648] width 641 height 999
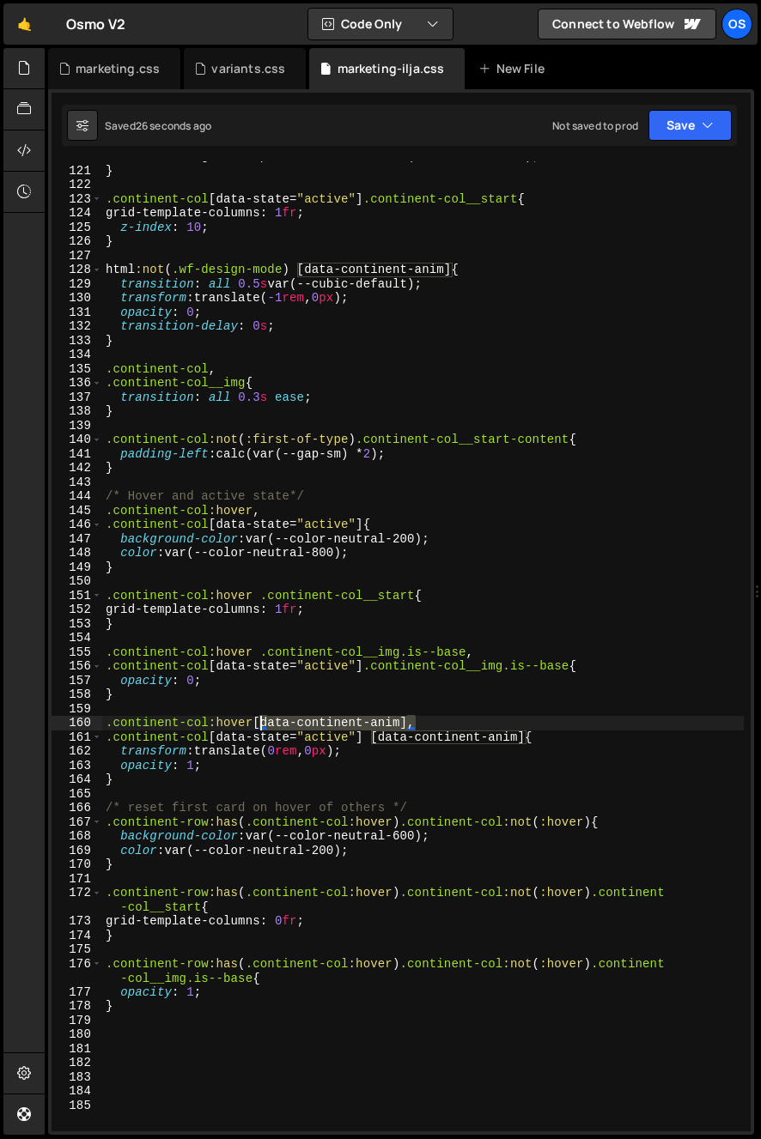
drag, startPoint x: 416, startPoint y: 721, endPoint x: 261, endPoint y: 725, distance: 154.6
click at [261, 725] on div "transition : grid-template-columns 0.5 s var(--cubic-default) ; } .continent-co…" at bounding box center [422, 648] width 641 height 999
click at [189, 778] on div "transition : grid-template-columns 0.5 s var(--cubic-default) ; } .continent-co…" at bounding box center [422, 648] width 641 height 999
type textarea "}"
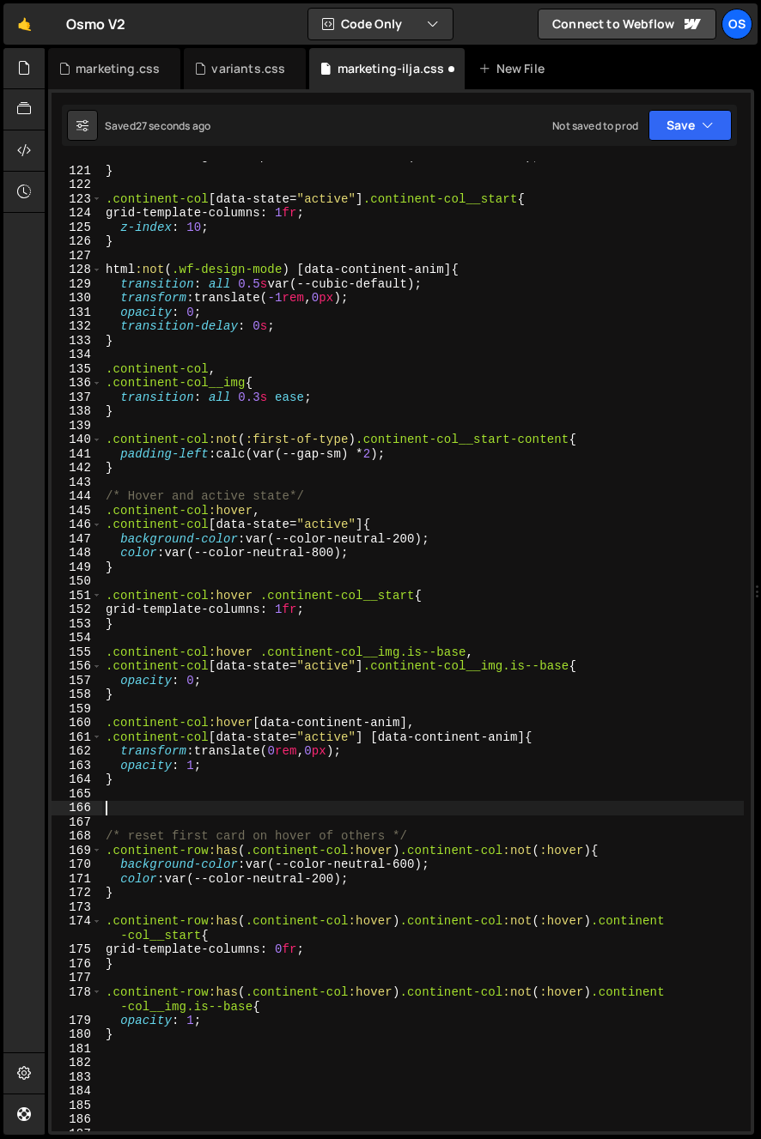
paste textarea "[data-continent-anim]"
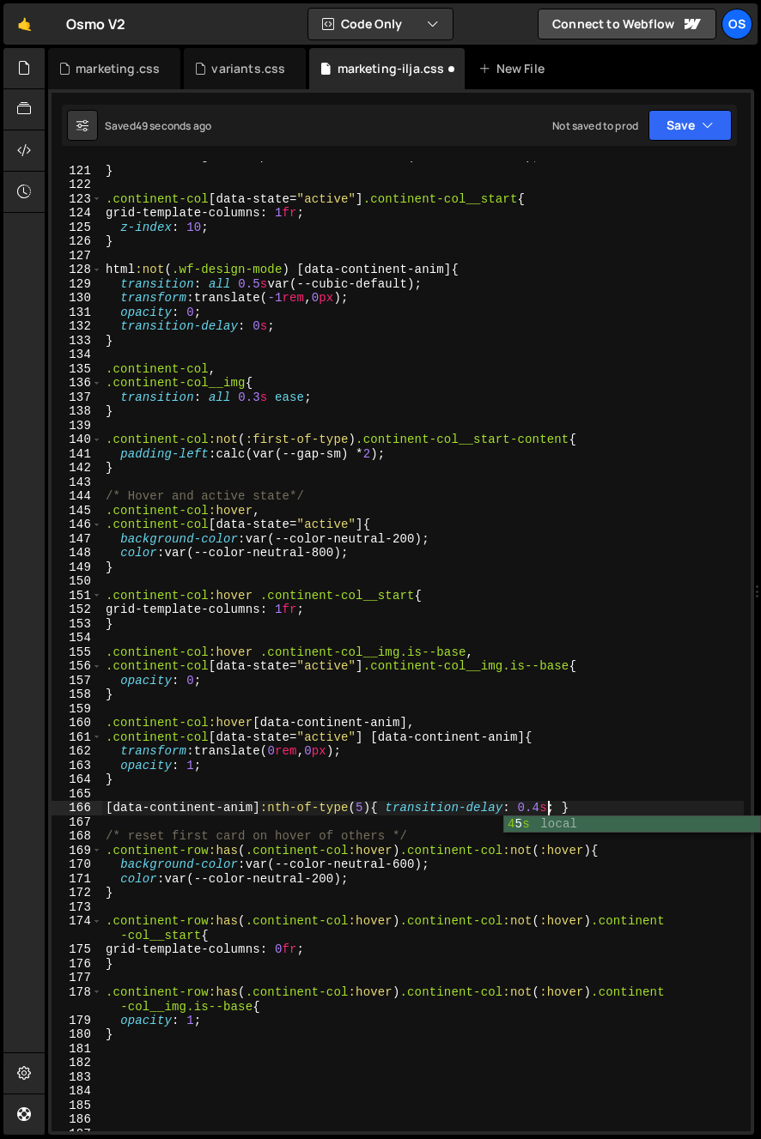
scroll to position [0, 30]
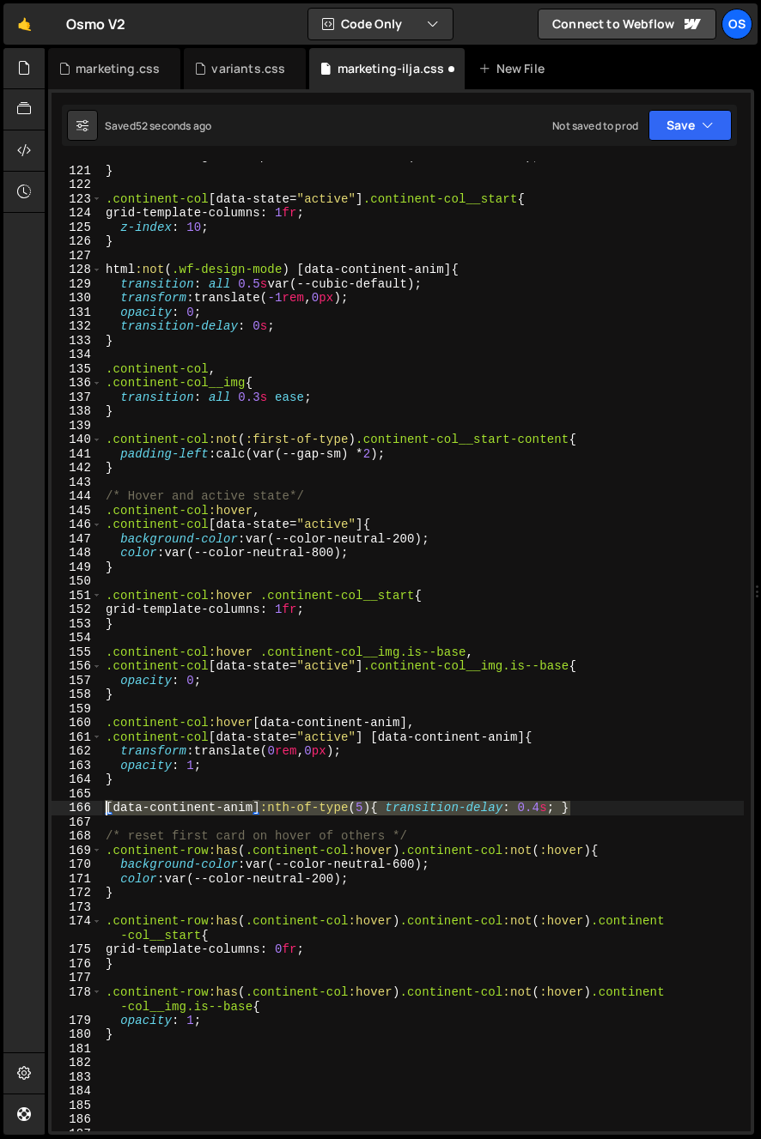
drag, startPoint x: 489, startPoint y: 804, endPoint x: 76, endPoint y: 806, distance: 413.0
click at [76, 806] on div "[data-continent-anim]:nth-of-type(5){ transition-delay: 0.4s; } 120 121 122 123…" at bounding box center [401, 646] width 699 height 970
type textarea "[data-continent-anim]:nth-of-type(5){ transition-delay: 0.4s; }"
click at [596, 810] on div "transition : grid-template-columns 0.5 s var(--cubic-default) ; } .continent-co…" at bounding box center [422, 646] width 641 height 970
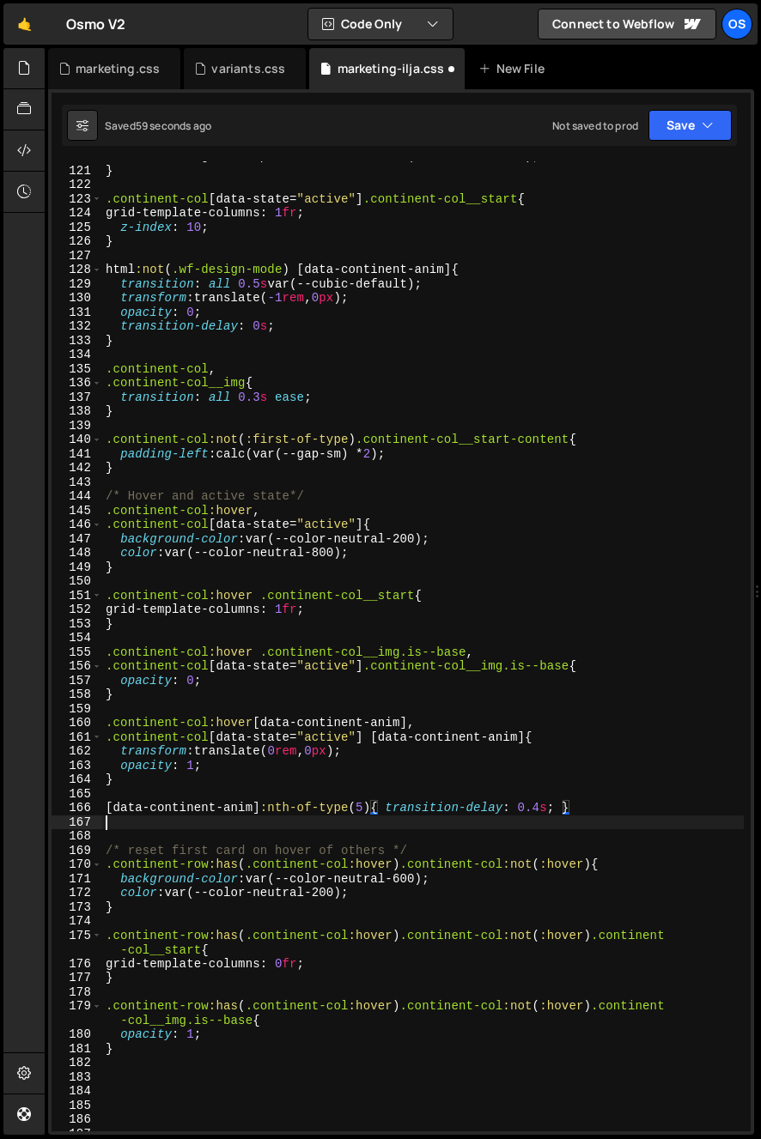
paste textarea "[data-continent-anim]:nth-of-type(5){ transition-delay: 0.4s; }"
type textarea "[data-continent-anim]:nth-of-type(5){ transition-delay: 0.4s; }"
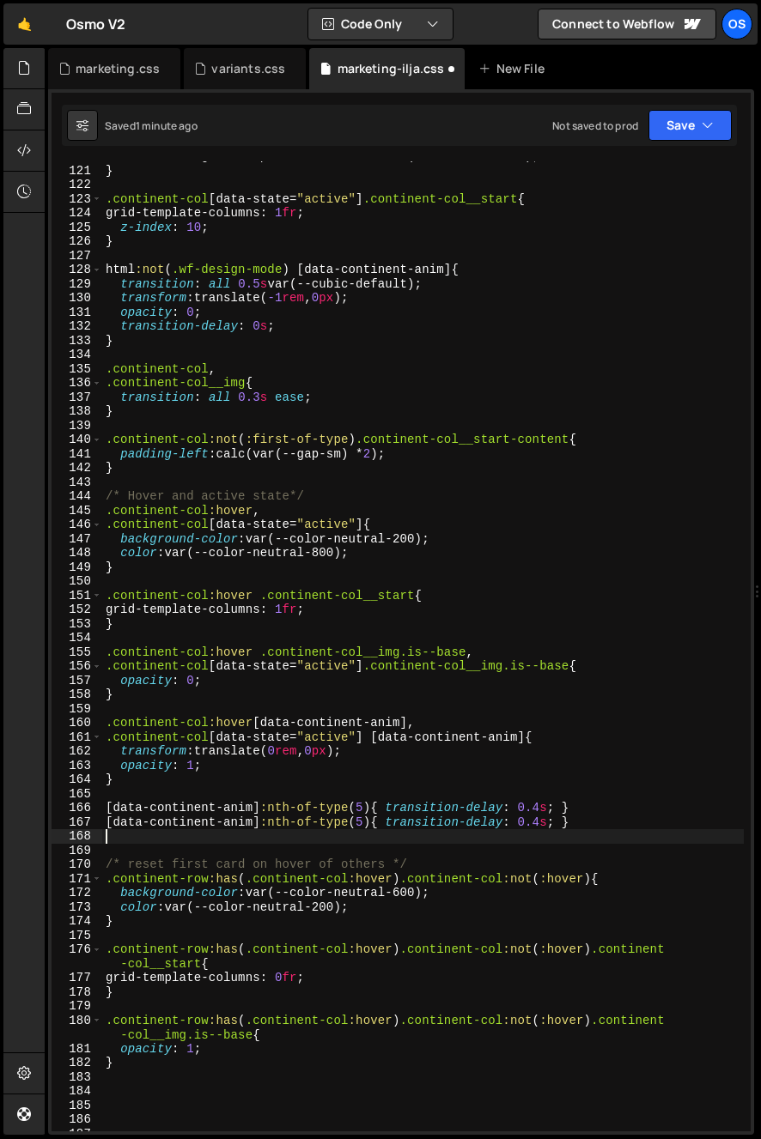
paste textarea "[data-continent-anim]:nth-of-type(5){ transition-delay: 0.4s; }"
type textarea "[data-continent-anim]:nth-of-type(5){ transition-delay: 0.4s; }"
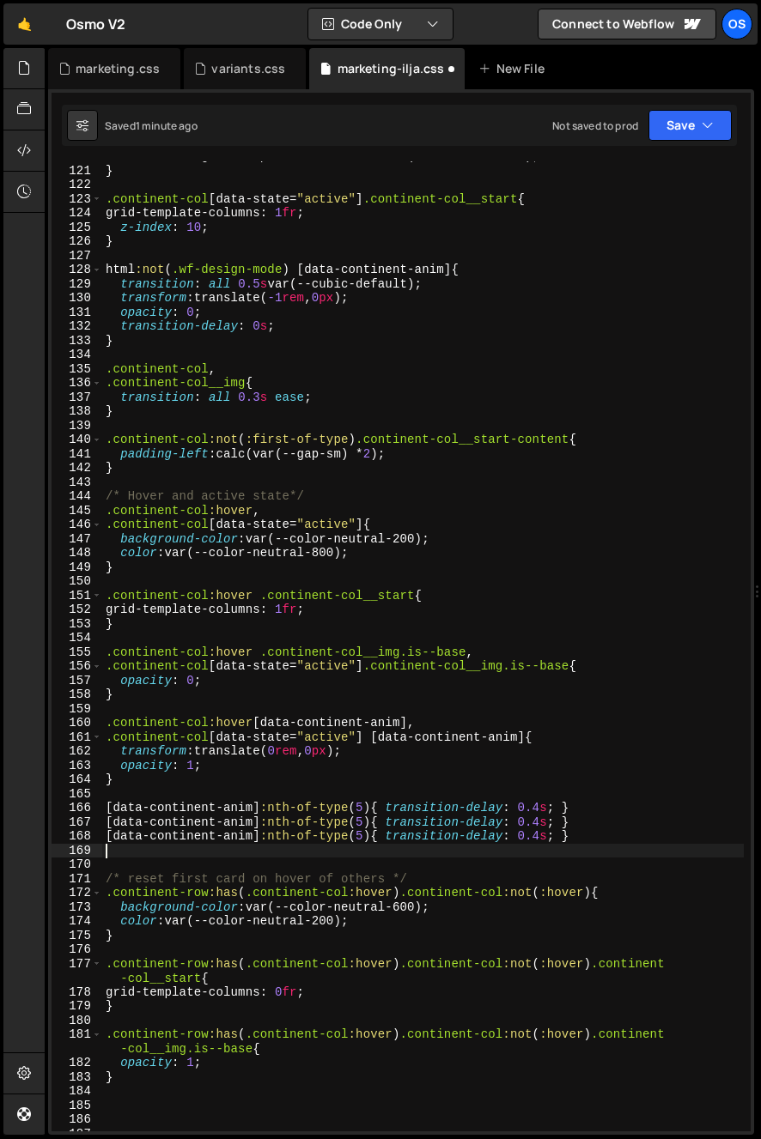
paste textarea "[data-continent-anim]:nth-of-type(5){ transition-delay: 0.4s; }"
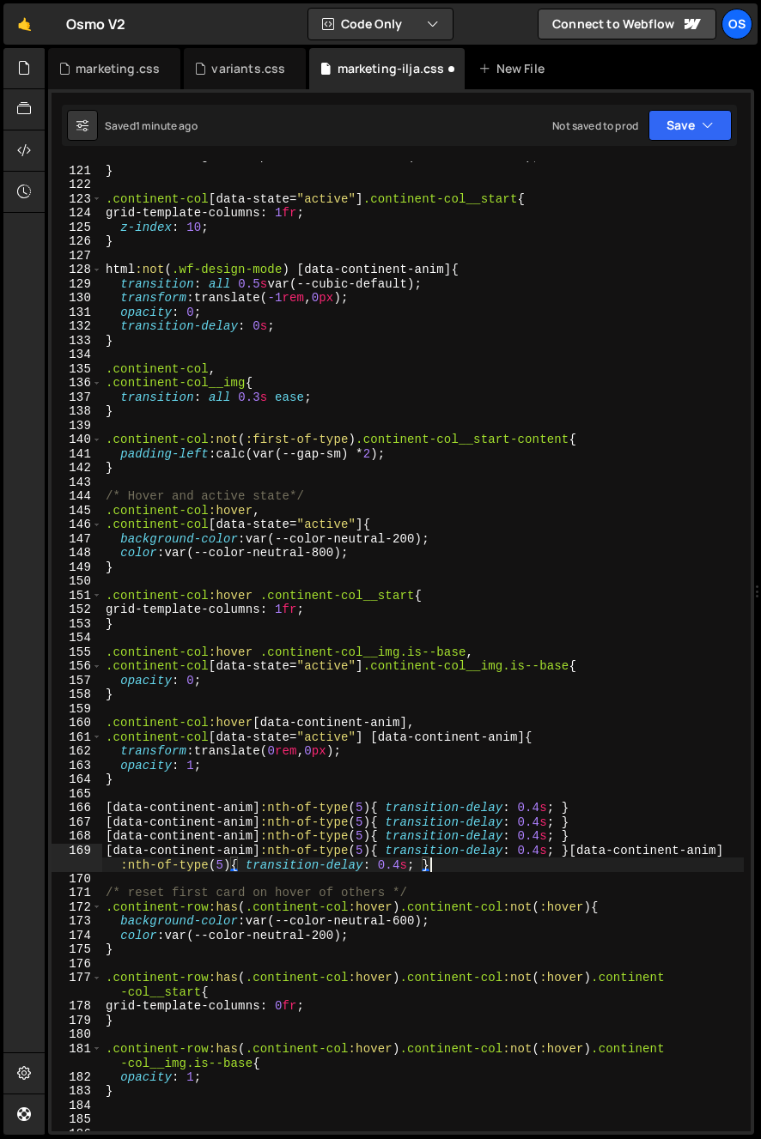
type textarea "[data-continent-anim]:nth-of-type(5){ transition-delay: 0.4s; }"
paste textarea "[data-continent-anim]:nth-of-type(5){ transition-delay: 0.4s; }"
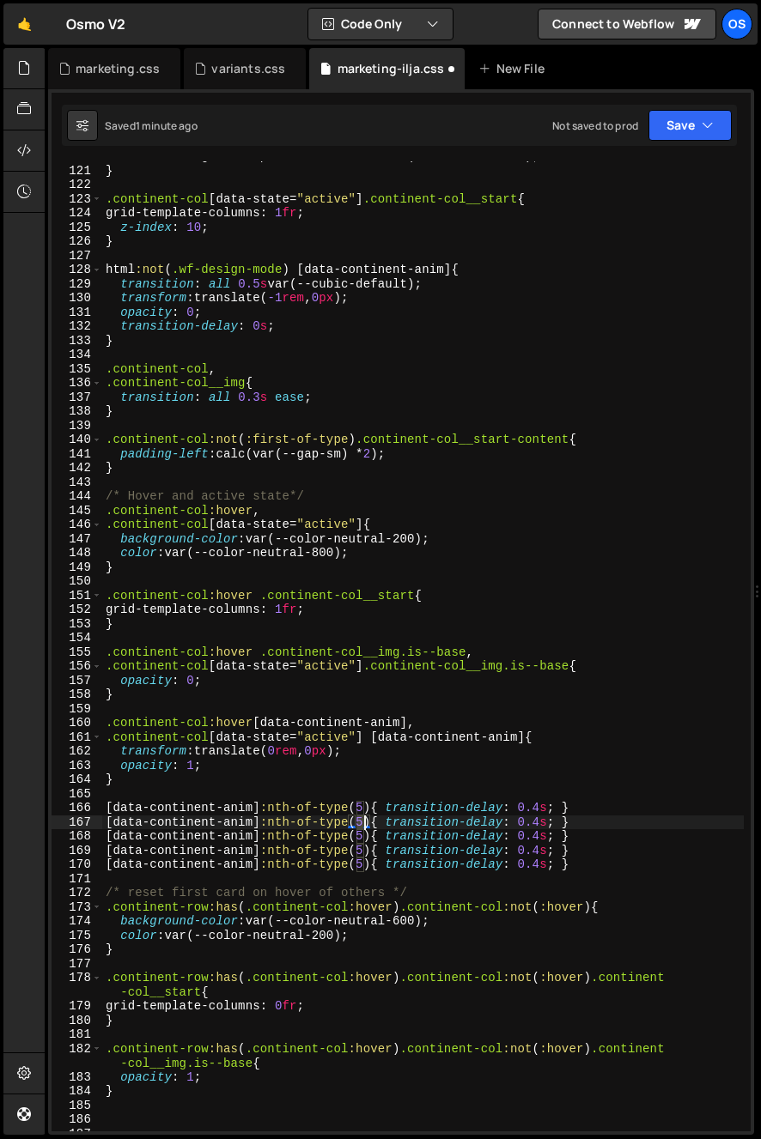
click at [362, 824] on div "transition : grid-template-columns 0.5 s var(--cubic-default) ; } .continent-co…" at bounding box center [422, 648] width 641 height 999
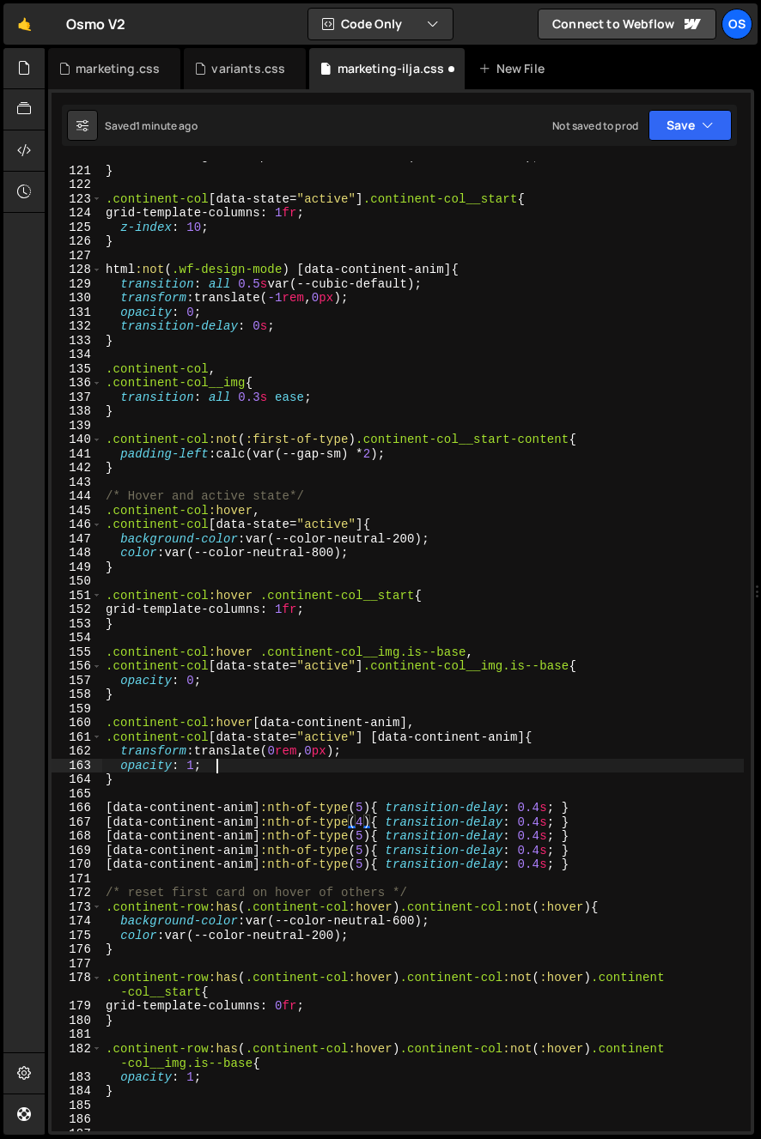
drag, startPoint x: 326, startPoint y: 758, endPoint x: 335, endPoint y: 771, distance: 15.5
click at [327, 760] on div "transition : grid-template-columns 0.5 s var(--cubic-default) ; } .continent-co…" at bounding box center [422, 648] width 641 height 999
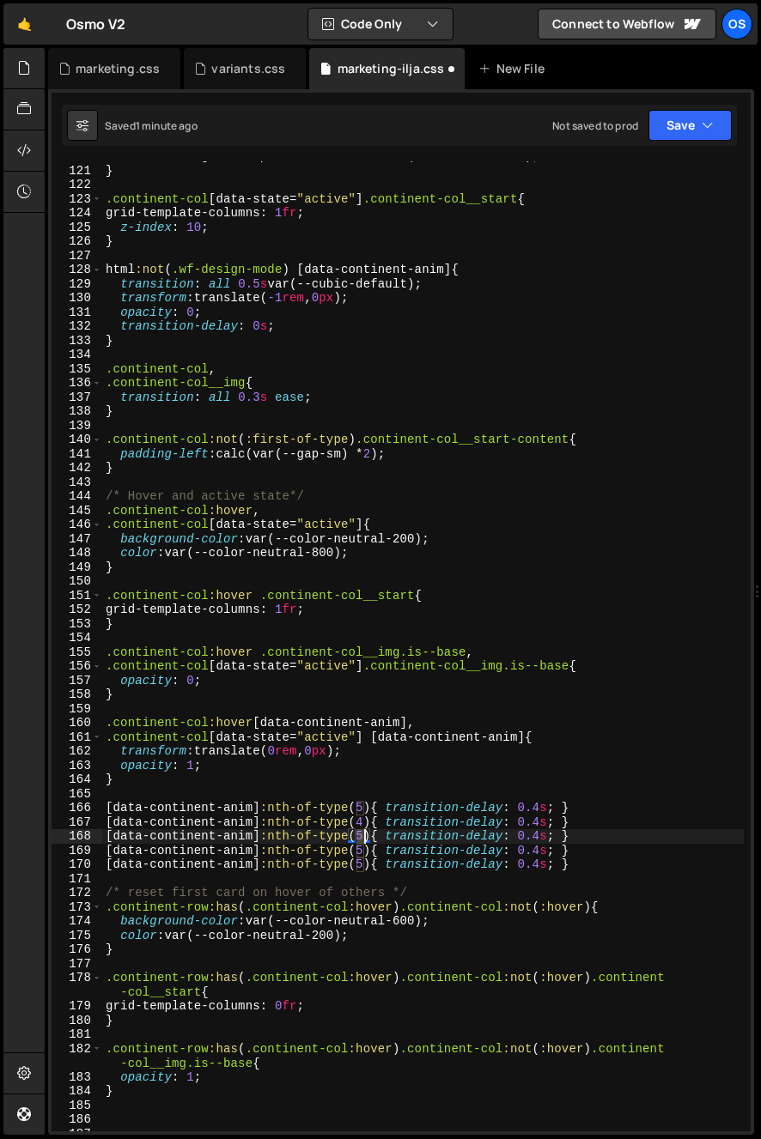
drag, startPoint x: 357, startPoint y: 835, endPoint x: 366, endPoint y: 836, distance: 8.8
click at [366, 837] on div "transition : grid-template-columns 0.5 s var(--cubic-default) ; } .continent-co…" at bounding box center [422, 648] width 641 height 999
drag, startPoint x: 343, startPoint y: 823, endPoint x: 359, endPoint y: 845, distance: 27.2
click at [344, 823] on div "transition : grid-template-columns 0.5 s var(--cubic-default) ; } .continent-co…" at bounding box center [422, 648] width 641 height 999
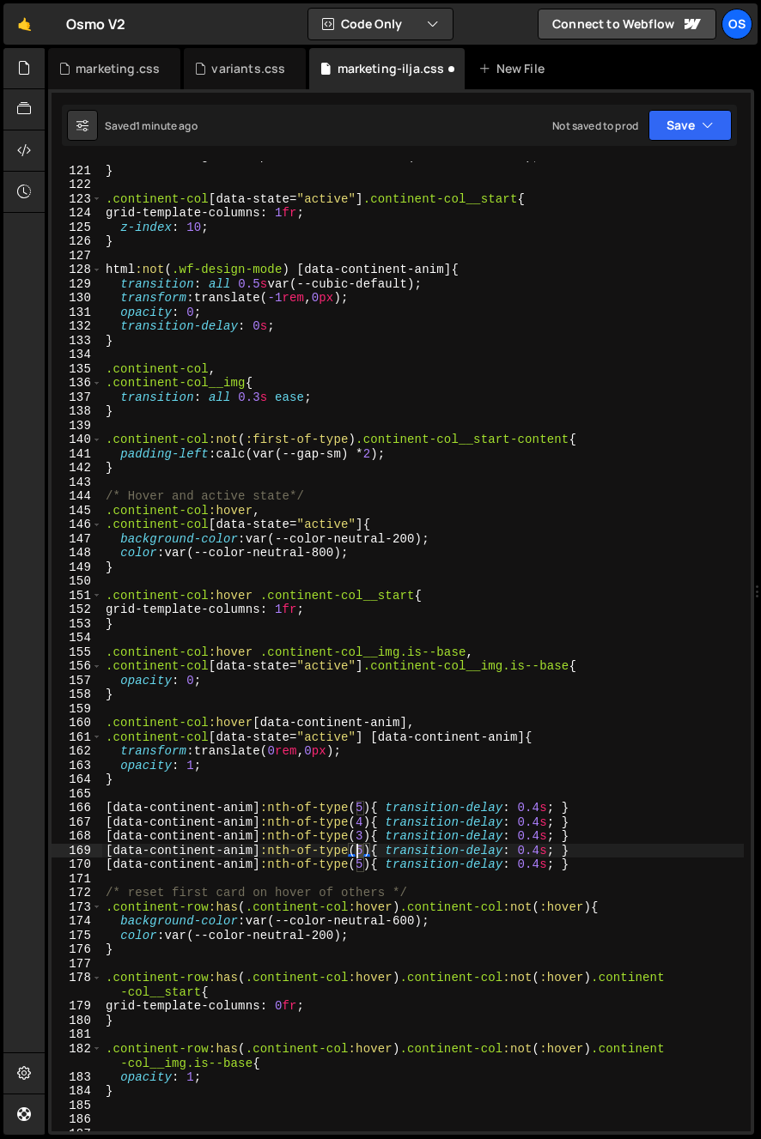
click at [357, 853] on div "transition : grid-template-columns 0.5 s var(--cubic-default) ; } .continent-co…" at bounding box center [422, 648] width 641 height 999
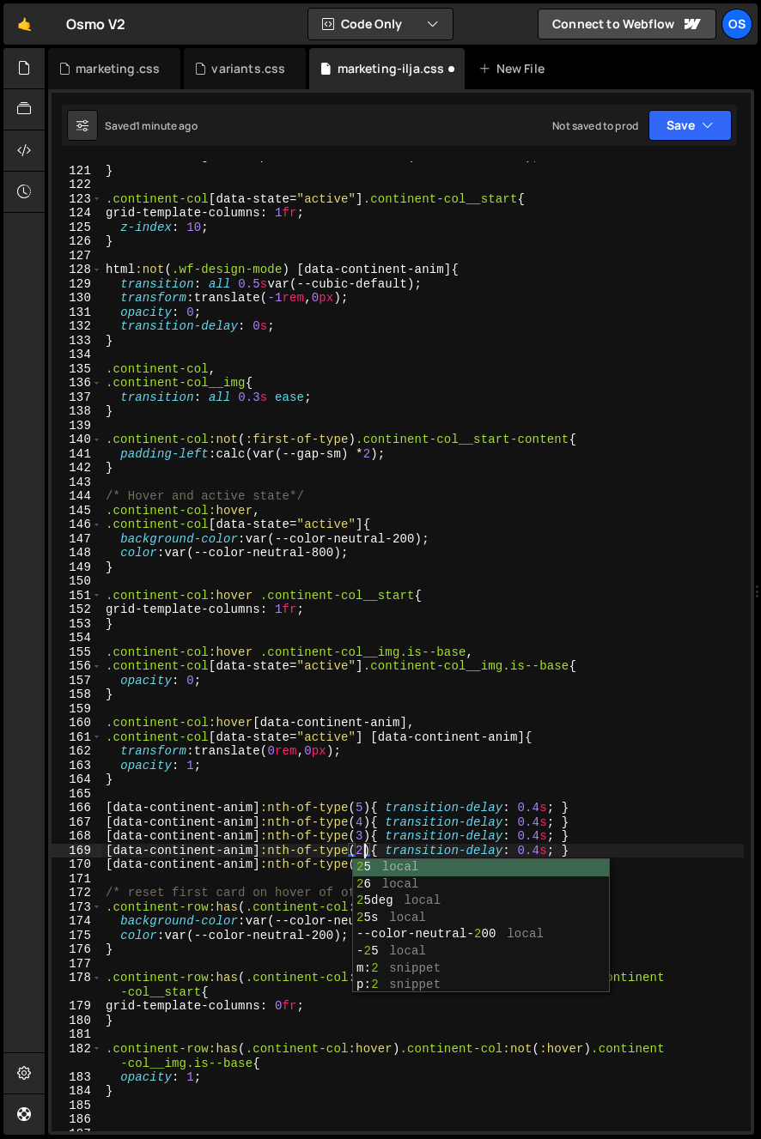
drag, startPoint x: 340, startPoint y: 817, endPoint x: 342, endPoint y: 827, distance: 9.6
click at [340, 818] on div "transition : grid-template-columns 0.5 s var(--cubic-default) ; } .continent-co…" at bounding box center [422, 648] width 641 height 999
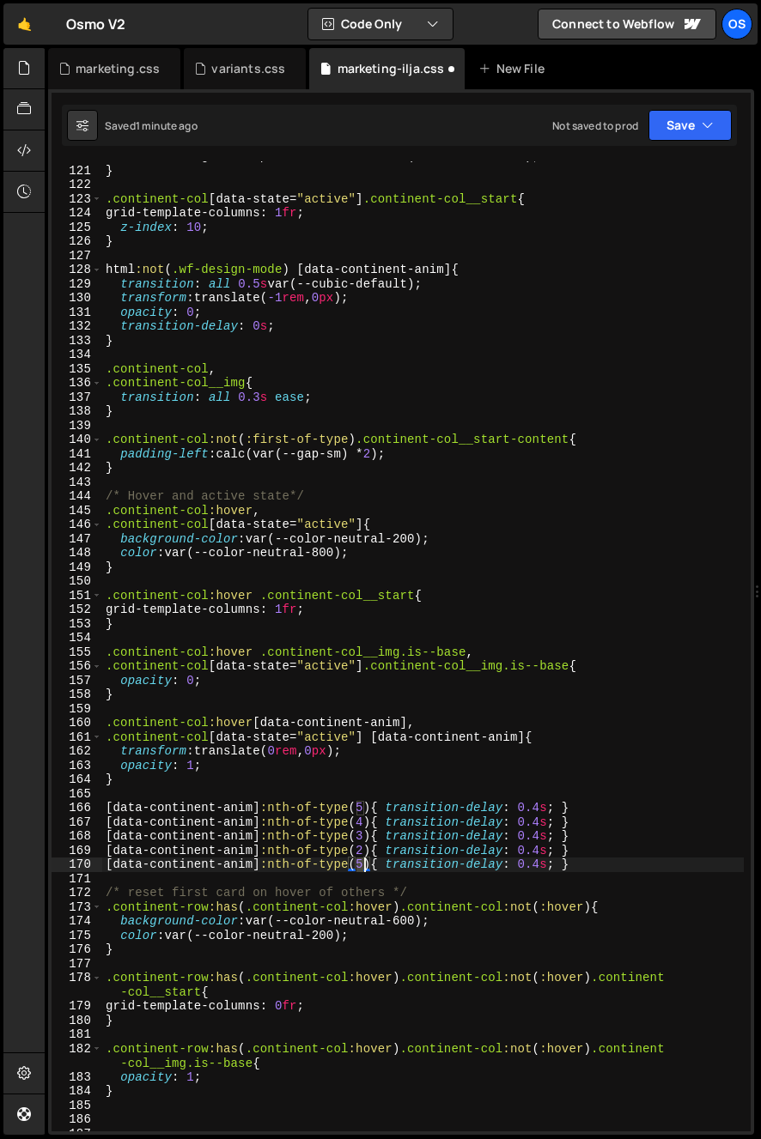
click at [363, 867] on div "transition : grid-template-columns 0.5 s var(--cubic-default) ; } .continent-co…" at bounding box center [422, 648] width 641 height 999
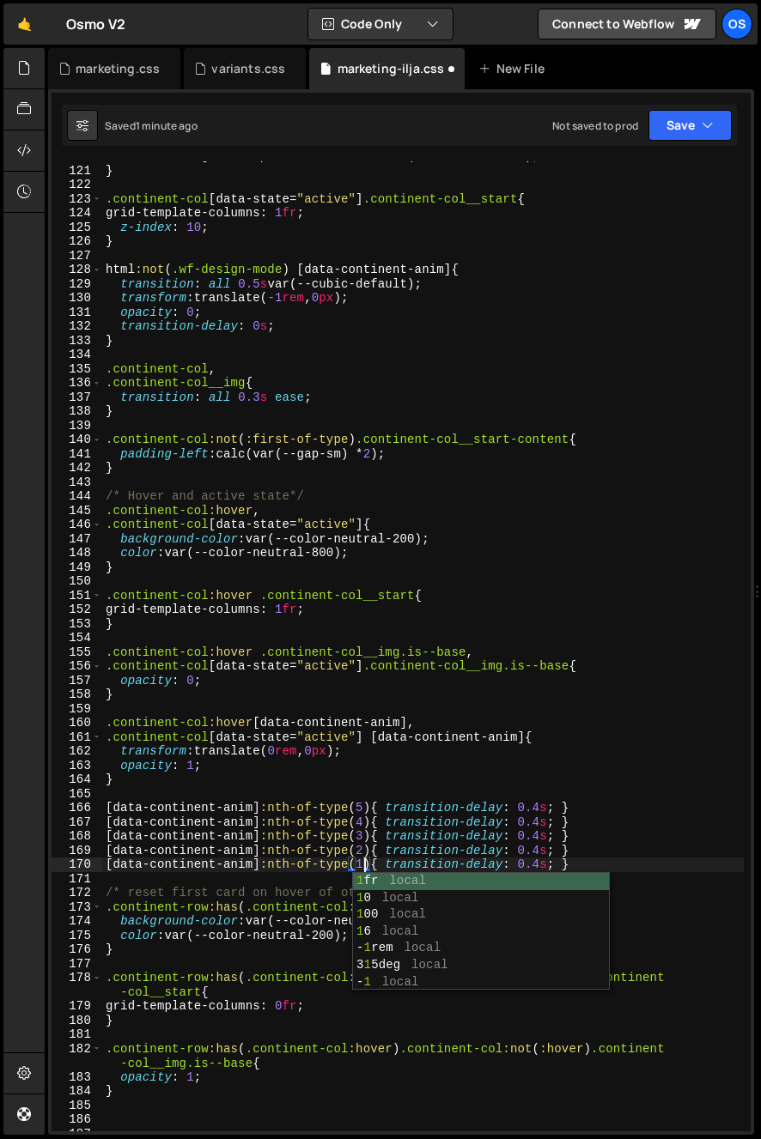
click at [321, 821] on div "transition : grid-template-columns 0.5 s var(--cubic-default) ; } .continent-co…" at bounding box center [422, 648] width 641 height 999
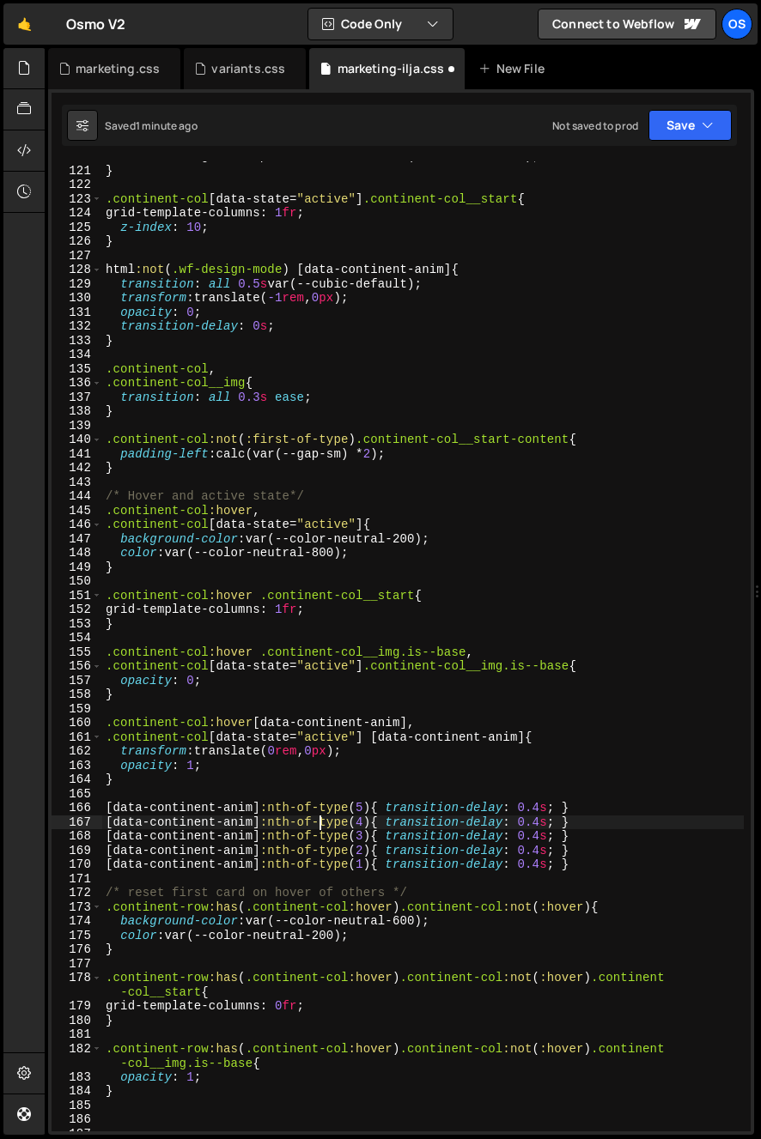
click at [538, 825] on div "transition : grid-template-columns 0.5 s var(--cubic-default) ; } .continent-co…" at bounding box center [422, 648] width 641 height 999
click at [535, 841] on div "transition : grid-template-columns 0.5 s var(--cubic-default) ; } .continent-co…" at bounding box center [422, 648] width 641 height 999
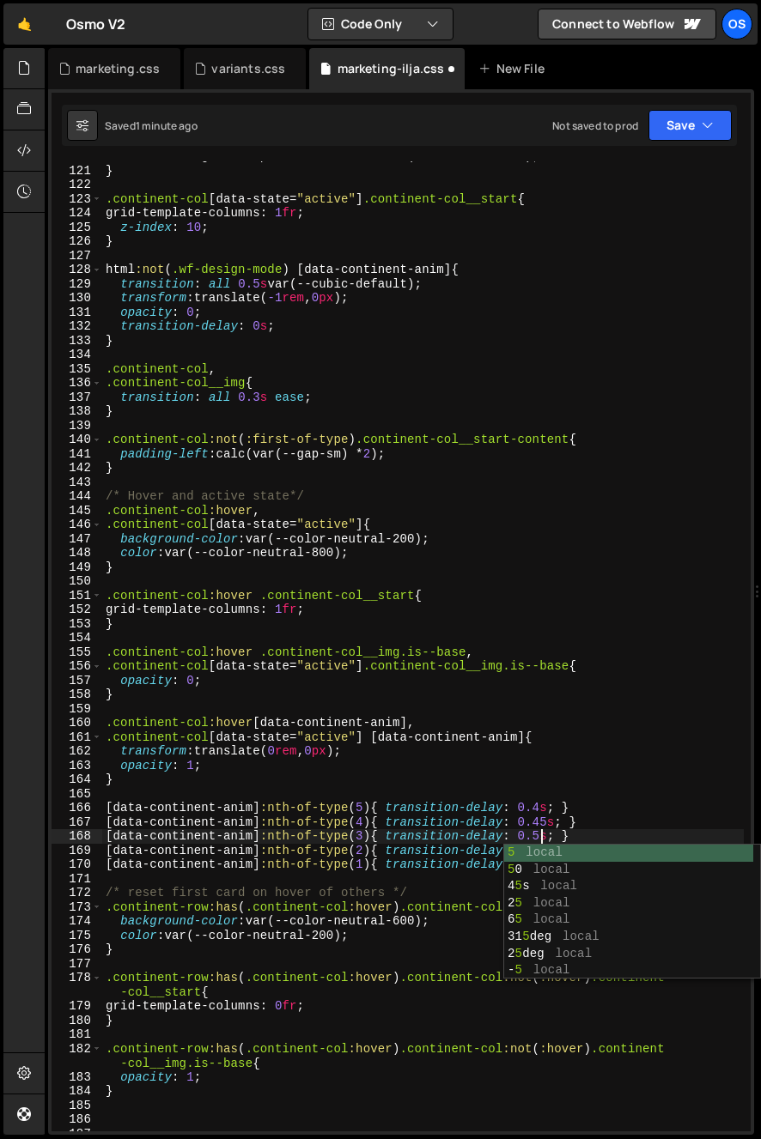
click at [529, 818] on div "transition : grid-template-columns 0.5 s var(--cubic-default) ; } .continent-co…" at bounding box center [422, 648] width 641 height 999
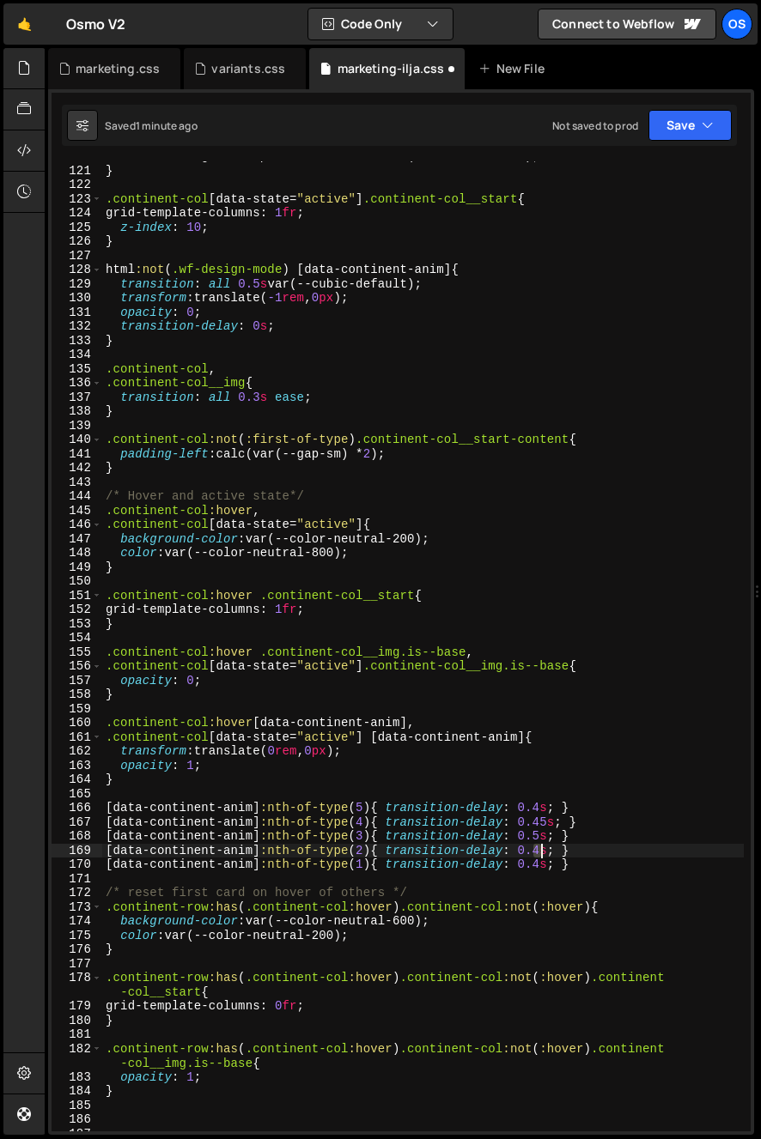
click at [538, 852] on div "transition : grid-template-columns 0.5 s var(--cubic-default) ; } .continent-co…" at bounding box center [422, 648] width 641 height 999
drag, startPoint x: 530, startPoint y: 829, endPoint x: 535, endPoint y: 860, distance: 32.2
click at [531, 835] on div "transition : grid-template-columns 0.5 s var(--cubic-default) ; } .continent-co…" at bounding box center [422, 648] width 641 height 999
click at [532, 870] on div "transition : grid-template-columns 0.5 s var(--cubic-default) ; } .continent-co…" at bounding box center [422, 648] width 641 height 999
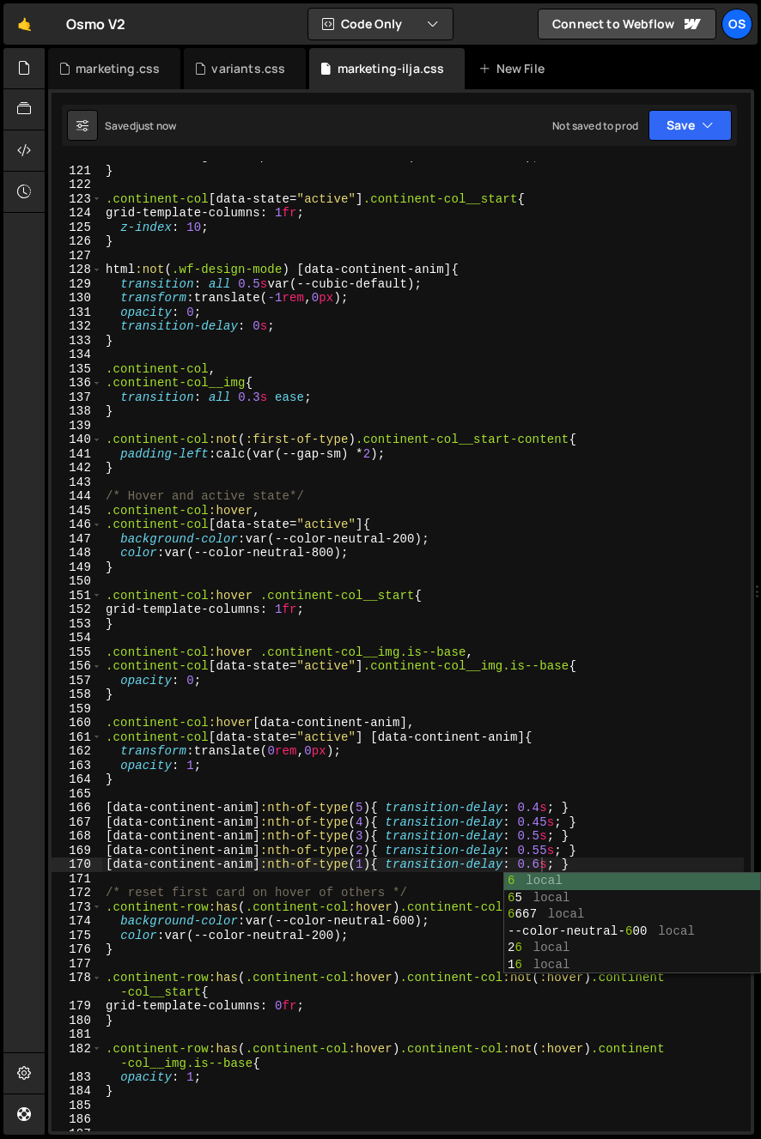
click at [293, 744] on div "transition : grid-template-columns 0.5 s var(--cubic-default) ; } .continent-co…" at bounding box center [422, 648] width 641 height 999
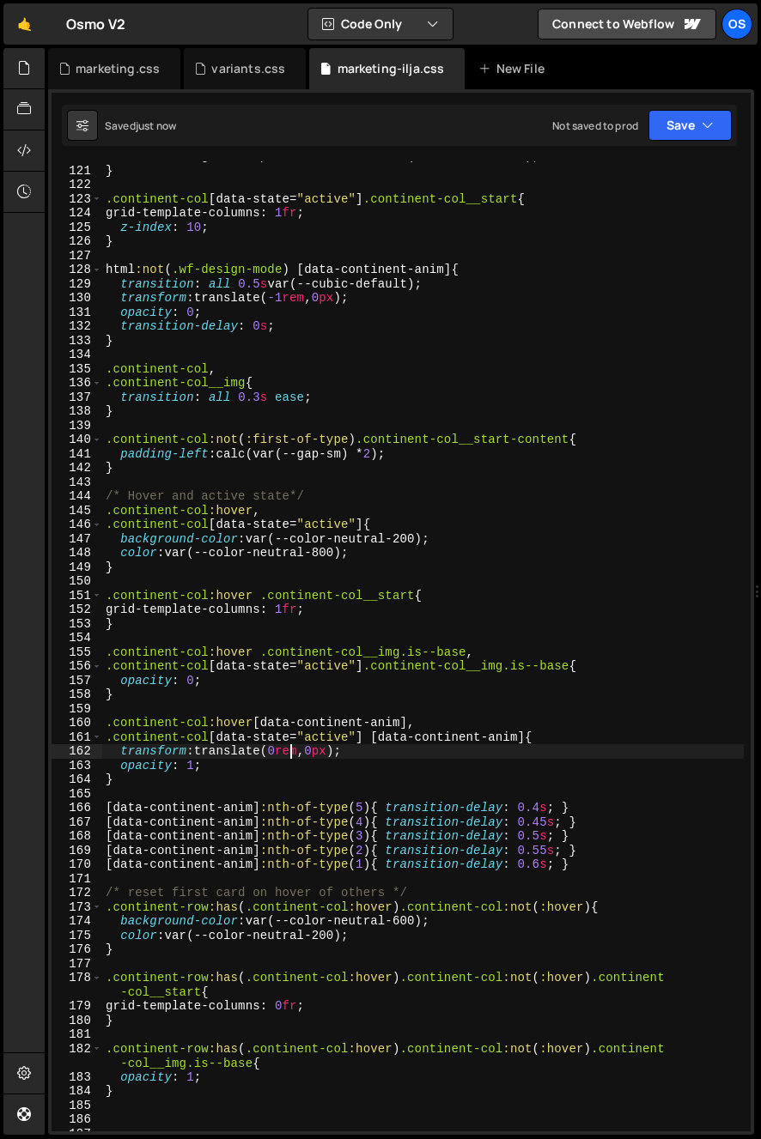
scroll to position [0, 16]
click at [300, 841] on div "transition : grid-template-columns 0.5 s var(--cubic-default) ; } .continent-co…" at bounding box center [422, 648] width 641 height 999
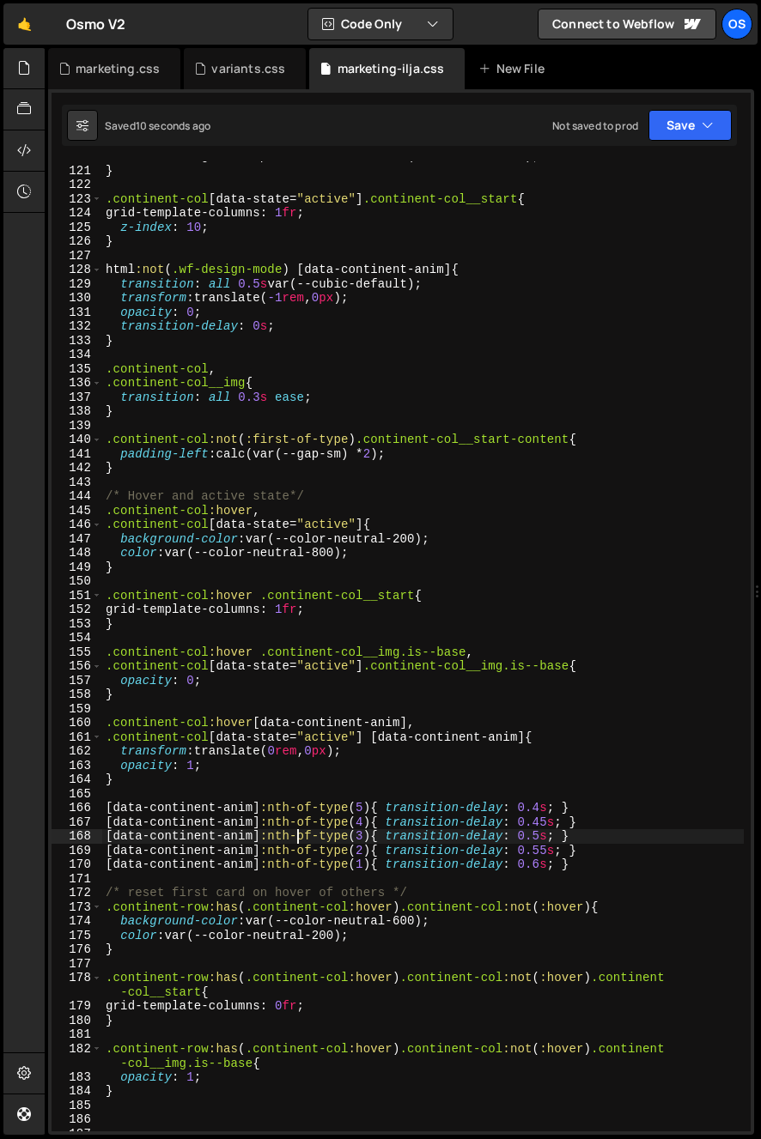
click at [158, 810] on div "transition : grid-template-columns 0.5 s var(--cubic-default) ; } .continent-co…" at bounding box center [422, 648] width 641 height 999
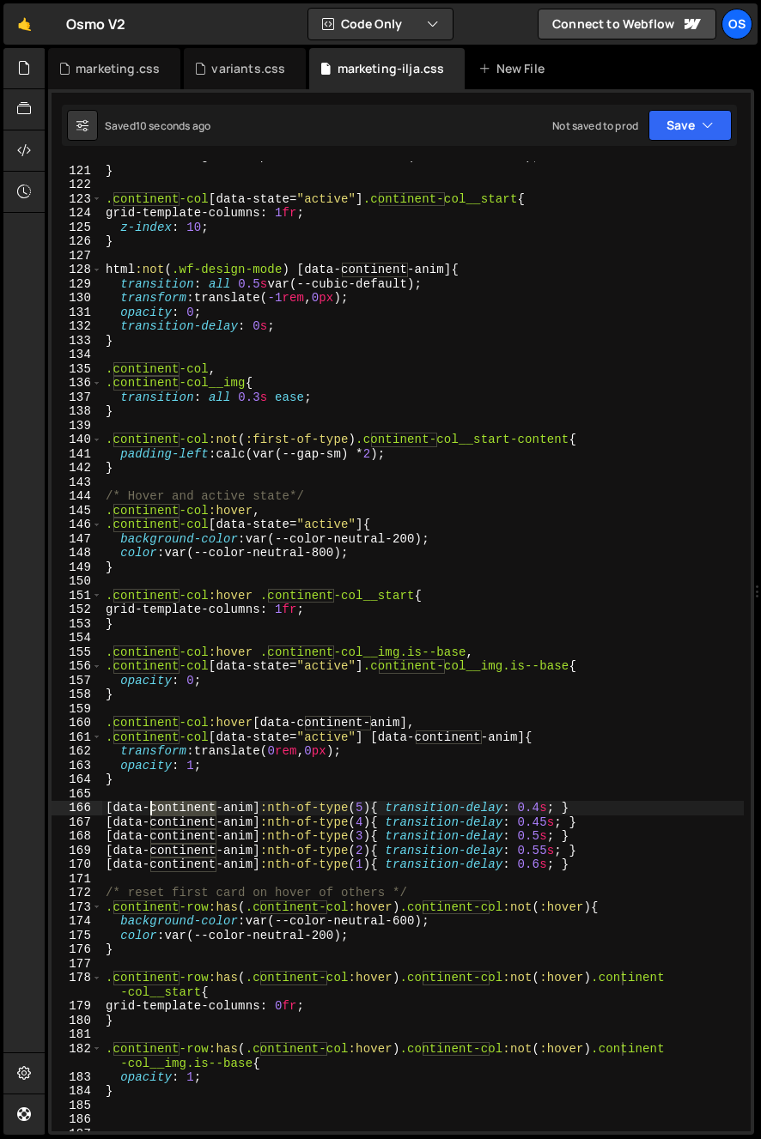
click at [236, 817] on div "transition : grid-template-columns 0.5 s var(--cubic-default) ; } .continent-co…" at bounding box center [422, 648] width 641 height 999
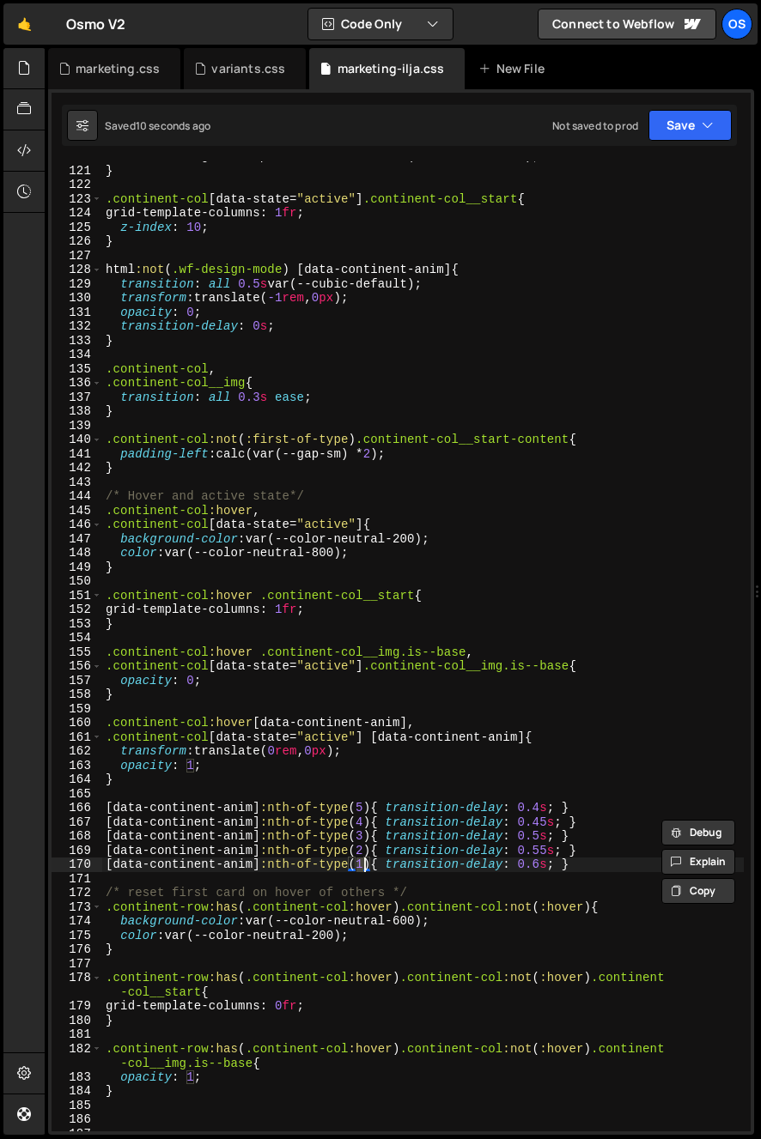
click at [367, 862] on div "transition : grid-template-columns 0.5 s var(--cubic-default) ; } .continent-co…" at bounding box center [422, 648] width 641 height 999
type textarea "[data-continent-anim]:nth-of-type(1){ transition-delay: 0.6s; }"
click at [386, 862] on div "transition : grid-template-columns 0.5 s var(--cubic-default) ; } .continent-co…" at bounding box center [422, 648] width 641 height 999
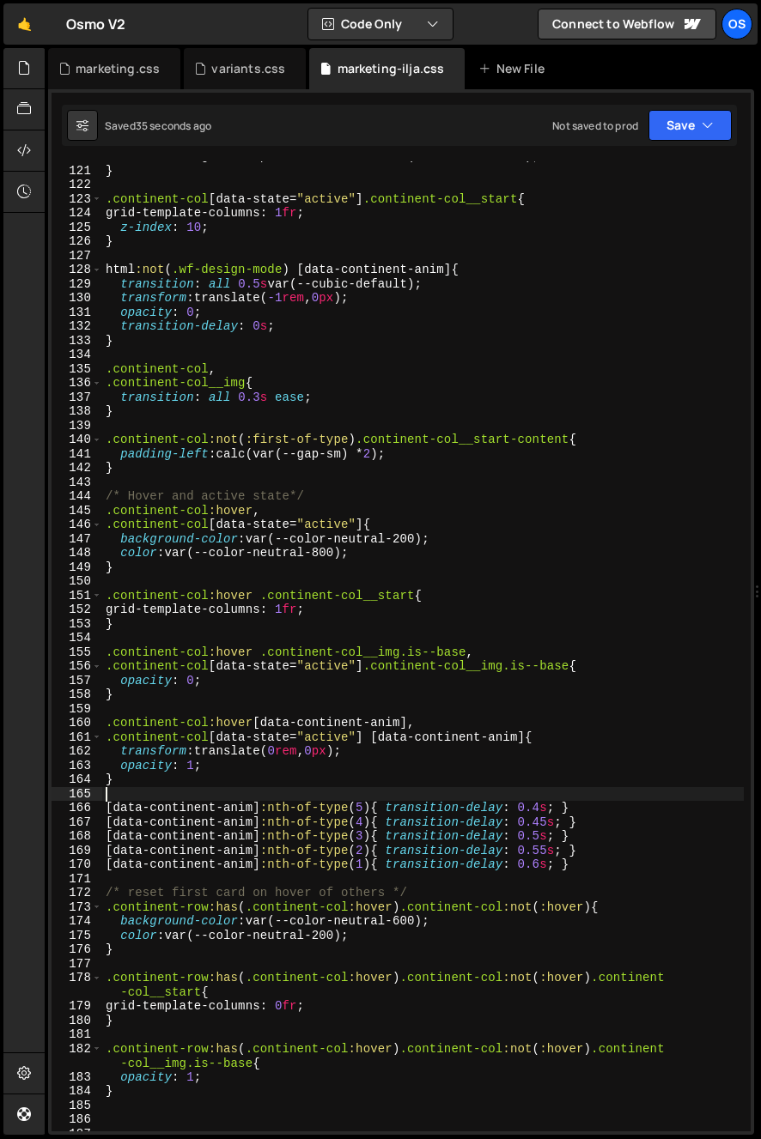
click at [543, 792] on div "transition : grid-template-columns 0.5 s var(--cubic-default) ; } .continent-co…" at bounding box center [422, 648] width 641 height 999
click at [560, 811] on div "transition : grid-template-columns 0.5 s var(--cubic-default) ; } .continent-co…" at bounding box center [422, 648] width 641 height 999
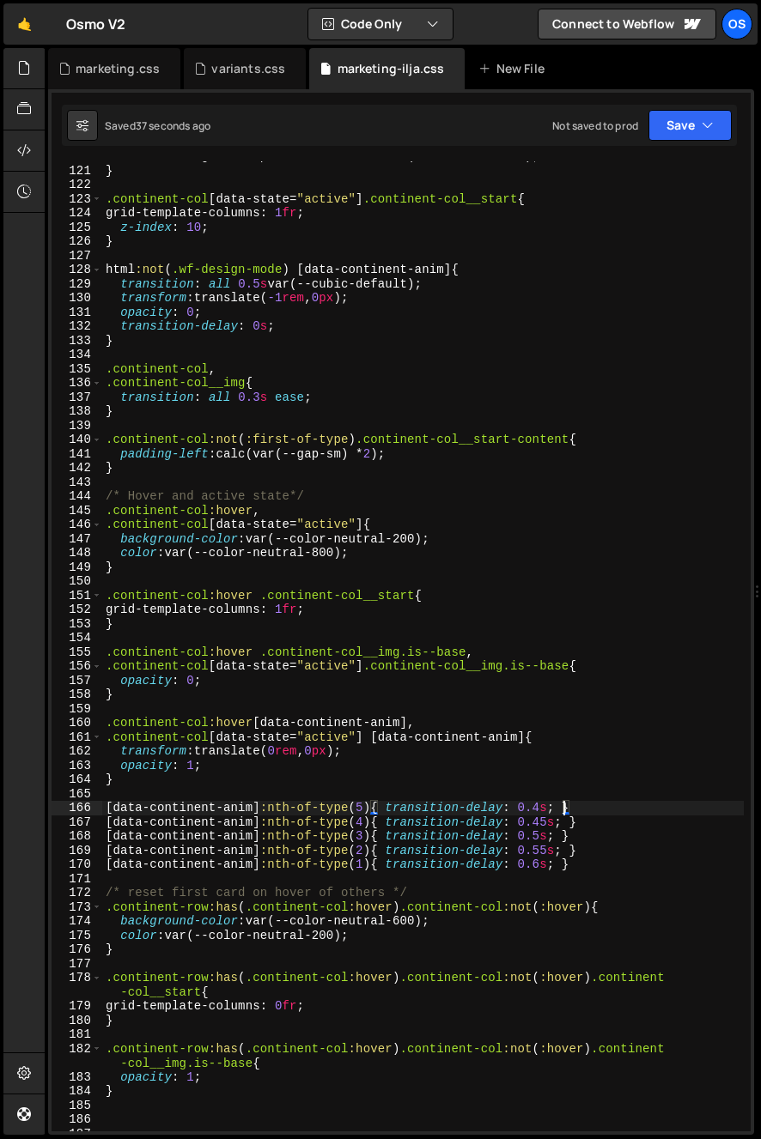
scroll to position [0, 32]
click at [564, 824] on div "transition : grid-template-columns 0.5 s var(--cubic-default) ; } .continent-co…" at bounding box center [422, 648] width 641 height 999
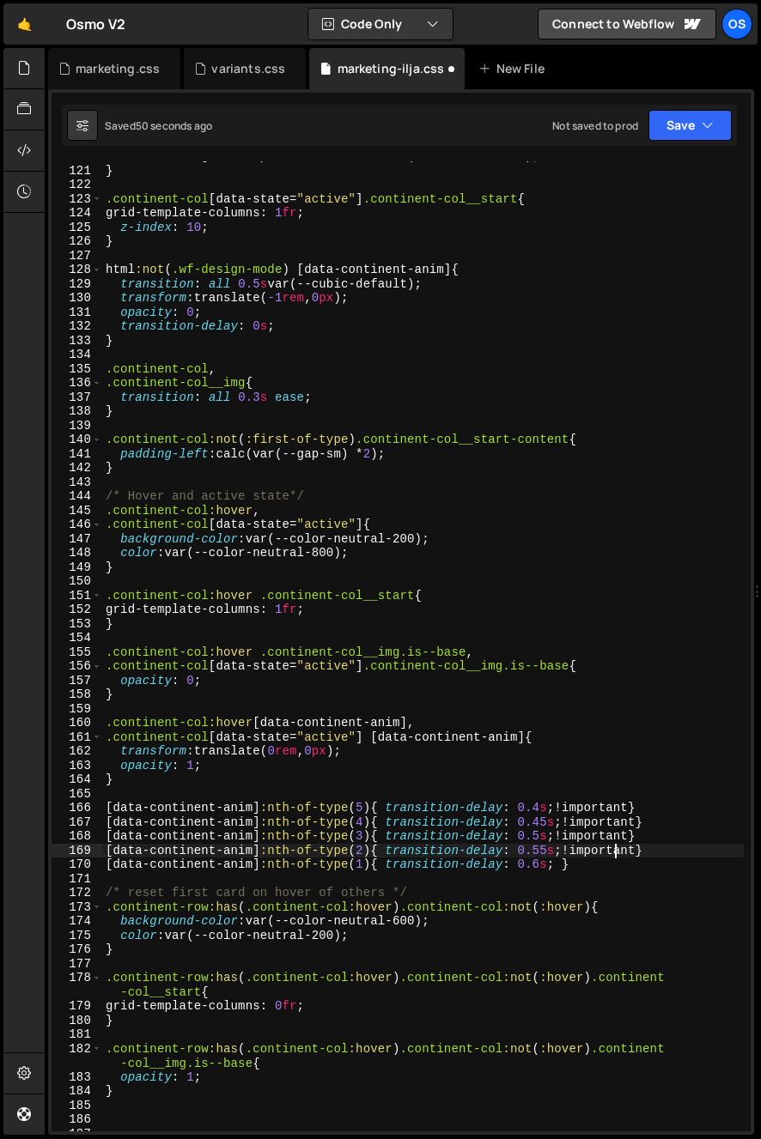
click at [651, 829] on div "transition : grid-template-columns 0.5 s var(--cubic-default) ; } .continent-co…" at bounding box center [422, 648] width 641 height 999
click at [653, 823] on div "transition : grid-template-columns 0.5 s var(--cubic-default) ; } .continent-co…" at bounding box center [422, 648] width 641 height 999
click at [652, 805] on div "transition : grid-template-columns 0.5 s var(--cubic-default) ; } .continent-co…" at bounding box center [422, 648] width 641 height 999
click at [565, 866] on div "transition : grid-template-columns 0.5 s var(--cubic-default) ; } .continent-co…" at bounding box center [422, 648] width 641 height 999
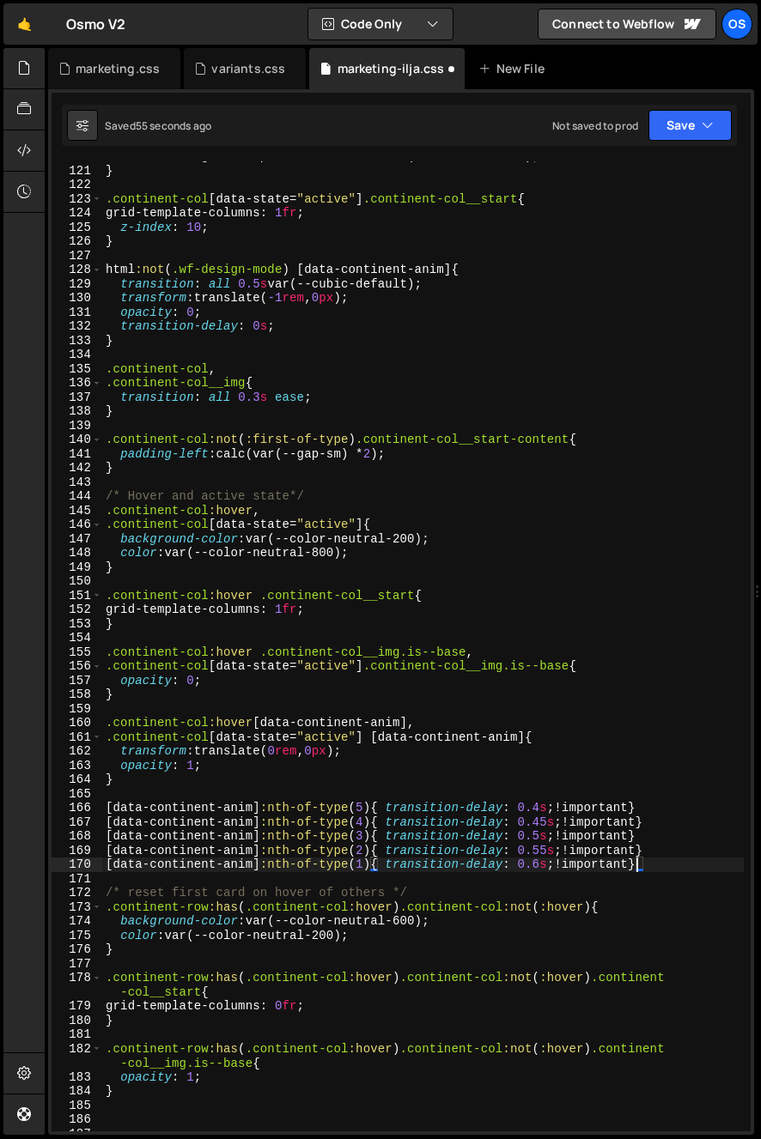
scroll to position [0, 33]
click at [719, 846] on div "transition : grid-template-columns 0.5 s var(--cubic-default) ; } .continent-co…" at bounding box center [422, 648] width 641 height 999
click at [563, 849] on div "transition : grid-template-columns 0.5 s var(--cubic-default) ; } .continent-co…" at bounding box center [422, 648] width 641 height 999
drag, startPoint x: 561, startPoint y: 833, endPoint x: 575, endPoint y: 854, distance: 26.0
click at [562, 834] on div "transition : grid-template-columns 0.5 s var(--cubic-default) ; } .continent-co…" at bounding box center [422, 648] width 641 height 999
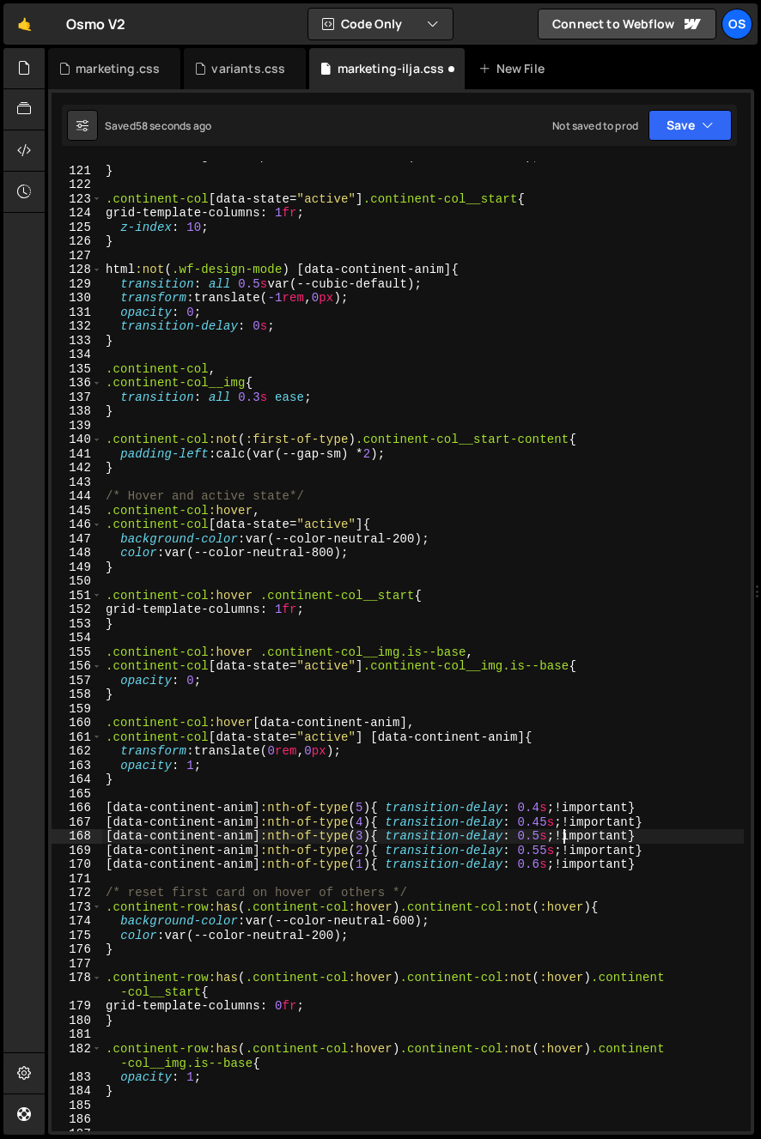
click at [609, 869] on div "transition : grid-template-columns 0.5 s var(--cubic-default) ; } .continent-co…" at bounding box center [422, 648] width 641 height 999
drag, startPoint x: 556, startPoint y: 835, endPoint x: 580, endPoint y: 850, distance: 29.3
click at [556, 835] on div "transition : grid-template-columns 0.5 s var(--cubic-default) ; } .continent-co…" at bounding box center [422, 648] width 641 height 999
click at [678, 860] on div "transition : grid-template-columns 0.5 s var(--cubic-default) ; } .continent-co…" at bounding box center [422, 648] width 641 height 999
type textarea "[data-continent-anim]:nth-of-type(1){ transition-delay: 0.6s; !important }"
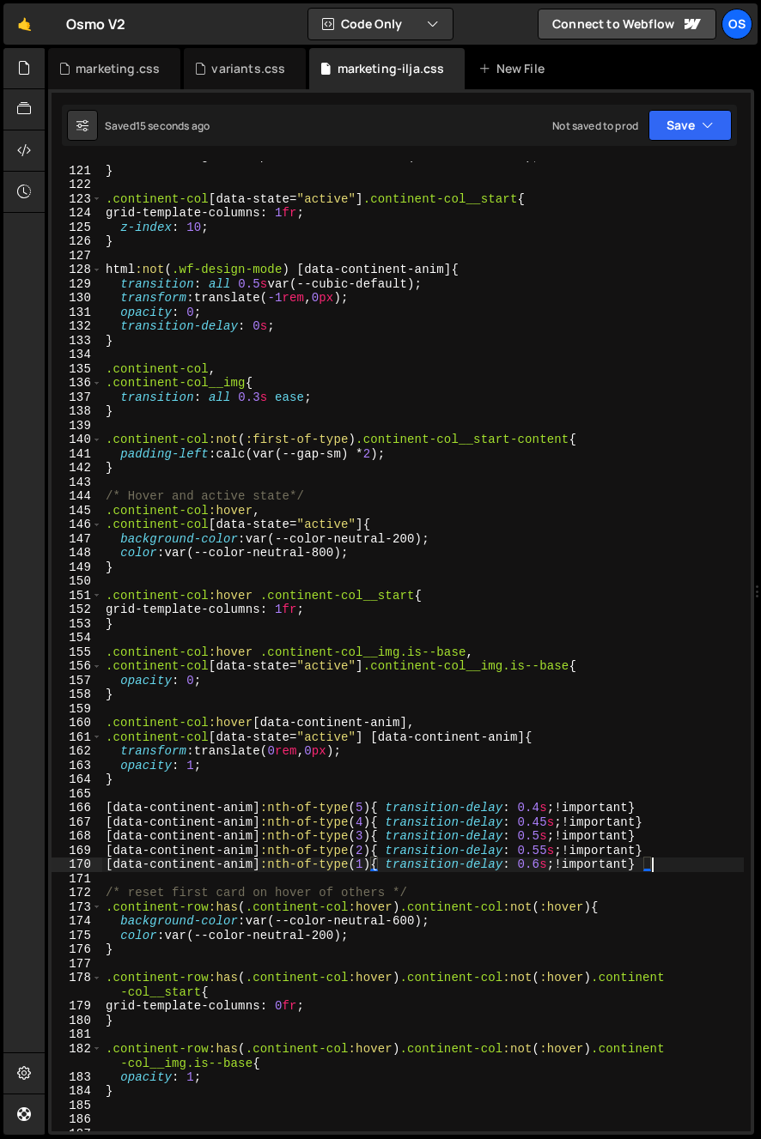
click at [678, 860] on div "transition : grid-template-columns 0.5 s var(--cubic-default) ; } .continent-co…" at bounding box center [422, 648] width 641 height 999
click at [689, 882] on div "transition : grid-template-columns 0.5 s var(--cubic-default) ; } .continent-co…" at bounding box center [422, 648] width 641 height 999
click at [552, 871] on div "transition : grid-template-columns 0.5 s var(--cubic-default) ; } .continent-co…" at bounding box center [422, 648] width 641 height 999
click at [554, 868] on div "transition : grid-template-columns 0.5 s var(--cubic-default) ; } .continent-co…" at bounding box center [422, 648] width 641 height 999
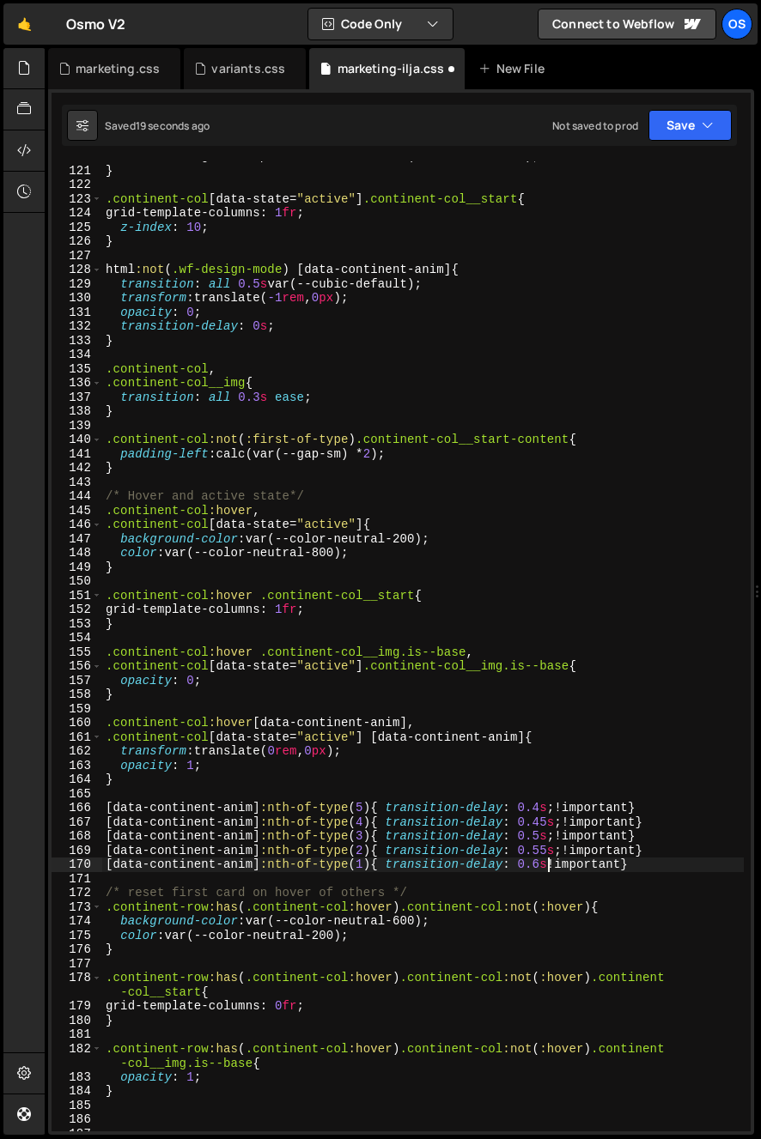
click at [563, 853] on div "transition : grid-template-columns 0.5 s var(--cubic-default) ; } .continent-co…" at bounding box center [422, 648] width 641 height 999
click at [556, 841] on div "transition : grid-template-columns 0.5 s var(--cubic-default) ; } .continent-co…" at bounding box center [422, 648] width 641 height 999
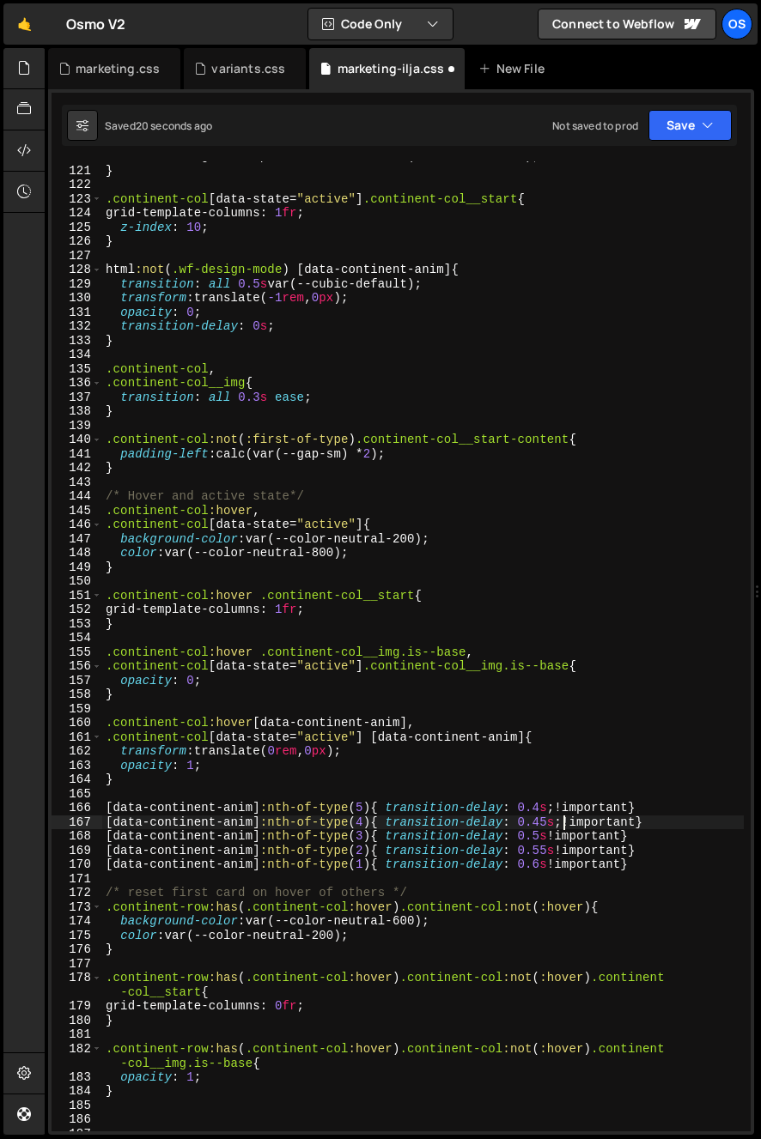
click at [562, 827] on div "transition : grid-template-columns 0.5 s var(--cubic-default) ; } .continent-co…" at bounding box center [422, 648] width 641 height 999
click at [556, 811] on div "transition : grid-template-columns 0.5 s var(--cubic-default) ; } .continent-co…" at bounding box center [422, 648] width 641 height 999
click at [629, 808] on div "transition : grid-template-columns 0.5 s var(--cubic-default) ; } .continent-co…" at bounding box center [422, 648] width 641 height 999
click at [638, 818] on div "transition : grid-template-columns 0.5 s var(--cubic-default) ; } .continent-co…" at bounding box center [422, 648] width 641 height 999
click at [628, 840] on div "transition : grid-template-columns 0.5 s var(--cubic-default) ; } .continent-co…" at bounding box center [422, 648] width 641 height 999
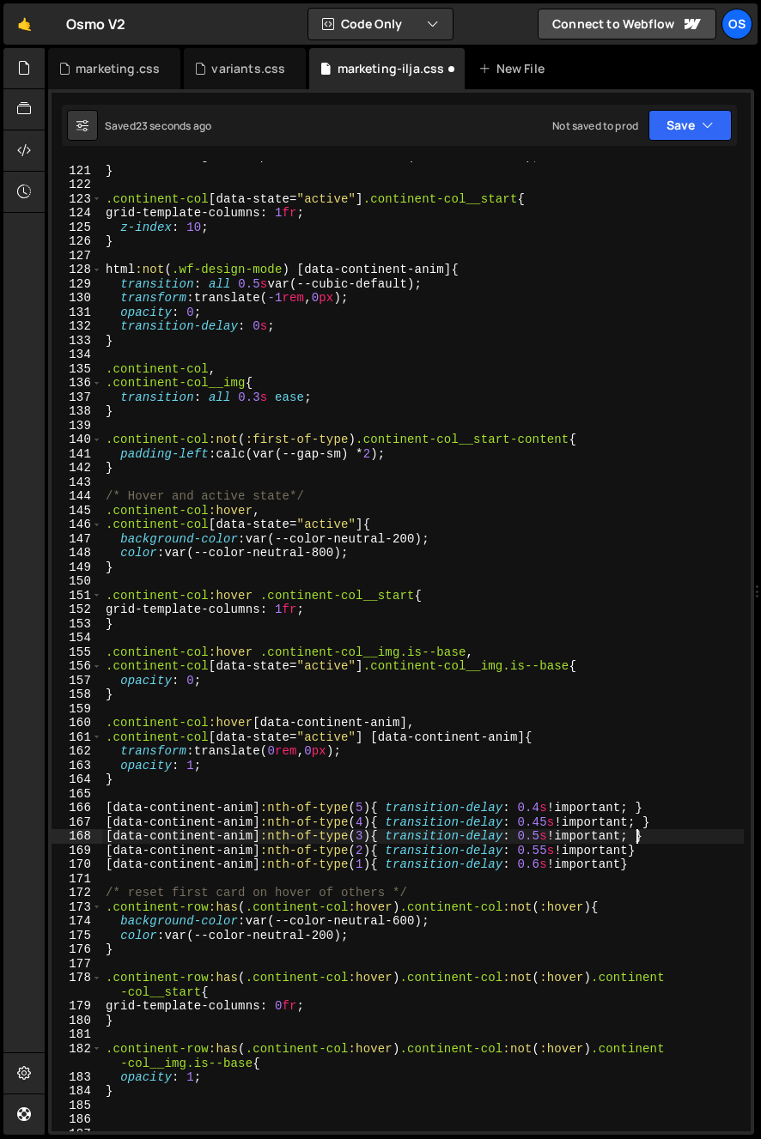
click at [640, 855] on div "transition : grid-template-columns 0.5 s var(--cubic-default) ; } .continent-co…" at bounding box center [422, 648] width 641 height 999
drag, startPoint x: 628, startPoint y: 867, endPoint x: 644, endPoint y: 893, distance: 30.0
click at [628, 868] on div "transition : grid-template-columns 0.5 s var(--cubic-default) ; } .continent-co…" at bounding box center [422, 648] width 641 height 999
click at [656, 859] on div "transition : grid-template-columns 0.5 s var(--cubic-default) ; } .continent-co…" at bounding box center [422, 648] width 641 height 999
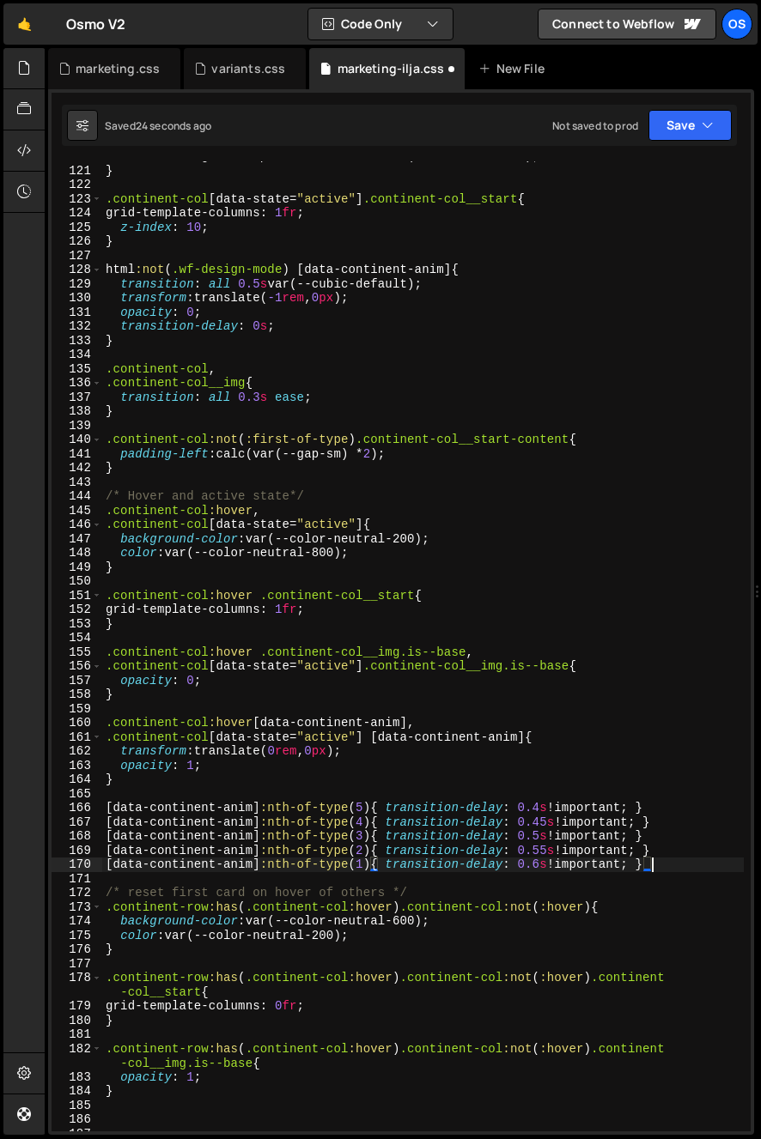
type textarea "[data-continent-anim]:nth-of-type(1){ transition-delay: 0.6s !important; }"
click at [371, 791] on div "transition : grid-template-columns 0.5 s var(--cubic-default) ; } .continent-co…" at bounding box center [422, 648] width 641 height 999
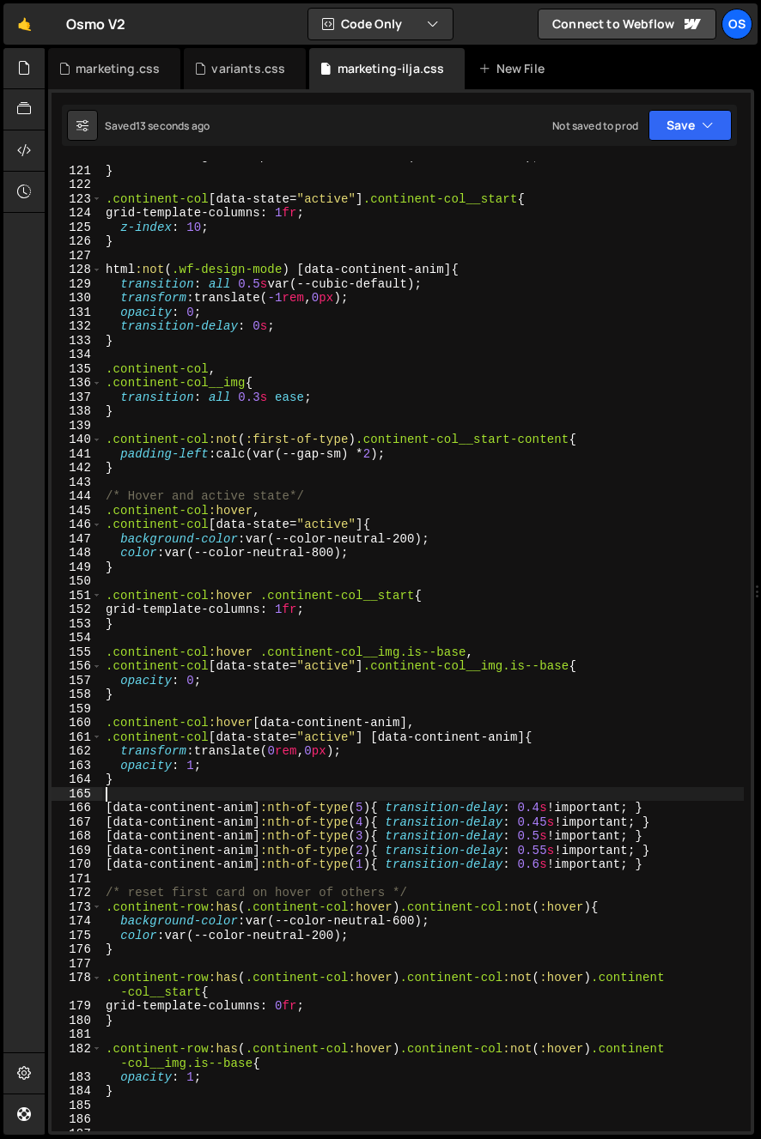
scroll to position [0, 0]
click at [535, 813] on div "transition : grid-template-columns 0.5 s var(--cubic-default) ; } .continent-co…" at bounding box center [422, 648] width 641 height 999
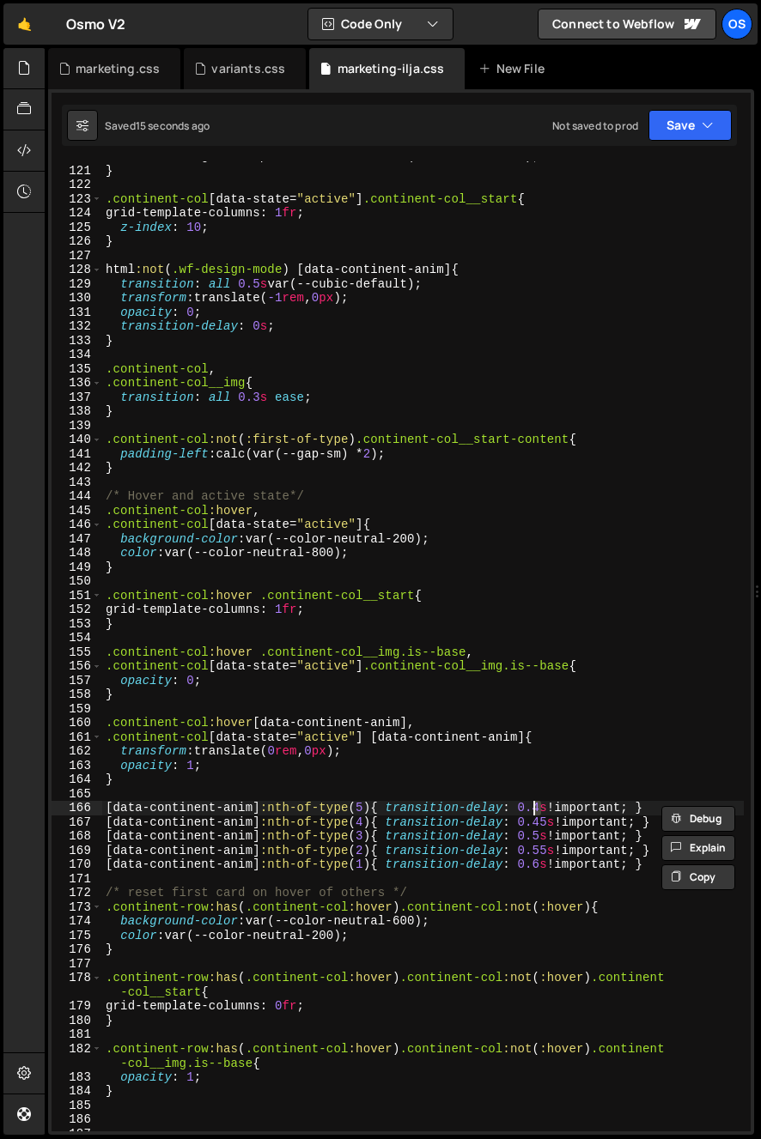
scroll to position [0, 30]
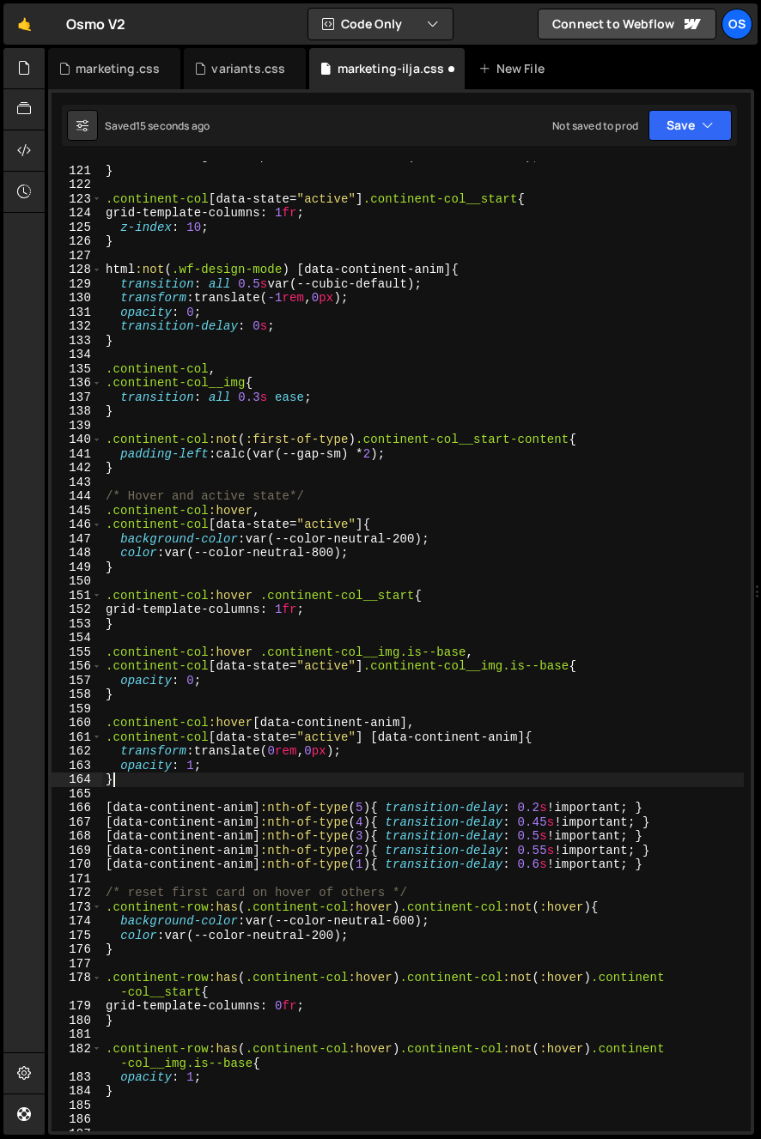
click at [530, 786] on div "transition : grid-template-columns 0.5 s var(--cubic-default) ; } .continent-co…" at bounding box center [422, 648] width 641 height 999
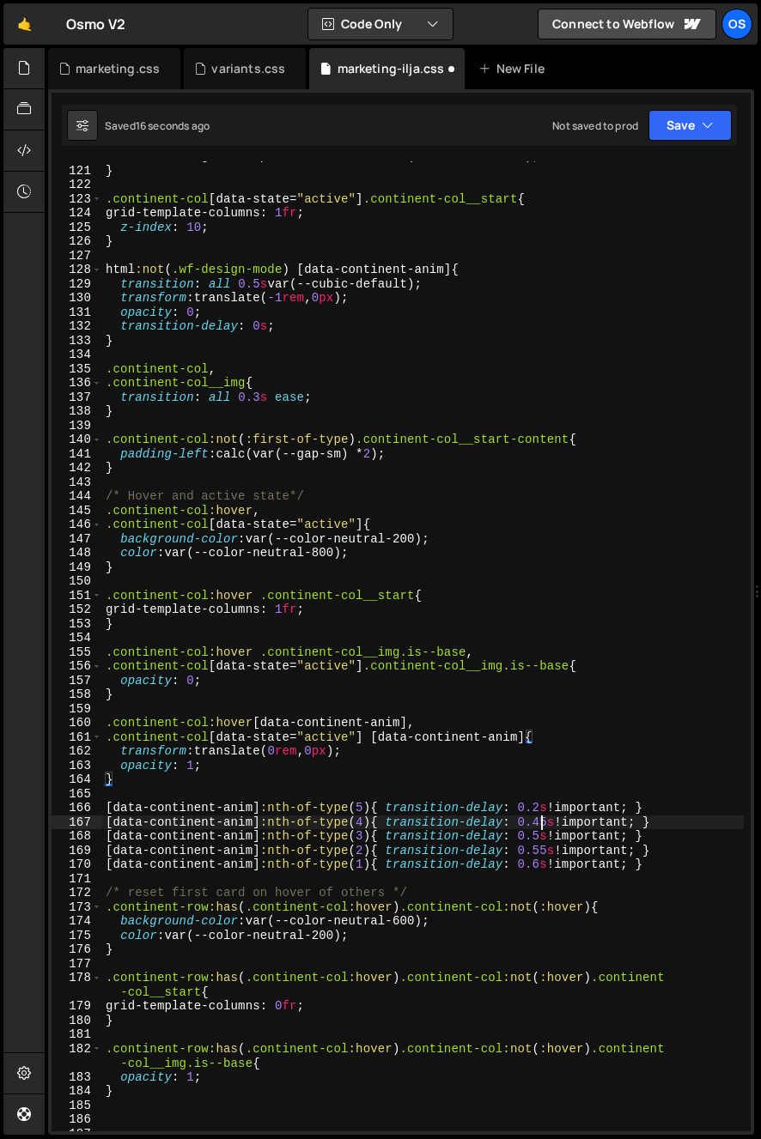
click at [534, 824] on div "transition : grid-template-columns 0.5 s var(--cubic-default) ; } .continent-co…" at bounding box center [422, 648] width 641 height 999
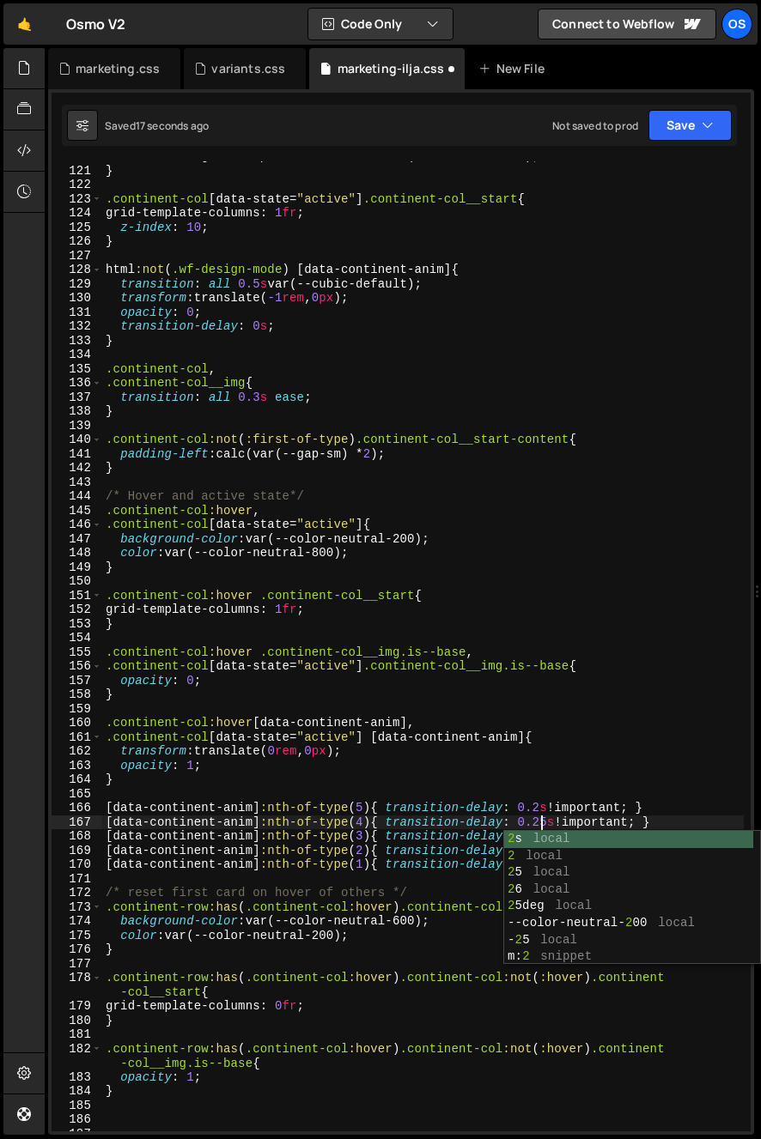
click at [508, 819] on div "transition : grid-template-columns 0.5 s var(--cubic-default) ; } .continent-co…" at bounding box center [422, 648] width 641 height 999
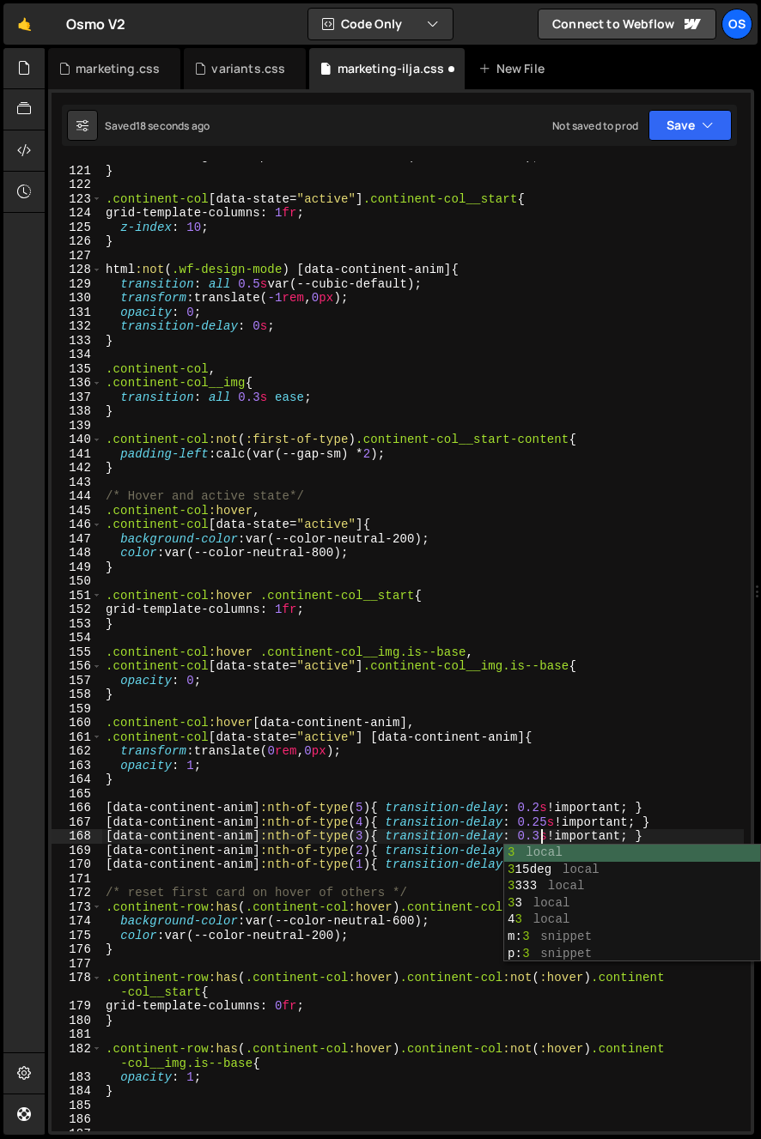
scroll to position [0, 29]
click at [539, 840] on div "transition : grid-template-columns 0.5 s var(--cubic-default) ; } .continent-co…" at bounding box center [422, 648] width 641 height 999
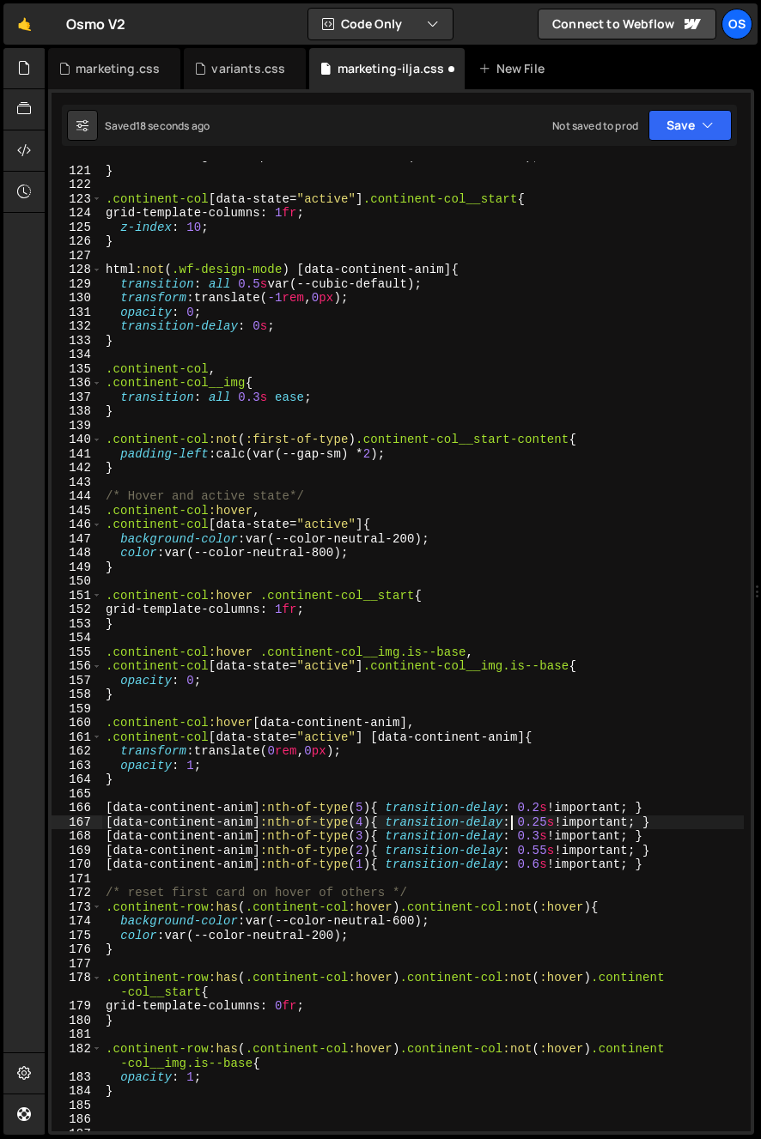
click at [508, 815] on div "transition : grid-template-columns 0.5 s var(--cubic-default) ; } .continent-co…" at bounding box center [422, 648] width 641 height 999
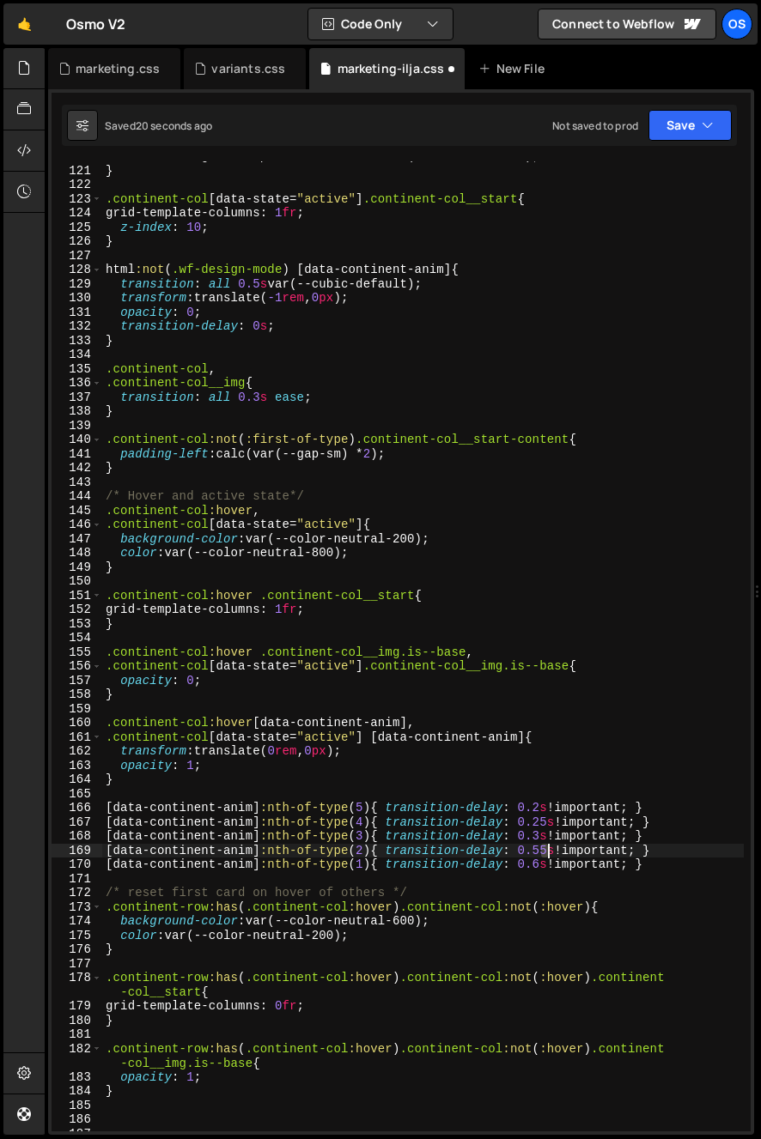
click at [545, 854] on div "transition : grid-template-columns 0.5 s var(--cubic-default) ; } .continent-co…" at bounding box center [422, 648] width 641 height 999
drag, startPoint x: 526, startPoint y: 845, endPoint x: 535, endPoint y: 855, distance: 13.4
click at [527, 845] on div "transition : grid-template-columns 0.5 s var(--cubic-default) ; } .continent-co…" at bounding box center [422, 648] width 641 height 999
click at [535, 853] on div "transition : grid-template-columns 0.5 s var(--cubic-default) ; } .continent-co…" at bounding box center [422, 648] width 641 height 999
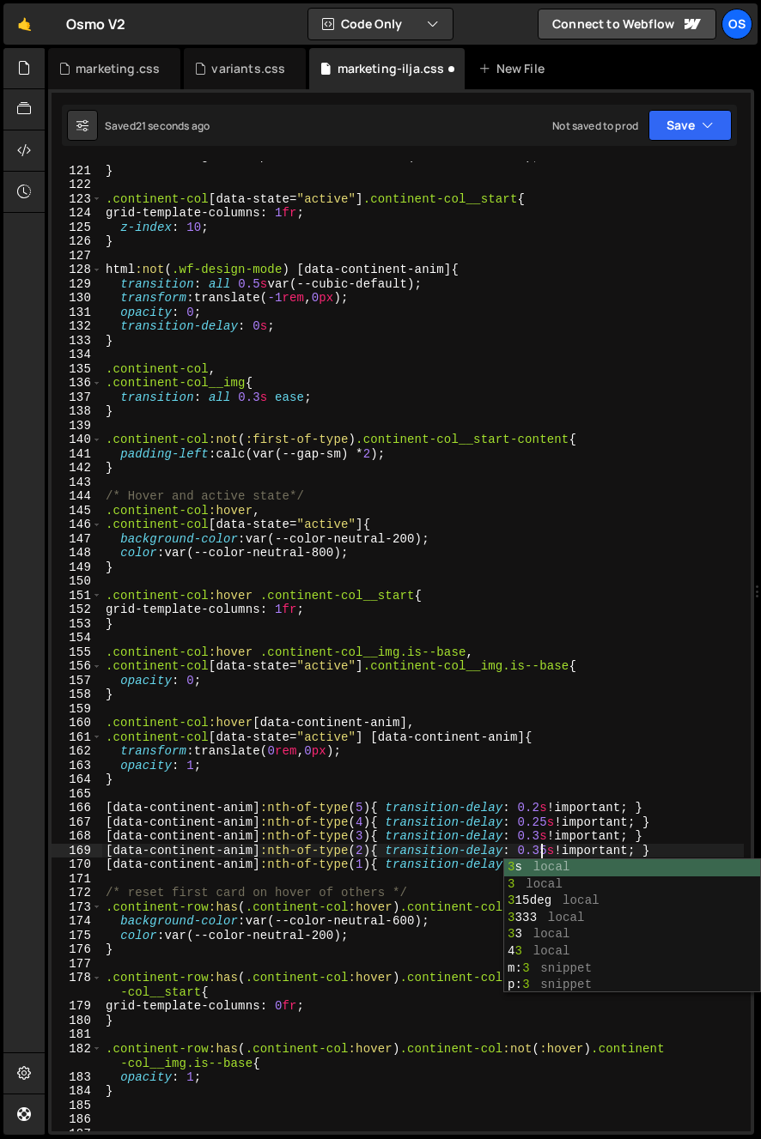
drag, startPoint x: 518, startPoint y: 845, endPoint x: 542, endPoint y: 863, distance: 30.1
click at [518, 845] on div "transition : grid-template-columns 0.5 s var(--cubic-default) ; } .continent-co…" at bounding box center [422, 648] width 641 height 999
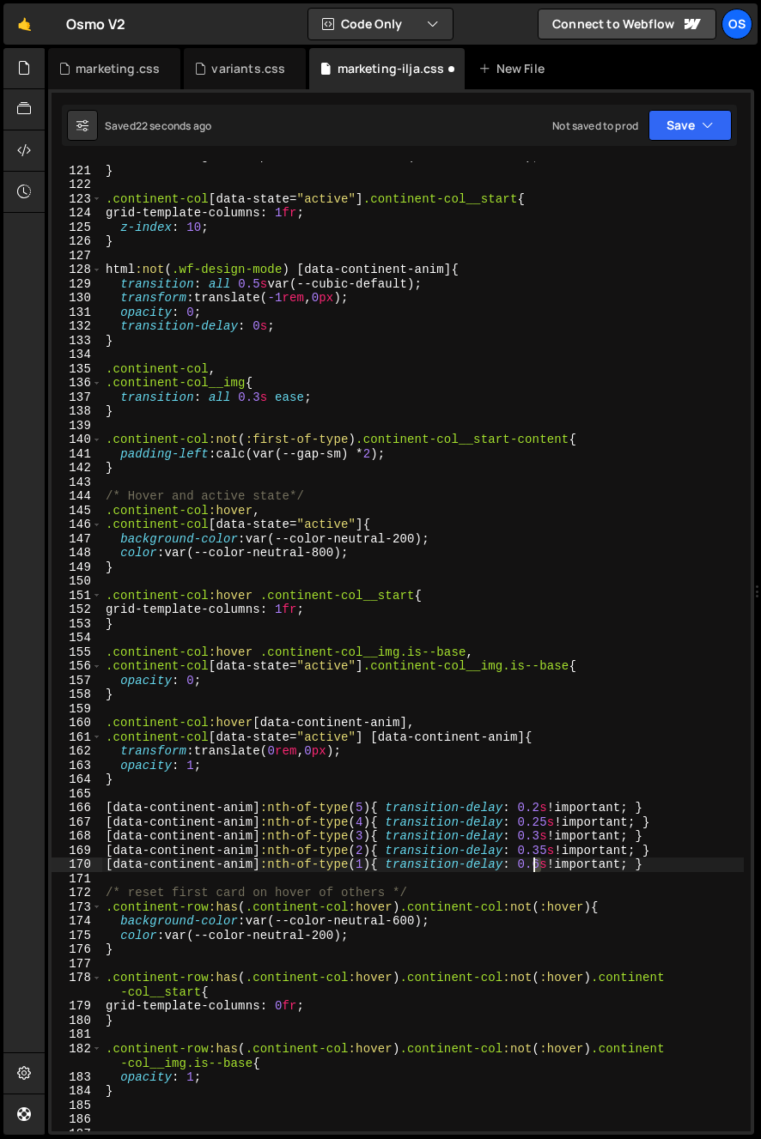
drag, startPoint x: 542, startPoint y: 865, endPoint x: 533, endPoint y: 871, distance: 10.5
click at [535, 868] on div "transition : grid-template-columns 0.5 s var(--cubic-default) ; } .continent-co…" at bounding box center [422, 648] width 641 height 999
click at [435, 738] on div "transition : grid-template-columns 0.5 s var(--cubic-default) ; } .continent-co…" at bounding box center [422, 648] width 641 height 999
click at [533, 811] on div "transition : grid-template-columns 0.5 s var(--cubic-default) ; } .continent-co…" at bounding box center [422, 648] width 641 height 999
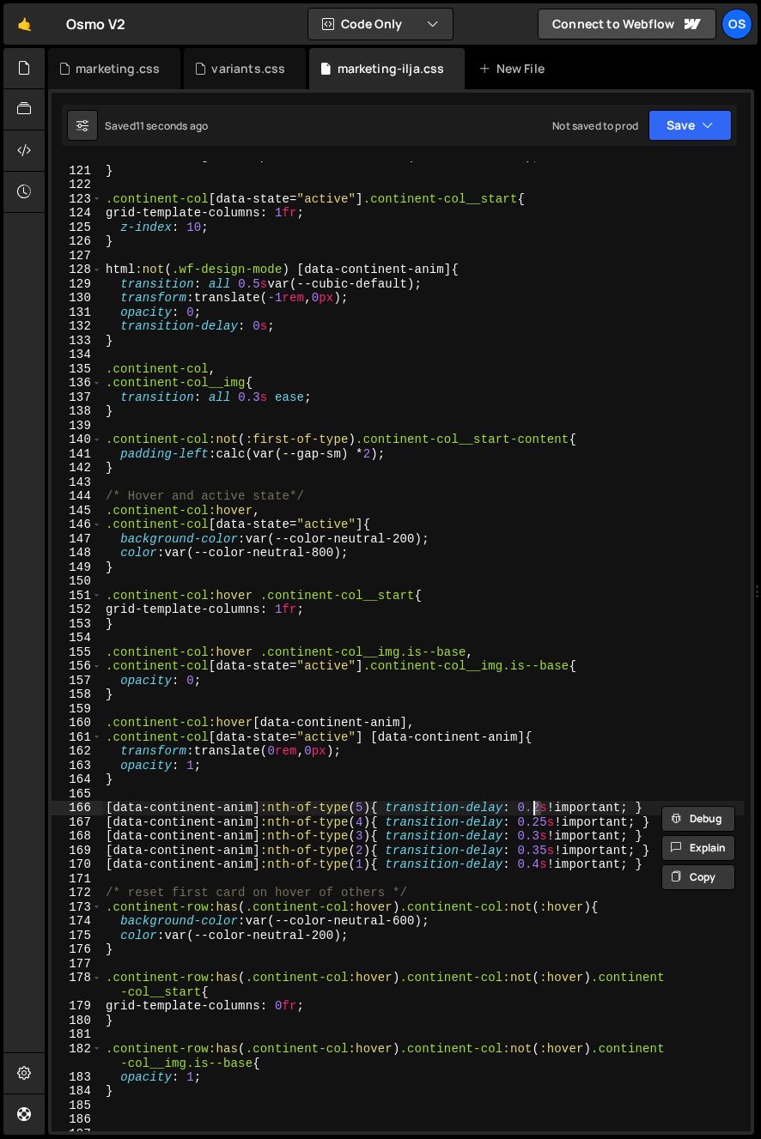
click at [516, 770] on div "transition : grid-template-columns 0.5 s var(--cubic-default) ; } .continent-co…" at bounding box center [422, 648] width 641 height 999
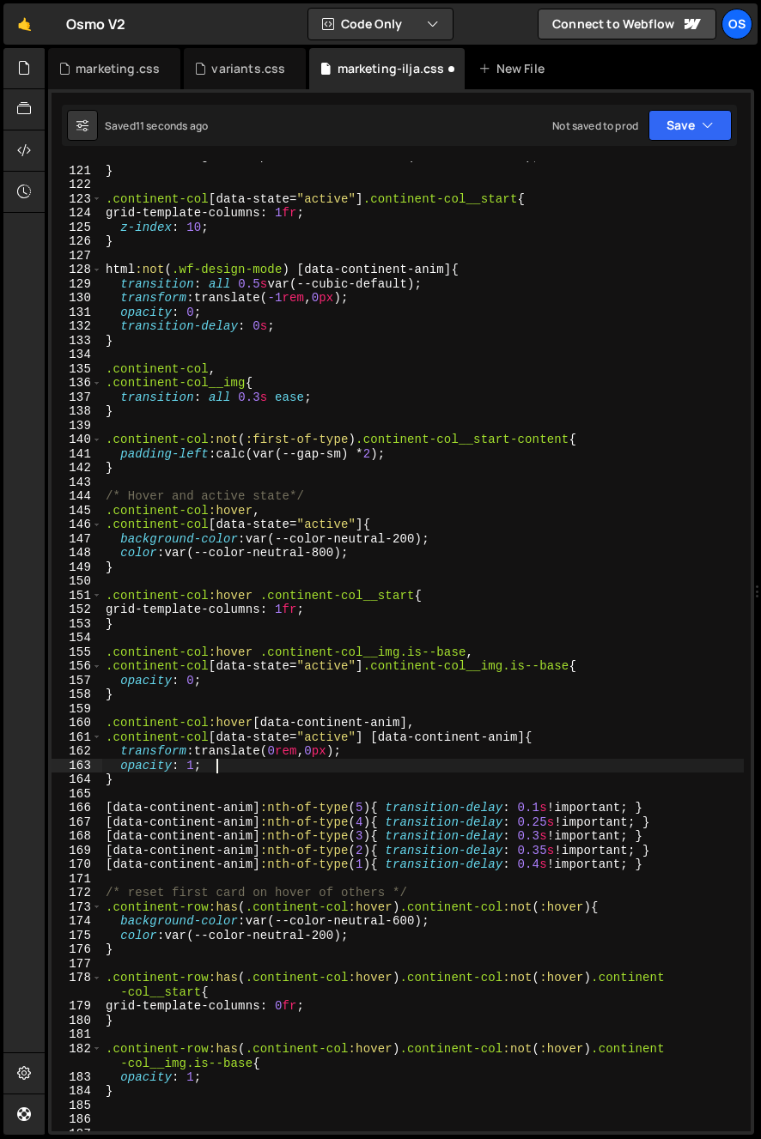
scroll to position [0, 7]
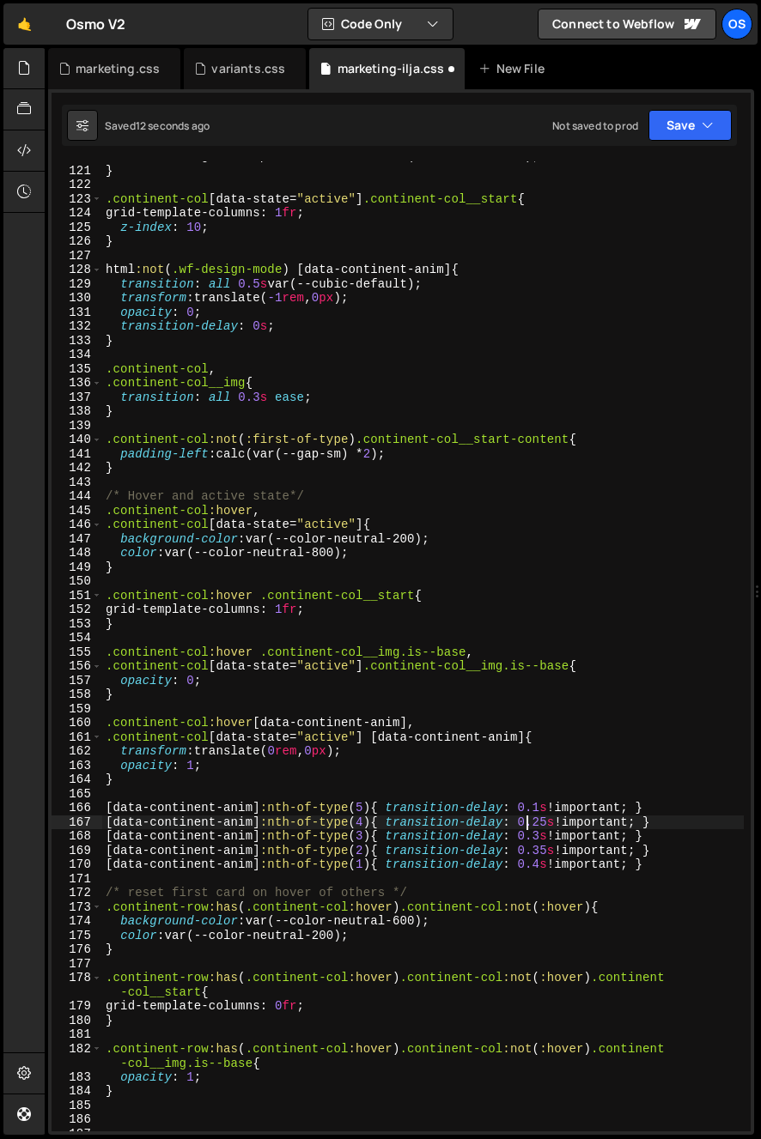
drag, startPoint x: 527, startPoint y: 824, endPoint x: 543, endPoint y: 825, distance: 16.3
click at [543, 825] on div "transition : grid-template-columns 0.5 s var(--cubic-default) ; } .continent-co…" at bounding box center [422, 648] width 641 height 999
click at [538, 831] on div "transition : grid-template-columns 0.5 s var(--cubic-default) ; } .continent-co…" at bounding box center [422, 648] width 641 height 999
click at [534, 824] on div "transition : grid-template-columns 0.5 s var(--cubic-default) ; } .continent-co…" at bounding box center [422, 648] width 641 height 999
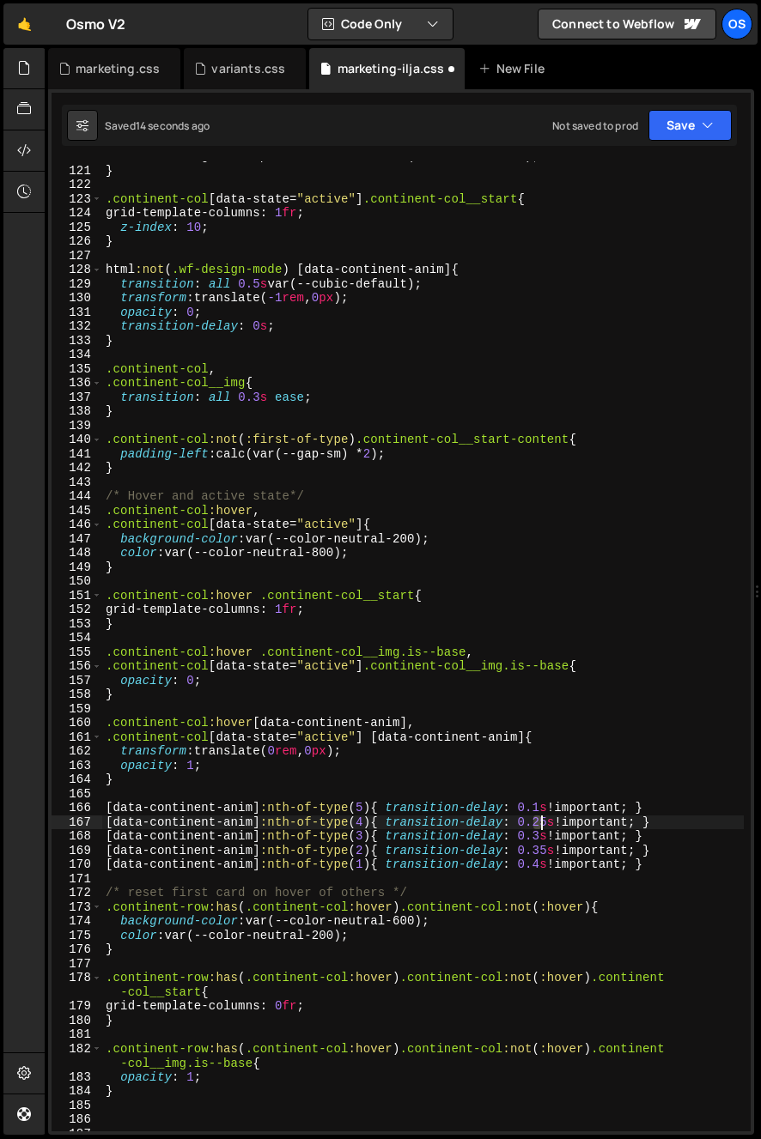
click at [539, 823] on div "transition : grid-template-columns 0.5 s var(--cubic-default) ; } .continent-co…" at bounding box center [422, 648] width 641 height 999
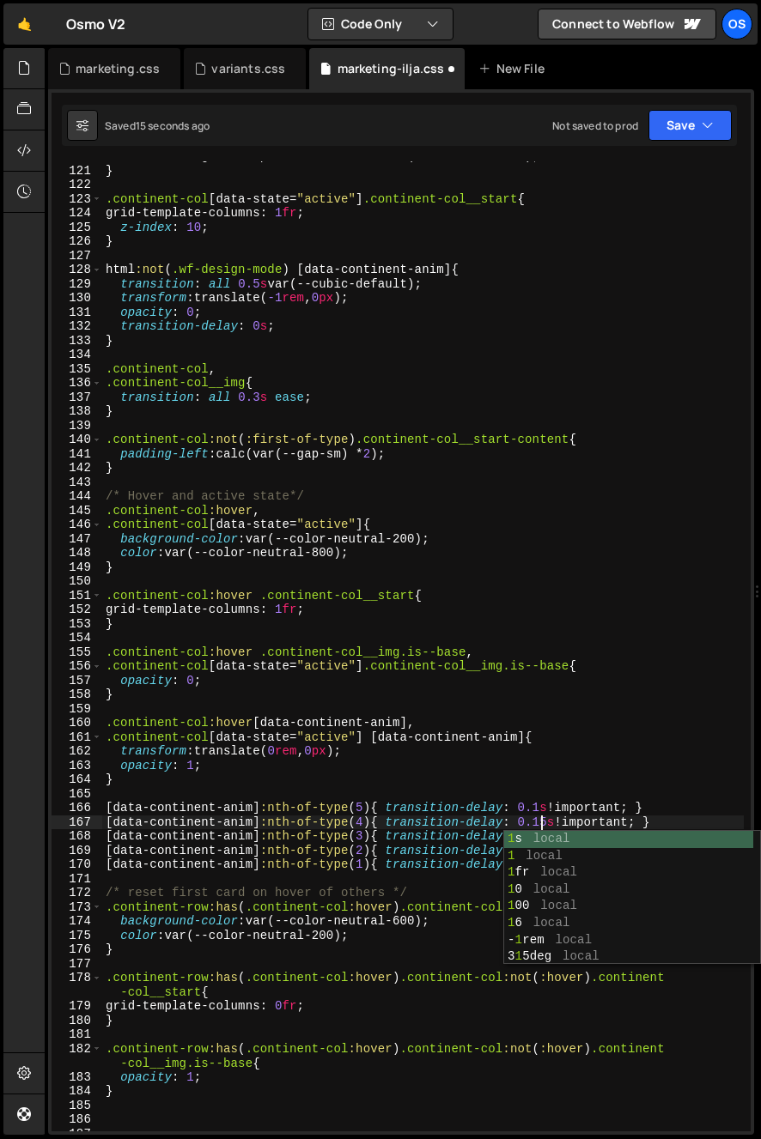
drag, startPoint x: 522, startPoint y: 816, endPoint x: 537, endPoint y: 836, distance: 25.3
click at [520, 814] on div "transition : grid-template-columns 0.5 s var(--cubic-default) ; } .continent-co…" at bounding box center [422, 648] width 641 height 999
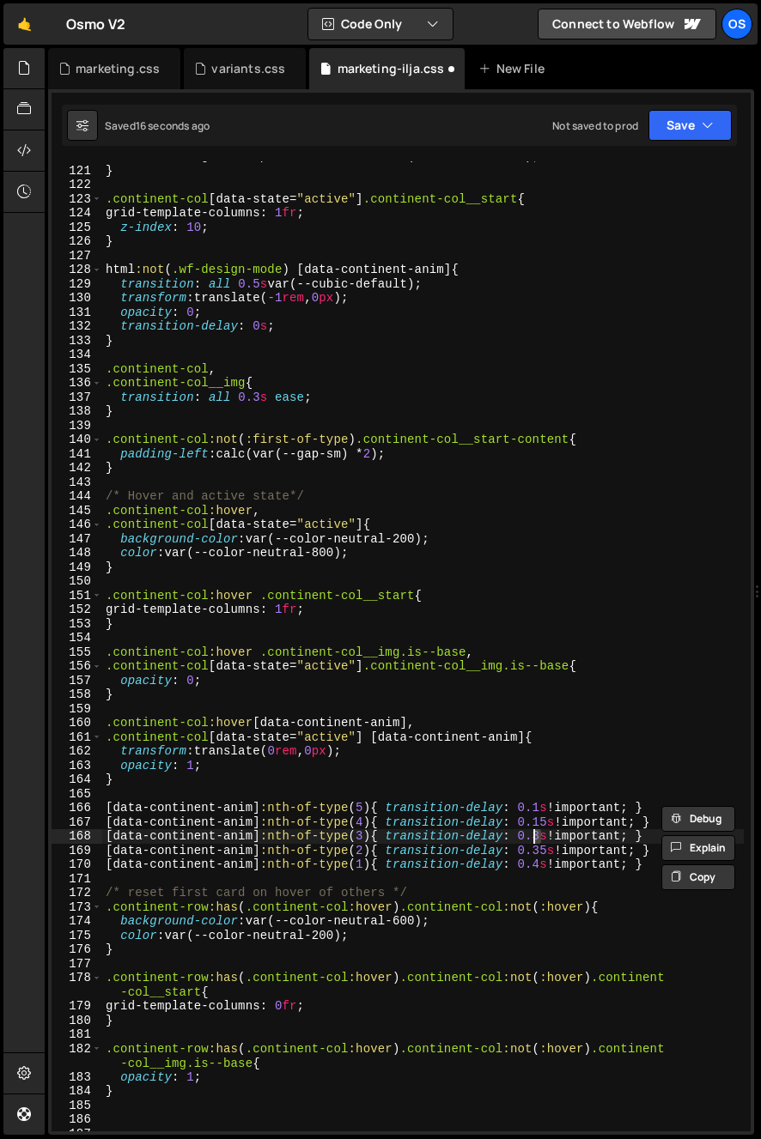
drag, startPoint x: 540, startPoint y: 838, endPoint x: 531, endPoint y: 828, distance: 14.0
click at [533, 838] on div "transition : grid-template-columns 0.5 s var(--cubic-default) ; } .continent-co…" at bounding box center [422, 648] width 641 height 999
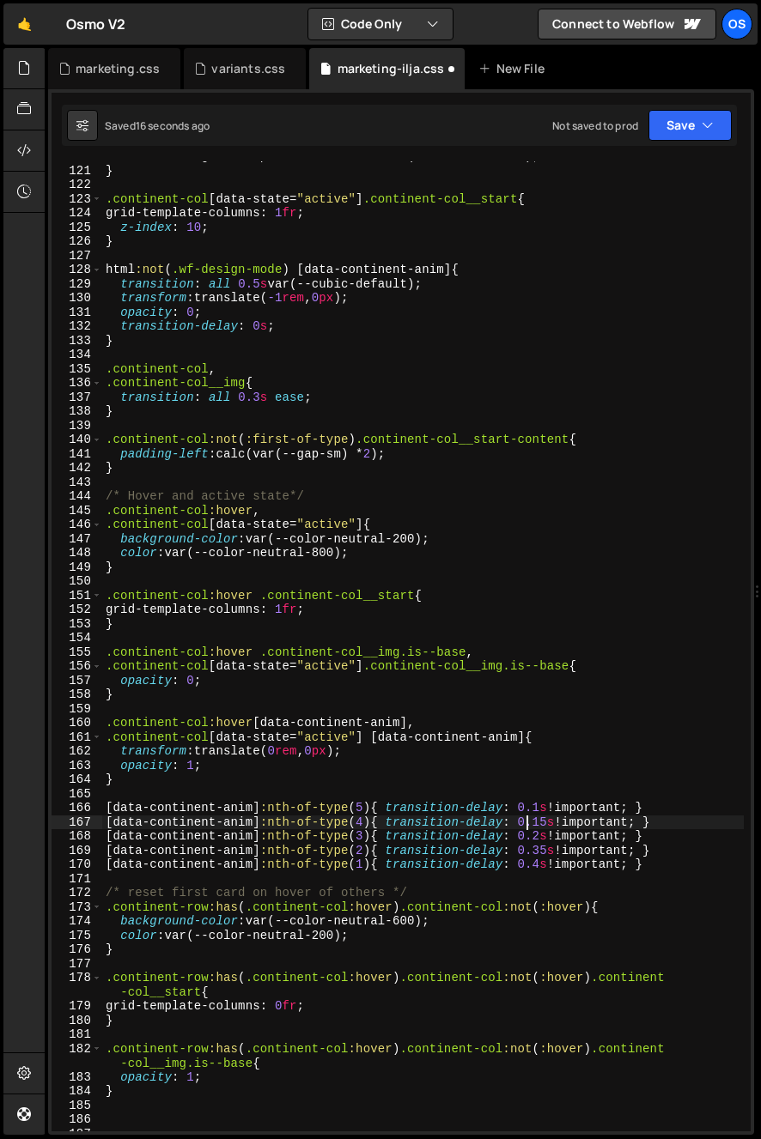
click at [528, 819] on div "transition : grid-template-columns 0.5 s var(--cubic-default) ; } .continent-co…" at bounding box center [422, 648] width 641 height 999
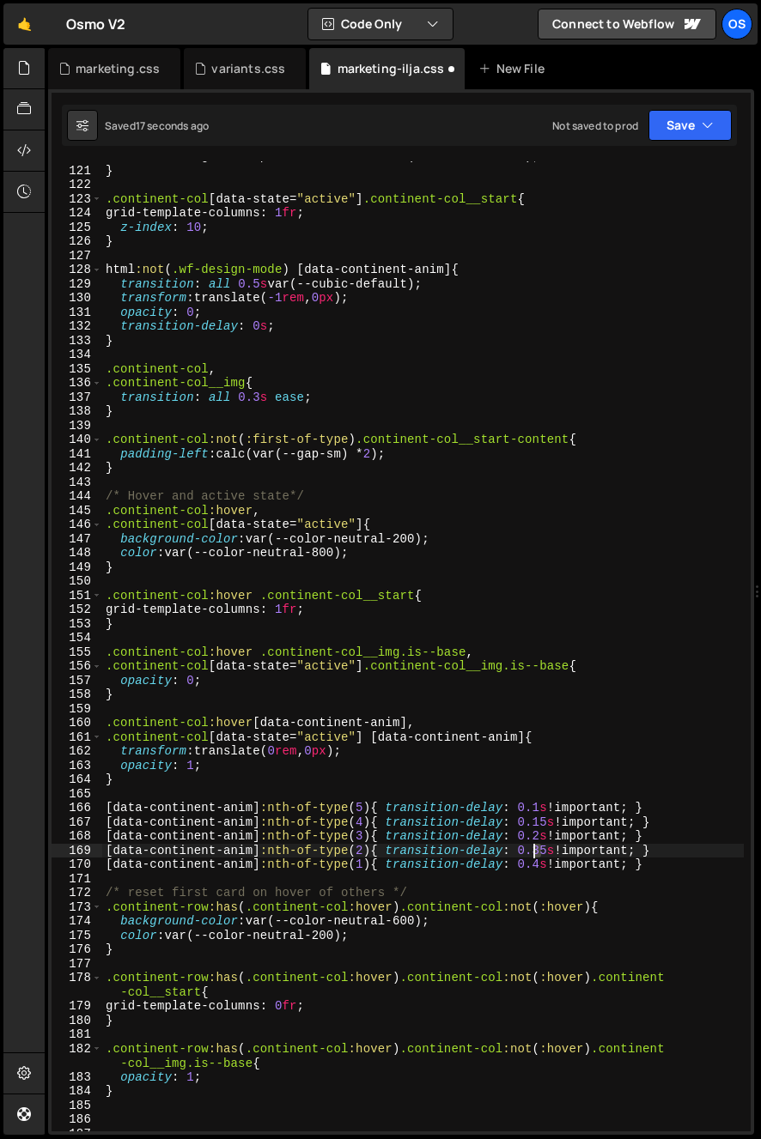
click at [536, 854] on div "transition : grid-template-columns 0.5 s var(--cubic-default) ; } .continent-co…" at bounding box center [422, 648] width 641 height 999
click at [521, 805] on div "transition : grid-template-columns 0.5 s var(--cubic-default) ; } .continent-co…" at bounding box center [422, 648] width 641 height 999
click at [538, 869] on div "transition : grid-template-columns 0.5 s var(--cubic-default) ; } .continent-co…" at bounding box center [422, 648] width 641 height 999
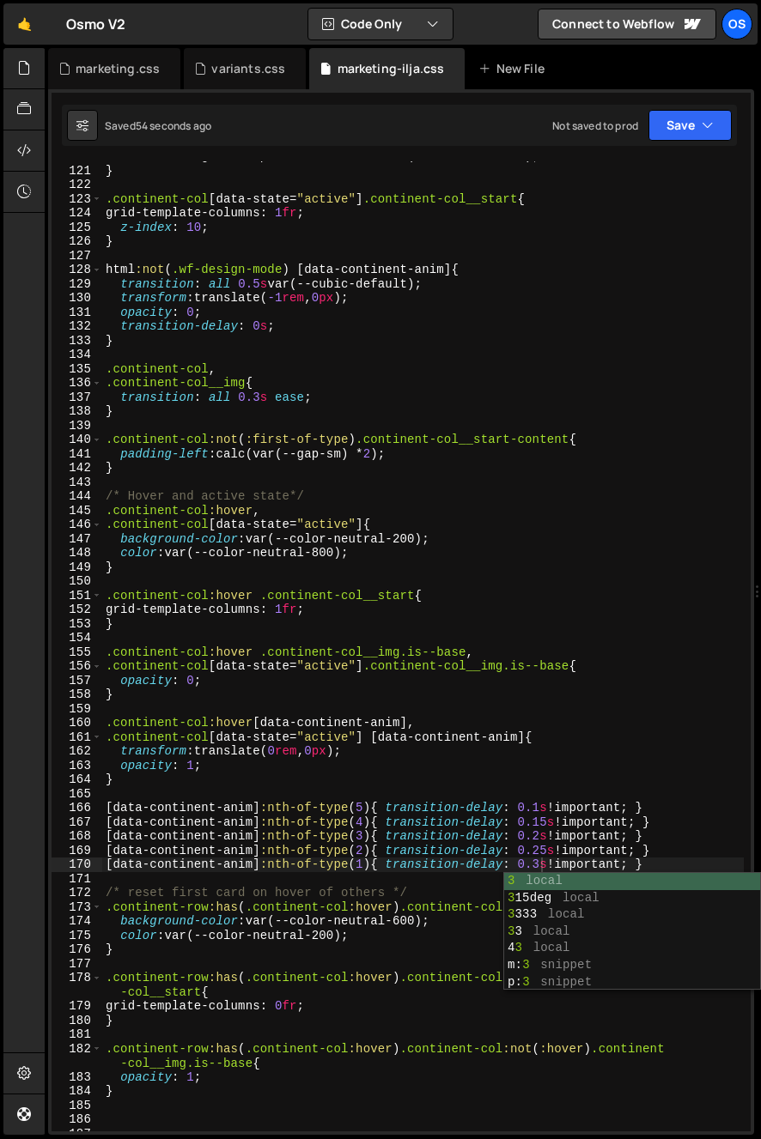
click at [386, 681] on div "transition : grid-template-columns 0.5 s var(--cubic-default) ; } .continent-co…" at bounding box center [422, 648] width 641 height 999
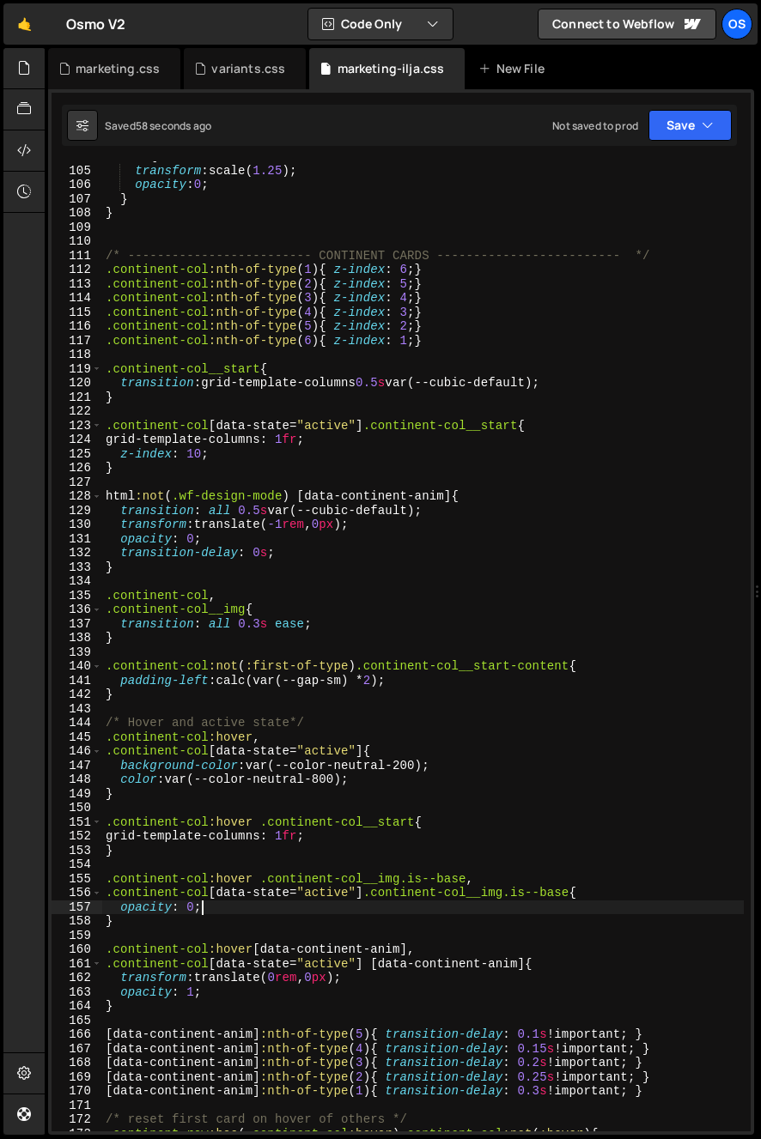
scroll to position [1485, 0]
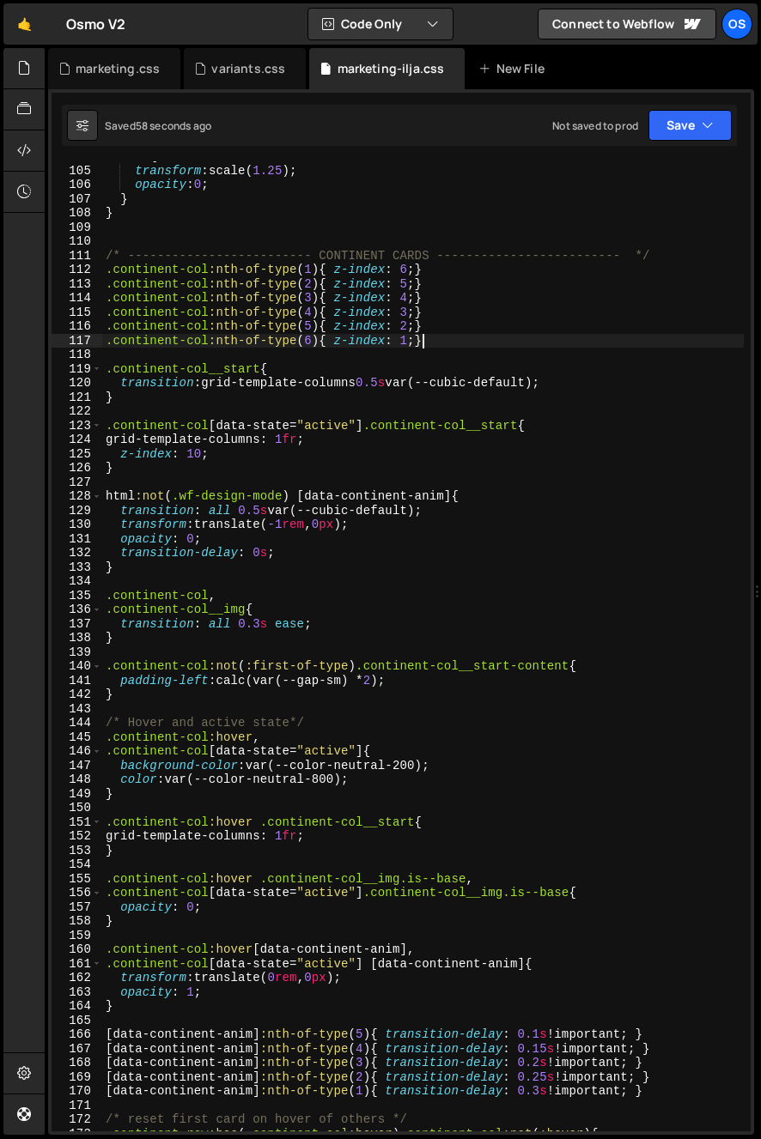
click at [461, 346] on div "100 % { transform : scale( 1.25 ) ; opacity : 0 ; } } /* ----------------------…" at bounding box center [422, 648] width 641 height 999
type textarea ".continent-col:nth-of-type(6){ z-index: 1;}"
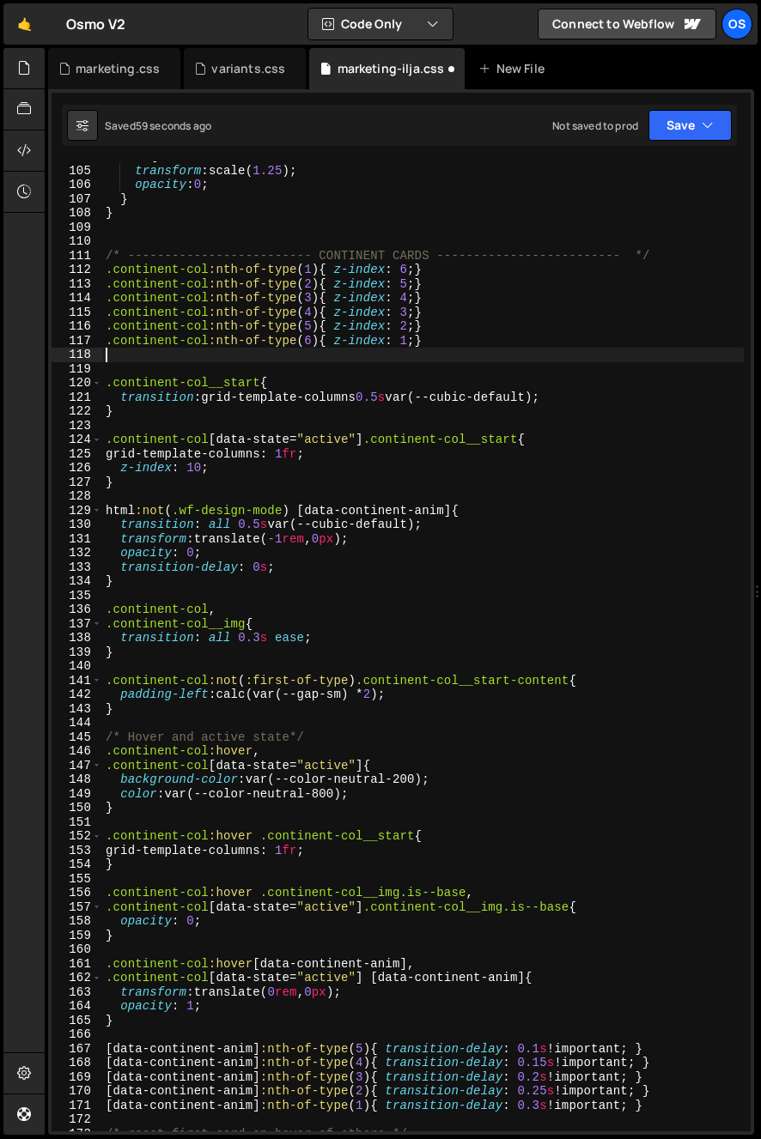
scroll to position [0, 0]
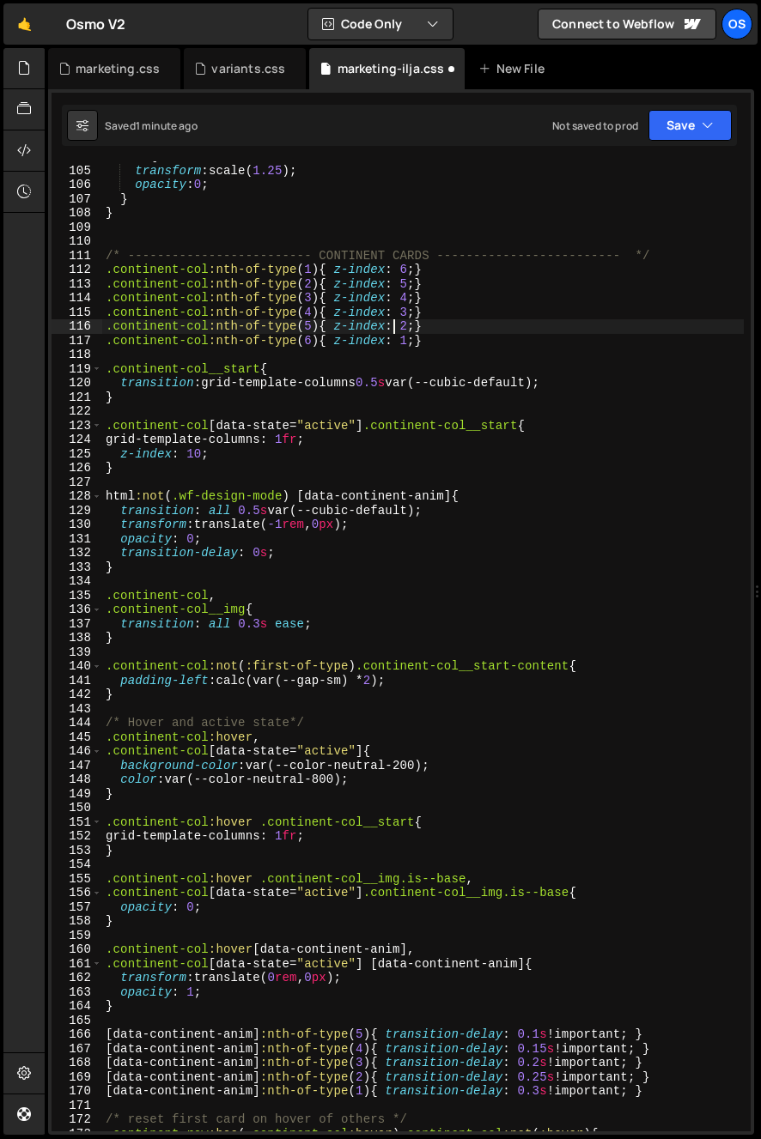
type textarea ".continent-col:nth-of-type(6){ z-index: 1;}"
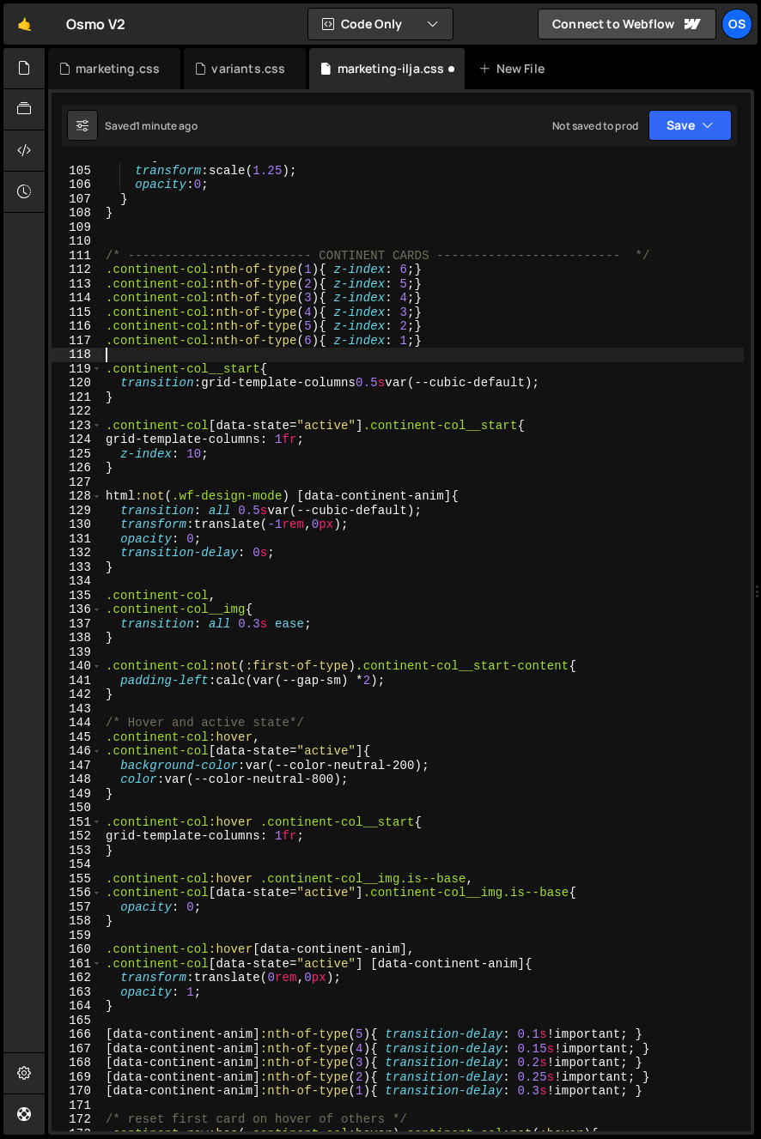
type textarea ".continent-col__start{"
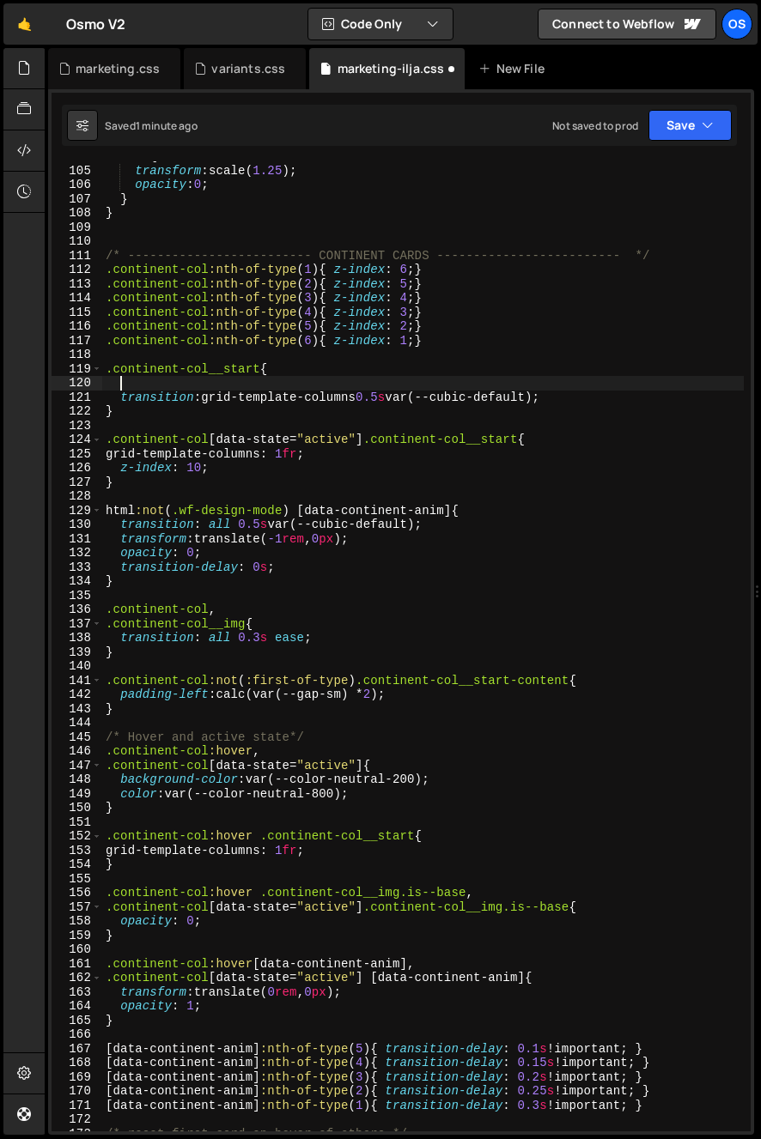
type textarea ".continent-col__start{"
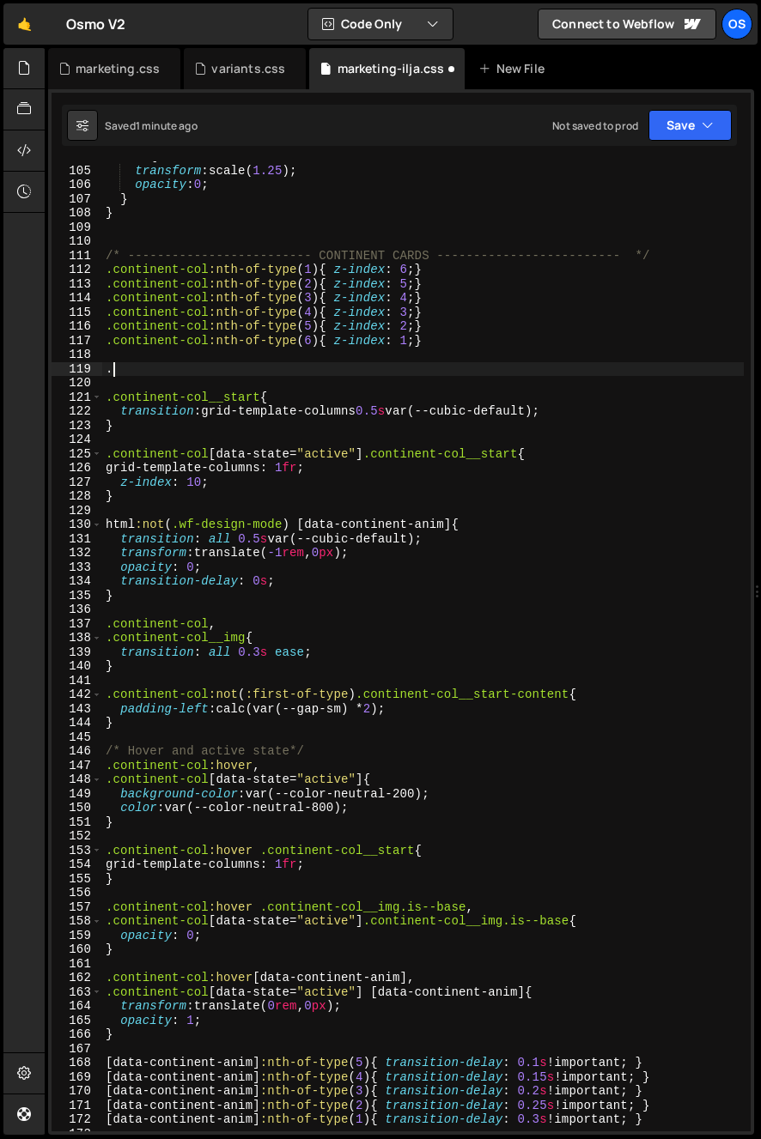
paste textarea "continent-col__face"
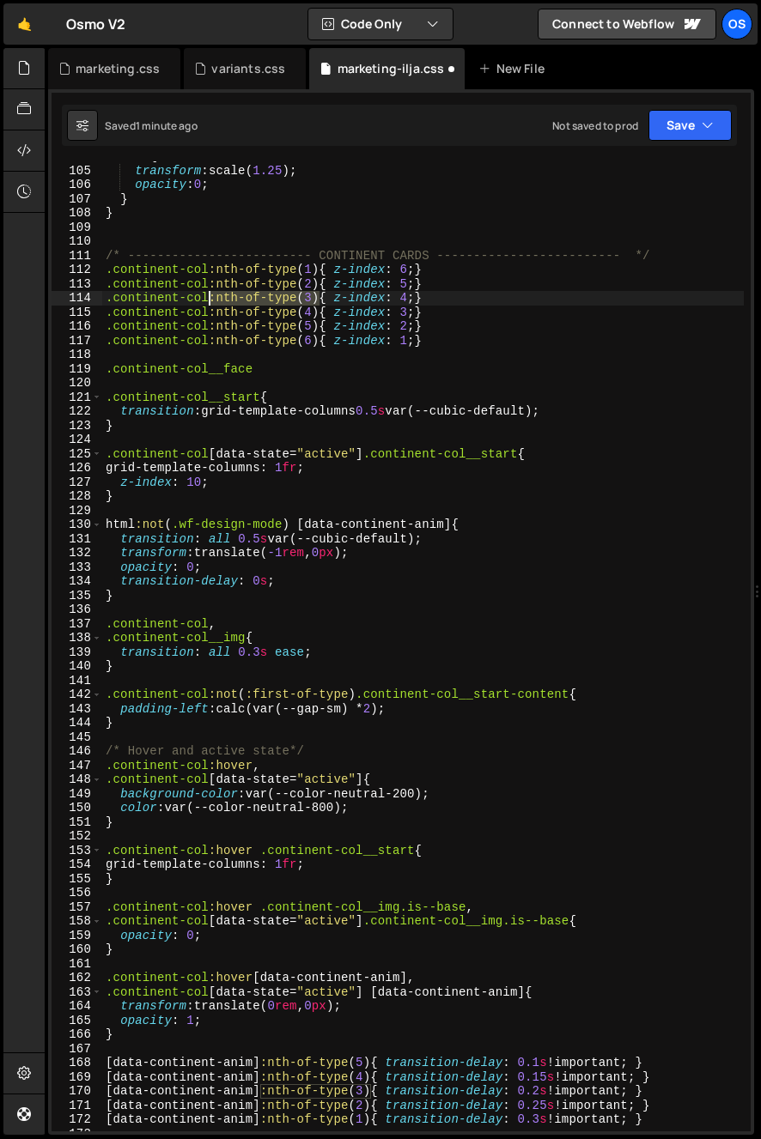
drag, startPoint x: 319, startPoint y: 301, endPoint x: 210, endPoint y: 303, distance: 108.2
click at [210, 303] on div "100 % { transform : scale( 1.25 ) ; opacity : 0 ; } } /* ----------------------…" at bounding box center [422, 648] width 641 height 999
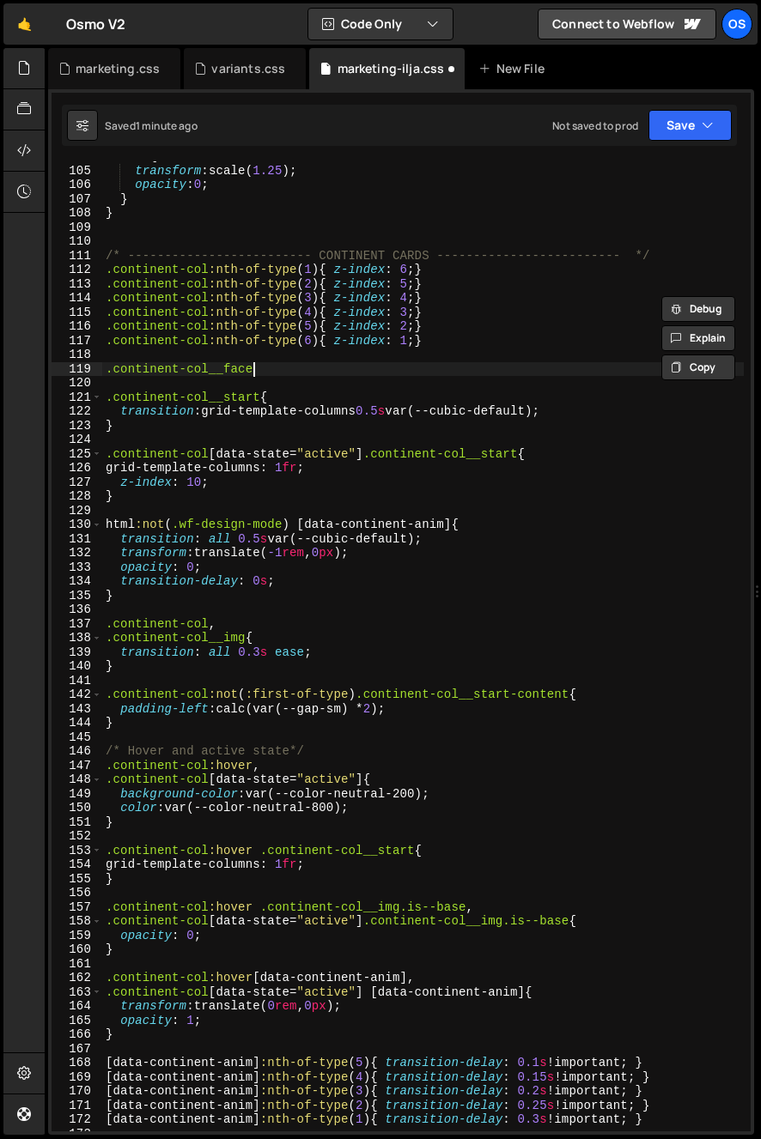
click at [291, 376] on div "100 % { transform : scale( 1.25 ) ; opacity : 0 ; } } /* ----------------------…" at bounding box center [422, 648] width 641 height 999
paste textarea ":nth-of-type(3)"
type textarea ".continent-col__face:nth-of-type(3){ }"
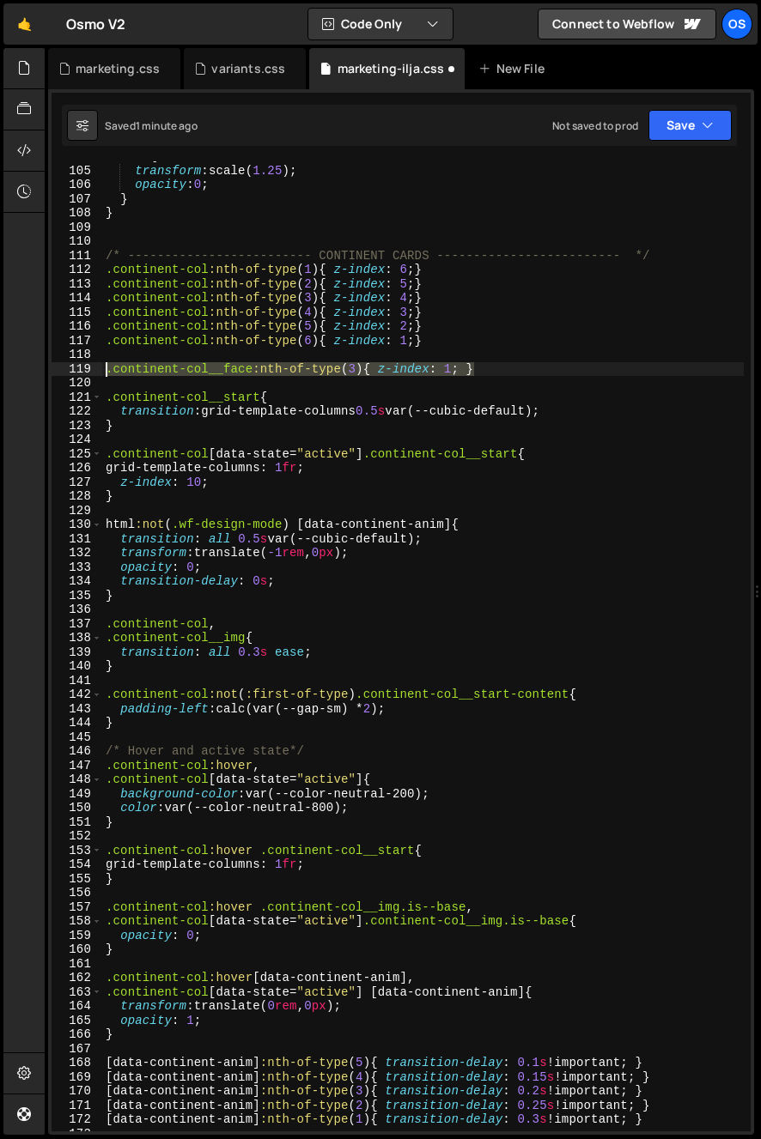
drag, startPoint x: 482, startPoint y: 361, endPoint x: 128, endPoint y: 356, distance: 353.8
click at [81, 370] on div ".continent-col__face:nth-of-type(3){ z-index: 1 } 104 105 106 107 108 109 110 1…" at bounding box center [401, 646] width 699 height 970
type textarea ".continent-col__face:nth-of-type(3){ z-index: 1; }"
click at [130, 355] on div "100 % { transform : scale( 1.25 ) ; opacity : 0 ; } } /* ----------------------…" at bounding box center [422, 648] width 641 height 999
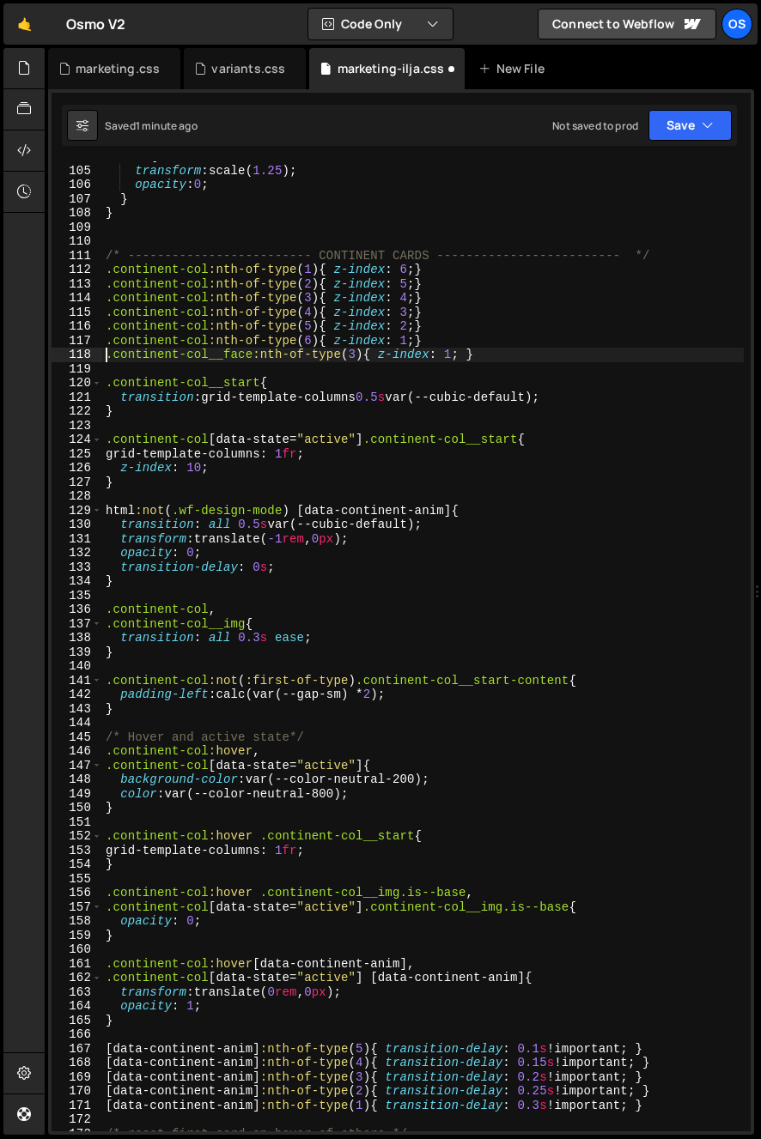
type textarea ".continent-col__face:nth-of-type(3){ z-index: 1; }"
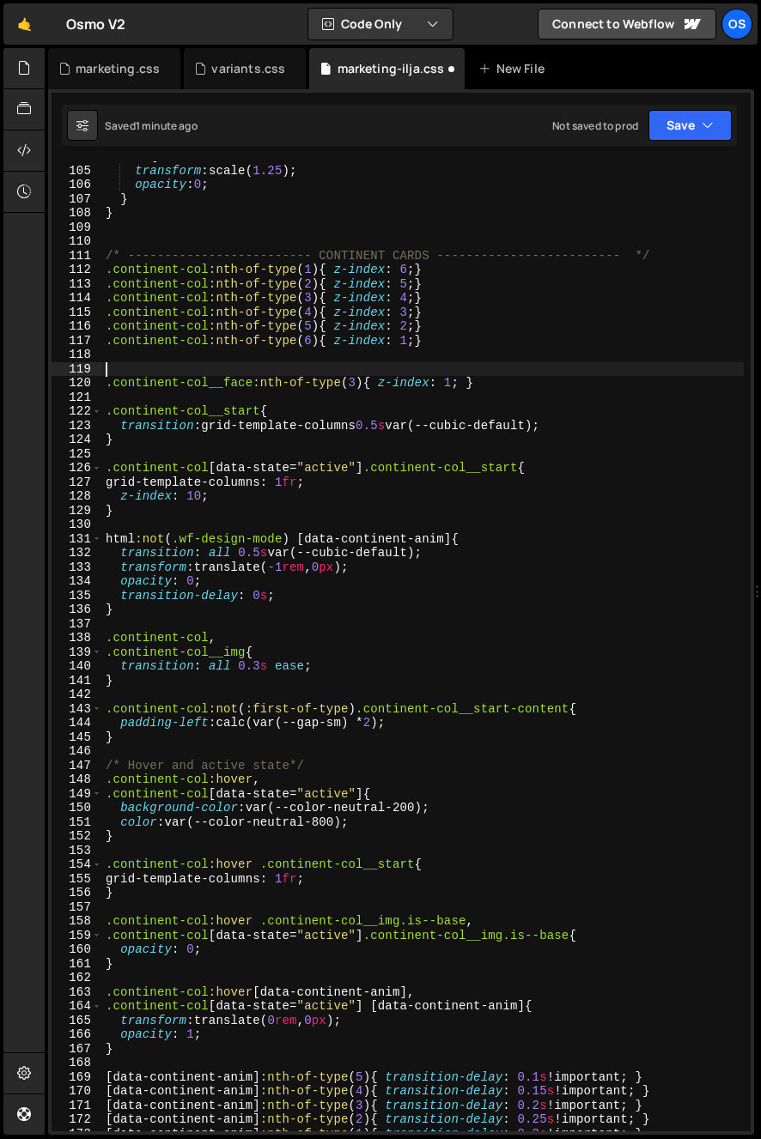
paste textarea ".continent-col__face:nth-of-type(3){ z-index: 1; }"
type textarea ".continent-col__face:nth-of-type(3){ z-index: 1; }"
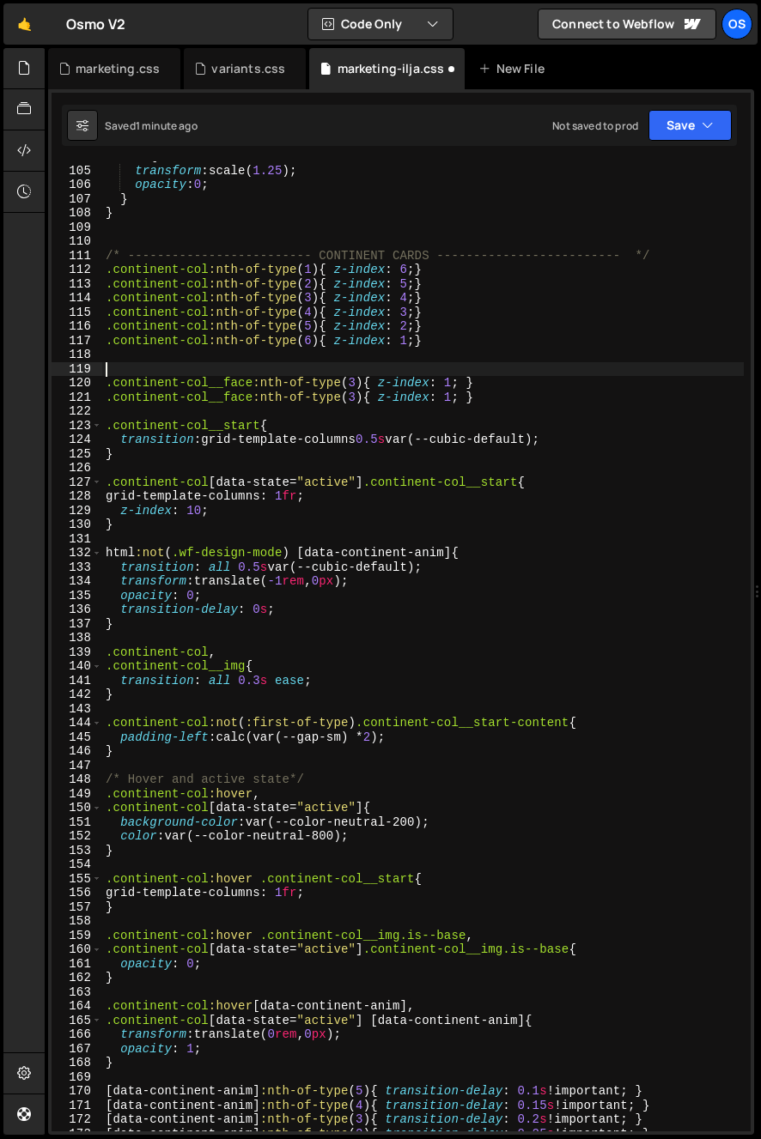
paste textarea ".continent-col__face:nth-of-type(3){ z-index: 1; }"
drag, startPoint x: 353, startPoint y: 370, endPoint x: 341, endPoint y: 361, distance: 14.8
click at [358, 370] on div "100 % { transform : scale( 1.25 ) ; opacity : 0 ; } } /* ----------------------…" at bounding box center [422, 648] width 641 height 999
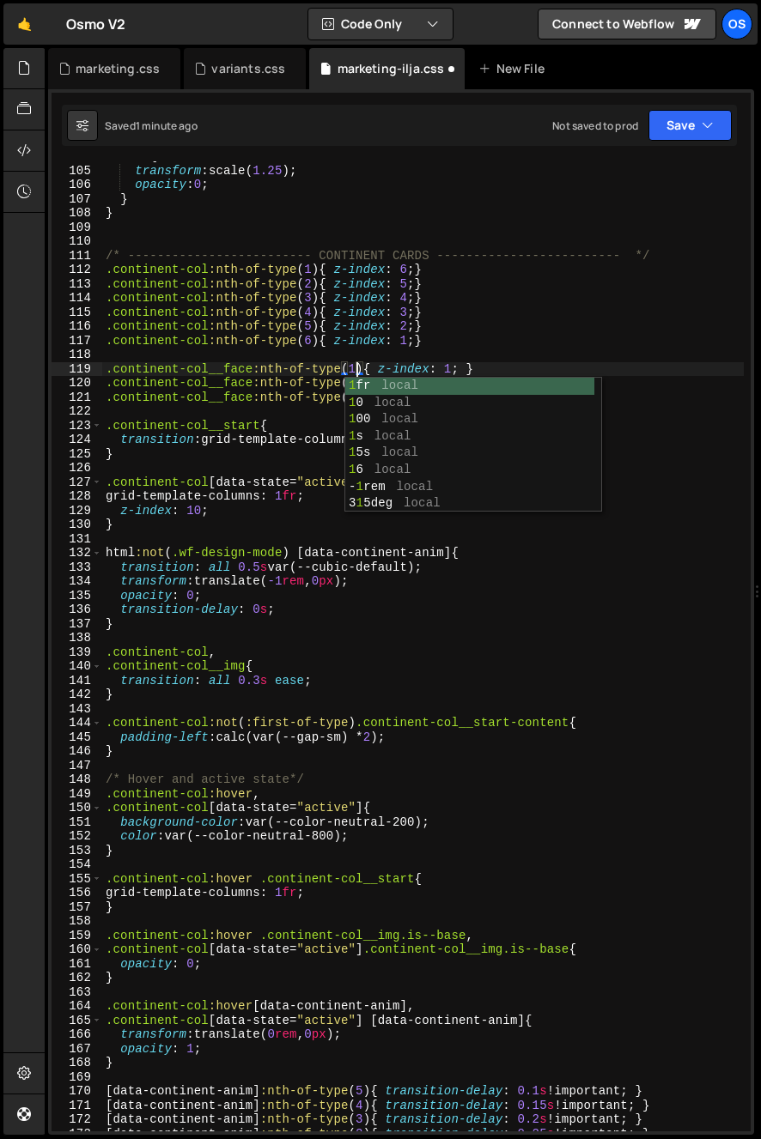
scroll to position [0, 17]
drag, startPoint x: 337, startPoint y: 349, endPoint x: 347, endPoint y: 383, distance: 34.8
click at [338, 352] on div "100 % { transform : scale( 1.25 ) ; opacity : 0 ; } } /* ----------------------…" at bounding box center [422, 648] width 641 height 999
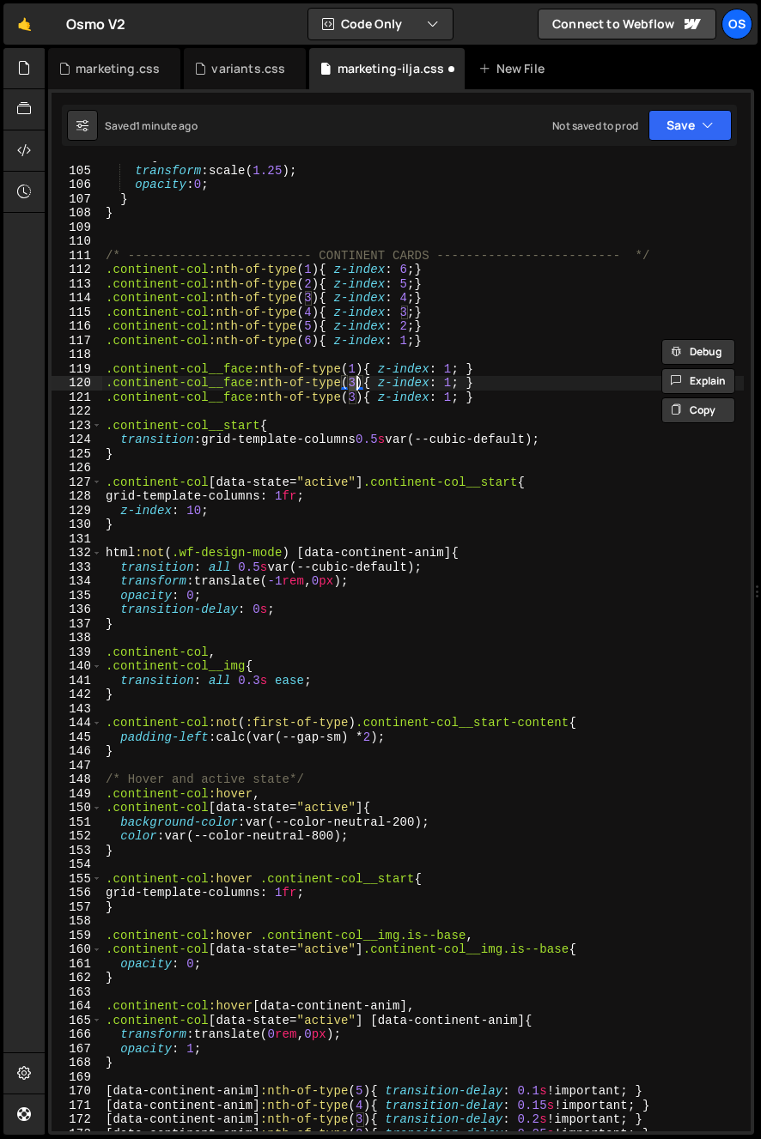
click at [355, 386] on div "100 % { transform : scale( 1.25 ) ; opacity : 0 ; } } /* ----------------------…" at bounding box center [422, 648] width 641 height 999
drag, startPoint x: 342, startPoint y: 341, endPoint x: 355, endPoint y: 347, distance: 15.0
click at [343, 341] on div "100 % { transform : scale( 1.25 ) ; opacity : 0 ; } } /* ----------------------…" at bounding box center [422, 648] width 641 height 999
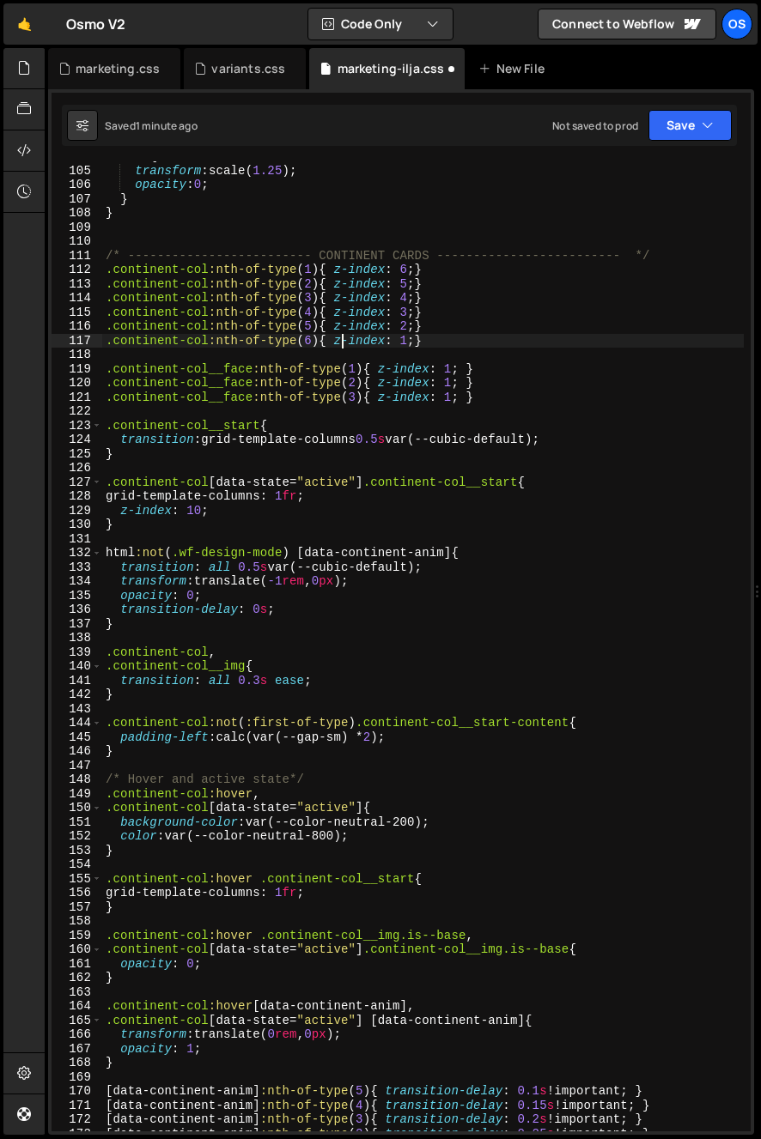
click at [445, 372] on div "100 % { transform : scale( 1.25 ) ; opacity : 0 ; } } /* ----------------------…" at bounding box center [422, 648] width 641 height 999
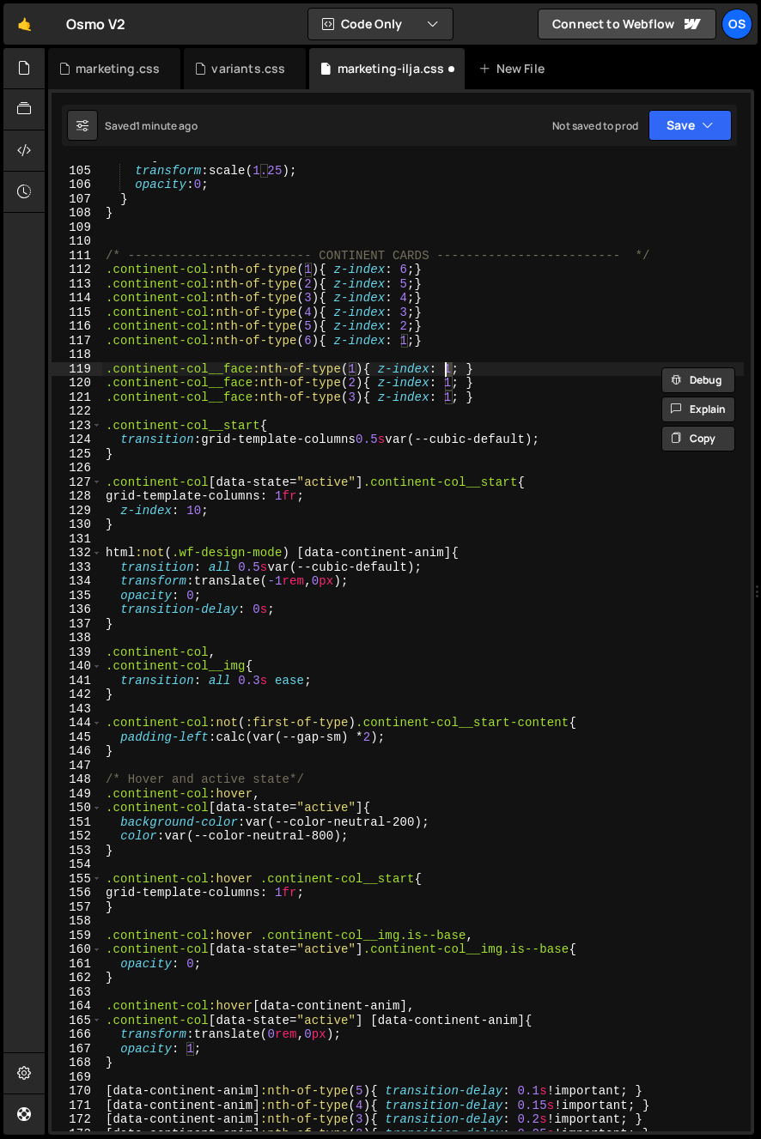
type textarea ".continent-col__face:nth-of-type(1){ z-index: 3; }"
click at [438, 355] on div "100 % { transform : scale( 1.25 ) ; opacity : 0 ; } } /* ----------------------…" at bounding box center [422, 648] width 641 height 999
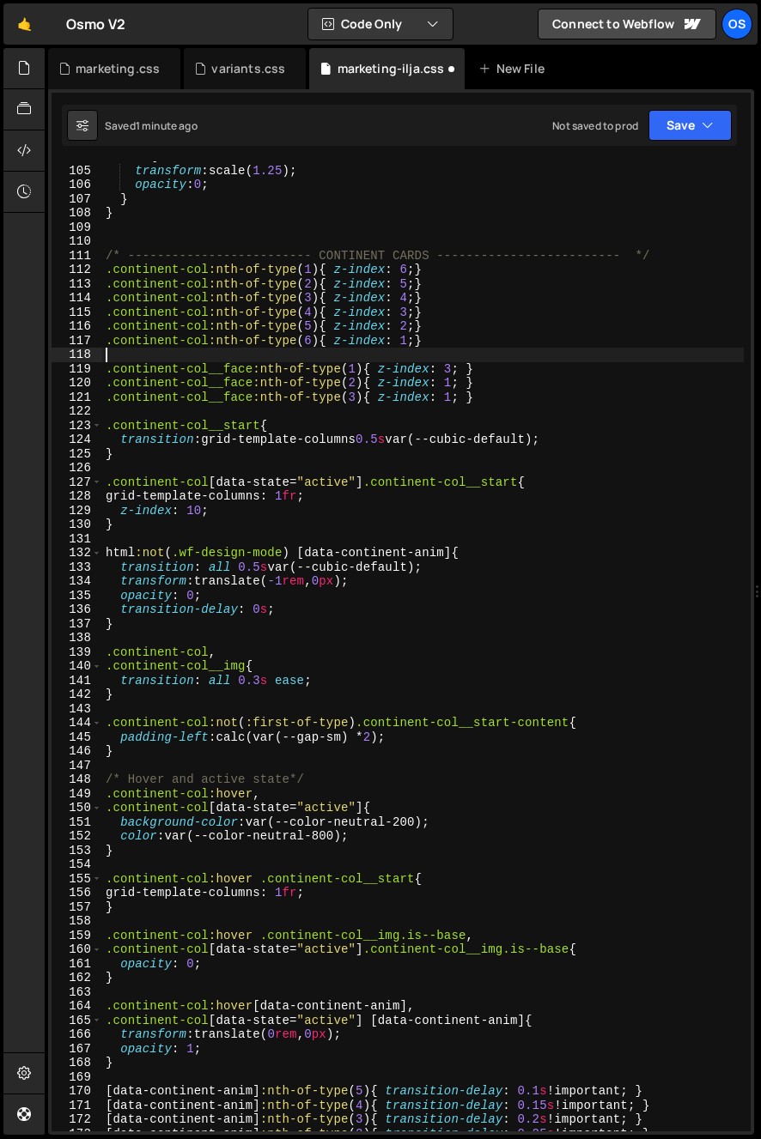
scroll to position [0, 0]
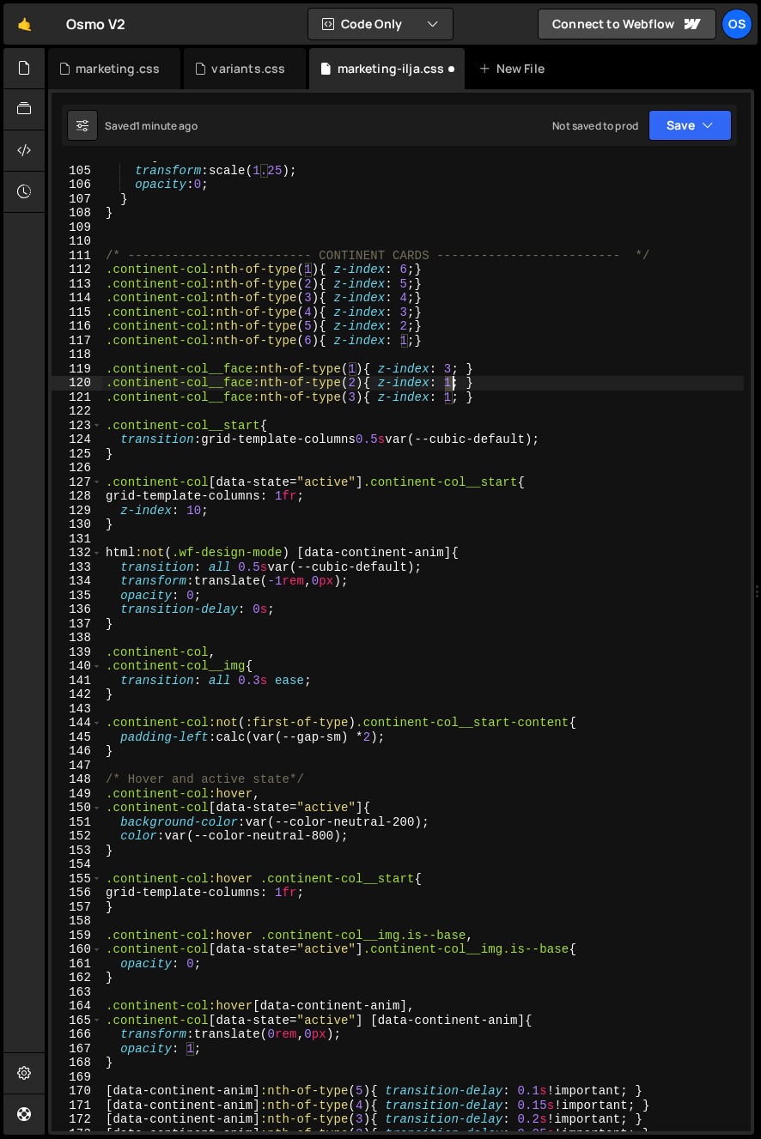
drag, startPoint x: 448, startPoint y: 383, endPoint x: 446, endPoint y: 373, distance: 9.8
click at [451, 386] on div "100 % { transform : scale( 1.25 ) ; opacity : 0 ; } } /* ----------------------…" at bounding box center [422, 648] width 641 height 999
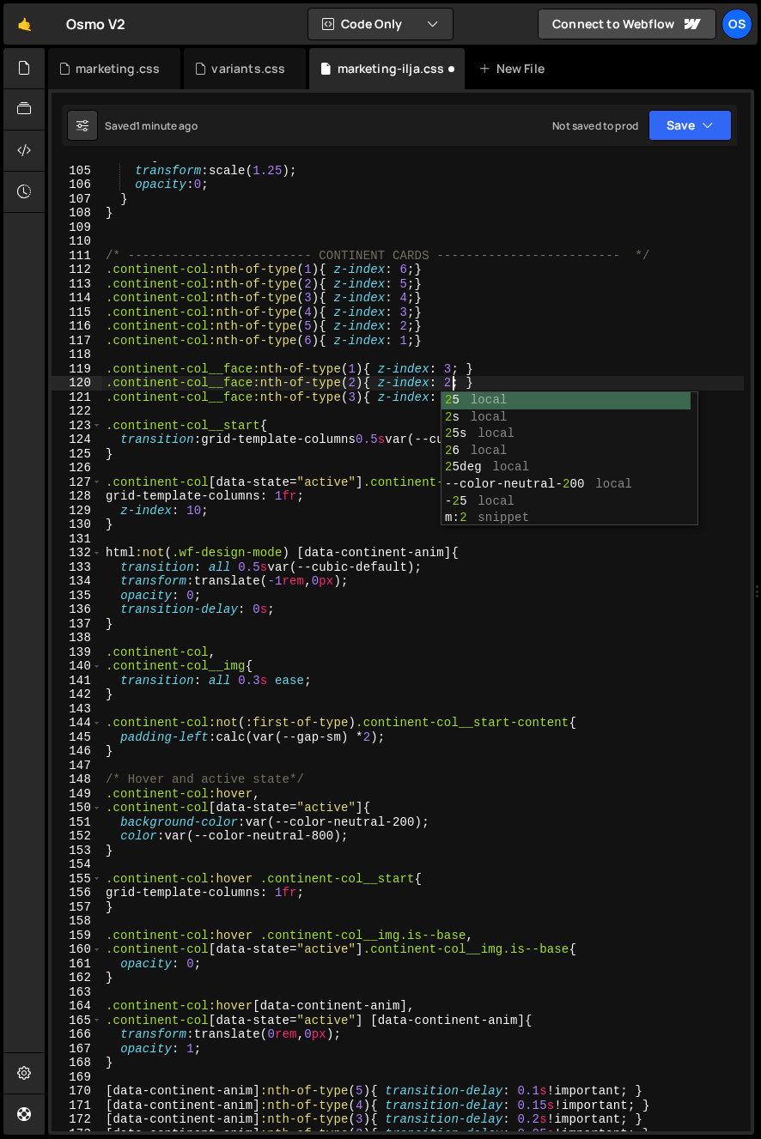
click at [429, 334] on div "100 % { transform : scale( 1.25 ) ; opacity : 0 ; } } /* ----------------------…" at bounding box center [422, 648] width 641 height 999
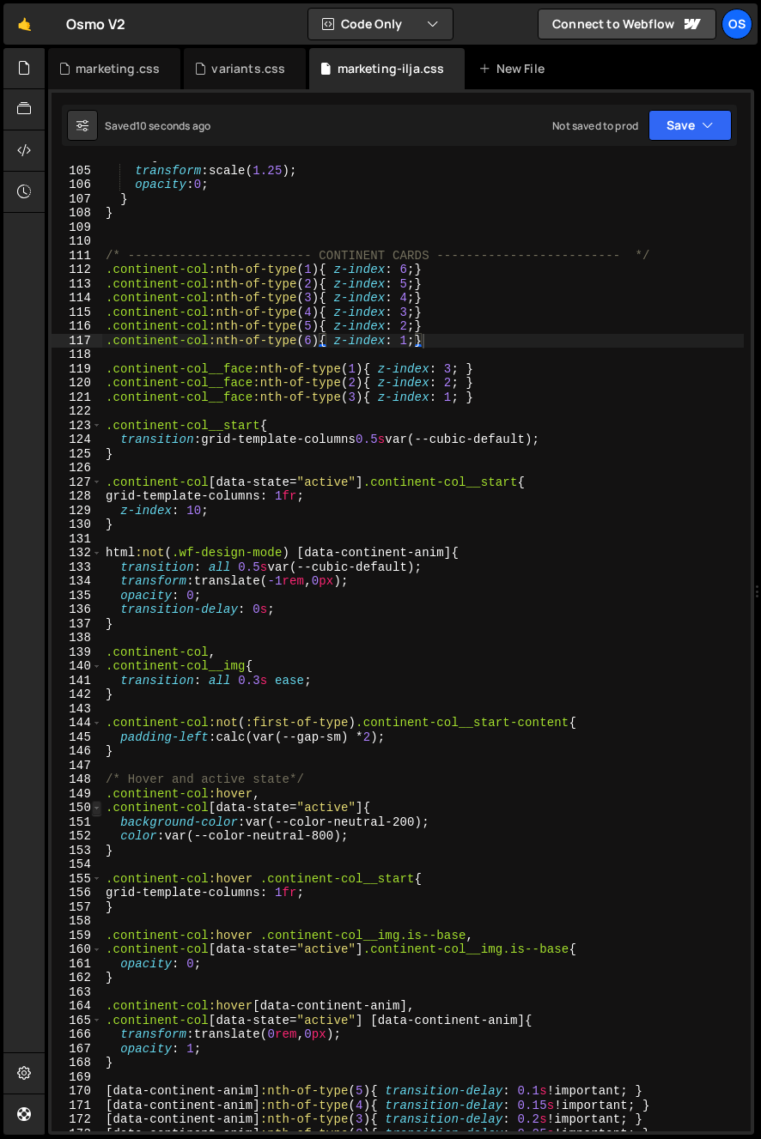
click at [94, 809] on span at bounding box center [96, 808] width 9 height 15
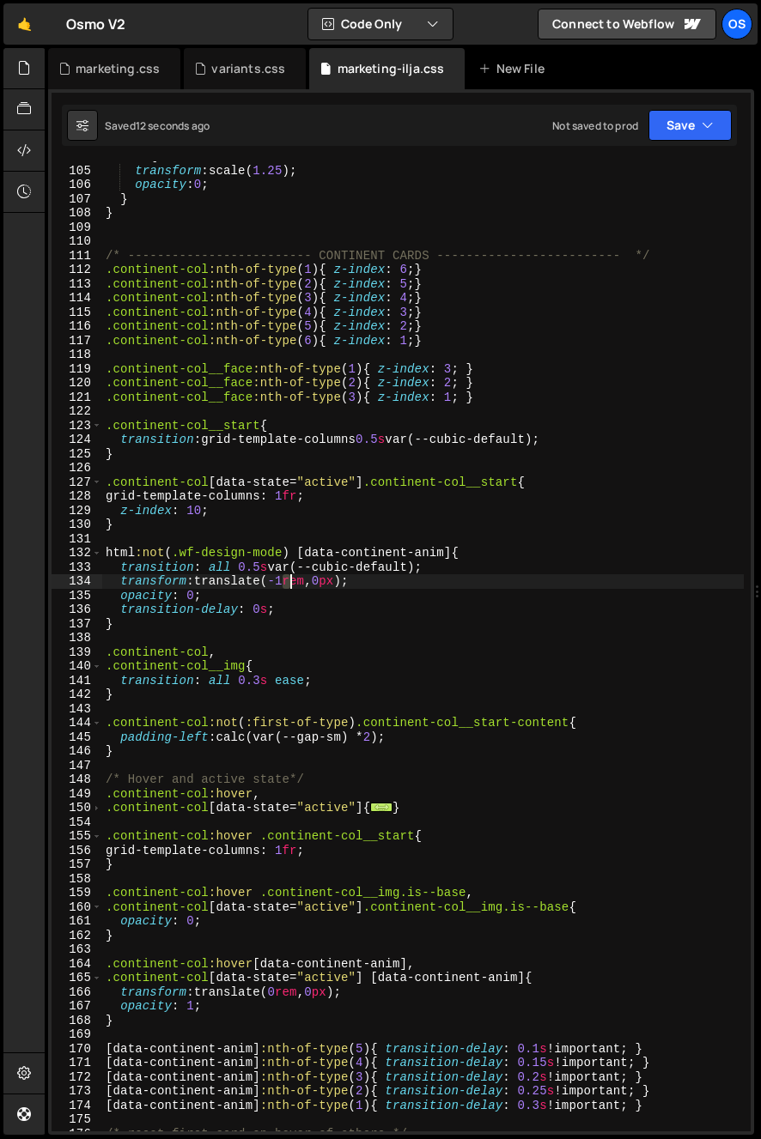
click at [292, 582] on div "100 % { transform : scale( 1.25 ) ; opacity : 0 ; } } /* ----------------------…" at bounding box center [422, 648] width 641 height 999
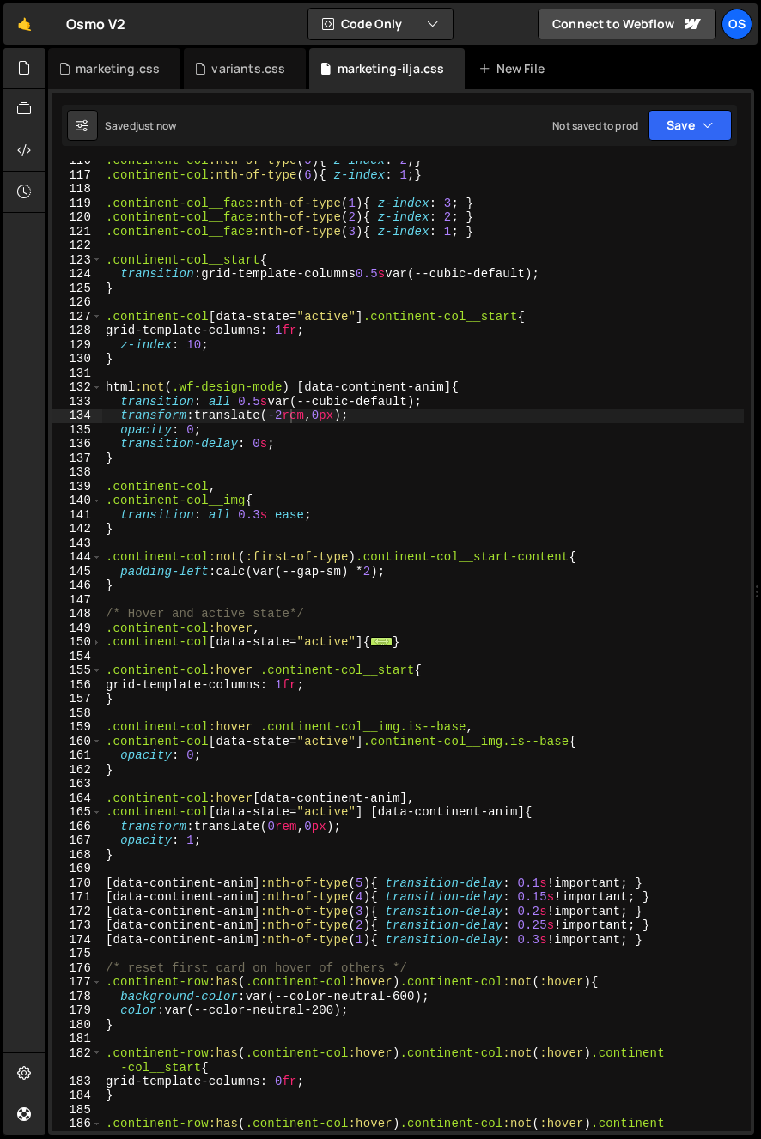
click at [371, 882] on div ".continent-col :nth-of-type ( 5 ) { z-index : 2 ; } .continent-col :nth-of-type…" at bounding box center [422, 660] width 641 height 1013
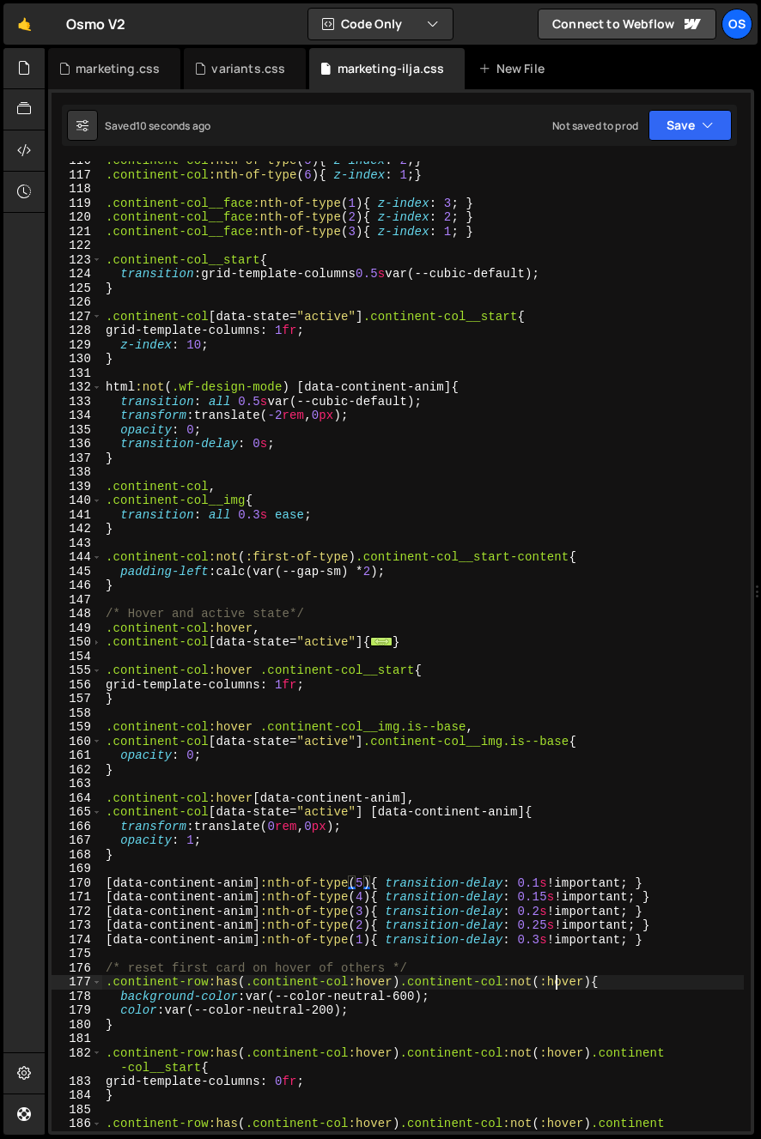
click at [553, 985] on div ".continent-col :nth-of-type ( 5 ) { z-index : 2 ; } .continent-col :nth-of-type…" at bounding box center [422, 660] width 641 height 1013
click at [553, 984] on div ".continent-col :nth-of-type ( 5 ) { z-index : 2 ; } .continent-col :nth-of-type…" at bounding box center [422, 660] width 641 height 1013
click at [429, 938] on div ".continent-col :nth-of-type ( 5 ) { z-index : 2 ; } .continent-col :nth-of-type…" at bounding box center [422, 660] width 641 height 1013
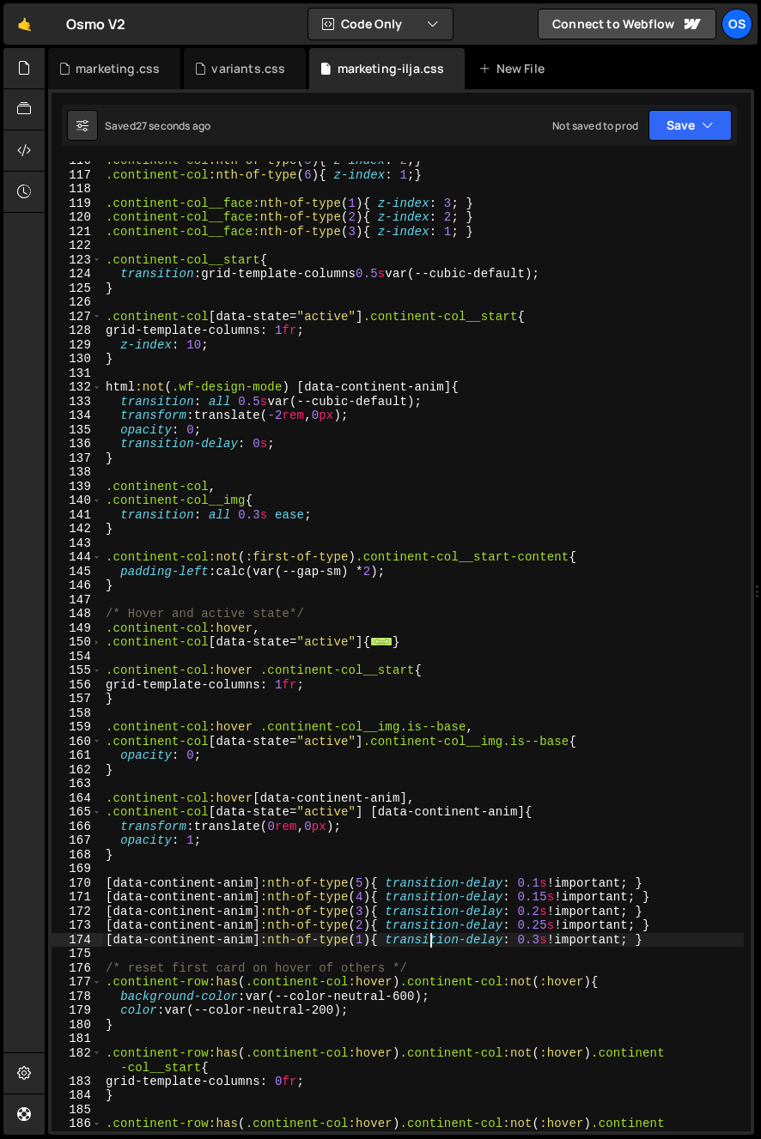
click at [579, 938] on div ".continent-col :nth-of-type ( 5 ) { z-index : 2 ; } .continent-col :nth-of-type…" at bounding box center [422, 660] width 641 height 1013
click at [115, 755] on div ".continent-col :nth-of-type ( 5 ) { z-index : 2 ; } .continent-col :nth-of-type…" at bounding box center [422, 660] width 641 height 1013
type textarea "opacity: 0;"
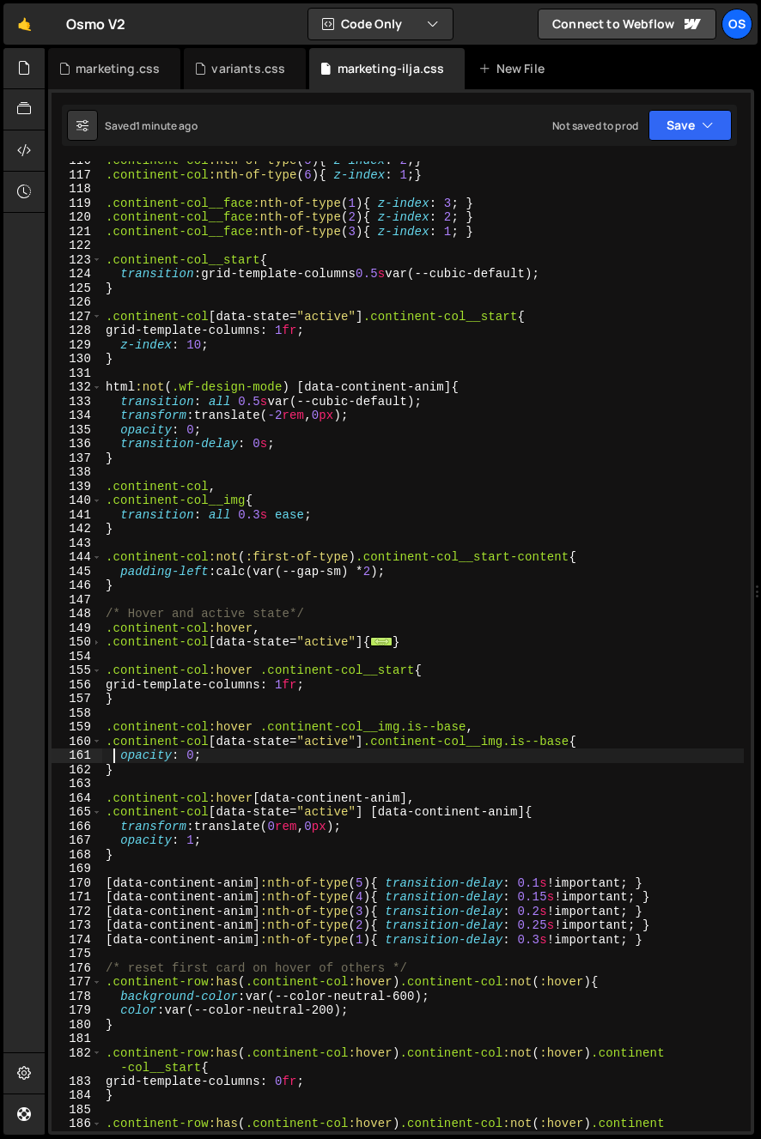
click at [301, 948] on div ".continent-col :nth-of-type ( 5 ) { z-index : 2 ; } .continent-col :nth-of-type…" at bounding box center [422, 660] width 641 height 1013
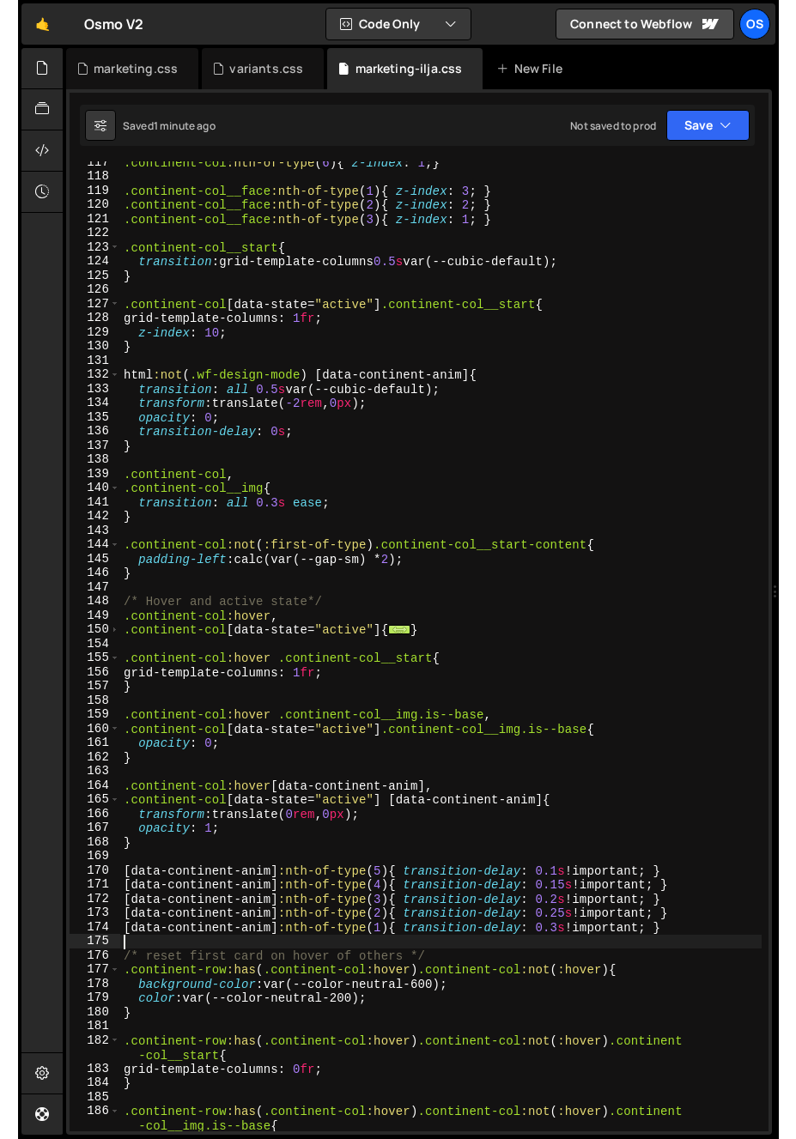
scroll to position [1674, 0]
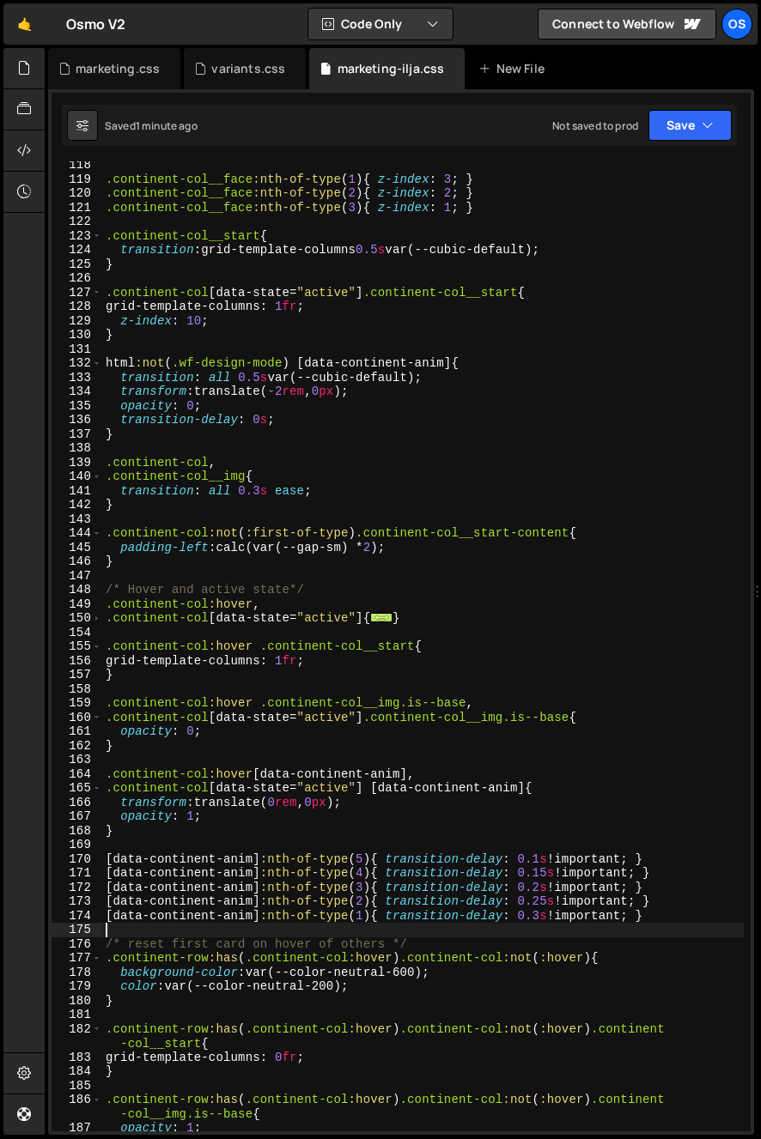
click at [655, 905] on div ".continent-col__face :nth-of-type ( 1 ) { z-index : 3 ; } .continent-col__face …" at bounding box center [422, 657] width 641 height 999
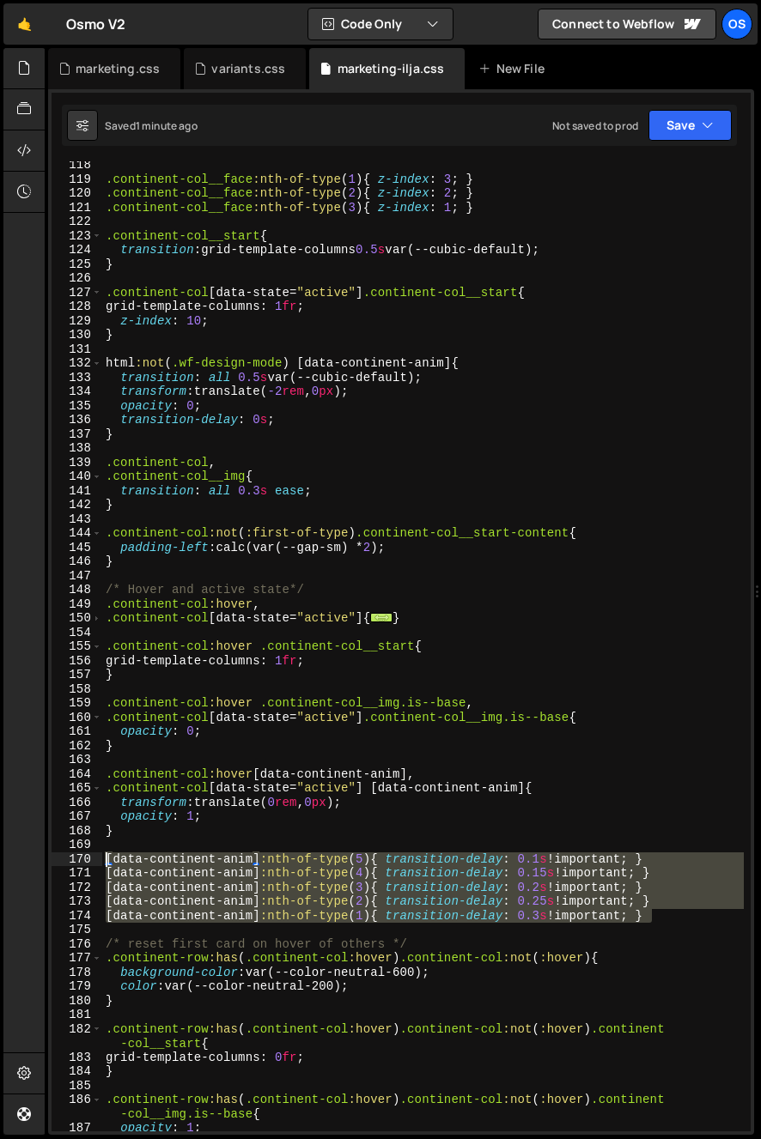
drag, startPoint x: 679, startPoint y: 919, endPoint x: 15, endPoint y: 859, distance: 666.4
click at [15, 859] on div "Hold on a sec... Are you certain you wish to leave this page? Any changes you'v…" at bounding box center [380, 569] width 761 height 1139
click at [360, 872] on div ".continent-col__face :nth-of-type ( 1 ) { z-index : 3 ; } .continent-col__face …" at bounding box center [422, 646] width 641 height 970
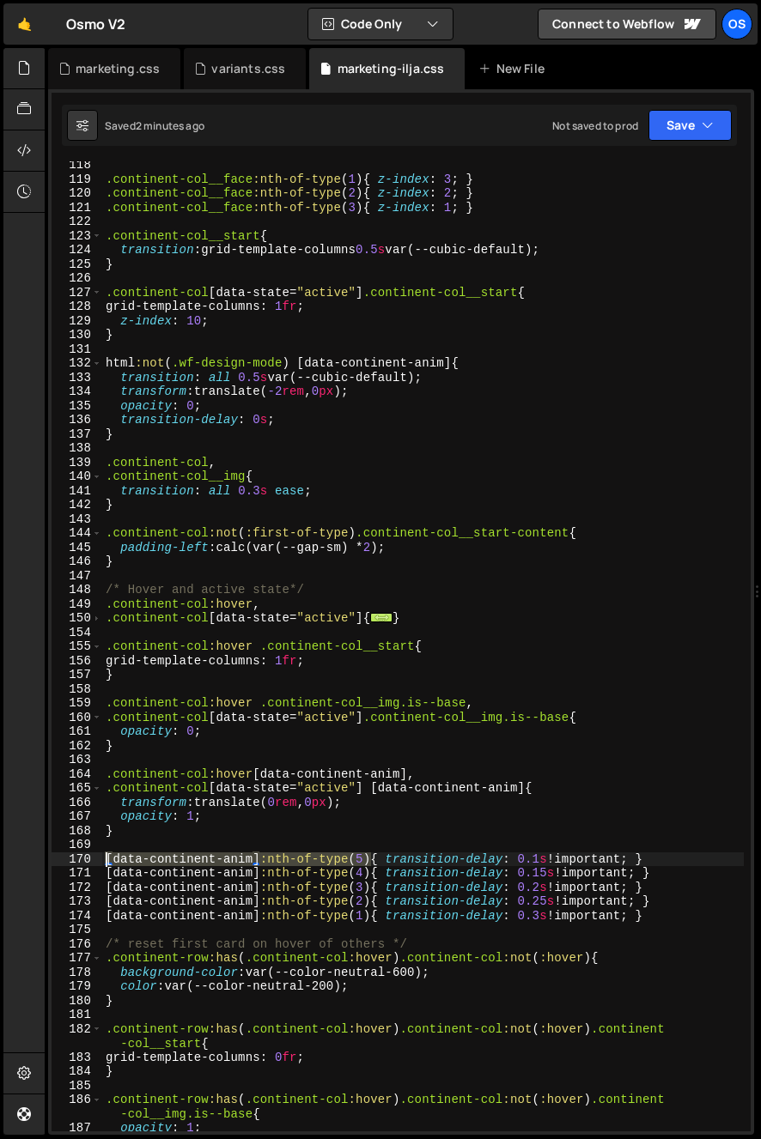
drag, startPoint x: 371, startPoint y: 861, endPoint x: 55, endPoint y: 860, distance: 316.0
click at [55, 860] on div "[data-continent-anim]:nth-of-type(4){ transition-delay: 0.15s !important; } 118…" at bounding box center [401, 646] width 699 height 970
paste textarea ".continent-col [data-continent-anim]:nth-child(1)"
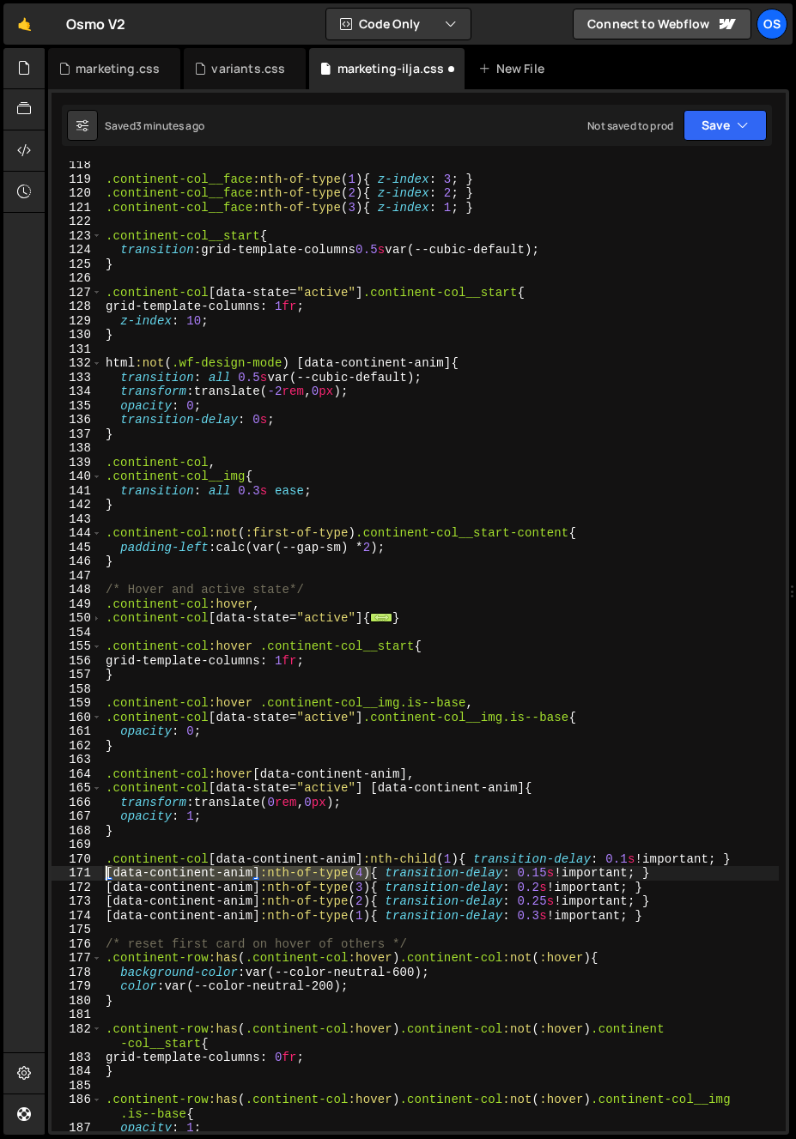
drag, startPoint x: 335, startPoint y: 873, endPoint x: 43, endPoint y: 868, distance: 292.0
click at [43, 868] on div "Hold on a sec... Are you certain you wish to leave this page? Any changes you'v…" at bounding box center [398, 569] width 796 height 1139
paste textarea ".continent-col [data-continent-anim]:nth-child(1)"
type textarea ".continent-col [data-continent-anim]:nth-child(1) { transition-delay: 0.15s !im…"
click at [368, 932] on div ".continent-col__face :nth-of-type ( 1 ) { z-index : 3 ; } .continent-col__face …" at bounding box center [440, 657] width 677 height 999
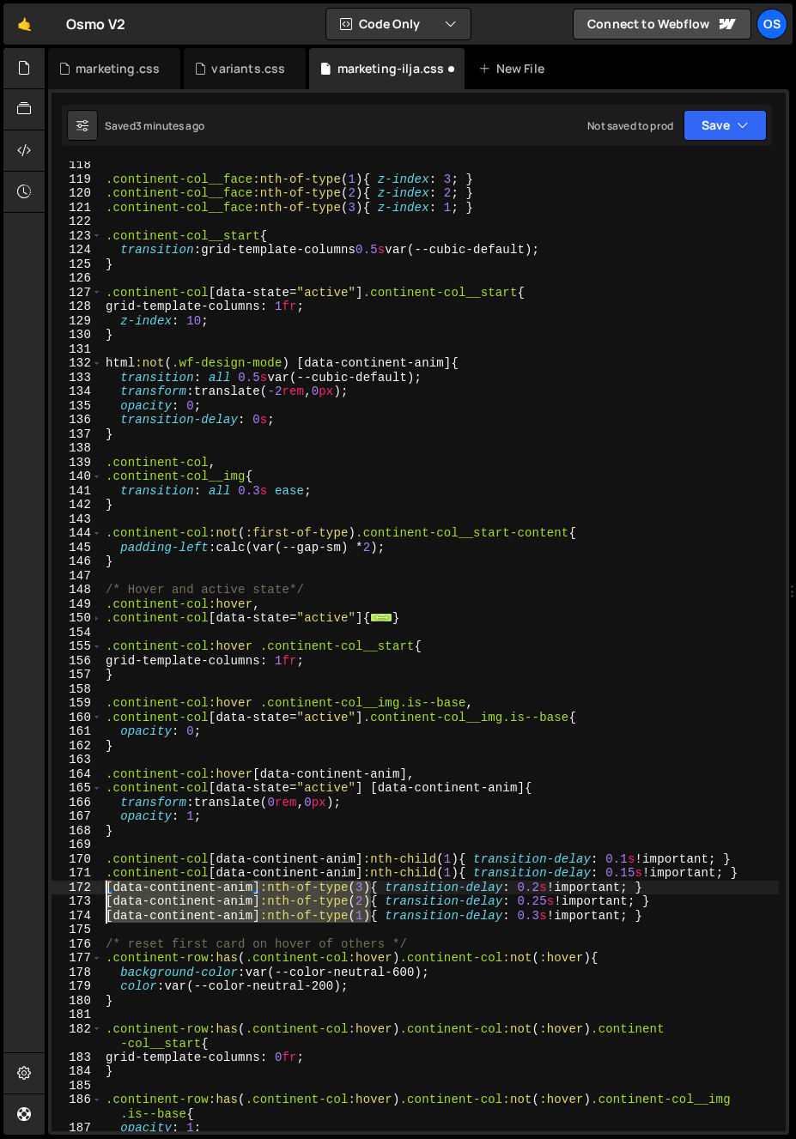
drag, startPoint x: 373, startPoint y: 915, endPoint x: 67, endPoint y: 885, distance: 307.1
click at [67, 885] on div "[data-continent-anim]:nth-of-type(3){ transition-delay: 0.2s !important; } 118 …" at bounding box center [419, 646] width 734 height 970
paste textarea ".continent-col [data-continent-anim]:nth-child(1)"
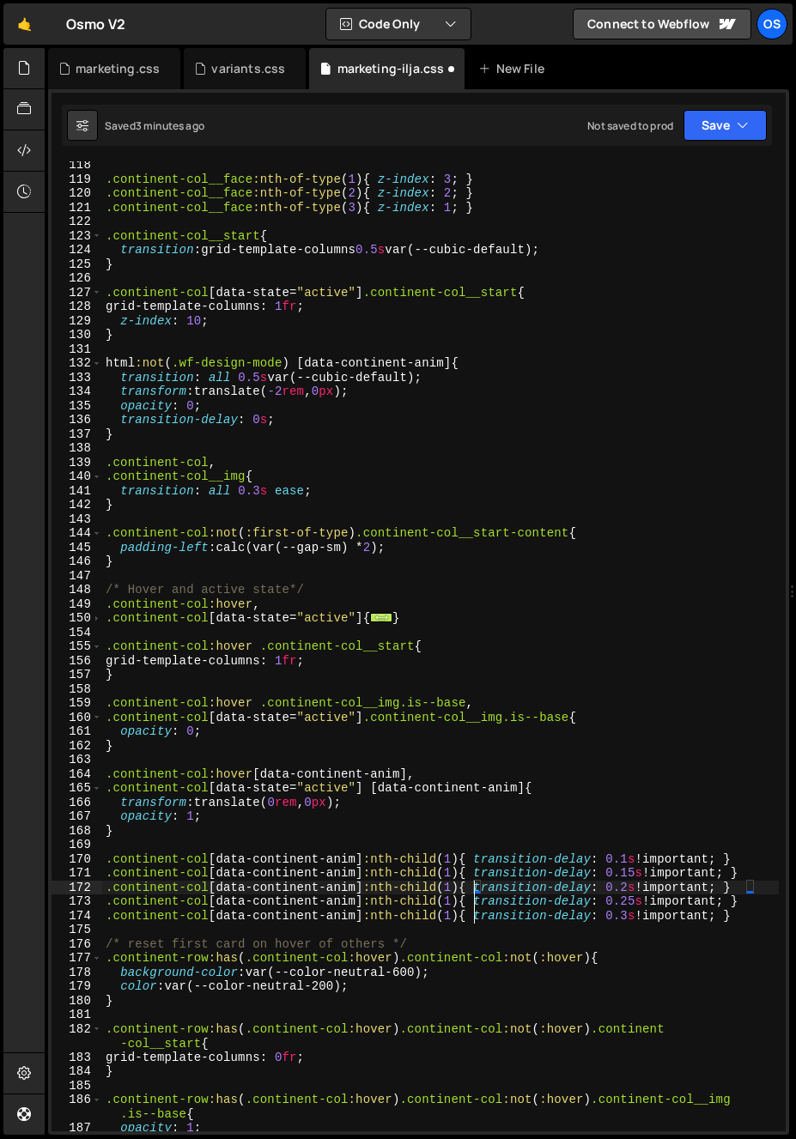
click at [440, 895] on div ".continent-col__face :nth-of-type ( 1 ) { z-index : 3 ; } .continent-col__face …" at bounding box center [440, 657] width 677 height 999
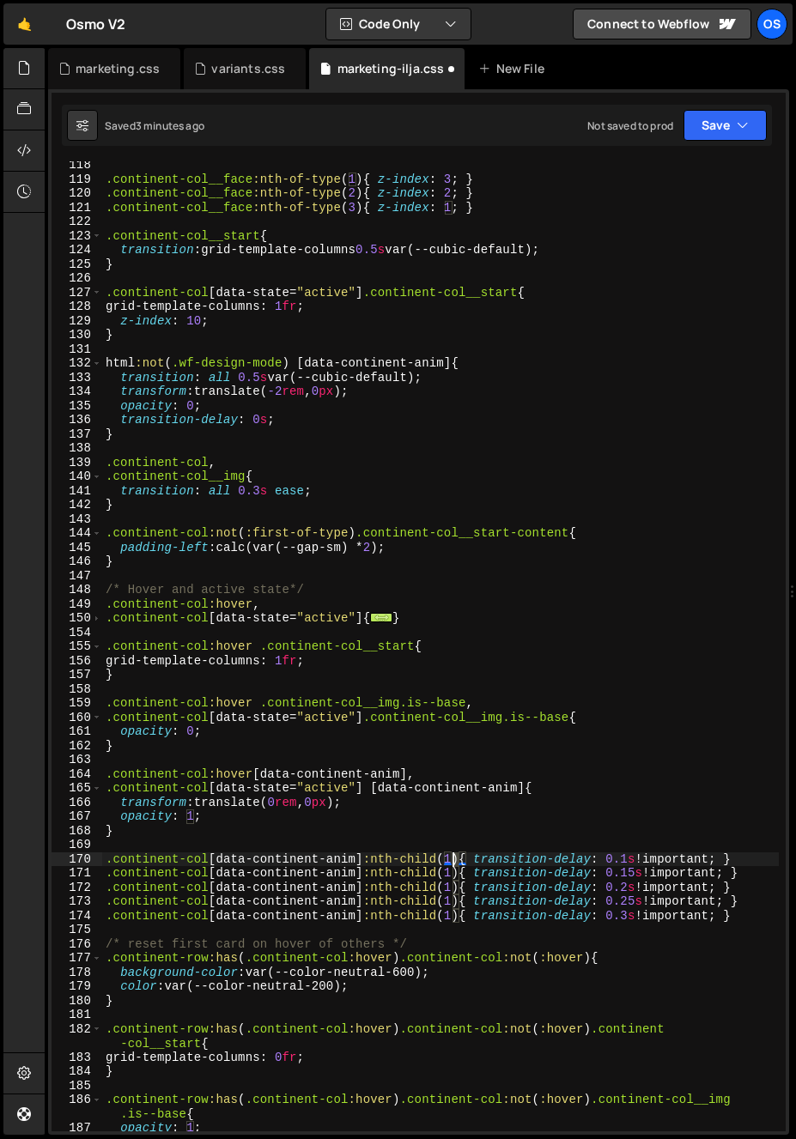
drag, startPoint x: 460, startPoint y: 861, endPoint x: 451, endPoint y: 865, distance: 10.0
click at [452, 862] on div ".continent-col__face :nth-of-type ( 1 ) { z-index : 3 ; } .continent-col__face …" at bounding box center [440, 657] width 677 height 999
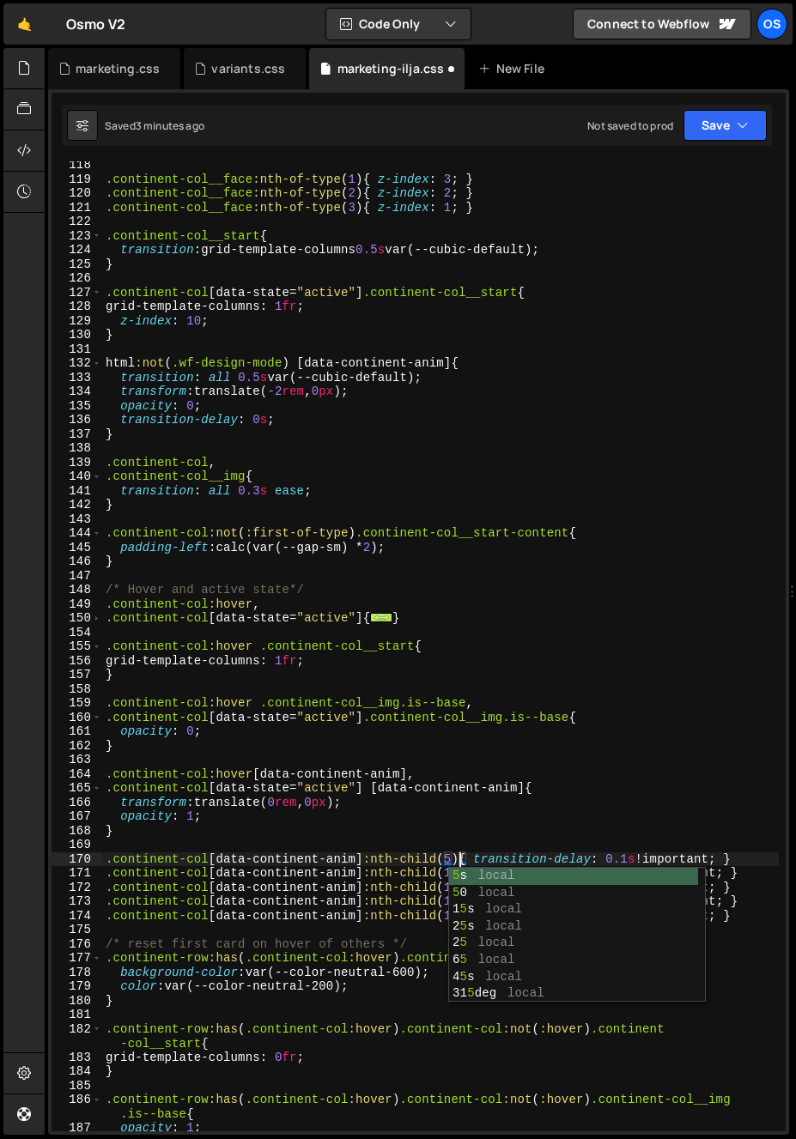
scroll to position [0, 24]
click at [458, 853] on div ".continent-col__face :nth-of-type ( 1 ) { z-index : 3 ; } .continent-col__face …" at bounding box center [440, 657] width 677 height 999
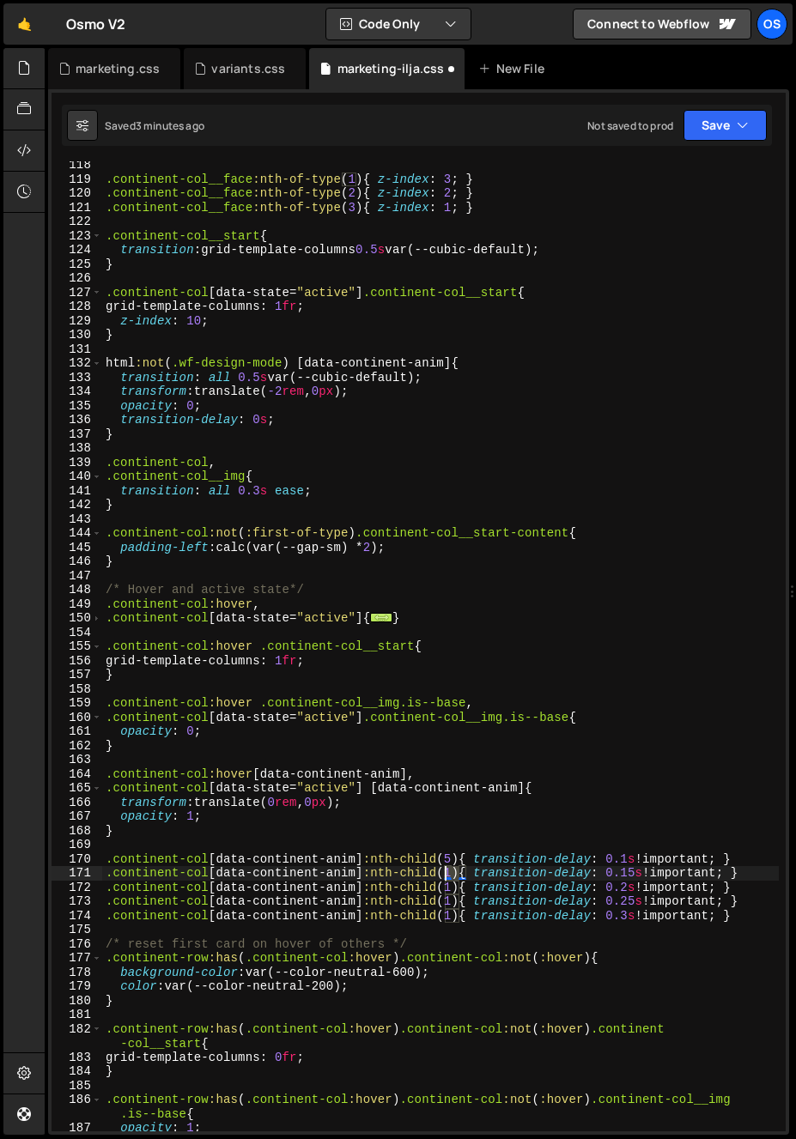
drag, startPoint x: 457, startPoint y: 877, endPoint x: 448, endPoint y: 877, distance: 8.6
click at [448, 877] on div ".continent-col__face :nth-of-type ( 1 ) { z-index : 3 ; } .continent-col__face …" at bounding box center [440, 657] width 677 height 999
click at [449, 863] on div ".continent-col__face :nth-of-type ( 1 ) { z-index : 3 ; } .continent-col__face …" at bounding box center [440, 657] width 677 height 999
click at [450, 861] on div ".continent-col__face :nth-of-type ( 1 ) { z-index : 3 ; } .continent-col__face …" at bounding box center [440, 657] width 677 height 999
click at [454, 878] on div ".continent-col__face :nth-of-type ( 1 ) { z-index : 3 ; } .continent-col__face …" at bounding box center [440, 657] width 677 height 999
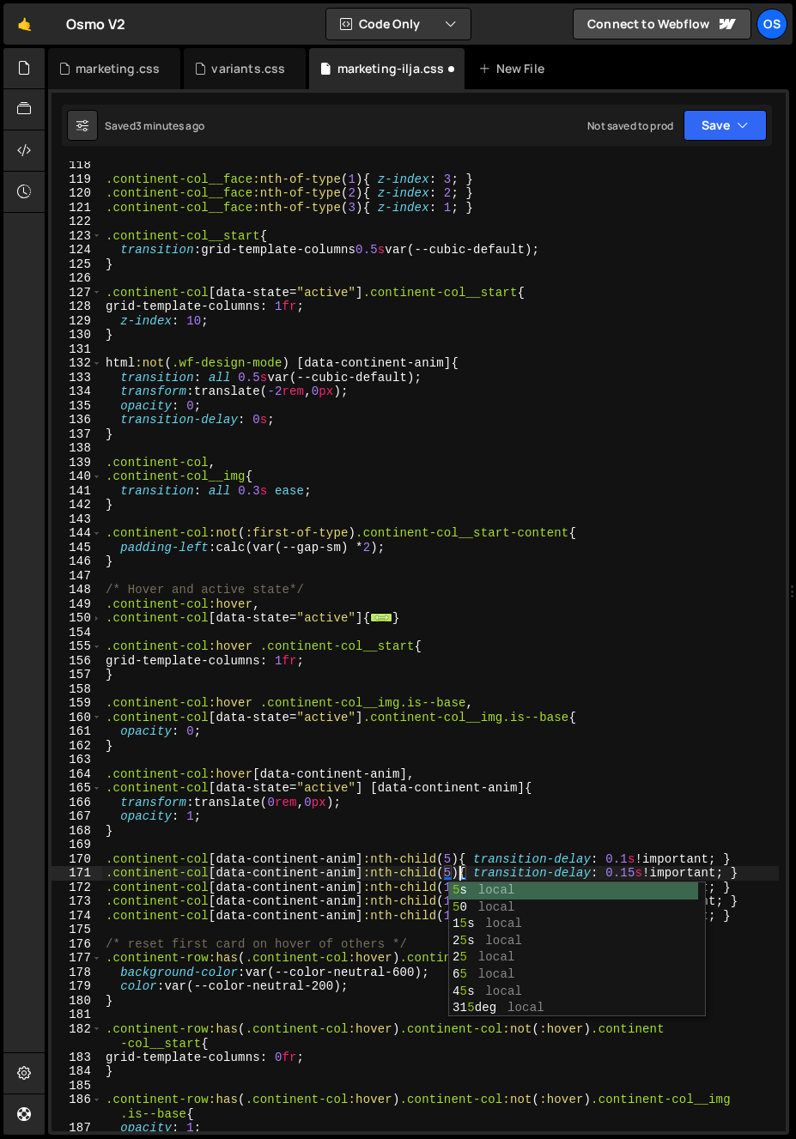
drag, startPoint x: 457, startPoint y: 854, endPoint x: 459, endPoint y: 884, distance: 30.2
click at [458, 862] on div ".continent-col__face :nth-of-type ( 1 ) { z-index : 3 ; } .continent-col__face …" at bounding box center [440, 657] width 677 height 999
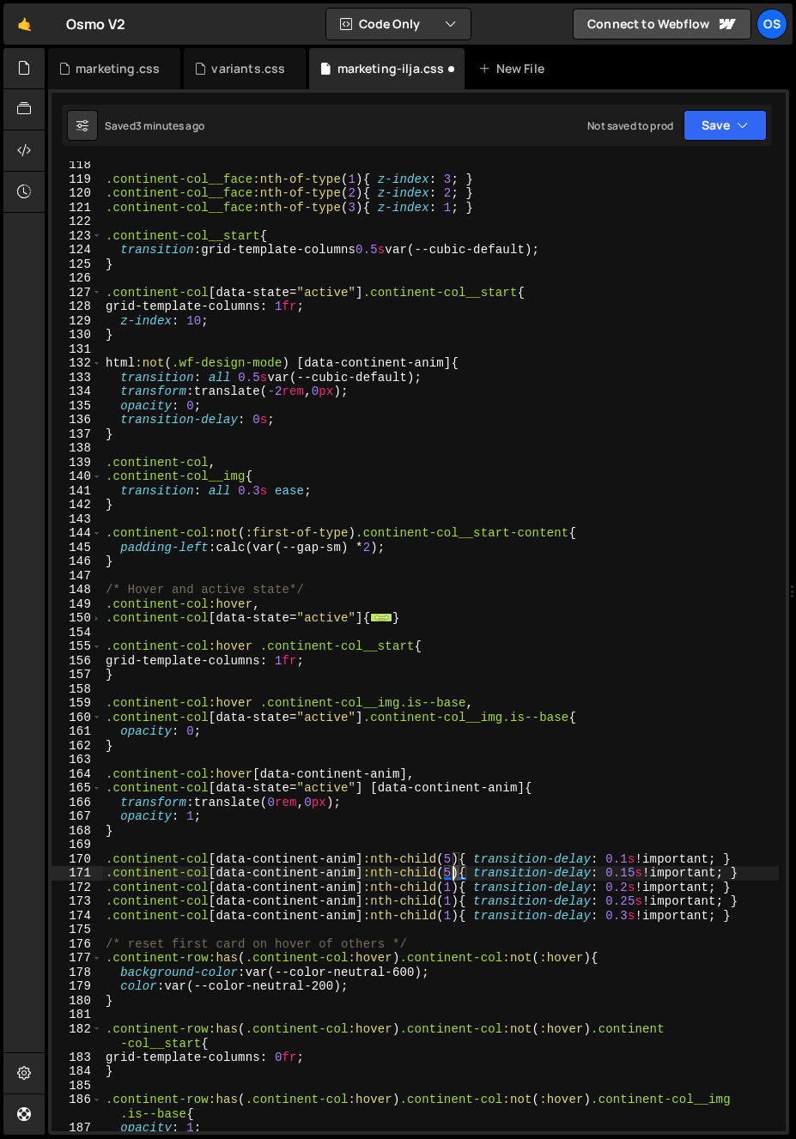
click at [452, 877] on div ".continent-col__face :nth-of-type ( 1 ) { z-index : 3 ; } .continent-col__face …" at bounding box center [440, 657] width 677 height 999
click at [458, 859] on div ".continent-col__face :nth-of-type ( 1 ) { z-index : 3 ; } .continent-col__face …" at bounding box center [440, 657] width 677 height 999
click at [451, 888] on div ".continent-col__face :nth-of-type ( 1 ) { z-index : 3 ; } .continent-col__face …" at bounding box center [440, 657] width 677 height 999
type textarea ".continent-col [data-continent-anim]:nth-child(3) { transition-delay: 0.2s !imp…"
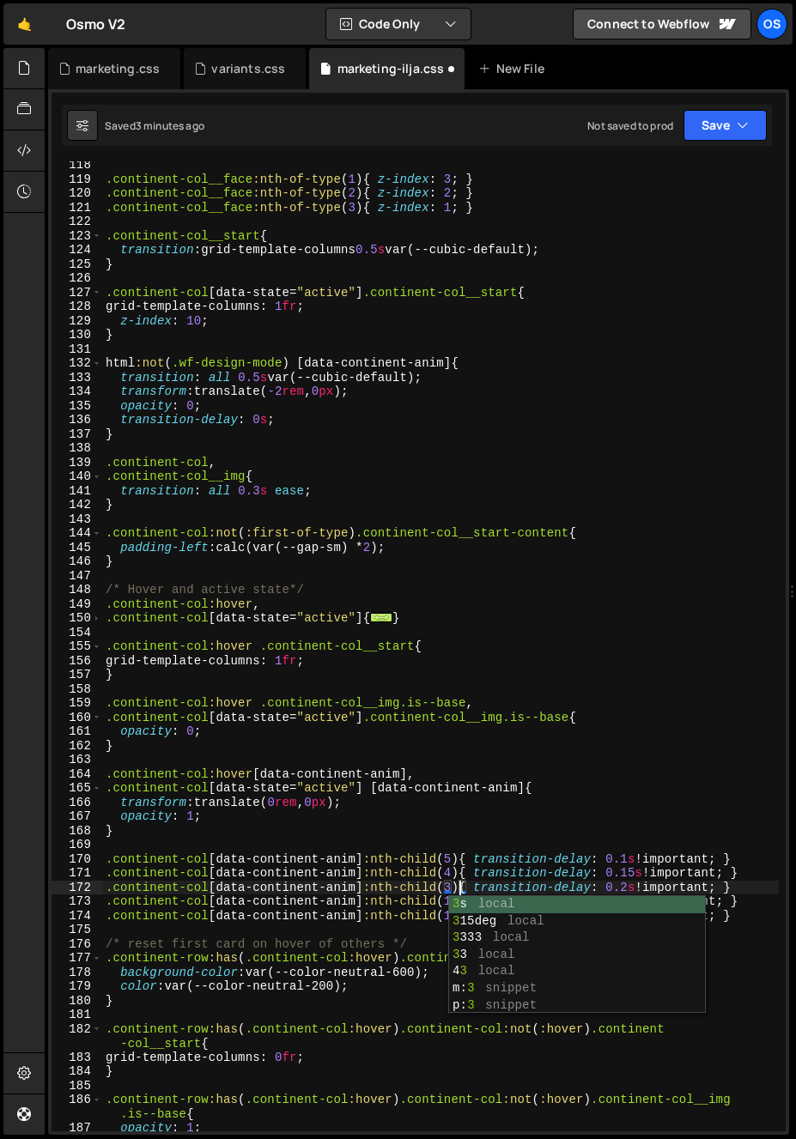
click at [458, 842] on div ".continent-col__face :nth-of-type ( 1 ) { z-index : 3 ; } .continent-col__face …" at bounding box center [440, 657] width 677 height 999
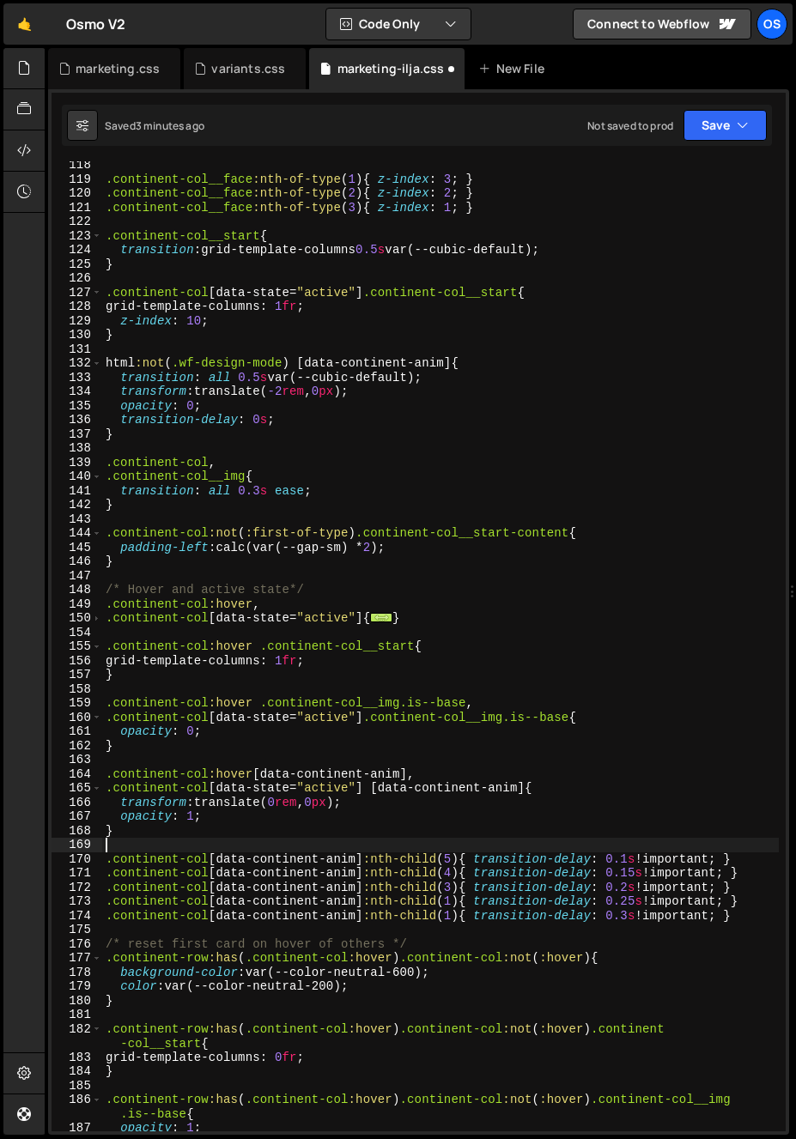
scroll to position [0, 0]
click at [452, 903] on div ".continent-col__face :nth-of-type ( 1 ) { z-index : 3 ; } .continent-col__face …" at bounding box center [440, 657] width 677 height 999
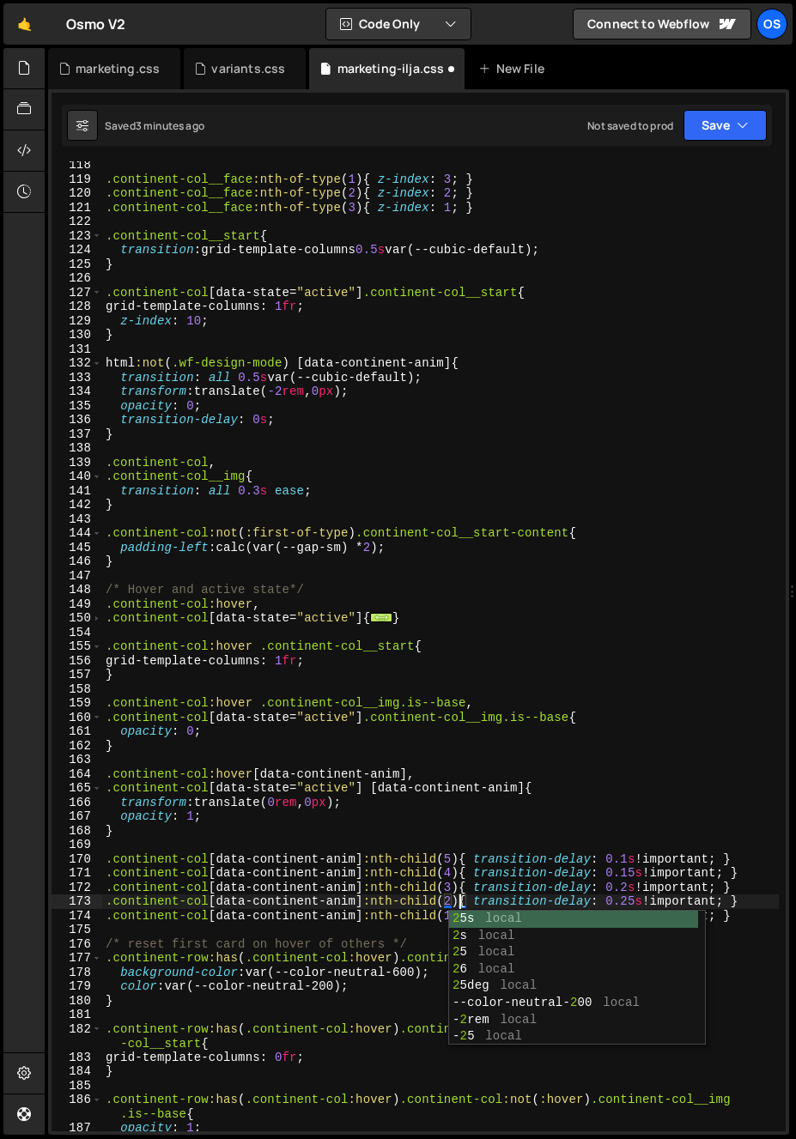
scroll to position [0, 24]
click at [474, 835] on div ".continent-col__face :nth-of-type ( 1 ) { z-index : 3 ; } .continent-col__face …" at bounding box center [440, 657] width 677 height 999
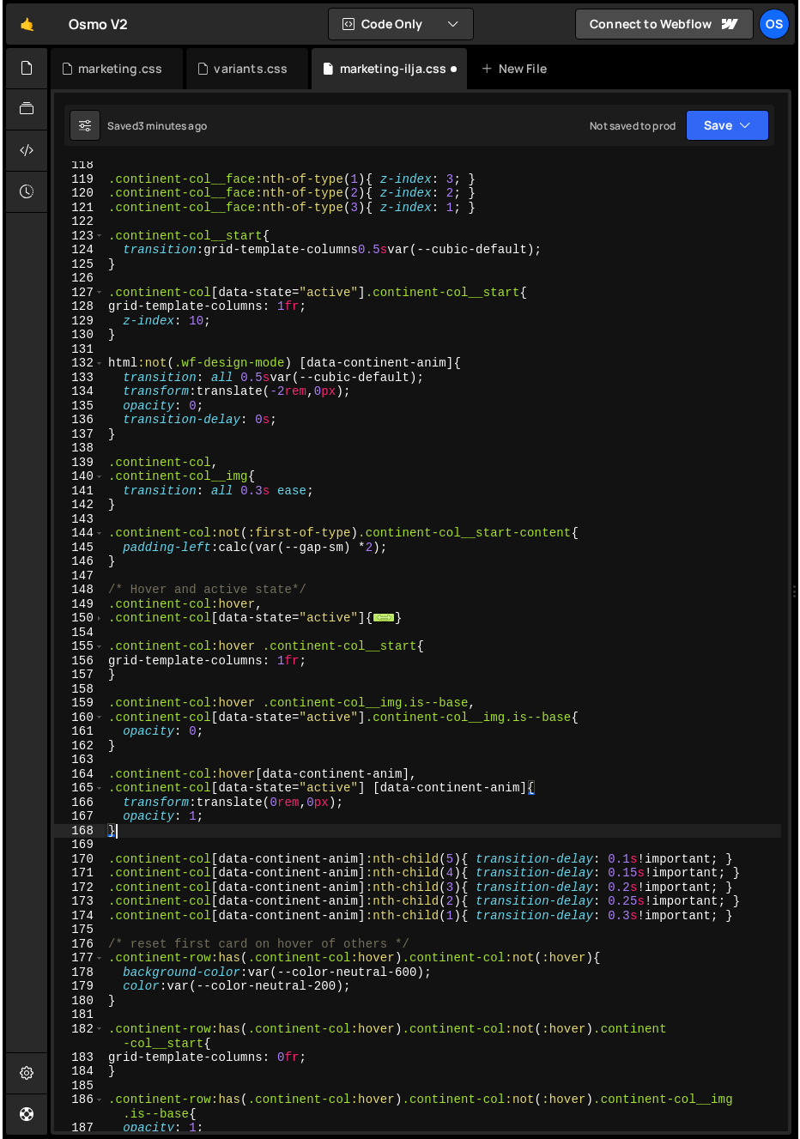
scroll to position [0, 0]
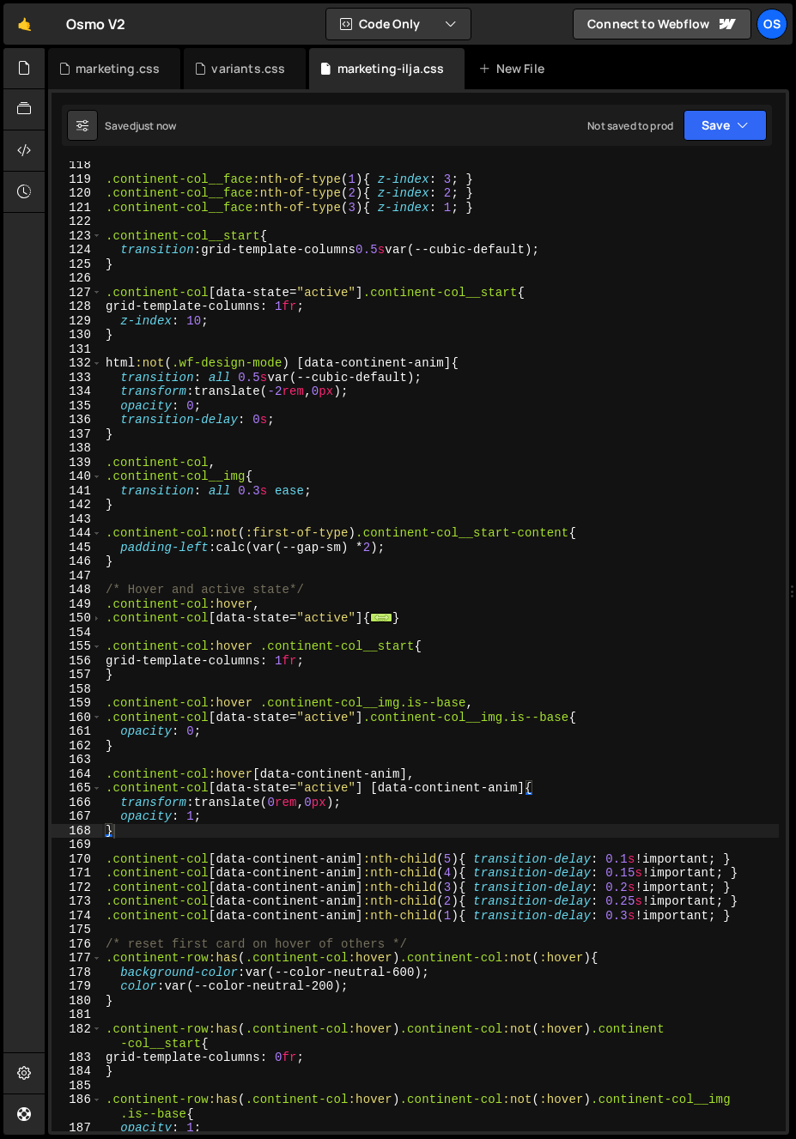
click at [466, 943] on div ".continent-col__face :nth-of-type ( 1 ) { z-index : 3 ; } .continent-col__face …" at bounding box center [440, 657] width 677 height 999
click at [422, 885] on div ".continent-col__face :nth-of-type ( 1 ) { z-index : 3 ; } .continent-col__face …" at bounding box center [440, 657] width 677 height 999
click at [412, 908] on div ".continent-col__face :nth-of-type ( 1 ) { z-index : 3 ; } .continent-col__face …" at bounding box center [440, 657] width 677 height 999
click at [402, 863] on div ".continent-col__face :nth-of-type ( 1 ) { z-index : 3 ; } .continent-col__face …" at bounding box center [440, 657] width 677 height 999
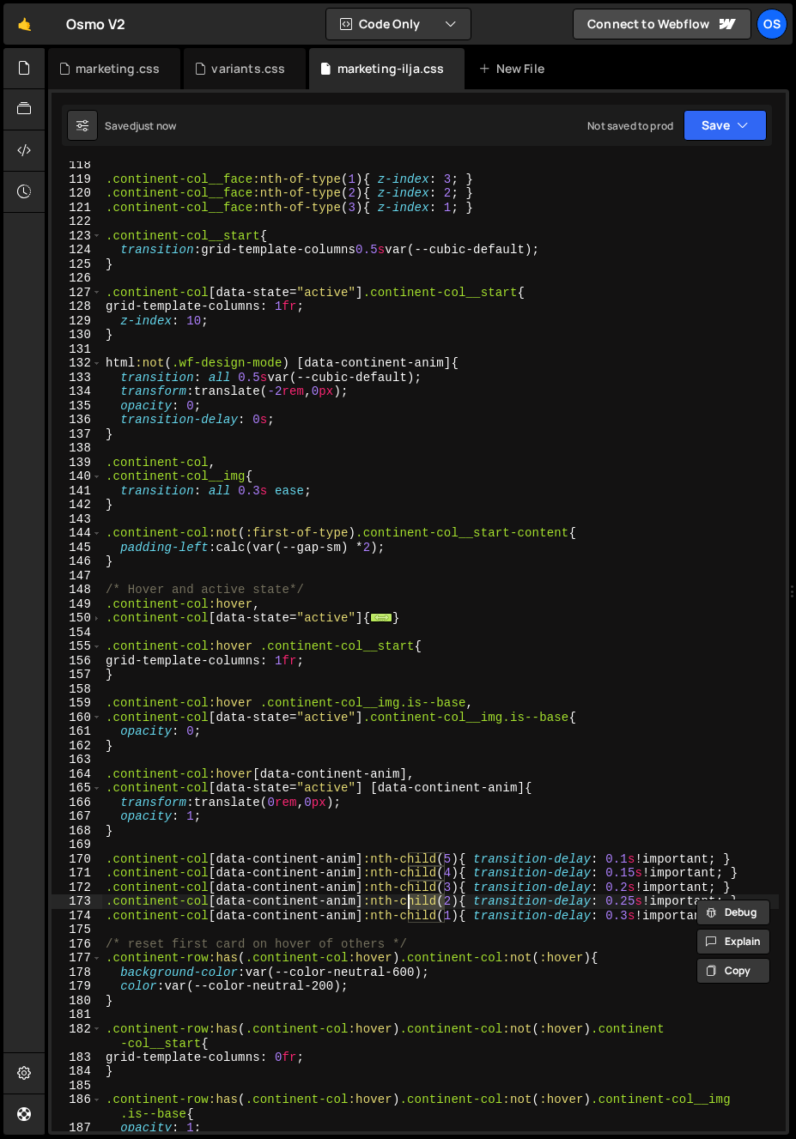
type textarea ".continent-col [data-continent-anim]:nth-child(5) { transition-delay: 0.1s !imp…"
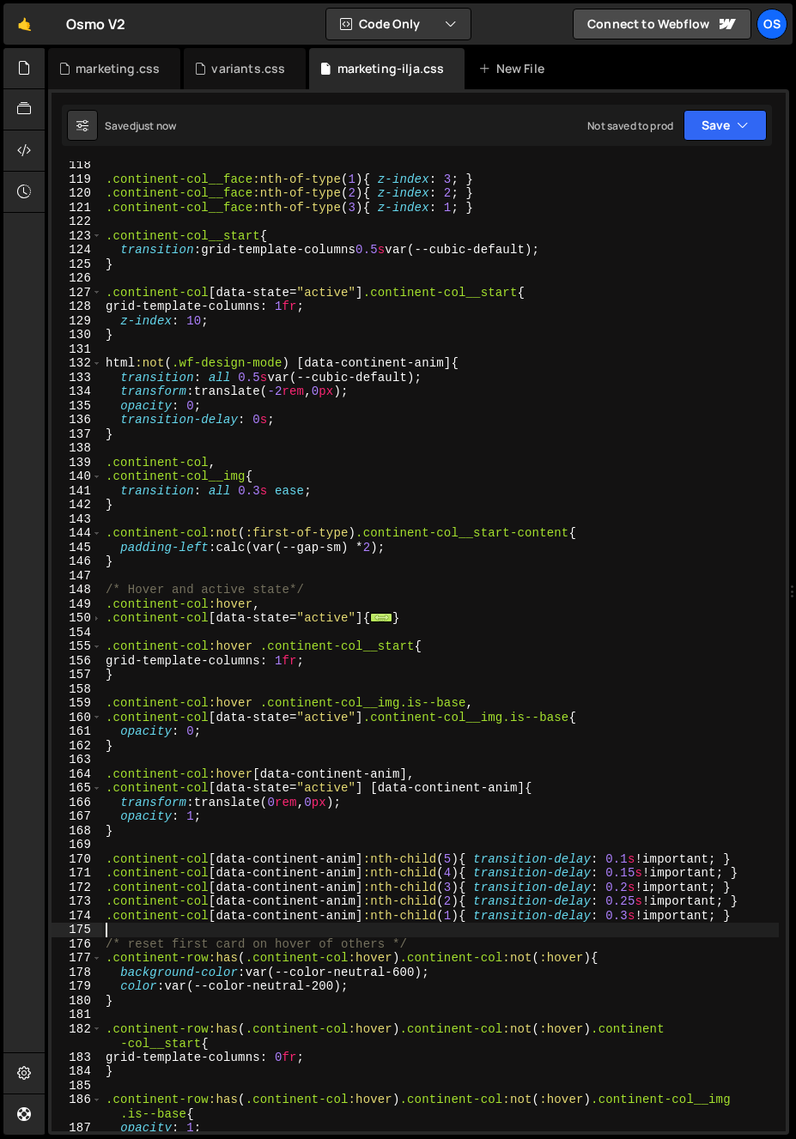
click at [345, 931] on div ".continent-col__face :nth-of-type ( 1 ) { z-index : 3 ; } .continent-col__face …" at bounding box center [440, 657] width 677 height 999
click at [363, 855] on div ".continent-col__face :nth-of-type ( 1 ) { z-index : 3 ; } .continent-col__face …" at bounding box center [440, 657] width 677 height 999
click at [408, 906] on div ".continent-col__face :nth-of-type ( 1 ) { z-index : 3 ; } .continent-col__face …" at bounding box center [440, 657] width 677 height 999
click at [413, 902] on div ".continent-col__face :nth-of-type ( 1 ) { z-index : 3 ; } .continent-col__face …" at bounding box center [440, 657] width 677 height 999
click at [435, 905] on div ".continent-col__face :nth-of-type ( 1 ) { z-index : 3 ; } .continent-col__face …" at bounding box center [440, 657] width 677 height 999
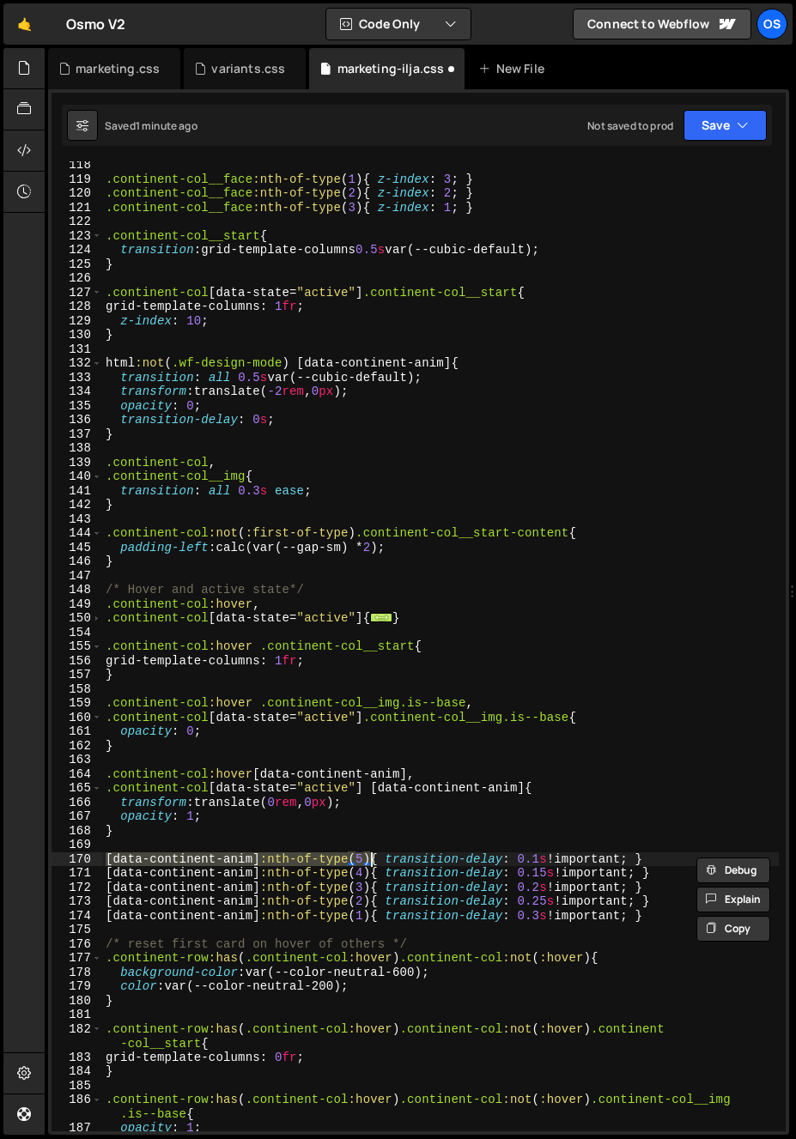
click at [391, 879] on div ".continent-col__face :nth-of-type ( 1 ) { z-index : 3 ; } .continent-col__face …" at bounding box center [440, 657] width 677 height 999
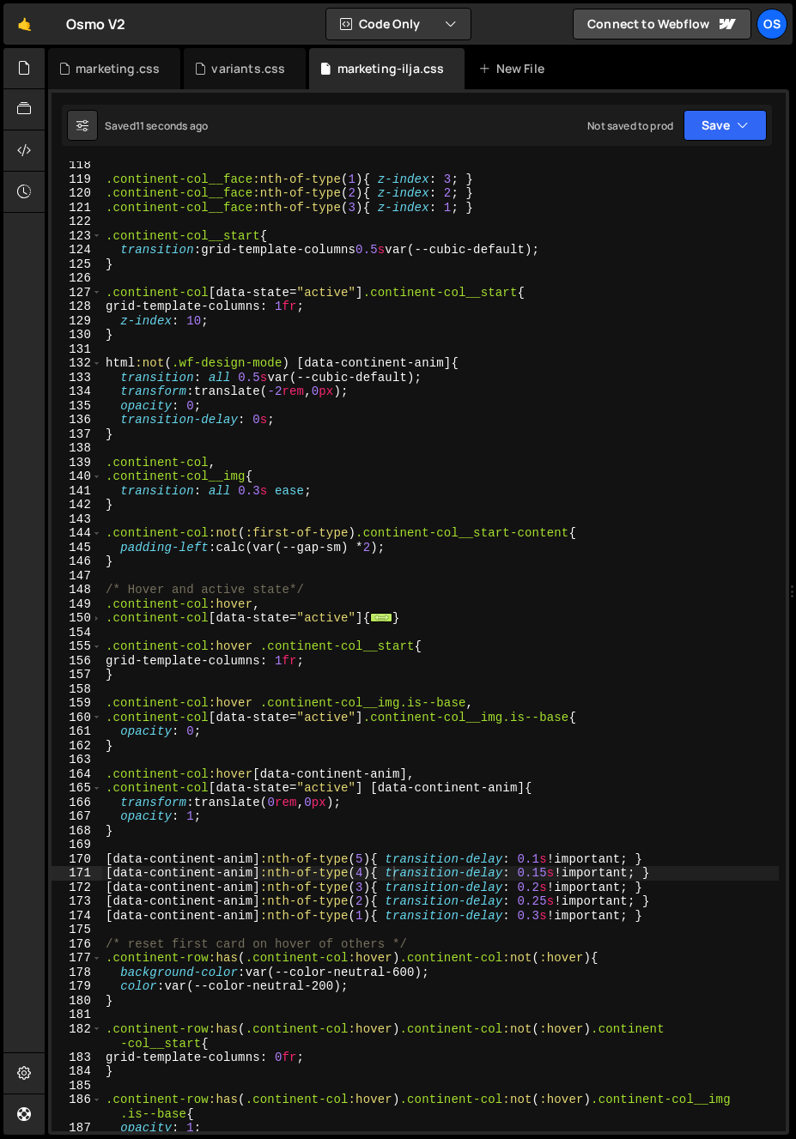
click at [323, 802] on div ".continent-col__face :nth-of-type ( 1 ) { z-index : 3 ; } .continent-col__face …" at bounding box center [440, 657] width 677 height 999
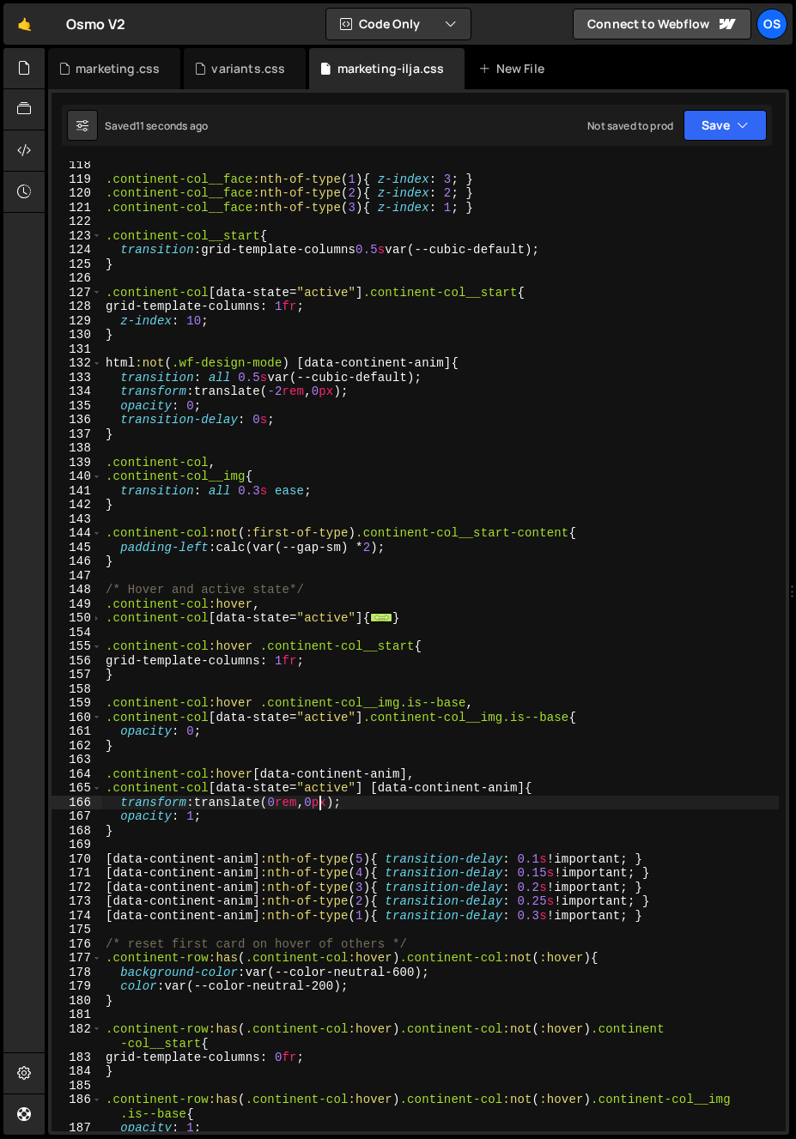
click at [340, 887] on div ".continent-col__face :nth-of-type ( 1 ) { z-index : 3 ; } .continent-col__face …" at bounding box center [440, 657] width 677 height 999
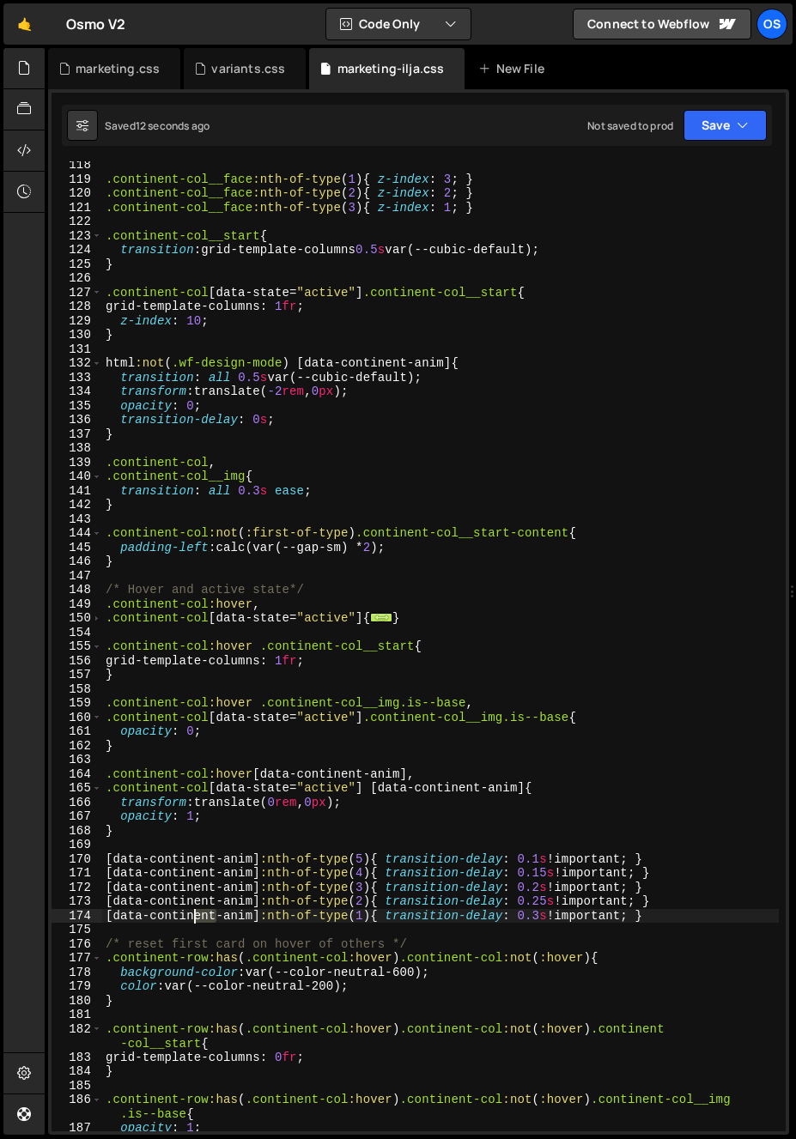
drag, startPoint x: 181, startPoint y: 906, endPoint x: 83, endPoint y: 869, distance: 104.6
click at [83, 869] on div "[data-continent-anim]:nth-of-type(3){ transition-delay: 0.2s !important; } 118 …" at bounding box center [419, 646] width 734 height 970
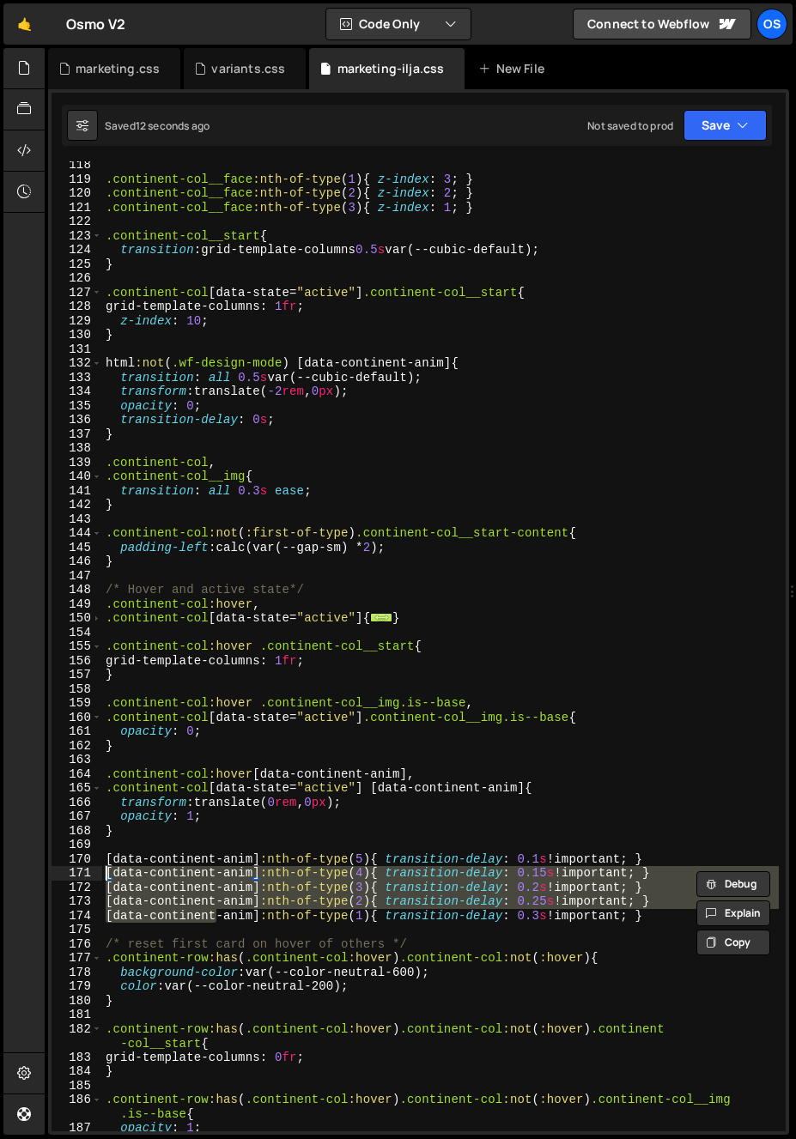
click at [83, 869] on div "171" at bounding box center [77, 873] width 51 height 15
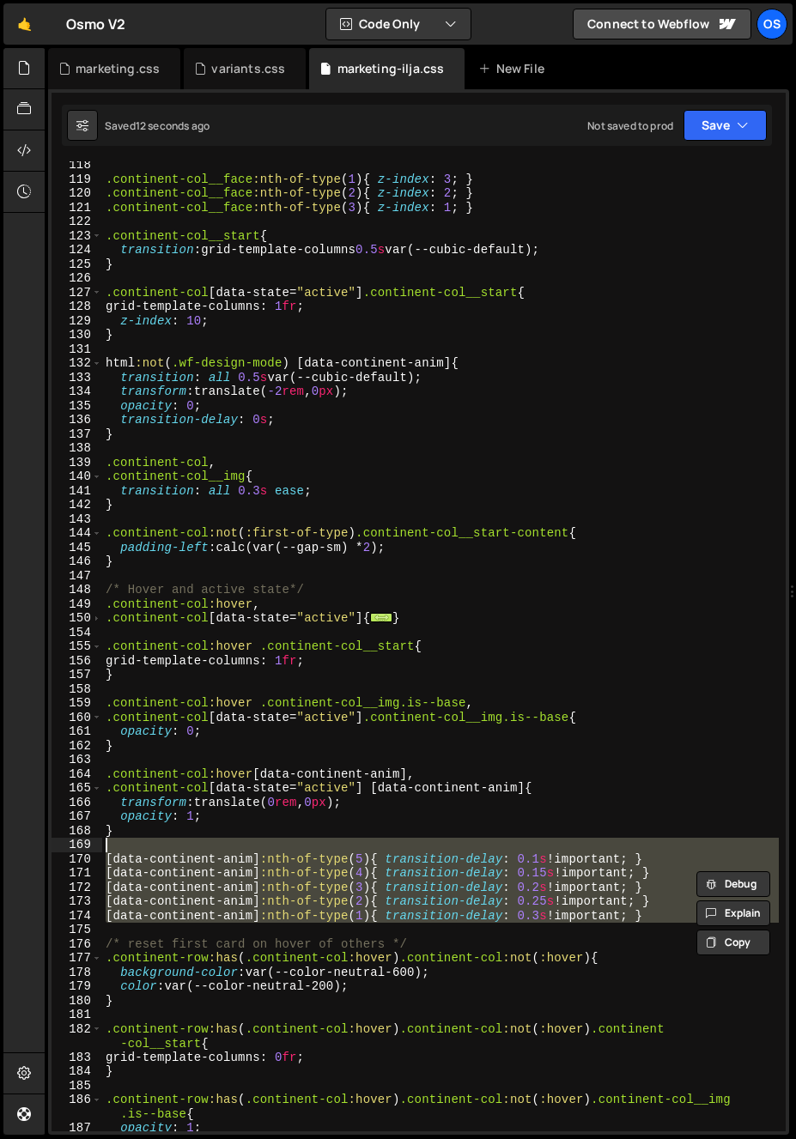
drag, startPoint x: 94, startPoint y: 889, endPoint x: 90, endPoint y: 847, distance: 42.3
click at [90, 847] on div "[data-continent-anim]:nth-of-type(4){ transition-delay: 0.15s !important; } [da…" at bounding box center [419, 646] width 734 height 970
click at [137, 897] on div ".continent-col__face :nth-of-type ( 1 ) { z-index : 3 ; } .continent-col__face …" at bounding box center [440, 646] width 677 height 970
type textarea "[data-continent-anim]:nth-of-type(2){ transition-delay: 0.25s !important; }"
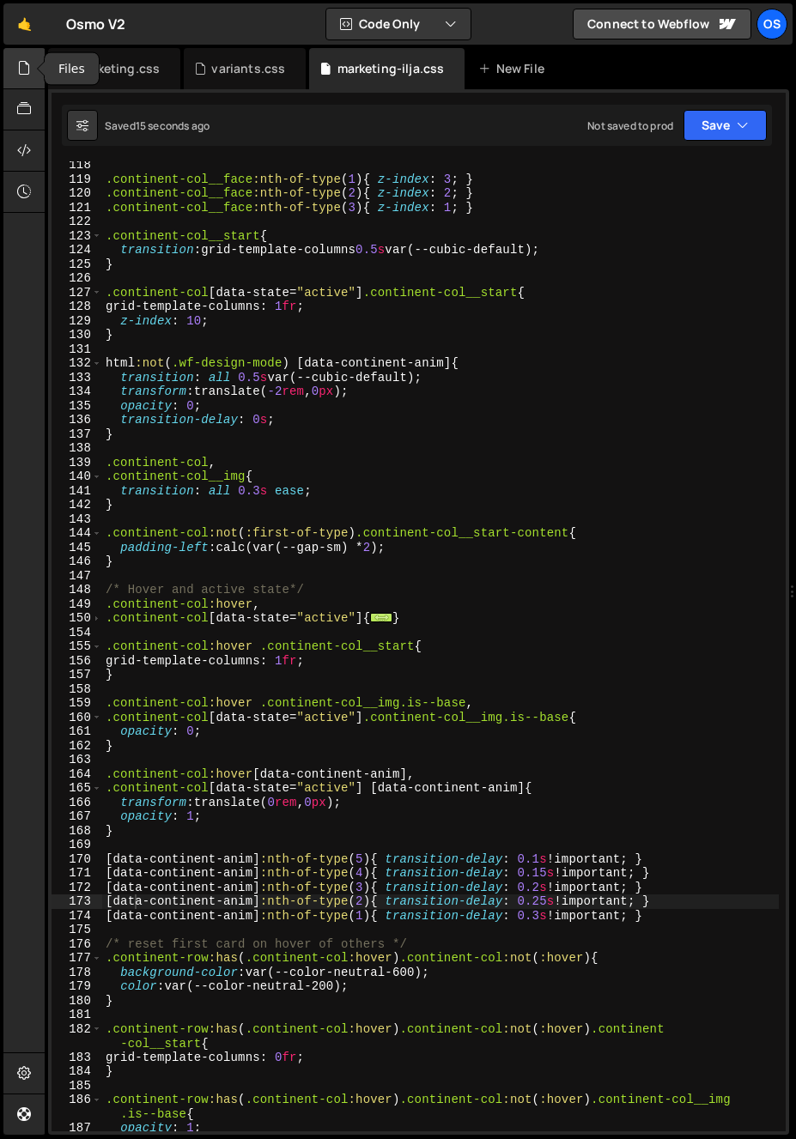
click at [33, 59] on div at bounding box center [24, 68] width 42 height 41
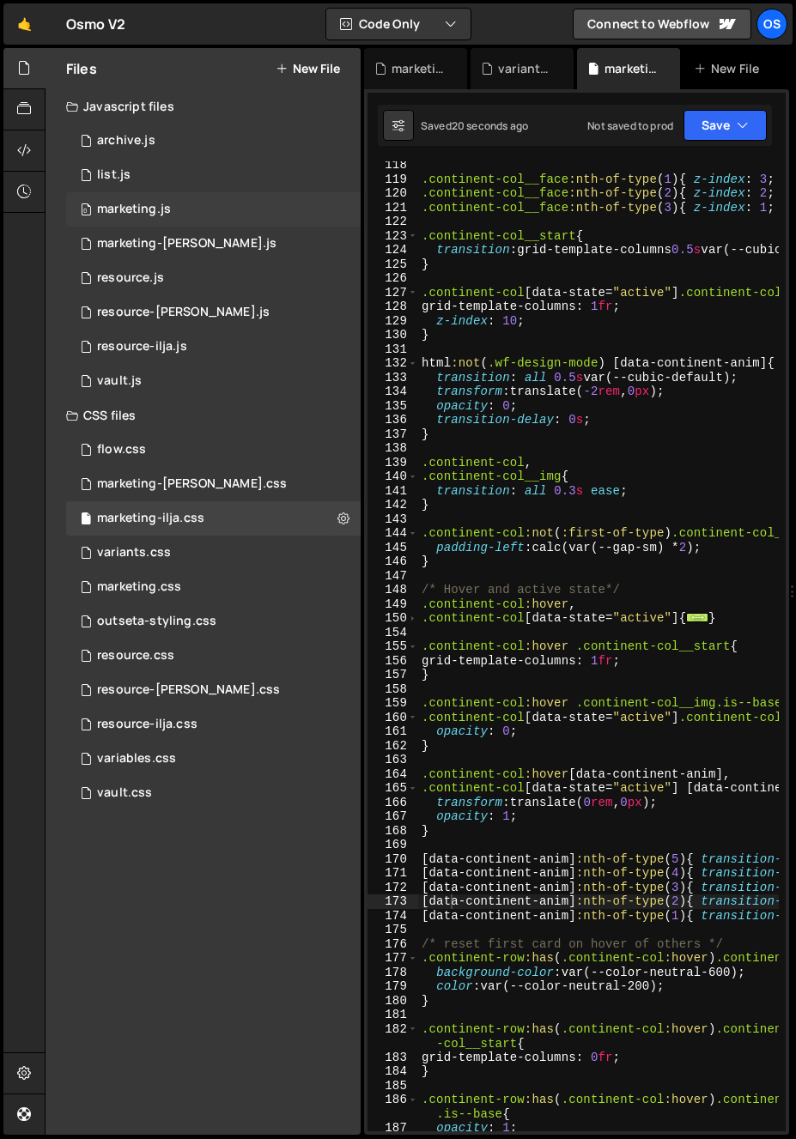
click at [153, 203] on div "marketing.js" at bounding box center [134, 209] width 74 height 15
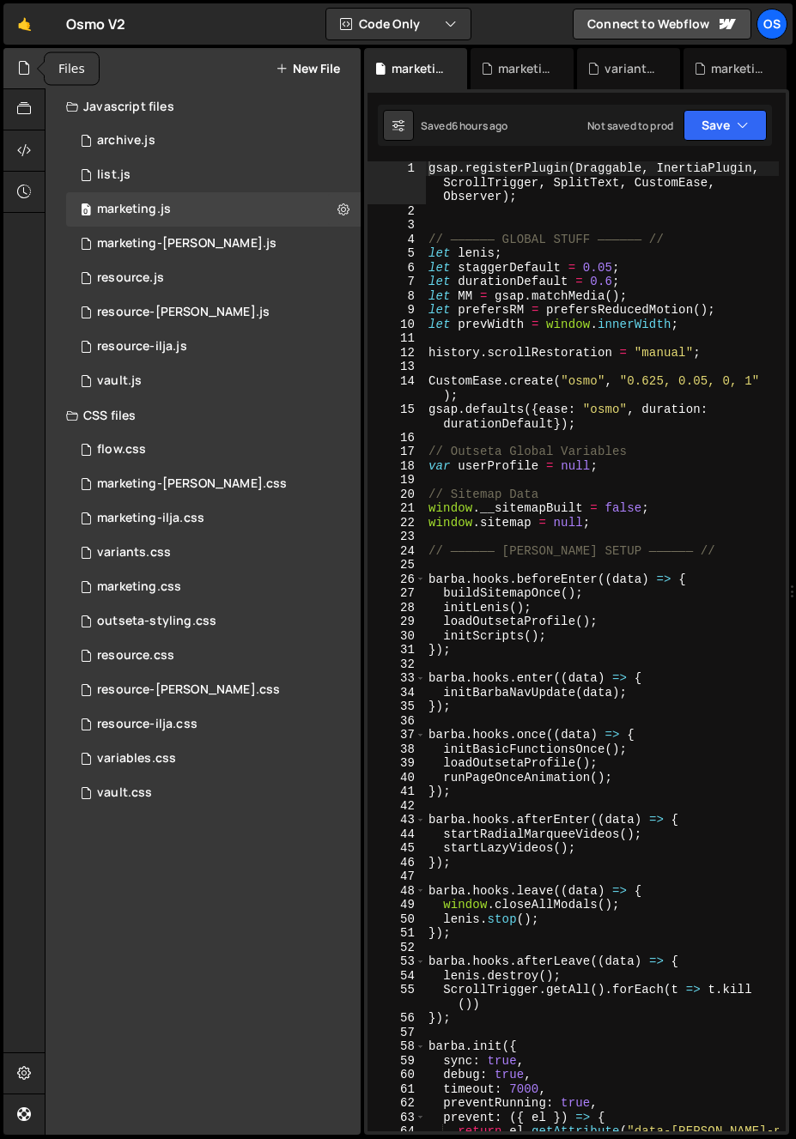
click at [11, 72] on div at bounding box center [24, 68] width 42 height 41
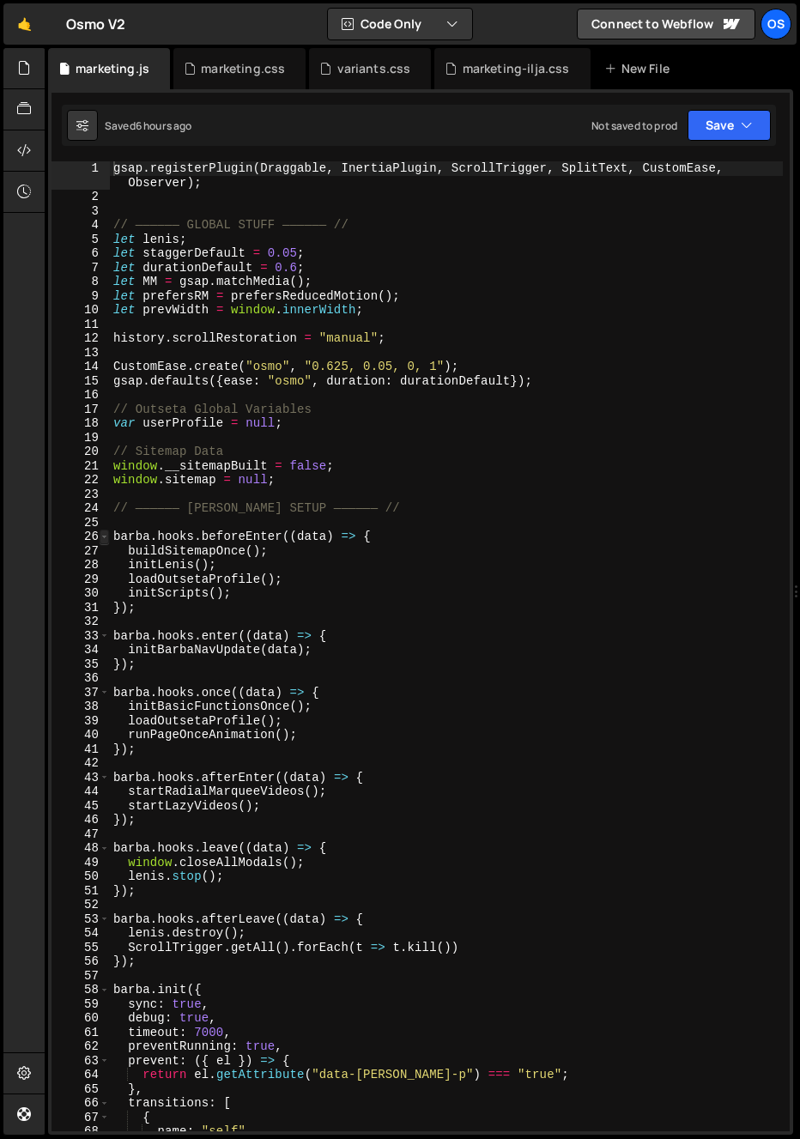
click at [105, 537] on span at bounding box center [104, 537] width 9 height 15
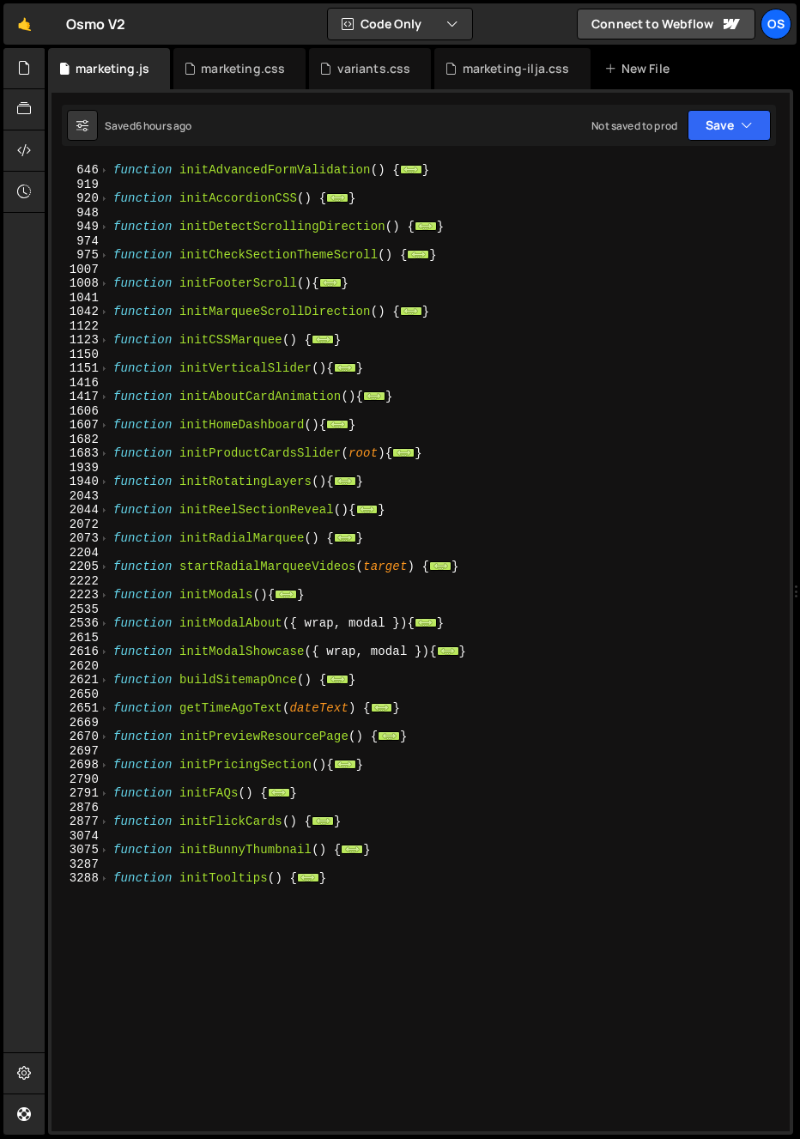
scroll to position [1477, 0]
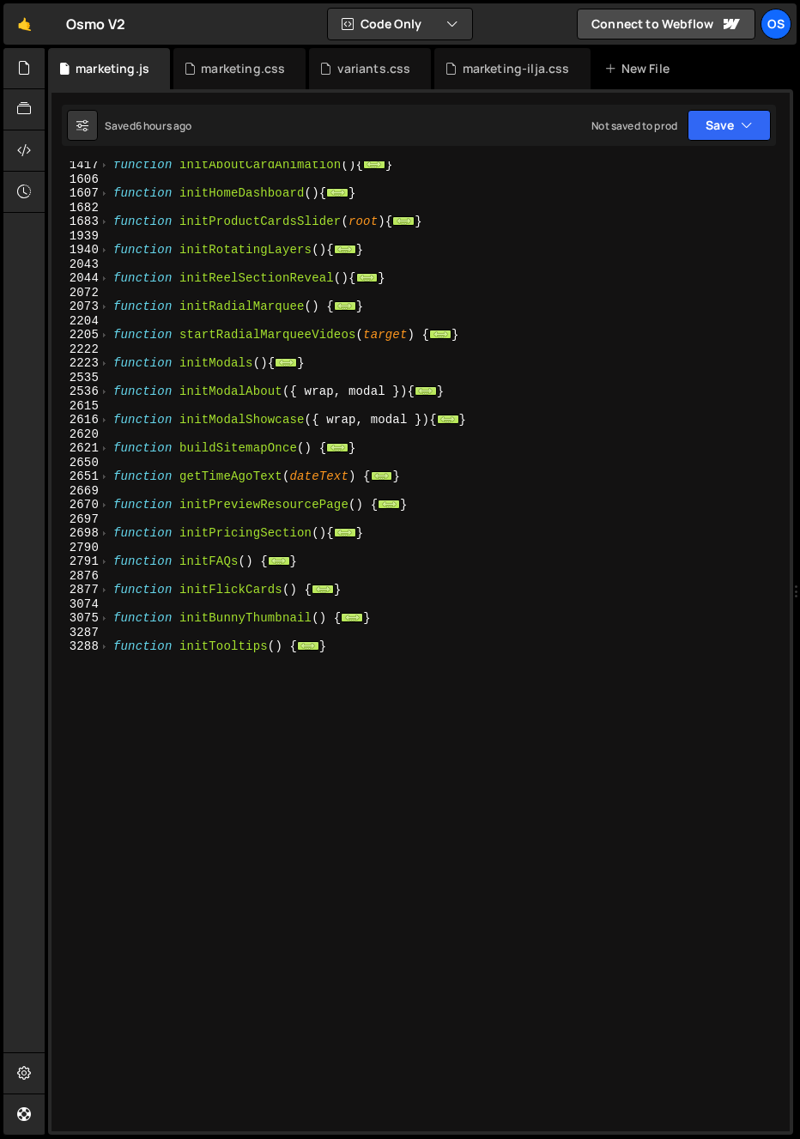
click at [194, 676] on div "function initAboutCardAnimation ( ) { ... } function initHomeDashboard ( ) { ..…" at bounding box center [446, 657] width 673 height 999
type textarea "}"
type textarea "function initCssIndexing(){"
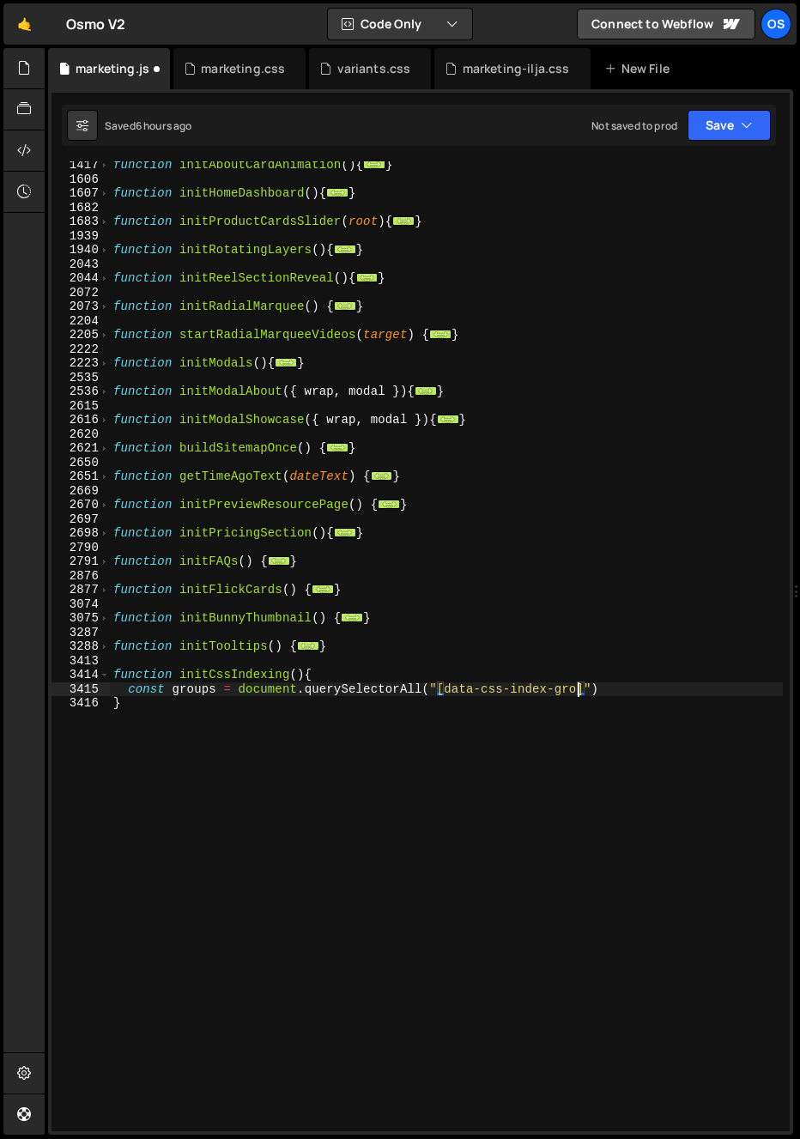
scroll to position [0, 32]
type textarea "const groups = document.querySelectorAll("[data-css-index-group]")"
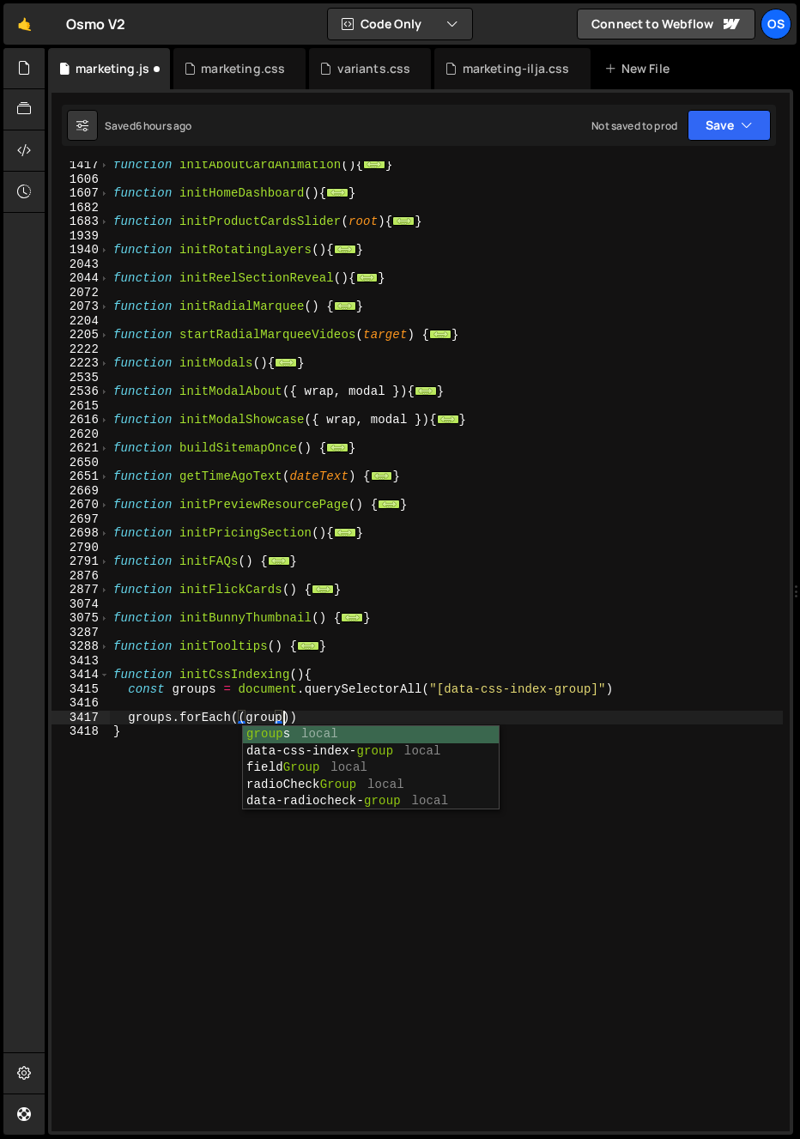
scroll to position [0, 11]
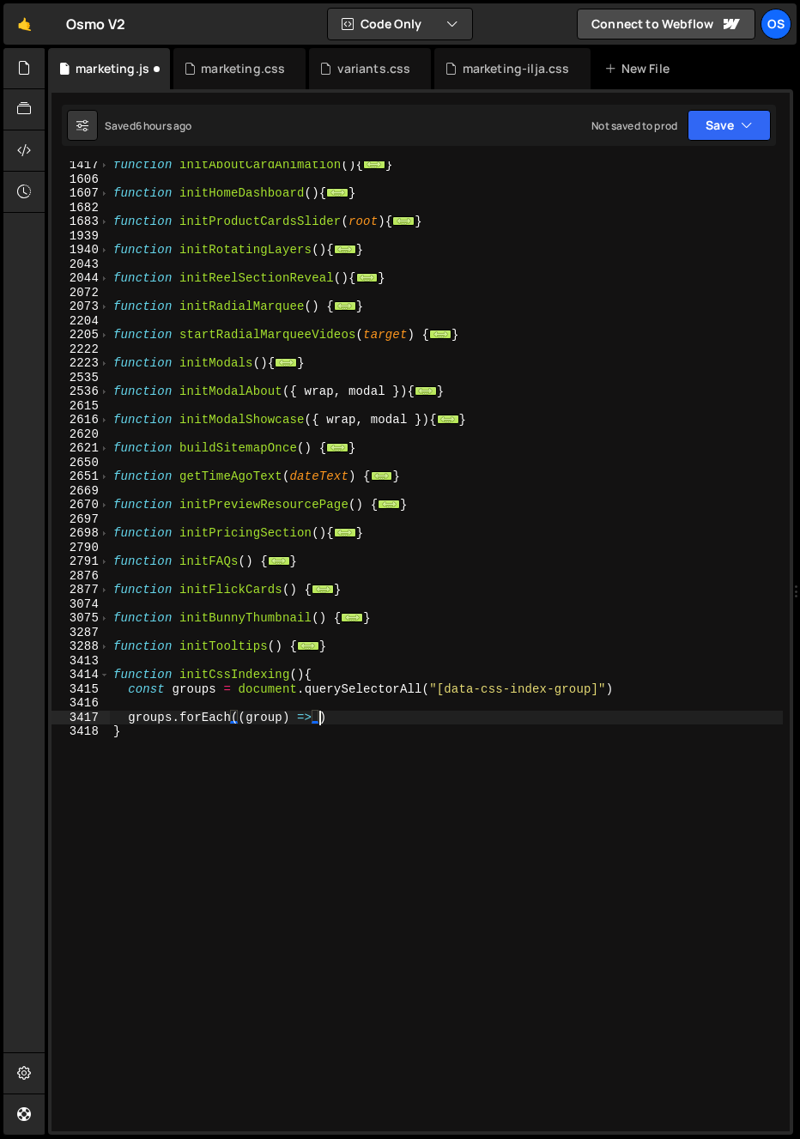
type textarea "groups.forEach((group) => {)"
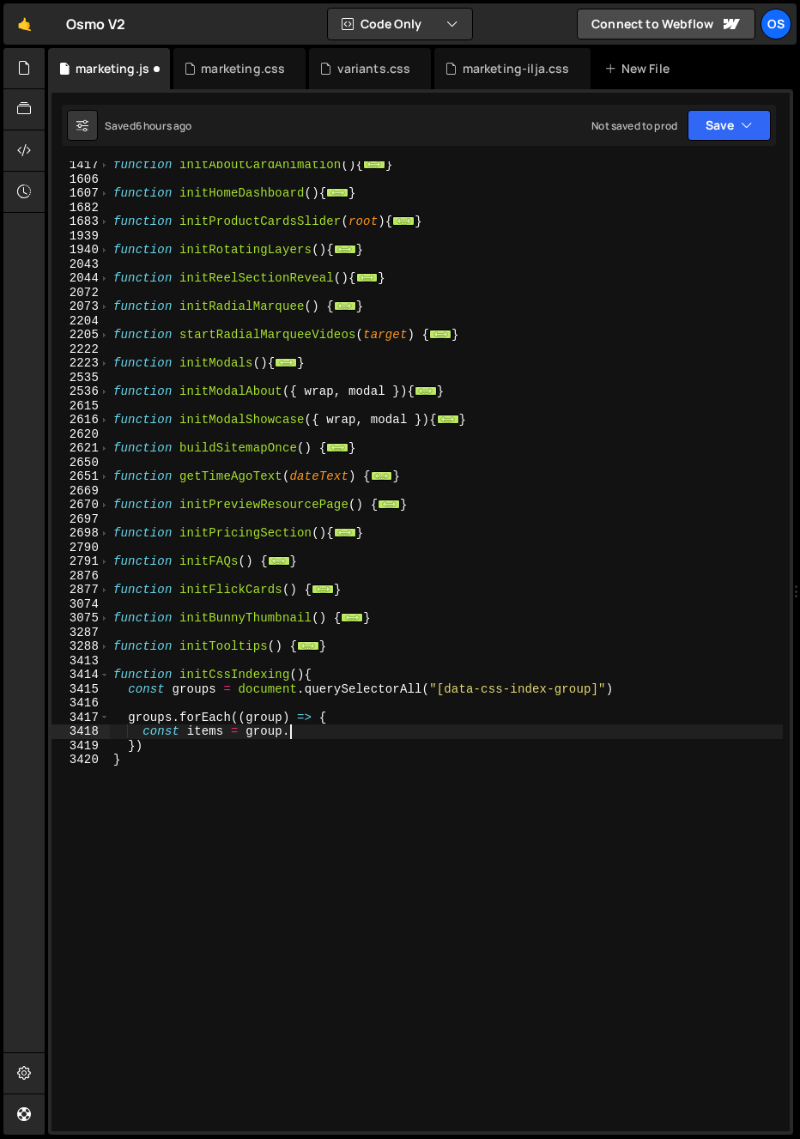
scroll to position [0, 12]
type textarea "const items = group.querySelectorAll("[data-css-index-i]")"
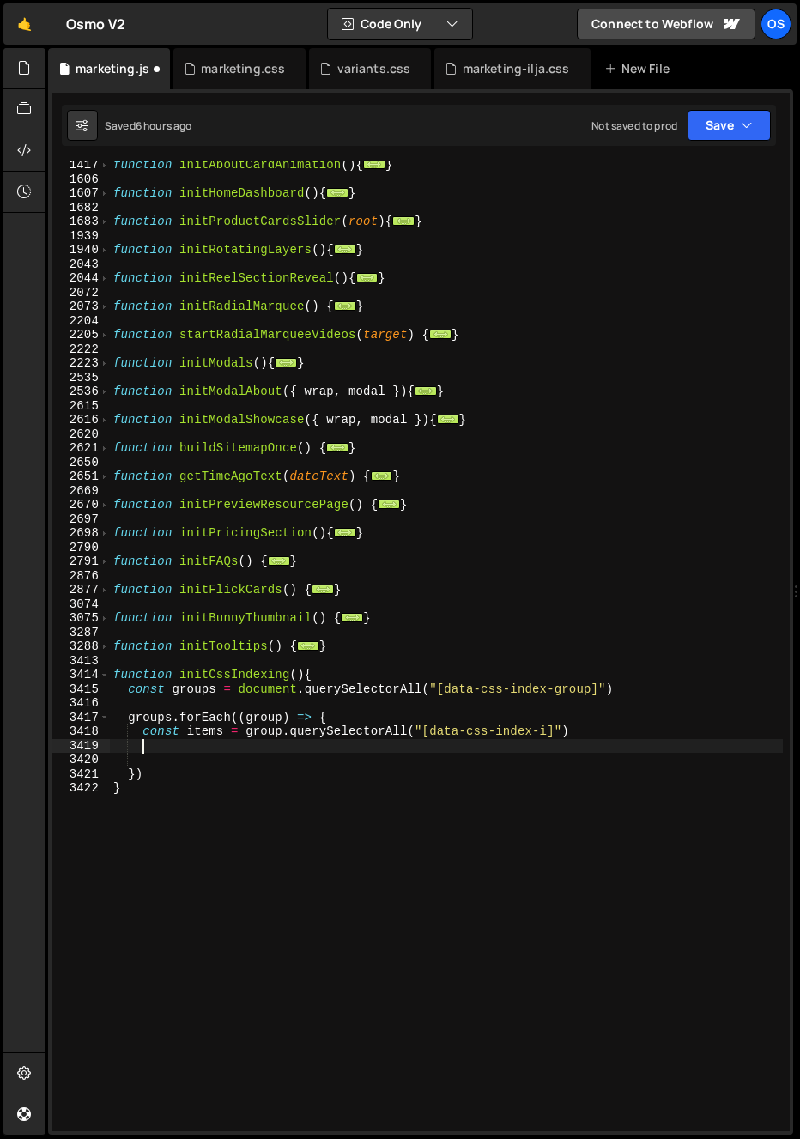
click at [166, 756] on div "function initAboutCardAnimation ( ) { ... } function initHomeDashboard ( ) { ..…" at bounding box center [446, 657] width 673 height 999
click at [166, 745] on div "function initAboutCardAnimation ( ) { ... } function initHomeDashboard ( ) { ..…" at bounding box center [446, 657] width 673 height 999
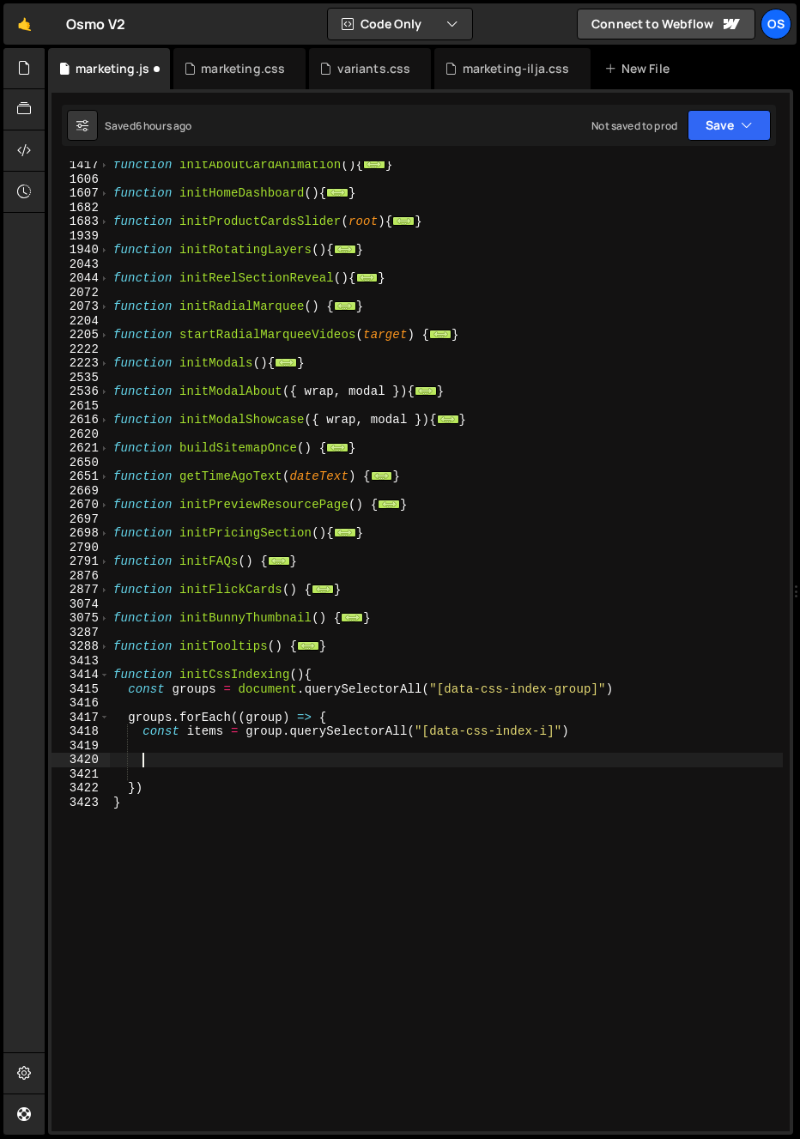
paste textarea "});"
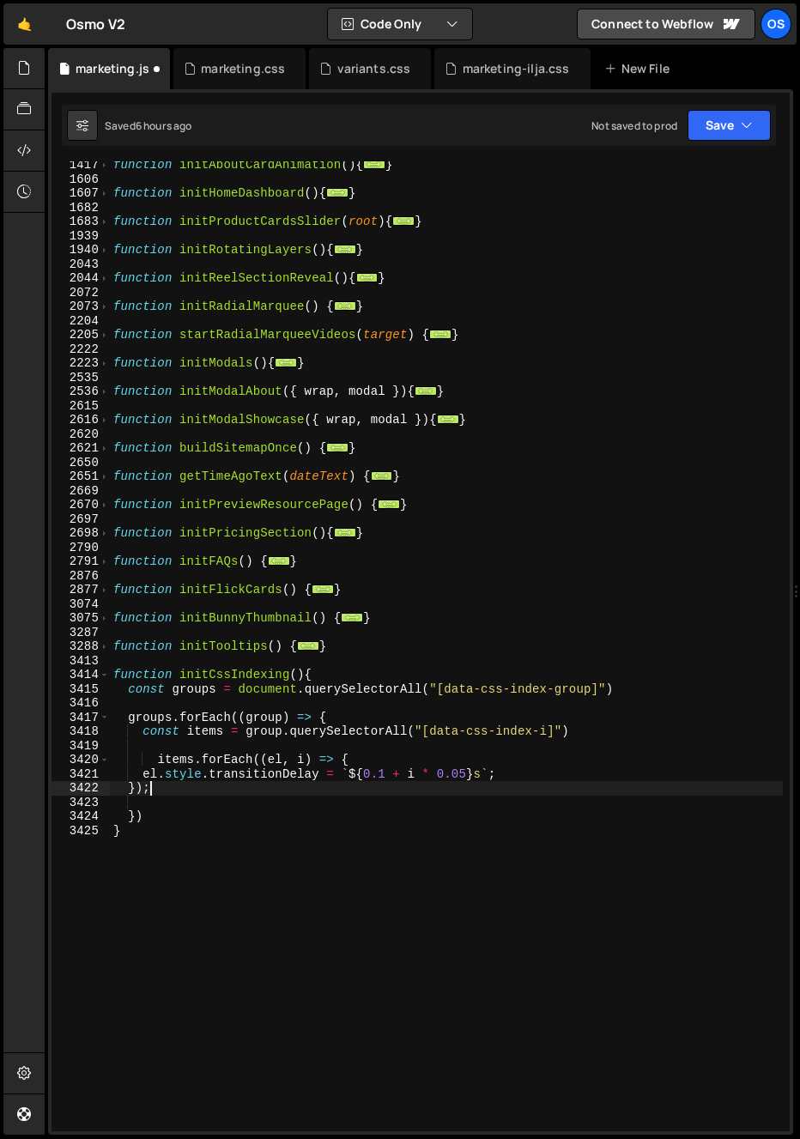
click at [161, 758] on div "function initAboutCardAnimation ( ) { ... } function initHomeDashboard ( ) { ..…" at bounding box center [446, 657] width 673 height 999
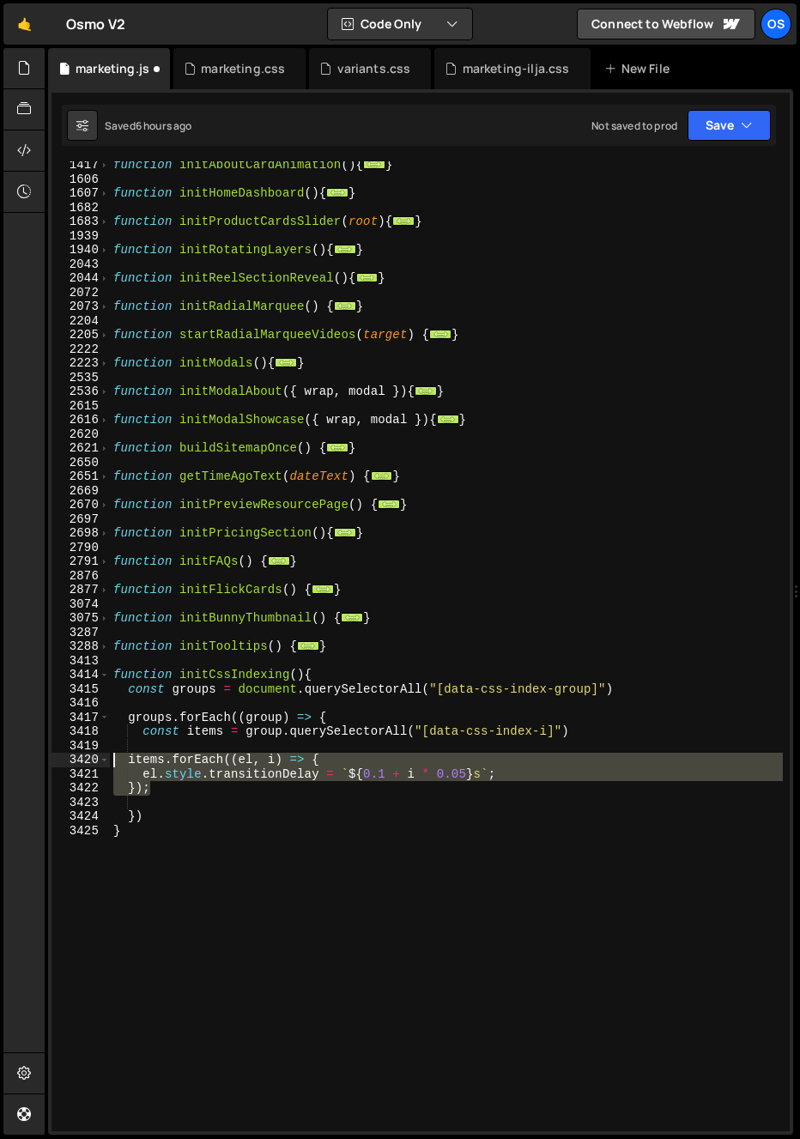
drag, startPoint x: 175, startPoint y: 786, endPoint x: 72, endPoint y: 748, distance: 109.7
click at [72, 748] on div "items.forEach((el, i) => { 1417 1606 1607 1682 1683 1939 1940 2043 2044 2072 20…" at bounding box center [421, 646] width 738 height 970
type textarea "items.forEach((el, i) => {"
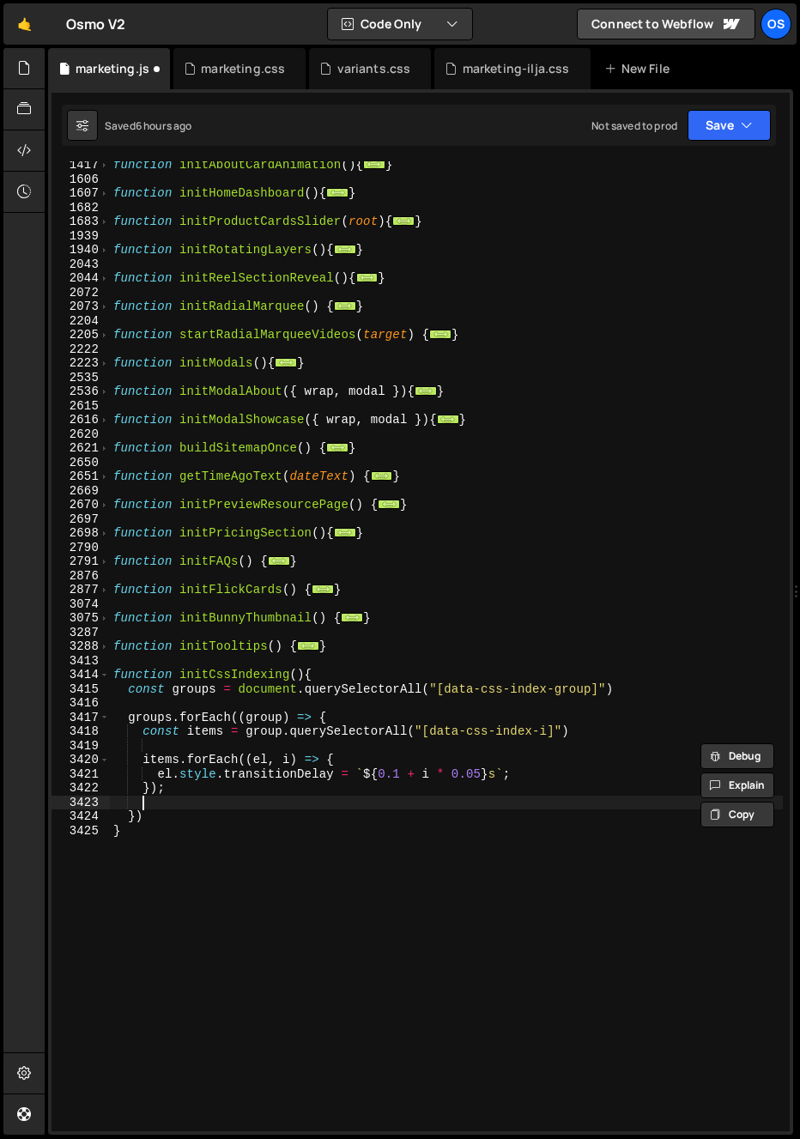
click at [186, 801] on div "function initAboutCardAnimation ( ) { ... } function initHomeDashboard ( ) { ..…" at bounding box center [446, 657] width 673 height 999
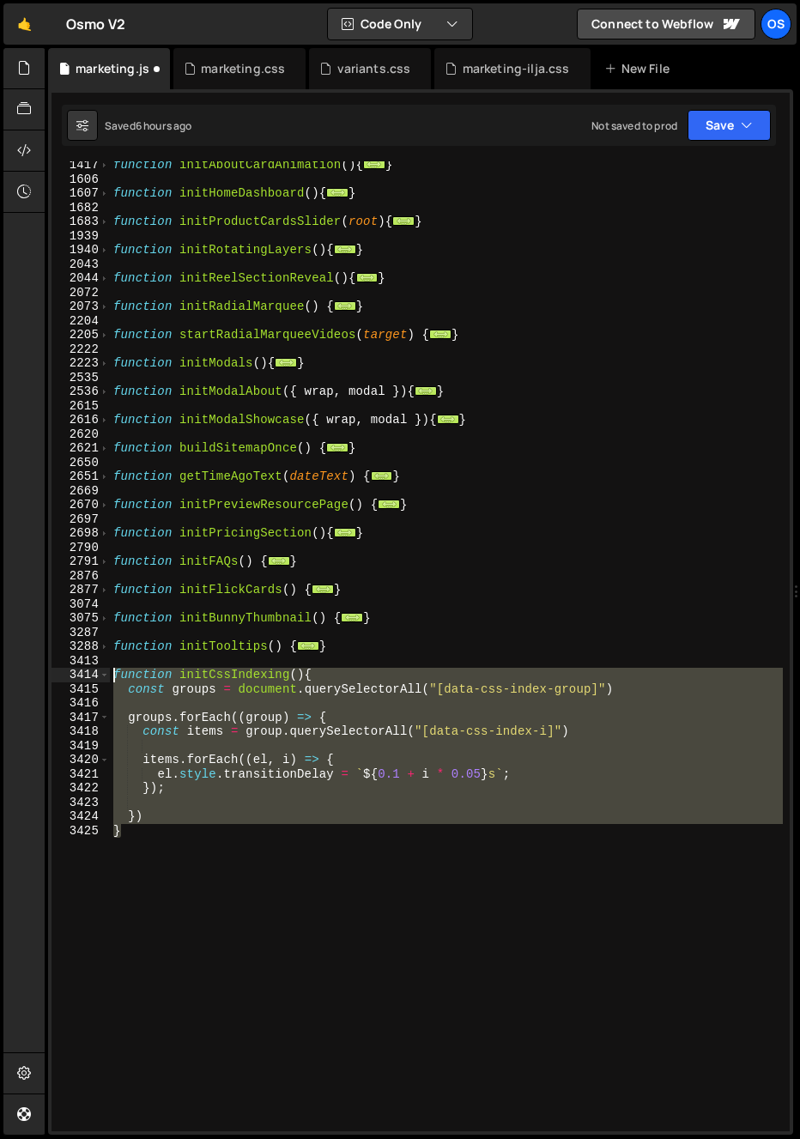
drag, startPoint x: 145, startPoint y: 857, endPoint x: 84, endPoint y: 680, distance: 187.1
click at [84, 680] on div "1417 1606 1607 1682 1683 1939 1940 2043 2044 2072 2073 2204 2205 2222 2223 2535…" at bounding box center [421, 646] width 738 height 970
type textarea "function initCssIndexing(){ const groups = document.querySelectorAll("[data-css…"
click at [189, 806] on div "function initAboutCardAnimation ( ) { ... } function initHomeDashboard ( ) { ..…" at bounding box center [446, 657] width 673 height 999
drag, startPoint x: 156, startPoint y: 863, endPoint x: 84, endPoint y: 681, distance: 195.8
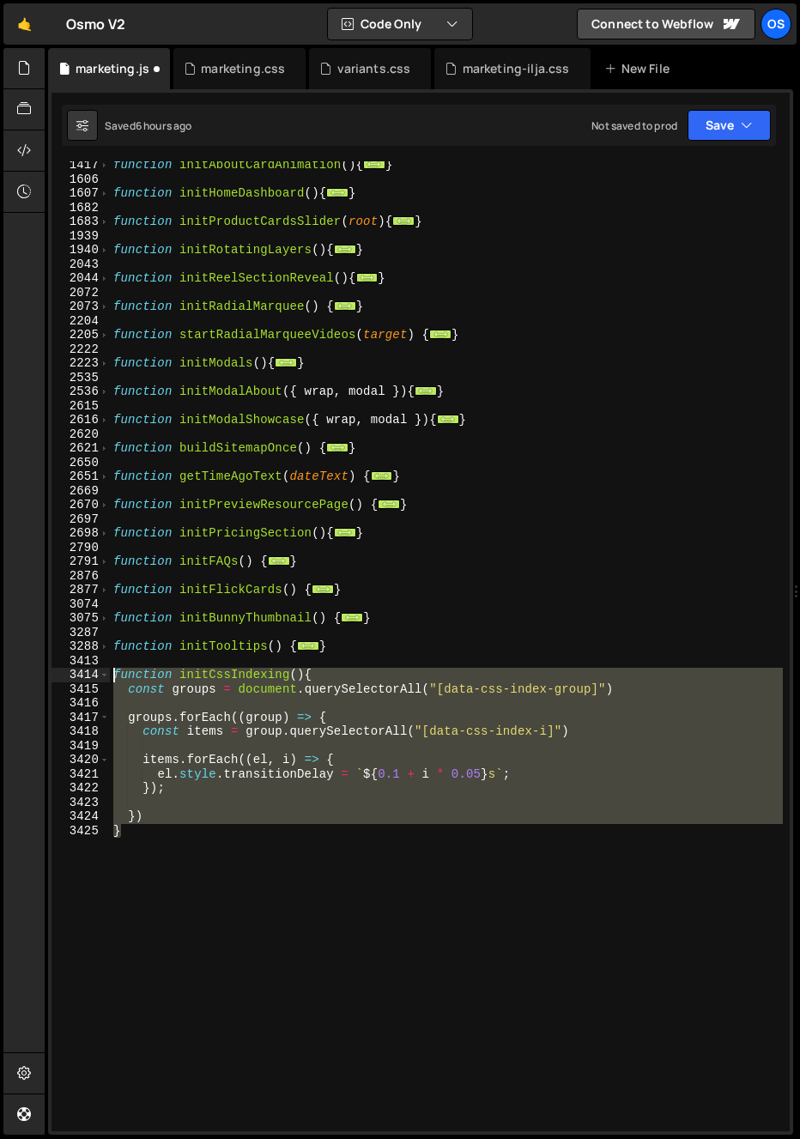
click at [84, 681] on div "1417 1606 1607 1682 1683 1939 1940 2043 2044 2072 2073 2204 2205 2222 2223 2535…" at bounding box center [421, 646] width 738 height 970
paste textarea "}"
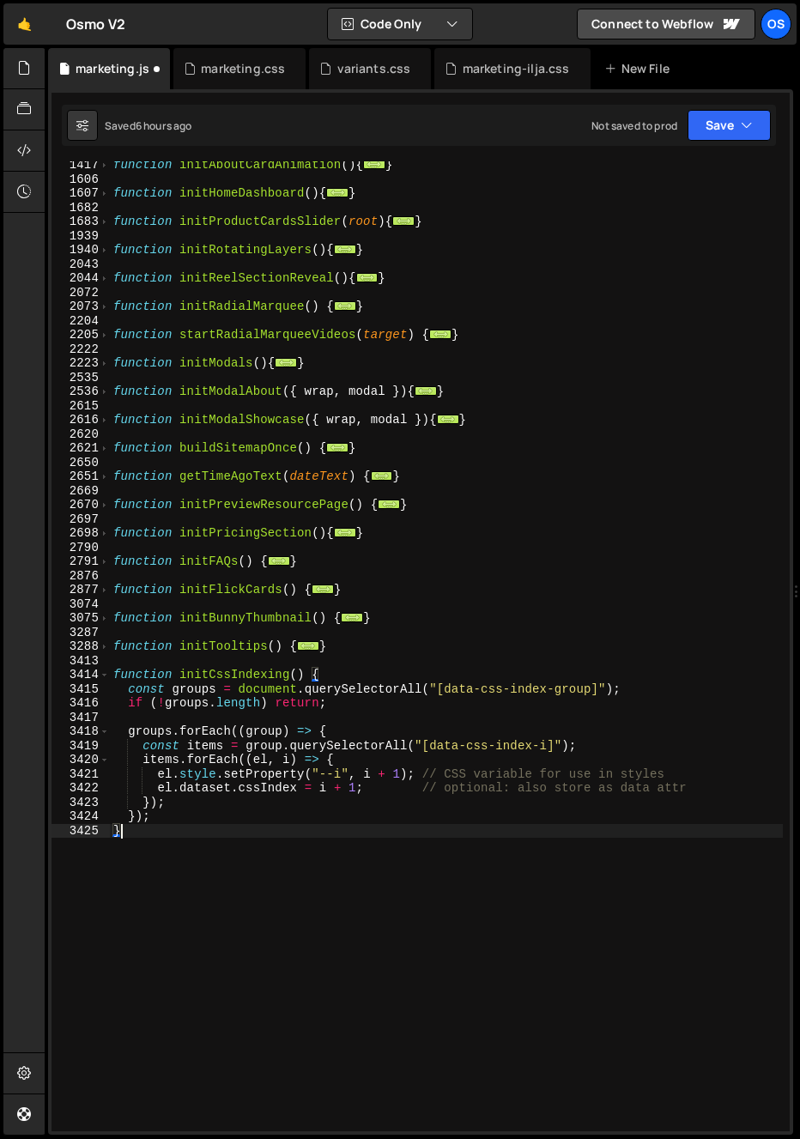
click at [208, 750] on div "function initAboutCardAnimation ( ) { ... } function initHomeDashboard ( ) { ..…" at bounding box center [446, 657] width 673 height 999
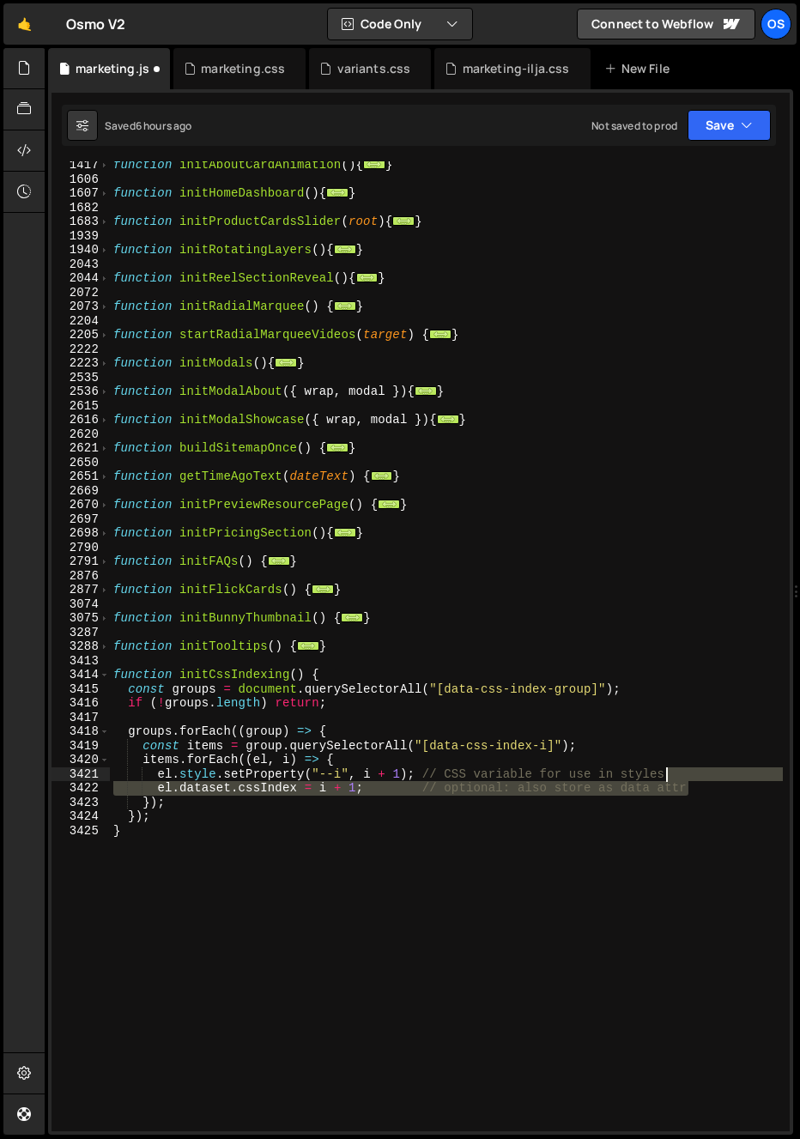
drag, startPoint x: 709, startPoint y: 788, endPoint x: 710, endPoint y: 779, distance: 9.5
click at [710, 779] on div "function initAboutCardAnimation ( ) { ... } function initHomeDashboard ( ) { ..…" at bounding box center [446, 657] width 673 height 999
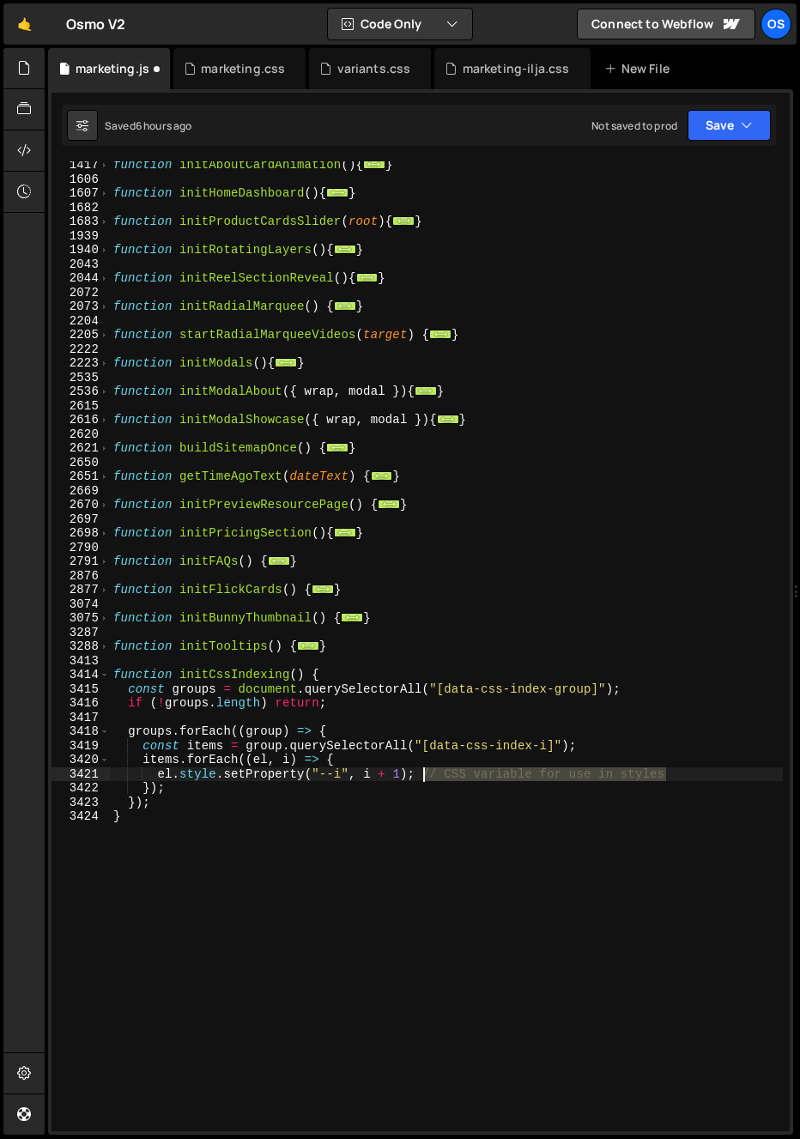
drag, startPoint x: 659, startPoint y: 777, endPoint x: 424, endPoint y: 782, distance: 234.4
click at [417, 780] on div "function initAboutCardAnimation ( ) { ... } function initHomeDashboard ( ) { ..…" at bounding box center [446, 657] width 673 height 999
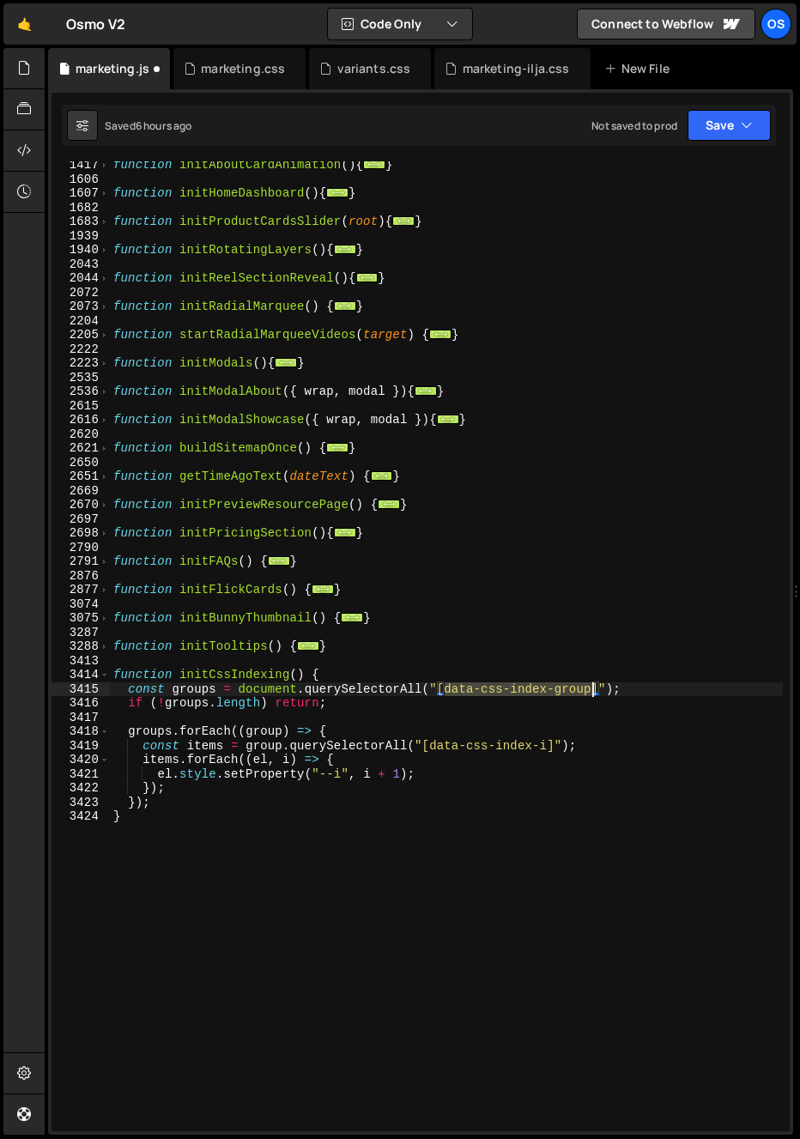
drag, startPoint x: 470, startPoint y: 693, endPoint x: 592, endPoint y: 695, distance: 121.9
click at [592, 695] on div "function initAboutCardAnimation ( ) { ... } function initHomeDashboard ( ) { ..…" at bounding box center [446, 657] width 673 height 999
drag, startPoint x: 733, startPoint y: 774, endPoint x: 431, endPoint y: 761, distance: 302.5
click at [731, 774] on div "function initAboutCardAnimation ( ) { ... } function initHomeDashboard ( ) { ..…" at bounding box center [446, 657] width 673 height 999
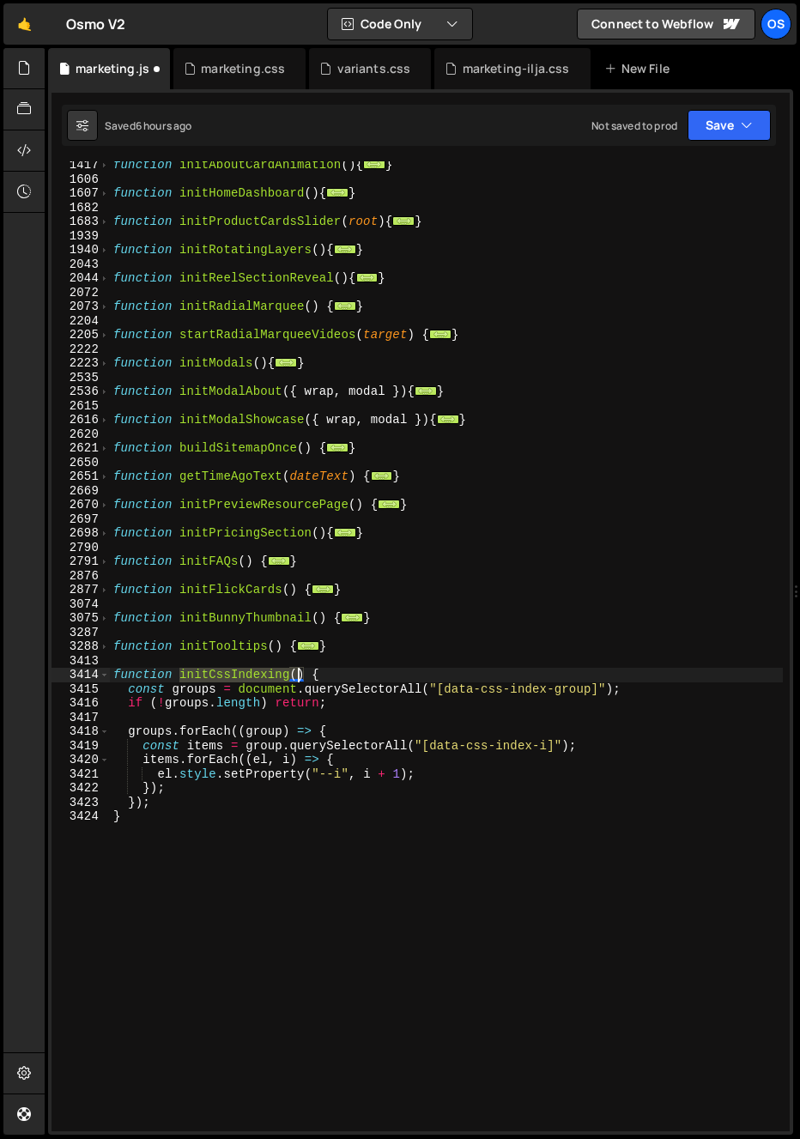
drag, startPoint x: 179, startPoint y: 675, endPoint x: 302, endPoint y: 680, distance: 122.9
click at [302, 680] on div "function initAboutCardAnimation ( ) { ... } function initHomeDashboard ( ) { ..…" at bounding box center [446, 657] width 673 height 999
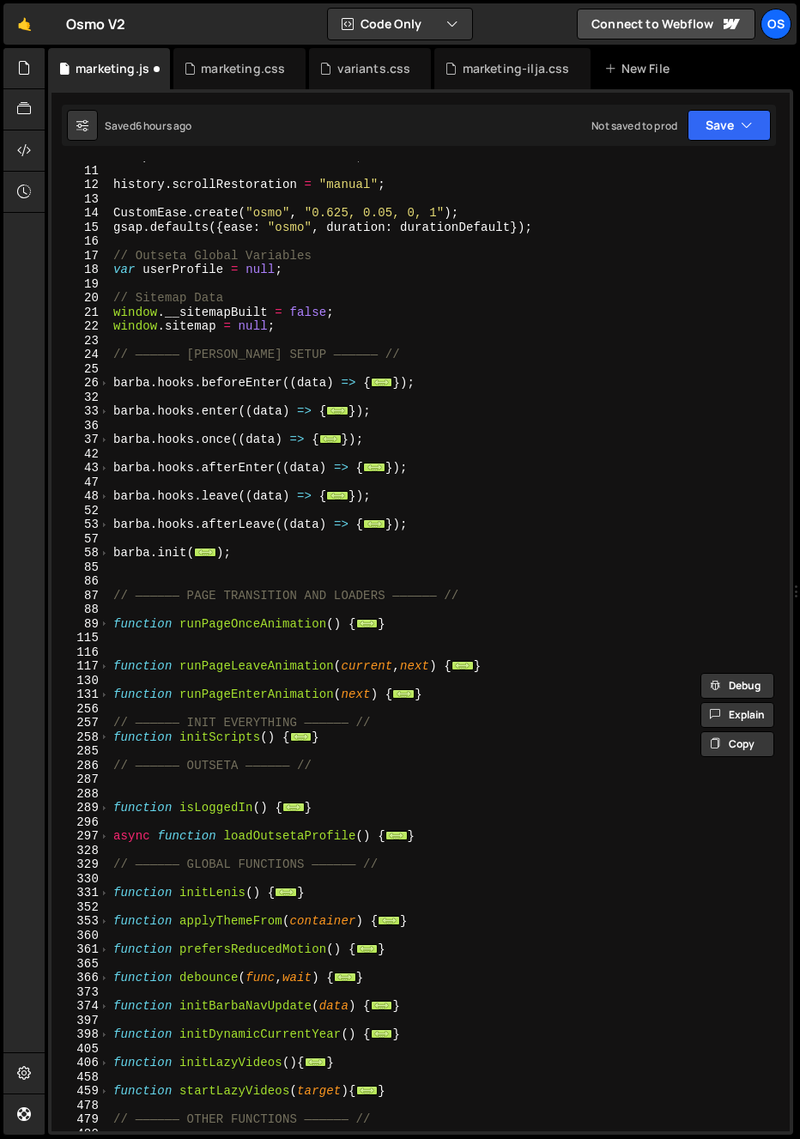
scroll to position [154, 0]
click at [112, 732] on div "let prevWidth = window . innerWidth ; history . scrollRestoration = "manual" ; …" at bounding box center [446, 648] width 673 height 999
click at [108, 736] on span at bounding box center [104, 738] width 9 height 15
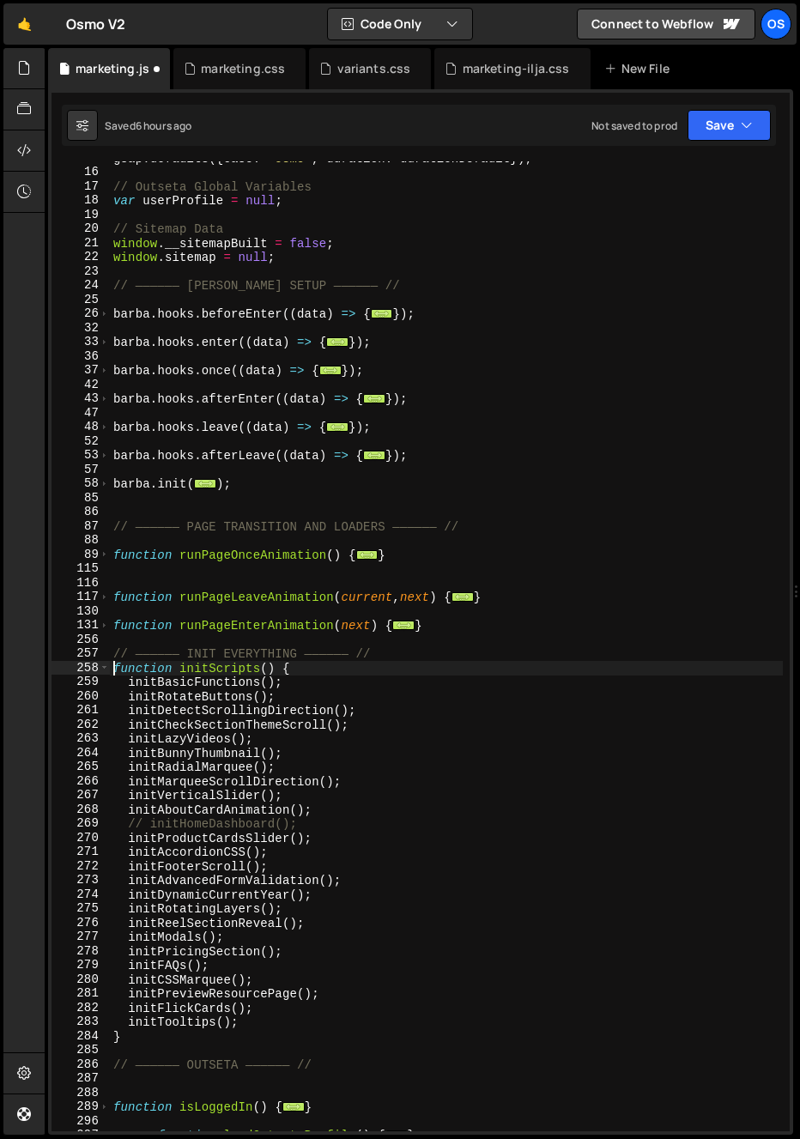
scroll to position [276, 0]
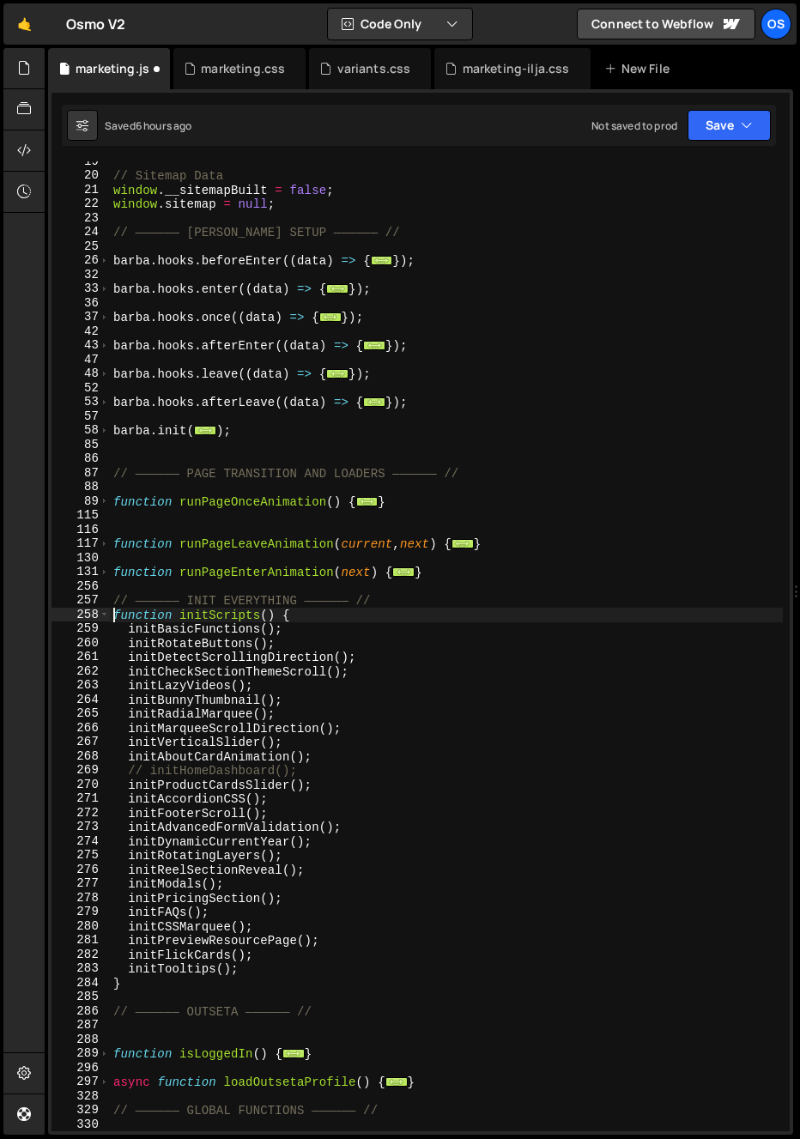
click at [290, 971] on div "// Sitemap Data window . __sitemapBuilt = false ; window . sitemap = null ; // …" at bounding box center [446, 654] width 673 height 999
type textarea "initTooltips();"
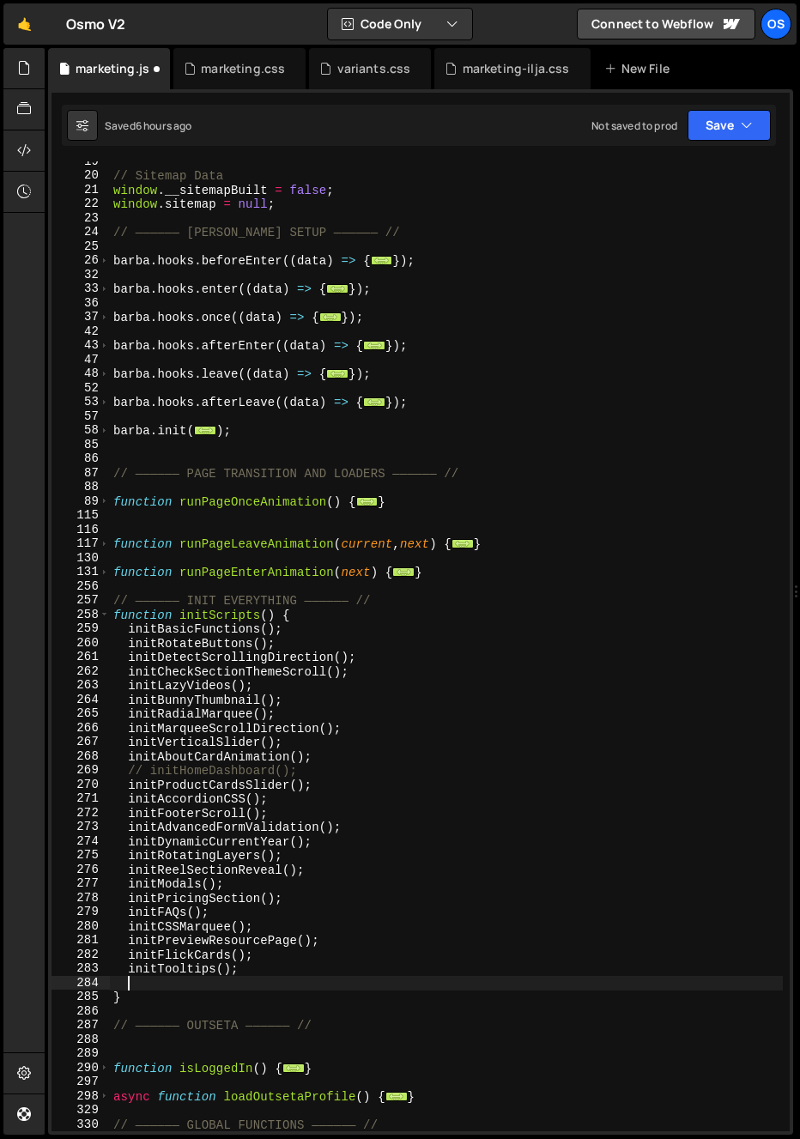
paste textarea "initCssIndexing()"
click at [107, 614] on span at bounding box center [104, 615] width 9 height 15
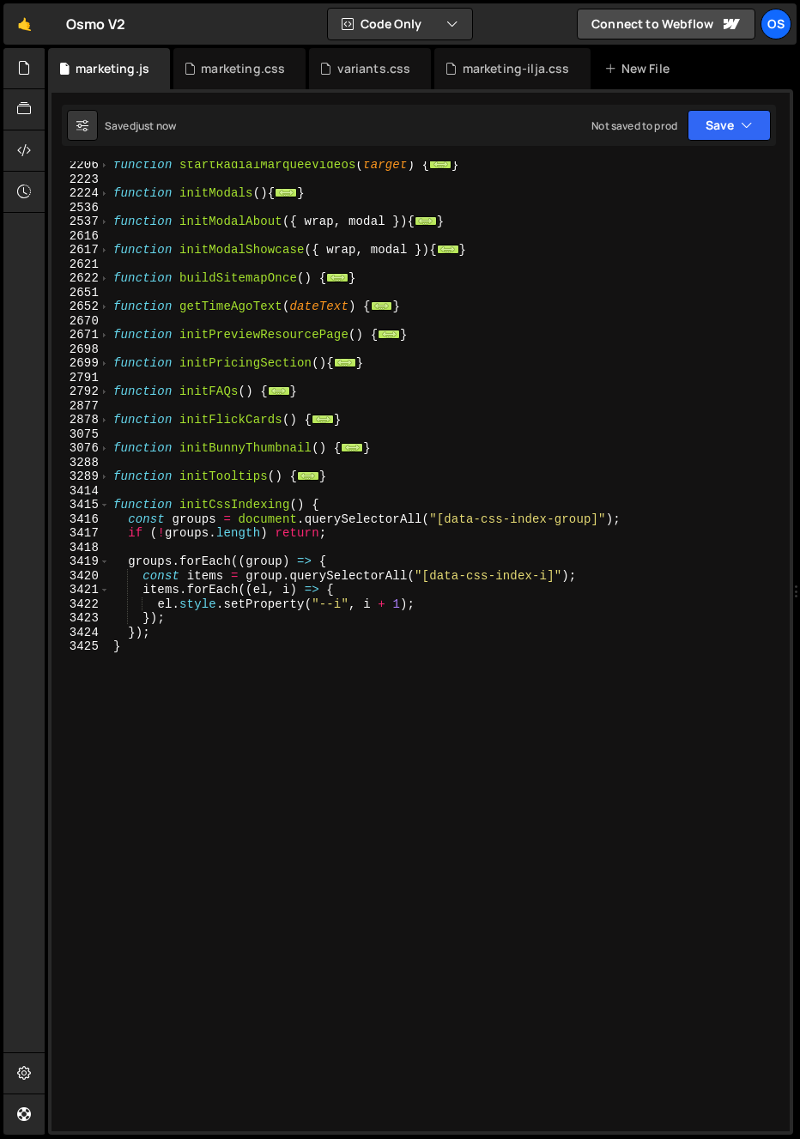
scroll to position [1647, 0]
click at [161, 665] on div "function startRadialMarqueeVideos ( target ) { ... } function initModals ( ) { …" at bounding box center [446, 657] width 673 height 999
click at [185, 653] on div "function startRadialMarqueeVideos ( target ) { ... } function initModals ( ) { …" at bounding box center [446, 657] width 673 height 999
click at [281, 686] on div "function startRadialMarqueeVideos ( target ) { ... } function initModals ( ) { …" at bounding box center [446, 657] width 673 height 999
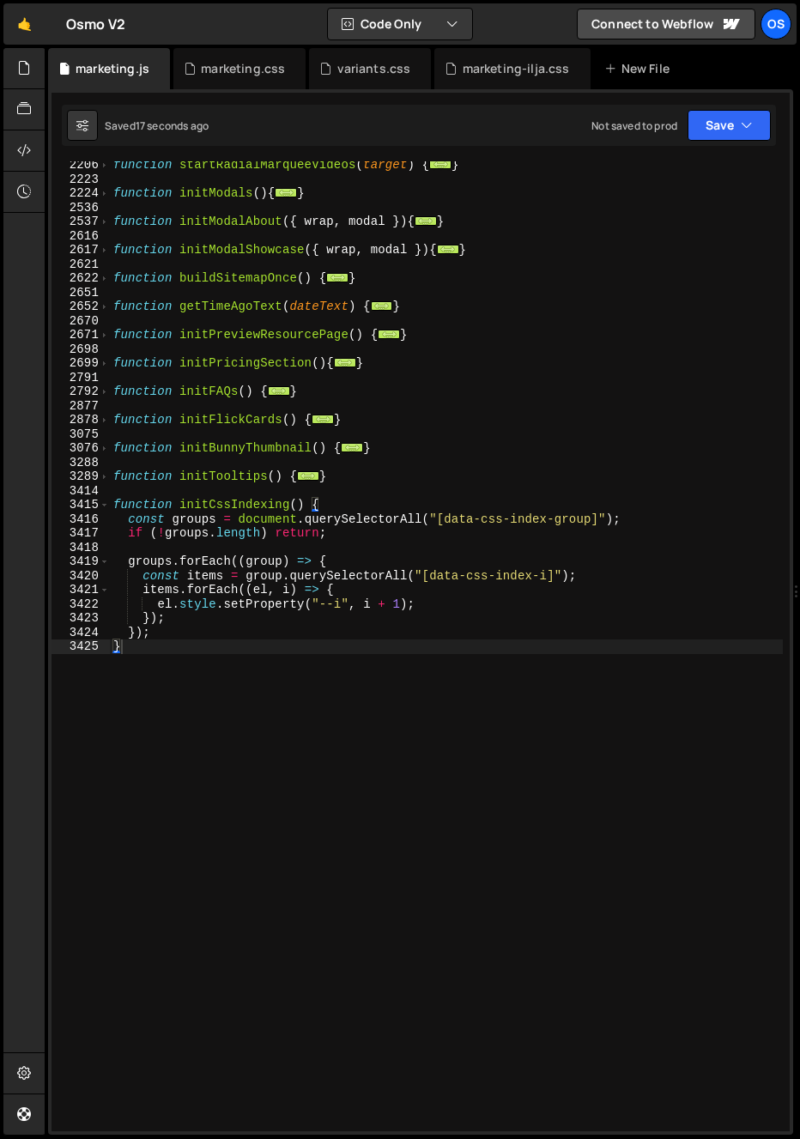
click at [314, 525] on div "function startRadialMarqueeVideos ( target ) { ... } function initModals ( ) { …" at bounding box center [446, 657] width 673 height 999
type textarea "const groups = document.querySelectorAll("[data-css-index-group]");"
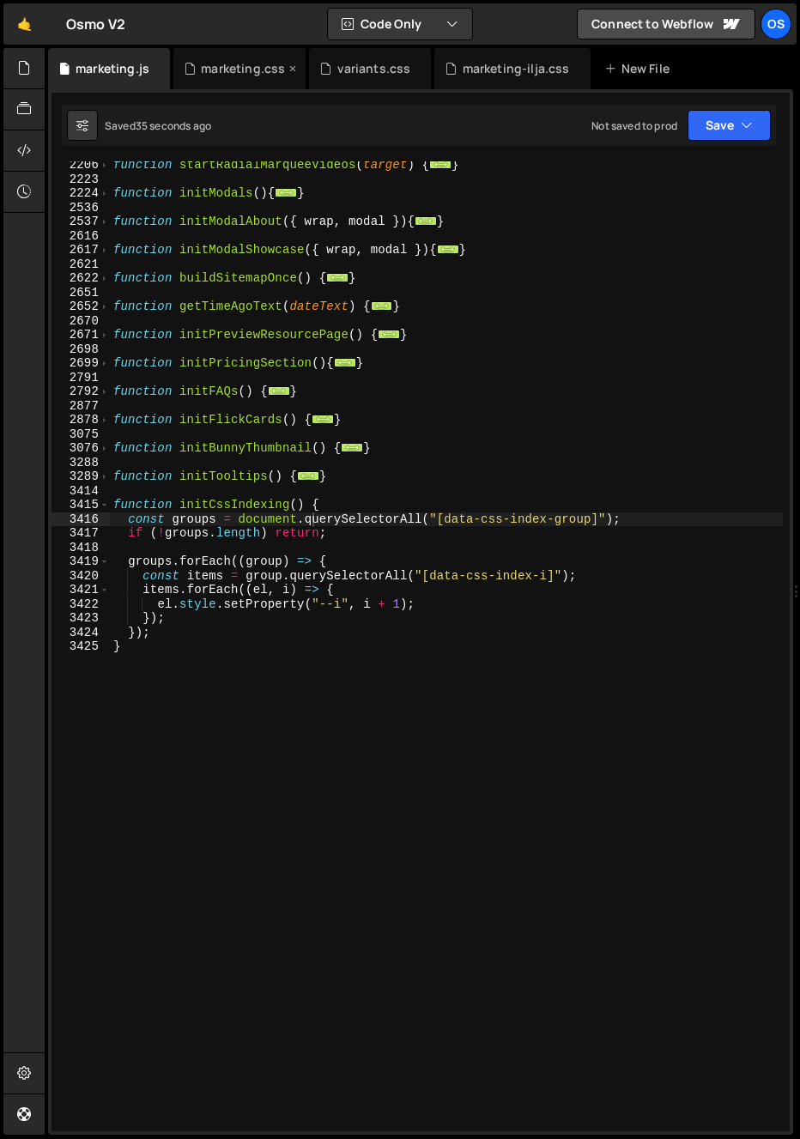
click at [216, 75] on div "marketing.css" at bounding box center [243, 68] width 84 height 17
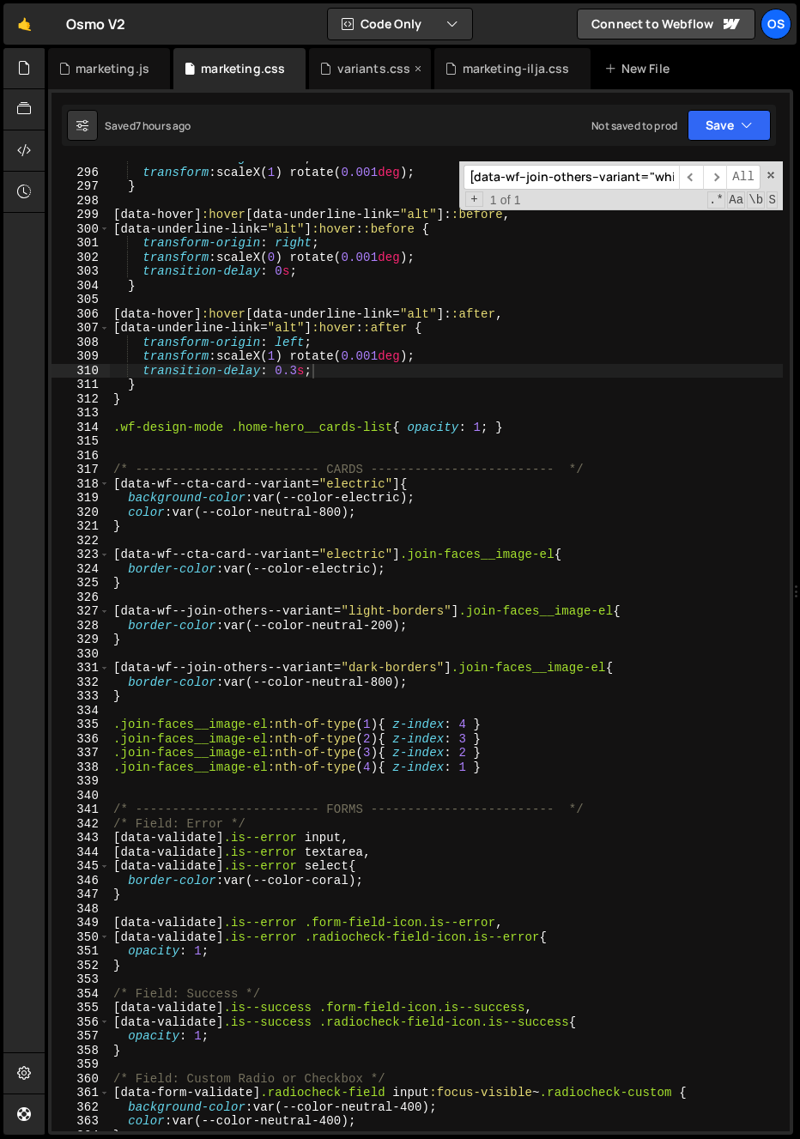
scroll to position [452, 0]
click at [412, 70] on icon at bounding box center [418, 68] width 12 height 17
click at [0, 0] on icon at bounding box center [0, 0] width 0 height 0
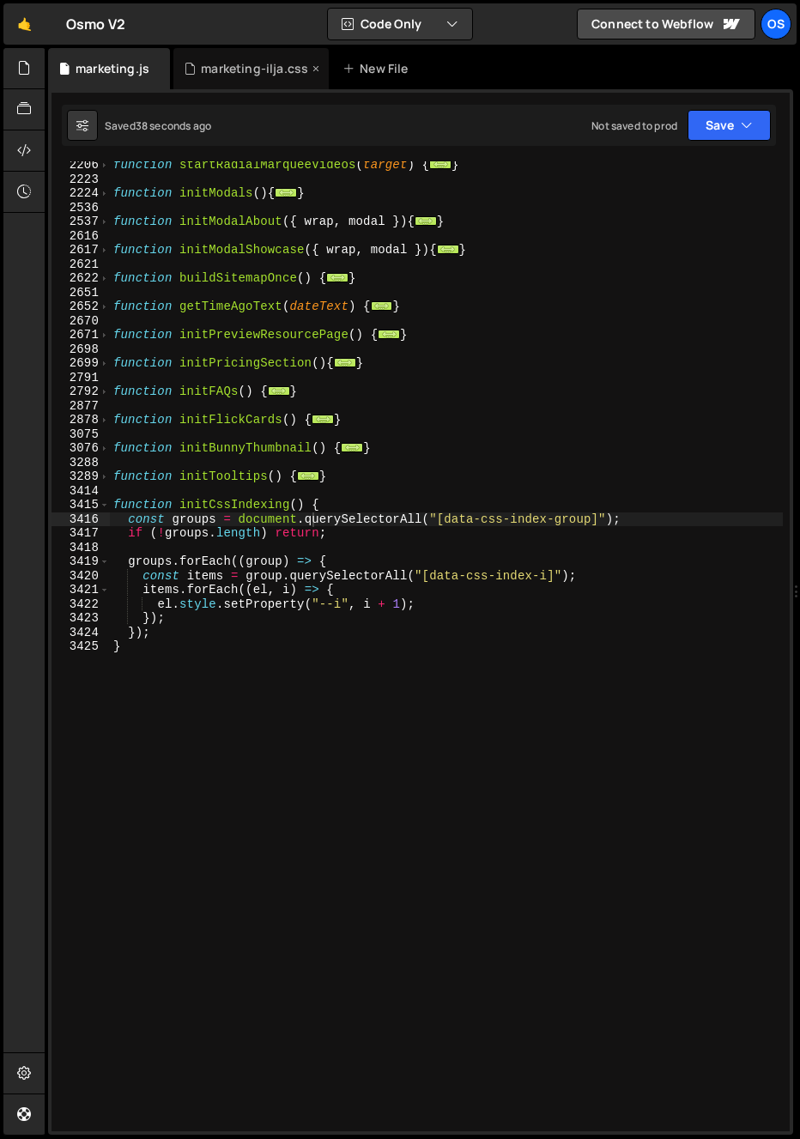
scroll to position [0, 0]
click at [241, 77] on div "marketing-ilja.css" at bounding box center [250, 68] width 155 height 41
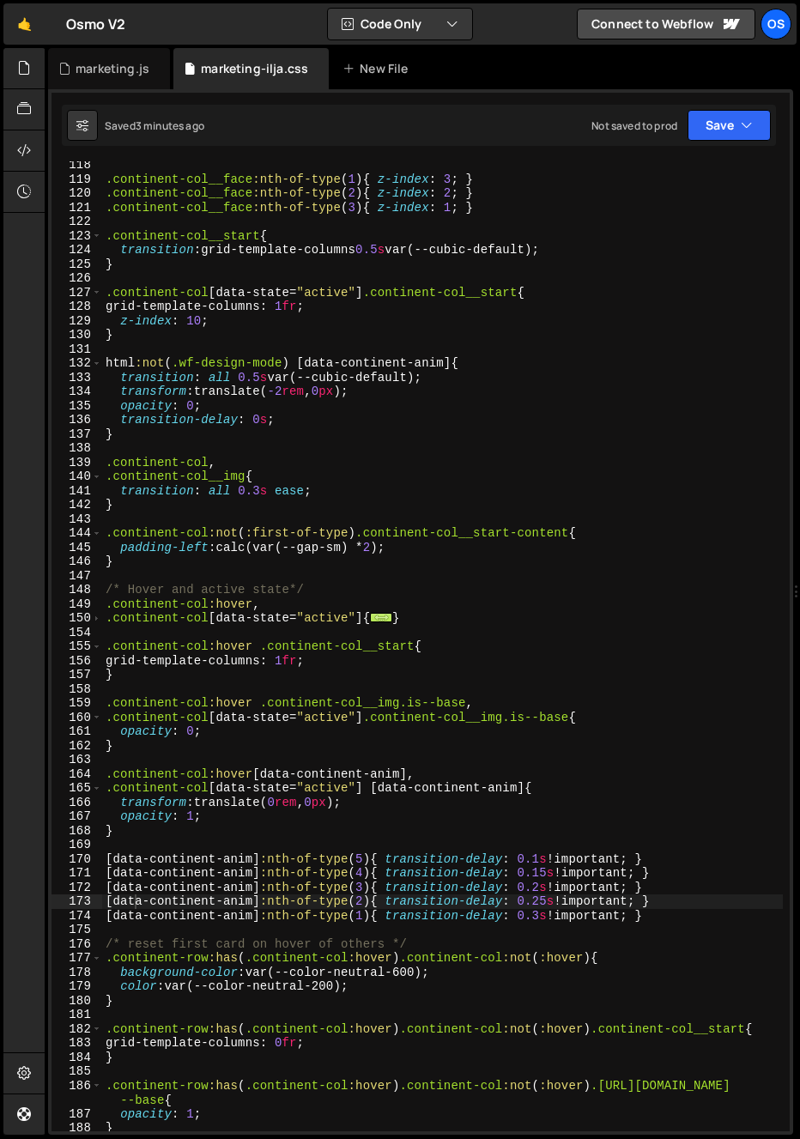
type textarea "transform: translate(0rem, 0px);"
click at [273, 799] on div ".continent-col__face :nth-of-type ( 1 ) { z-index : 3 ; } .continent-col__face …" at bounding box center [442, 657] width 681 height 999
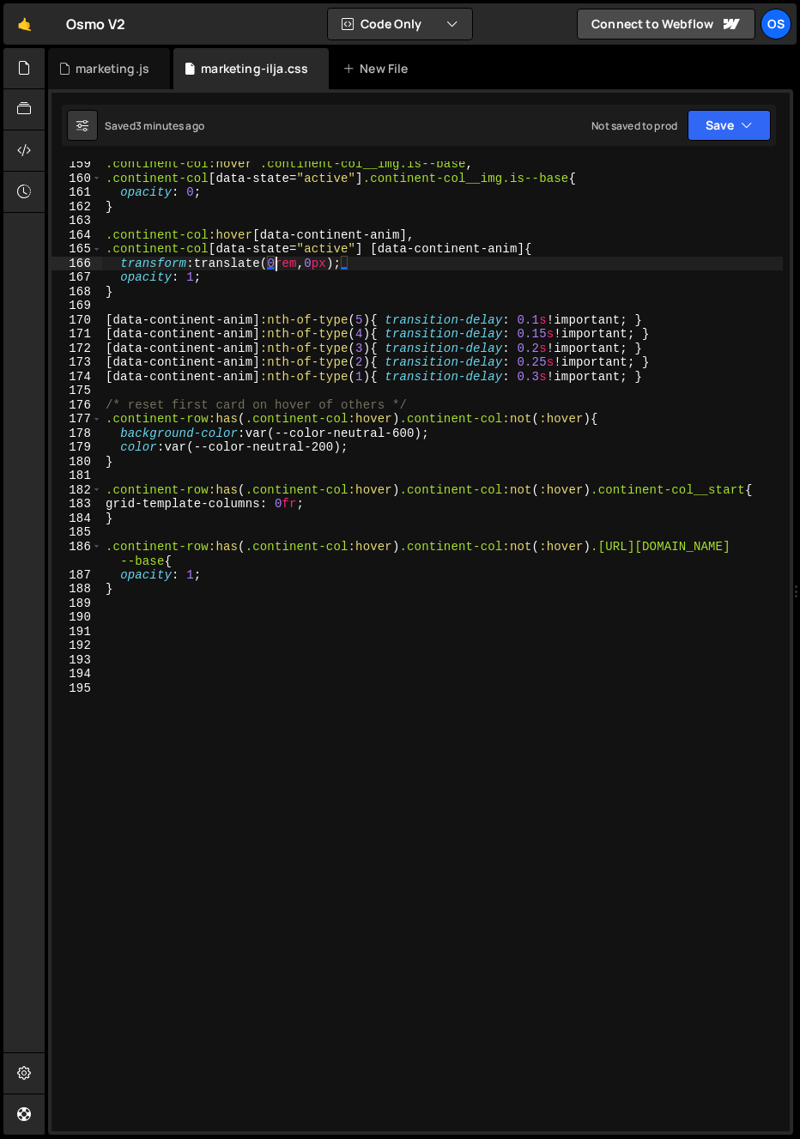
scroll to position [2055, 0]
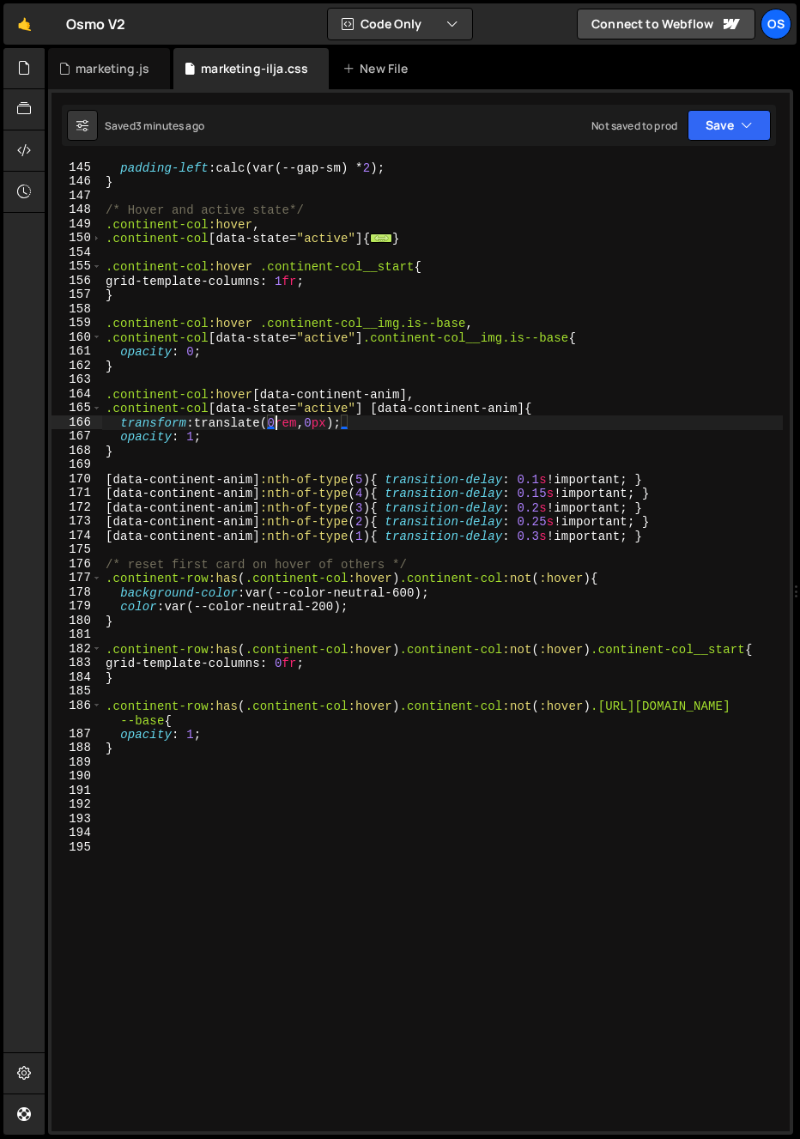
click at [212, 691] on div "padding-left : calc(var(--gap-sm) * 2 ) ; } /* Hover and active state*/ .contin…" at bounding box center [442, 660] width 681 height 999
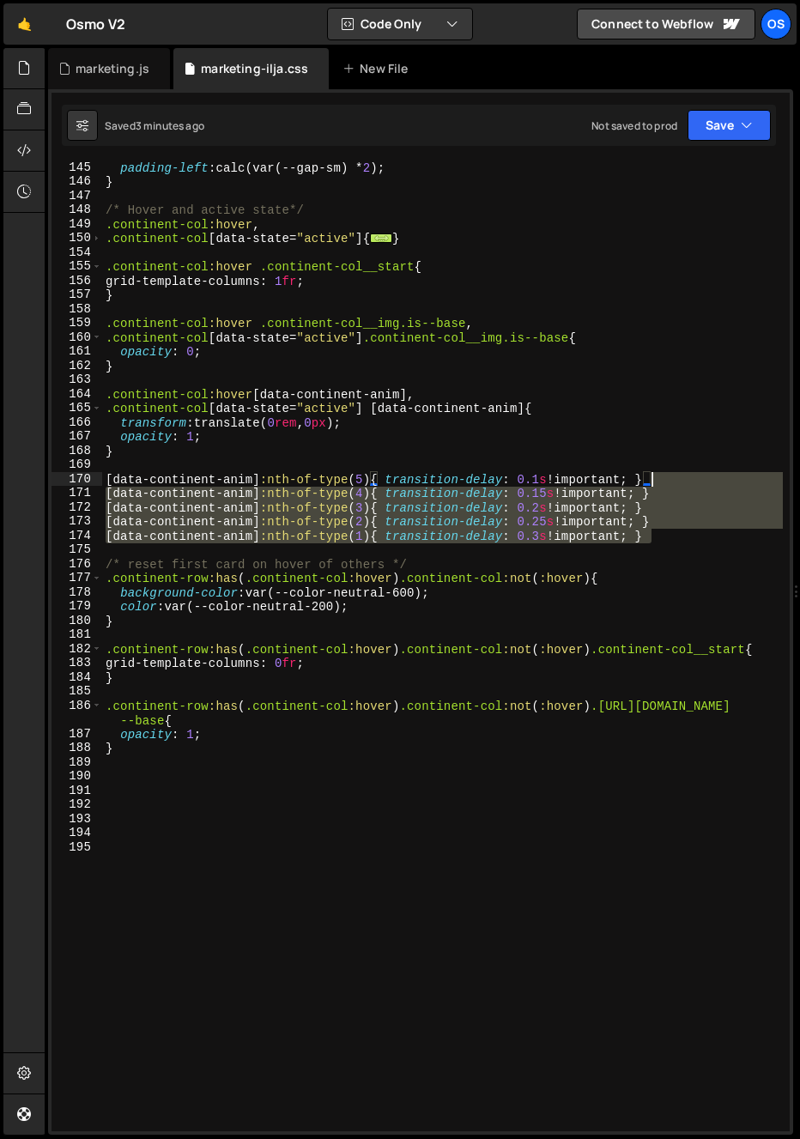
drag, startPoint x: 702, startPoint y: 533, endPoint x: 694, endPoint y: 478, distance: 55.6
click at [694, 478] on div "padding-left : calc(var(--gap-sm) * 2 ) ; } /* Hover and active state*/ .contin…" at bounding box center [442, 660] width 681 height 999
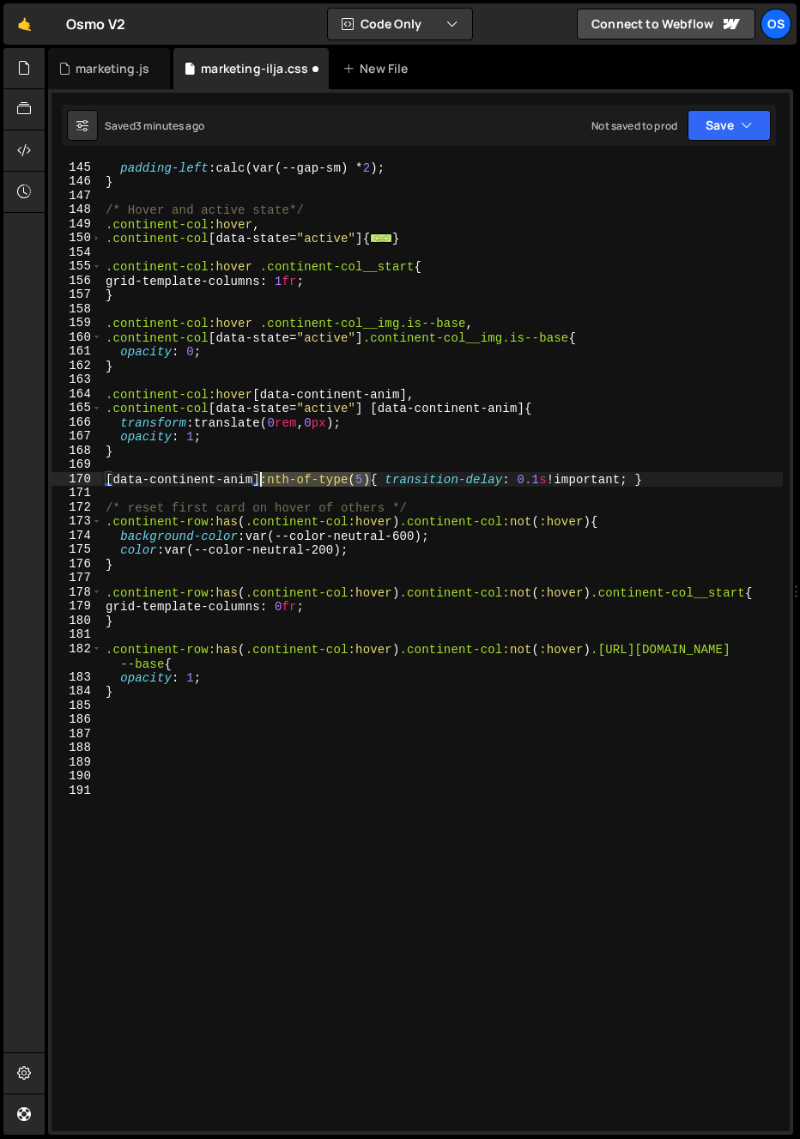
drag, startPoint x: 370, startPoint y: 478, endPoint x: 261, endPoint y: 478, distance: 109.0
click at [261, 478] on div "padding-left : calc(var(--gap-sm) * 2 ) ; } /* Hover and active state*/ .contin…" at bounding box center [442, 660] width 681 height 999
type textarea "[data-continent-anim]{ transition-delay: 0.1s !important; }"
click at [341, 492] on div "padding-left : calc(var(--gap-sm) * 2 ) ; } /* Hover and active state*/ .contin…" at bounding box center [442, 660] width 681 height 999
drag, startPoint x: 519, startPoint y: 481, endPoint x: 406, endPoint y: 483, distance: 113.3
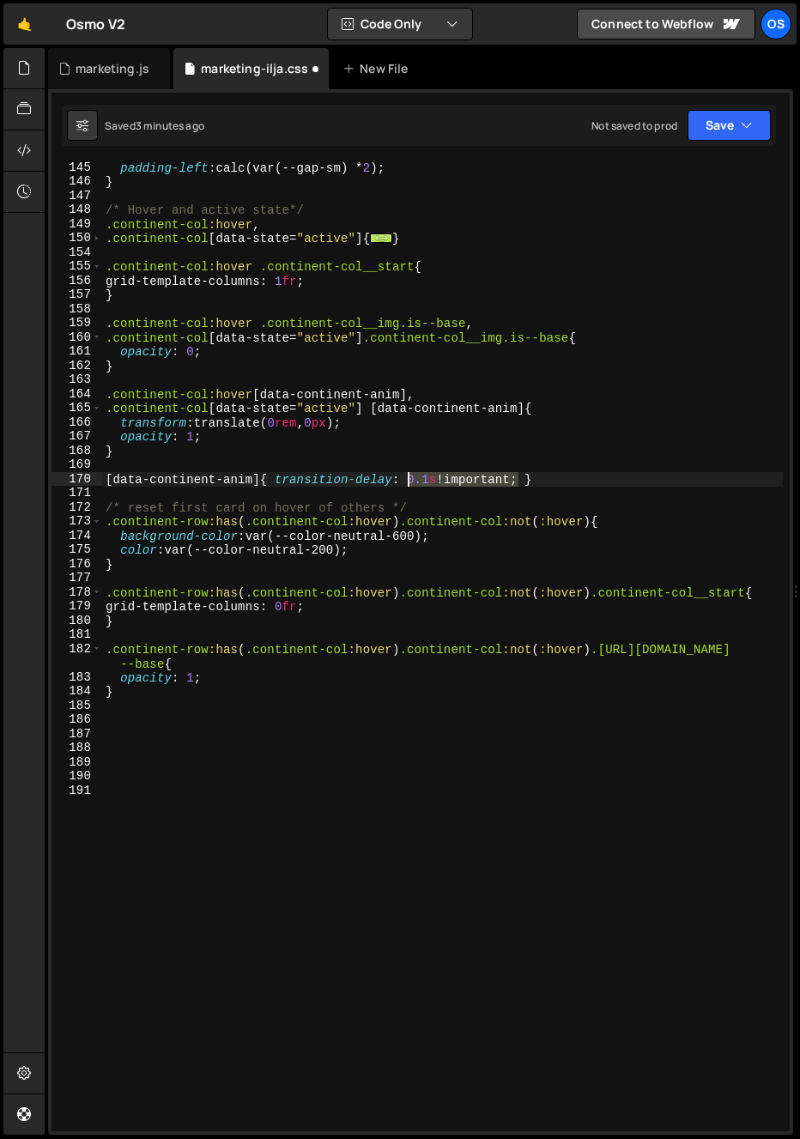
click at [406, 482] on div "padding-left : calc(var(--gap-sm) * 2 ) ; } /* Hover and active state*/ .contin…" at bounding box center [442, 660] width 681 height 999
paste textarea "initCssIndexing()"
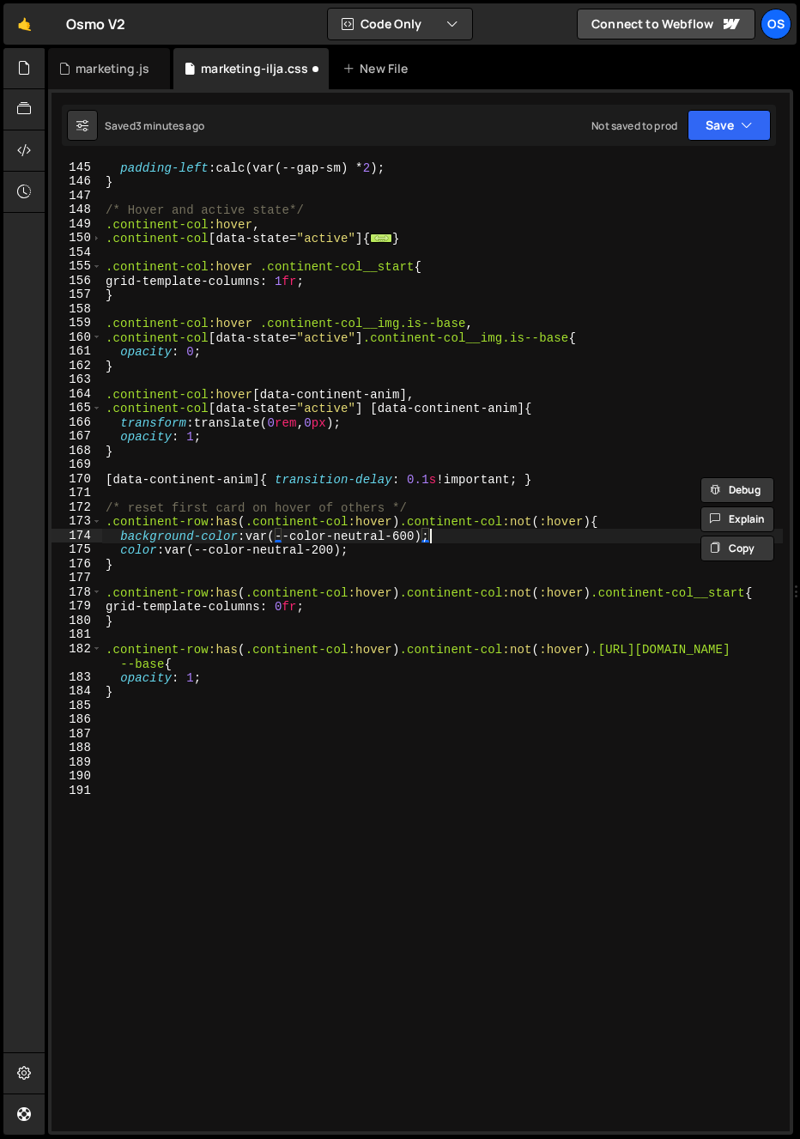
click at [429, 537] on div "padding-left : calc(var(--gap-sm) * 2 ) ; } /* Hover and active state*/ .contin…" at bounding box center [442, 660] width 681 height 999
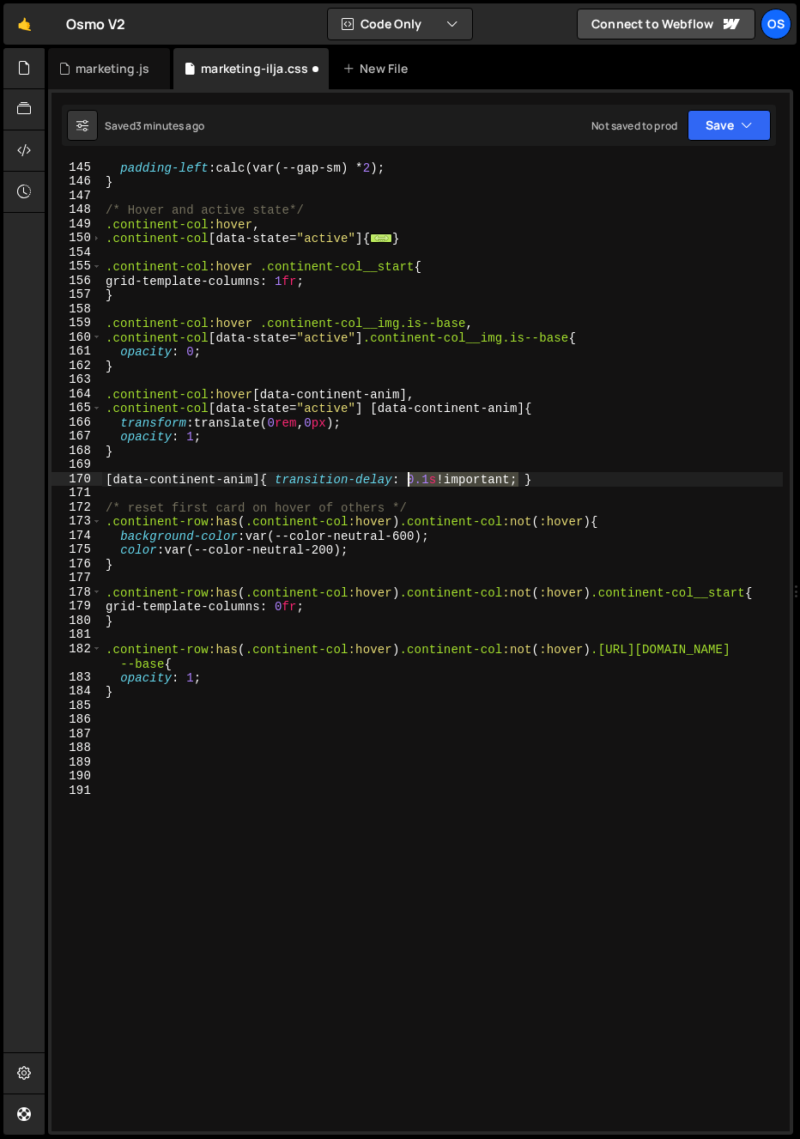
drag, startPoint x: 472, startPoint y: 477, endPoint x: 407, endPoint y: 483, distance: 65.5
click at [407, 483] on div "padding-left : calc(var(--gap-sm) * 2 ) ; } /* Hover and active state*/ .contin…" at bounding box center [442, 660] width 681 height 999
paste textarea "calc(var(--i) * 0.05s)"
type textarea "[data-continent-anim]{ transition-delay: calc(var(--i) * 0.05s); }"
click at [428, 495] on div "padding-left : calc(var(--gap-sm) * 2 ) ; } /* Hover and active state*/ .contin…" at bounding box center [442, 660] width 681 height 999
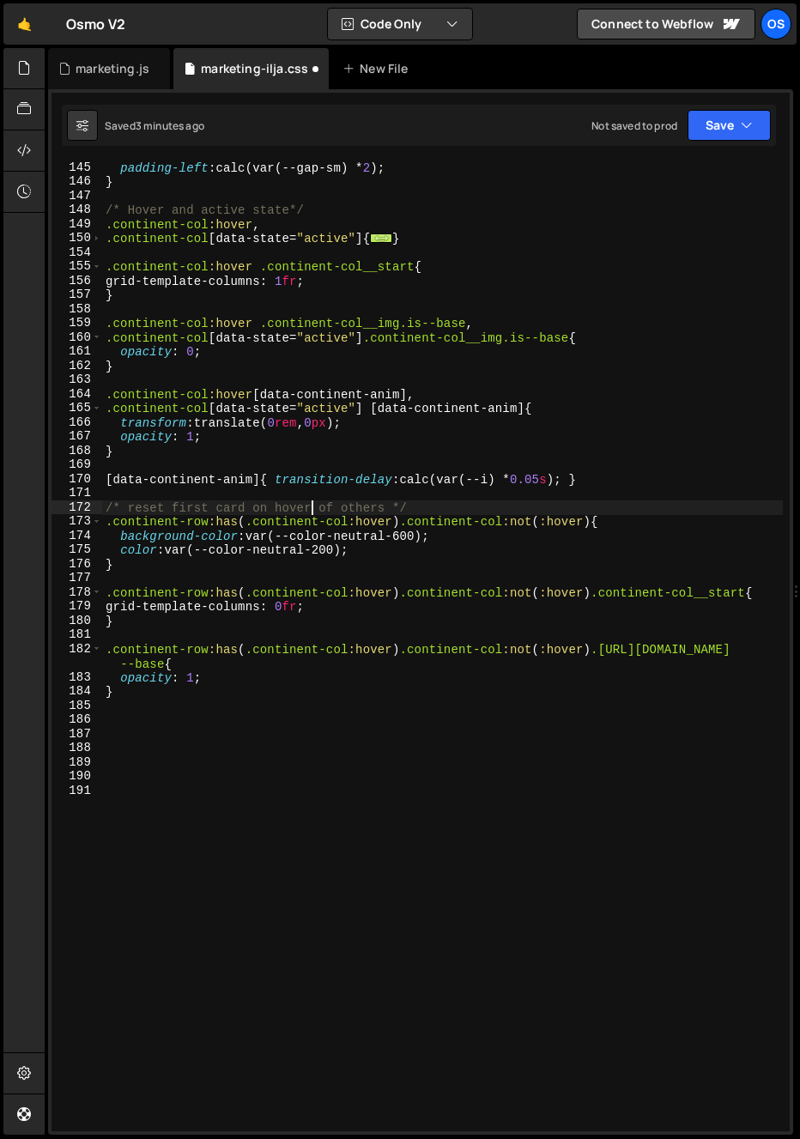
click at [315, 512] on div "padding-left : calc(var(--gap-sm) * 2 ) ; } /* Hover and active state*/ .contin…" at bounding box center [442, 660] width 681 height 999
click at [431, 483] on div "padding-left : calc(var(--gap-sm) * 2 ) ; } /* Hover and active state*/ .contin…" at bounding box center [442, 660] width 681 height 999
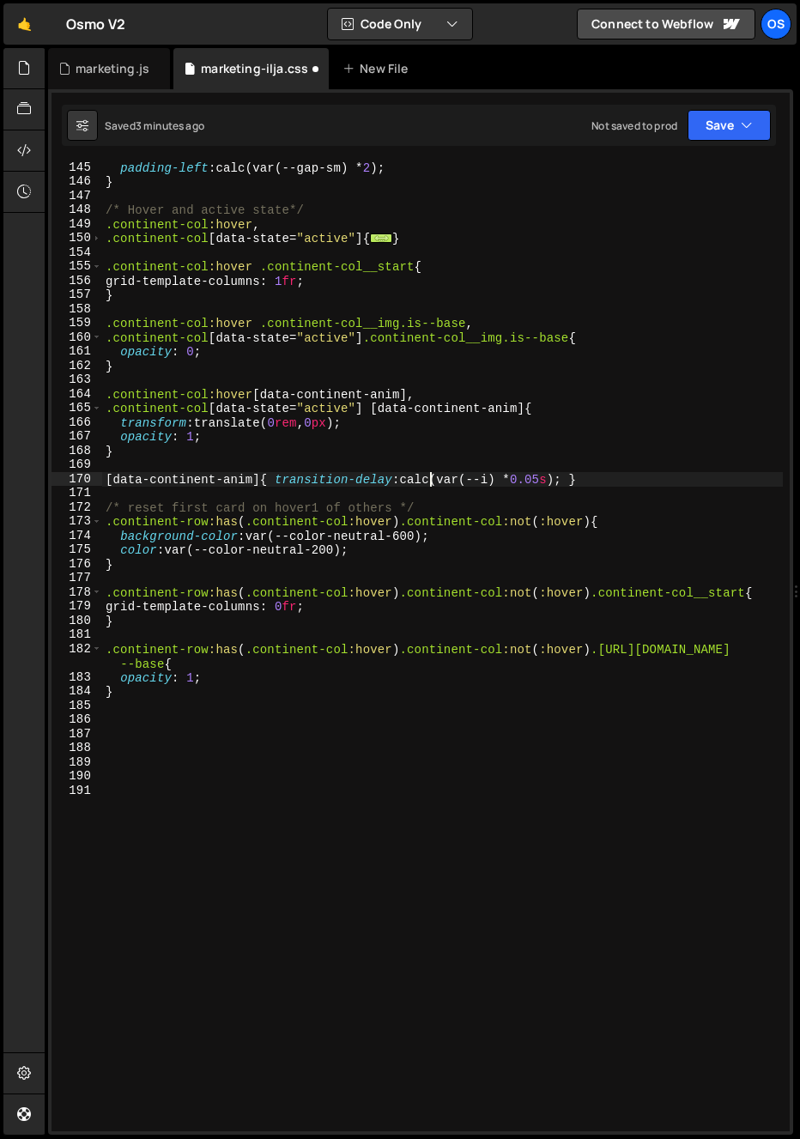
click at [583, 482] on div "padding-left : calc(var(--gap-sm) * 2 ) ; } /* Hover and active state*/ .contin…" at bounding box center [442, 660] width 681 height 999
click at [573, 480] on div "padding-left : calc(var(--gap-sm) * 2 ) ; } /* Hover and active state*/ .contin…" at bounding box center [442, 660] width 681 height 999
drag, startPoint x: 666, startPoint y: 449, endPoint x: 661, endPoint y: 470, distance: 21.2
click at [666, 449] on div "padding-left : calc(var(--gap-sm) * 2 ) ; } /* Hover and active state*/ .contin…" at bounding box center [442, 660] width 681 height 999
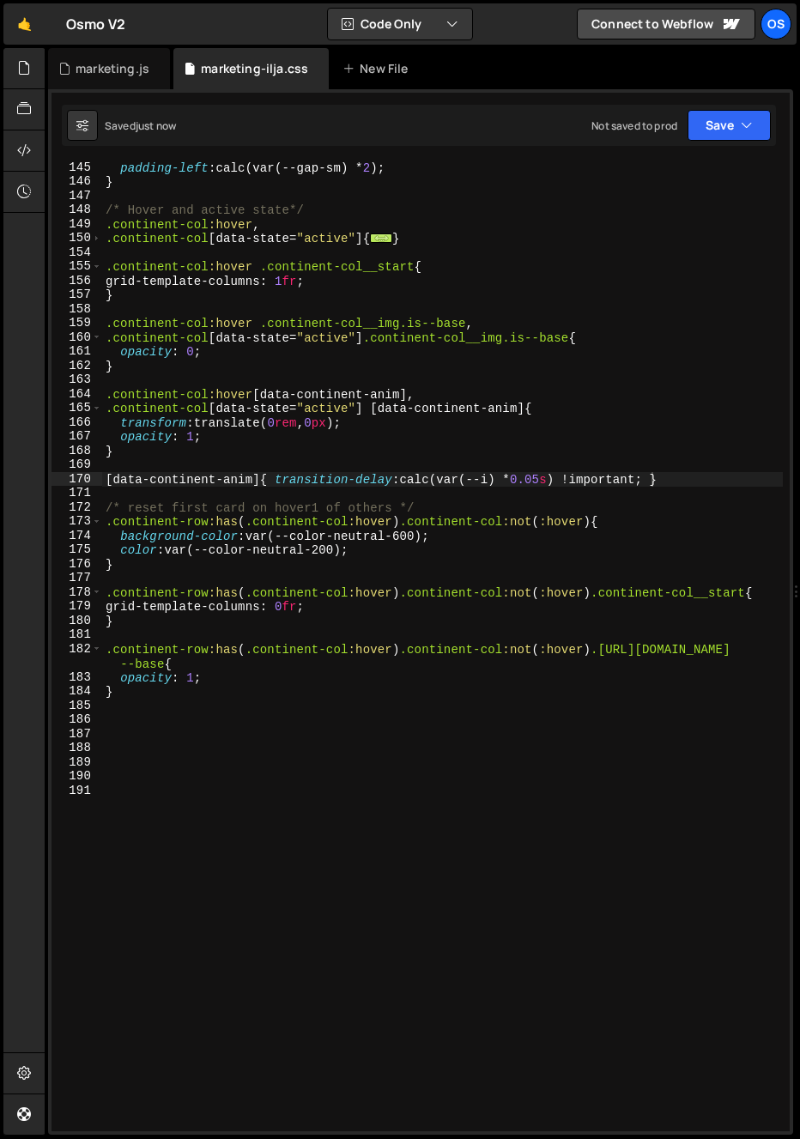
scroll to position [0, 0]
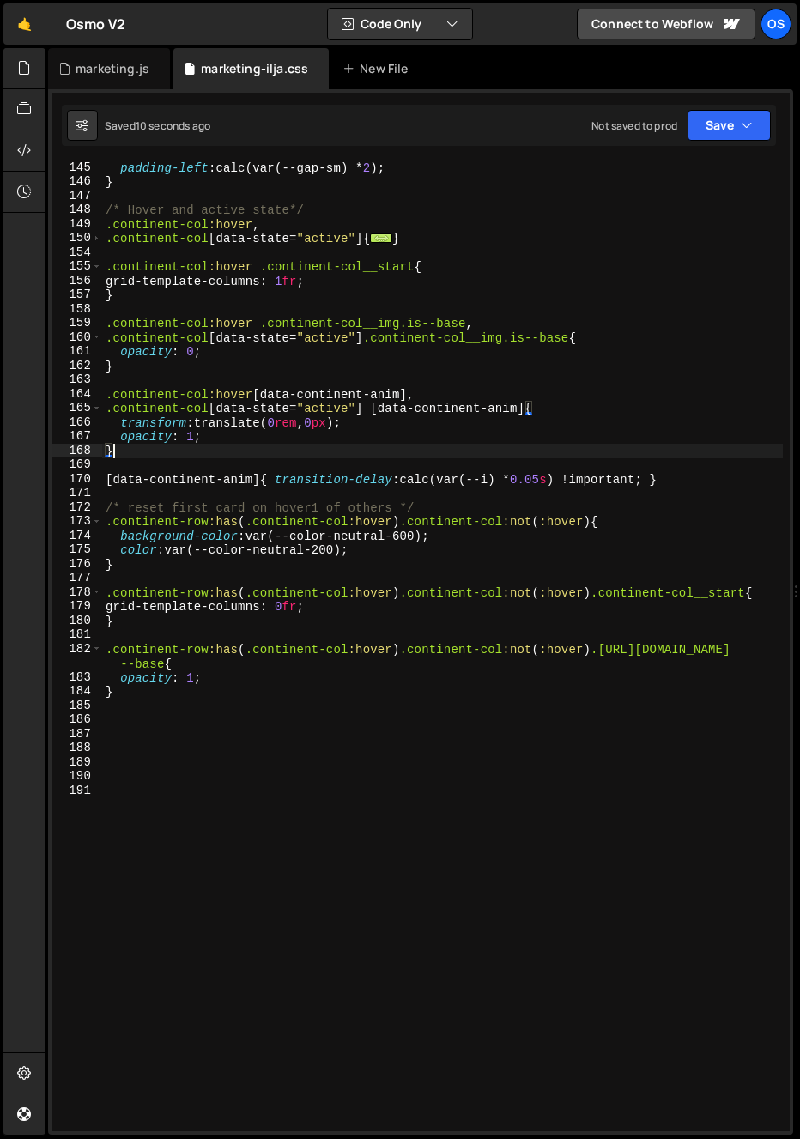
click at [501, 527] on div "padding-left : calc(var(--gap-sm) * 2 ) ; } /* Hover and active state*/ .contin…" at bounding box center [442, 660] width 681 height 999
click at [506, 533] on div "padding-left : calc(var(--gap-sm) * 2 ) ; } /* Hover and active state*/ .contin…" at bounding box center [442, 660] width 681 height 999
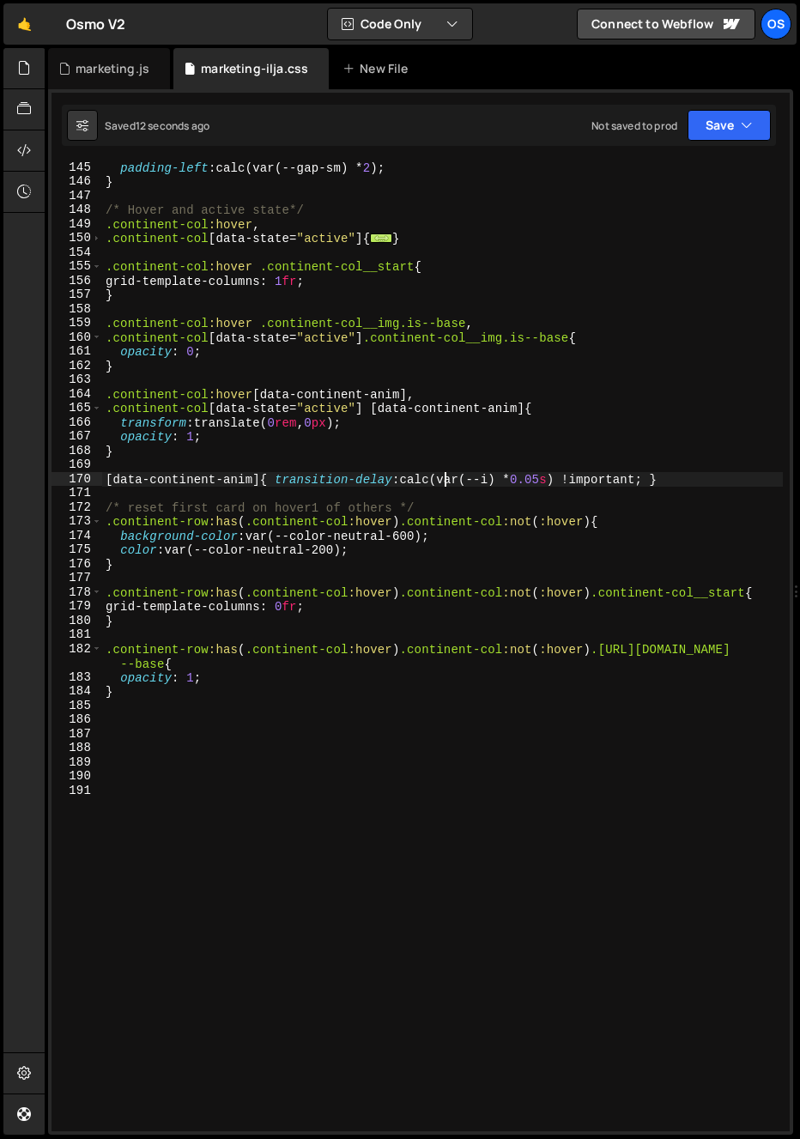
click at [445, 480] on div "padding-left : calc(var(--gap-sm) * 2 ) ; } /* Hover and active state*/ .contin…" at bounding box center [442, 660] width 681 height 999
click at [522, 527] on div "padding-left : calc(var(--gap-sm) * 2 ) ; } /* Hover and active state*/ .contin…" at bounding box center [442, 660] width 681 height 999
click at [483, 506] on div "padding-left : calc(var(--gap-sm) * 2 ) ; } /* Hover and active state*/ .contin…" at bounding box center [442, 660] width 681 height 999
type textarea "/* reset first card on hover1 of others */"
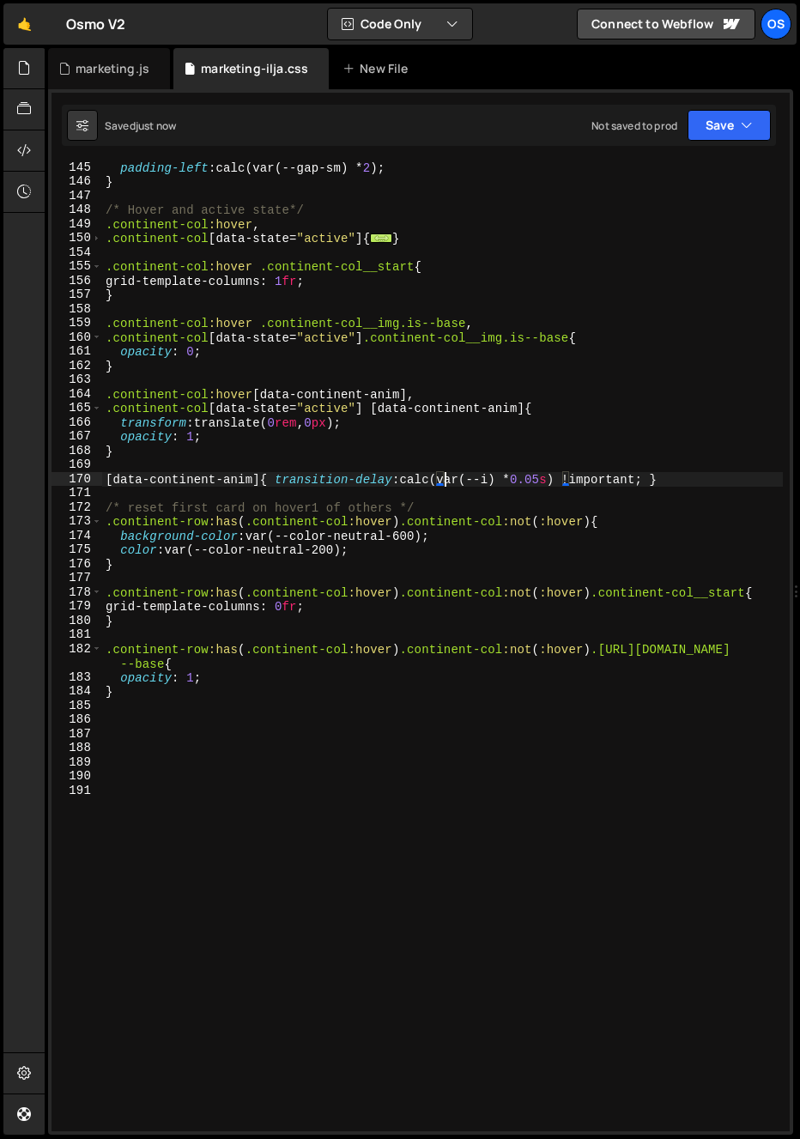
scroll to position [0, 21]
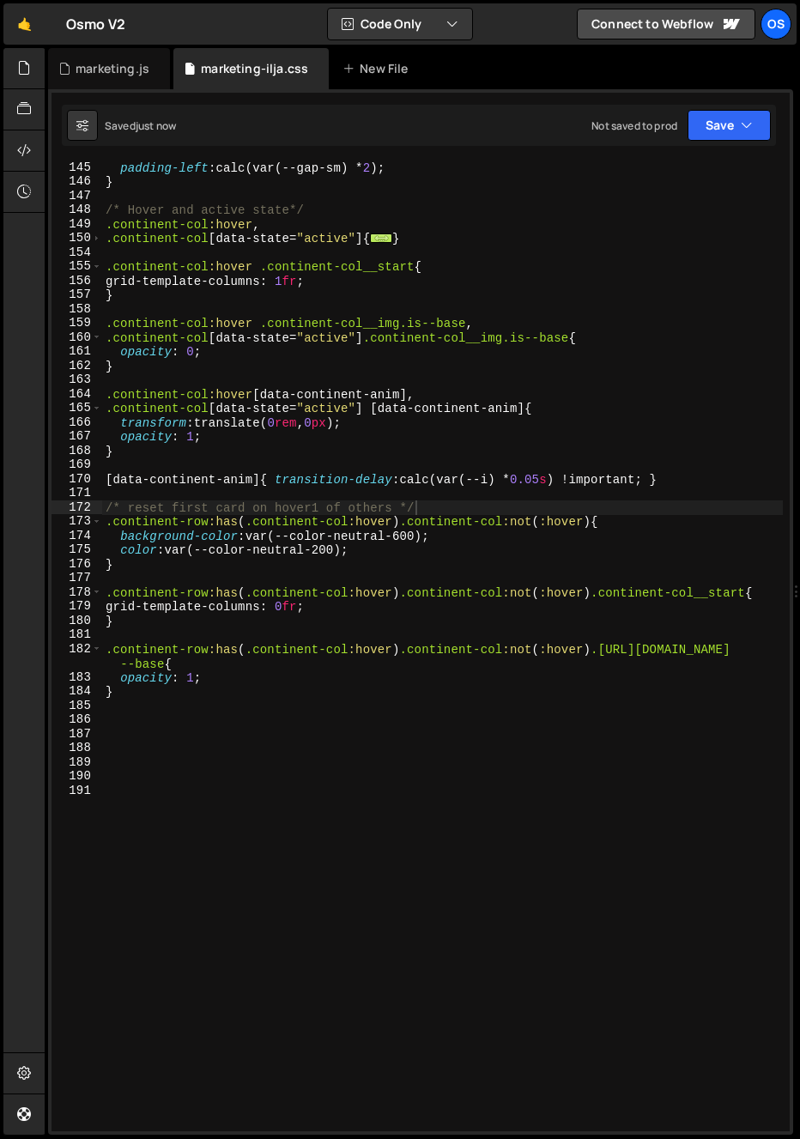
click at [400, 466] on div "padding-left : calc(var(--gap-sm) * 2 ) ; } /* Hover and active state*/ .contin…" at bounding box center [442, 660] width 681 height 999
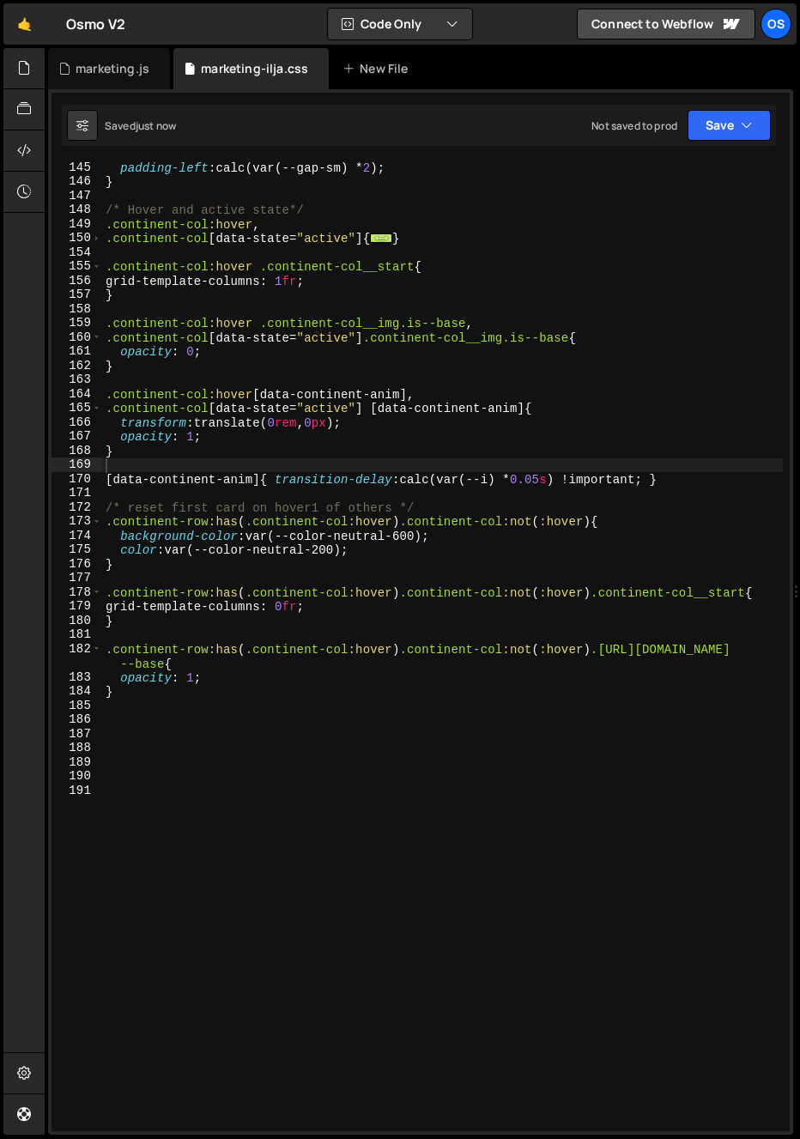
click at [547, 603] on div "padding-left : calc(var(--gap-sm) * 2 ) ; } /* Hover and active state*/ .contin…" at bounding box center [442, 660] width 681 height 999
type textarea "grid-template-columns: 0fr;"
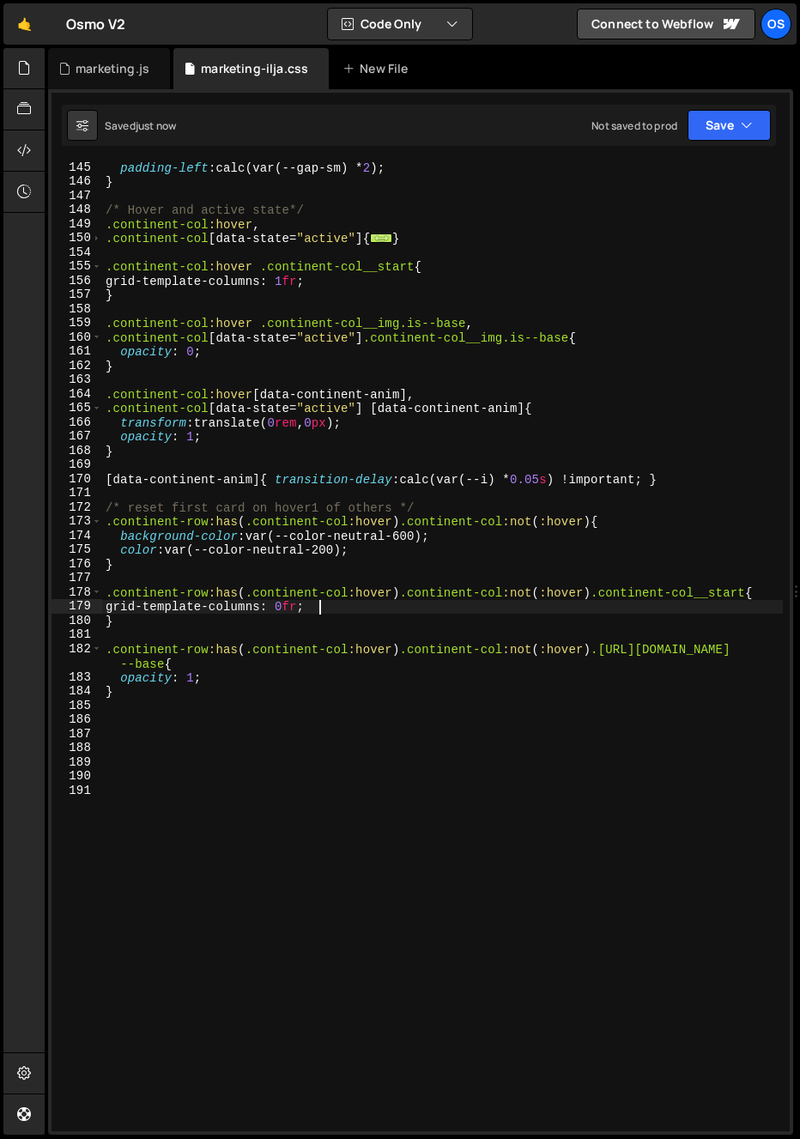
click at [568, 467] on div "padding-left : calc(var(--gap-sm) * 2 ) ; } /* Hover and active state*/ .contin…" at bounding box center [442, 660] width 681 height 999
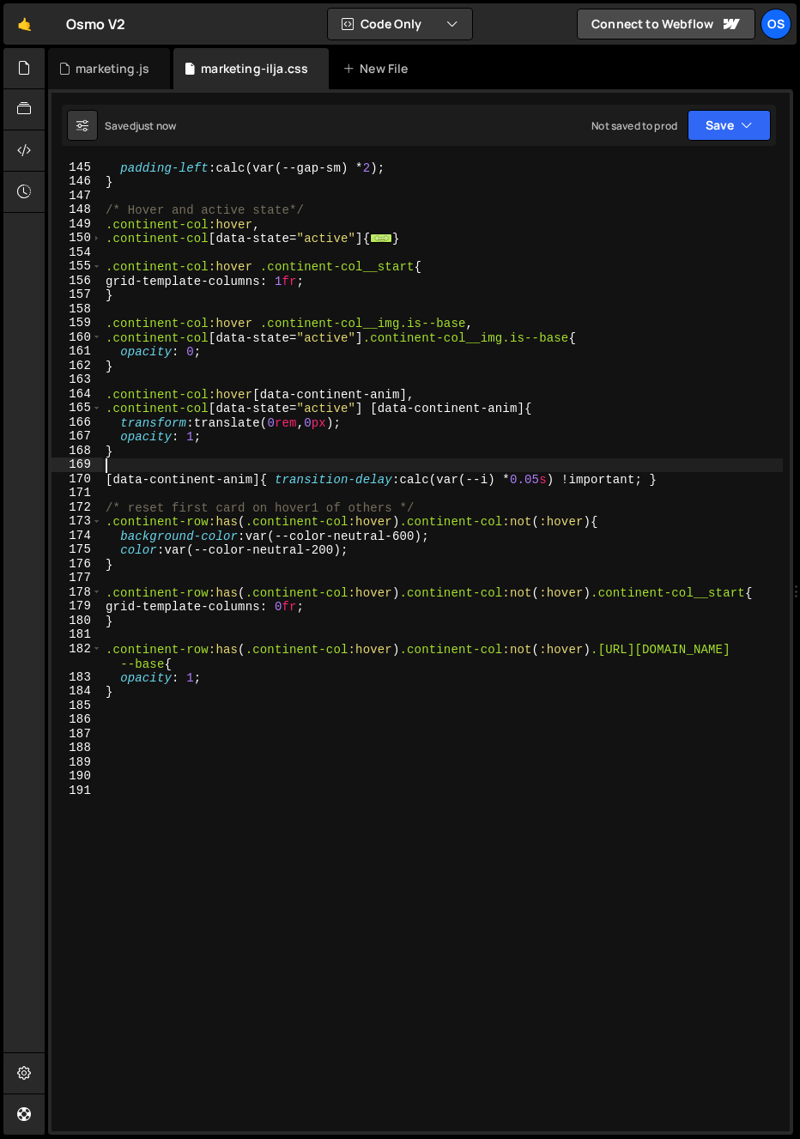
click at [562, 476] on div "padding-left : calc(var(--gap-sm) * 2 ) ; } /* Hover and active state*/ .contin…" at bounding box center [442, 660] width 681 height 999
drag, startPoint x: 685, startPoint y: 482, endPoint x: 46, endPoint y: 472, distance: 638.9
click at [46, 472] on div "Files New File Javascript files 0 archive.js 0 0 list.js 0 0 marketing.js 0 0 0…" at bounding box center [423, 592] width 756 height 1088
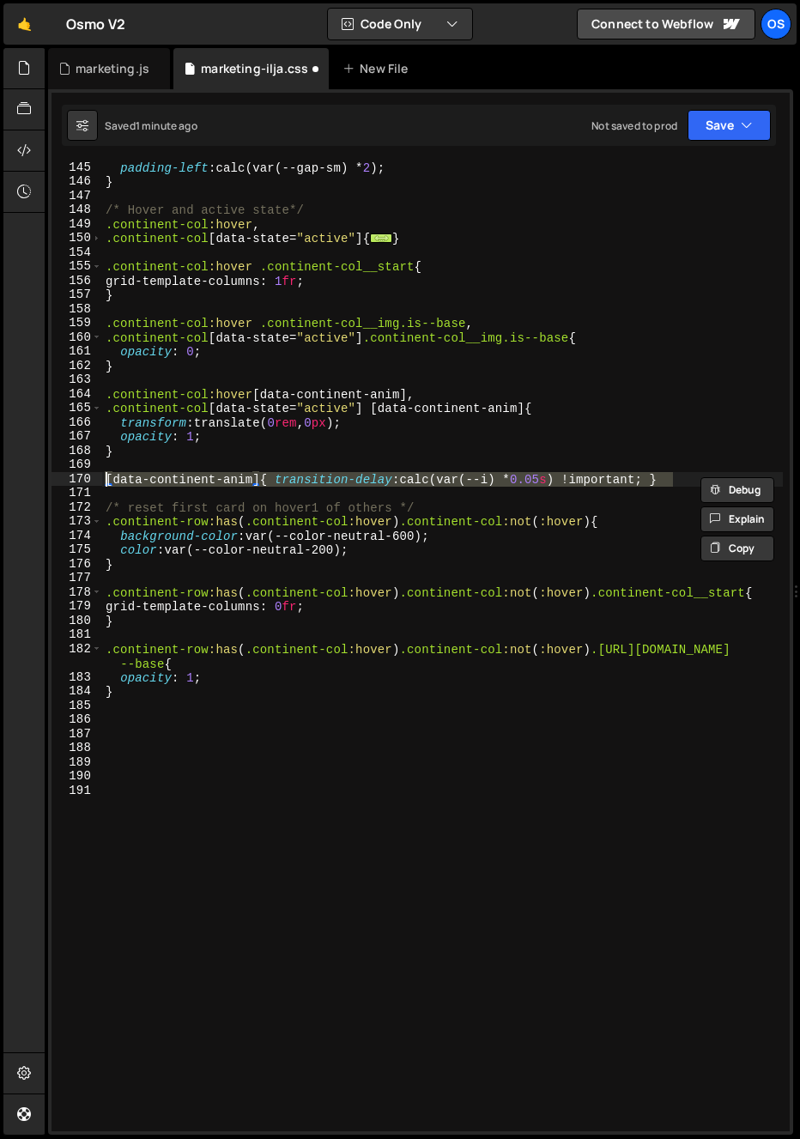
click at [428, 484] on div "padding-left : calc(var(--gap-sm) * 2 ) ; } /* Hover and active state*/ .contin…" at bounding box center [442, 646] width 681 height 970
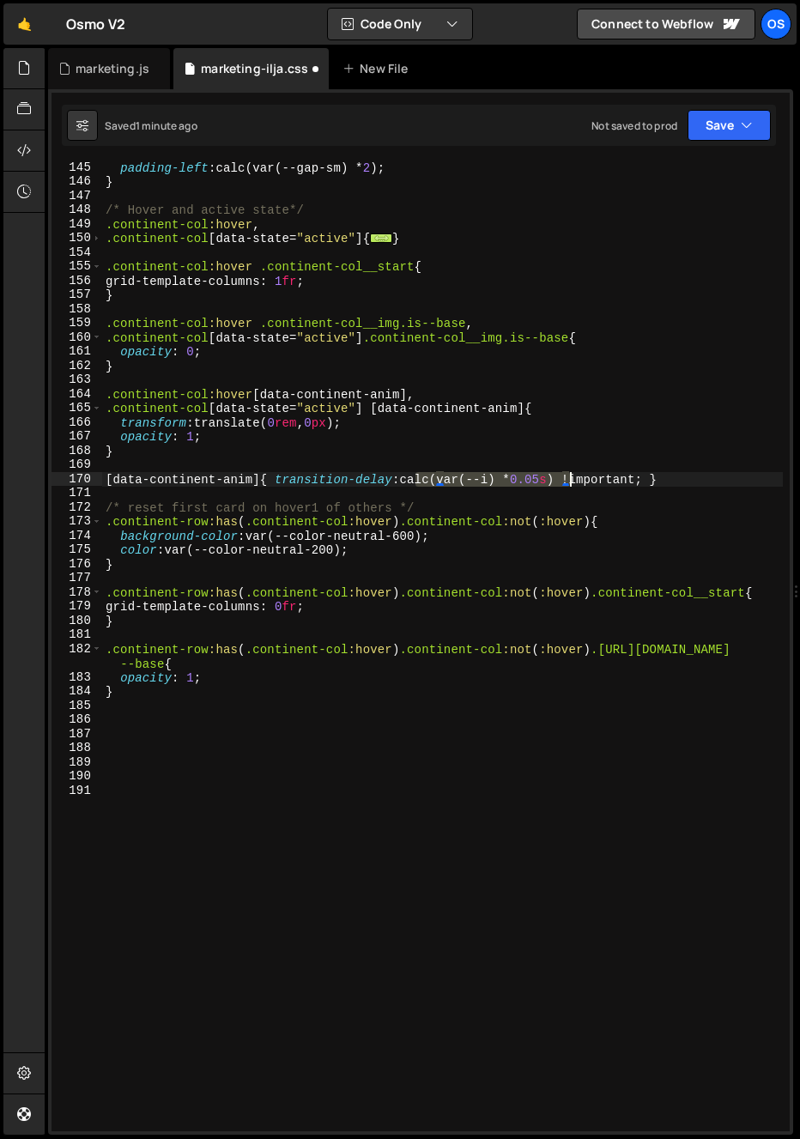
drag, startPoint x: 413, startPoint y: 481, endPoint x: 570, endPoint y: 482, distance: 157.1
click at [570, 482] on div "padding-left : calc(var(--gap-sm) * 2 ) ; } /* Hover and active state*/ .contin…" at bounding box center [442, 660] width 681 height 999
paste textarea "0.3s - (var(--i) * 0.05s)"
click at [711, 526] on div "padding-left : calc(var(--gap-sm) * 2 ) ; } /* Hover and active state*/ .contin…" at bounding box center [442, 660] width 681 height 999
click at [378, 648] on div "padding-left : calc(var(--gap-sm) * 2 ) ; } /* Hover and active state*/ .contin…" at bounding box center [442, 660] width 681 height 999
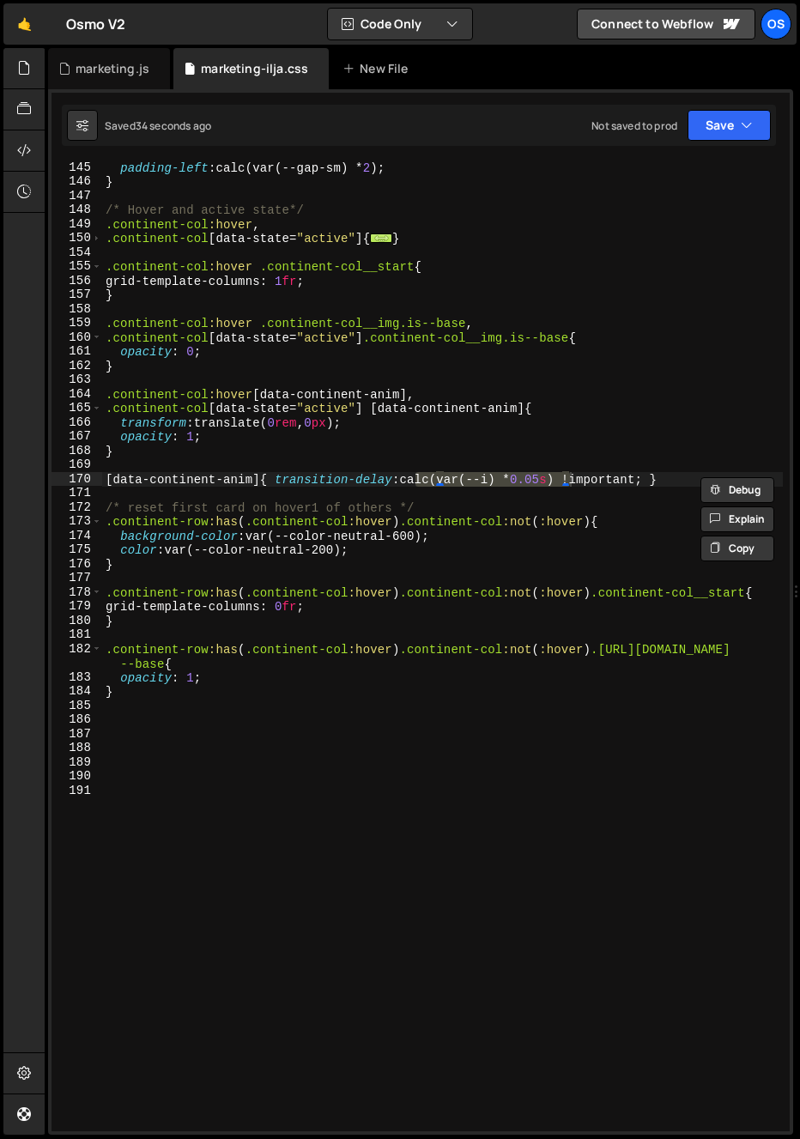
type textarea ".continent-row:has( .continent-col:hover) .continent-col:not(:hover) .continent…"
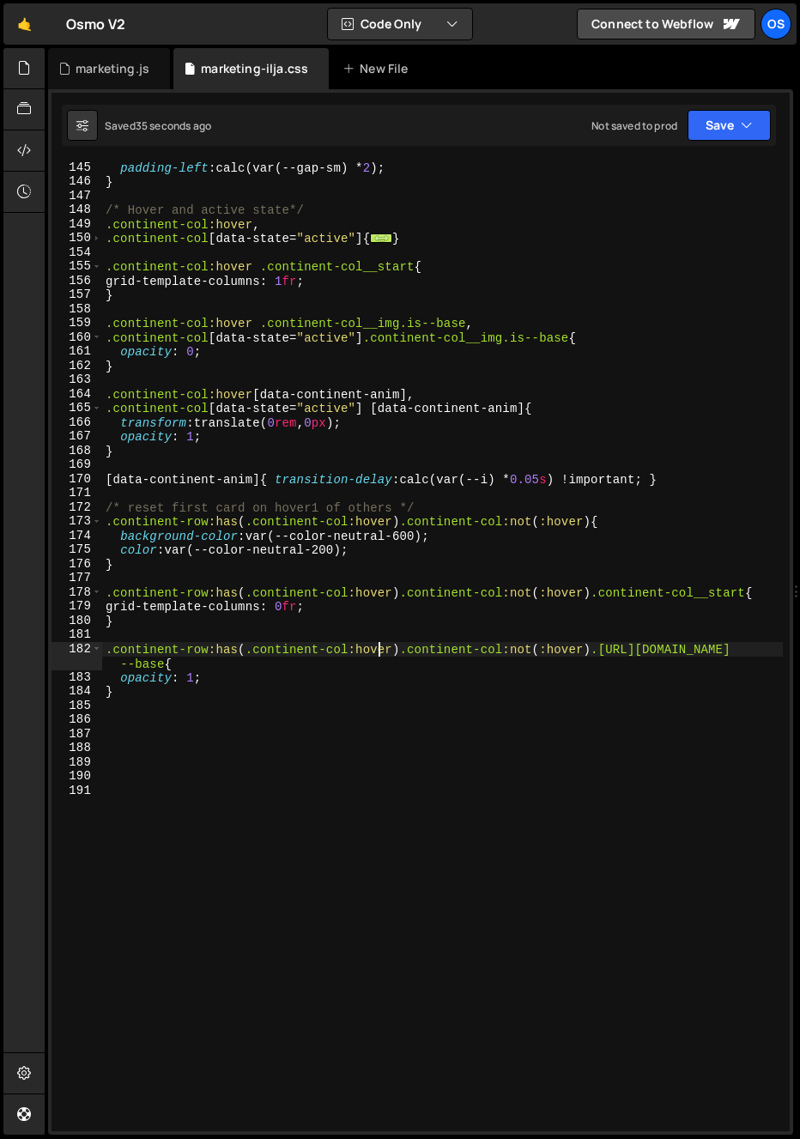
click at [215, 714] on div "padding-left : calc(var(--gap-sm) * 2 ) ; } /* Hover and active state*/ .contin…" at bounding box center [442, 660] width 681 height 999
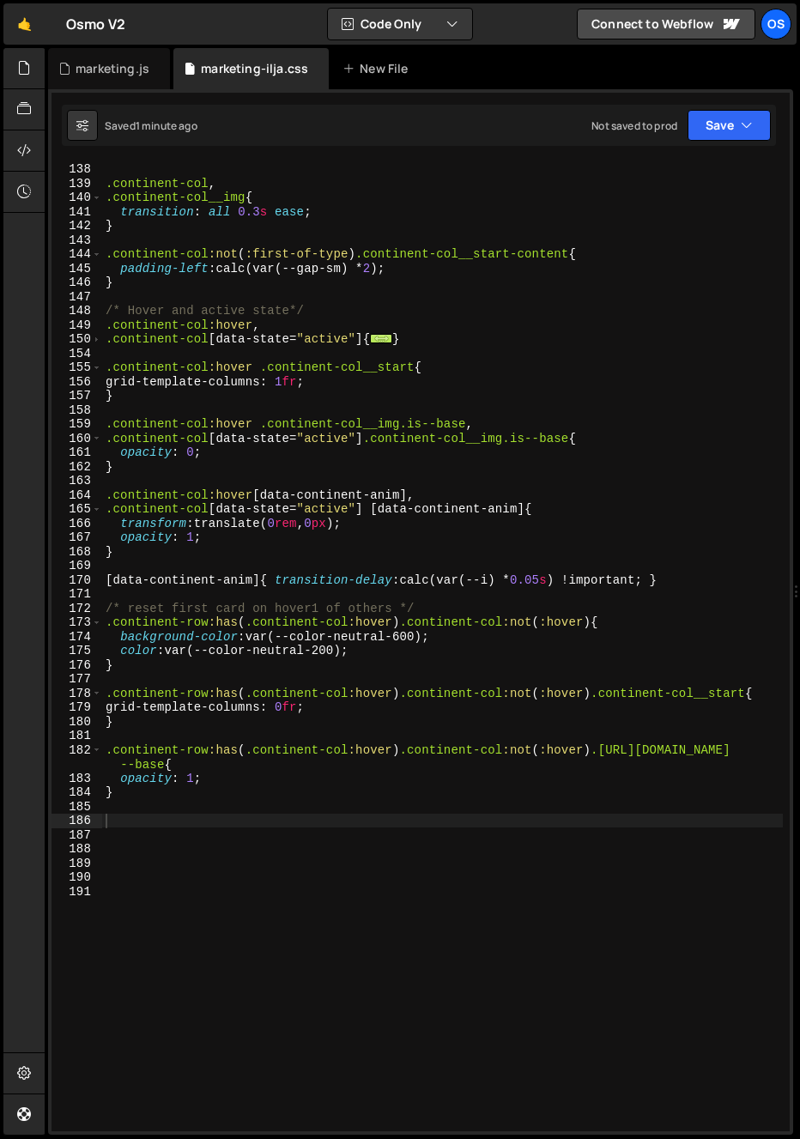
scroll to position [1940, 0]
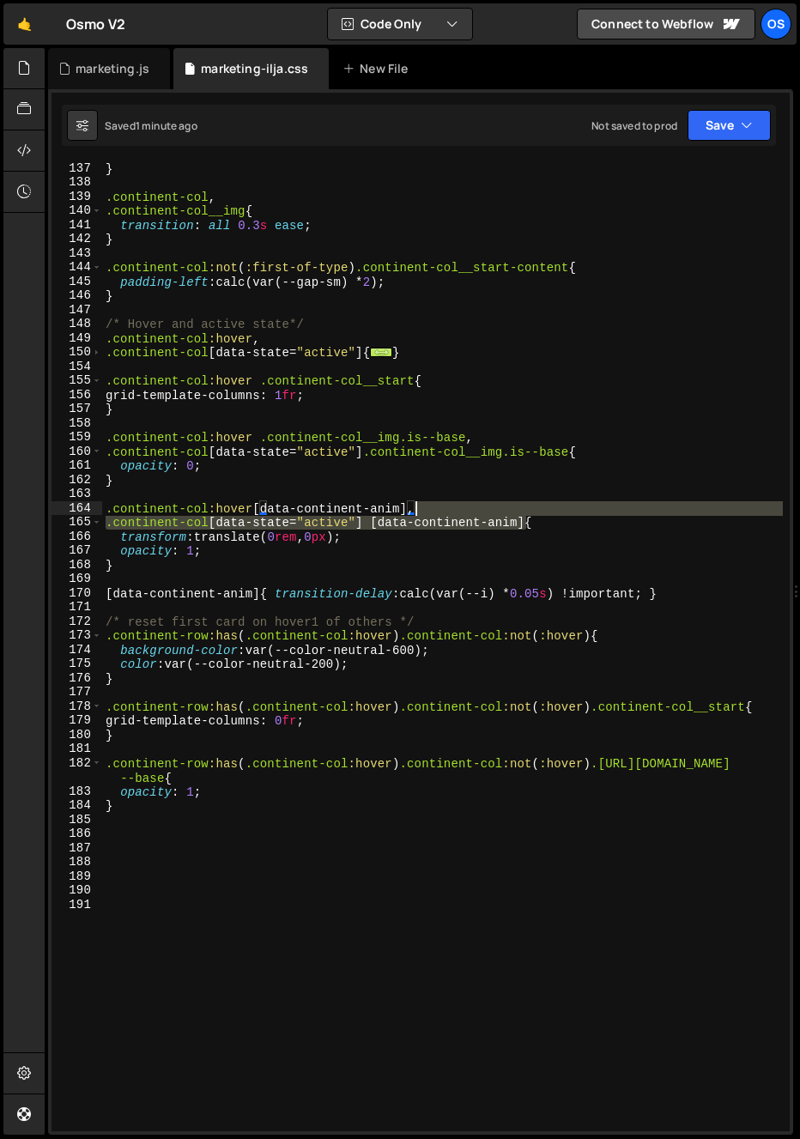
drag, startPoint x: 528, startPoint y: 520, endPoint x: 419, endPoint y: 515, distance: 109.2
click at [419, 515] on div "} .continent-col , .continent-col__img { transition : all 0.3 s ease ; } .conti…" at bounding box center [442, 660] width 681 height 999
type textarea ".continent-col:hover [data-continent-anim]{"
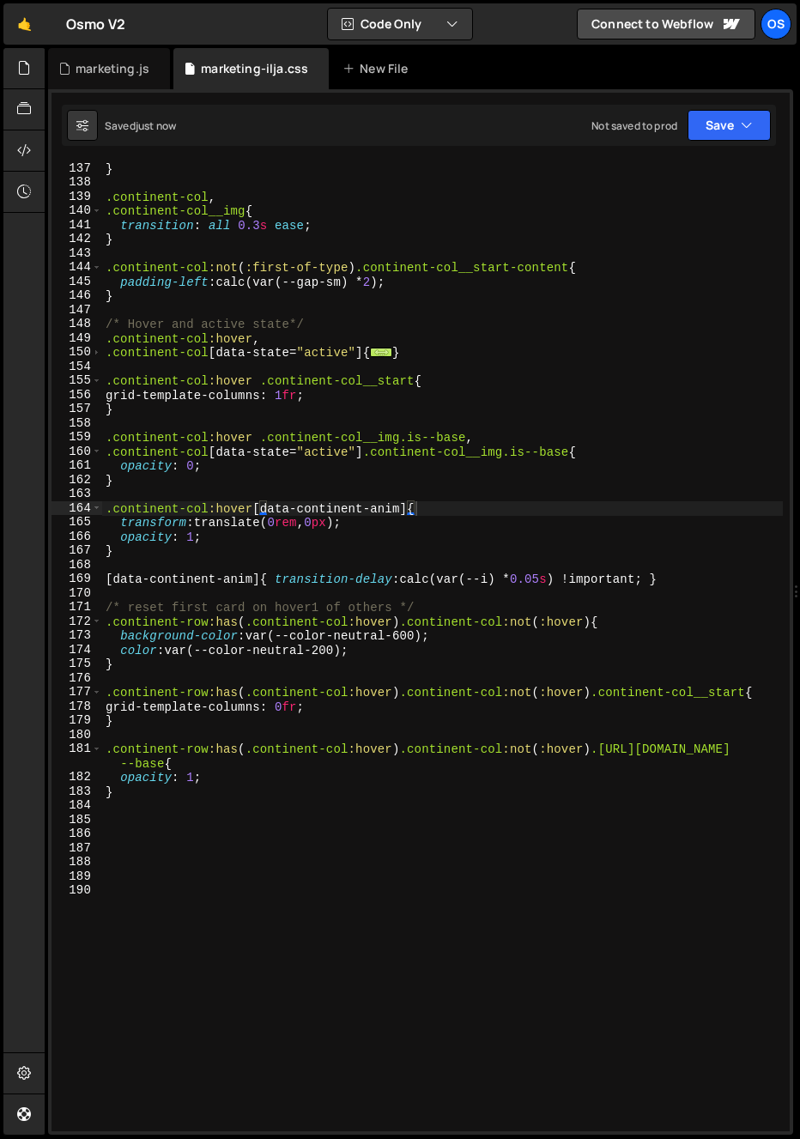
click at [657, 499] on div "} .continent-col , .continent-col__img { transition : all 0.3 s ease ; } .conti…" at bounding box center [442, 660] width 681 height 999
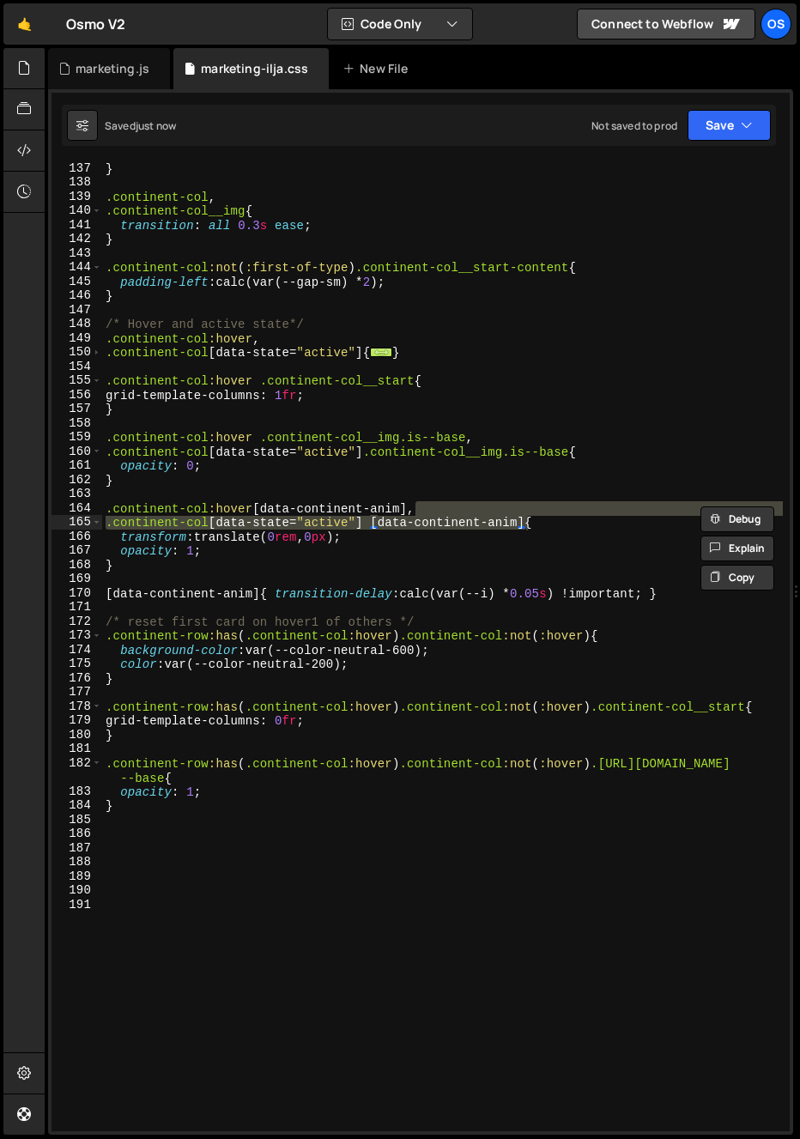
click at [591, 485] on div "} .continent-col , .continent-col__img { transition : all 0.3 s ease ; } .conti…" at bounding box center [442, 660] width 681 height 999
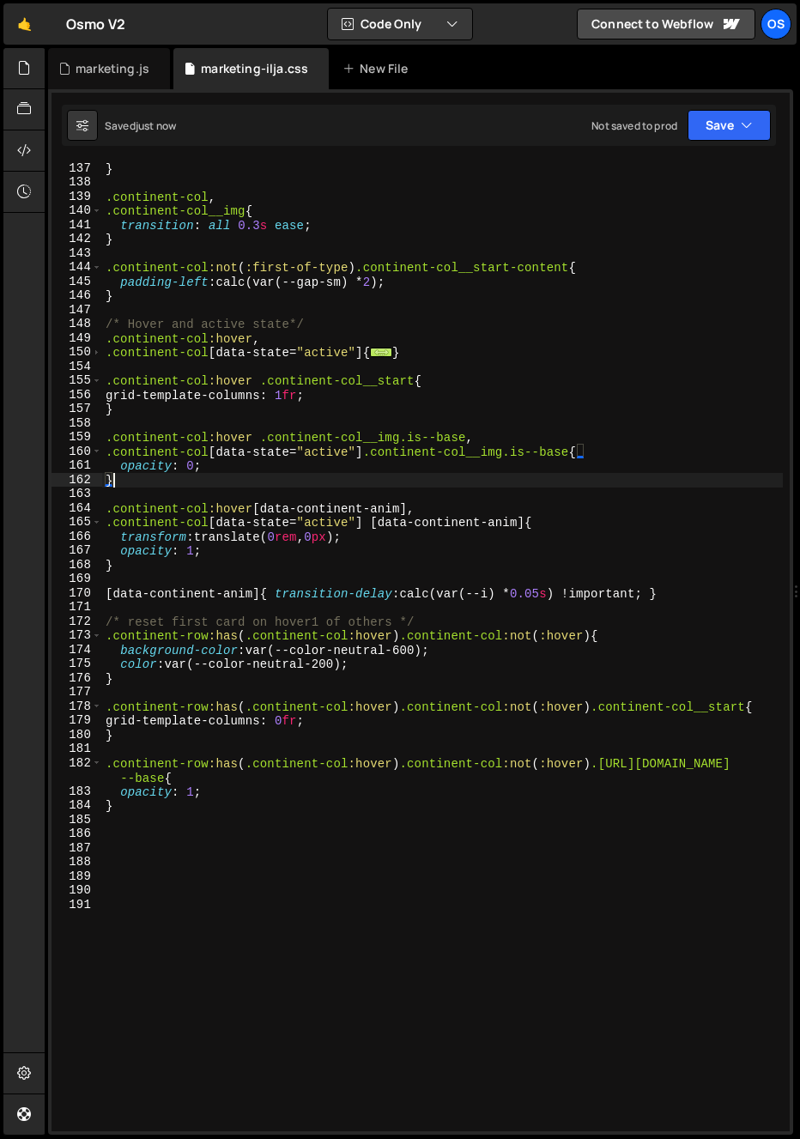
click at [449, 541] on div "} .continent-col , .continent-col__img { transition : all 0.3 s ease ; } .conti…" at bounding box center [442, 660] width 681 height 999
type textarea "transform: translate(0rem, 0px);"
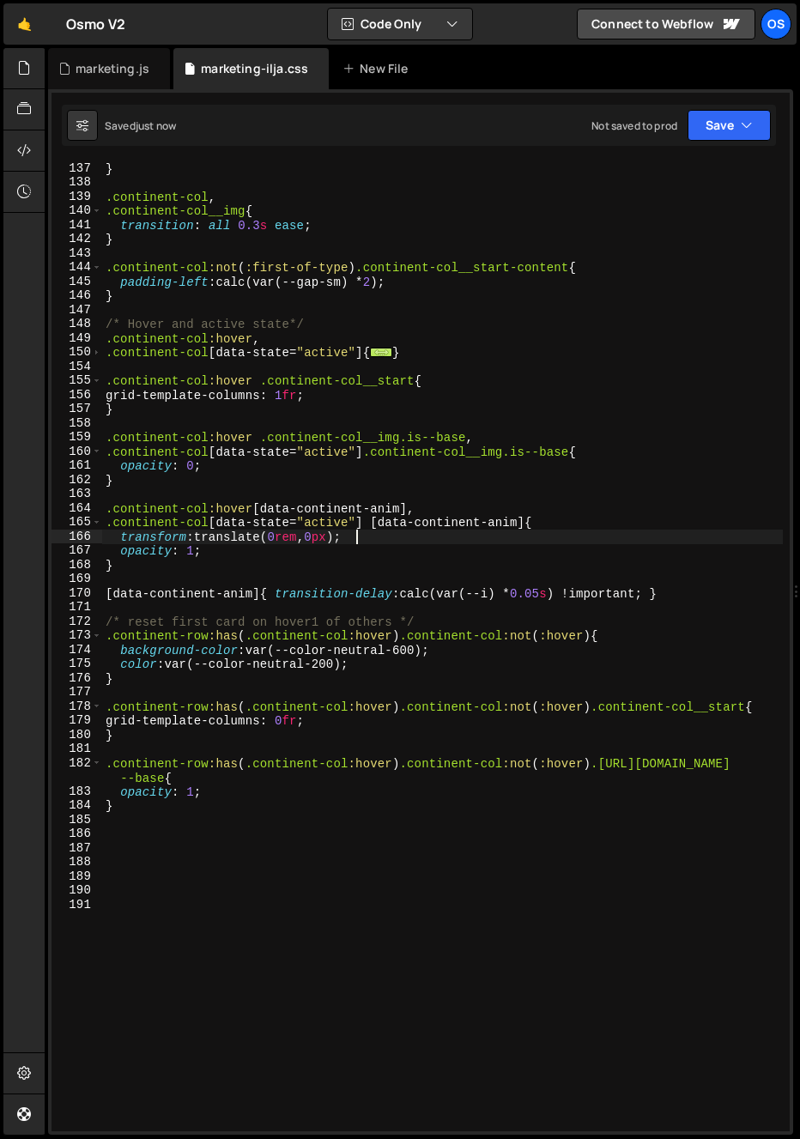
click at [368, 577] on div "} .continent-col , .continent-col__img { transition : all 0.3 s ease ; } .conti…" at bounding box center [442, 660] width 681 height 999
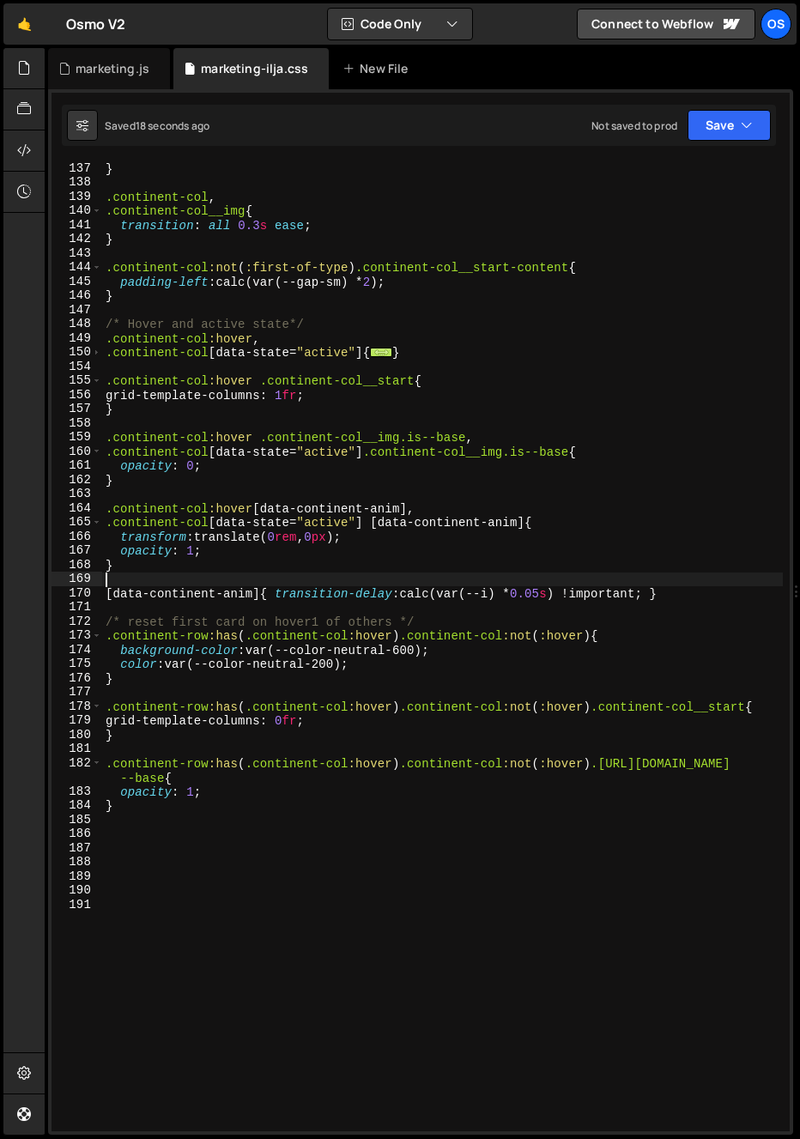
drag, startPoint x: 210, startPoint y: 521, endPoint x: 221, endPoint y: 573, distance: 52.5
click at [209, 521] on div "} .continent-col , .continent-col__img { transition : all 0.3 s ease ; } .conti…" at bounding box center [442, 660] width 681 height 999
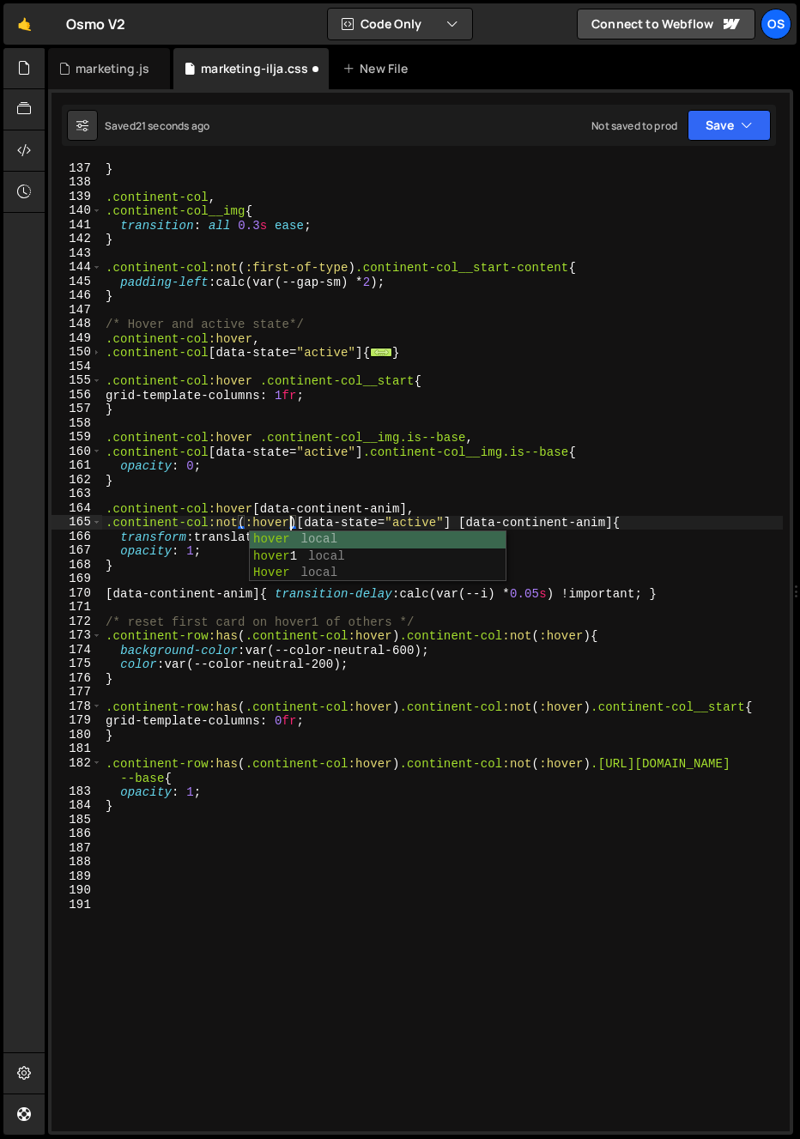
scroll to position [0, 13]
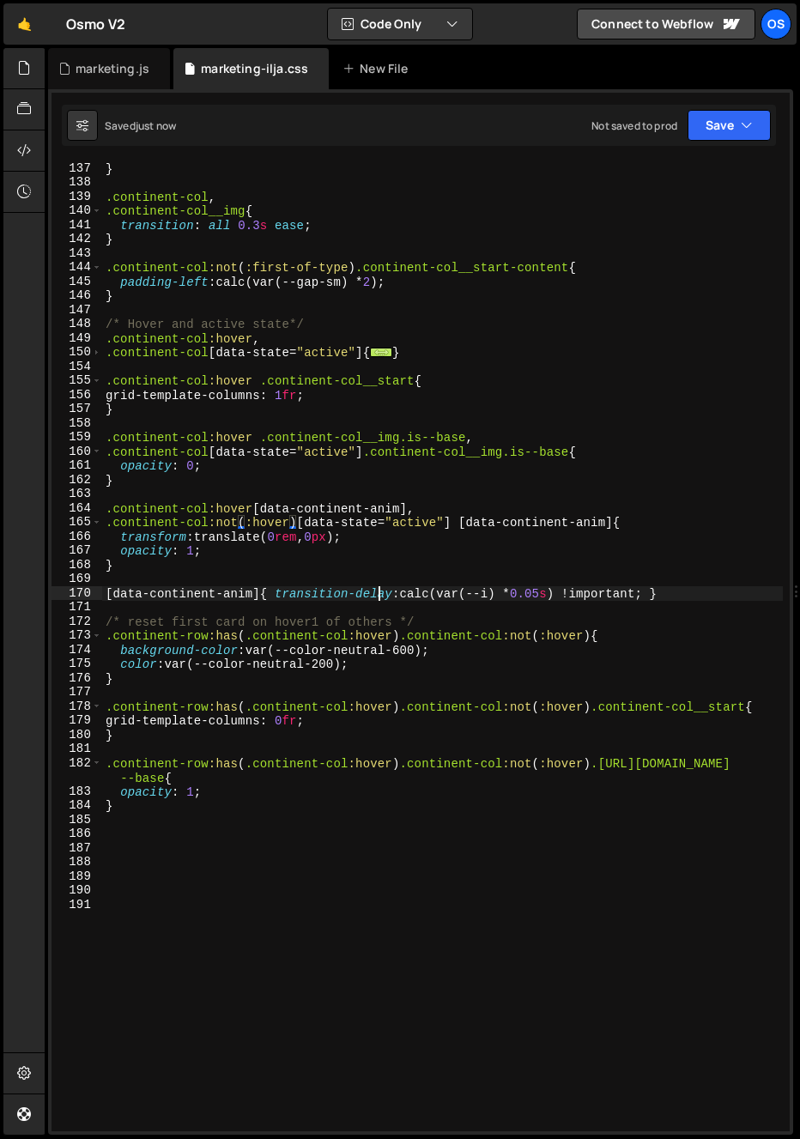
click at [376, 586] on div "} .continent-col , .continent-col__img { transition : all 0.3 s ease ; } .conti…" at bounding box center [442, 660] width 681 height 999
type textarea ".continent-col[data-state="active"] [data-continent-anim]{"
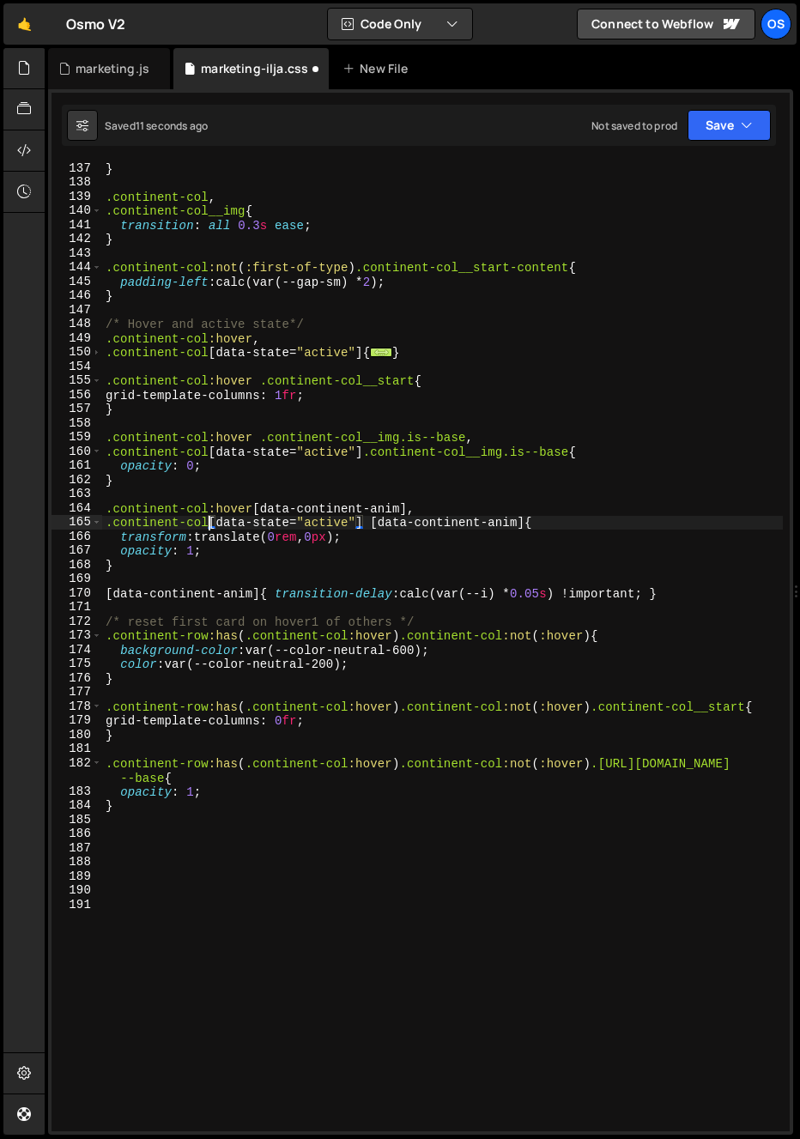
click at [329, 579] on div "} .continent-col , .continent-col__img { transition : all 0.3 s ease ; } .conti…" at bounding box center [442, 660] width 681 height 999
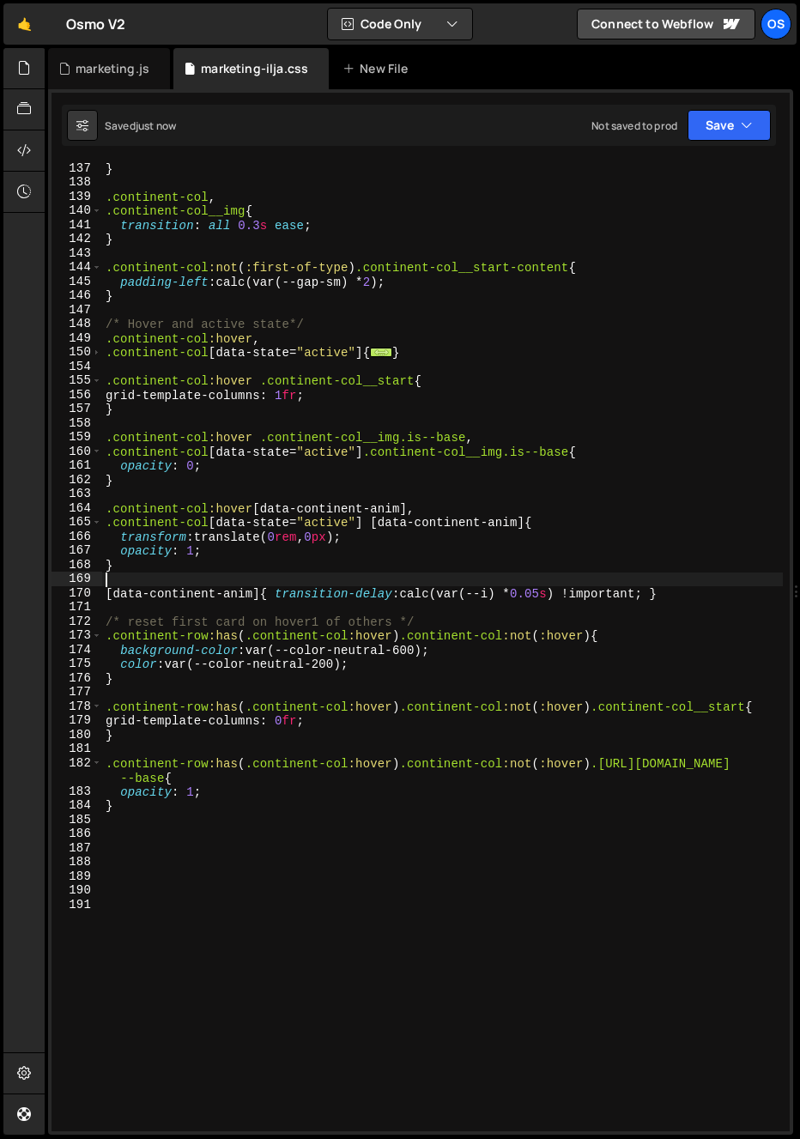
scroll to position [0, 0]
click at [210, 525] on div "} .continent-col , .continent-col__img { transition : all 0.3 s ease ; } .conti…" at bounding box center [442, 660] width 681 height 999
click at [322, 558] on div "} .continent-col , .continent-col__img { transition : all 0.3 s ease ; } .conti…" at bounding box center [442, 660] width 681 height 999
click at [362, 525] on div "} .continent-col , .continent-col__img { transition : all 0.3 s ease ; } .conti…" at bounding box center [442, 660] width 681 height 999
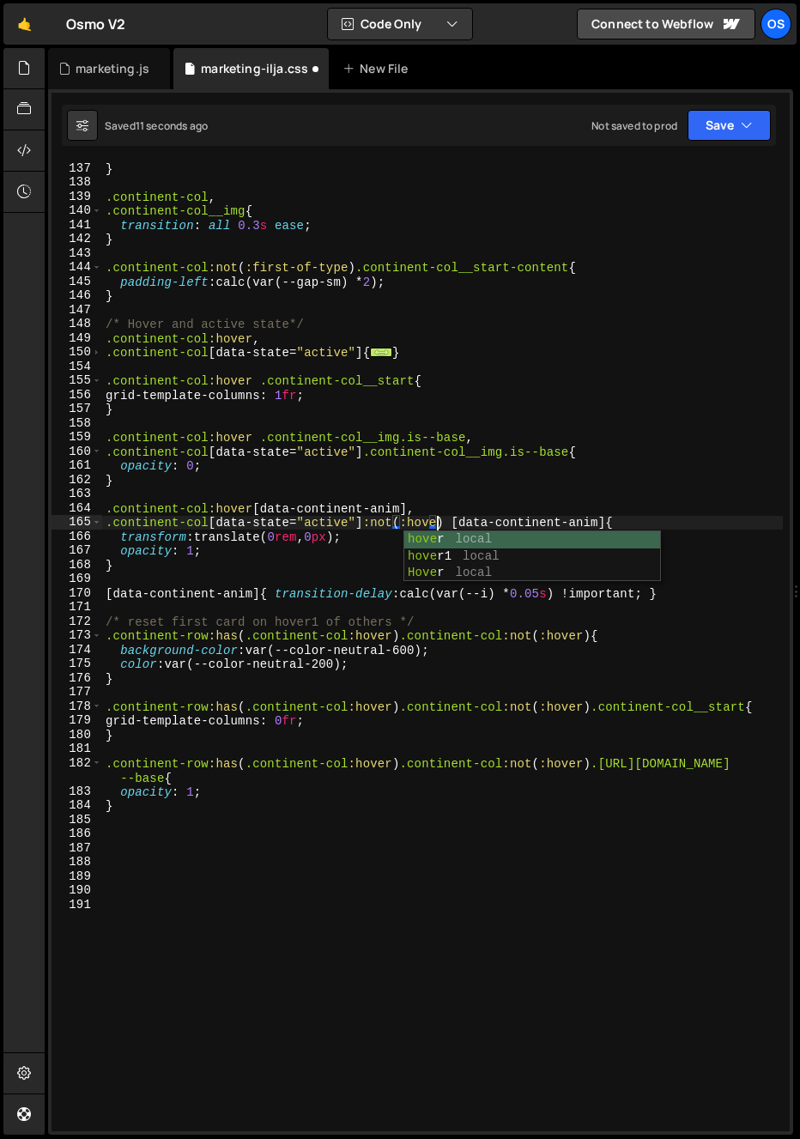
scroll to position [0, 23]
click at [277, 525] on div "} .continent-col , .continent-col__img { transition : all 0.3 s ease ; } .conti…" at bounding box center [442, 660] width 681 height 999
type textarea ".continent-col[data-state="active"] [data-continent-anim]{"
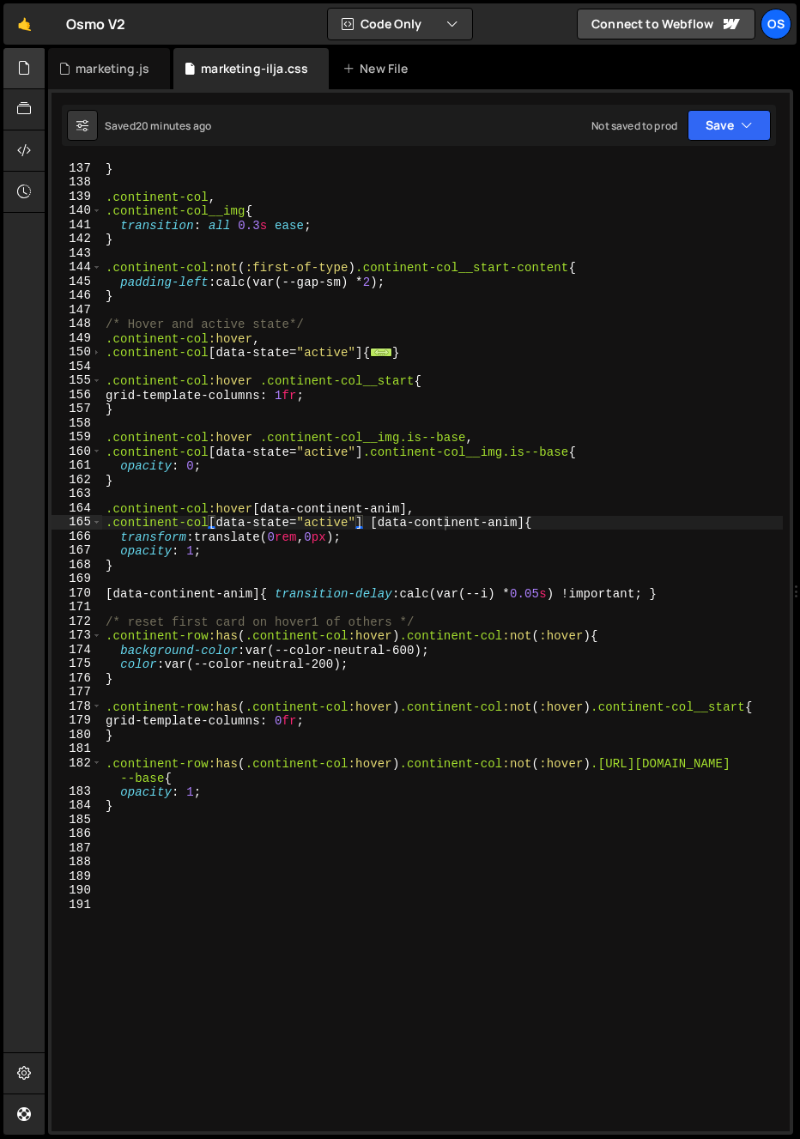
click at [9, 67] on div at bounding box center [24, 68] width 42 height 41
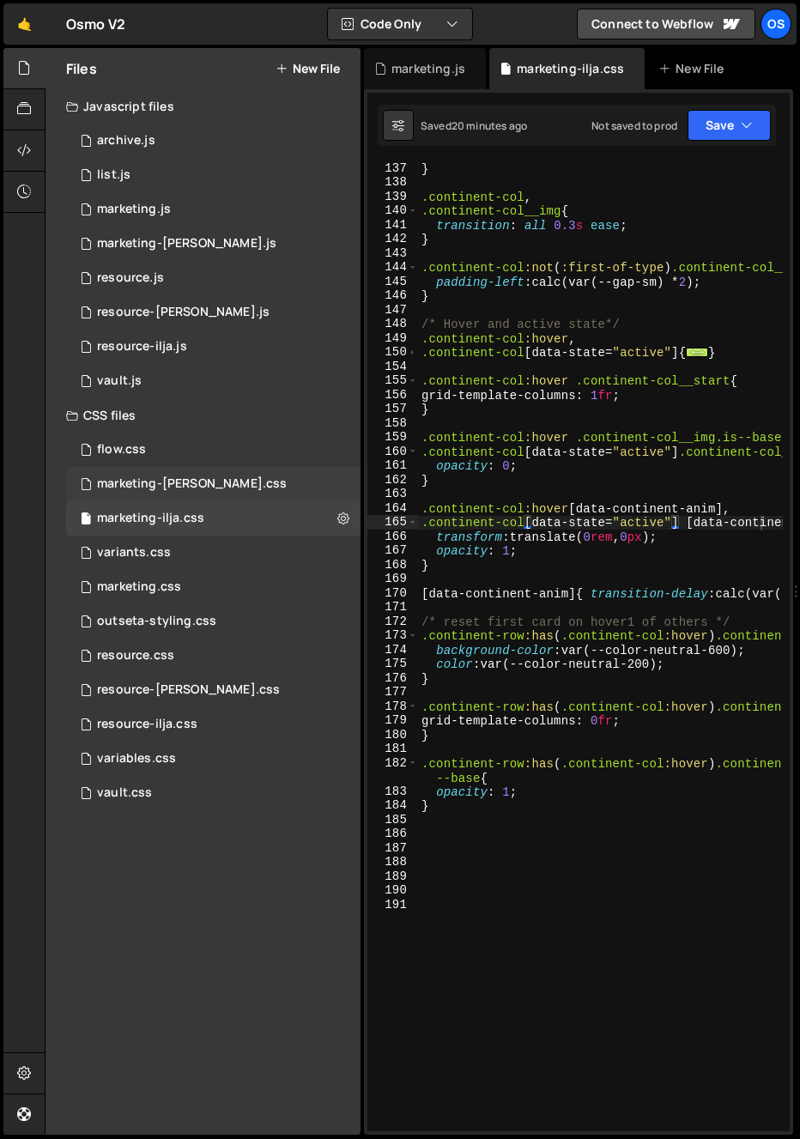
click at [172, 485] on div "marketing-[PERSON_NAME].css" at bounding box center [192, 484] width 190 height 15
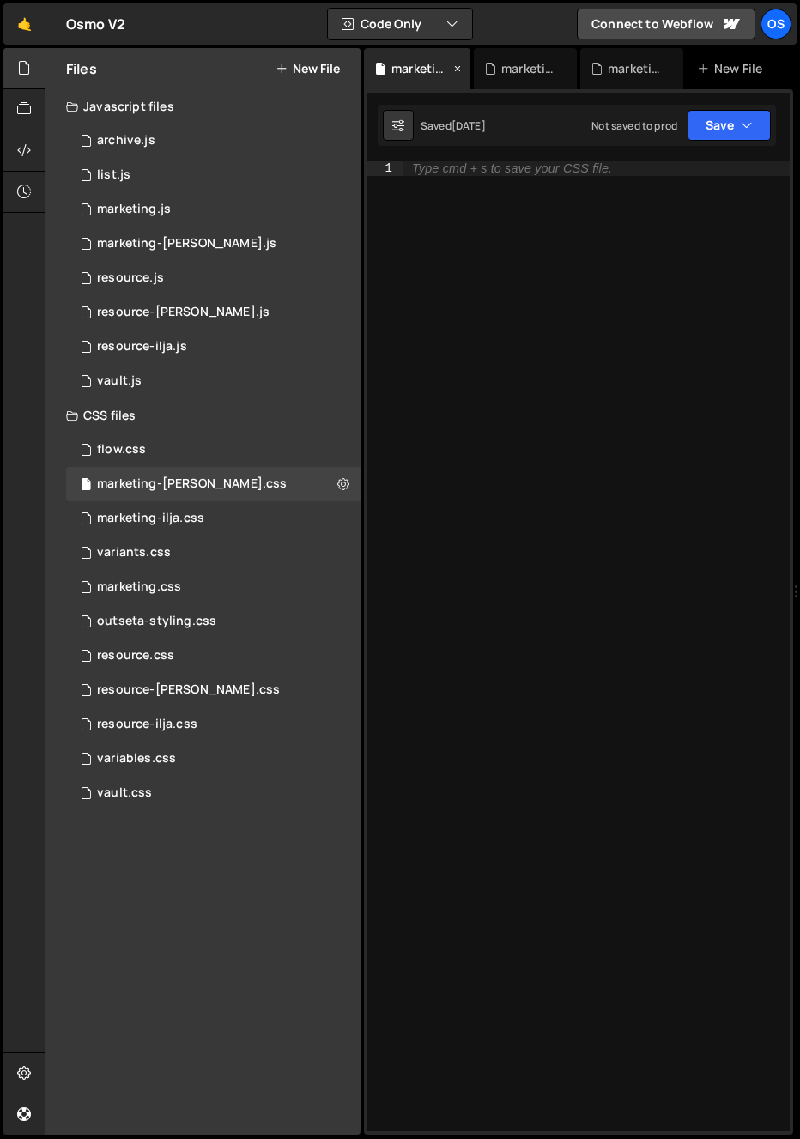
click at [461, 71] on icon at bounding box center [458, 68] width 12 height 17
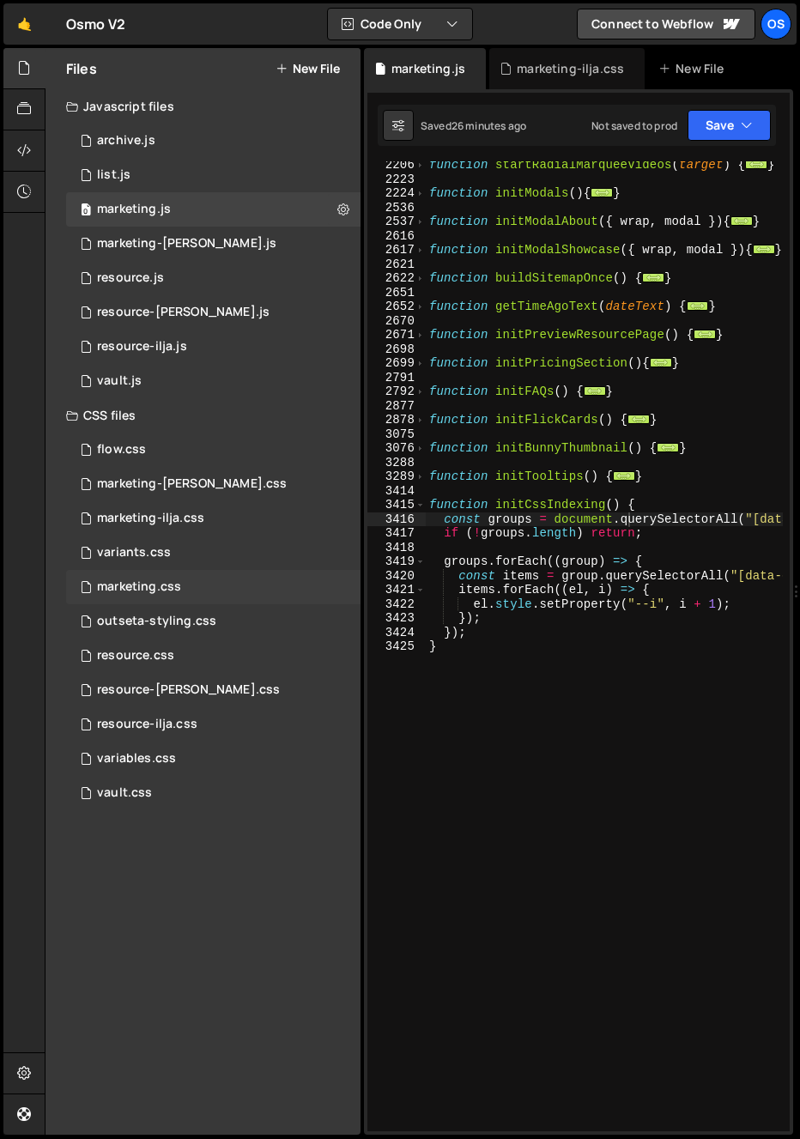
click at [185, 577] on div "marketing.css 0" at bounding box center [213, 587] width 294 height 34
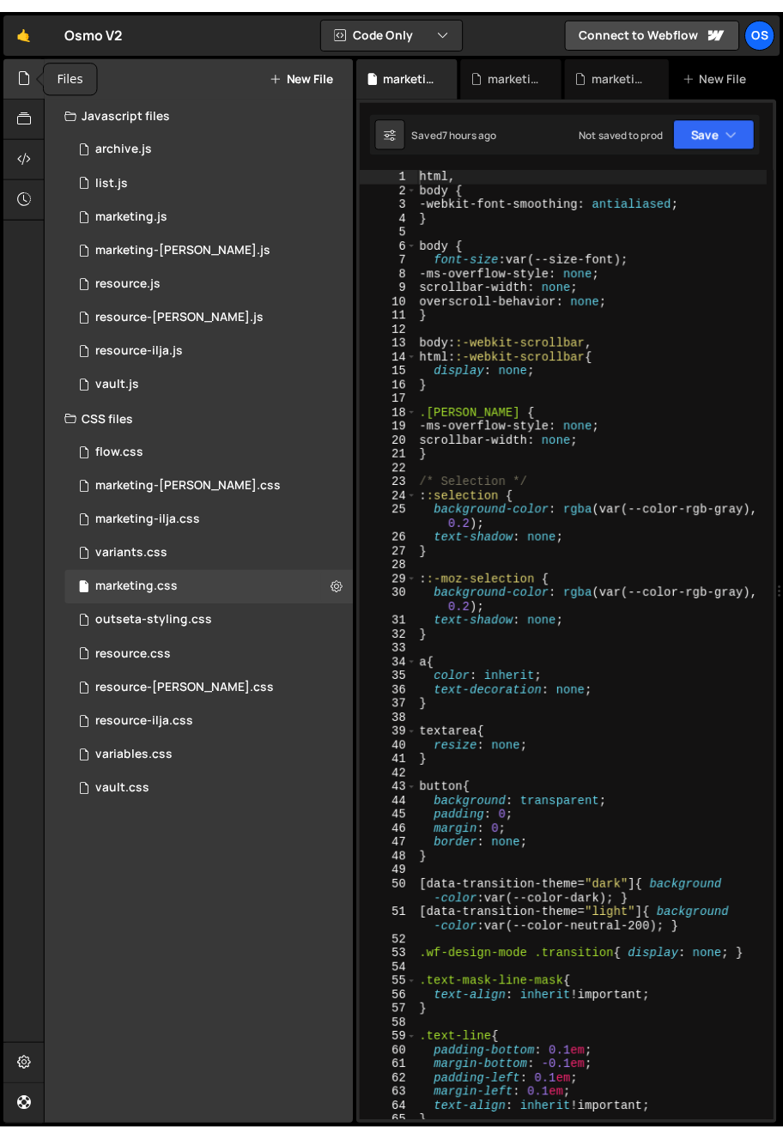
scroll to position [452, 0]
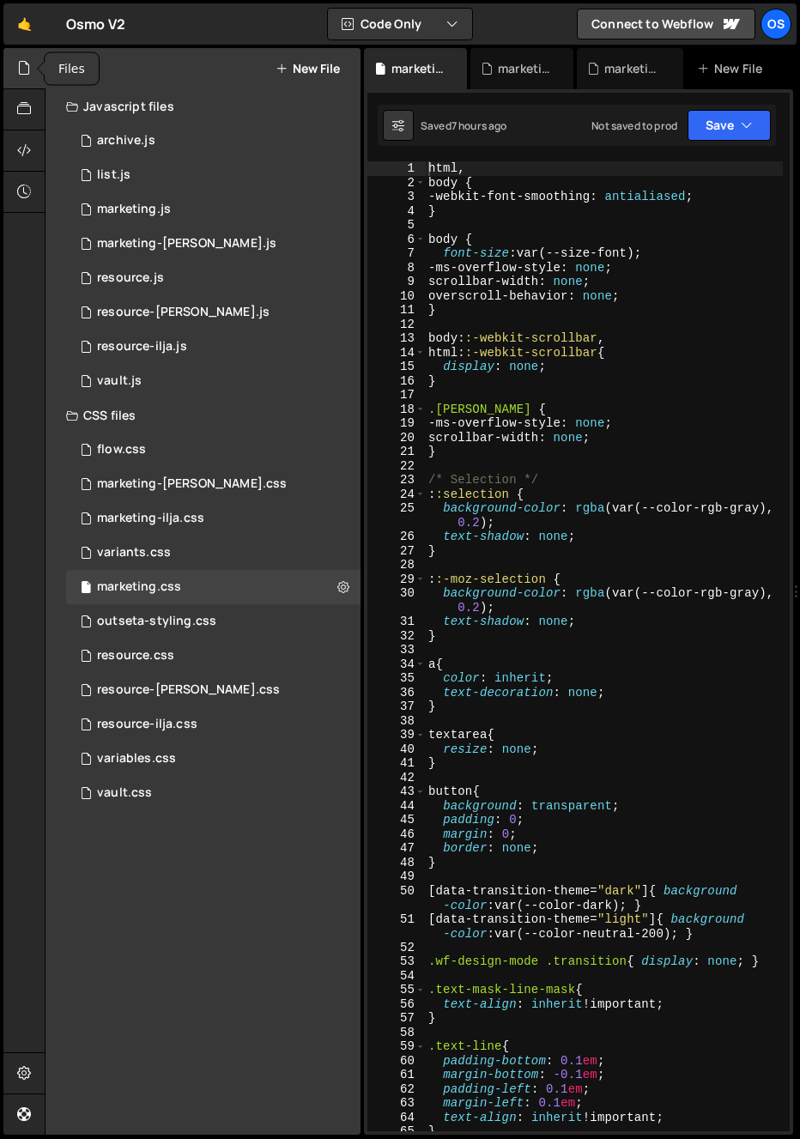
click at [14, 56] on div at bounding box center [24, 68] width 42 height 41
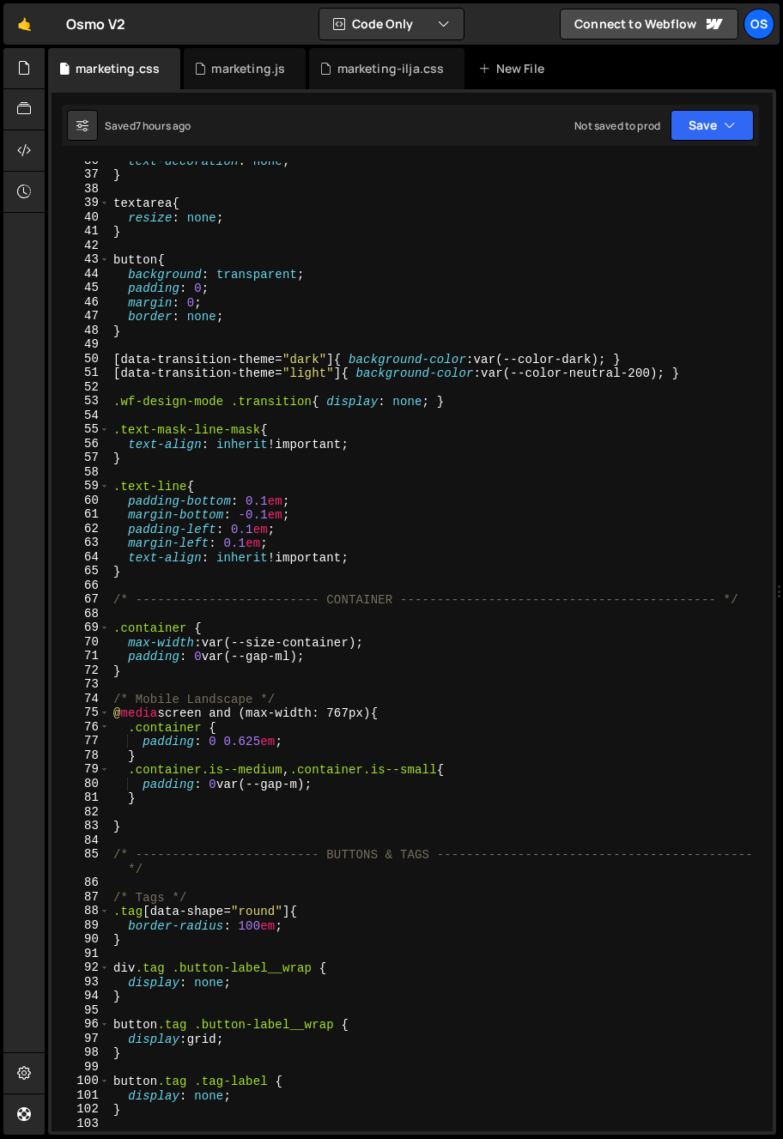
scroll to position [556, 0]
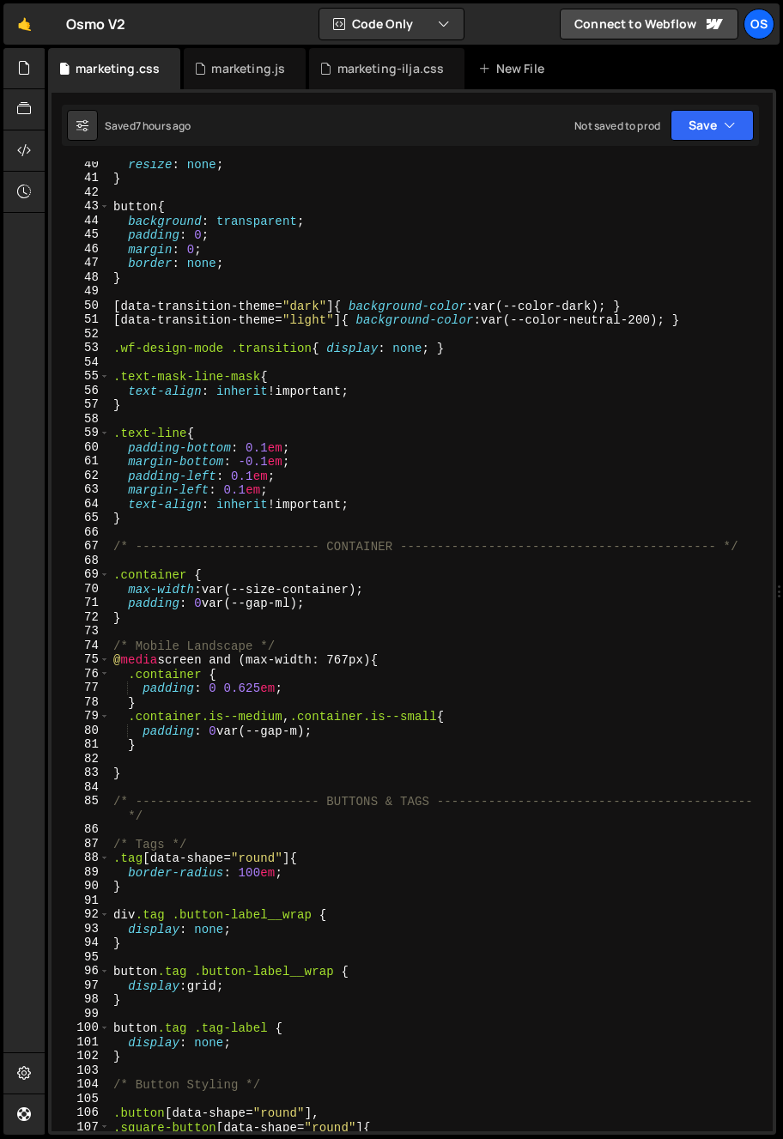
type textarea "padding: 0 var(--gap-m);"
drag, startPoint x: 301, startPoint y: 735, endPoint x: 256, endPoint y: 735, distance: 45.5
click at [256, 735] on div "resize : none ; } button { background : transparent ; padding : 0 ; margin : 0 …" at bounding box center [438, 656] width 656 height 999
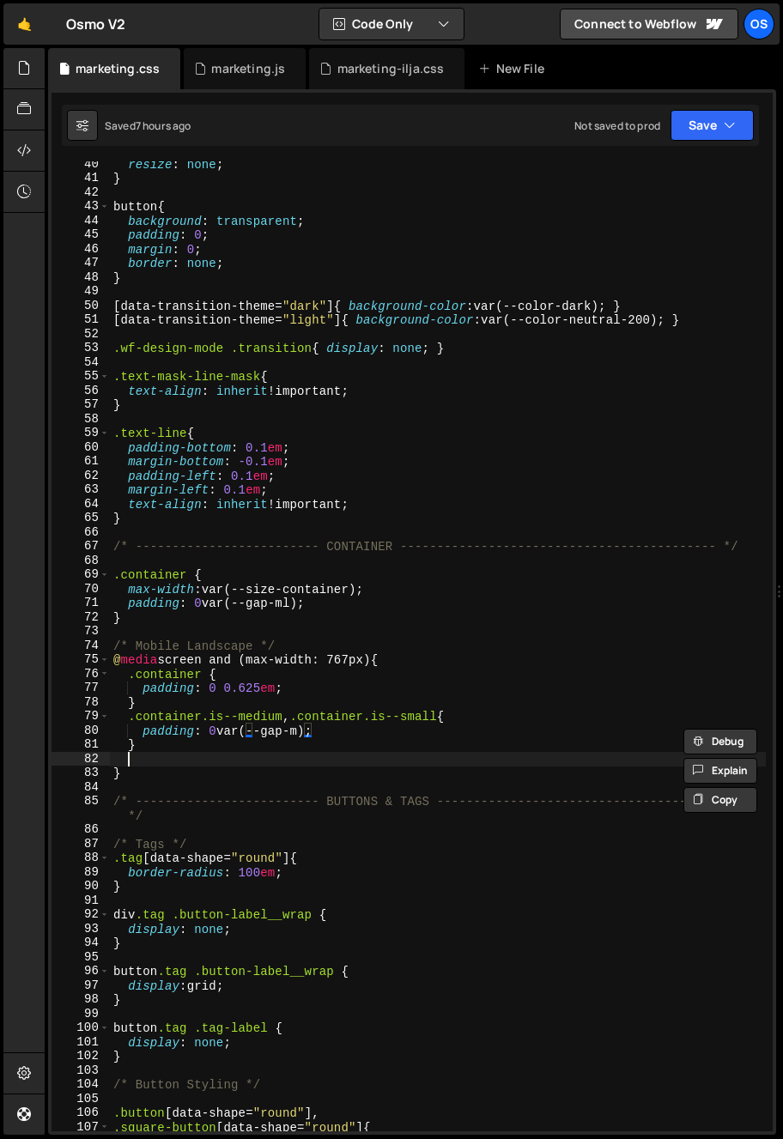
click at [258, 761] on div "resize : none ; } button { background : transparent ; padding : 0 ; margin : 0 …" at bounding box center [438, 656] width 656 height 999
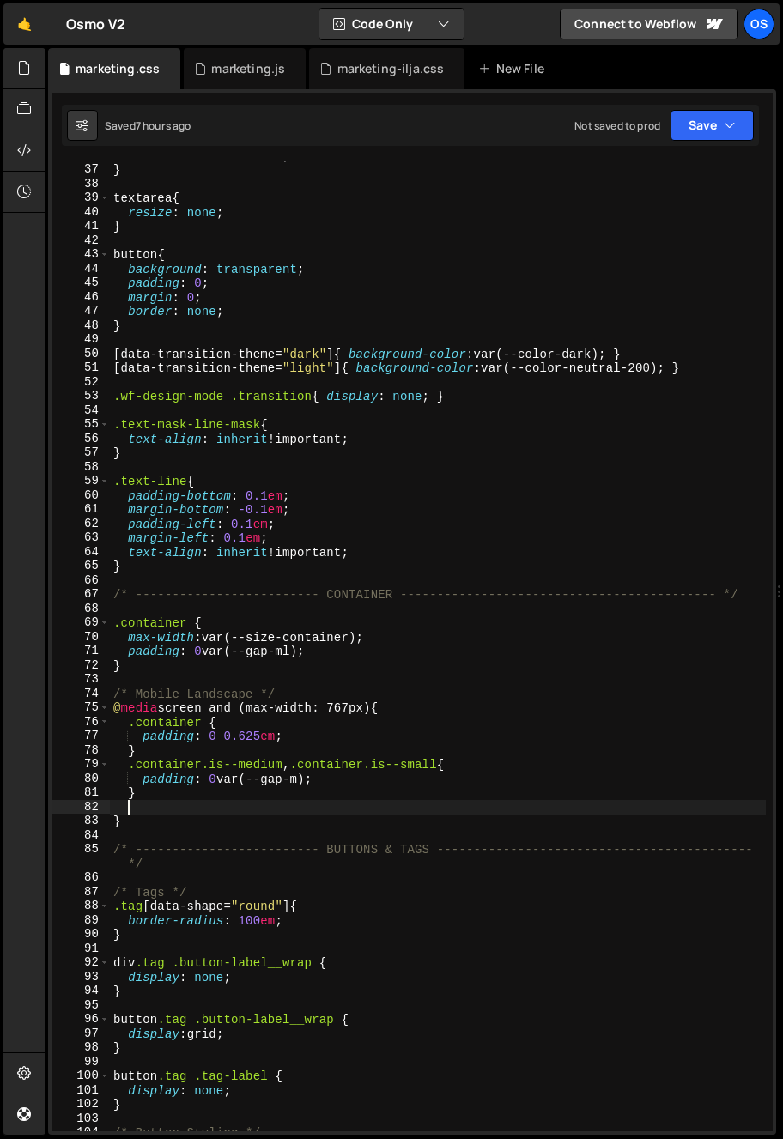
scroll to position [582, 0]
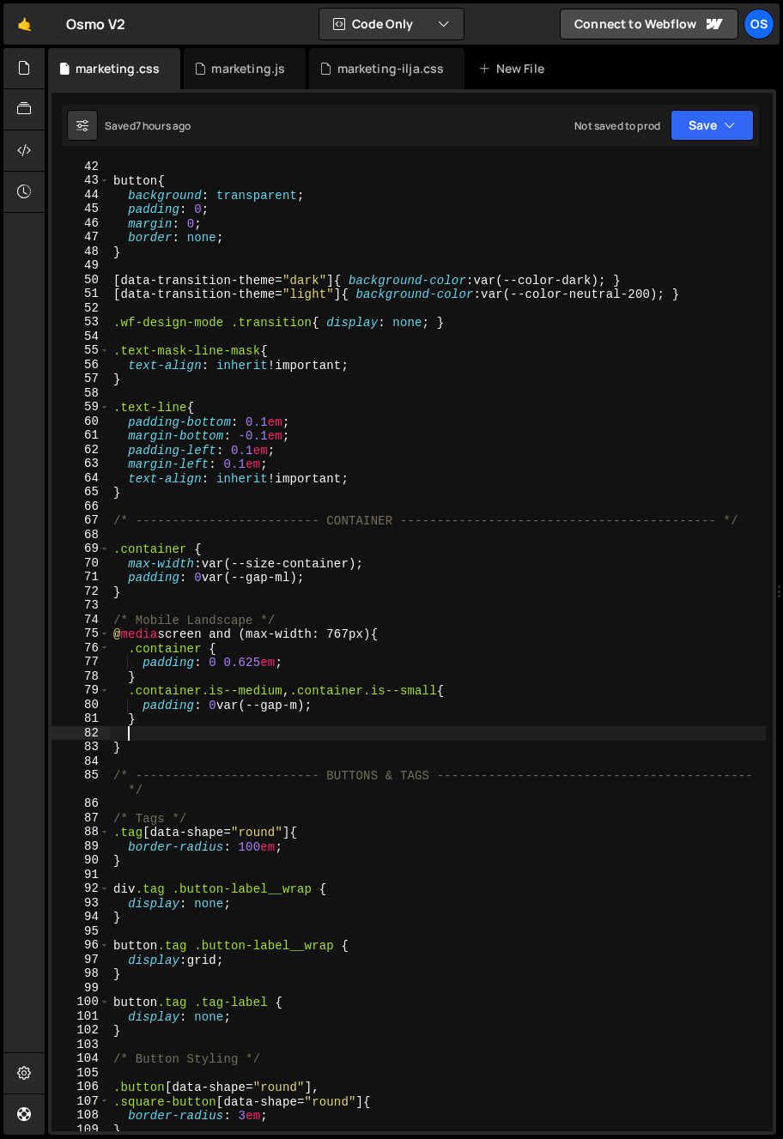
click at [256, 747] on div "button { background : transparent ; padding : 0 ; margin : 0 ; border : none ; …" at bounding box center [438, 659] width 656 height 999
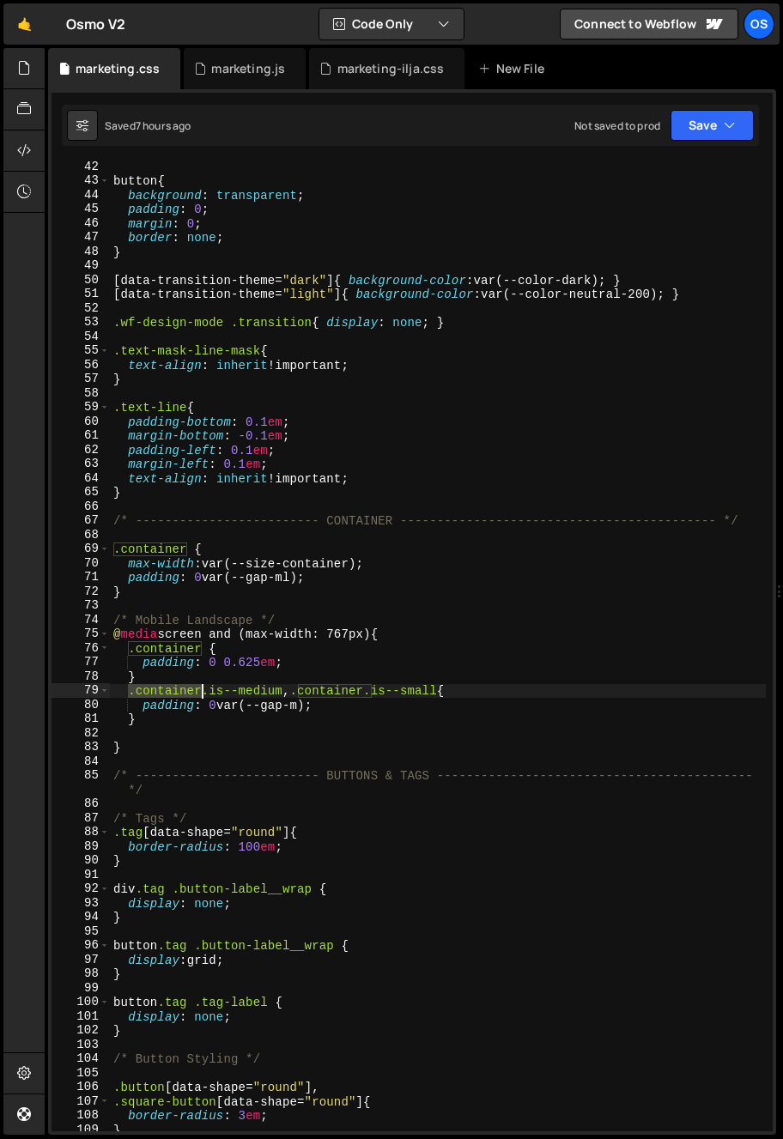
drag, startPoint x: 131, startPoint y: 696, endPoint x: 203, endPoint y: 695, distance: 71.3
click at [203, 695] on div "button { background : transparent ; padding : 0 ; margin : 0 ; border : none ; …" at bounding box center [438, 659] width 656 height 999
click at [308, 238] on div "button { background : transparent ; padding : 0 ; margin : 0 ; border : none ; …" at bounding box center [438, 659] width 656 height 999
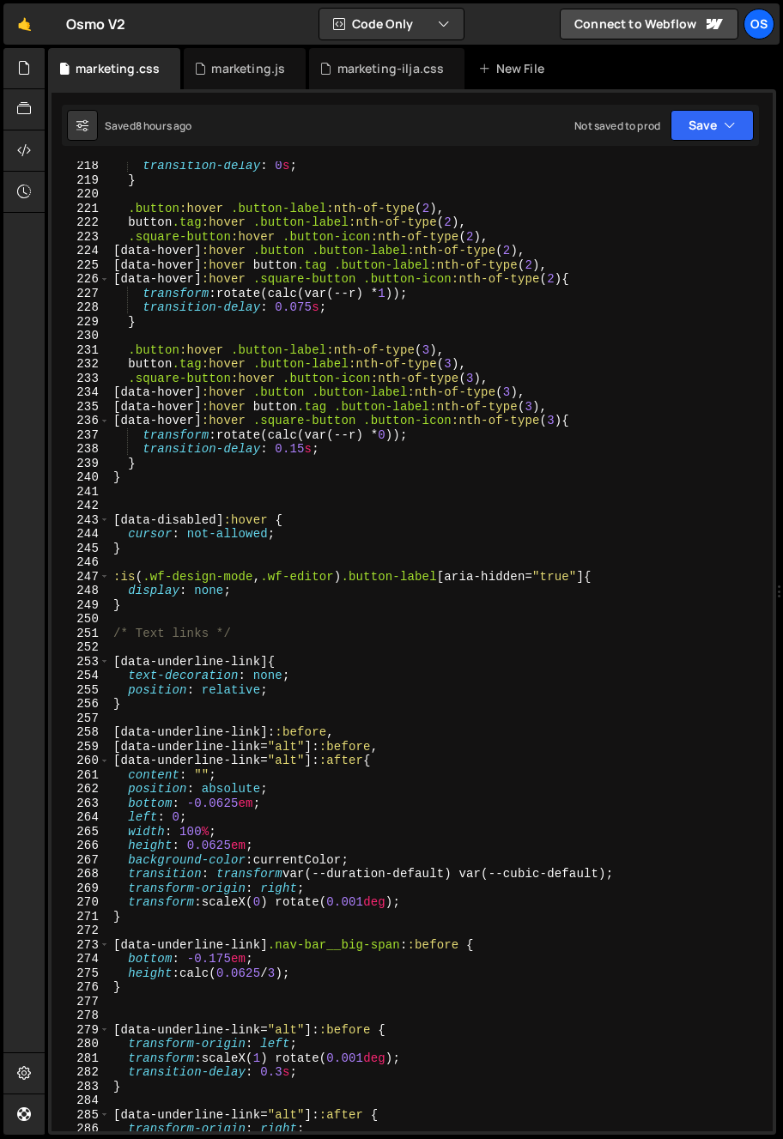
click at [365, 469] on div "transition-delay : 0 s ; } .button :hover .button-label :nth-of-type ( 2 ), but…" at bounding box center [438, 658] width 656 height 999
type textarea "}"
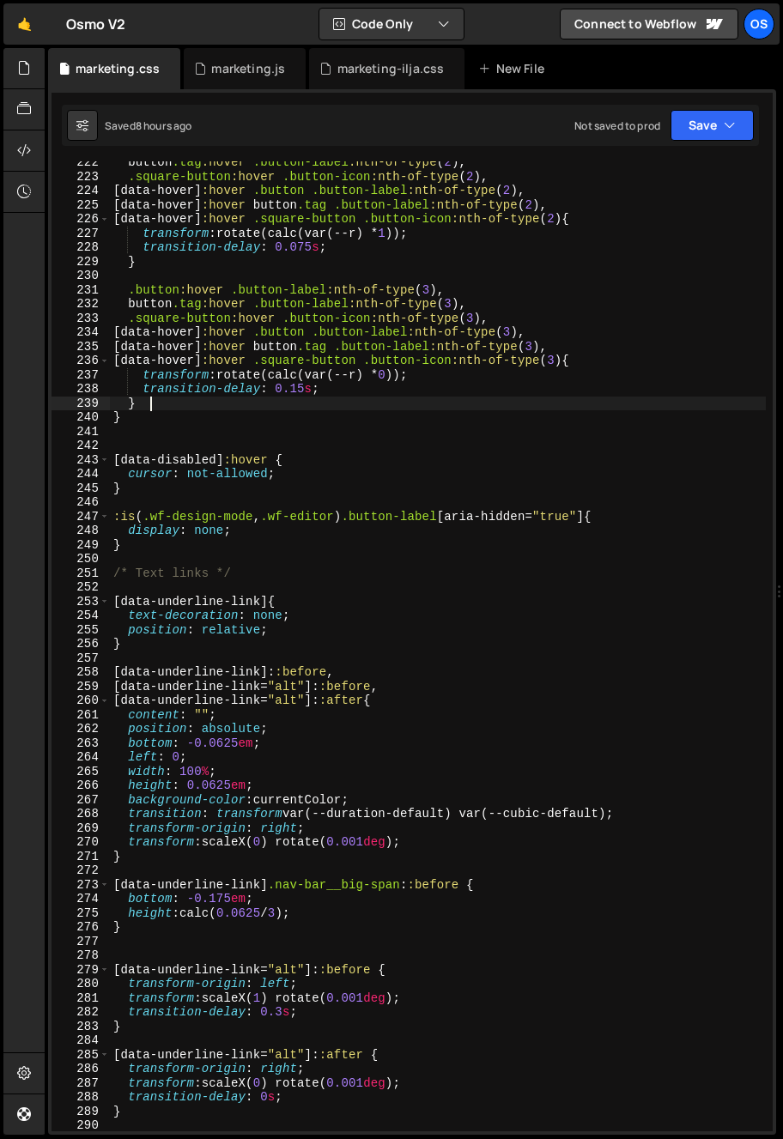
scroll to position [3309, 0]
